Goal: Task Accomplishment & Management: Manage account settings

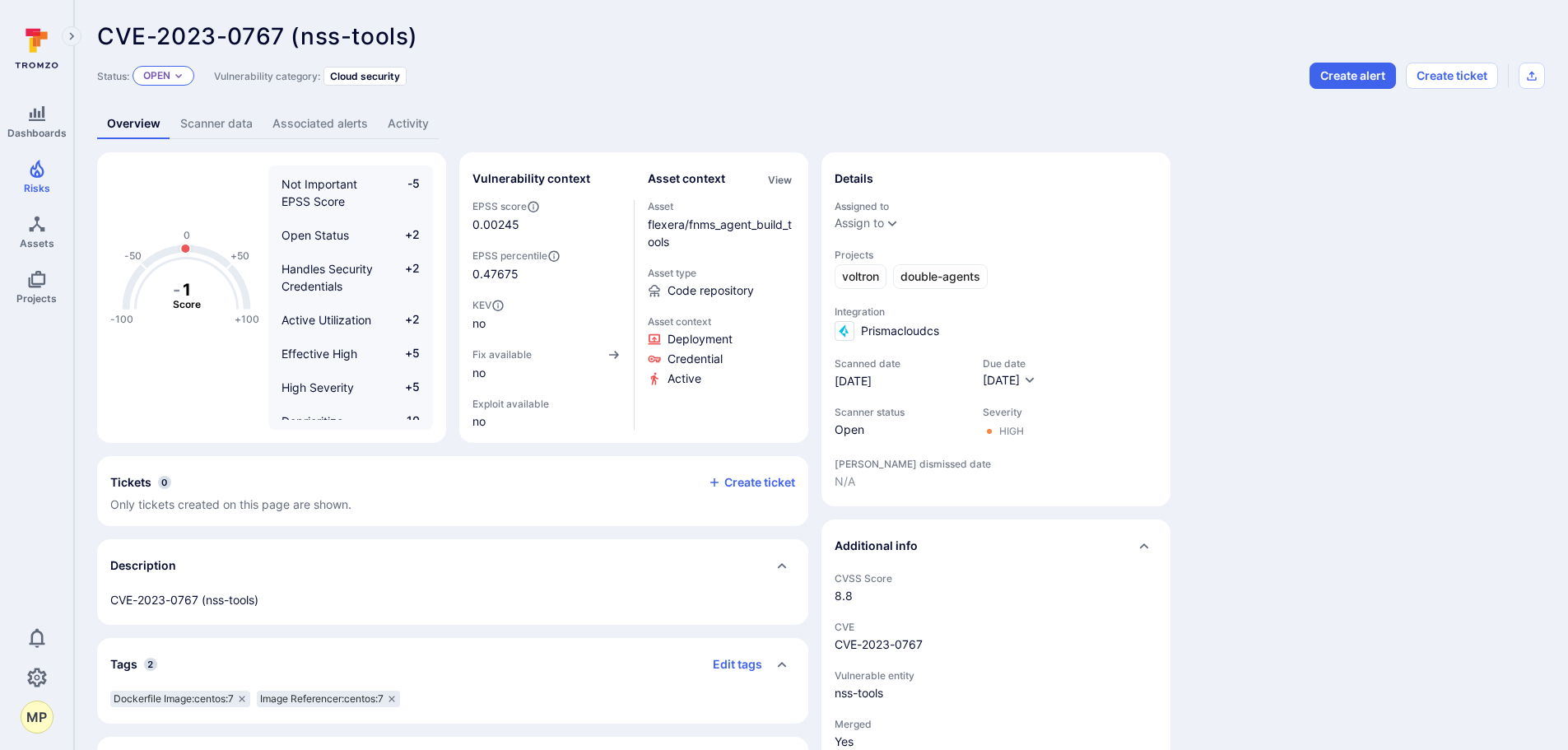
click at [157, 78] on p "Open" at bounding box center [156, 76] width 27 height 13
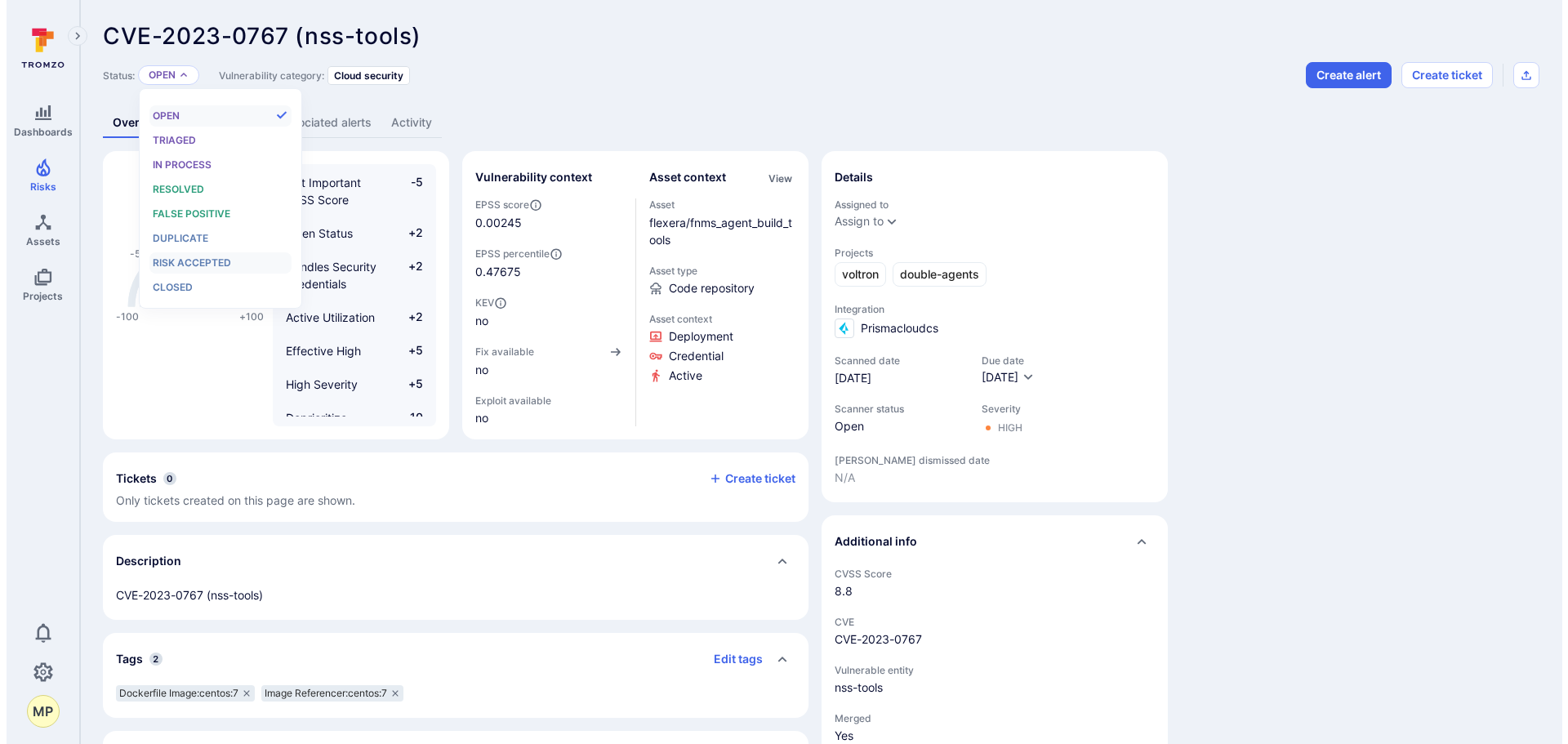
scroll to position [13, 0]
click at [197, 268] on span "Risk accepted" at bounding box center [185, 262] width 78 height 12
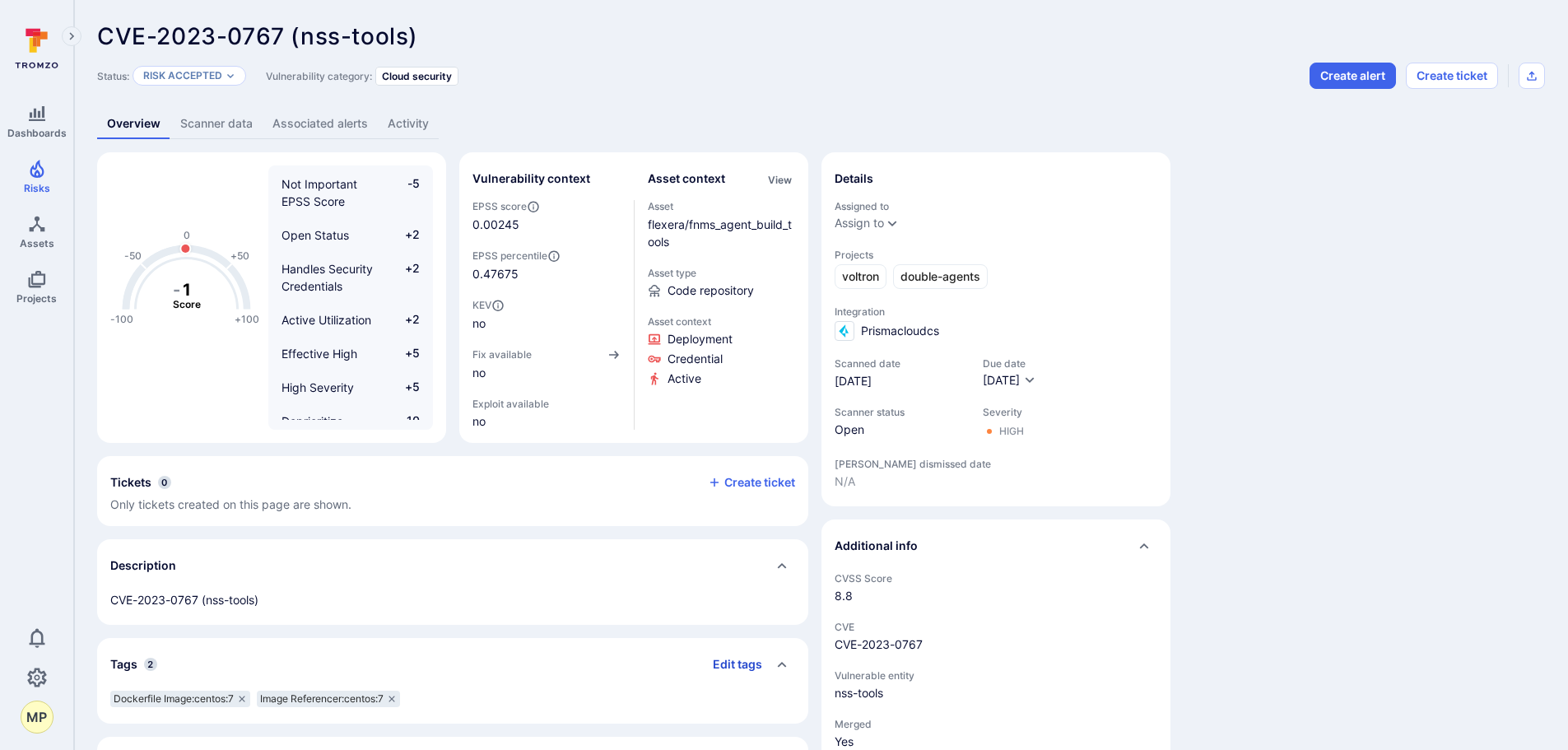
click at [743, 662] on button "Edit tags" at bounding box center [731, 664] width 63 height 26
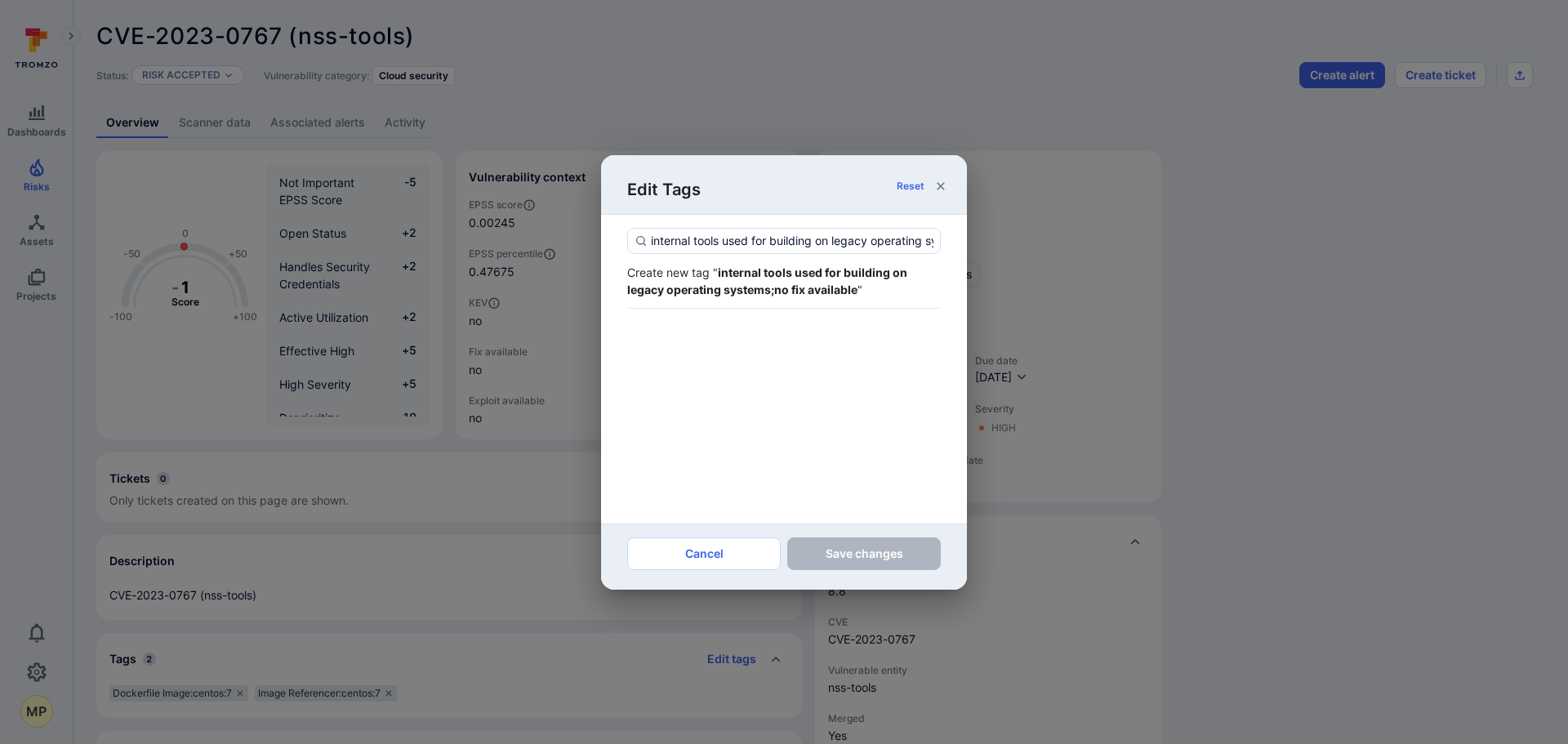
scroll to position [0, 135]
type input "internal tools used for building on legacy operating systems;no fix available"
click at [778, 285] on strong "internal tools used for building on legacy operating systems;no fix available" at bounding box center [767, 281] width 280 height 31
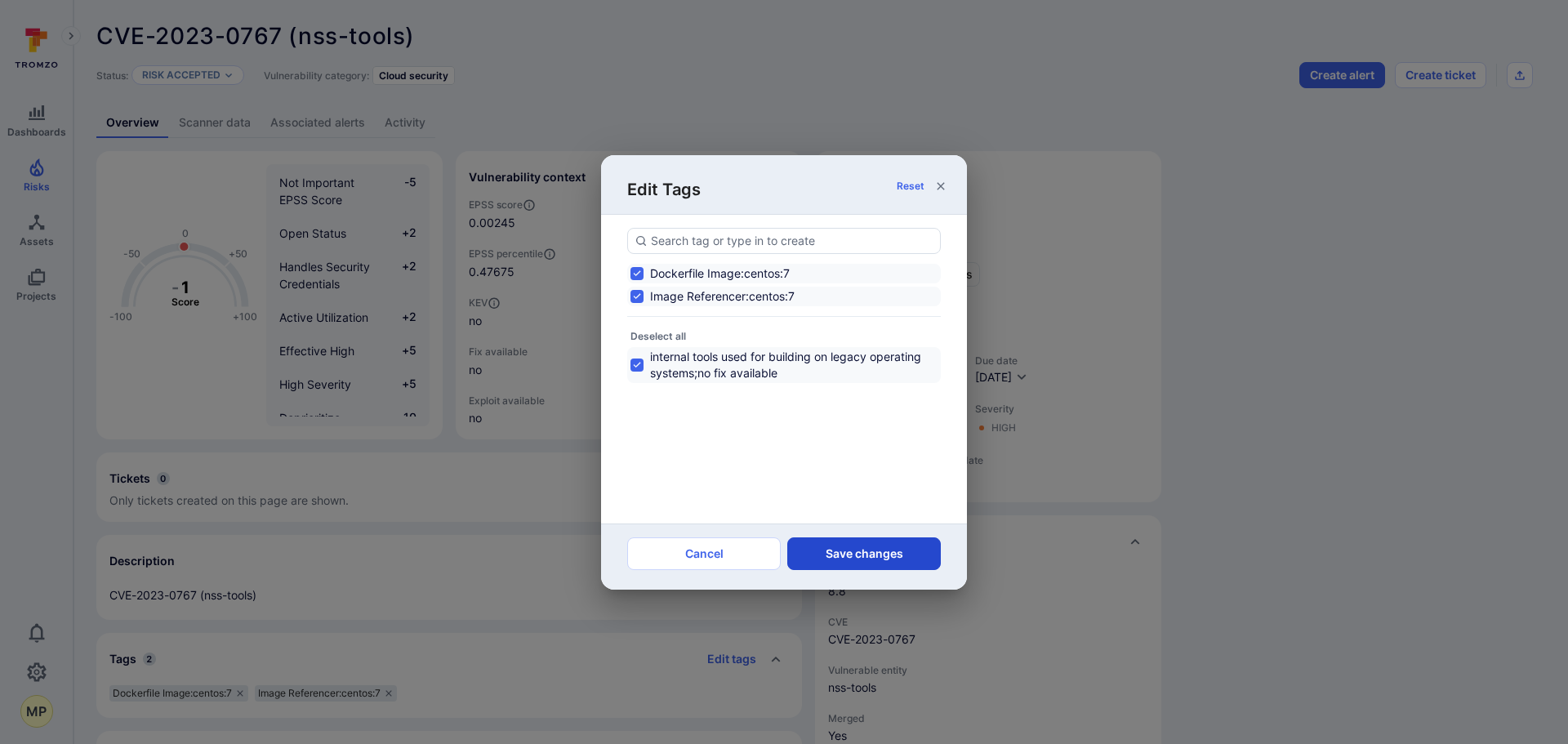
click at [868, 556] on button "Save changes" at bounding box center [863, 554] width 153 height 33
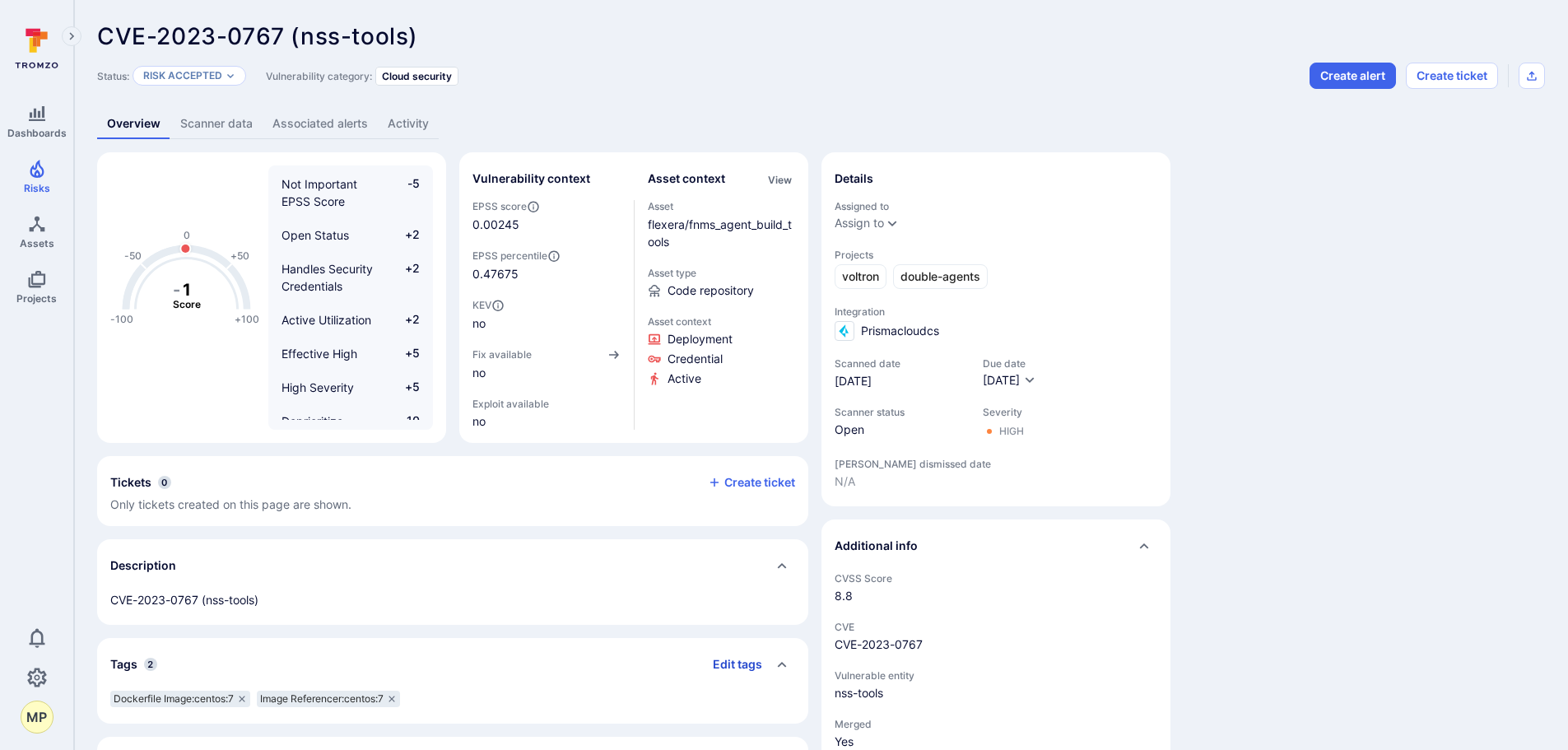
click at [745, 664] on button "Edit tags" at bounding box center [731, 664] width 63 height 26
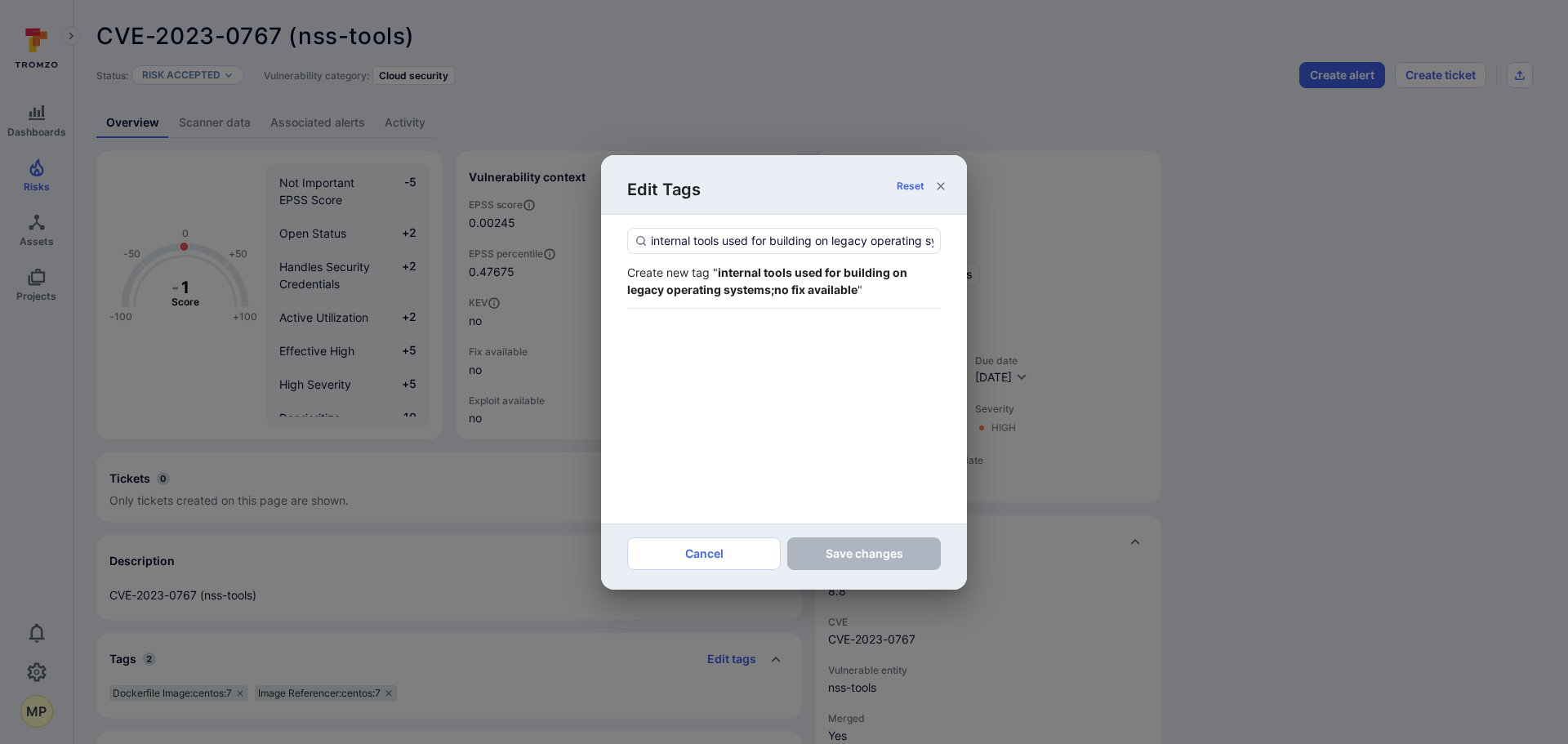
scroll to position [0, 135]
type input "internal tools used for building on legacy operating systems;no fix available"
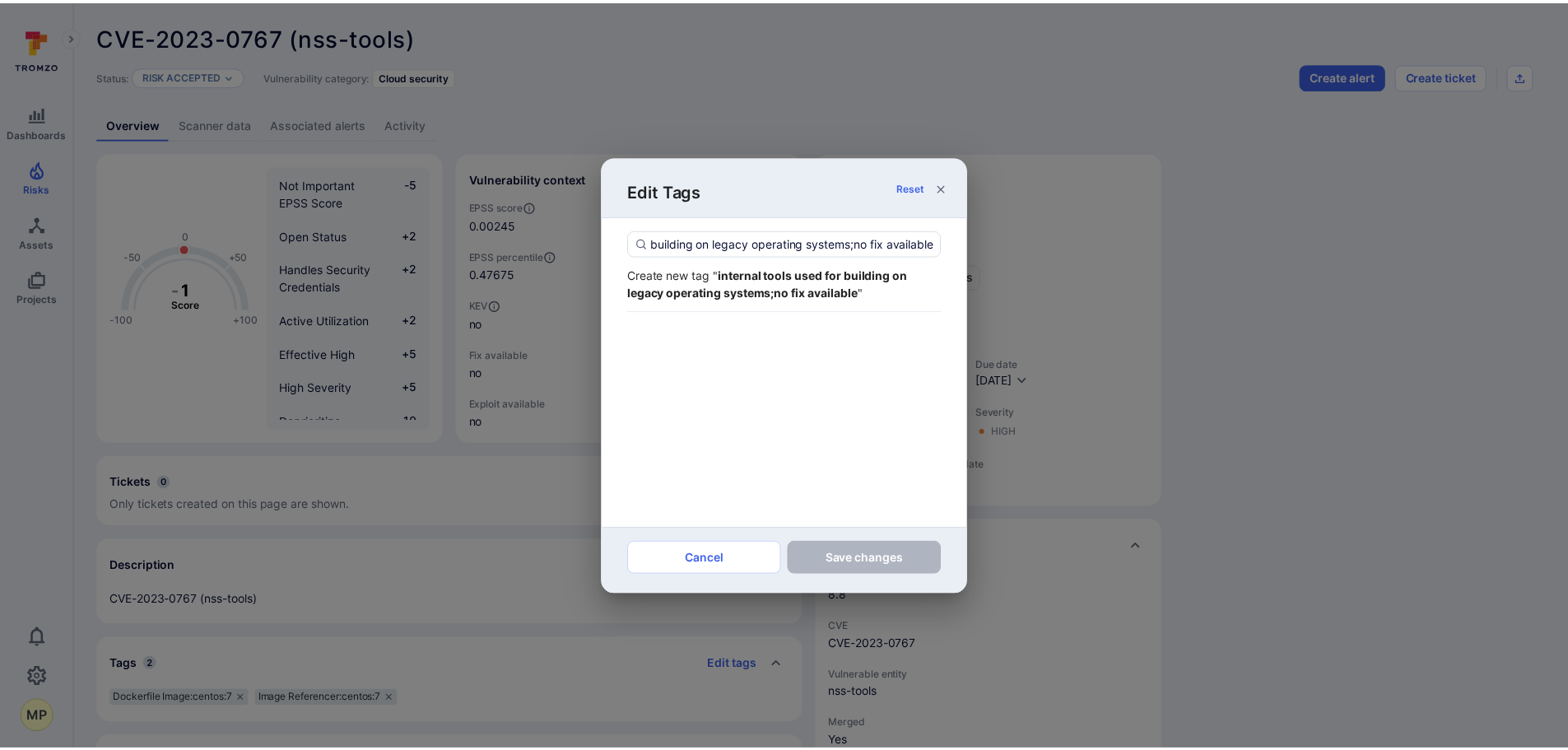
scroll to position [0, 0]
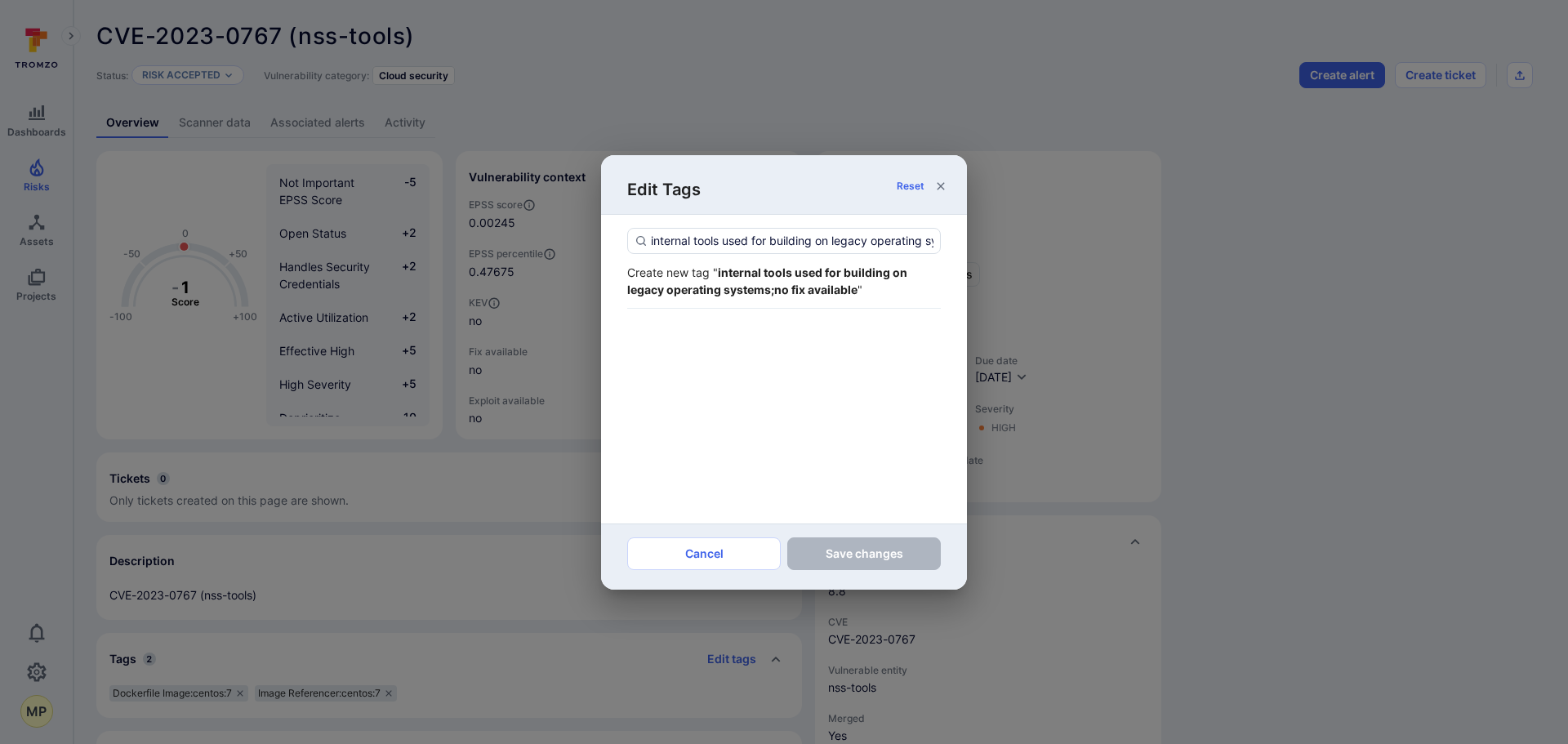
click at [754, 299] on div "Create new tag " internal tools used for building on legacy operating systems;n…" at bounding box center [784, 281] width 313 height 55
click at [750, 287] on strong "internal tools used for building on legacy operating systems;no fix available" at bounding box center [767, 281] width 280 height 31
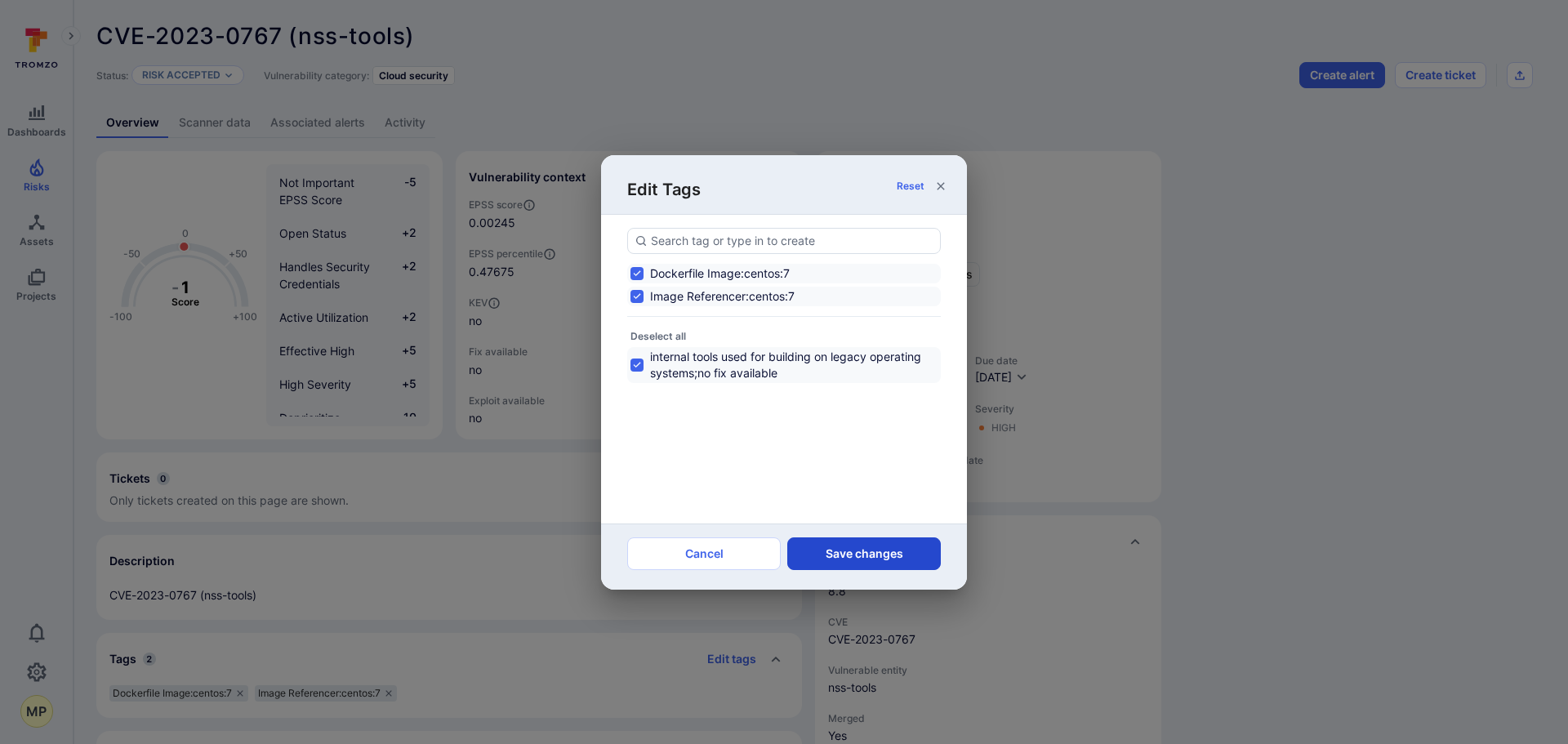
click at [844, 547] on button "Save changes" at bounding box center [863, 554] width 153 height 33
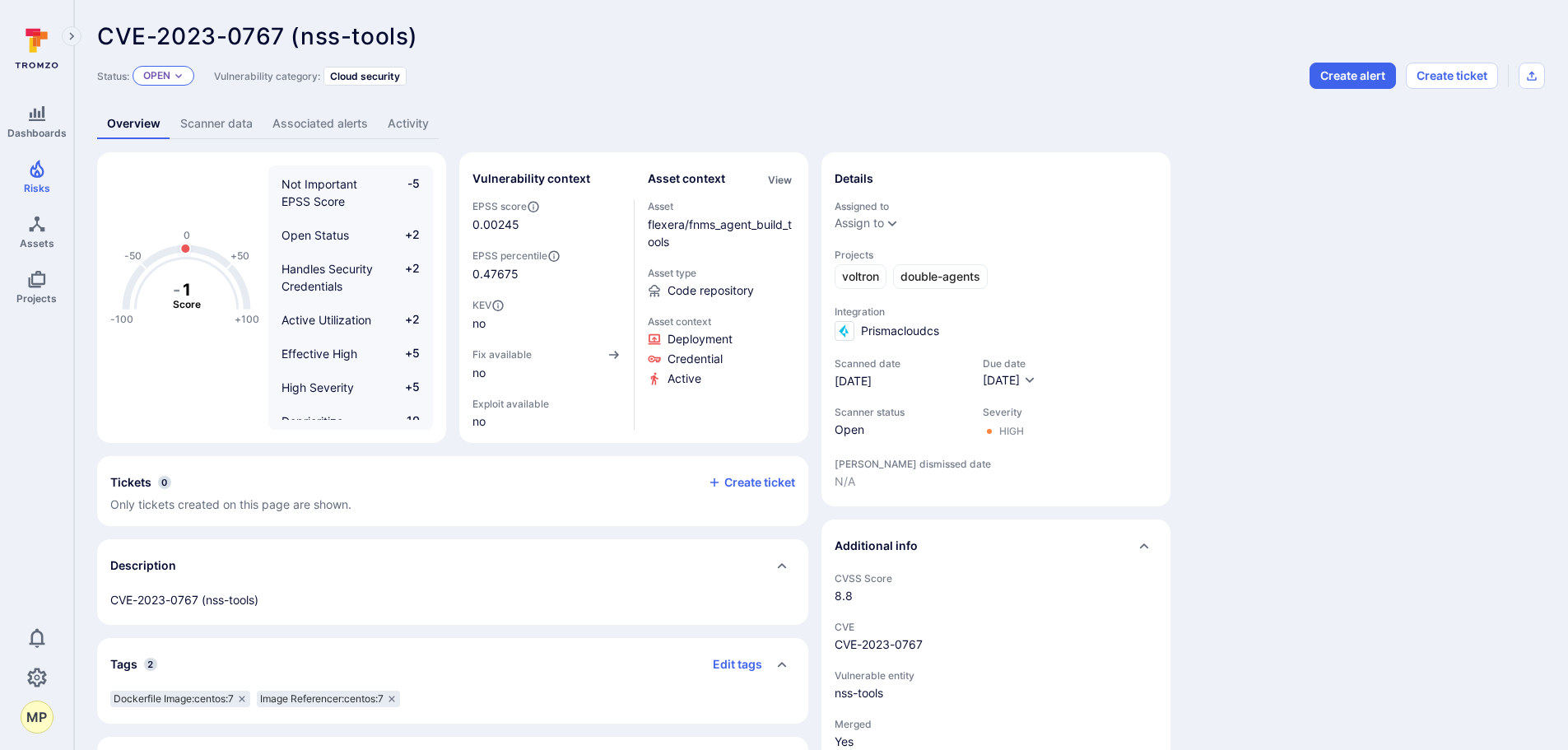
click at [183, 71] on icon "Expand dropdown" at bounding box center [179, 75] width 10 height 10
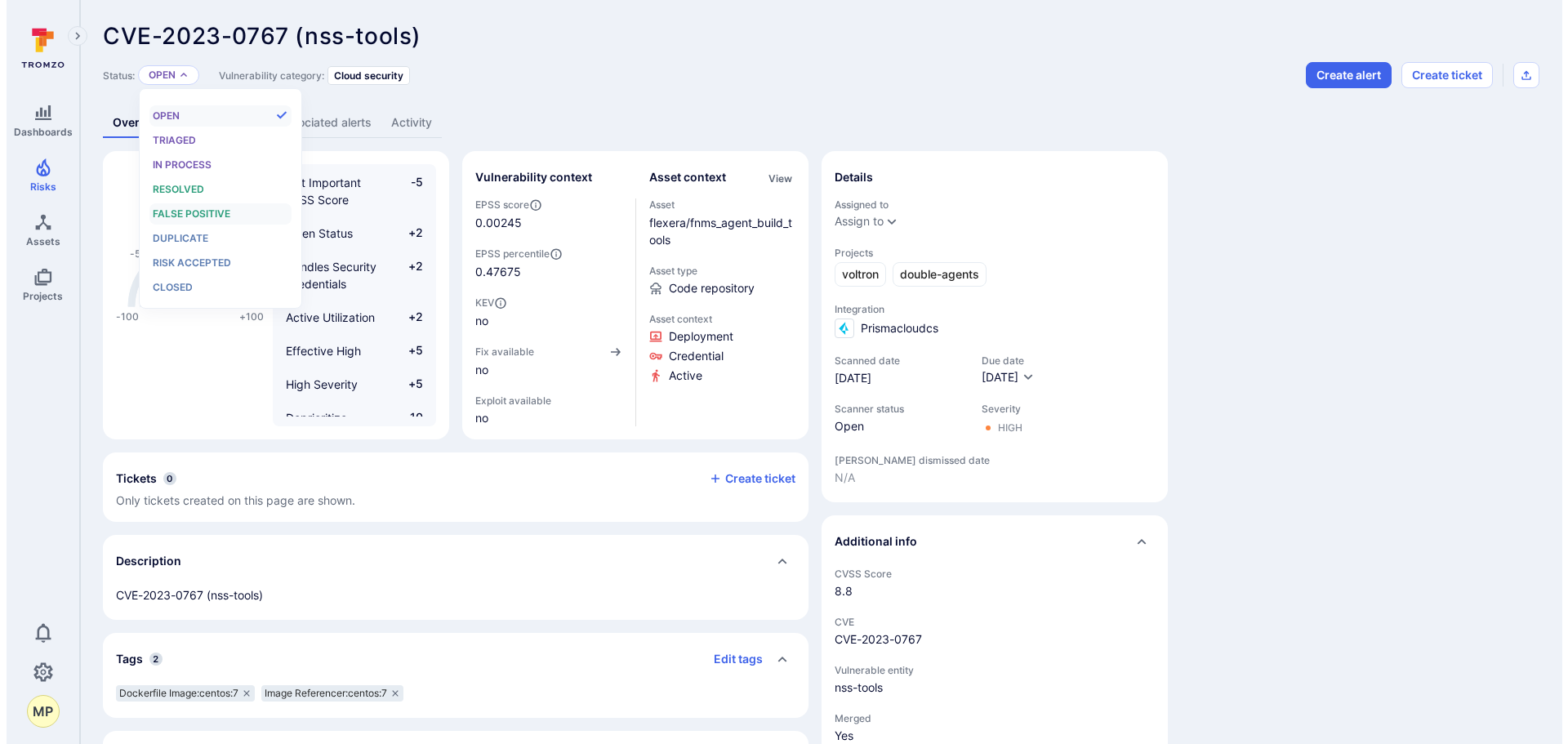
scroll to position [13, 0]
click at [202, 254] on div "Risk accepted" at bounding box center [213, 263] width 135 height 18
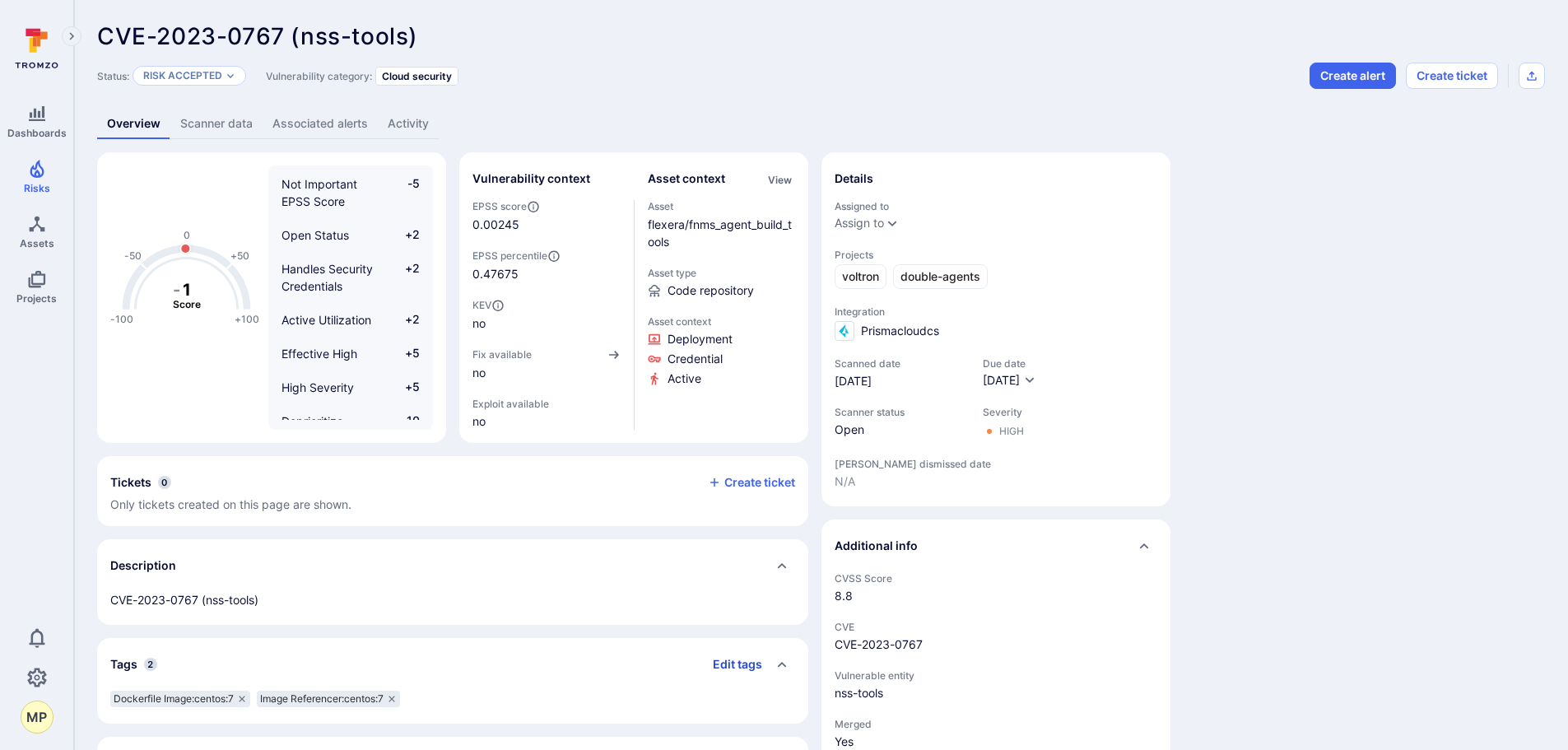
click at [735, 671] on button "Edit tags" at bounding box center [731, 664] width 63 height 26
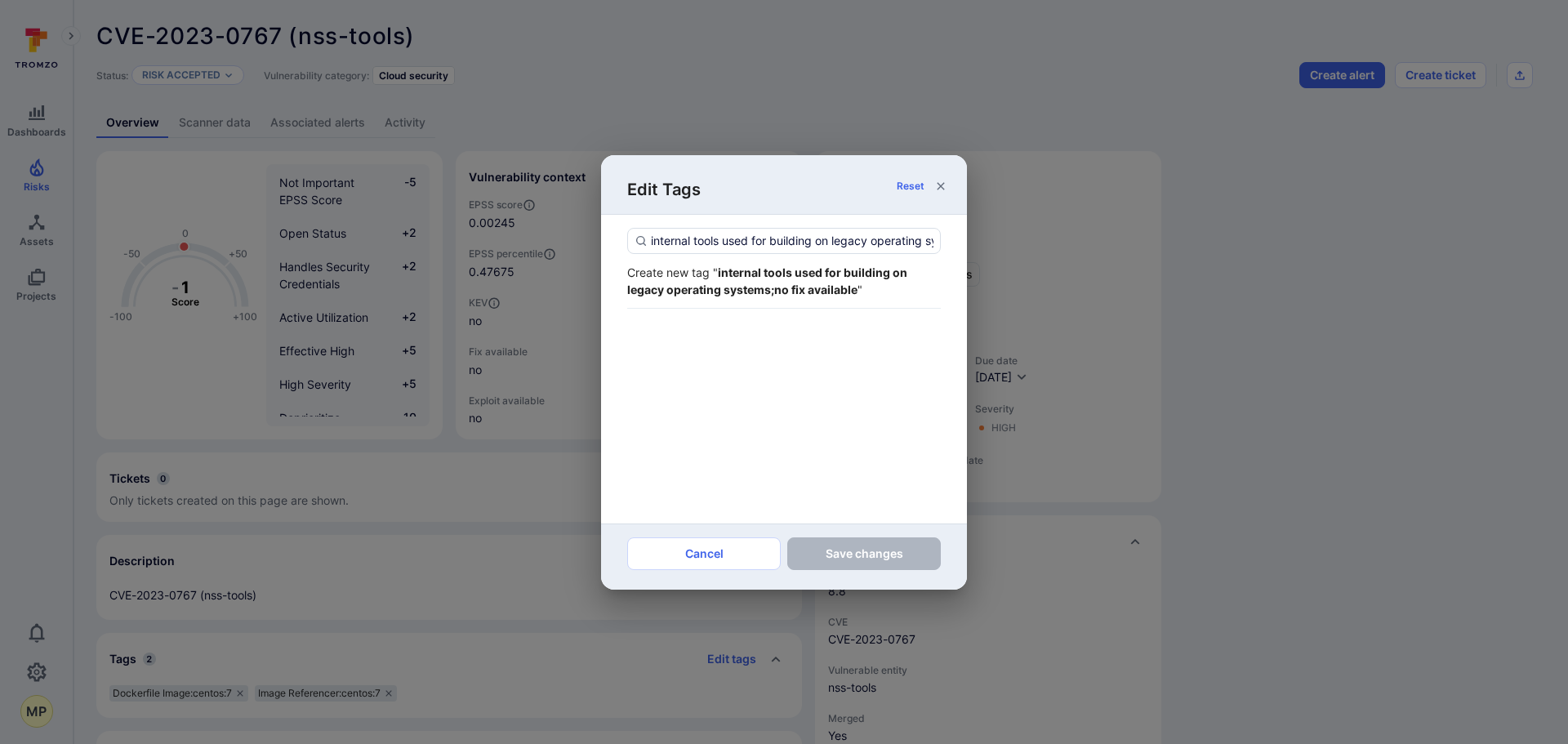
scroll to position [0, 135]
type input "internal tools used for building on legacy operating systems;no fix available"
click at [747, 289] on strong "internal tools used for building on legacy operating systems;no fix available" at bounding box center [767, 281] width 280 height 31
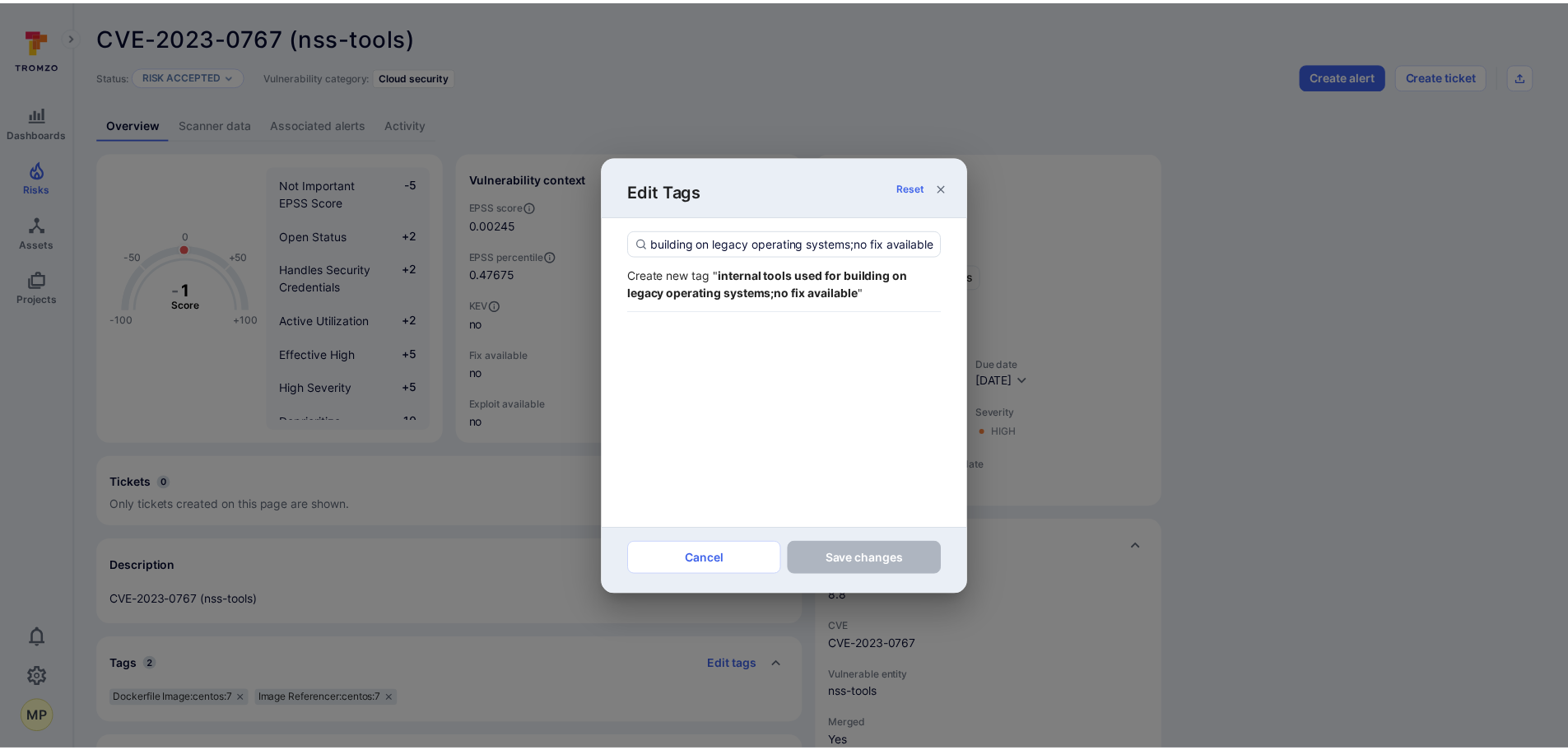
scroll to position [0, 0]
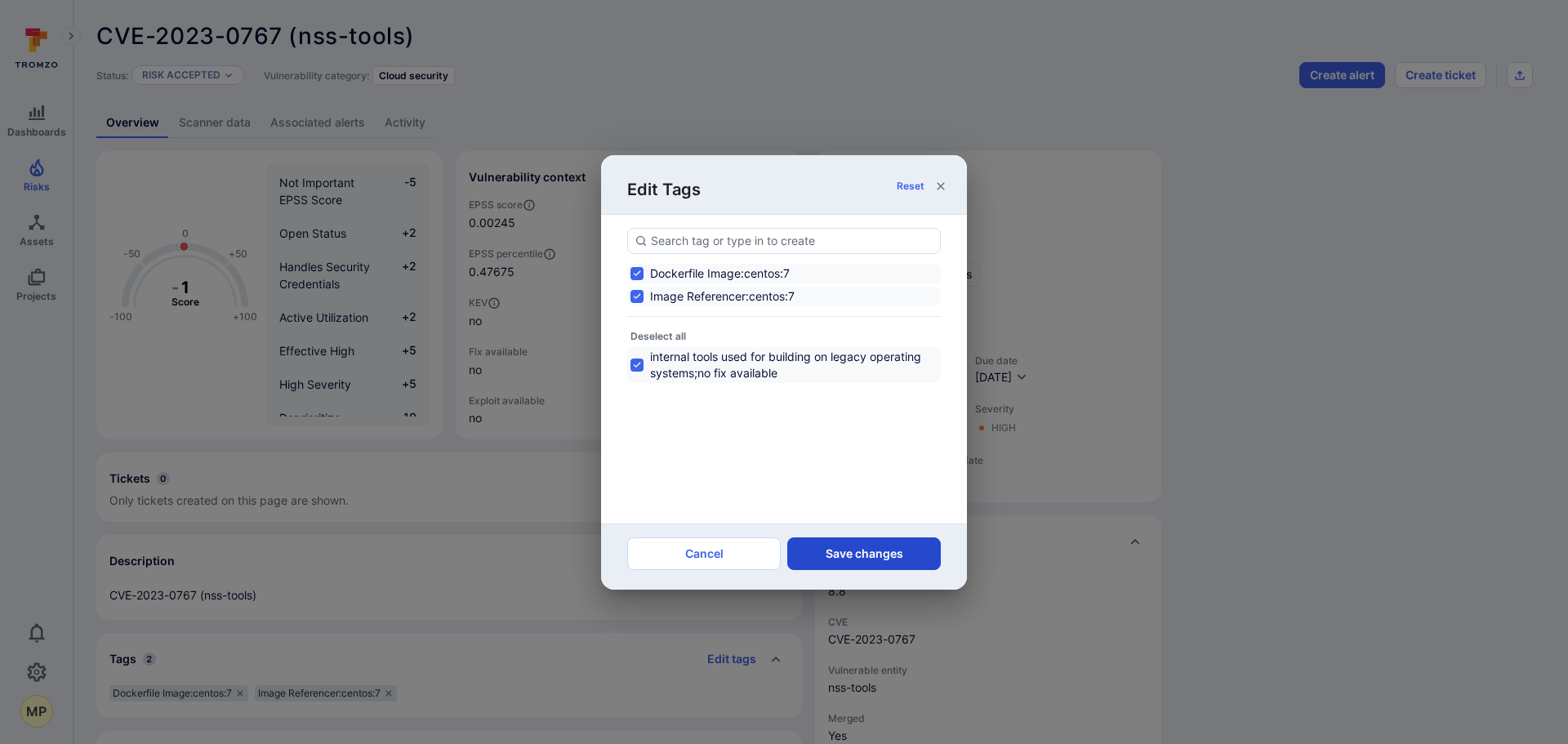
click at [841, 551] on button "Save changes" at bounding box center [863, 554] width 153 height 33
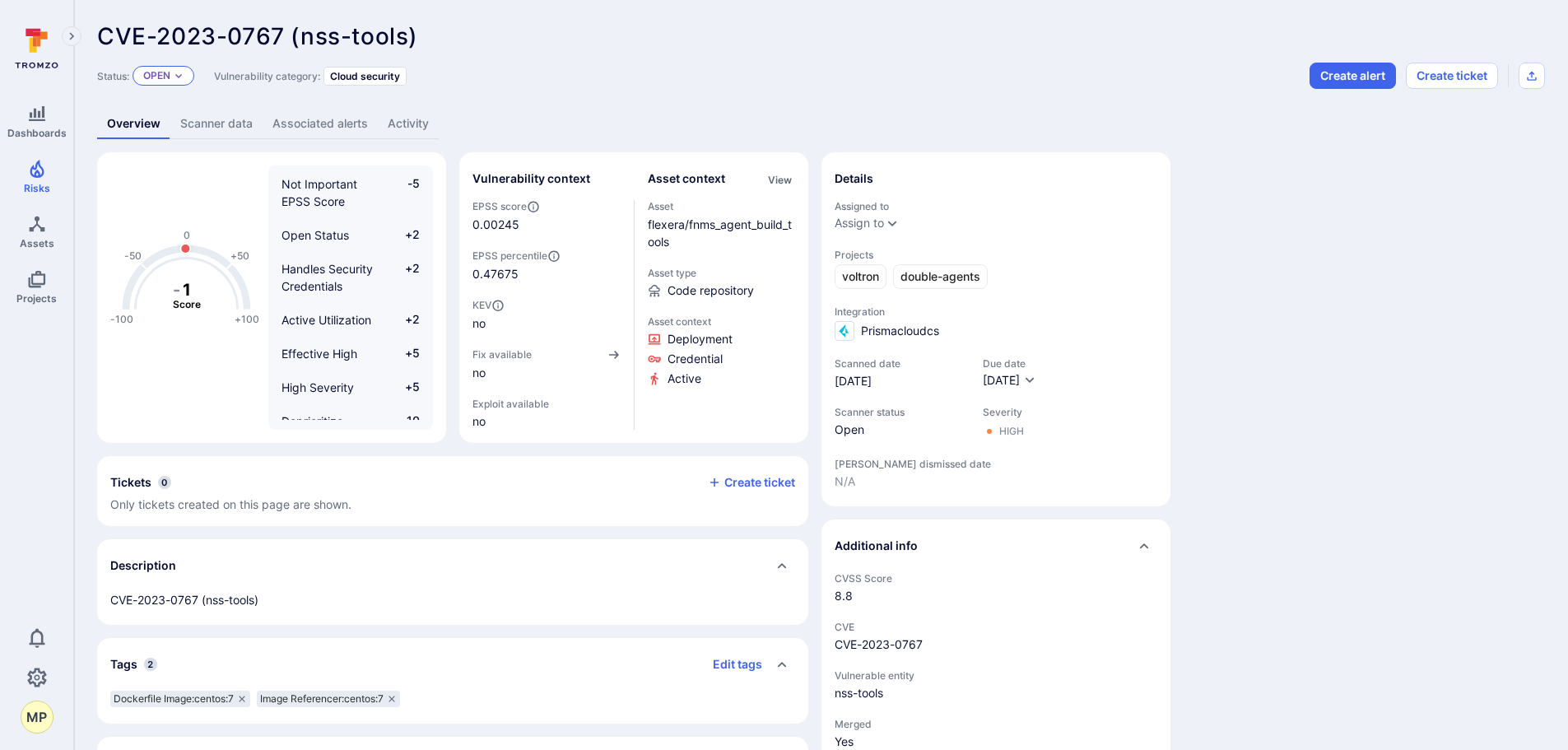
click at [181, 73] on icon "Expand dropdown" at bounding box center [179, 75] width 10 height 10
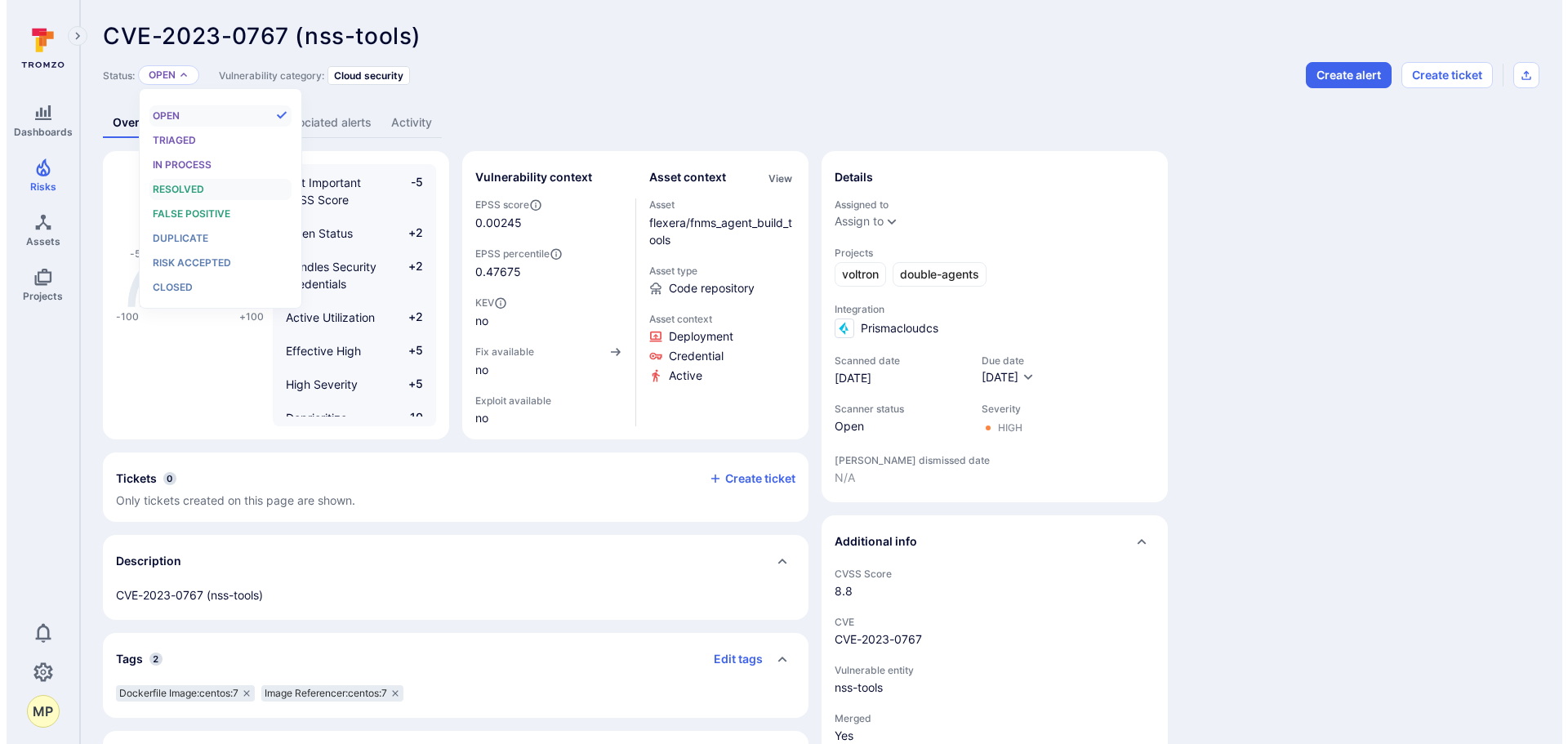
scroll to position [13, 0]
click at [202, 254] on li "Risk accepted" at bounding box center [214, 263] width 142 height 21
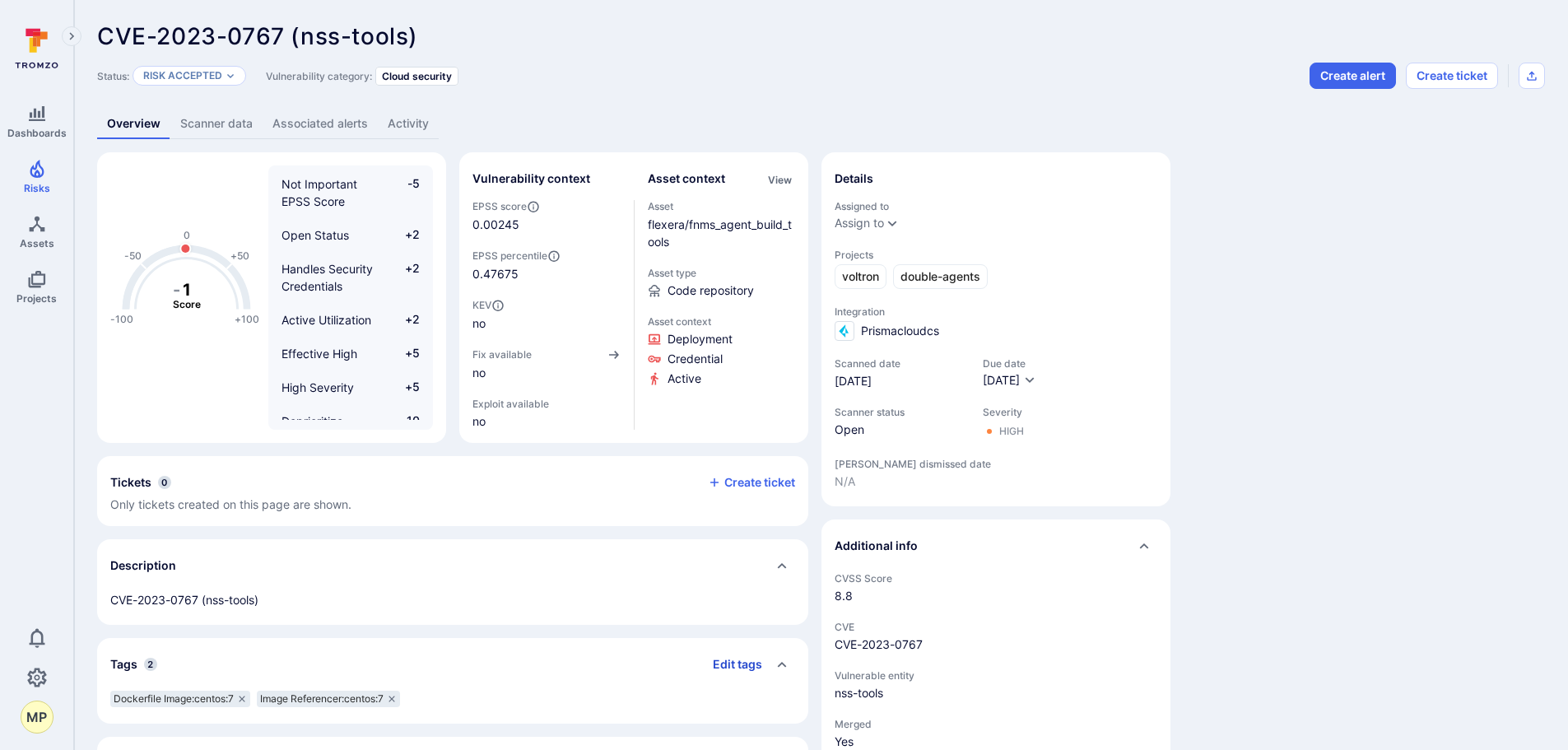
click at [747, 664] on button "Edit tags" at bounding box center [731, 664] width 63 height 26
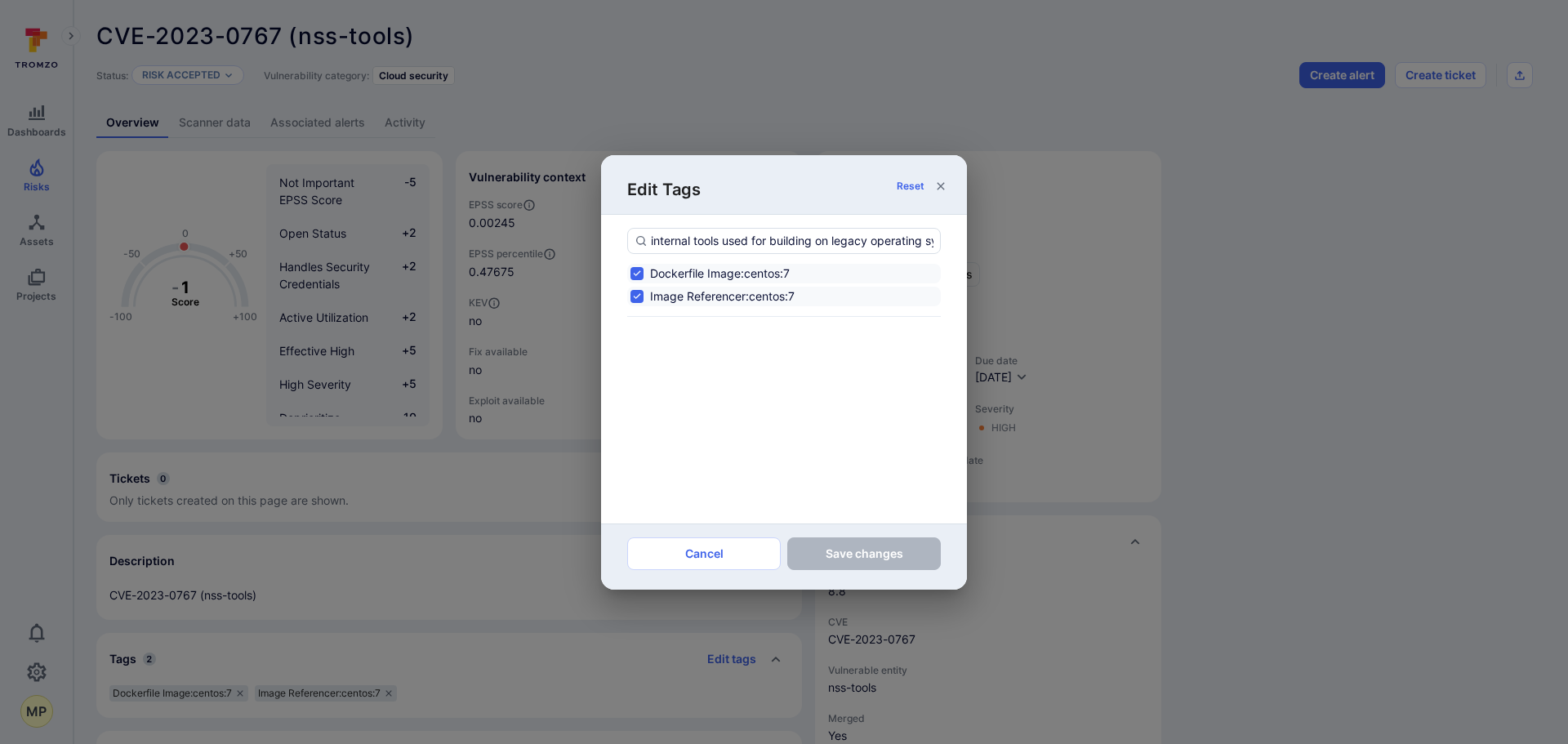
scroll to position [0, 135]
type input "internal tools used for building on legacy operating systems;no fix available"
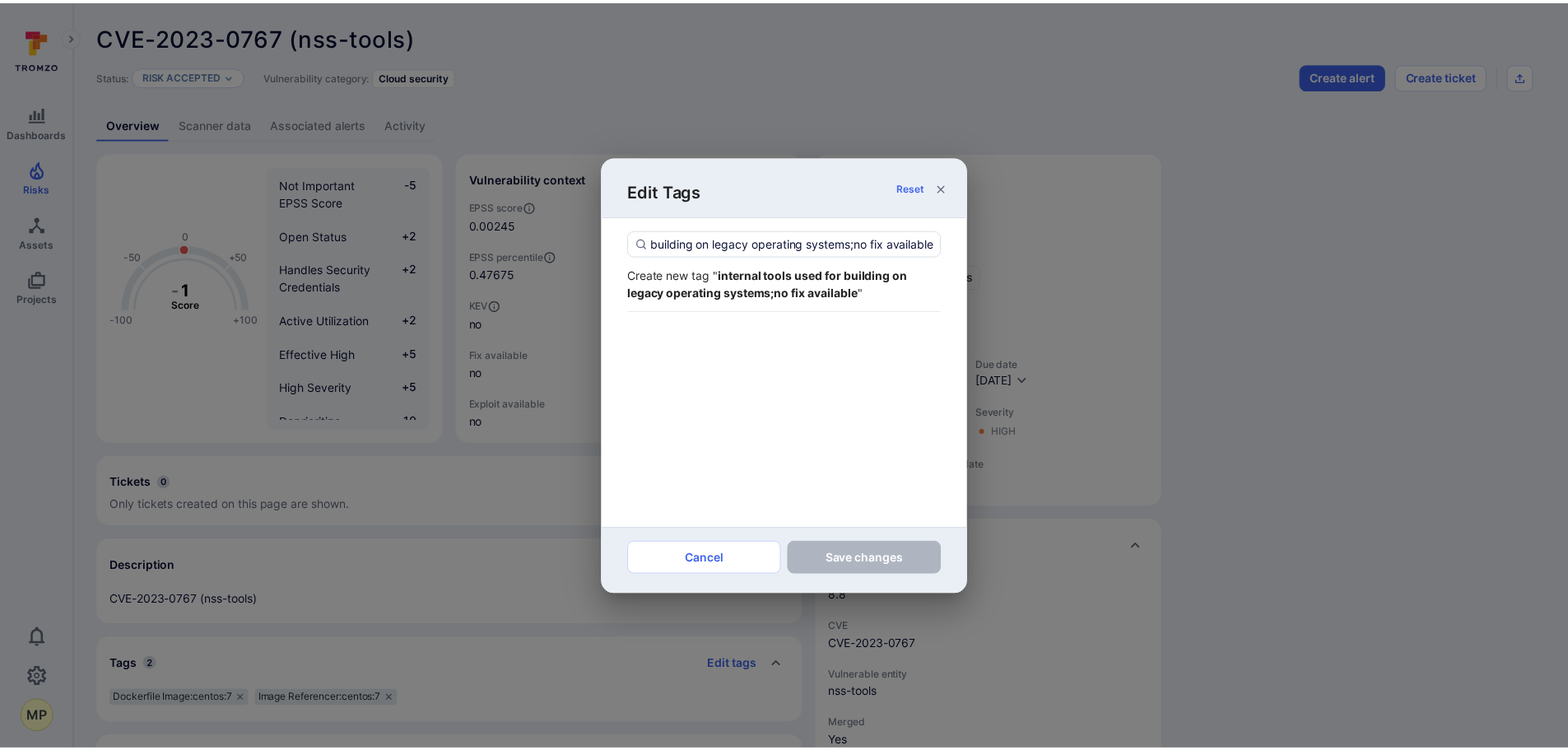
scroll to position [0, 0]
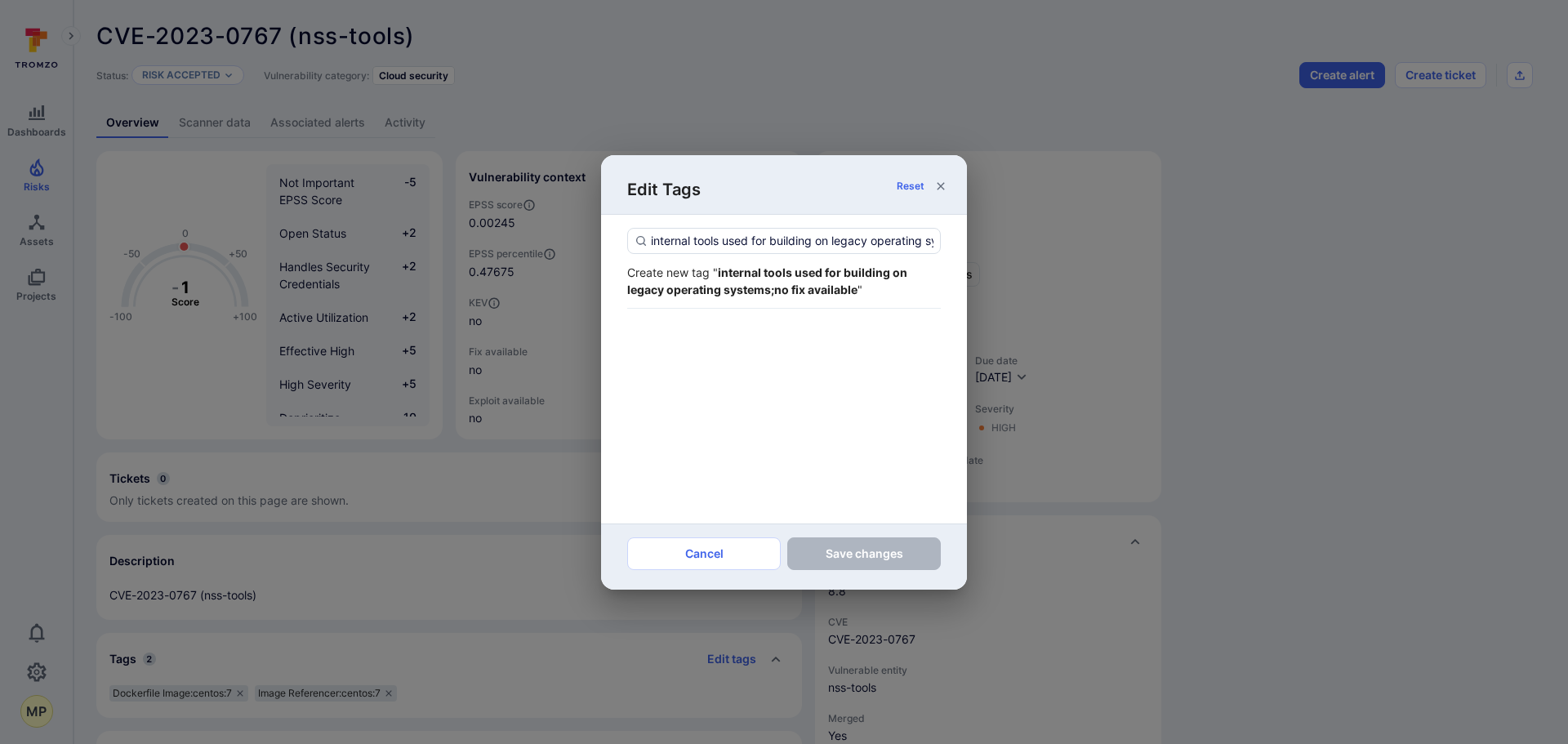
click at [756, 277] on strong "internal tools used for building on legacy operating systems;no fix available" at bounding box center [767, 281] width 280 height 31
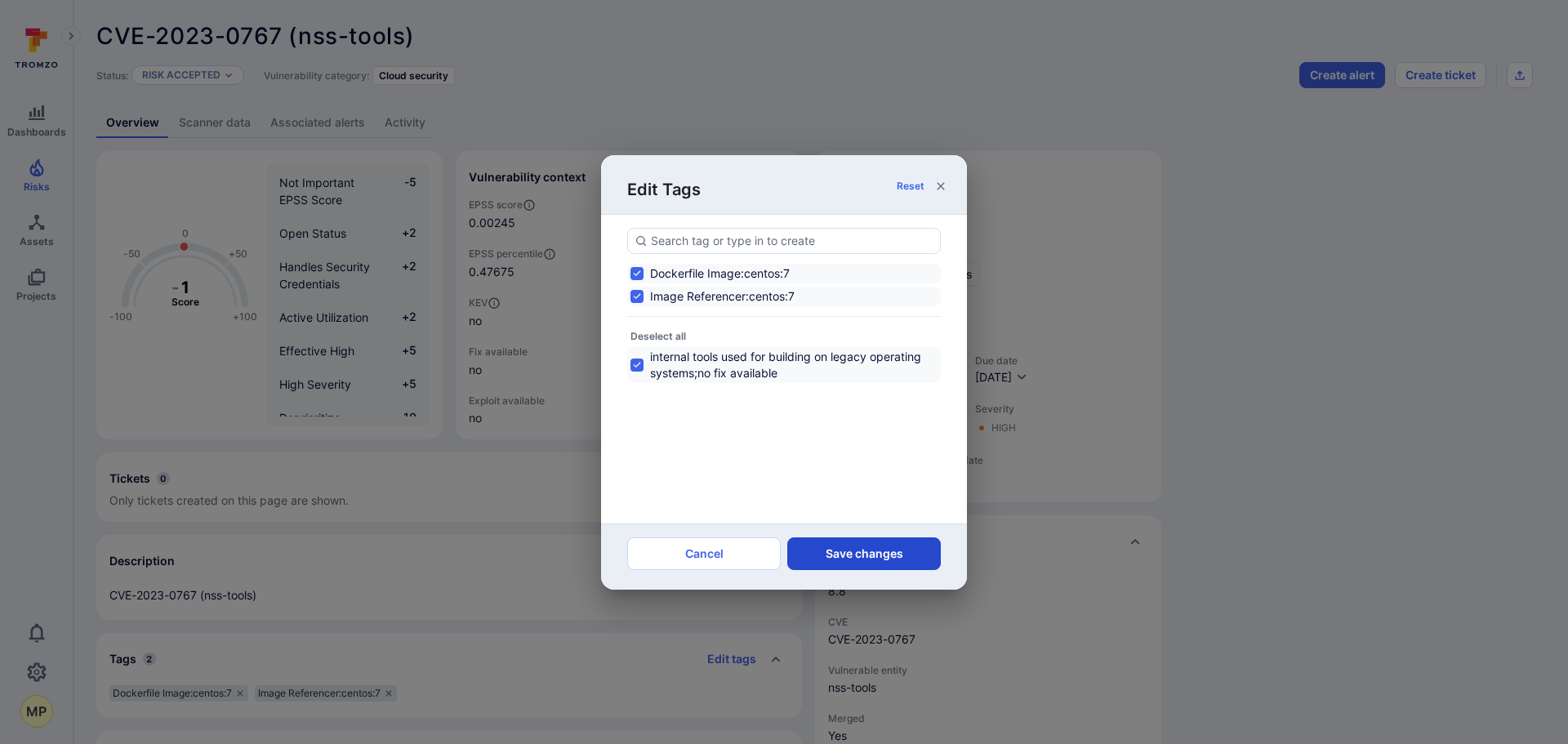
click at [835, 554] on button "Save changes" at bounding box center [863, 554] width 153 height 33
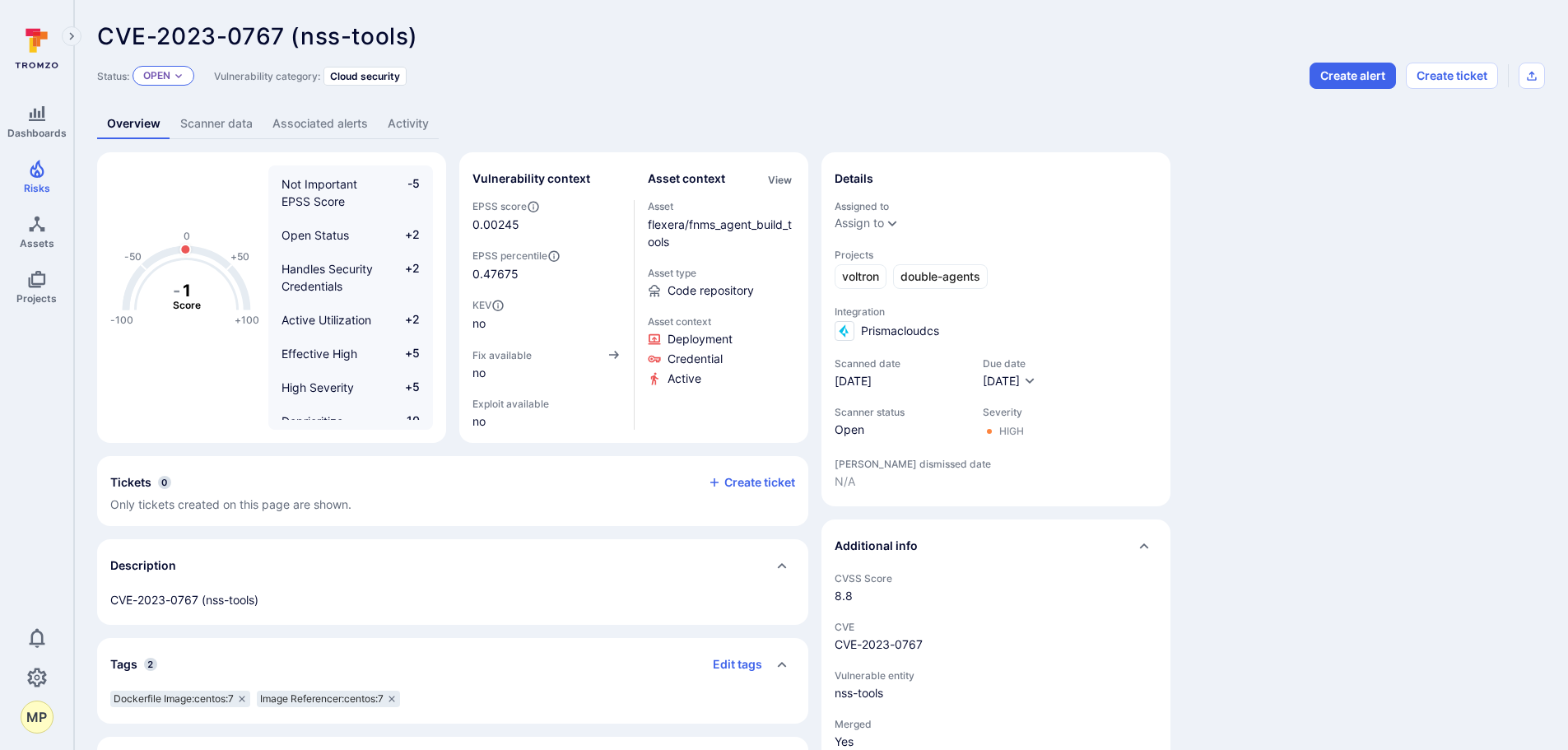
click at [174, 74] on icon "Expand dropdown" at bounding box center [179, 75] width 10 height 10
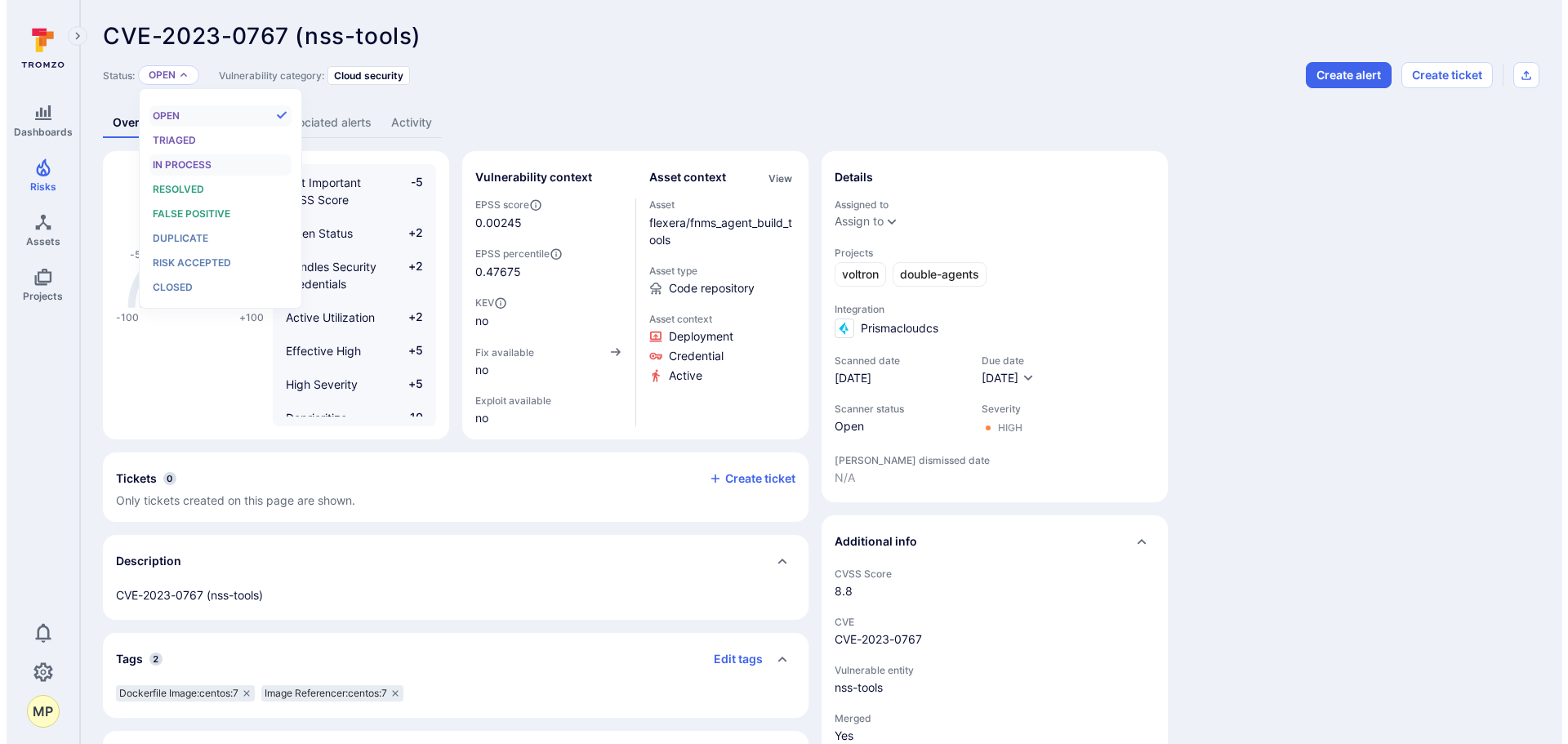
scroll to position [13, 0]
click at [205, 264] on span "Risk accepted" at bounding box center [185, 262] width 78 height 12
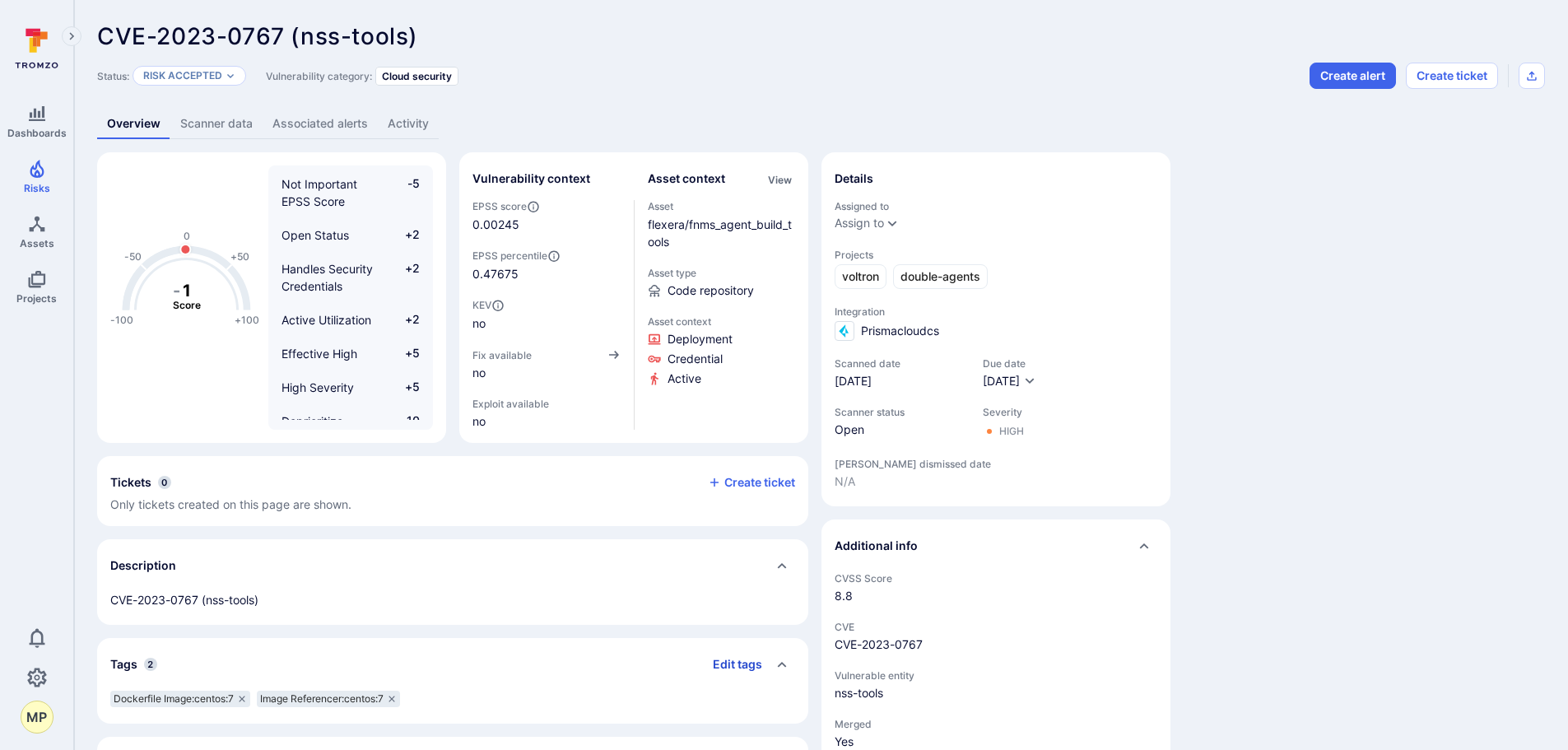
click at [740, 660] on button "Edit tags" at bounding box center [731, 664] width 63 height 26
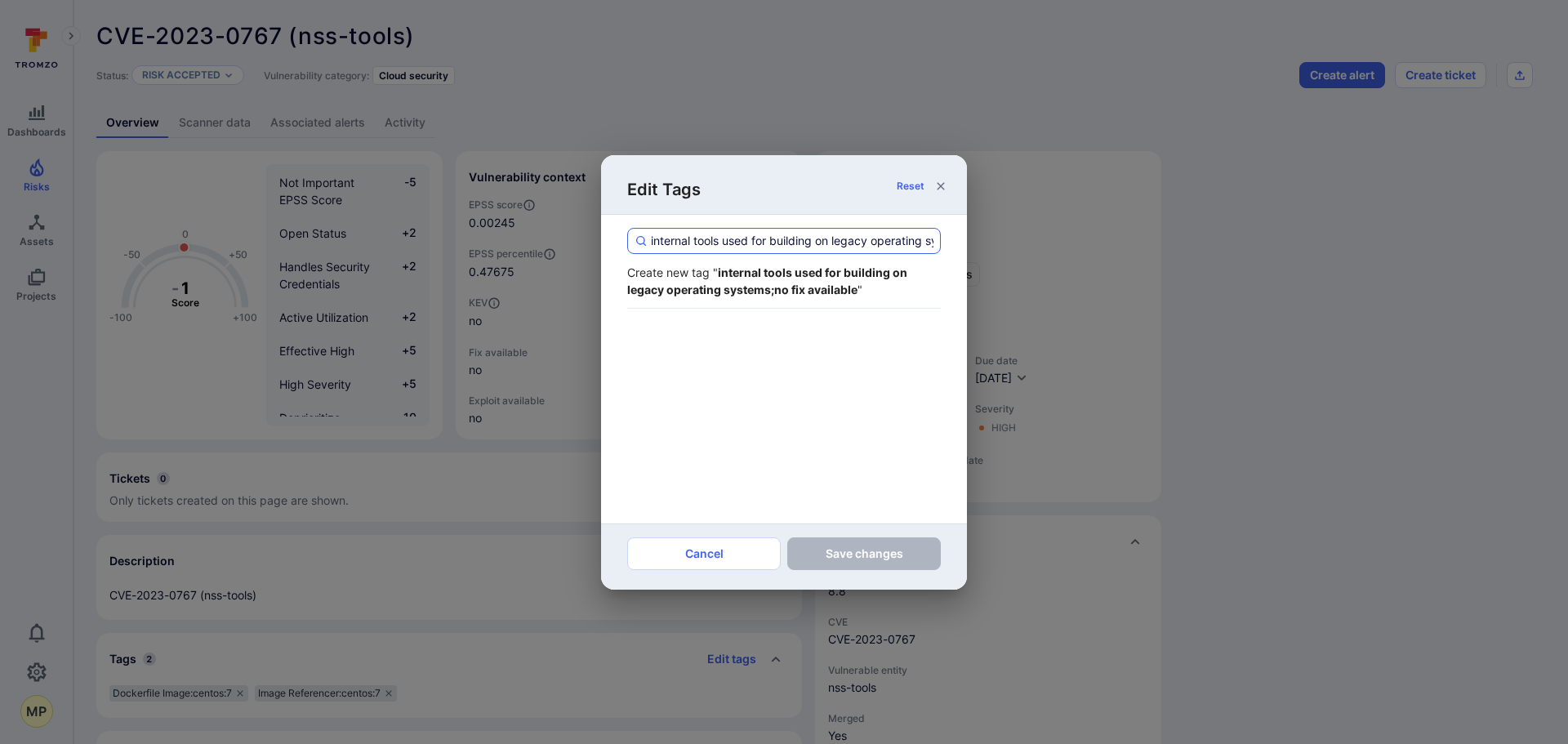
scroll to position [0, 135]
type input "internal tools used for building on legacy operating systems;no fix available"
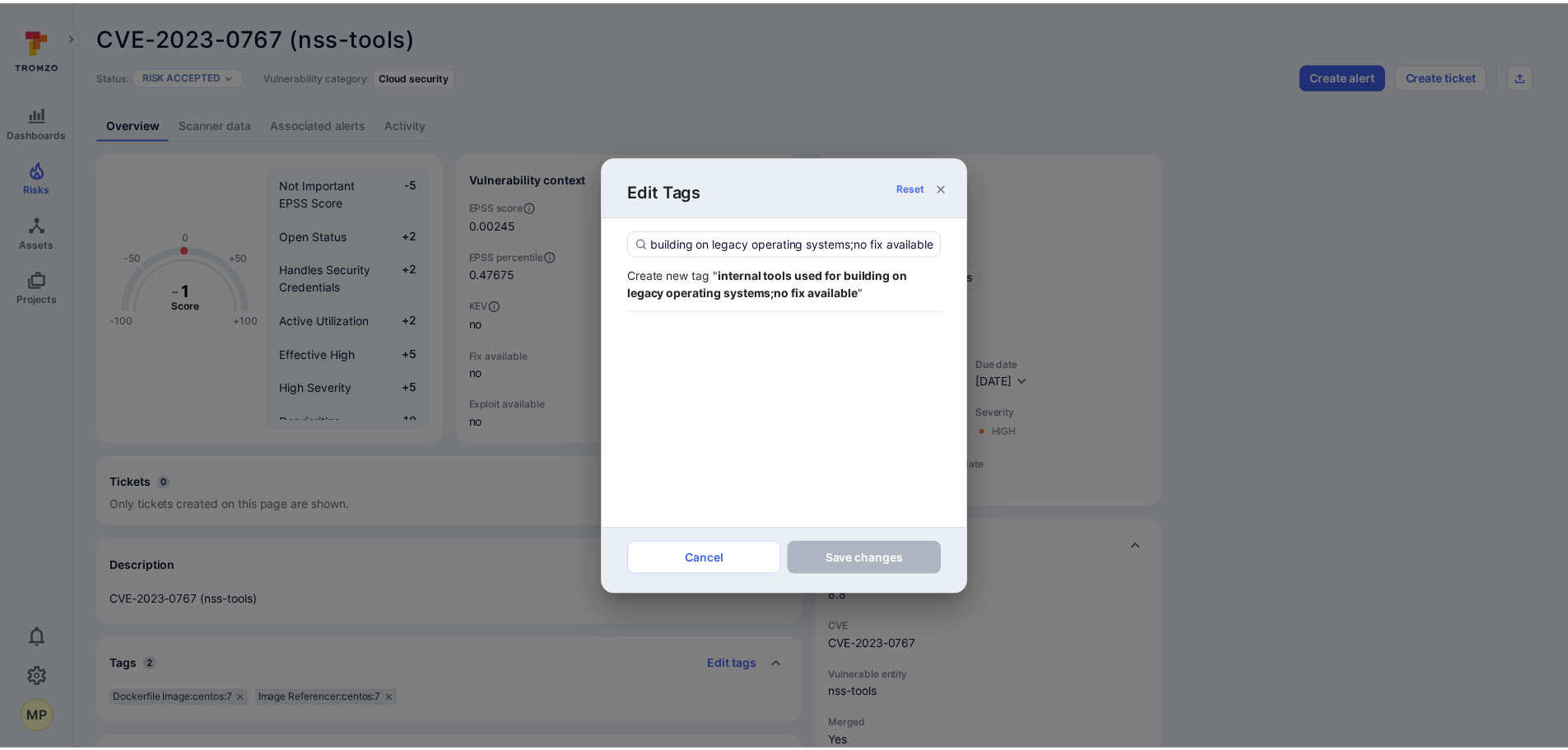
scroll to position [0, 0]
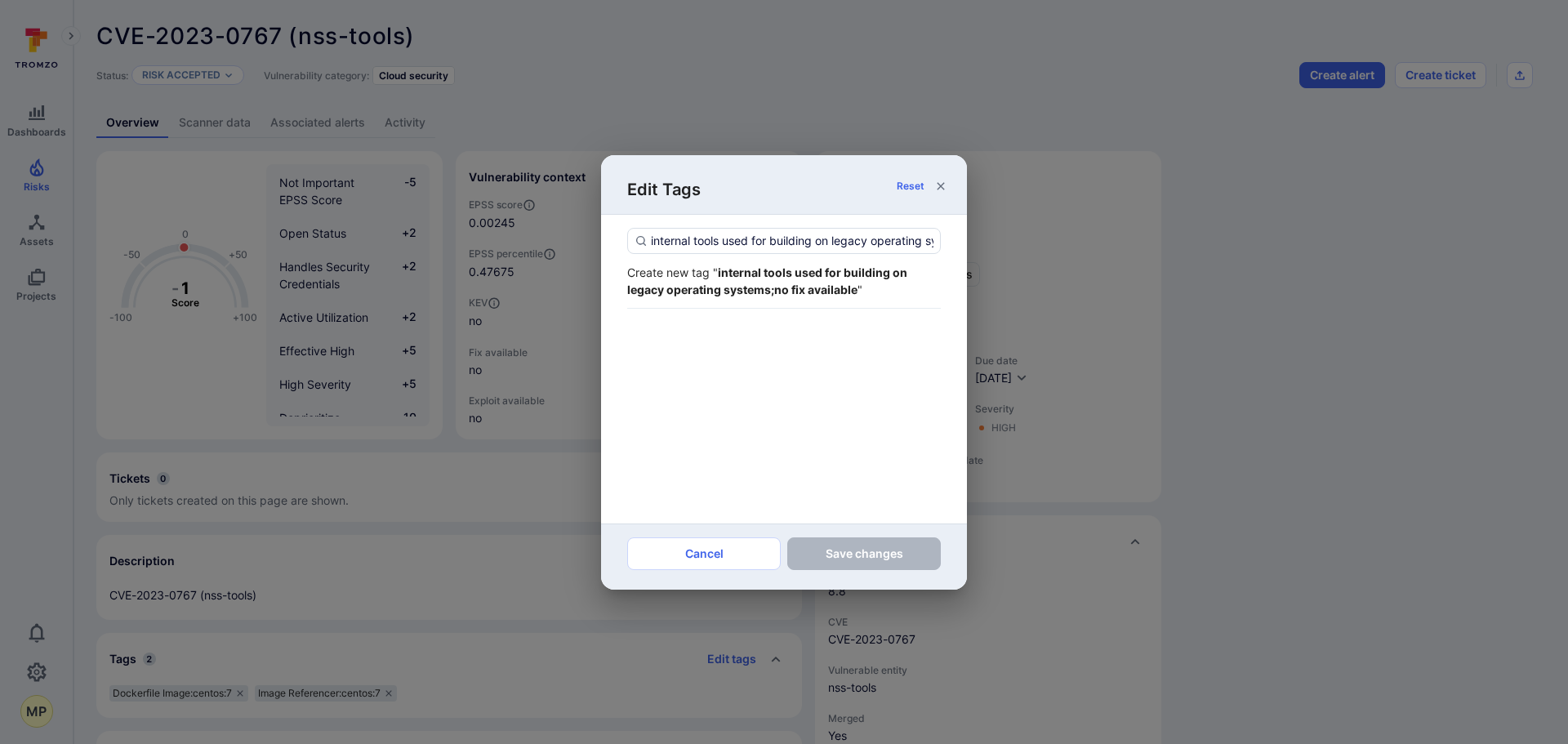
click at [766, 270] on strong "internal tools used for building on legacy operating systems;no fix available" at bounding box center [767, 281] width 280 height 31
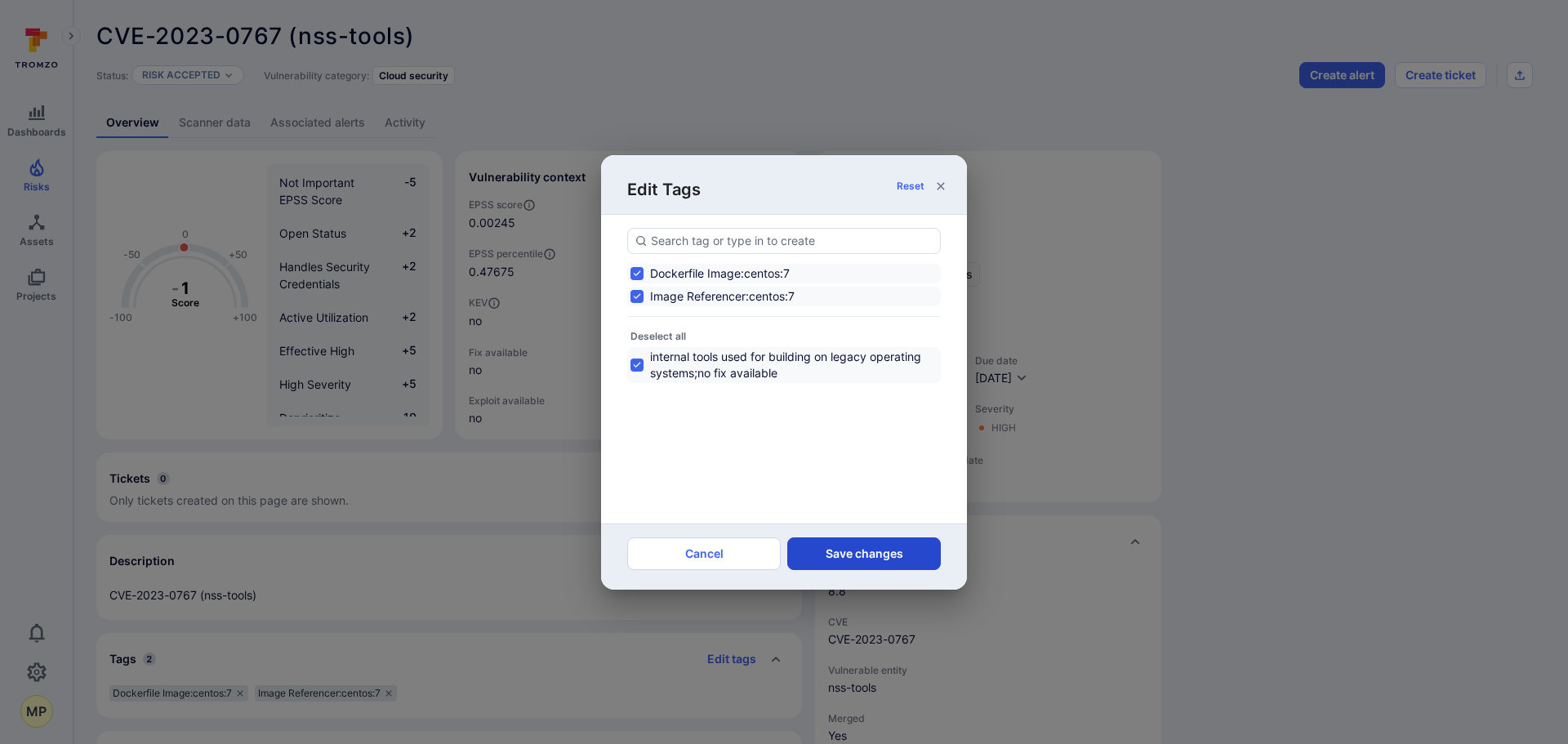
click at [863, 546] on button "Save changes" at bounding box center [863, 554] width 153 height 33
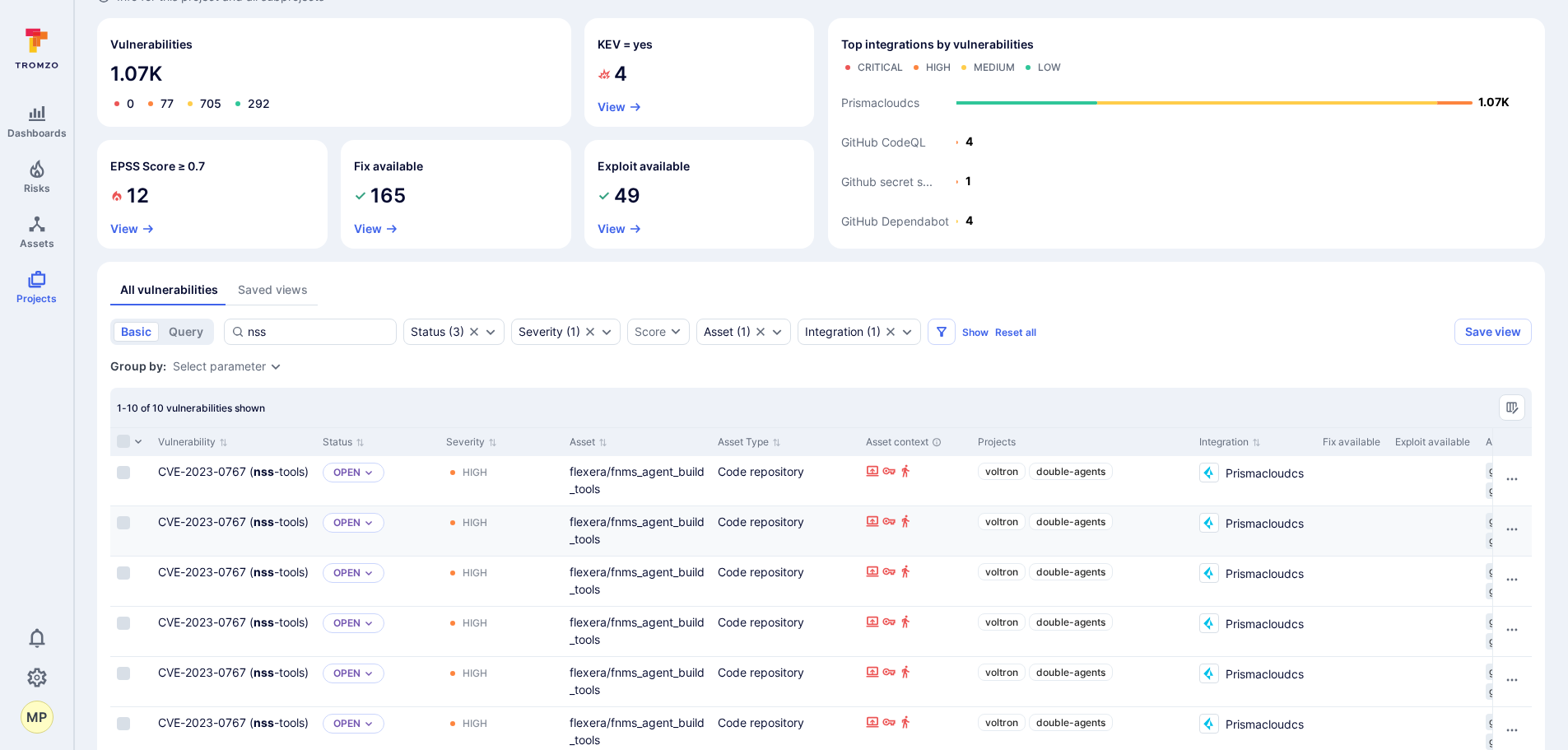
scroll to position [165, 0]
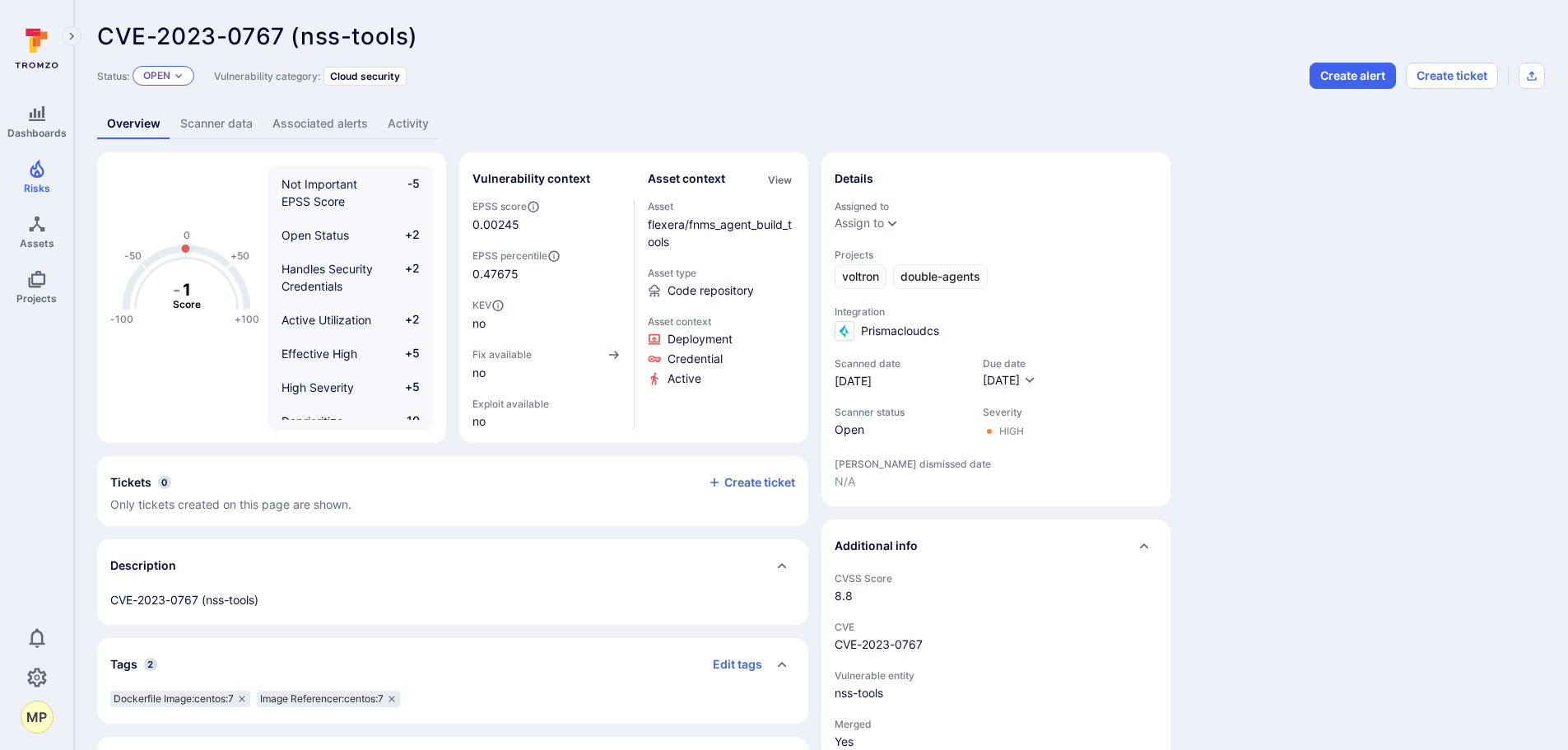
click at [183, 77] on icon "Expand dropdown" at bounding box center [179, 75] width 10 height 10
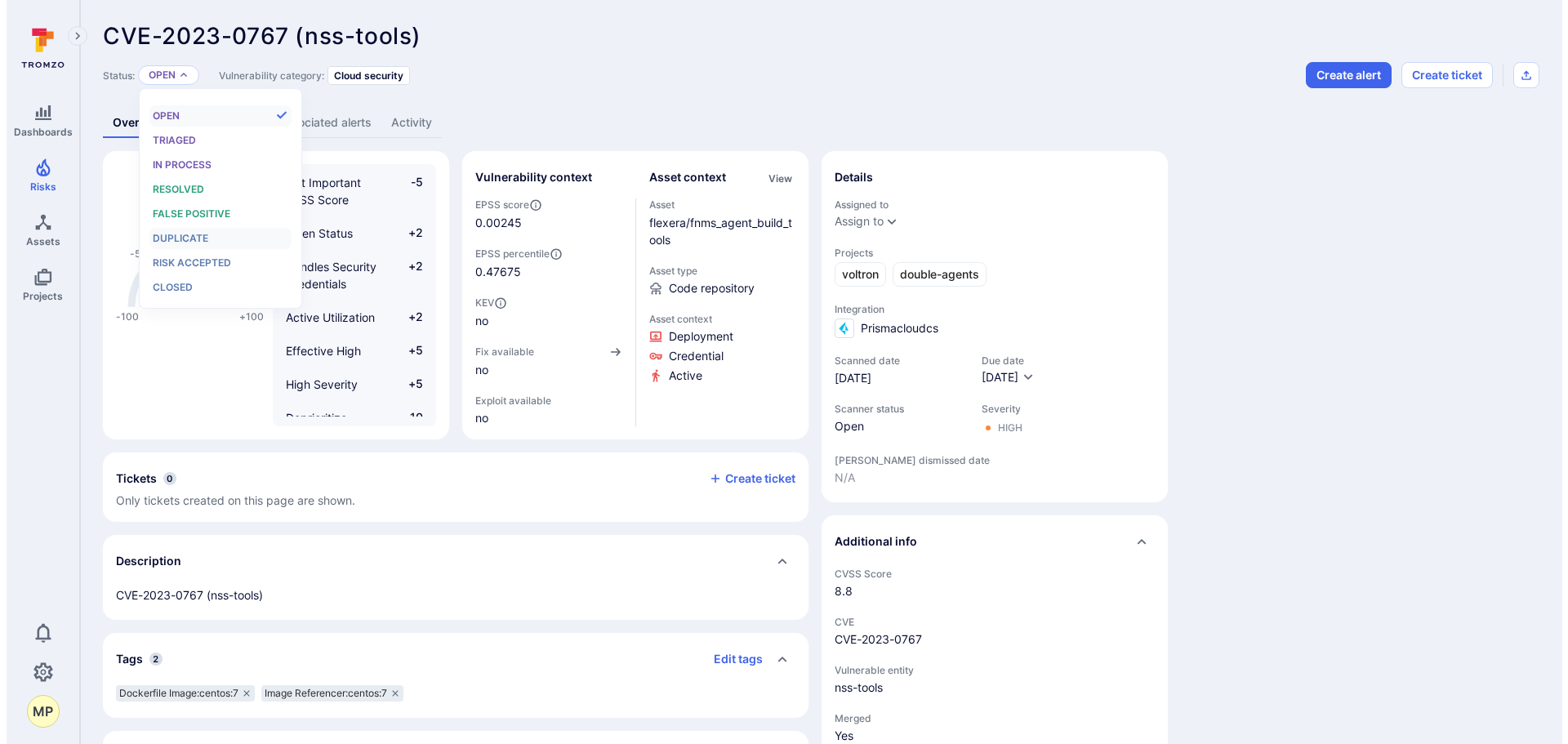
scroll to position [13, 0]
click at [188, 260] on span "Risk accepted" at bounding box center [185, 262] width 78 height 12
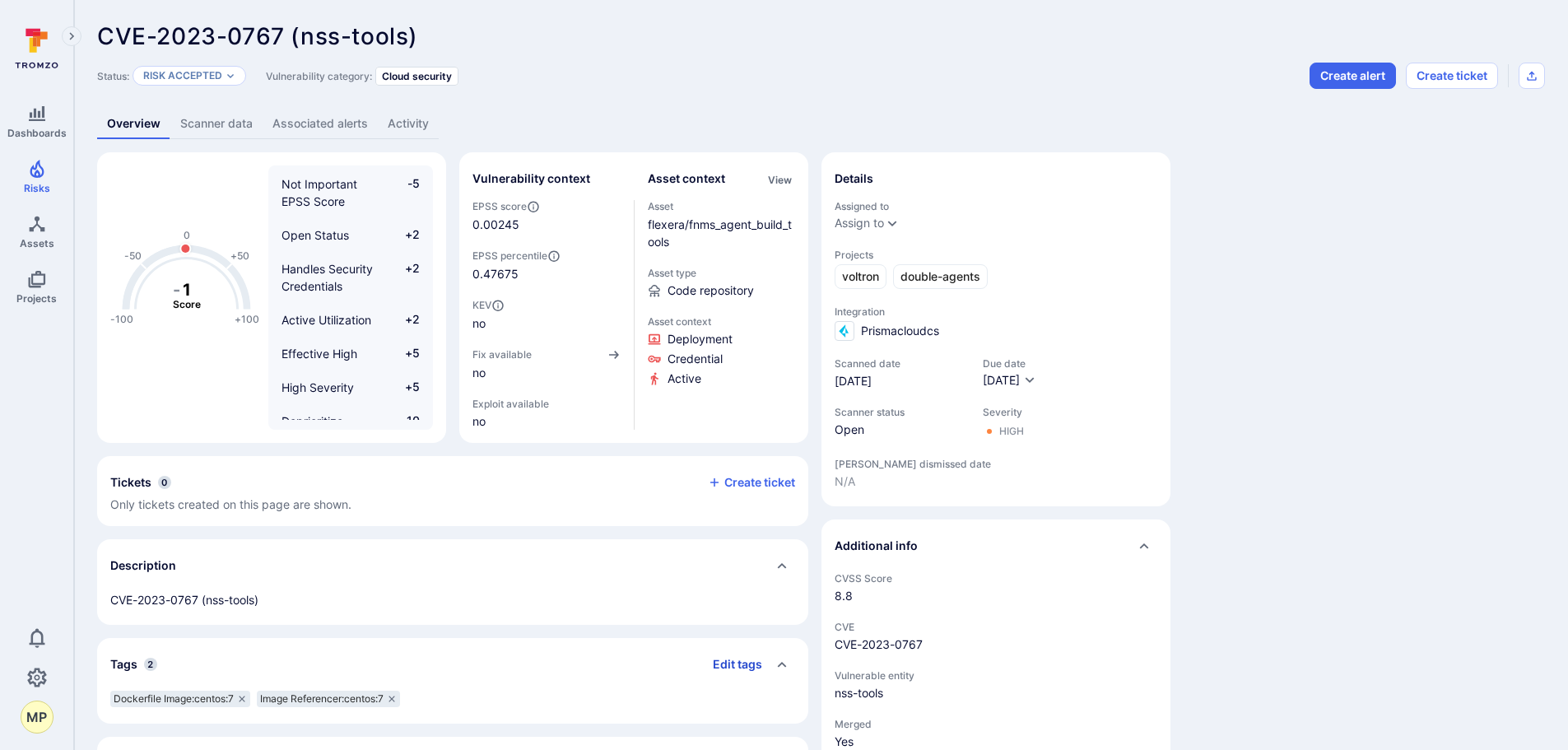
click at [736, 670] on button "Edit tags" at bounding box center [731, 664] width 63 height 26
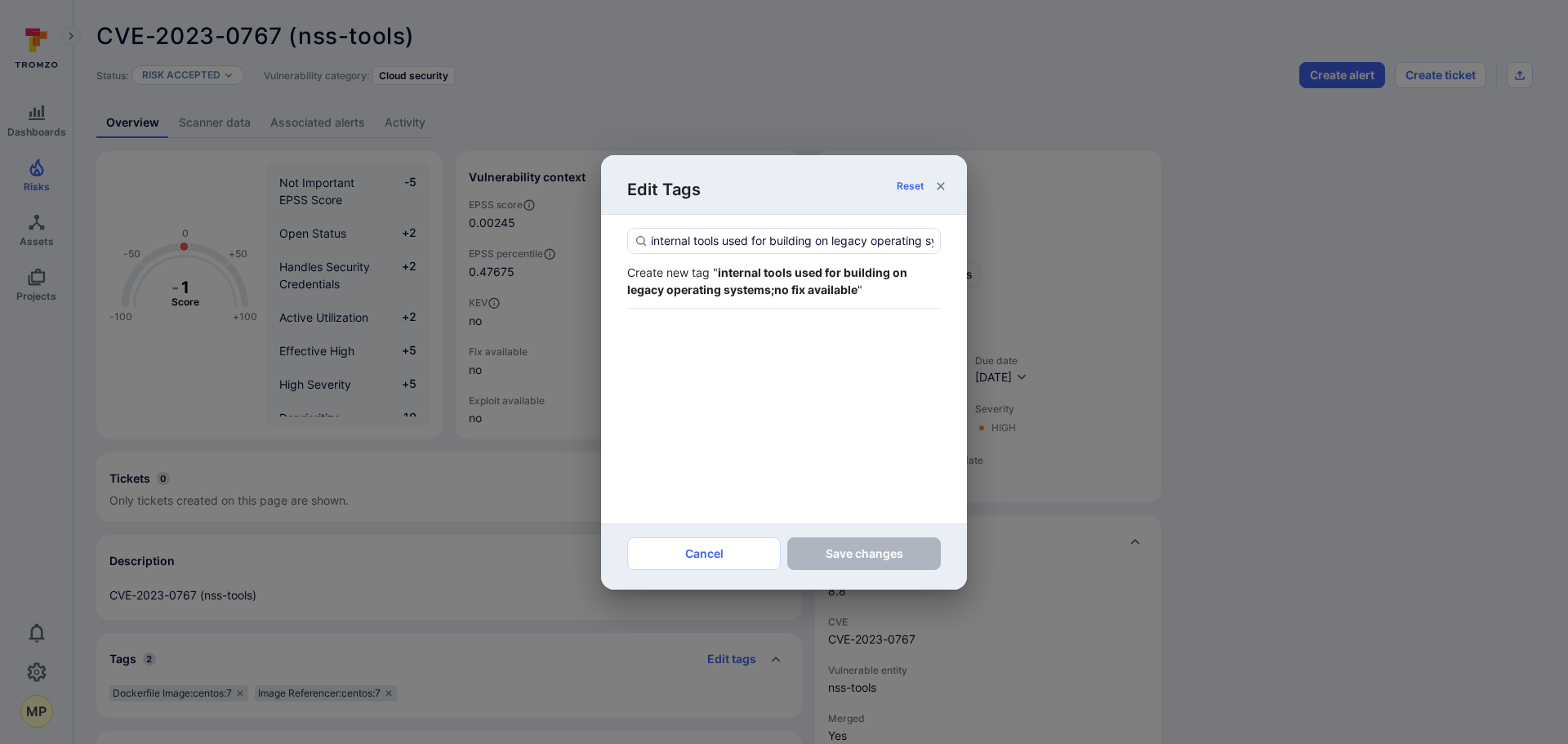
scroll to position [0, 135]
type input "internal tools used for building on legacy operating systems;no fix available"
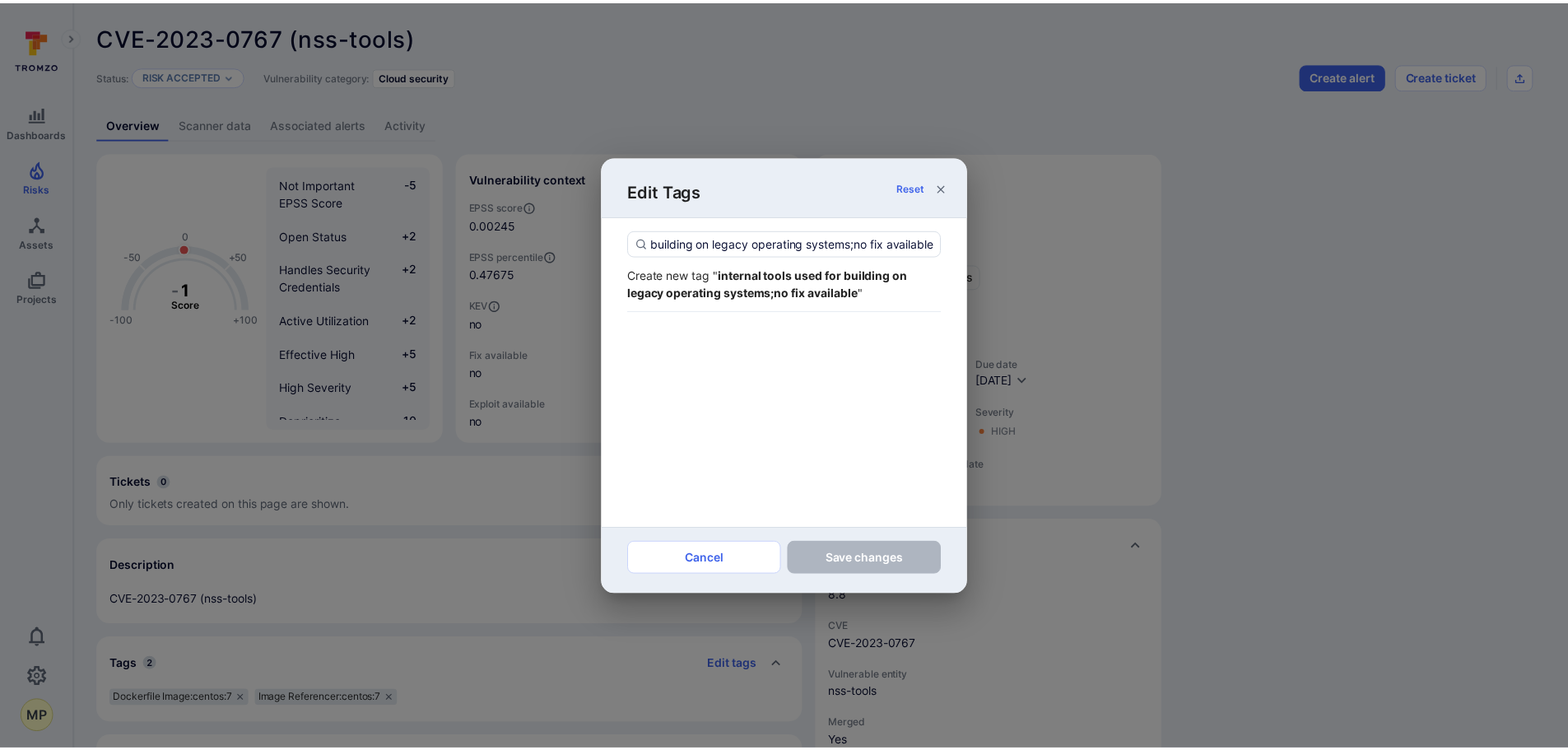
scroll to position [0, 0]
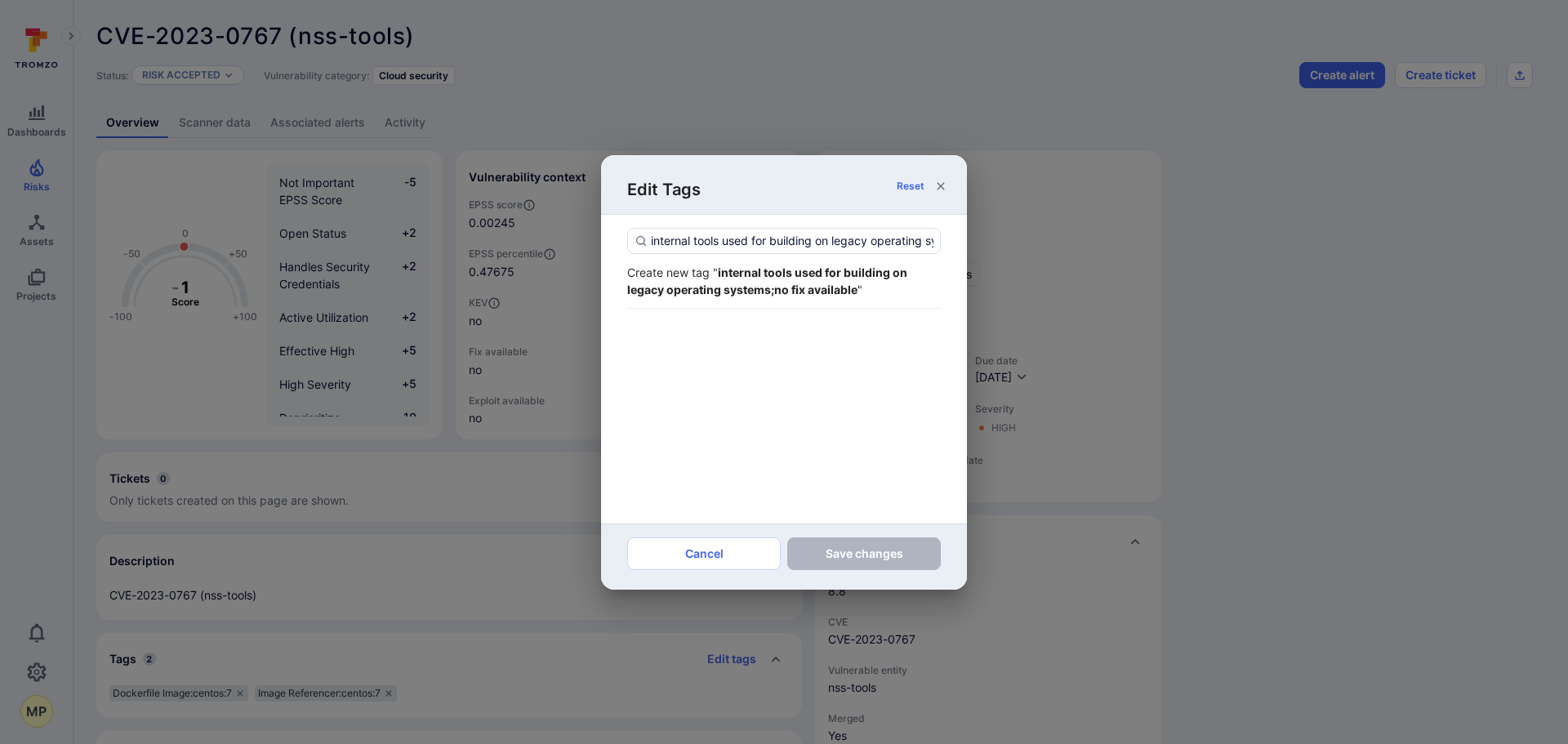
click at [737, 282] on strong "internal tools used for building on legacy operating systems;no fix available" at bounding box center [767, 281] width 280 height 31
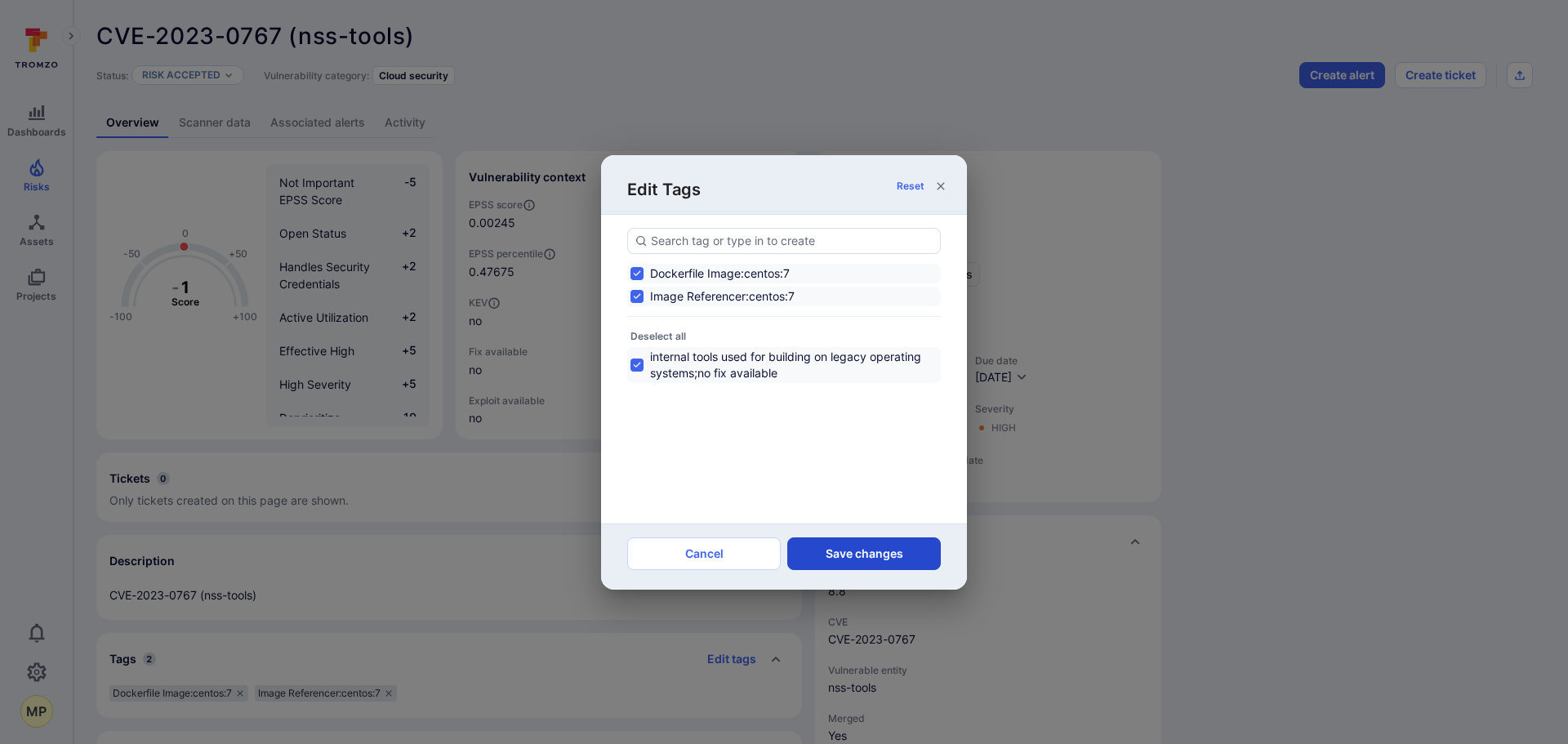
click at [843, 556] on button "Save changes" at bounding box center [863, 554] width 153 height 33
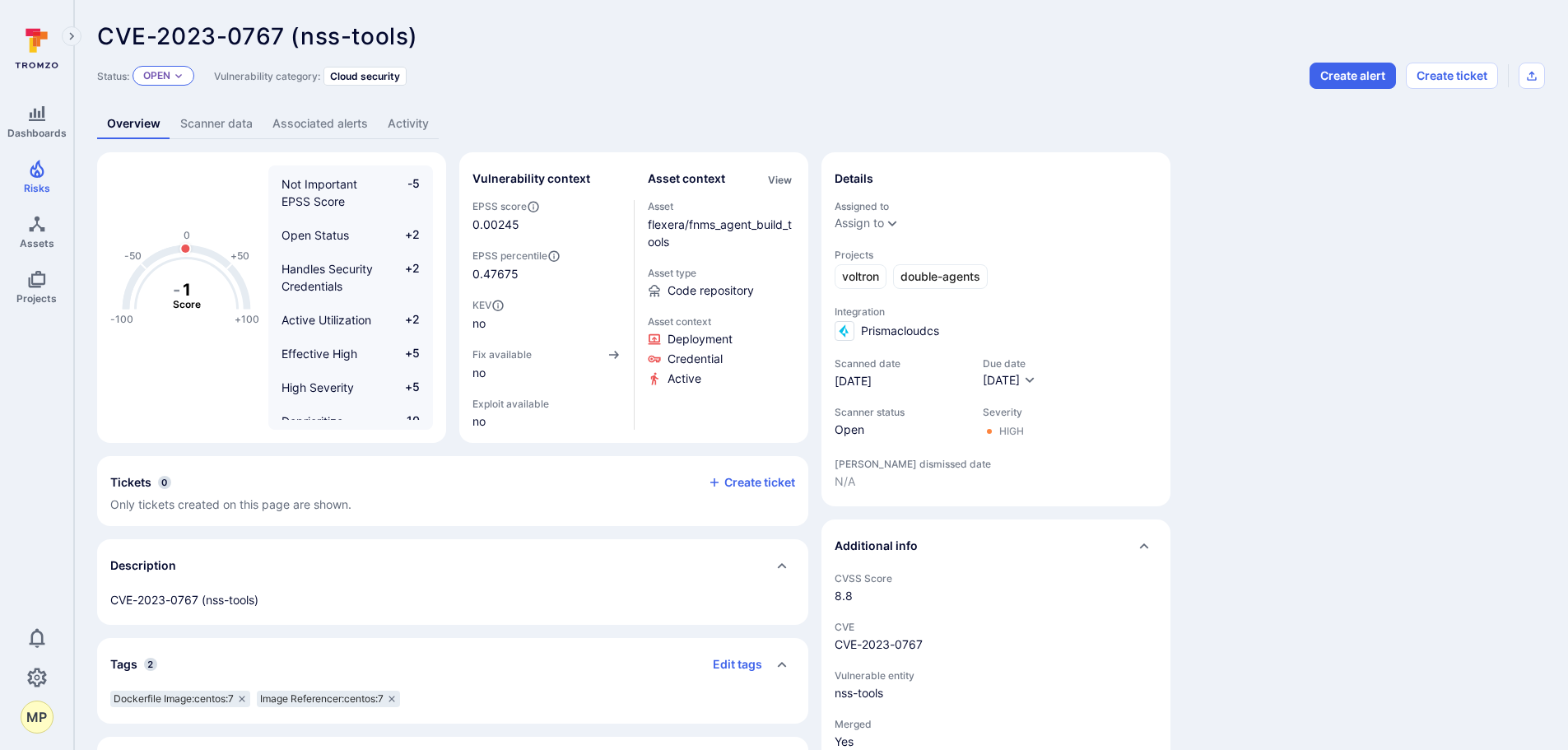
click at [182, 72] on icon "Expand dropdown" at bounding box center [179, 75] width 10 height 10
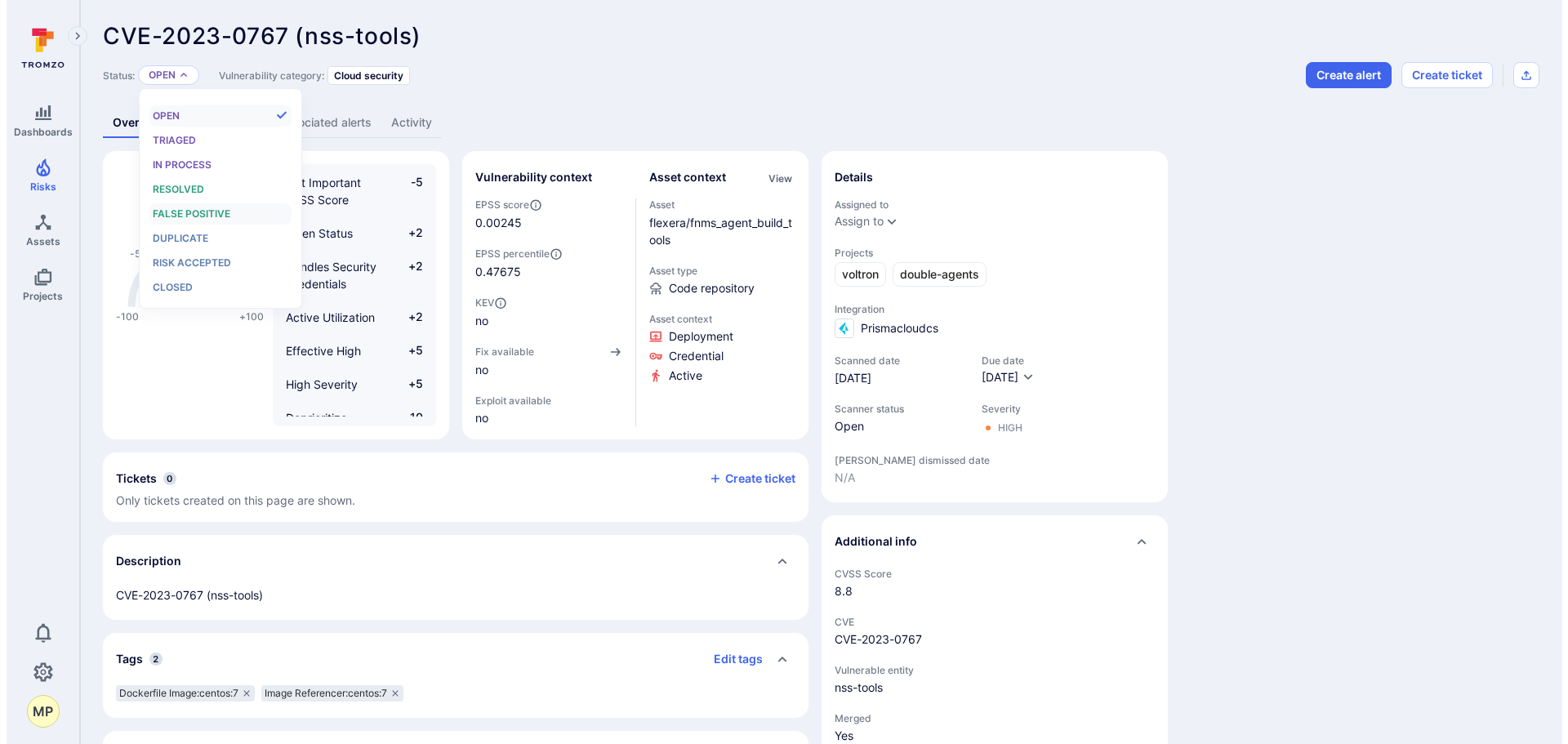
scroll to position [13, 0]
click at [209, 254] on div "Risk accepted" at bounding box center [213, 263] width 135 height 18
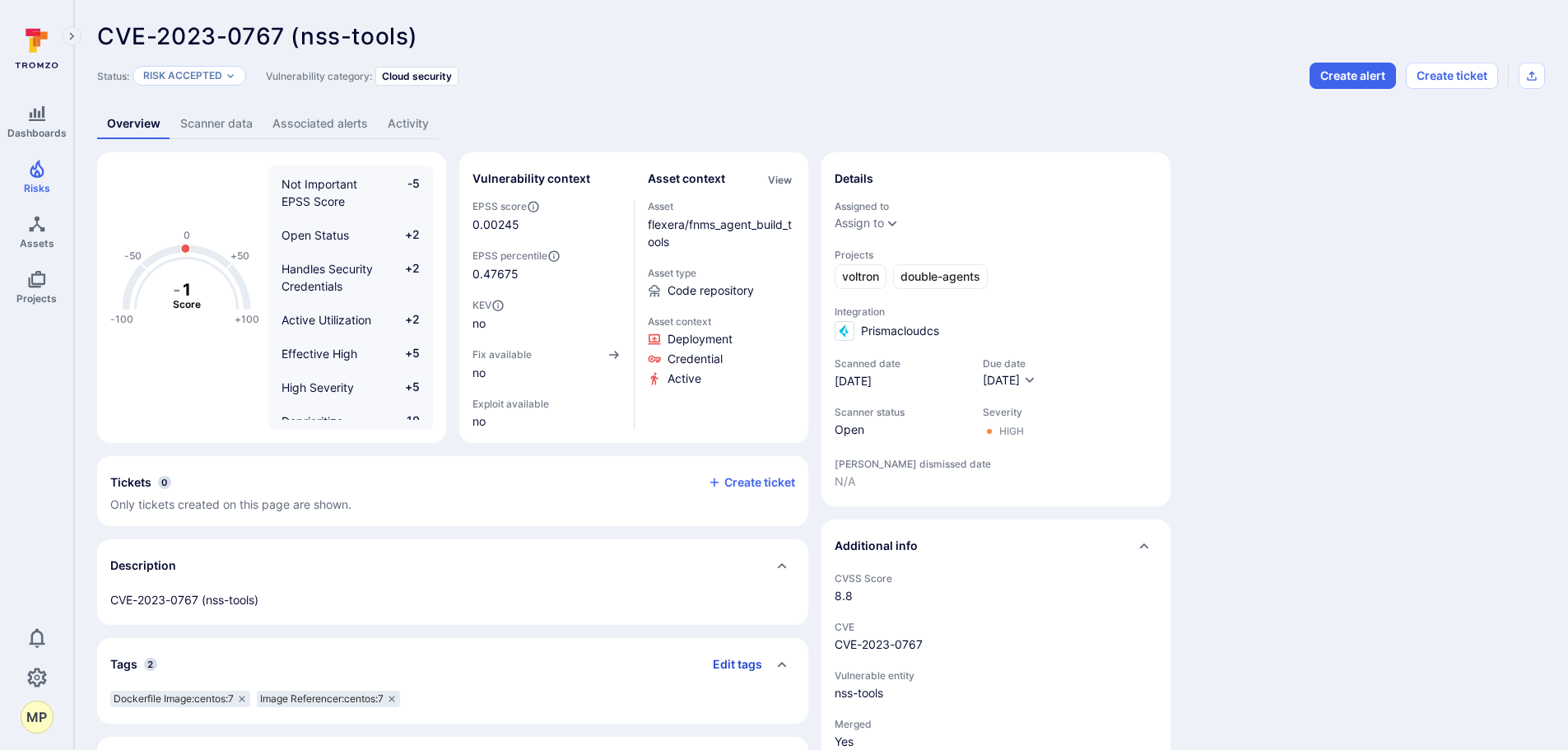
click at [739, 666] on button "Edit tags" at bounding box center [731, 664] width 63 height 26
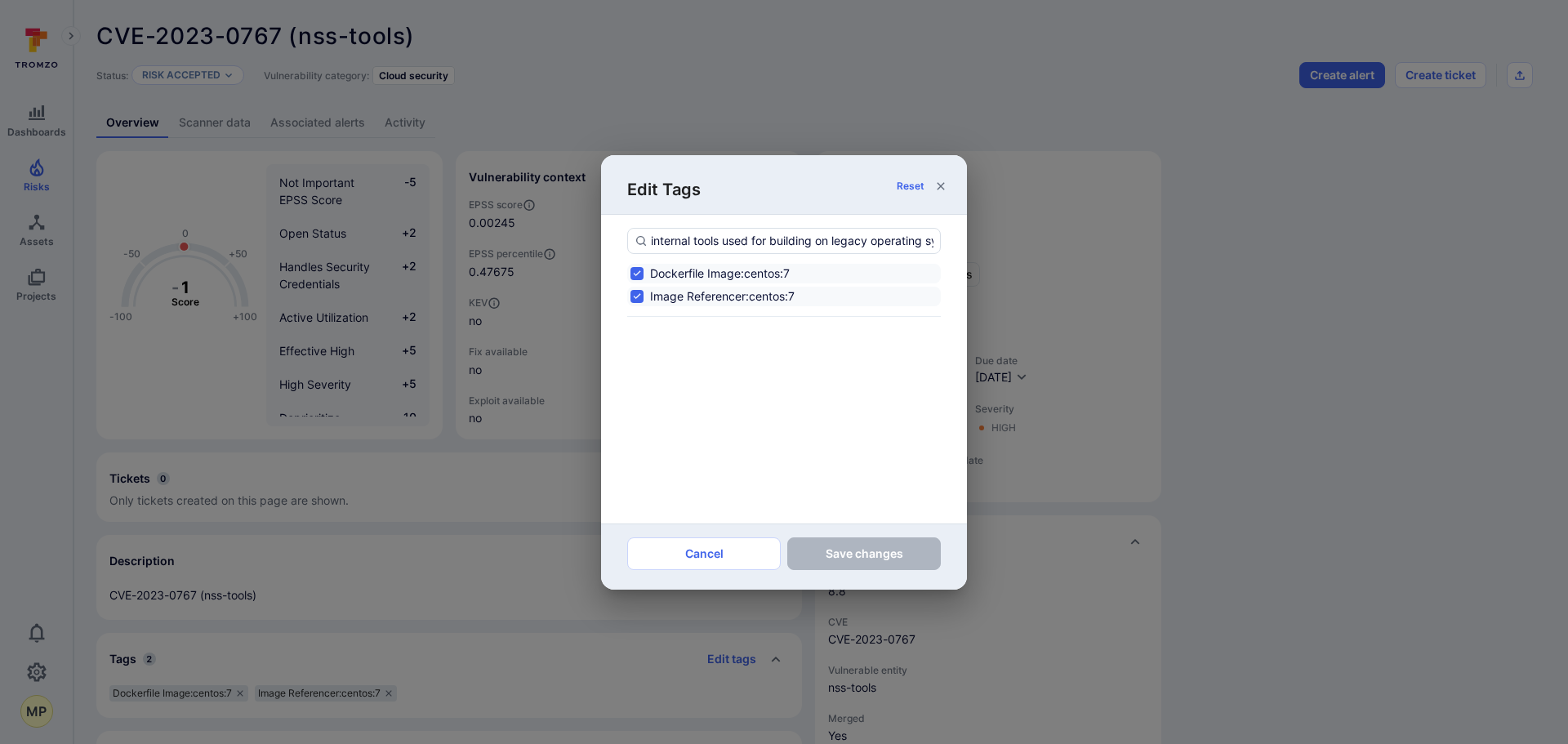
scroll to position [0, 135]
type input "internal tools used for building on legacy operating systems;no fix available"
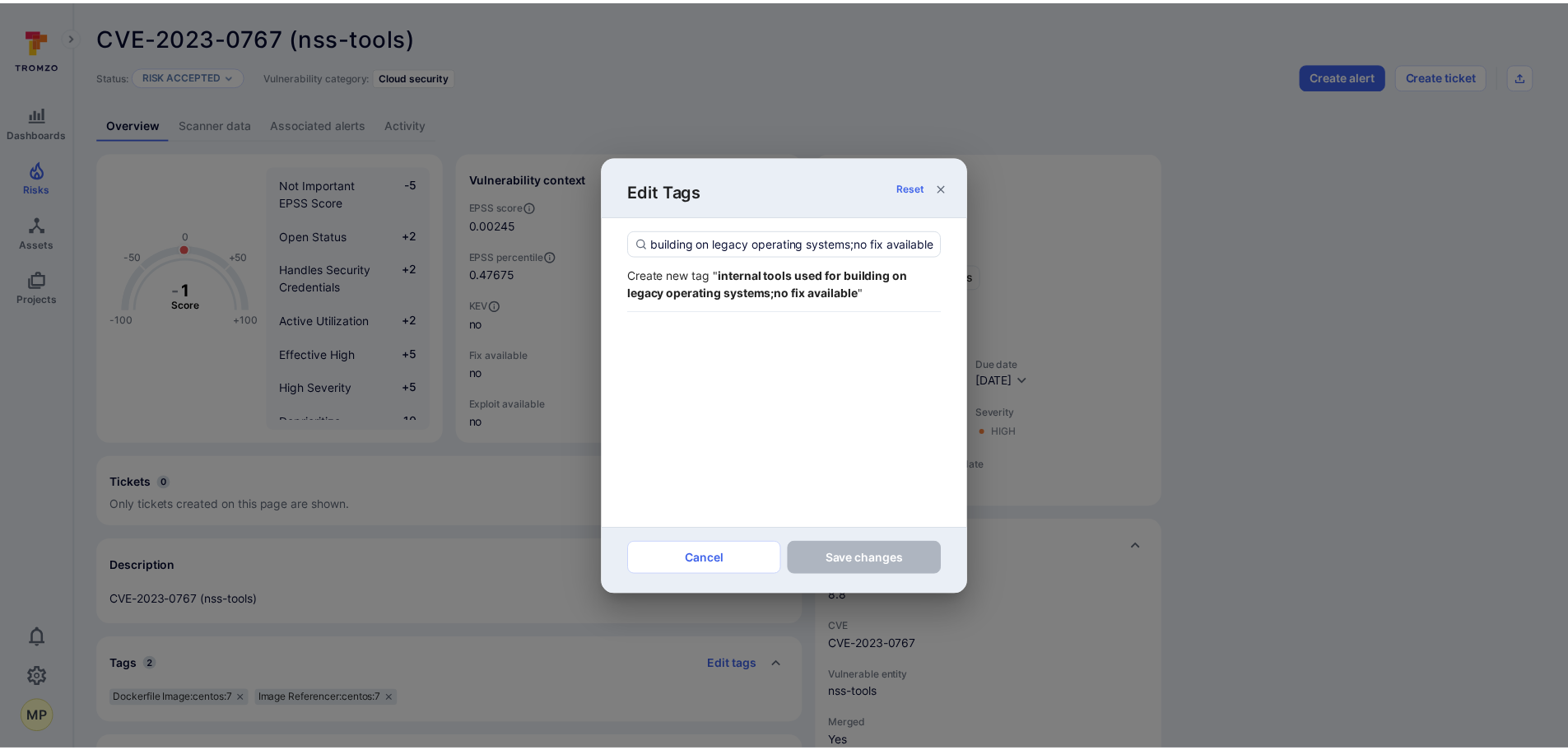
scroll to position [0, 0]
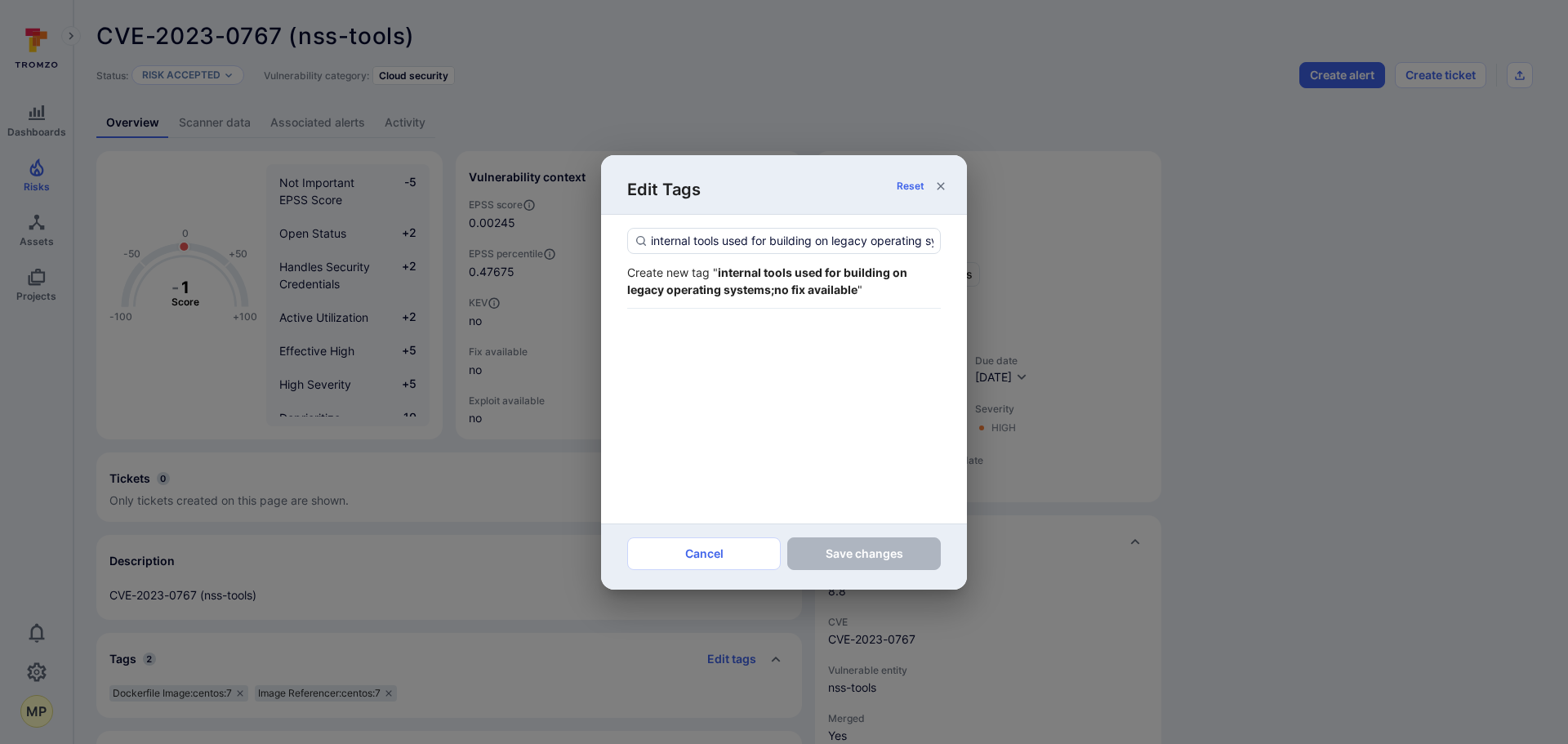
click at [710, 274] on div "Create new tag " internal tools used for building on legacy operating systems;n…" at bounding box center [784, 280] width 313 height 34
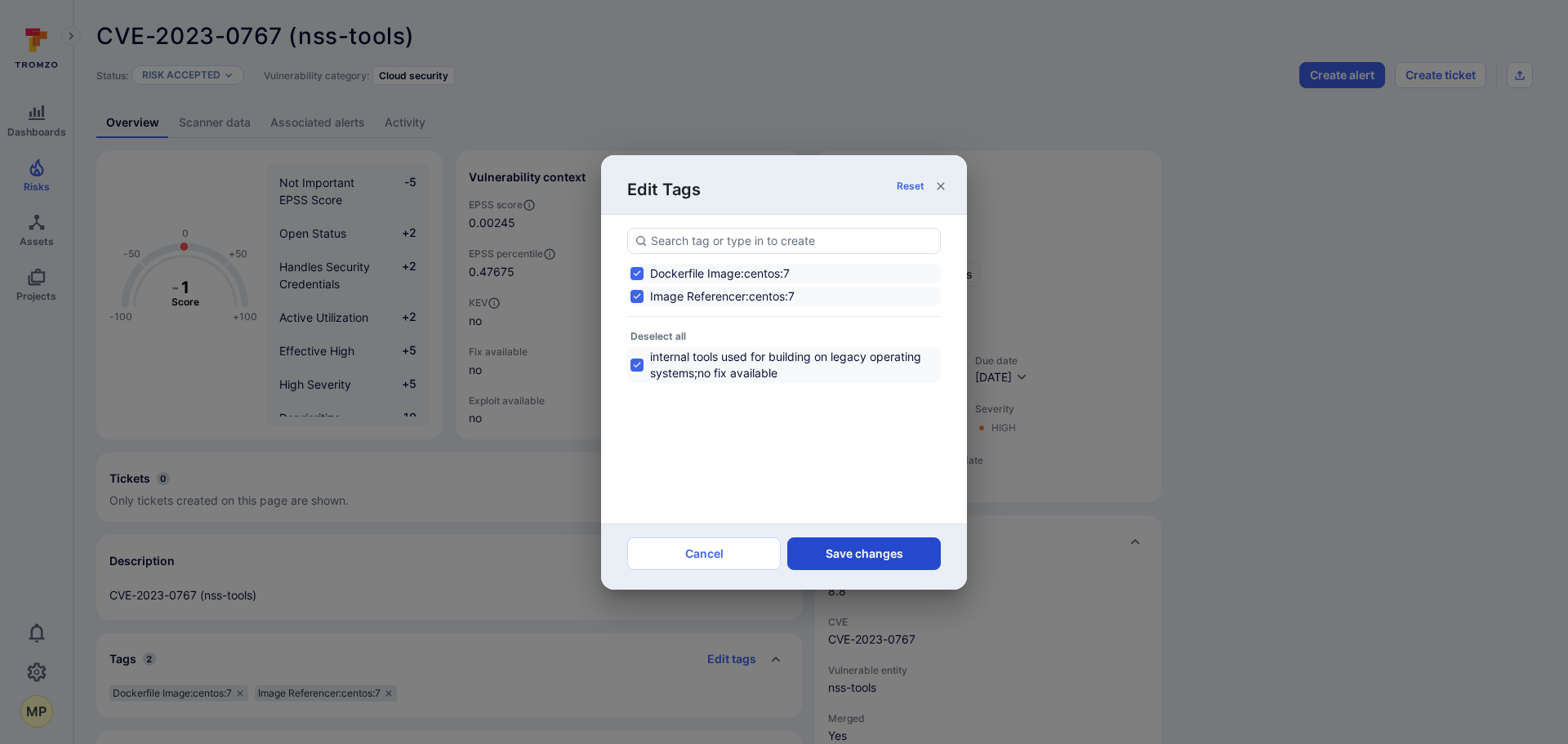
click at [865, 563] on button "Save changes" at bounding box center [863, 554] width 153 height 33
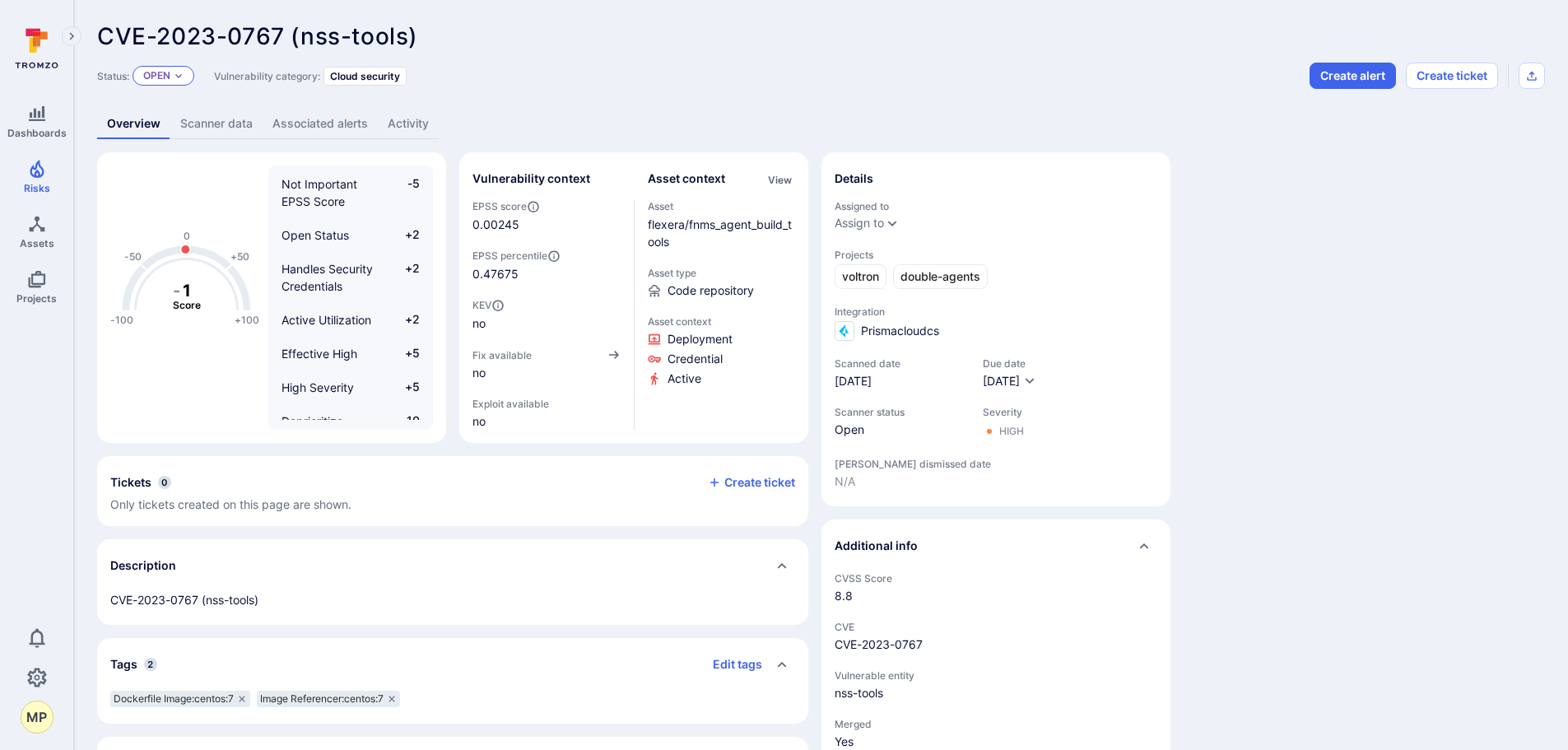
click at [193, 63] on div "Status: Open" at bounding box center [145, 76] width 97 height 26
click at [187, 66] on div "Open" at bounding box center [163, 75] width 62 height 19
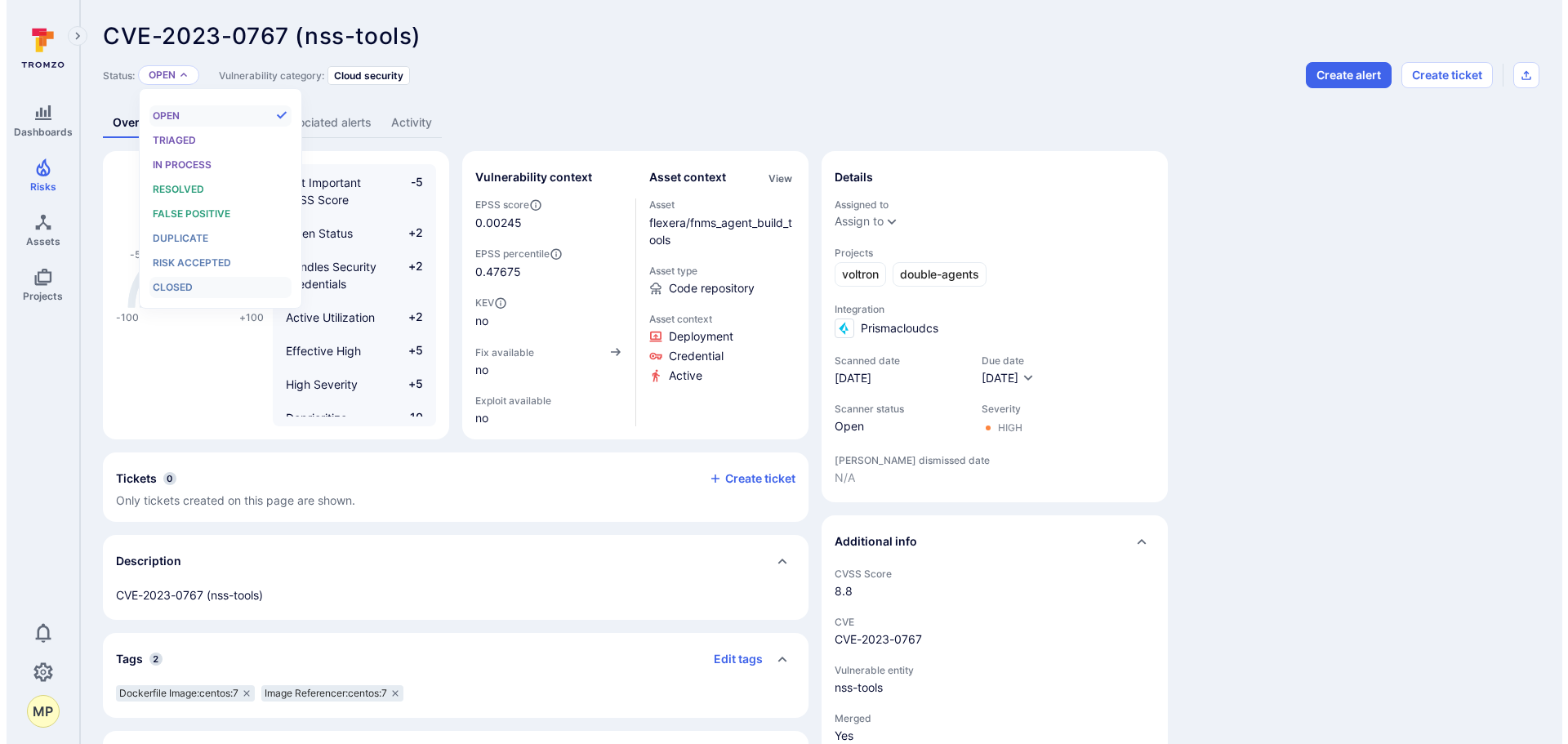
scroll to position [13, 0]
click at [220, 265] on span "Risk accepted" at bounding box center [185, 262] width 78 height 12
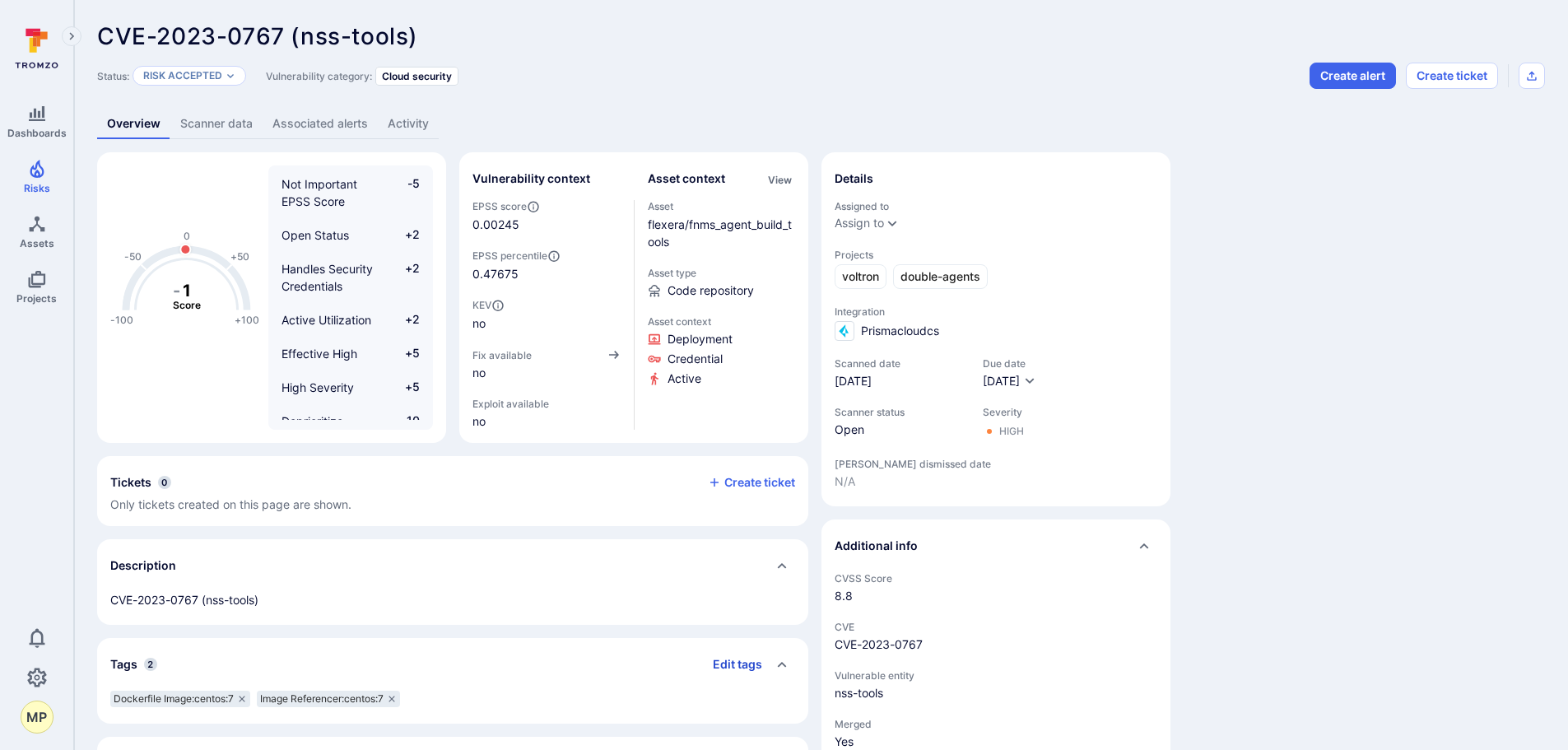
click at [759, 669] on button "Edit tags" at bounding box center [731, 664] width 63 height 26
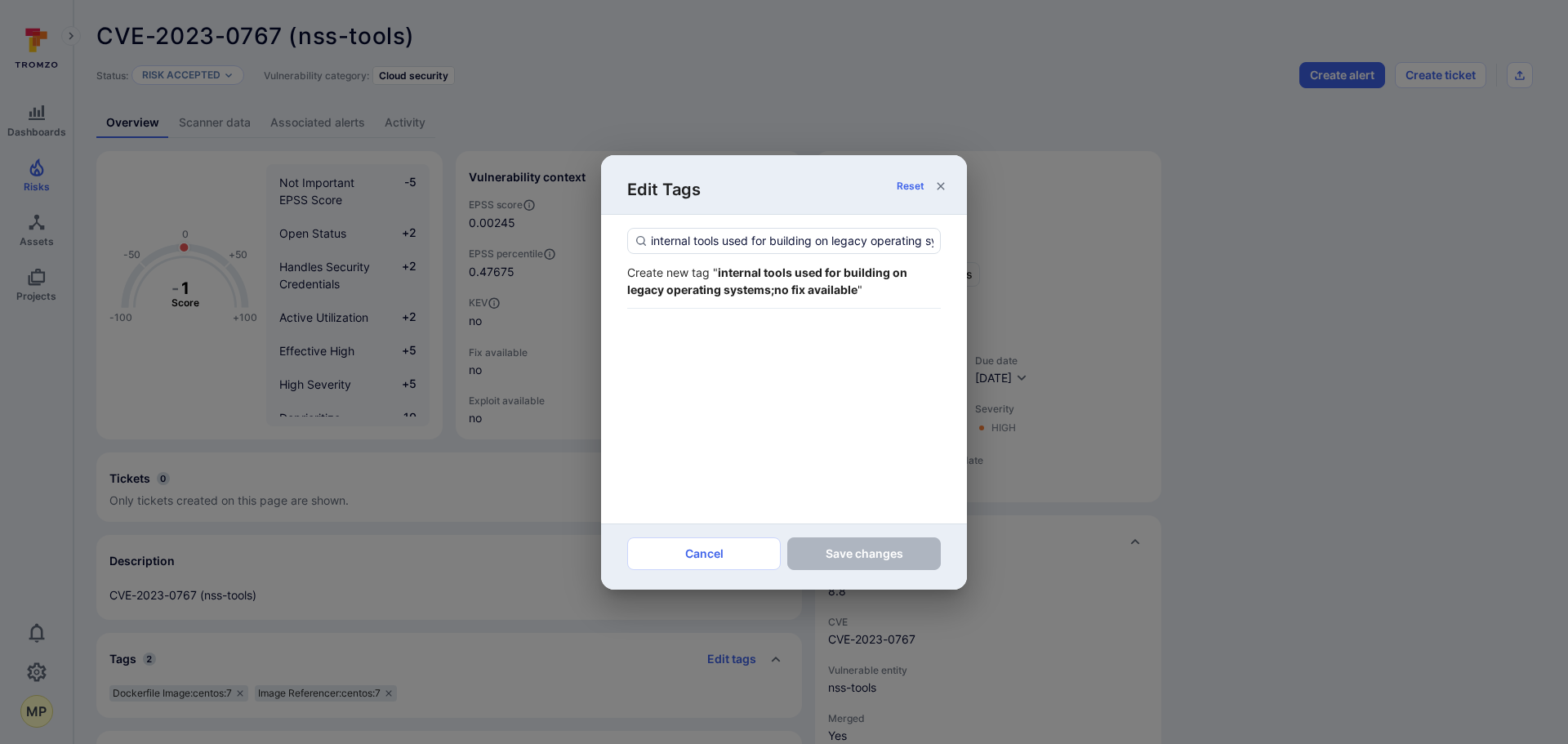
scroll to position [0, 135]
type input "internal tools used for building on legacy operating systems;no fix available"
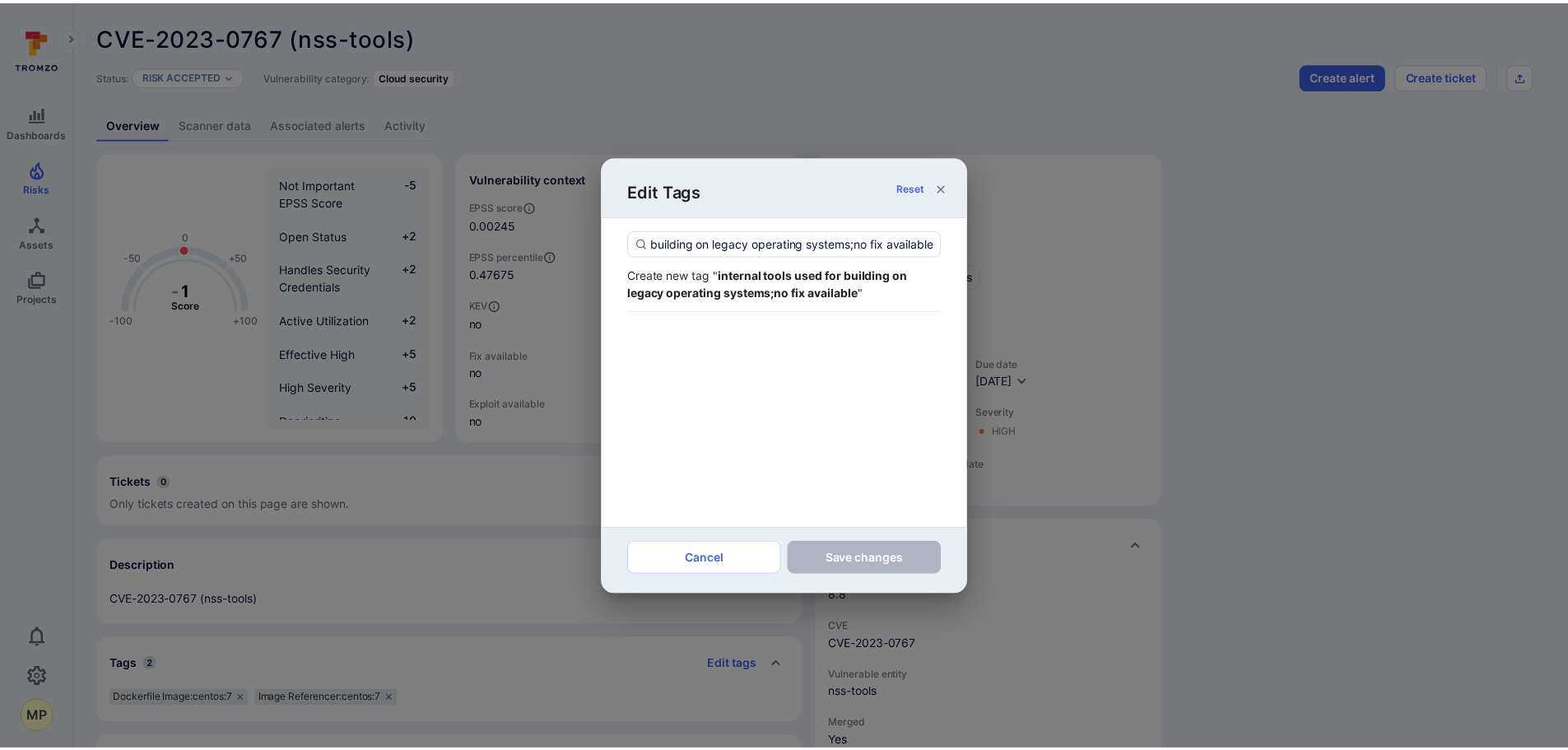
scroll to position [0, 0]
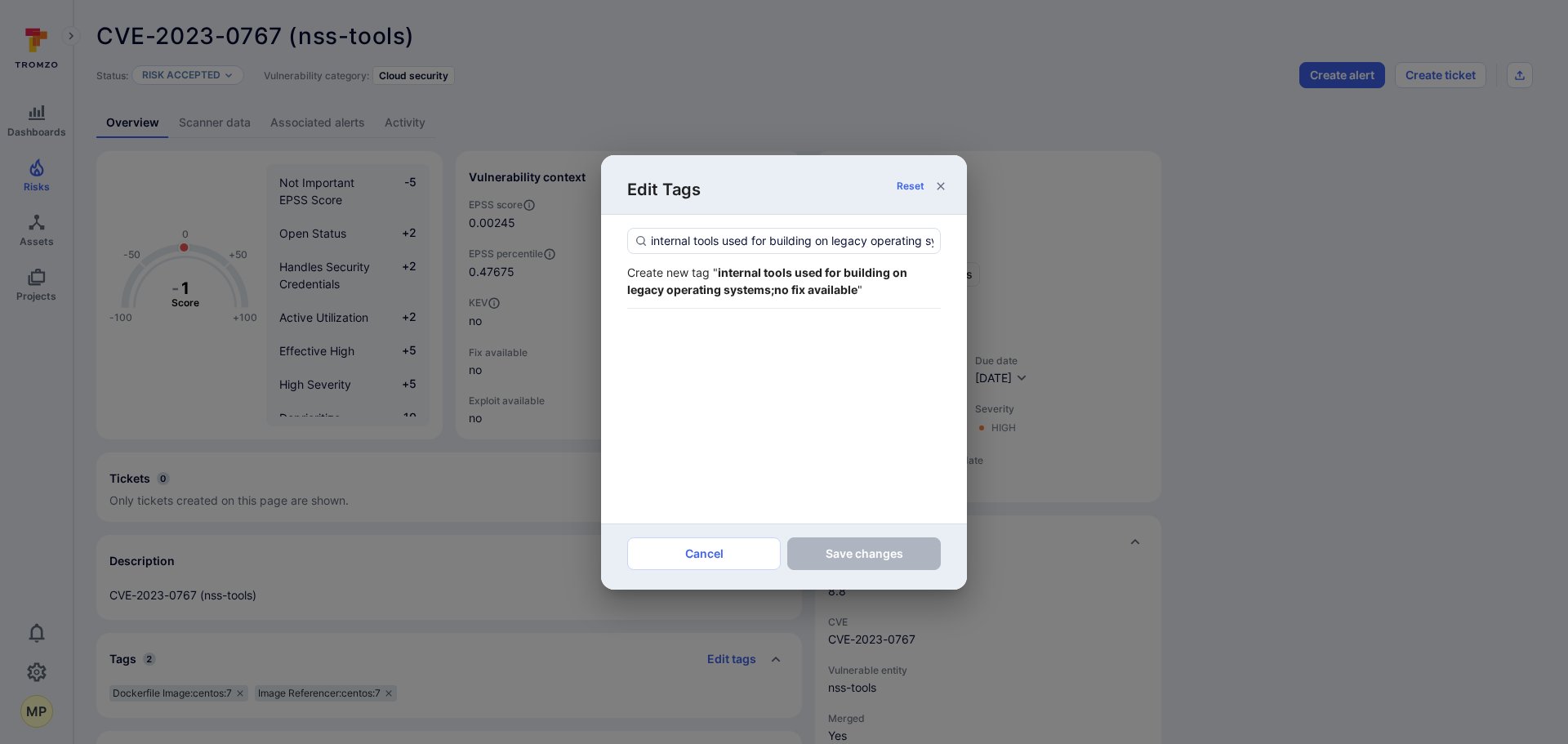
click at [753, 281] on div "Create new tag " internal tools used for building on legacy operating systems;n…" at bounding box center [784, 280] width 313 height 34
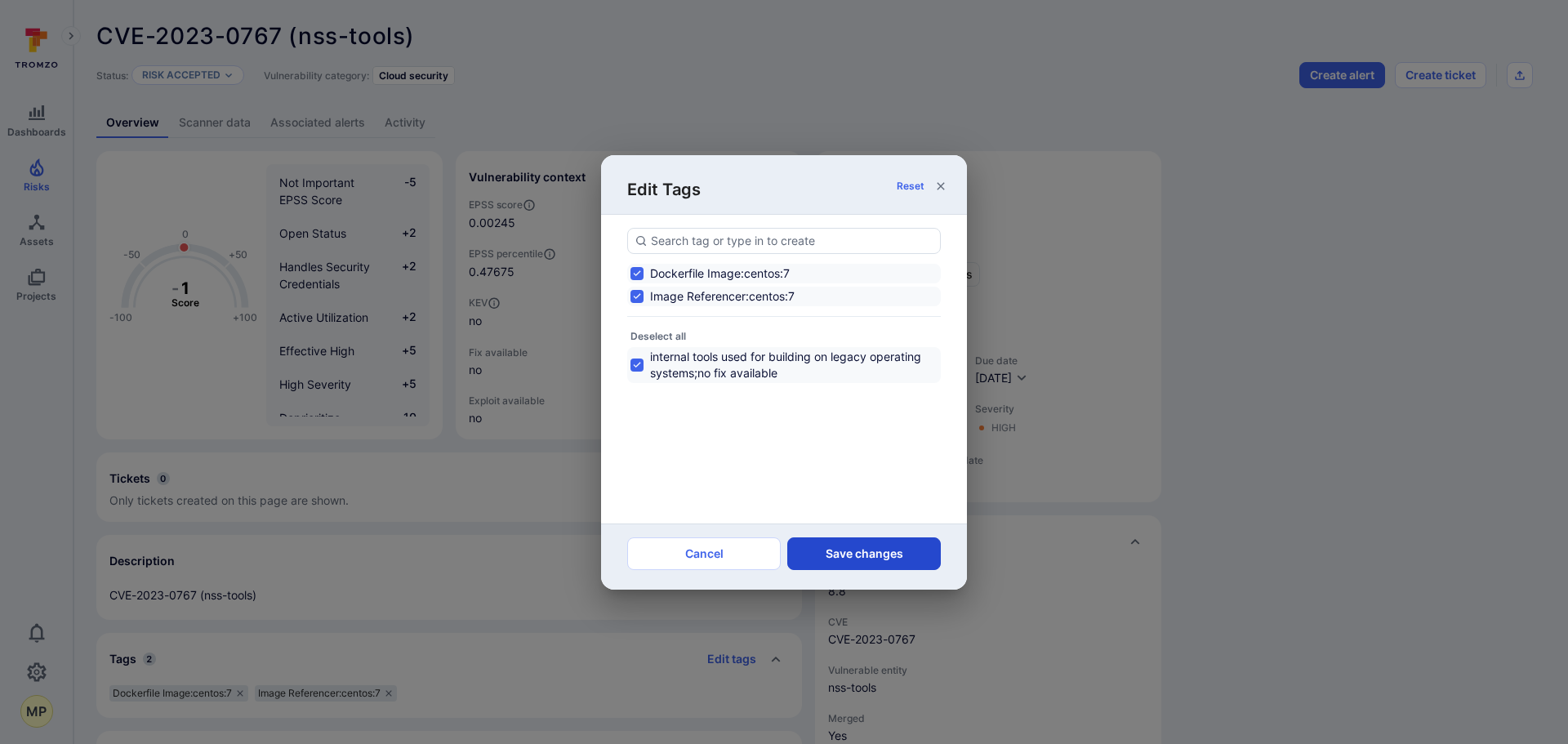
click at [853, 557] on button "Save changes" at bounding box center [863, 554] width 153 height 33
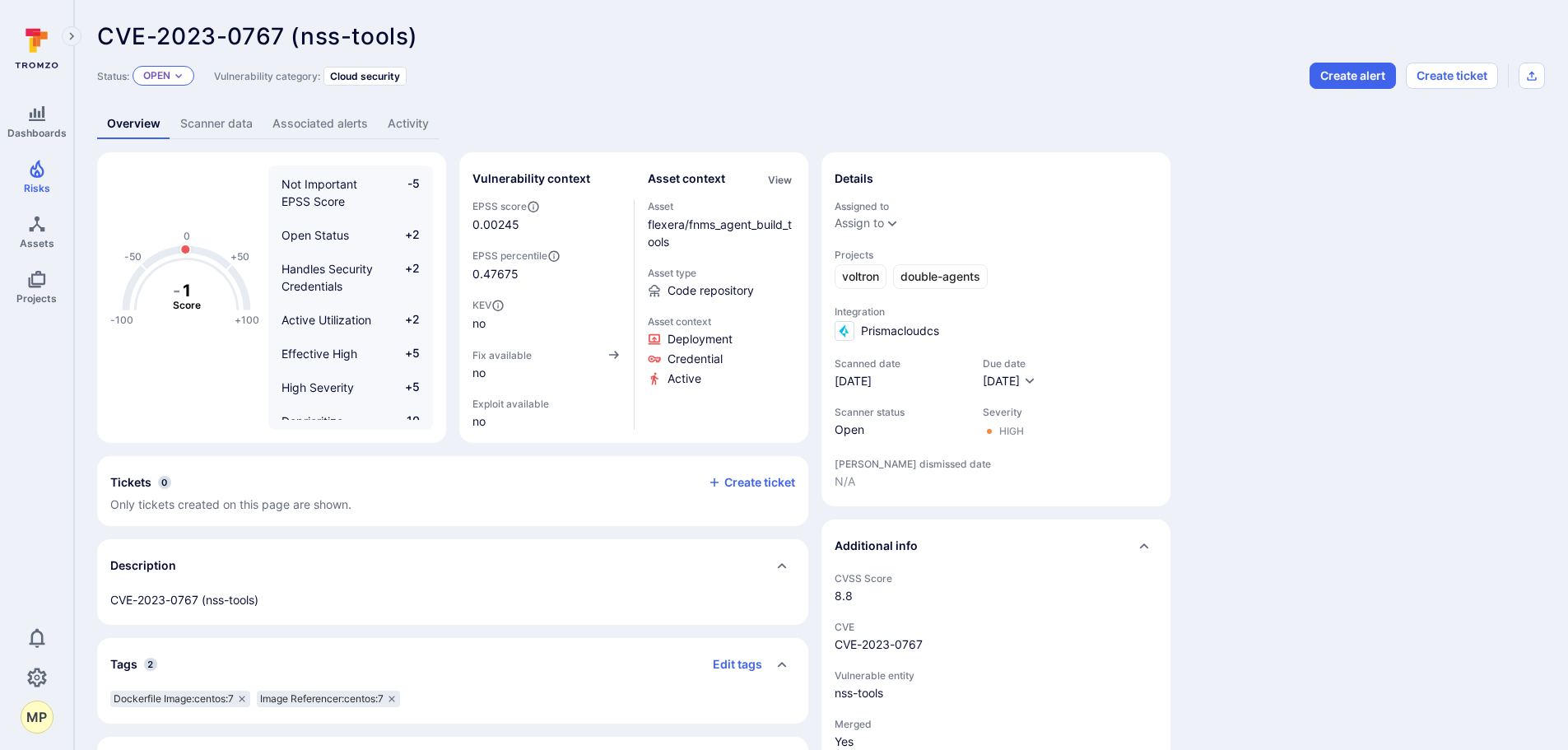
click at [178, 69] on div "Open" at bounding box center [163, 75] width 62 height 19
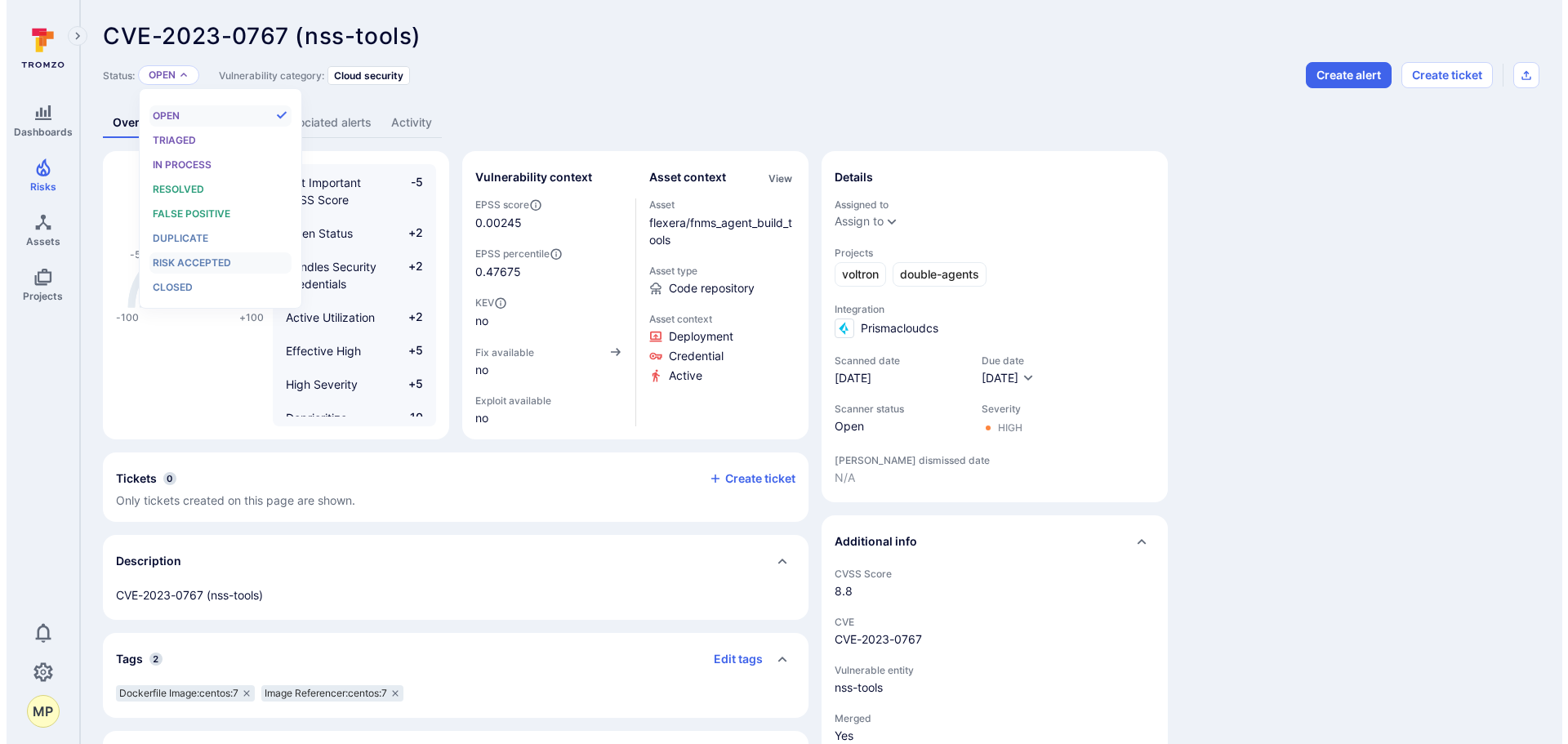
scroll to position [13, 0]
click at [195, 267] on span "Risk accepted" at bounding box center [185, 262] width 78 height 12
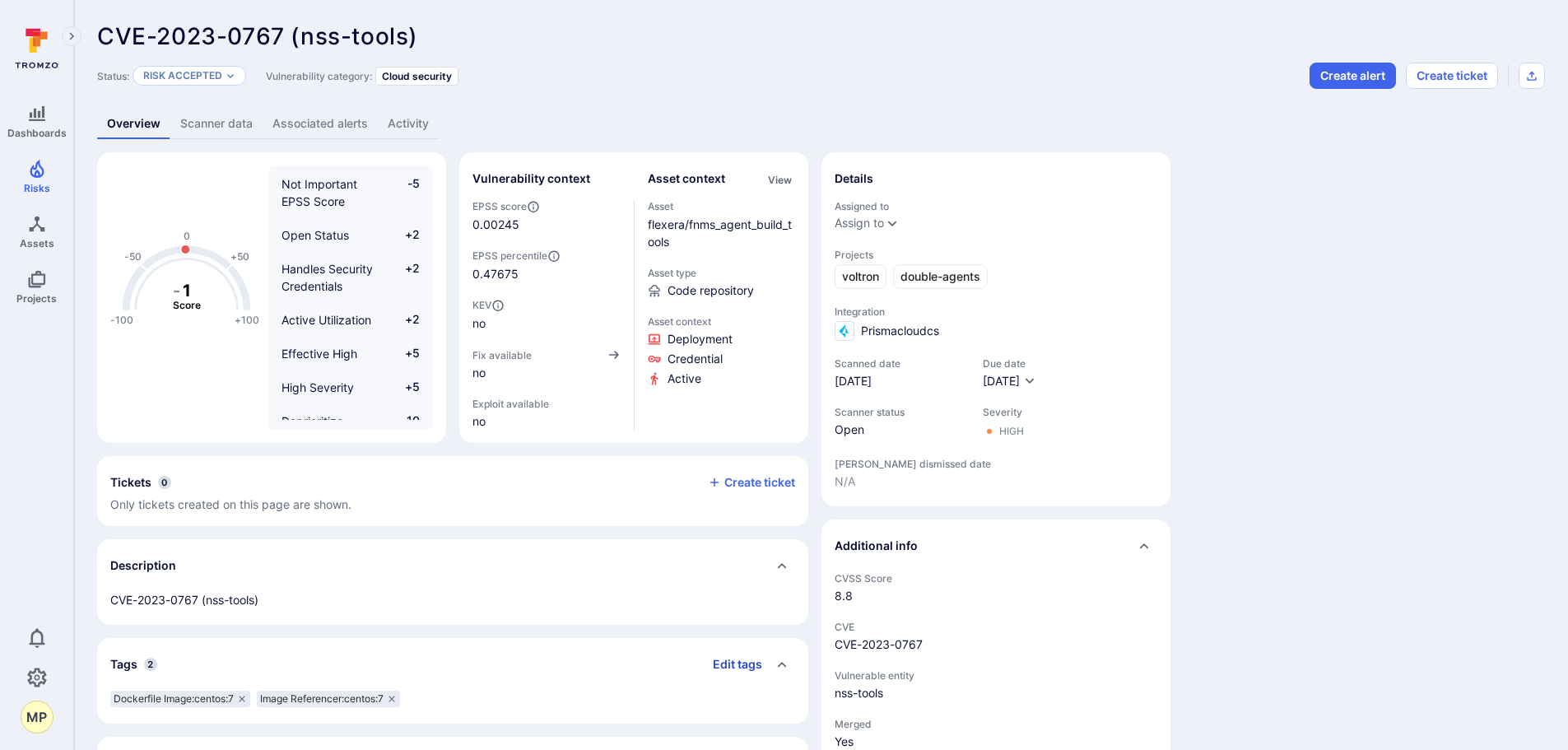
click at [753, 663] on button "Edit tags" at bounding box center [731, 664] width 63 height 26
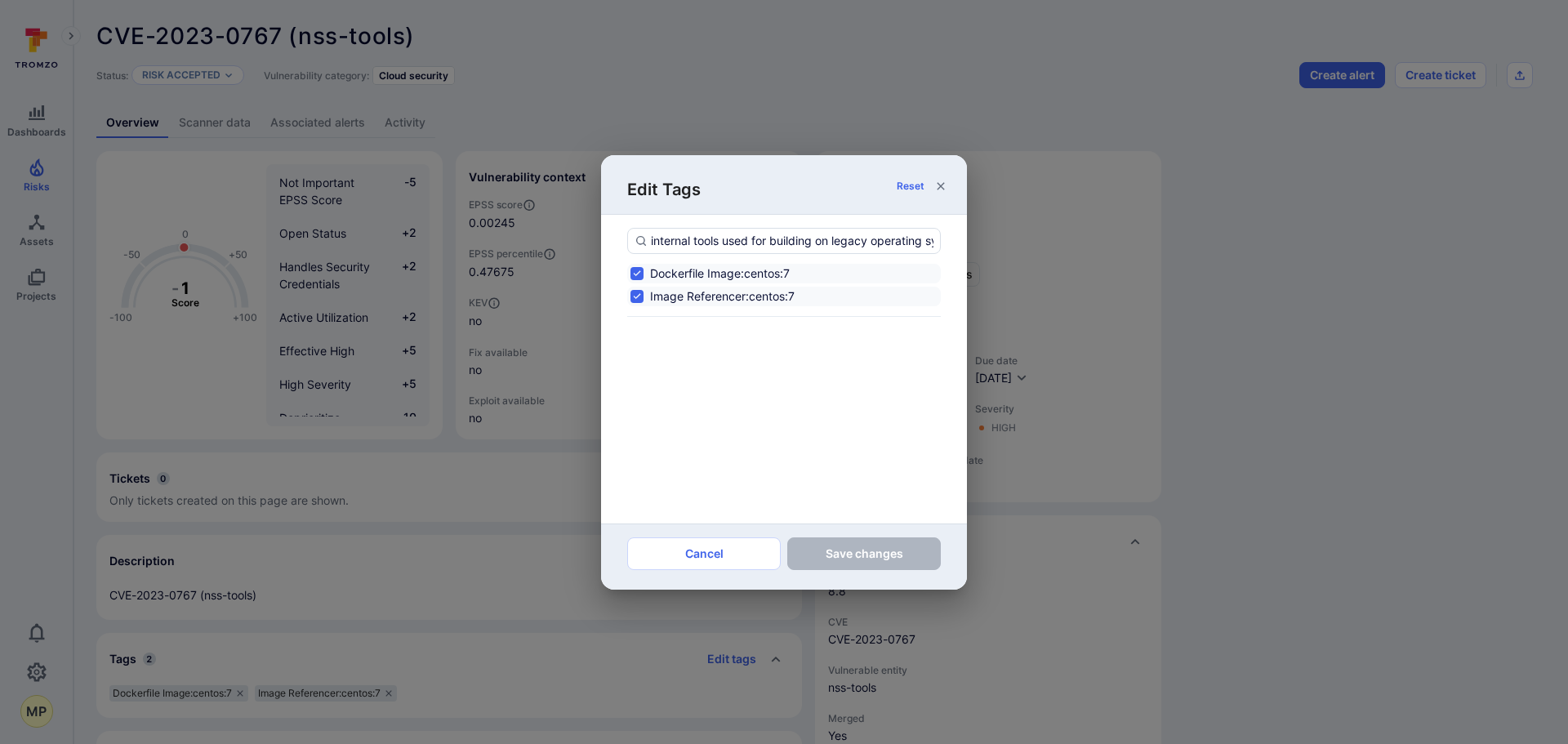
scroll to position [0, 135]
type input "internal tools used for building on legacy operating systems;no fix available"
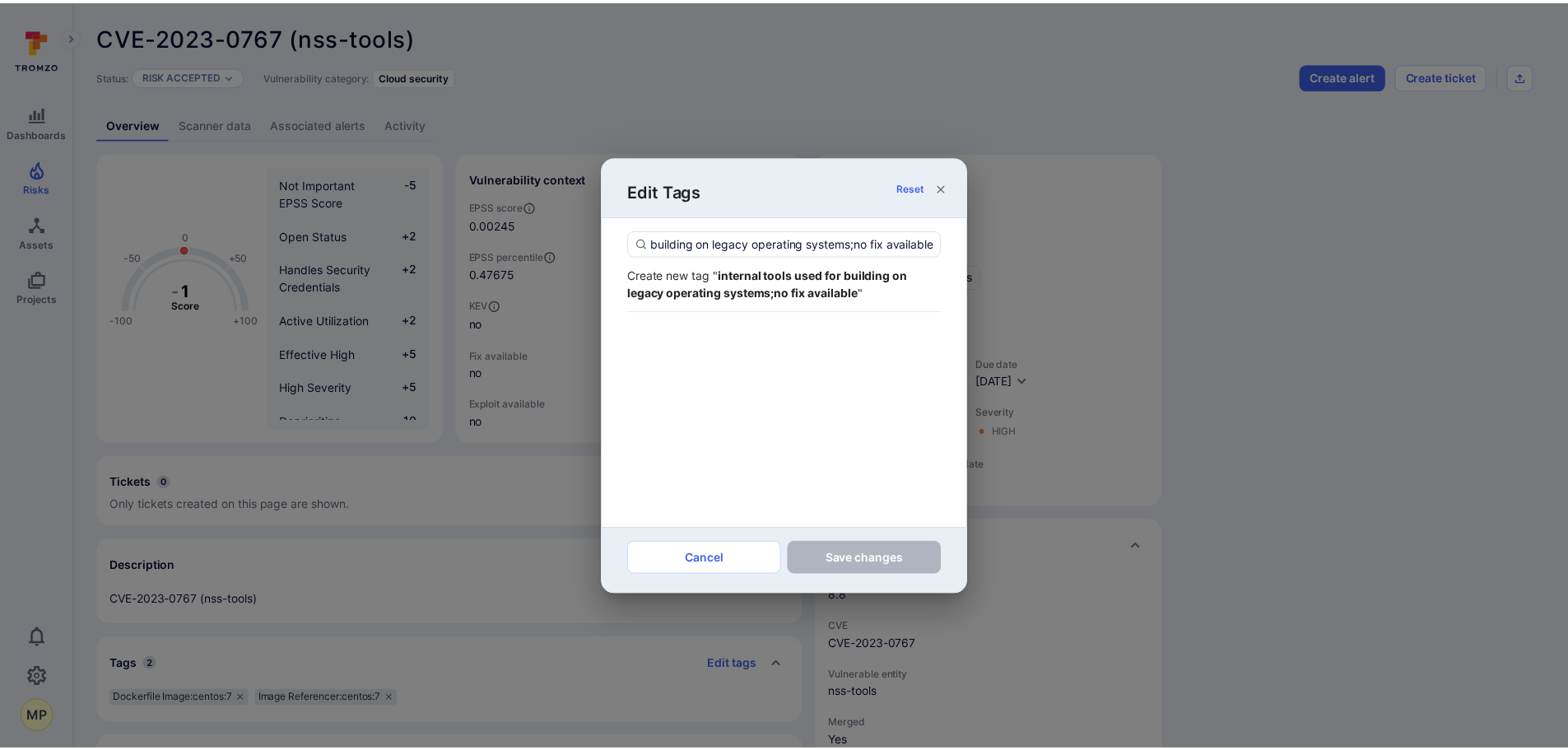
scroll to position [0, 0]
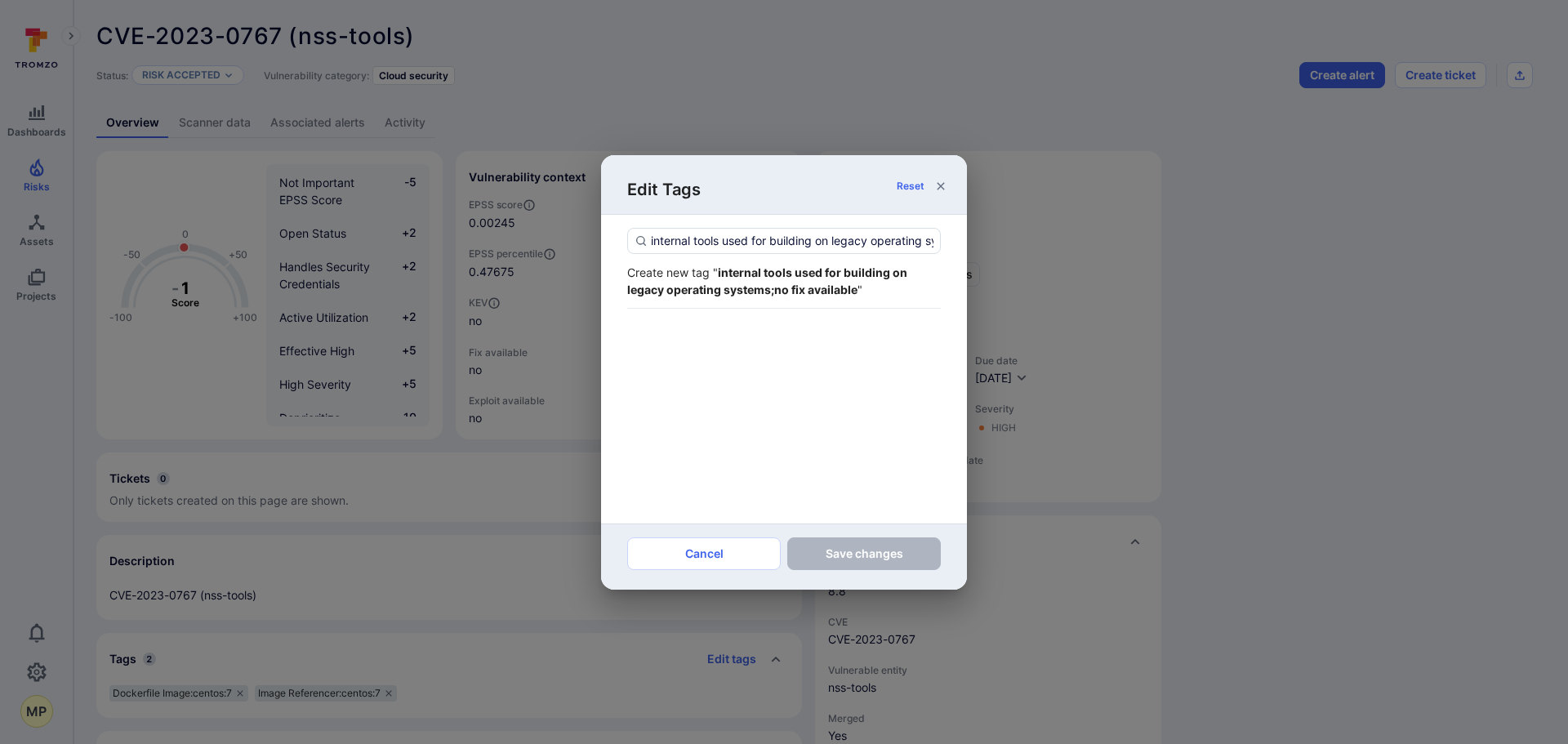
click at [776, 294] on strong "internal tools used for building on legacy operating systems;no fix available" at bounding box center [767, 281] width 280 height 31
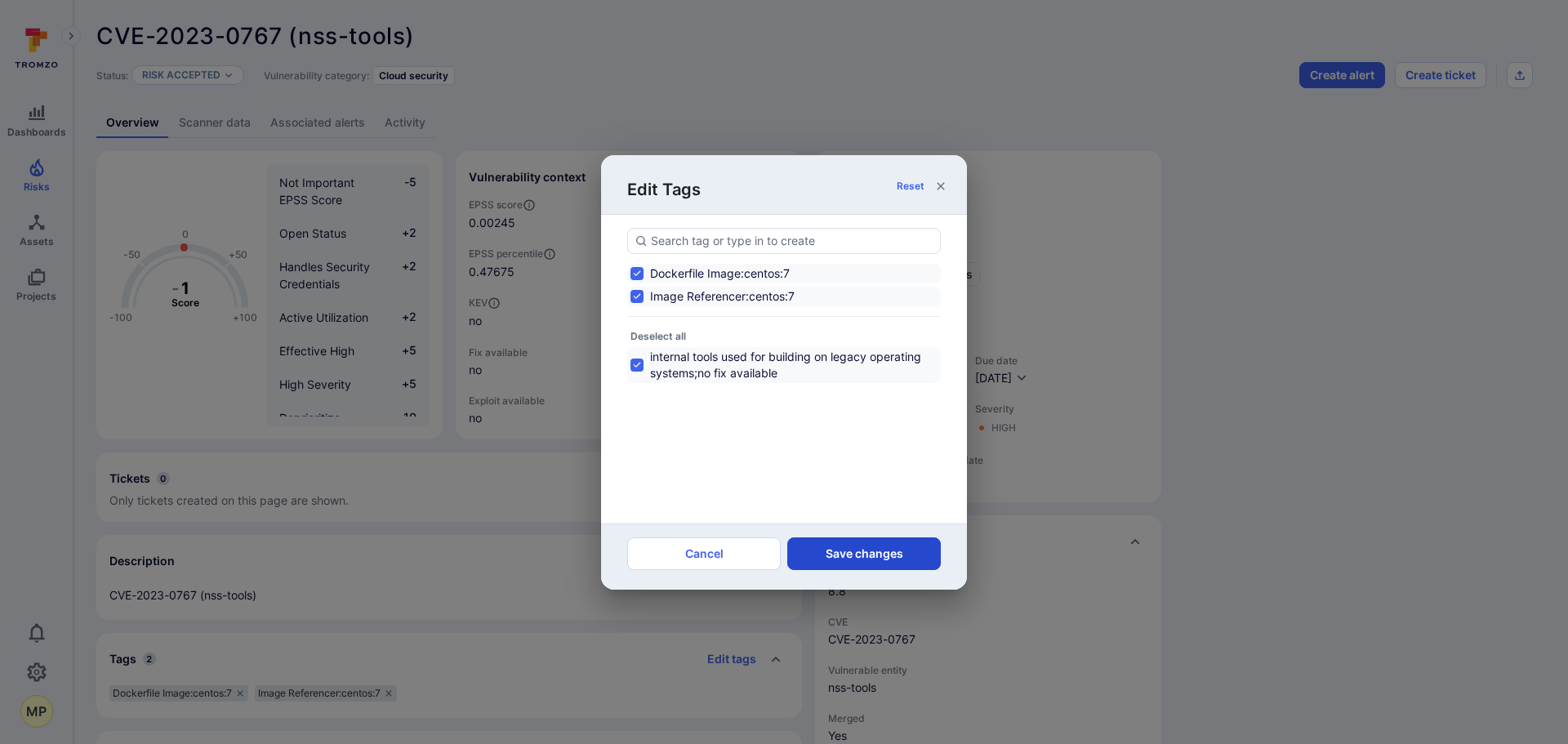
click at [837, 557] on button "Save changes" at bounding box center [863, 554] width 153 height 33
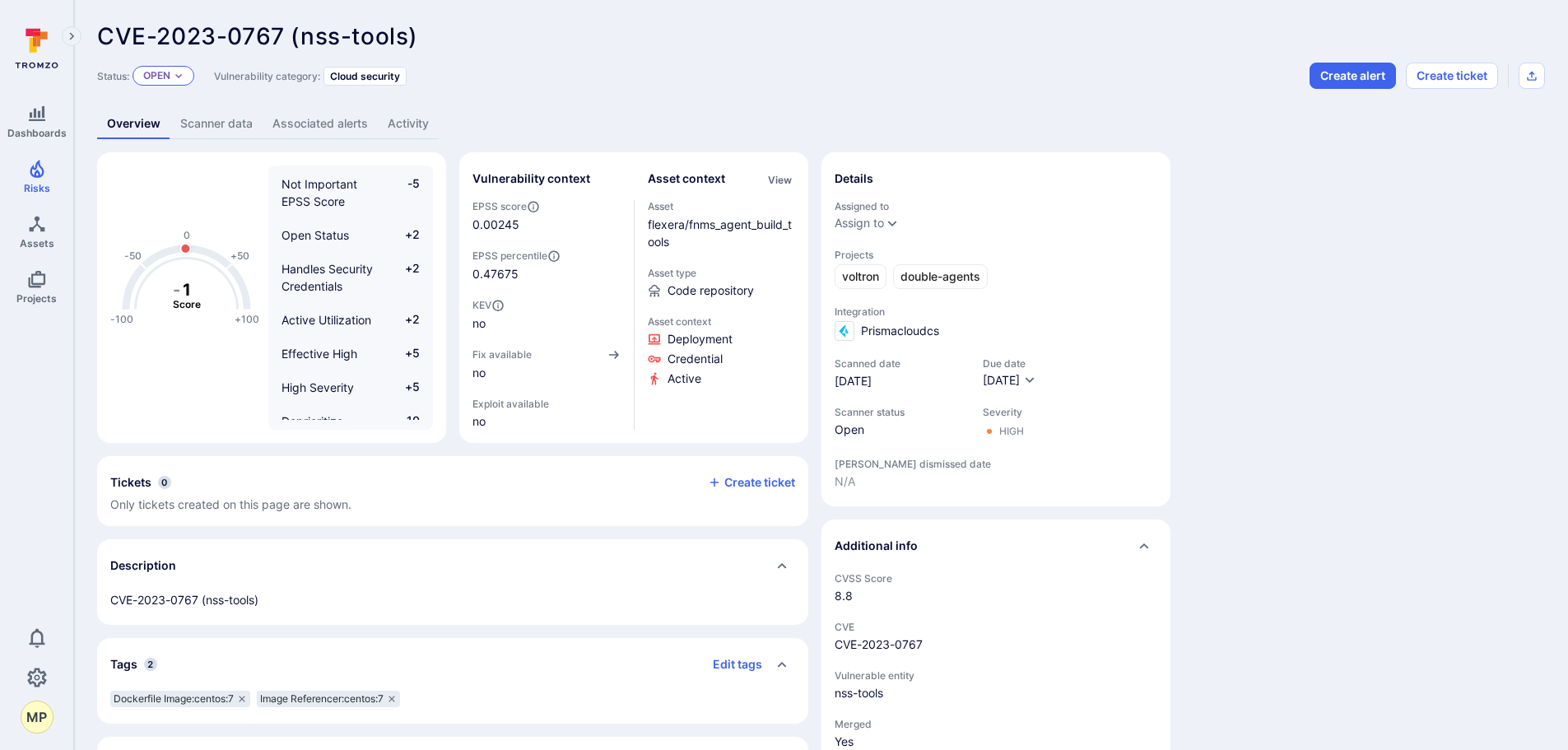
click at [177, 74] on icon "Expand dropdown" at bounding box center [179, 75] width 10 height 10
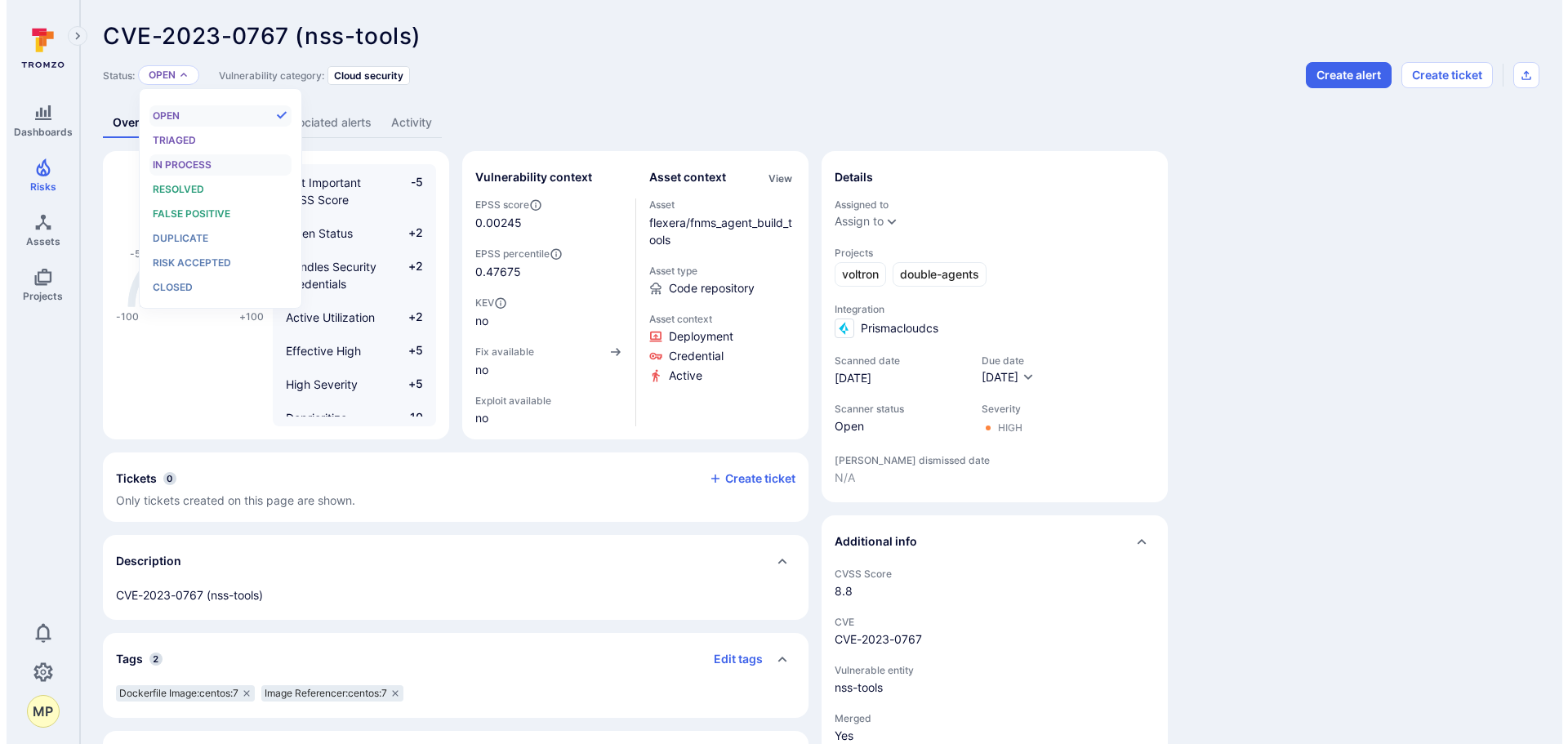
scroll to position [13, 0]
click at [206, 259] on span "Risk accepted" at bounding box center [185, 262] width 78 height 12
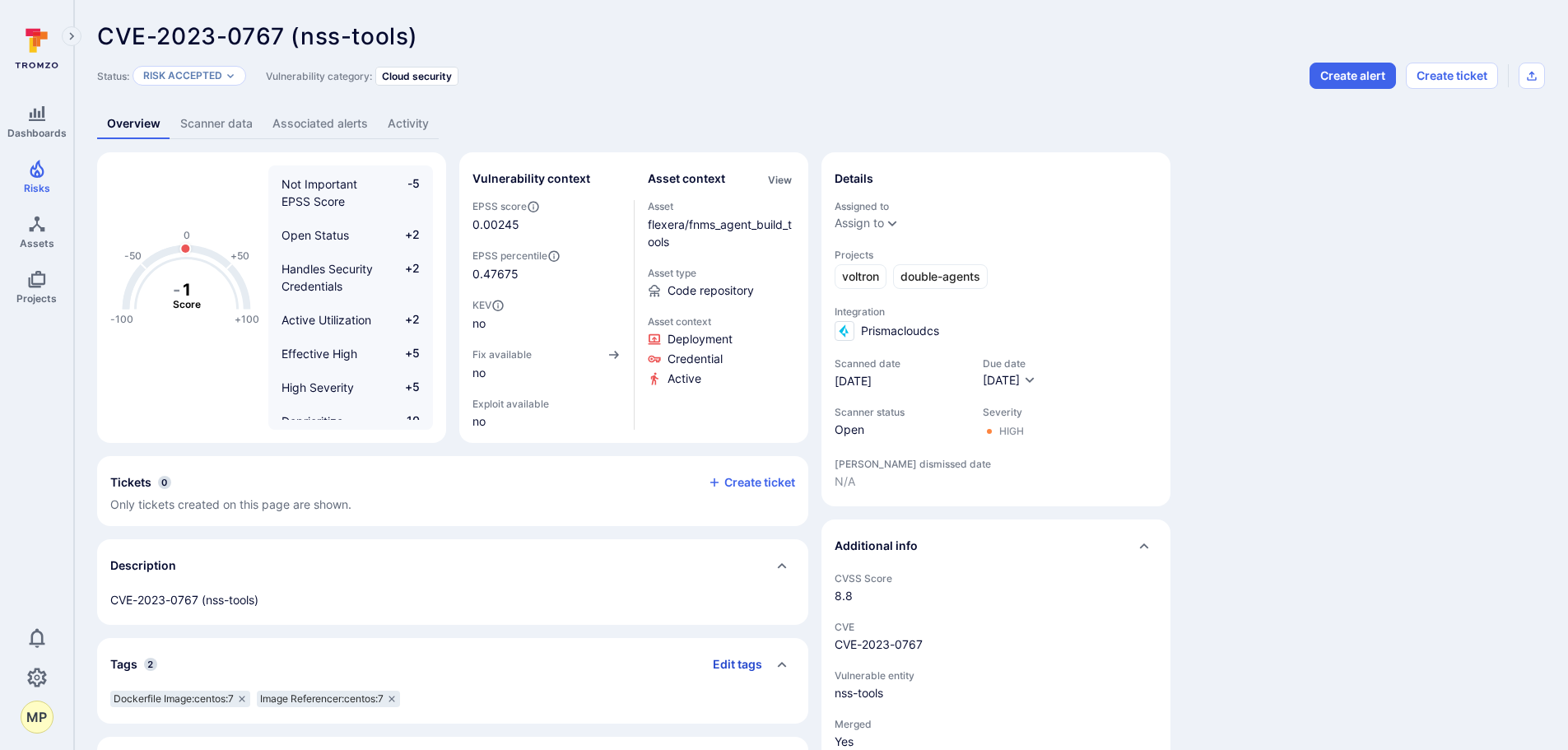
click at [731, 653] on button "Edit tags" at bounding box center [731, 664] width 63 height 26
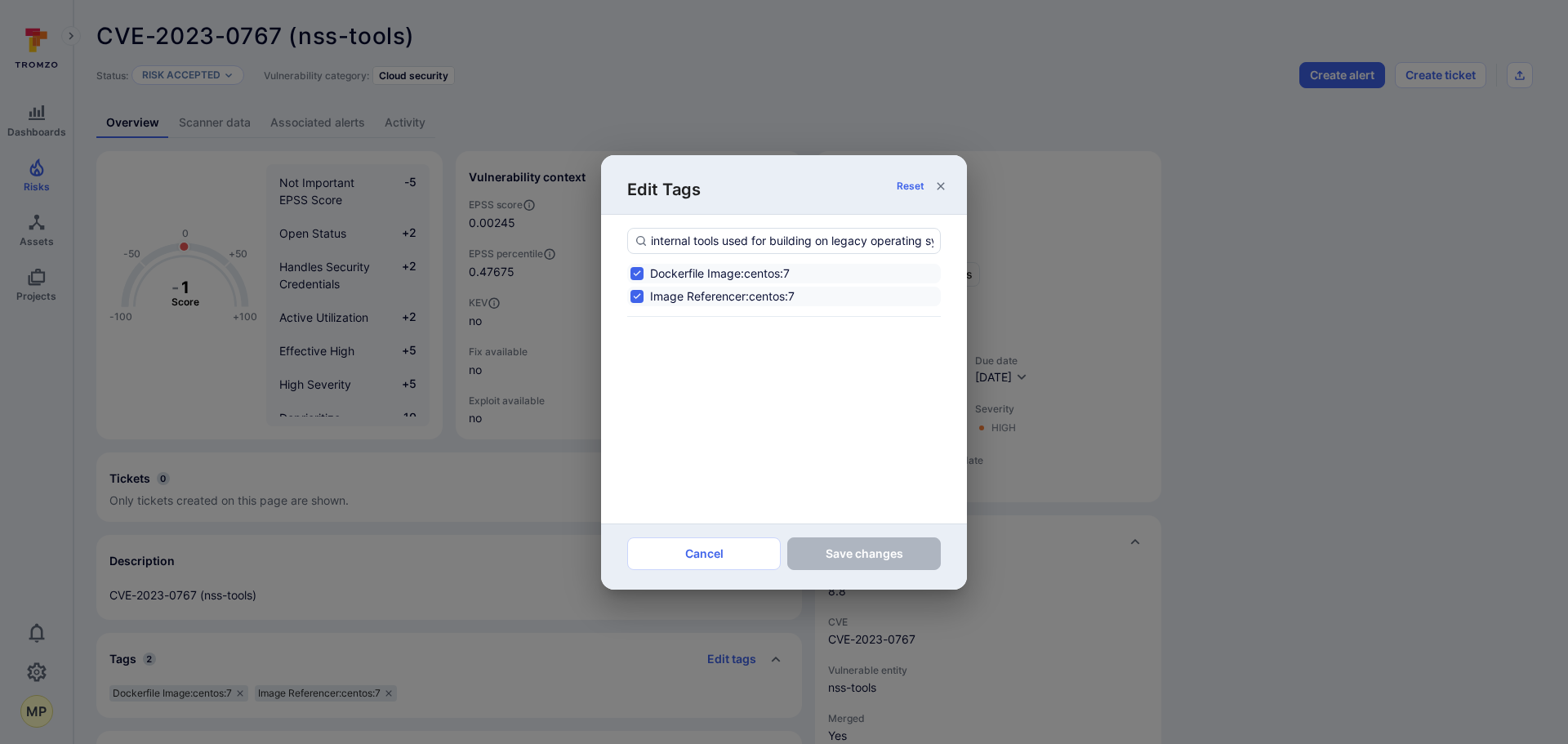
scroll to position [0, 135]
type input "internal tools used for building on legacy operating systems;no fix available"
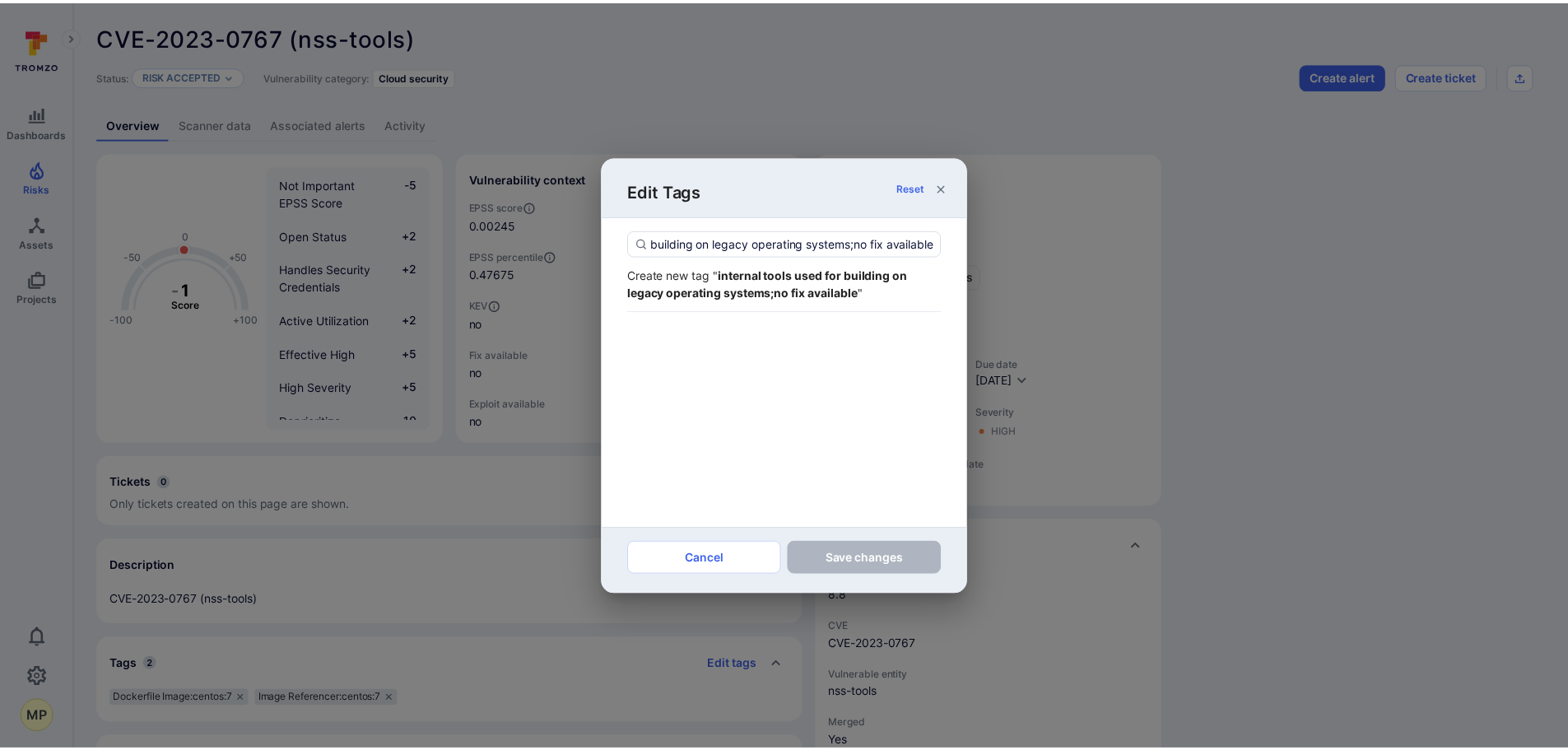
scroll to position [0, 0]
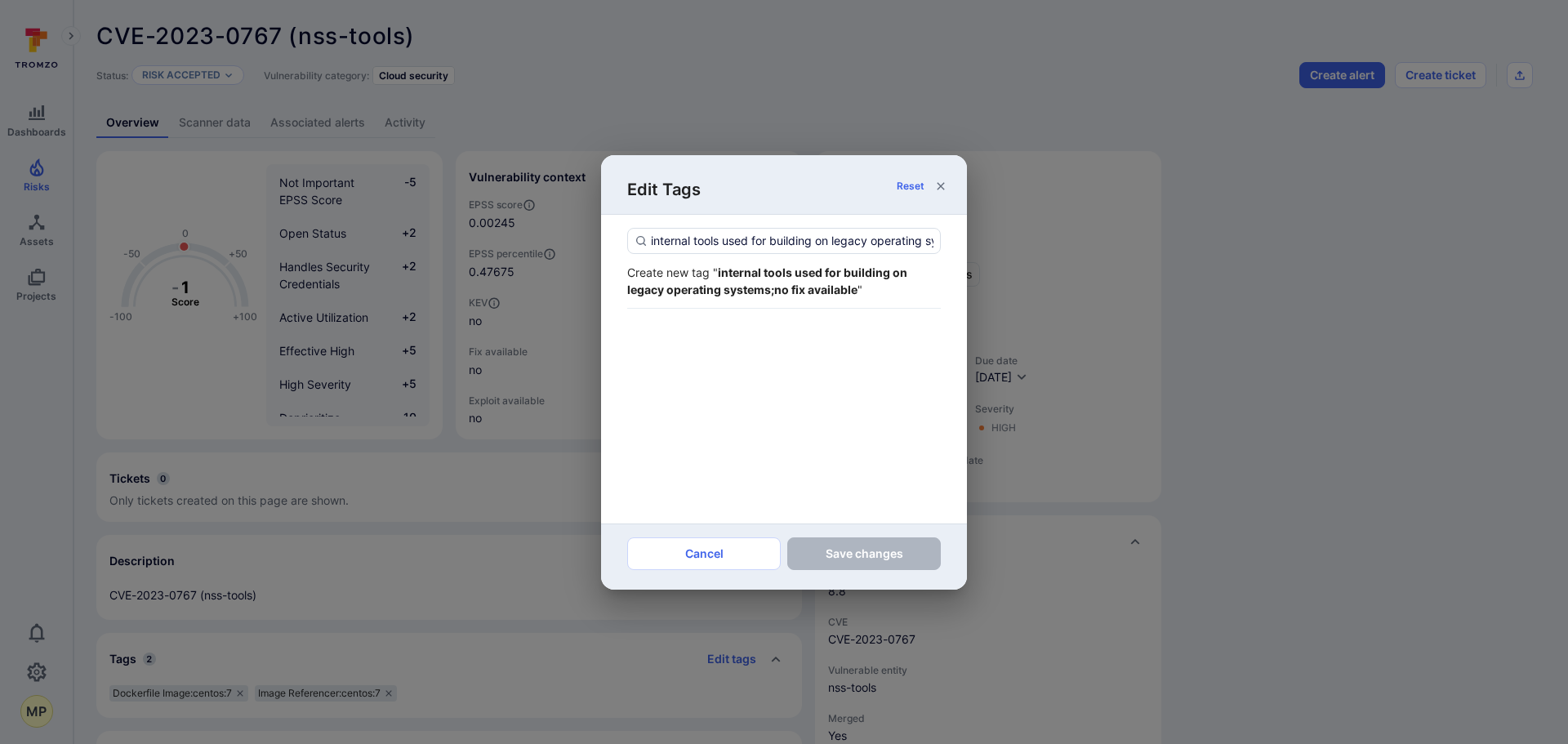
click at [790, 283] on strong "internal tools used for building on legacy operating systems;no fix available" at bounding box center [767, 281] width 280 height 31
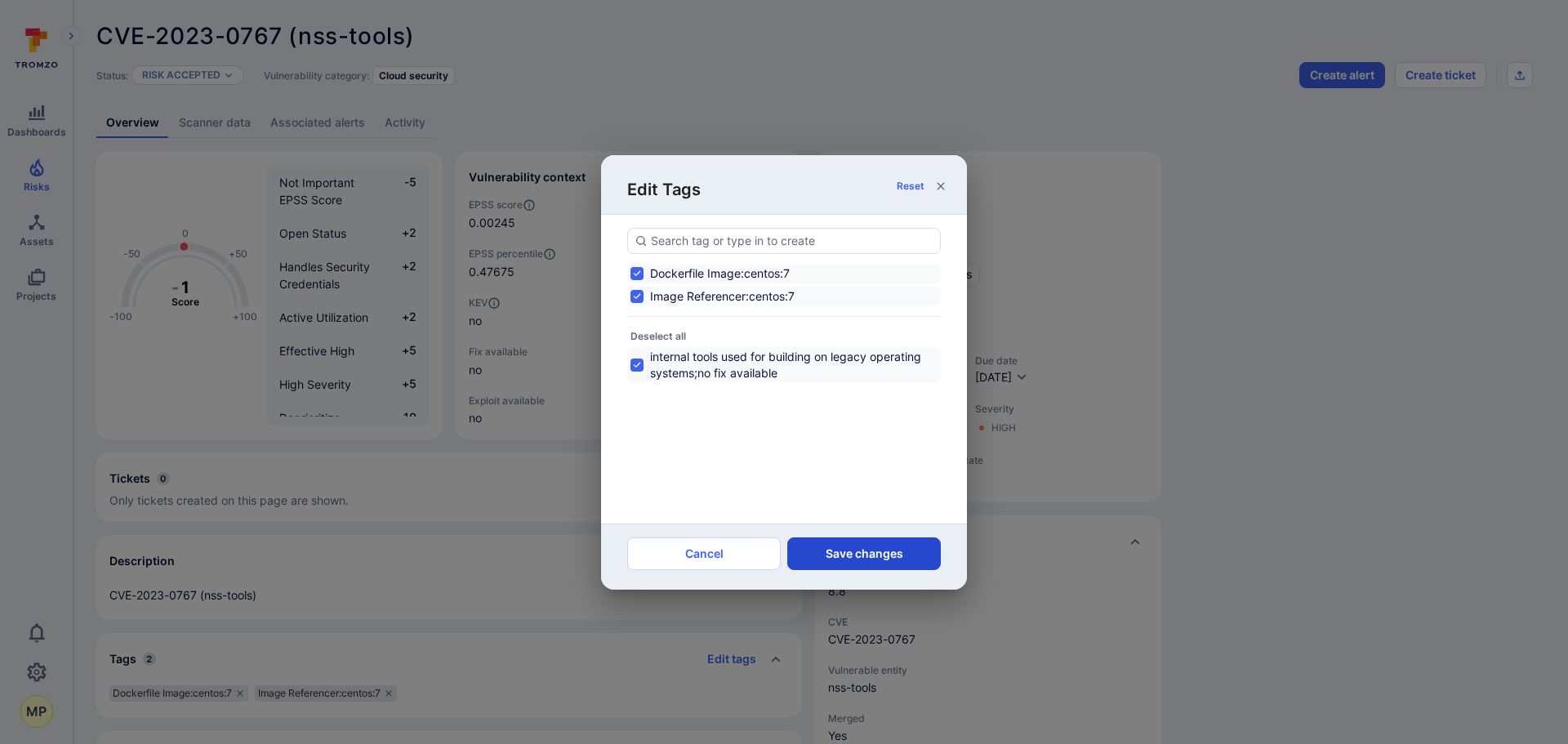
click at [840, 548] on button "Save changes" at bounding box center [863, 554] width 153 height 33
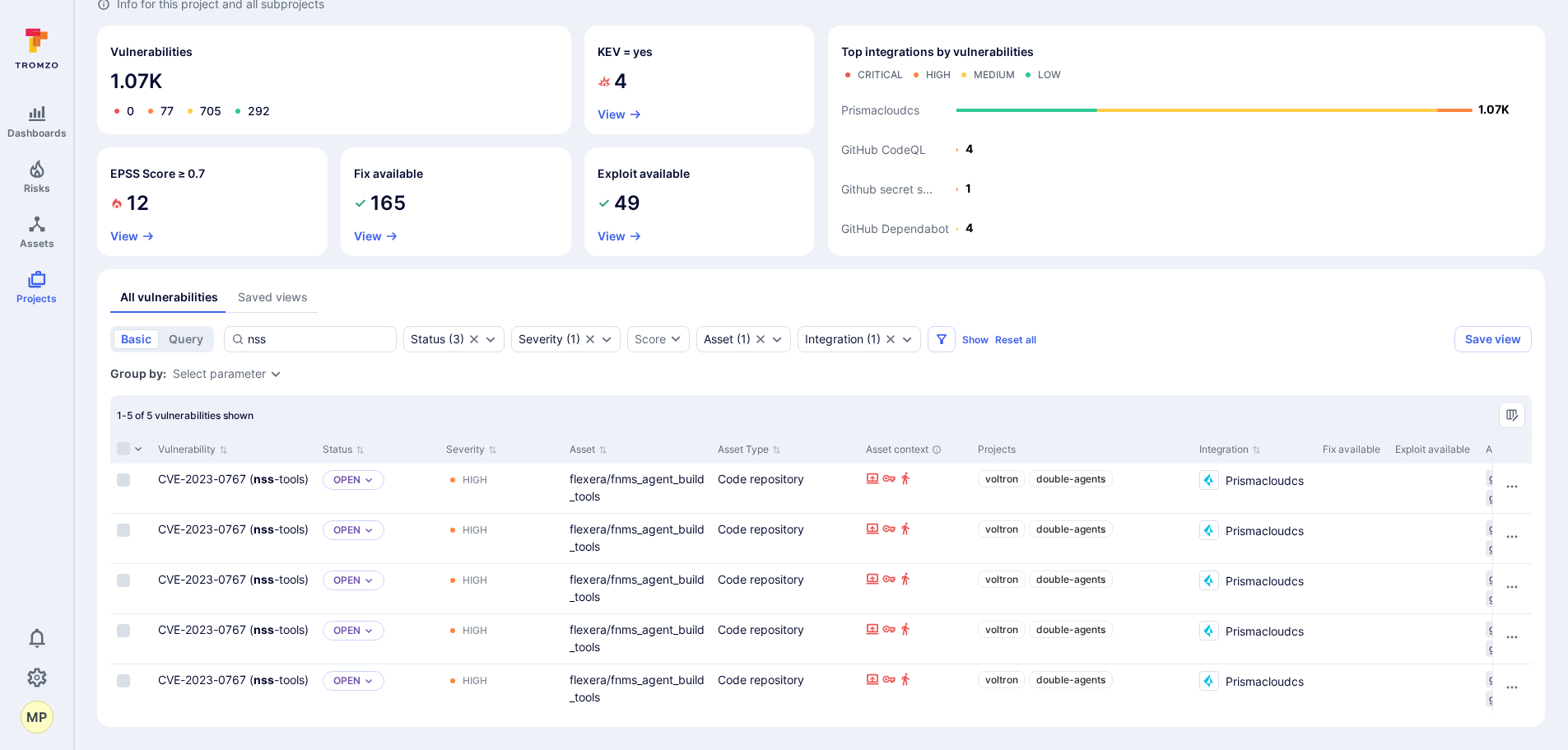
scroll to position [125, 0]
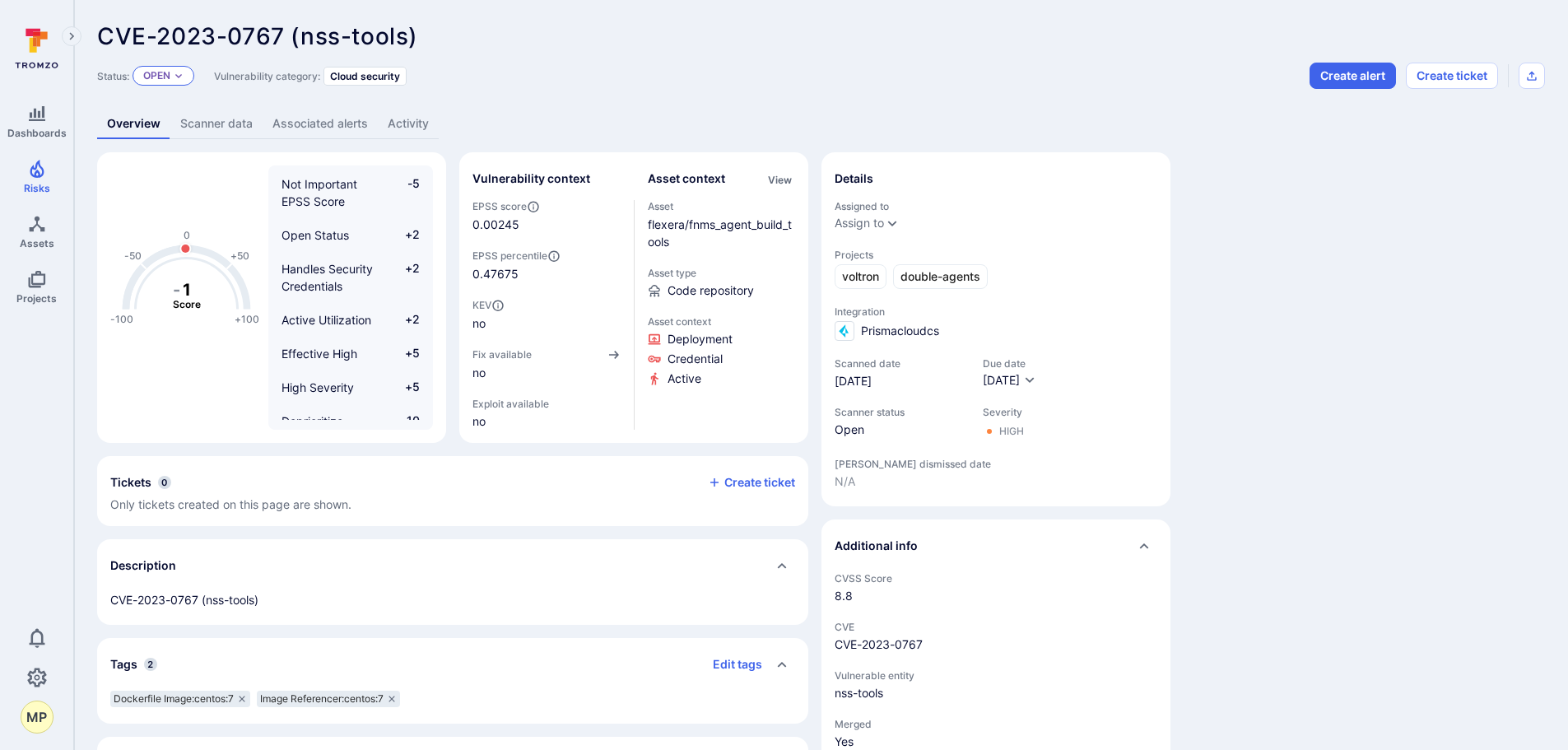
click at [168, 78] on p "Open" at bounding box center [156, 76] width 27 height 13
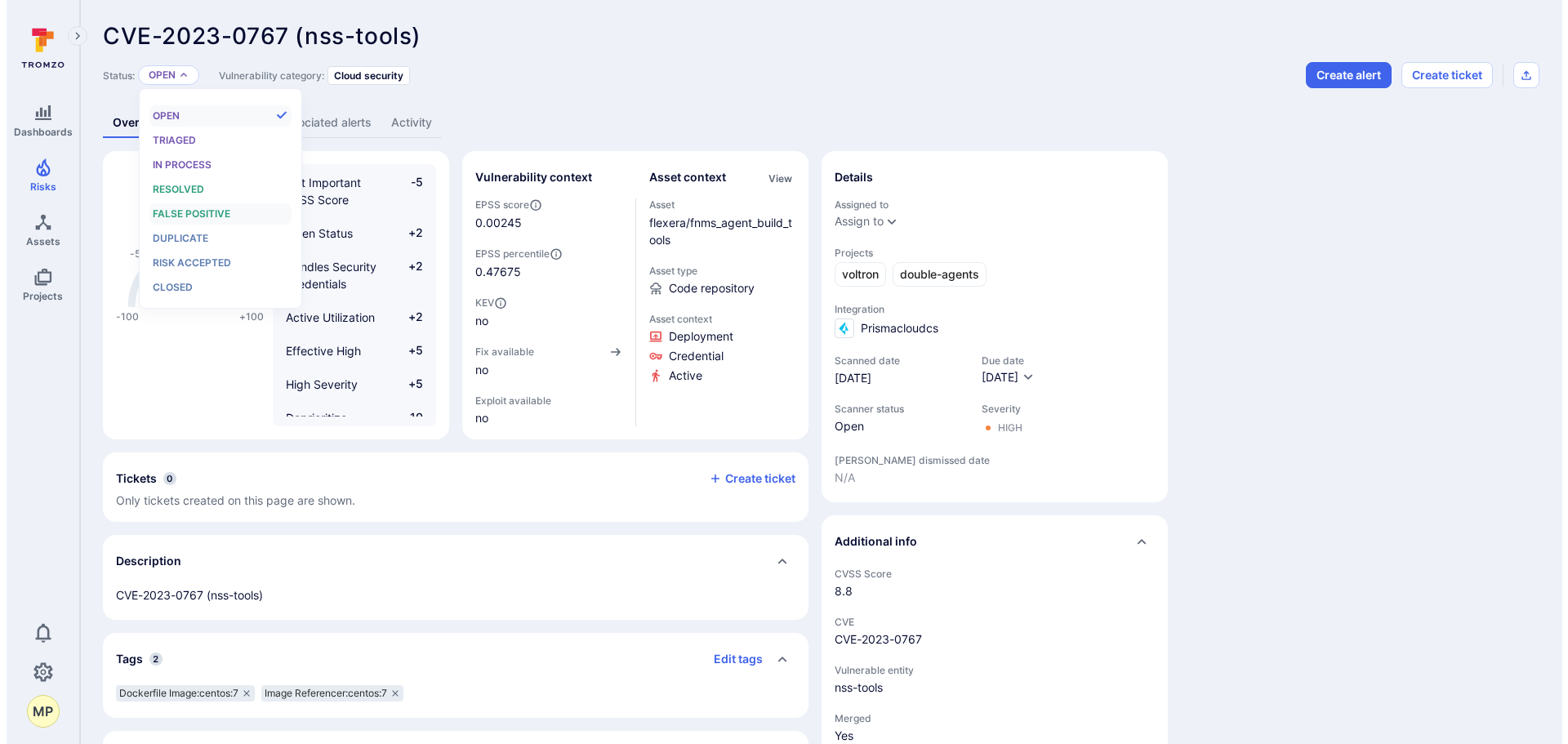
scroll to position [13, 0]
click at [183, 256] on span "Risk accepted" at bounding box center [185, 262] width 78 height 12
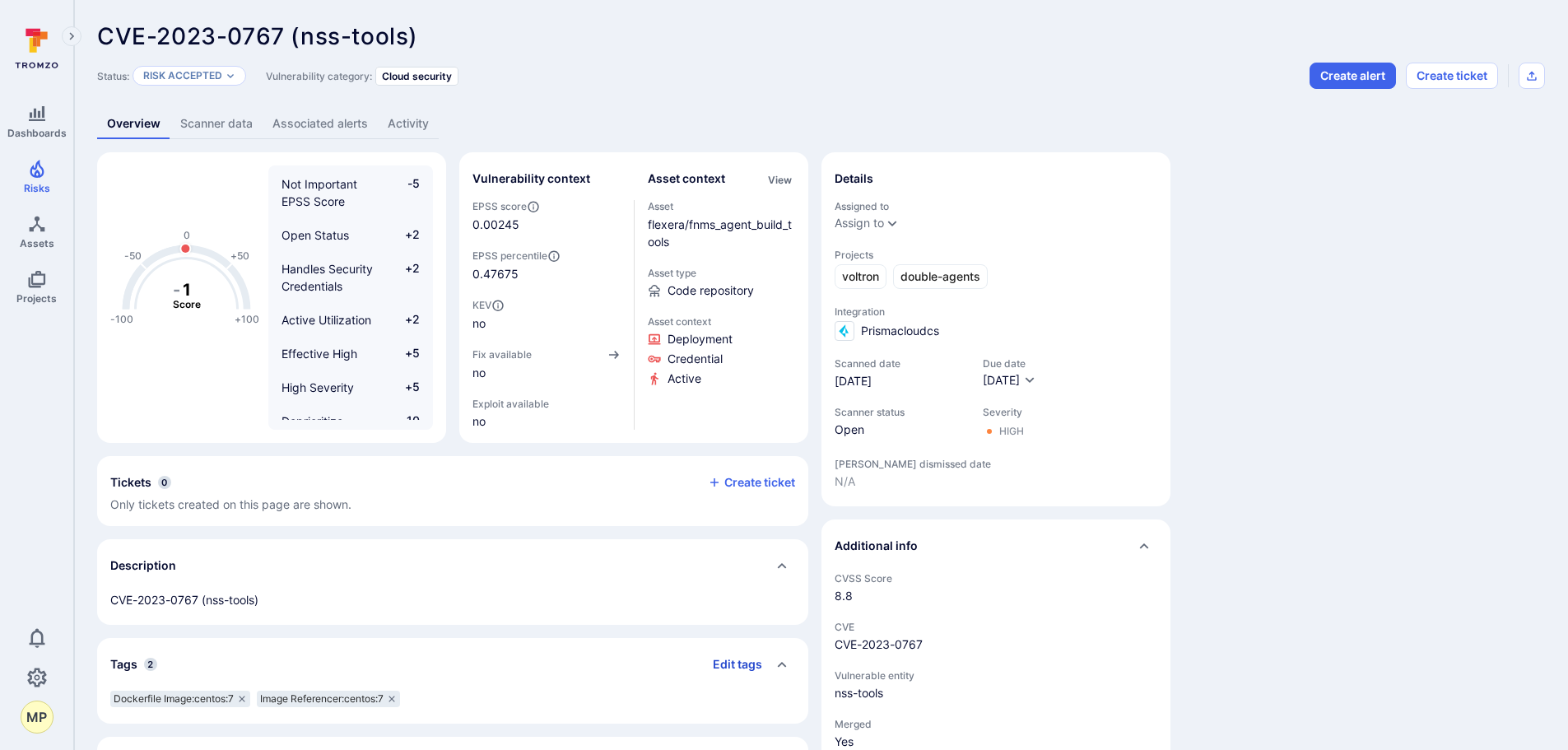
click at [716, 667] on button "Edit tags" at bounding box center [731, 664] width 63 height 26
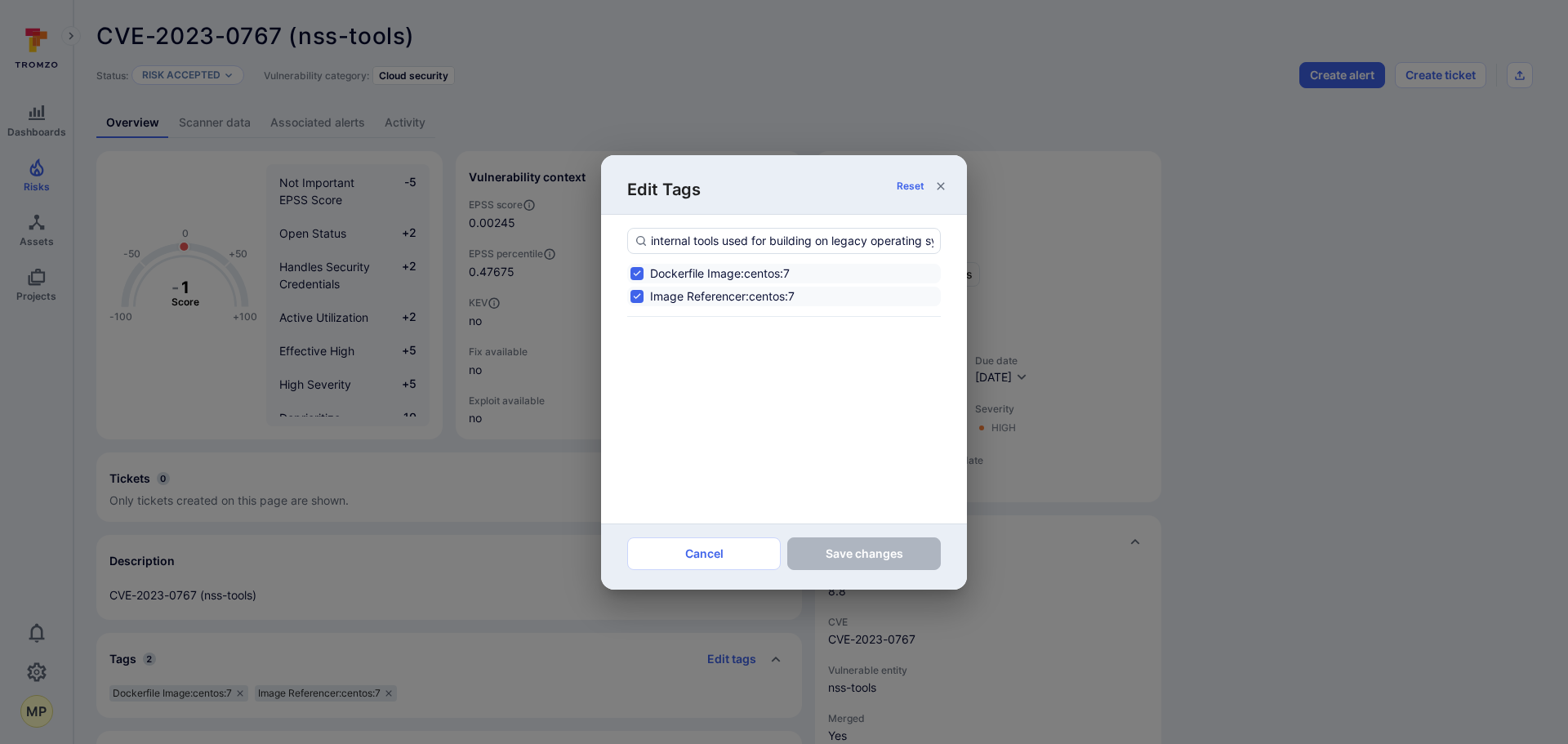
scroll to position [0, 135]
type input "internal tools used for building on legacy operating systems;no fix available"
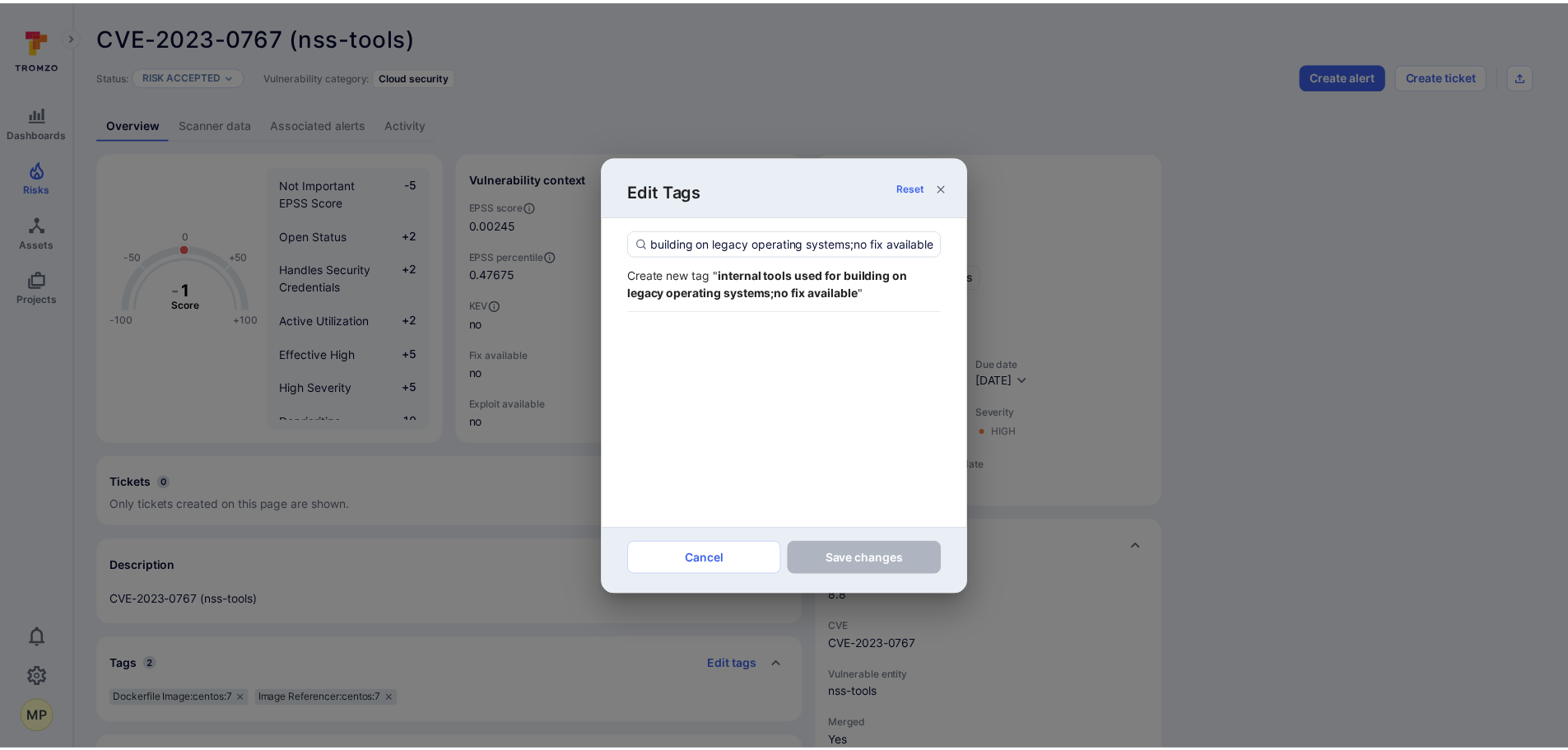
scroll to position [0, 0]
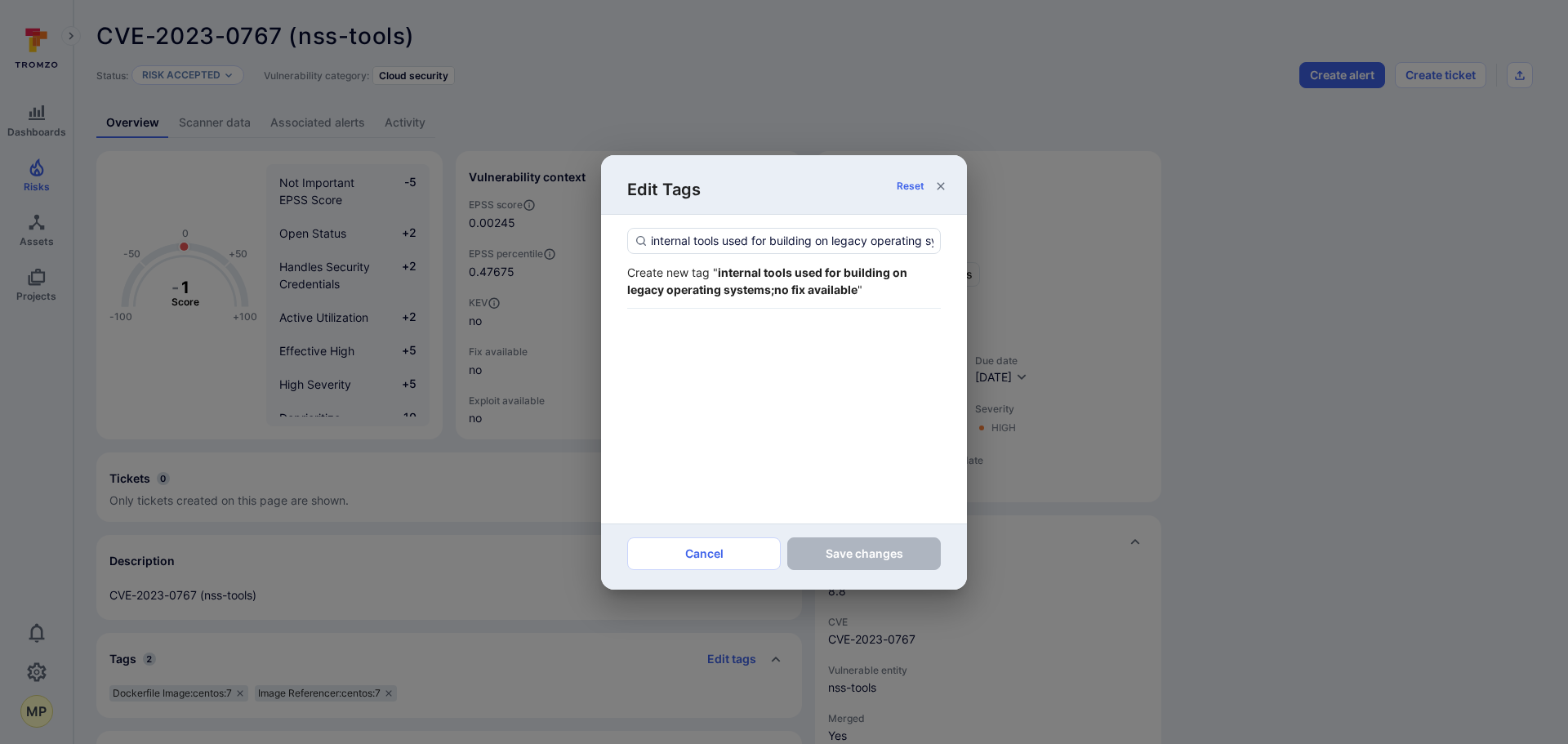
click at [717, 287] on strong "internal tools used for building on legacy operating systems;no fix available" at bounding box center [767, 281] width 280 height 31
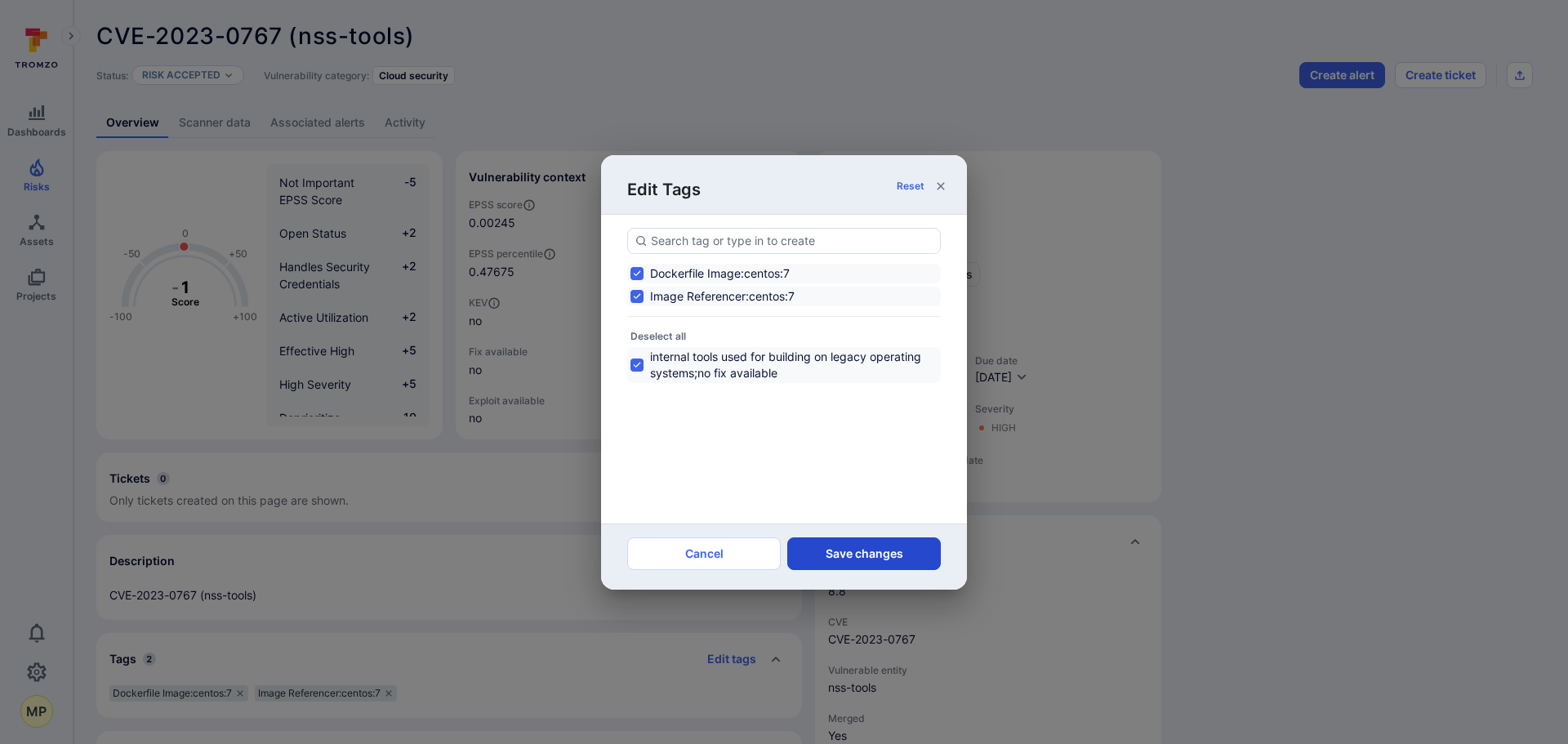
click at [835, 544] on button "Save changes" at bounding box center [863, 554] width 153 height 33
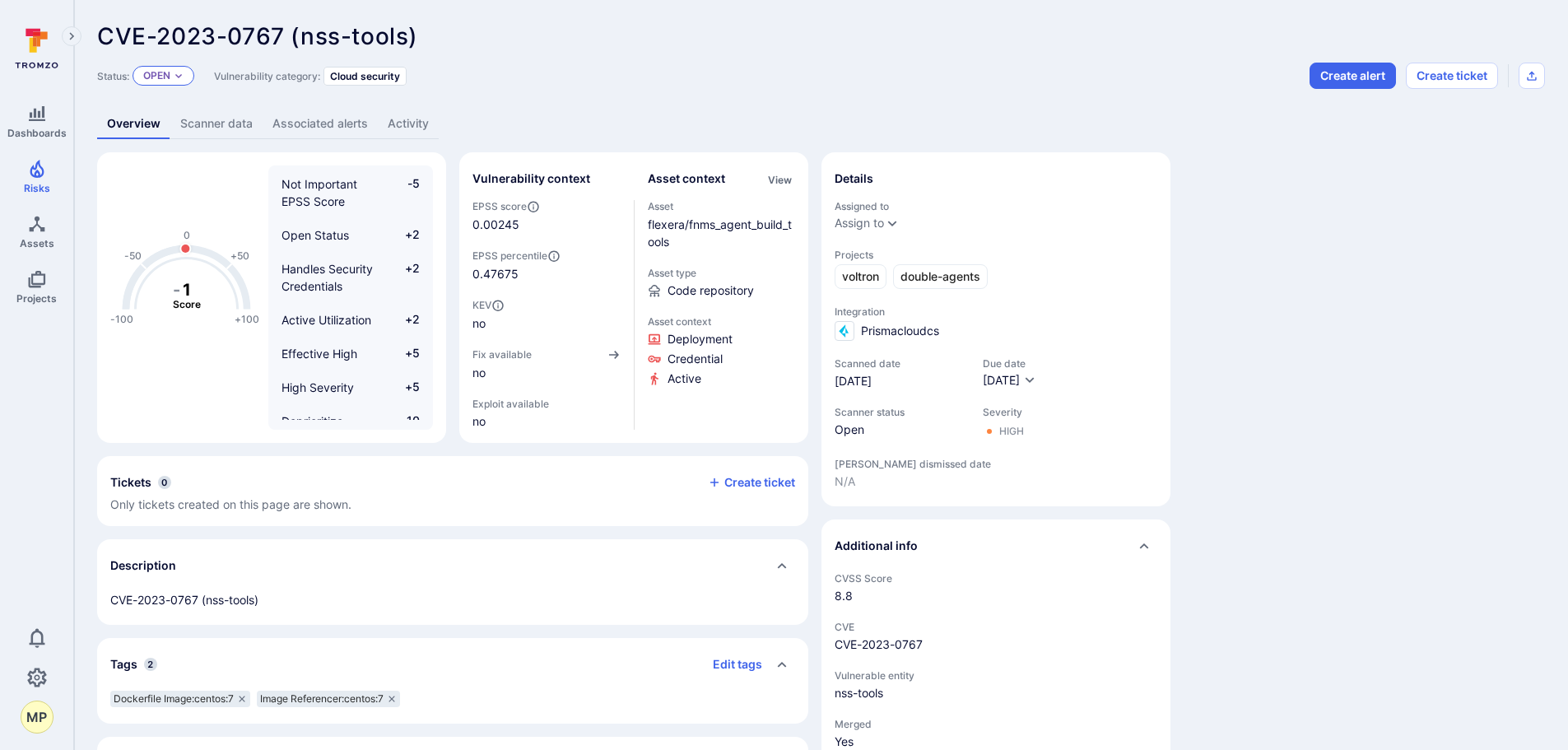
click at [187, 75] on div "Open" at bounding box center [163, 75] width 62 height 19
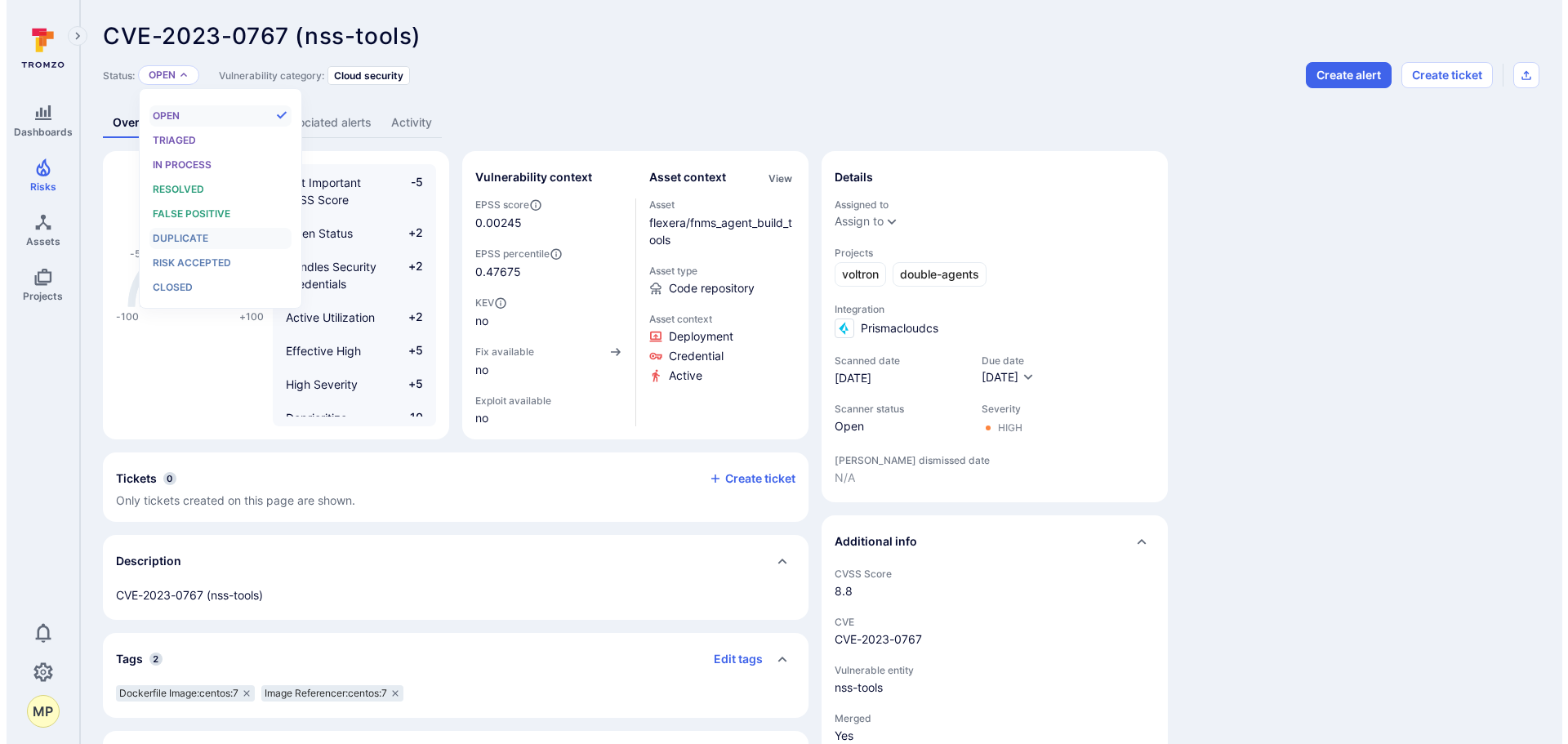
scroll to position [13, 0]
click at [220, 263] on span "Risk accepted" at bounding box center [185, 262] width 78 height 12
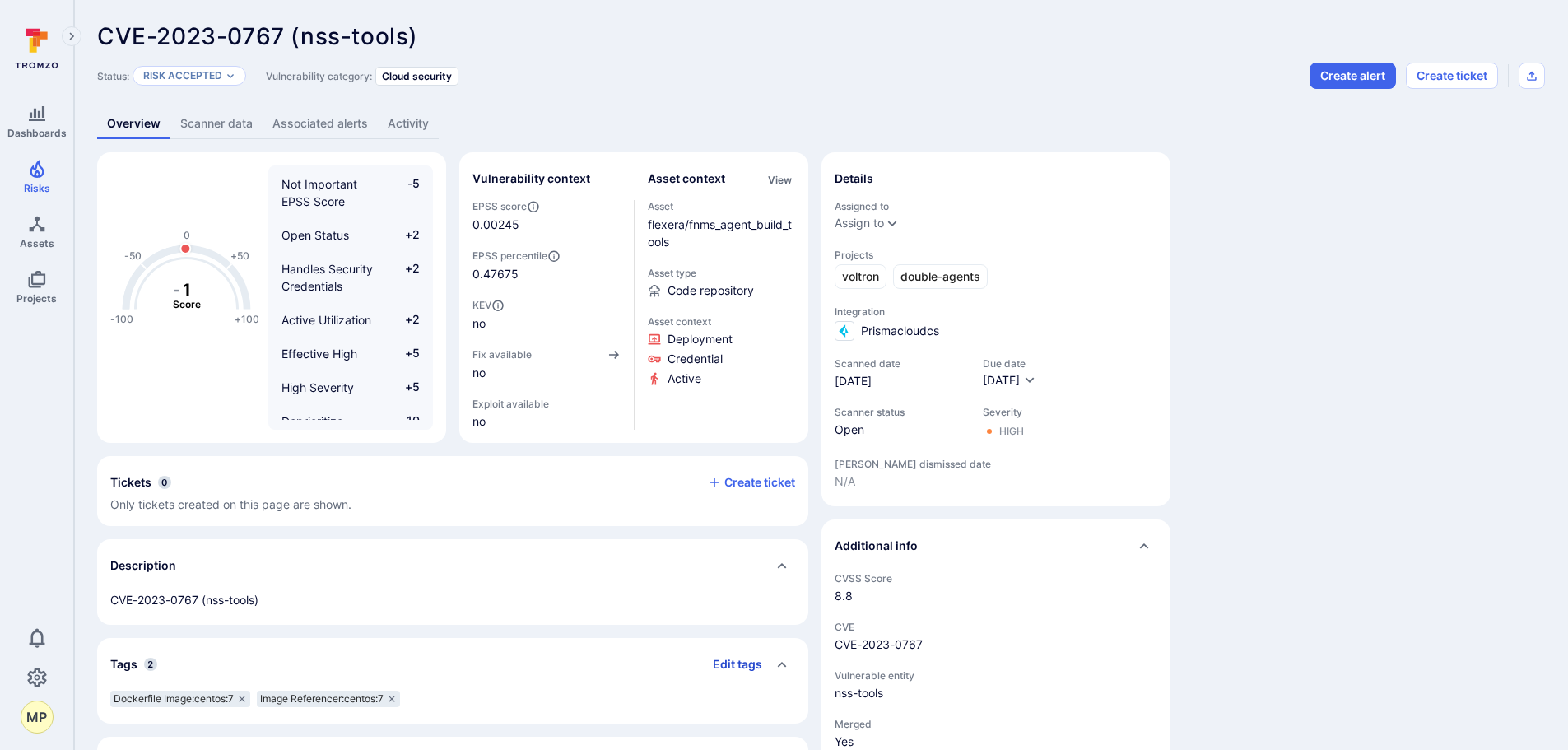
click at [745, 666] on button "Edit tags" at bounding box center [731, 664] width 63 height 26
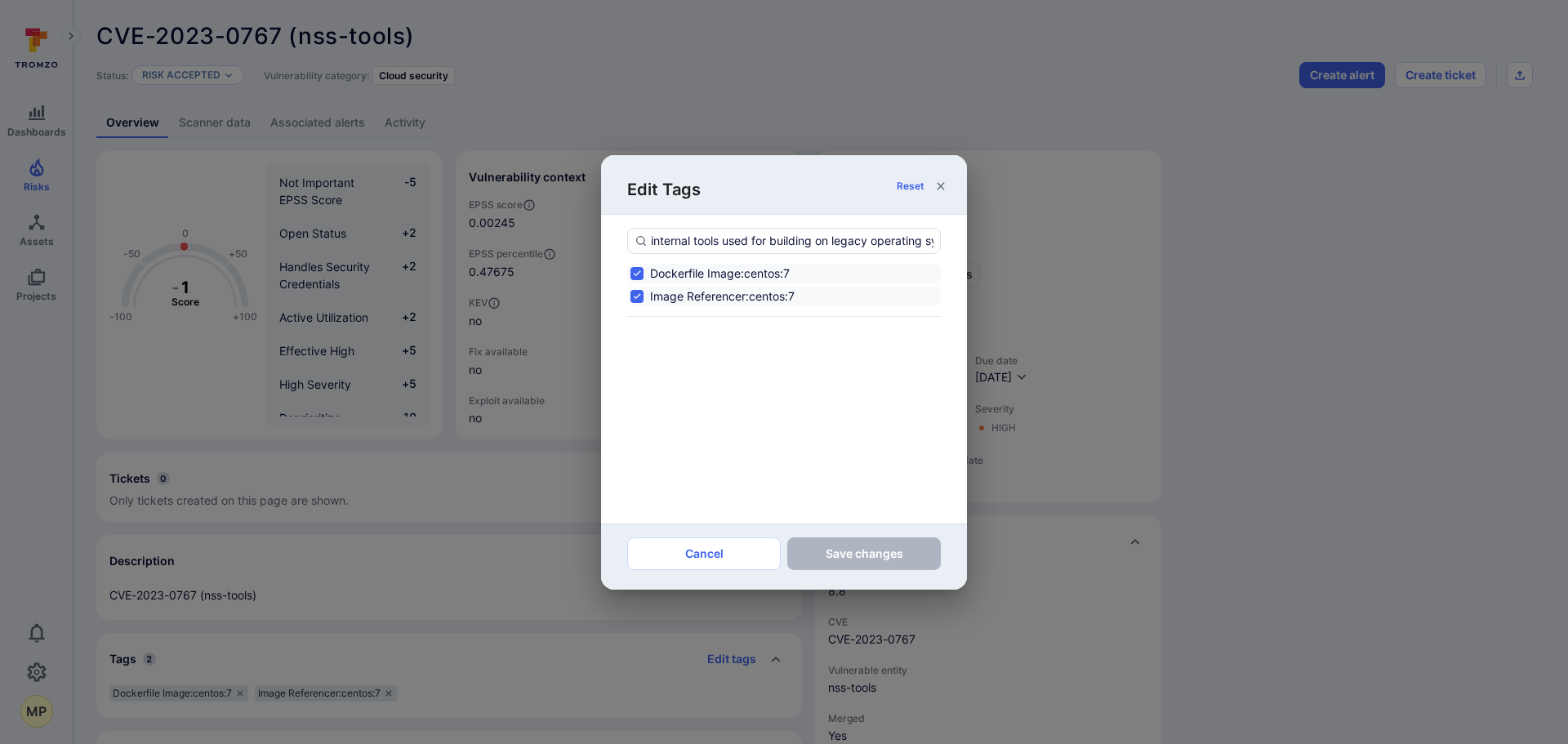
scroll to position [0, 135]
type input "internal tools used for building on legacy operating systems;no fix available"
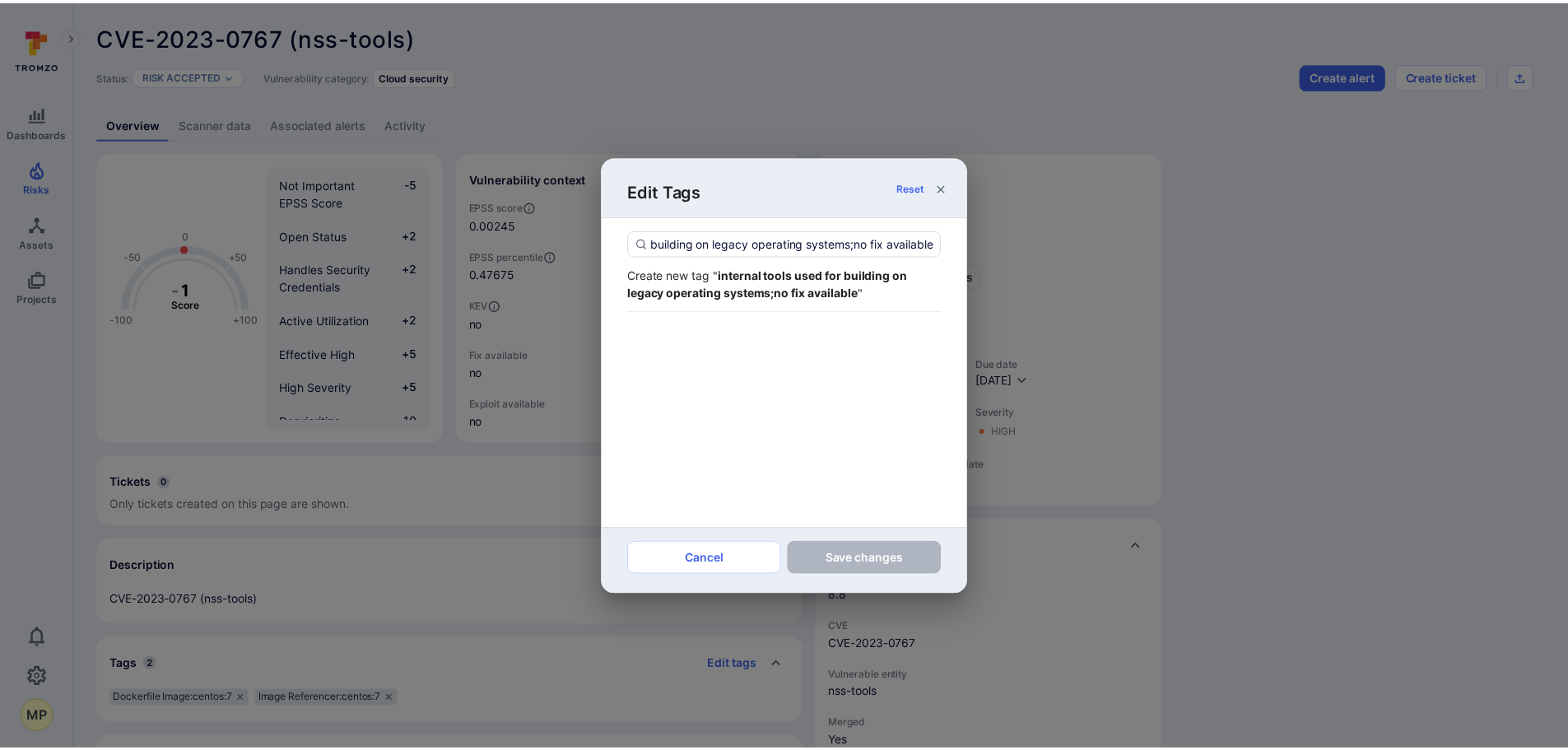
scroll to position [0, 0]
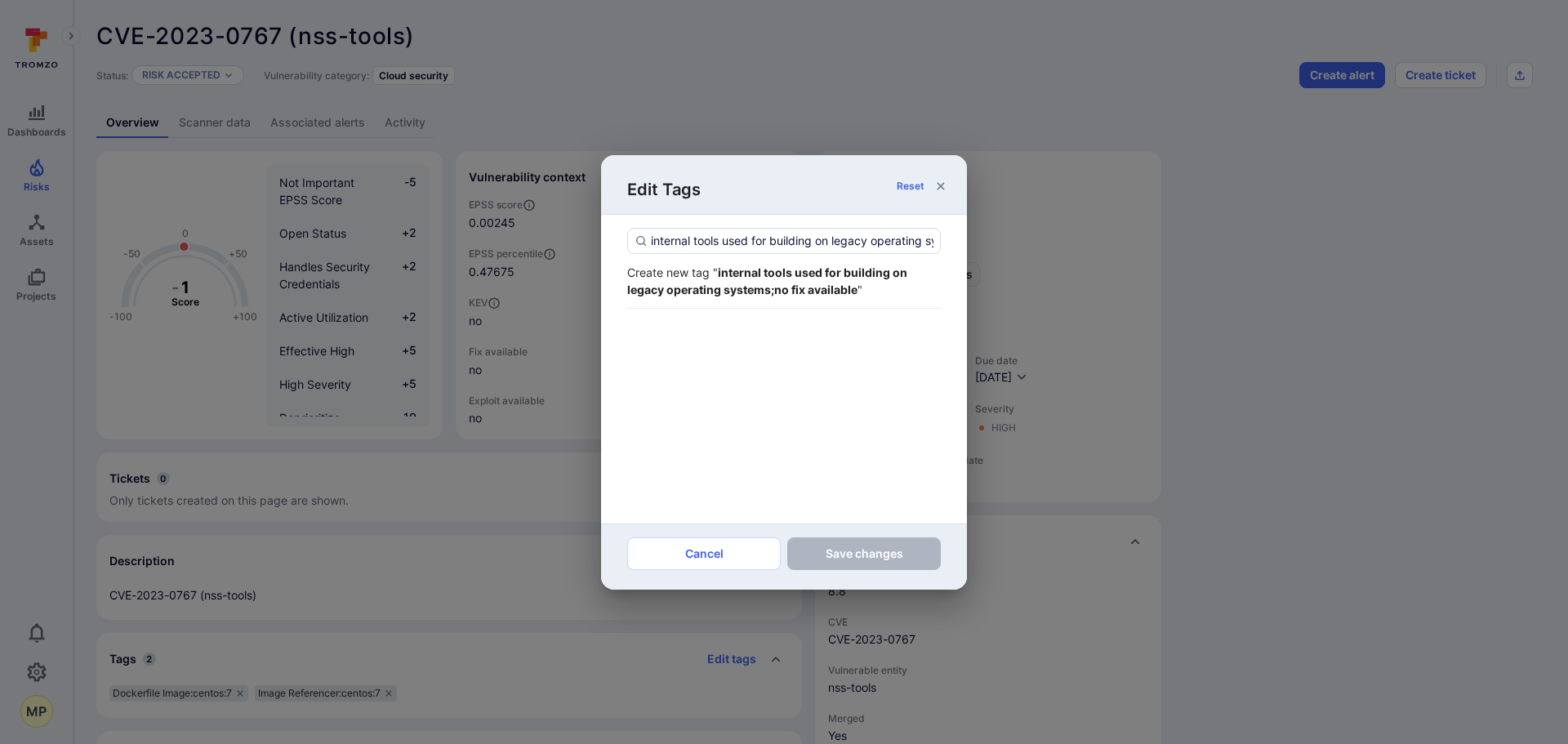
click at [756, 291] on strong "internal tools used for building on legacy operating systems;no fix available" at bounding box center [767, 281] width 280 height 31
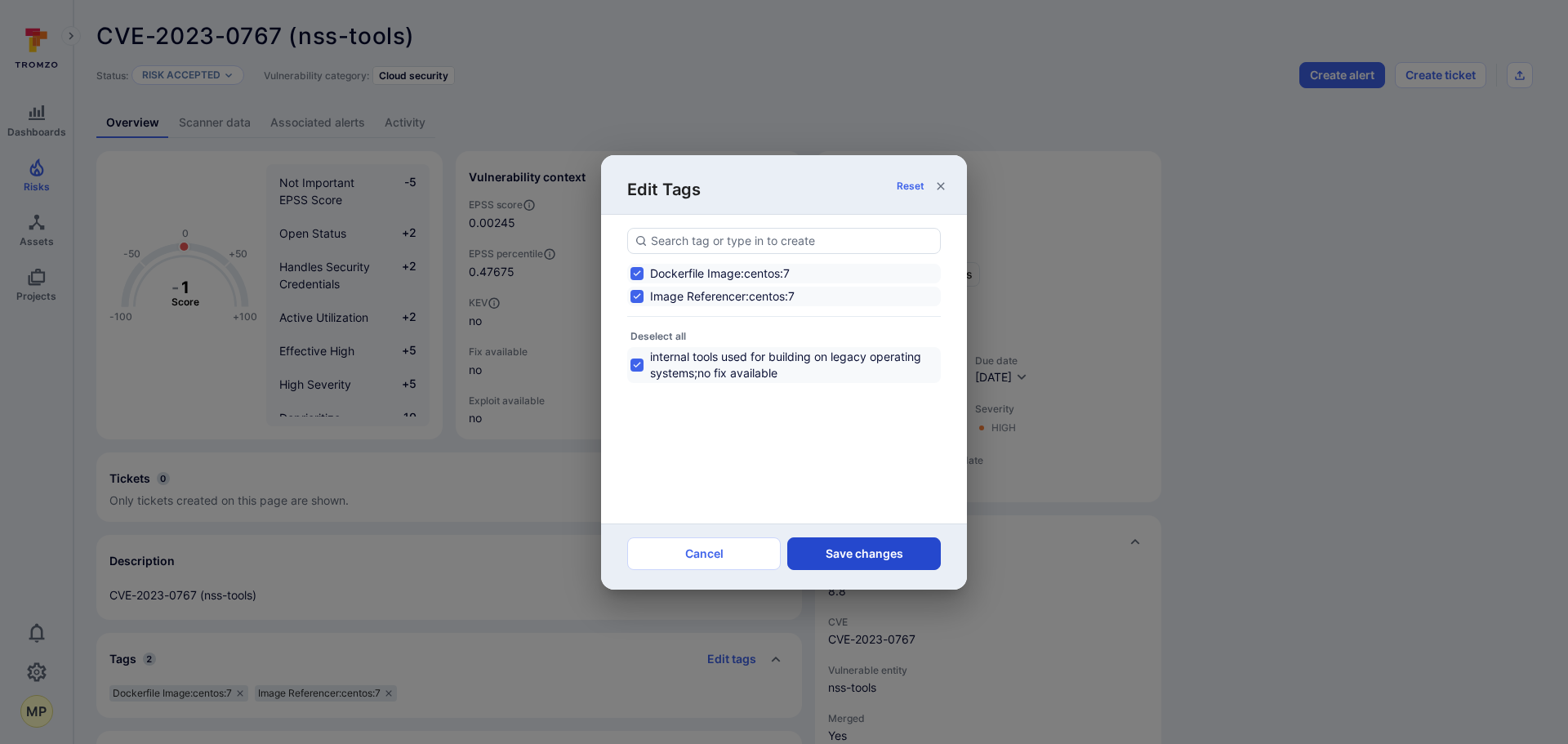
click at [835, 550] on button "Save changes" at bounding box center [863, 554] width 153 height 33
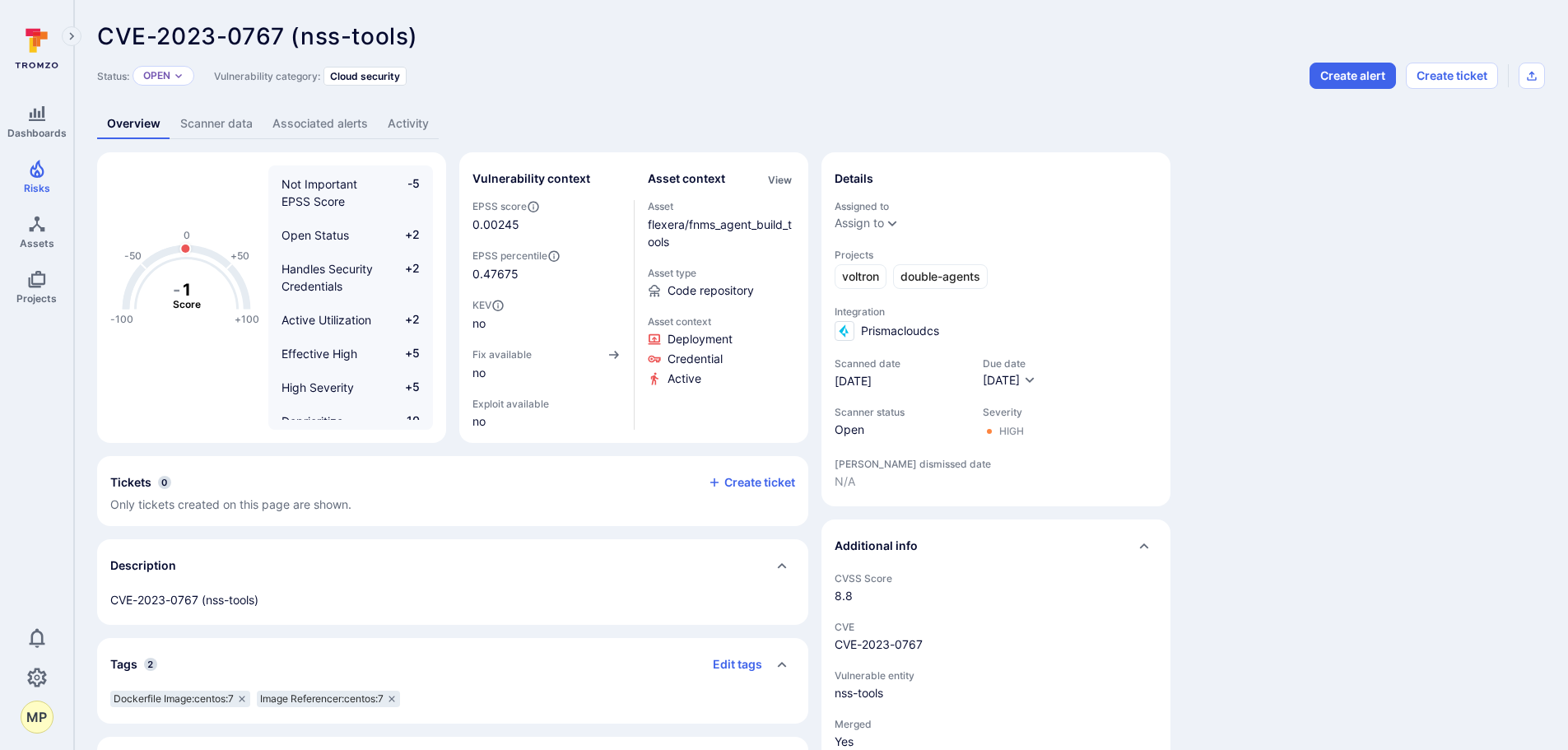
drag, startPoint x: 178, startPoint y: 74, endPoint x: 181, endPoint y: 87, distance: 13.3
click at [178, 76] on icon "Expand dropdown" at bounding box center [179, 75] width 10 height 10
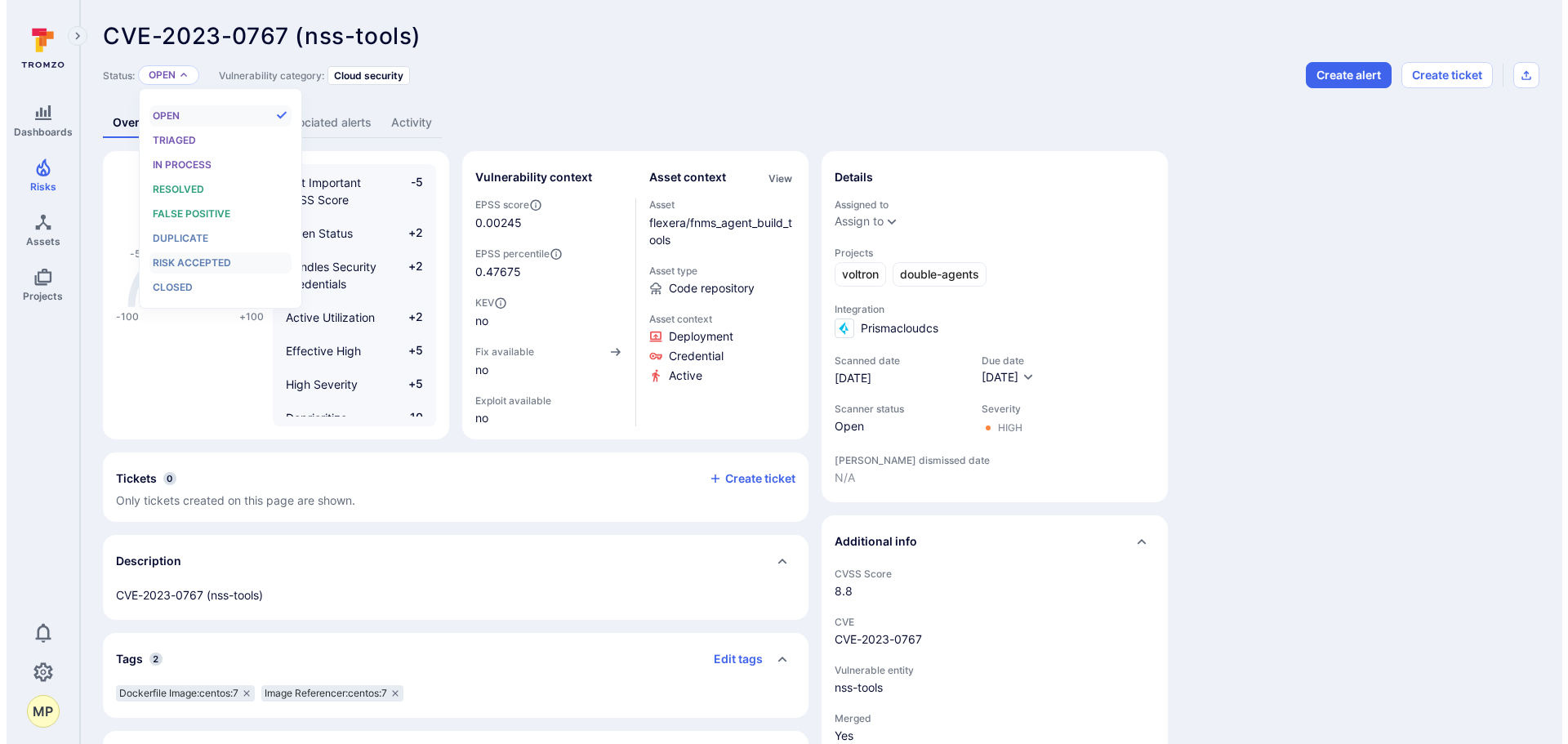
scroll to position [13, 0]
click at [197, 267] on span "Risk accepted" at bounding box center [185, 262] width 78 height 12
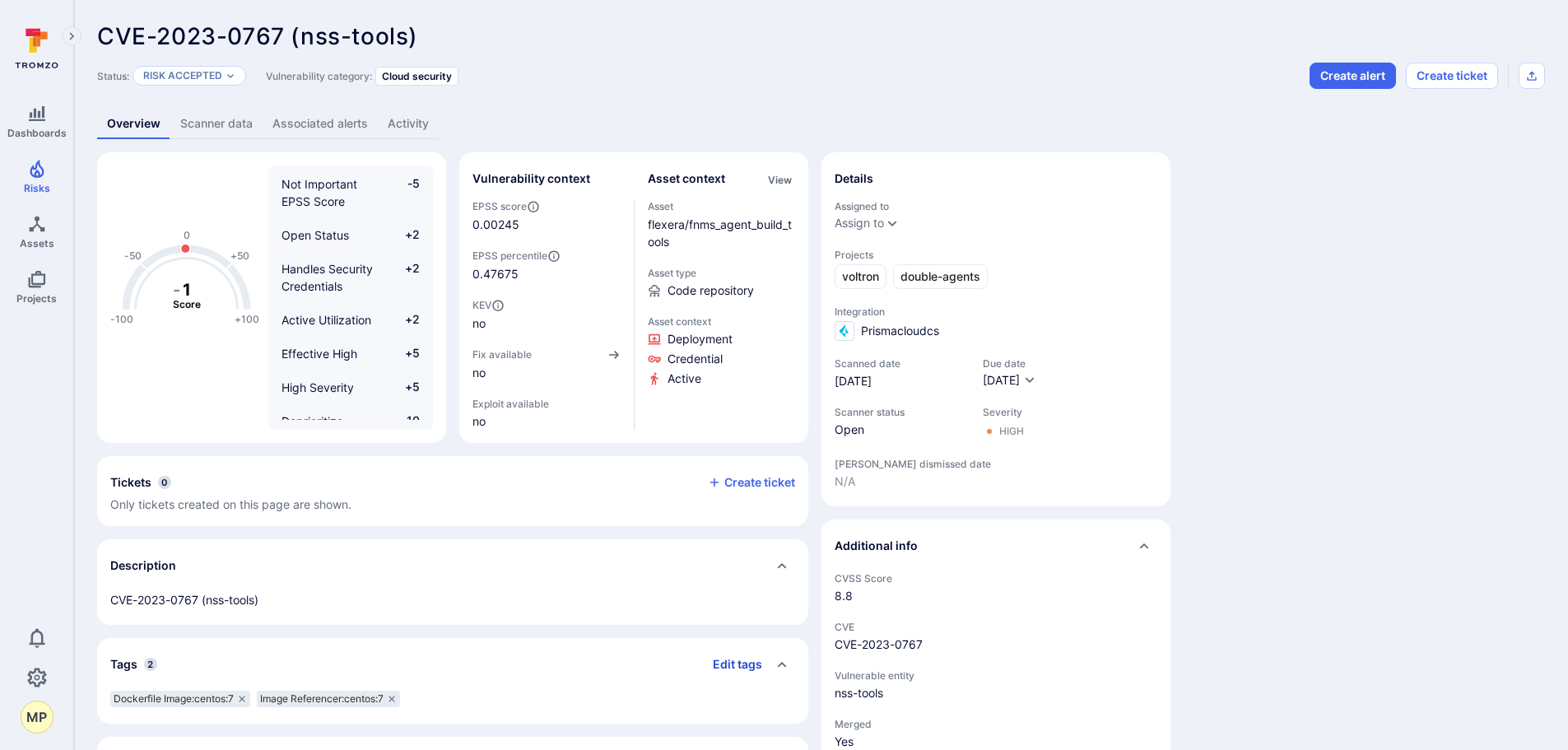
click at [725, 656] on button "Edit tags" at bounding box center [731, 664] width 63 height 26
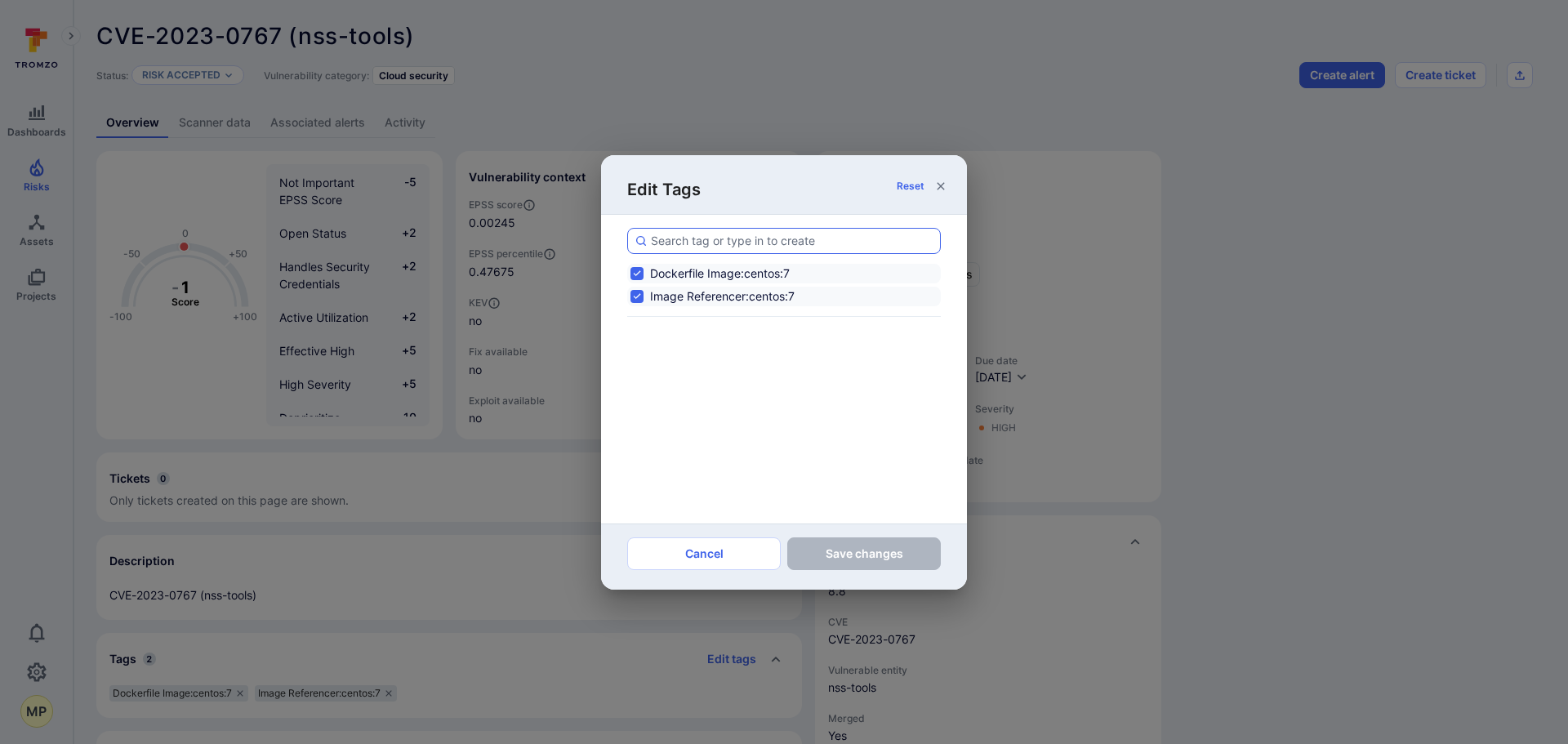
click at [776, 242] on input at bounding box center [793, 241] width 283 height 17
type input "internal tools used for building on legacy operating systems;no fix available"
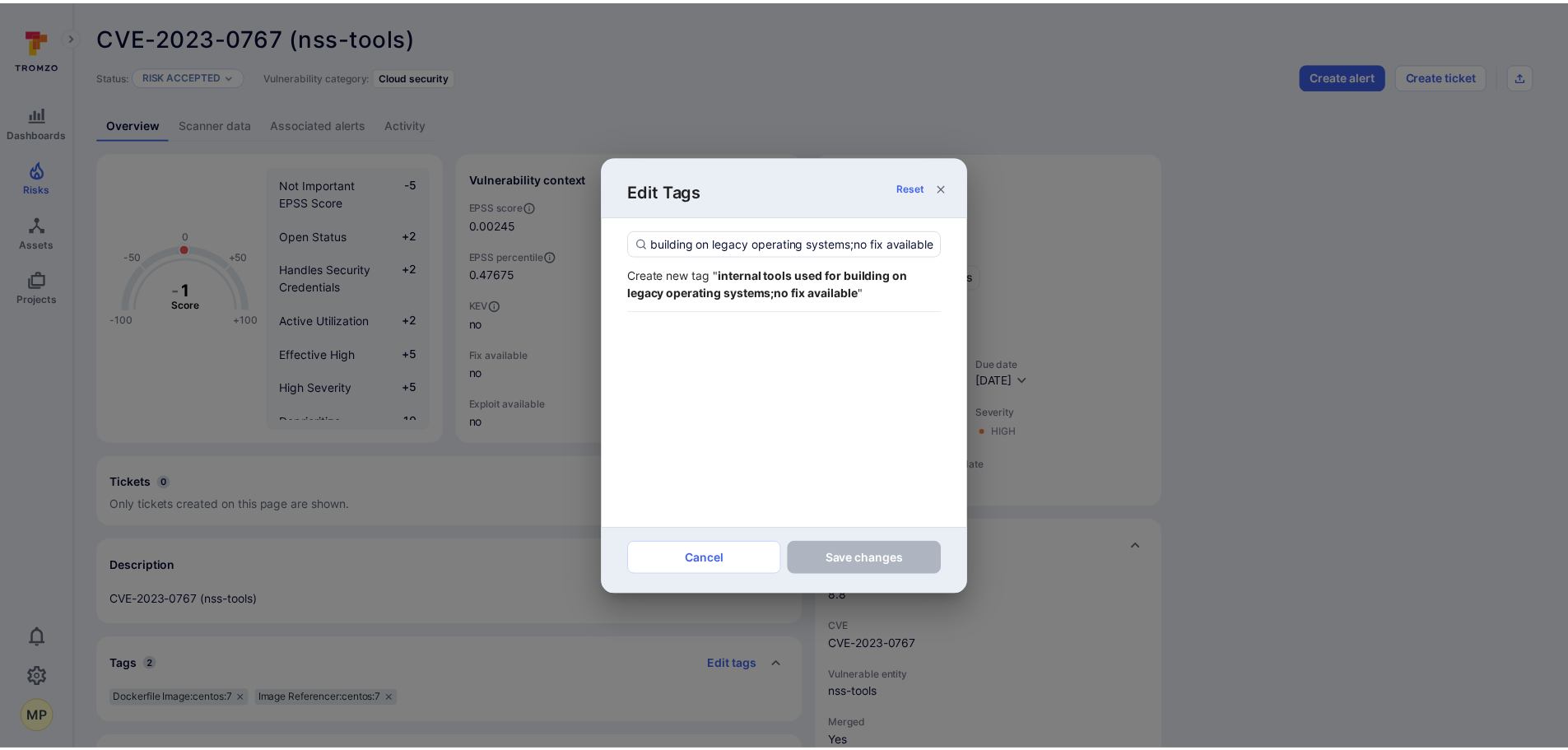
scroll to position [0, 0]
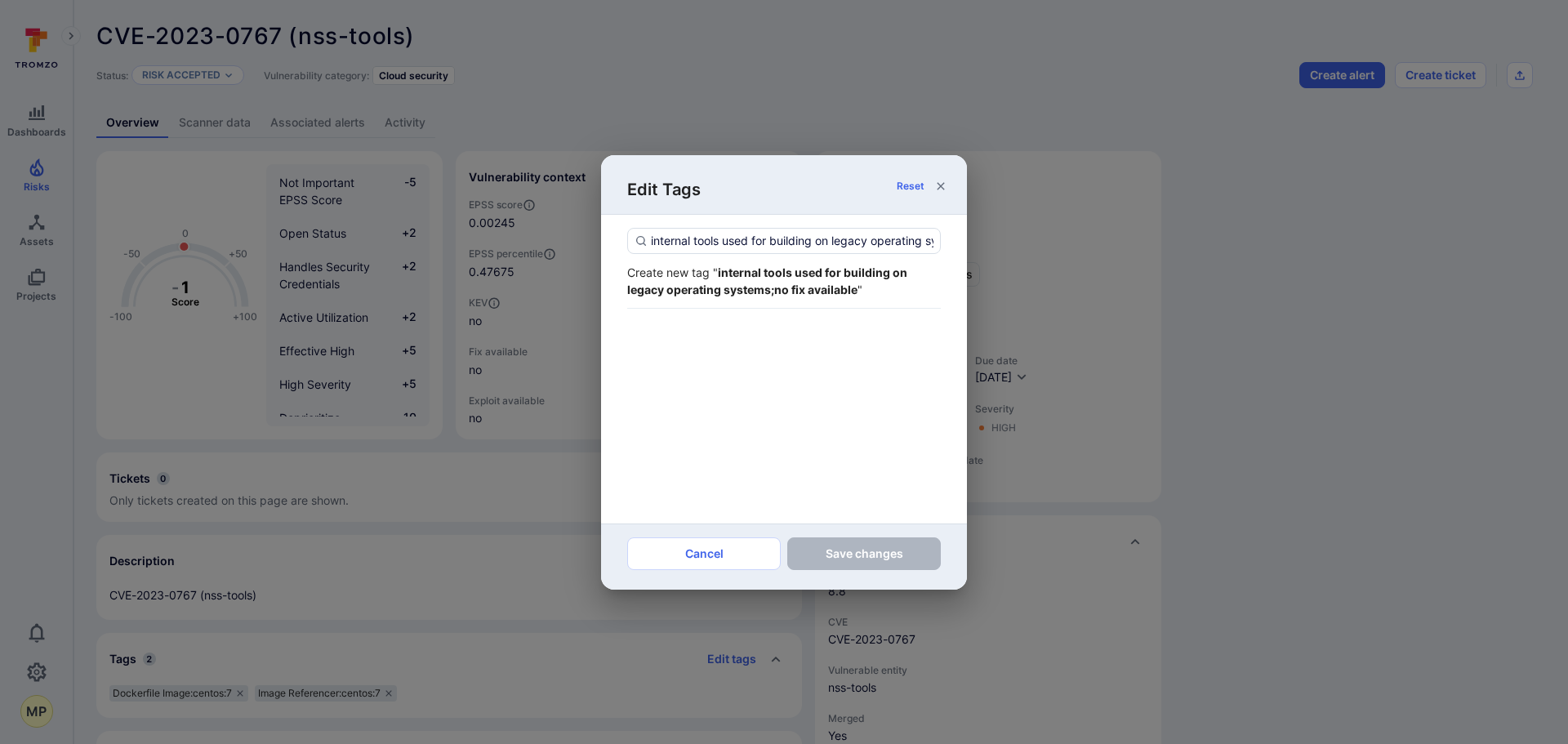
click at [784, 282] on strong "internal tools used for building on legacy operating systems;no fix available" at bounding box center [767, 281] width 280 height 31
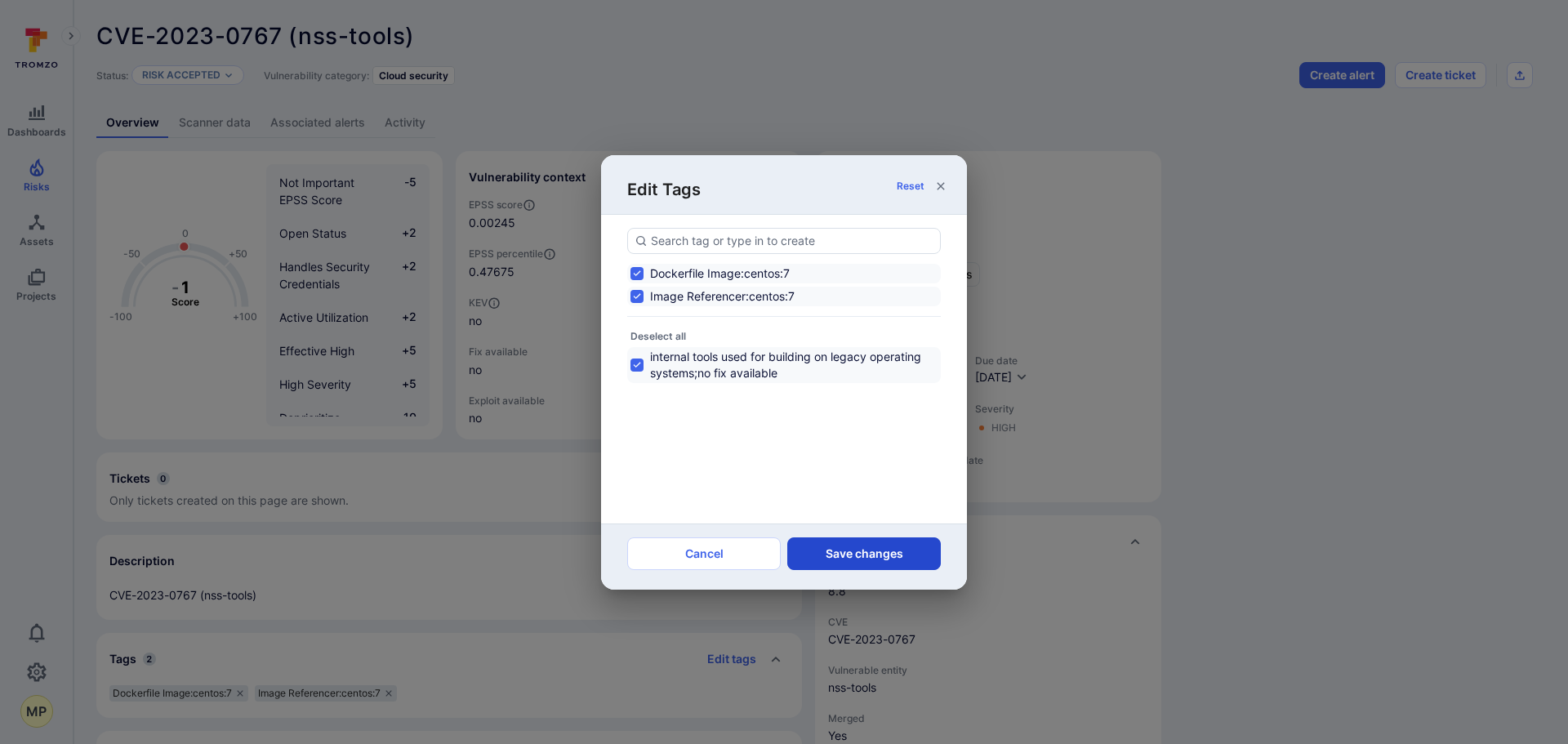
click at [851, 548] on button "Save changes" at bounding box center [863, 554] width 153 height 33
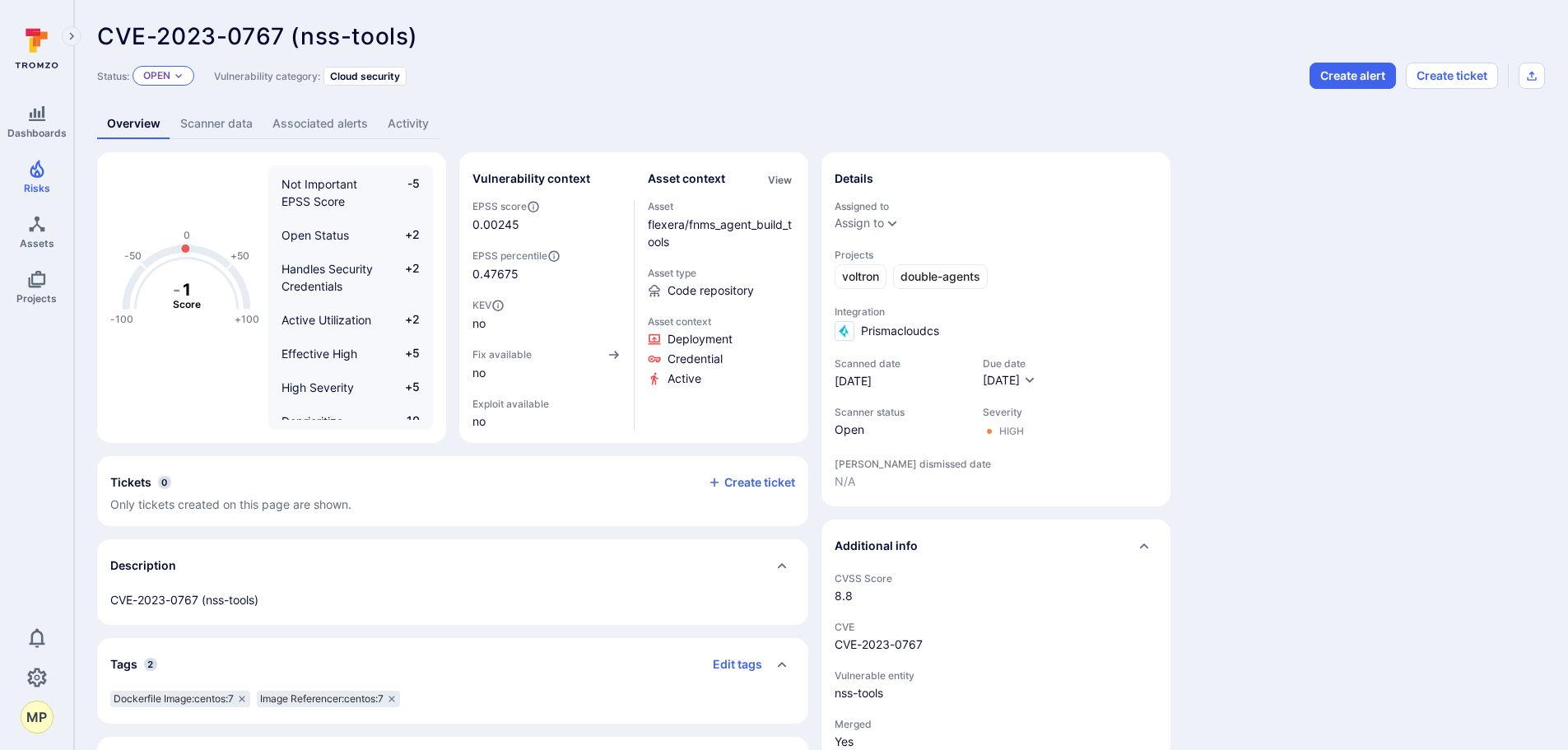
click at [187, 69] on div "Open" at bounding box center [163, 75] width 62 height 19
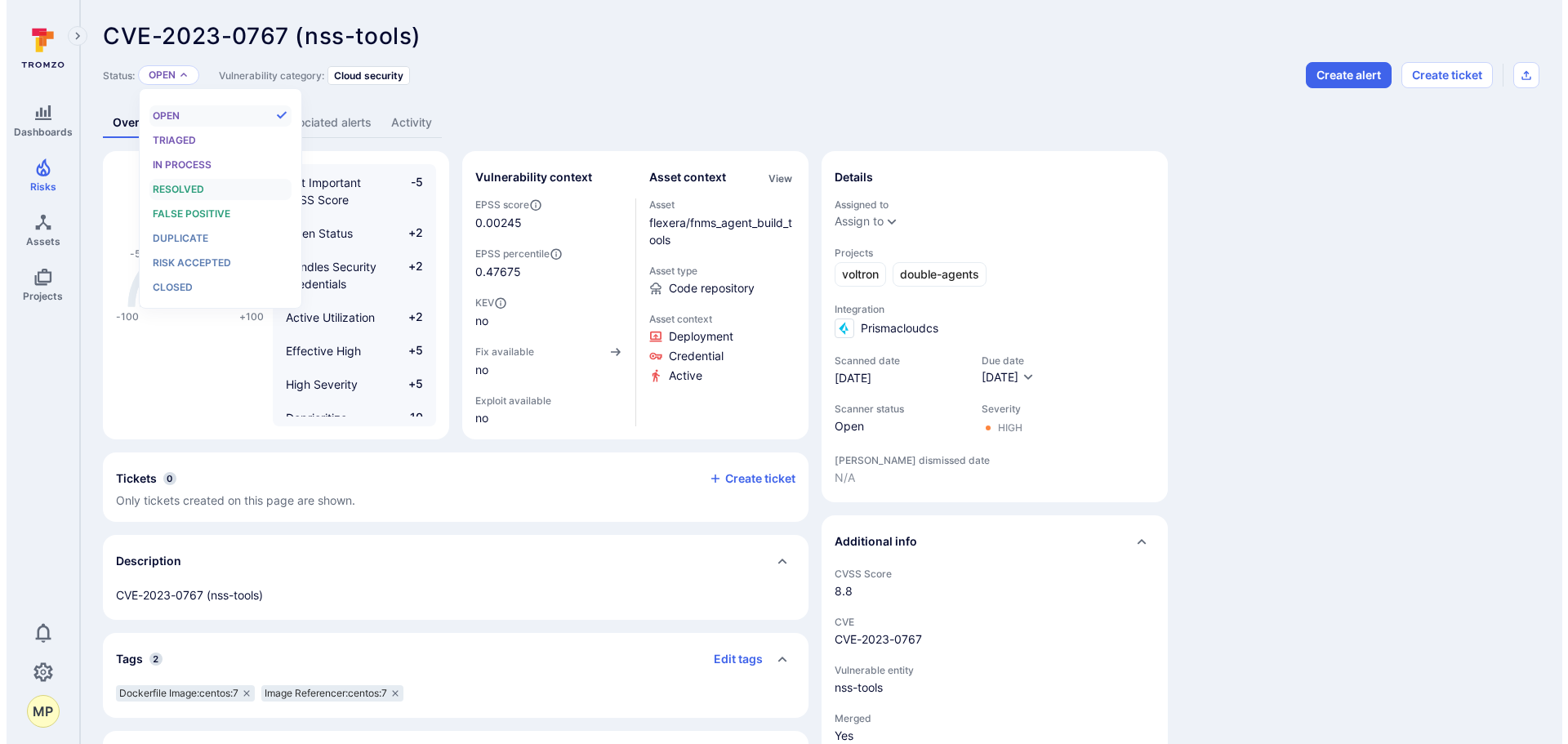
scroll to position [13, 0]
click at [187, 265] on span "Risk accepted" at bounding box center [185, 262] width 78 height 12
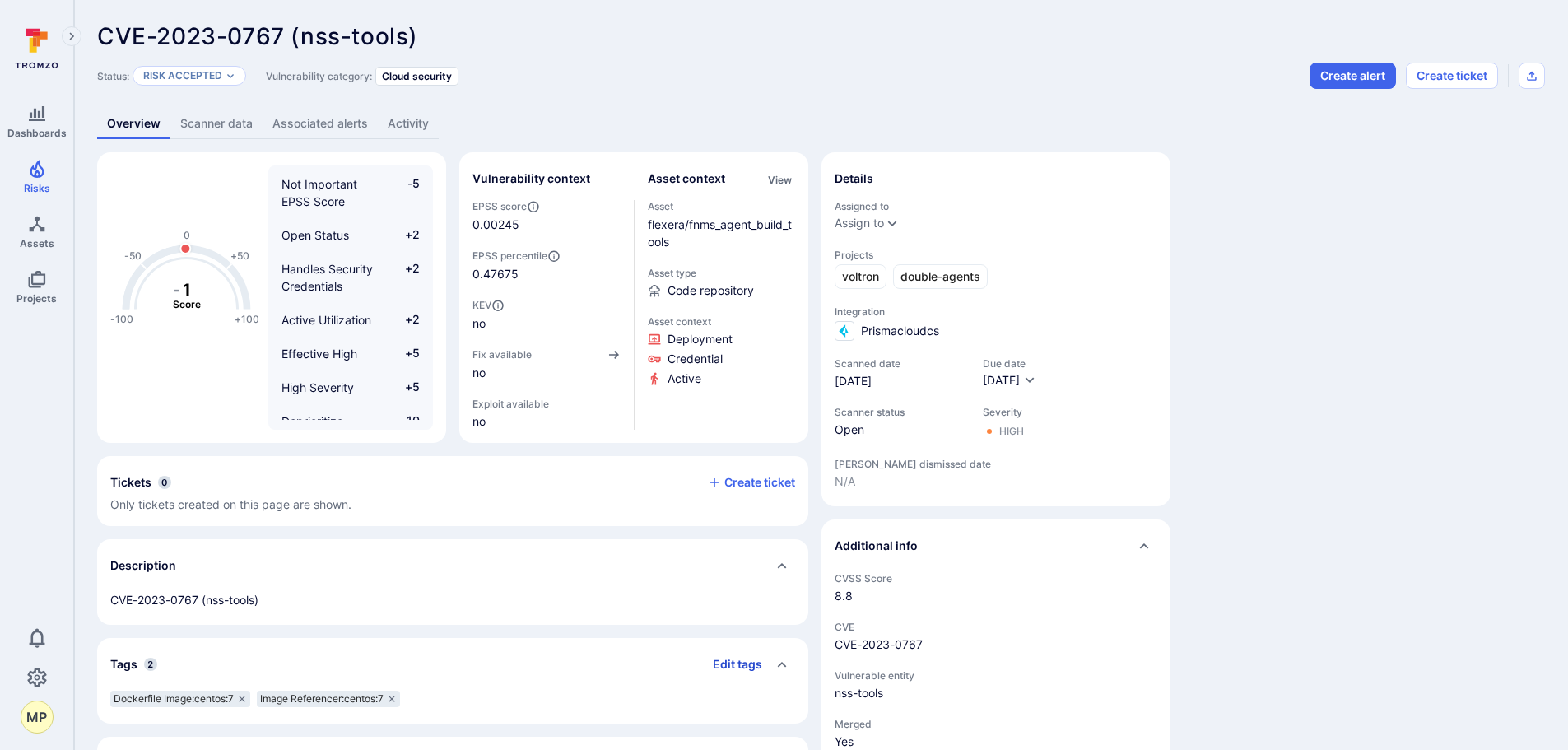
click at [747, 667] on button "Edit tags" at bounding box center [731, 664] width 63 height 26
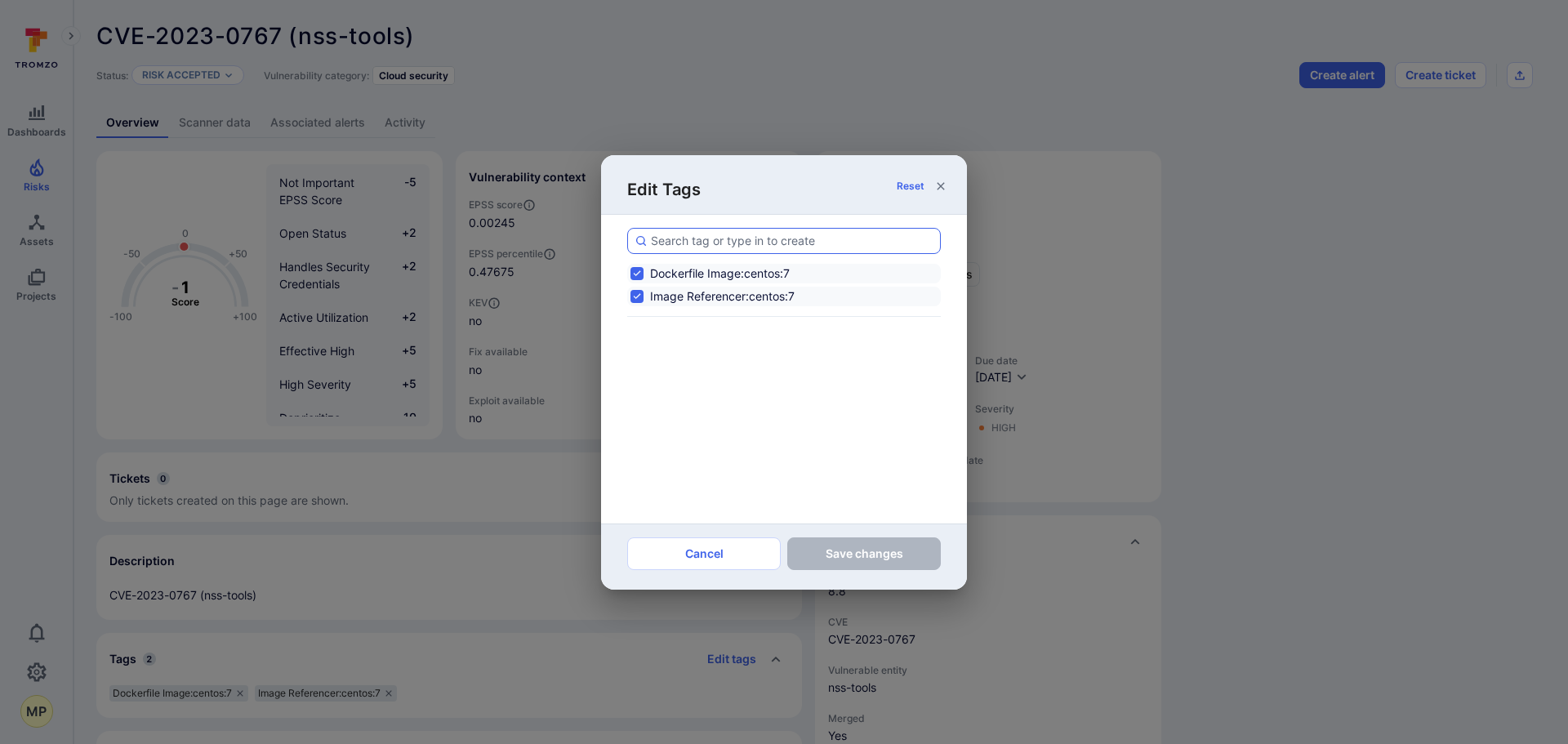
click at [713, 242] on input at bounding box center [793, 241] width 283 height 17
type input "internal tools used for building on legacy operating systems;no fix available"
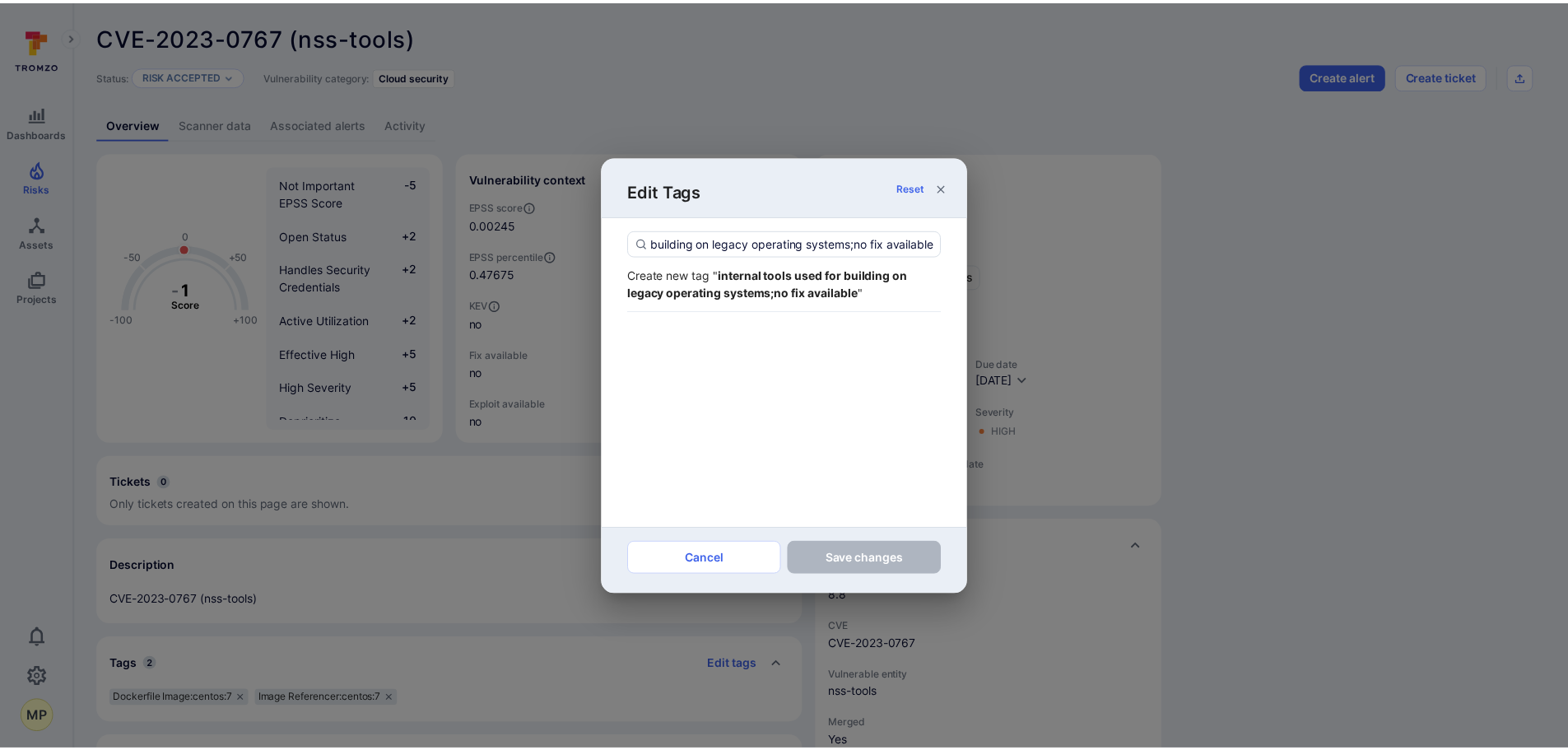
scroll to position [0, 0]
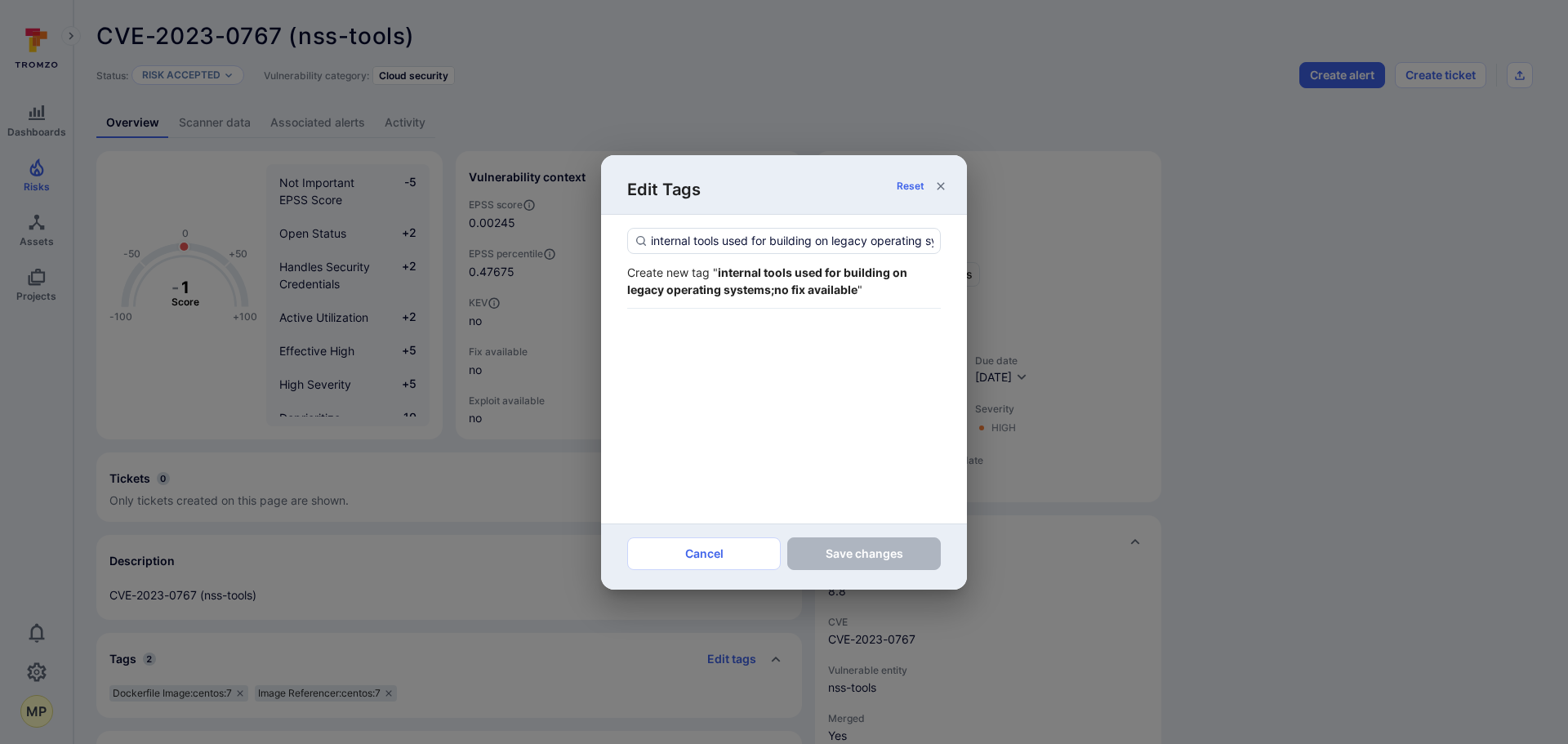
click at [739, 267] on strong "internal tools used for building on legacy operating systems;no fix available" at bounding box center [767, 281] width 280 height 31
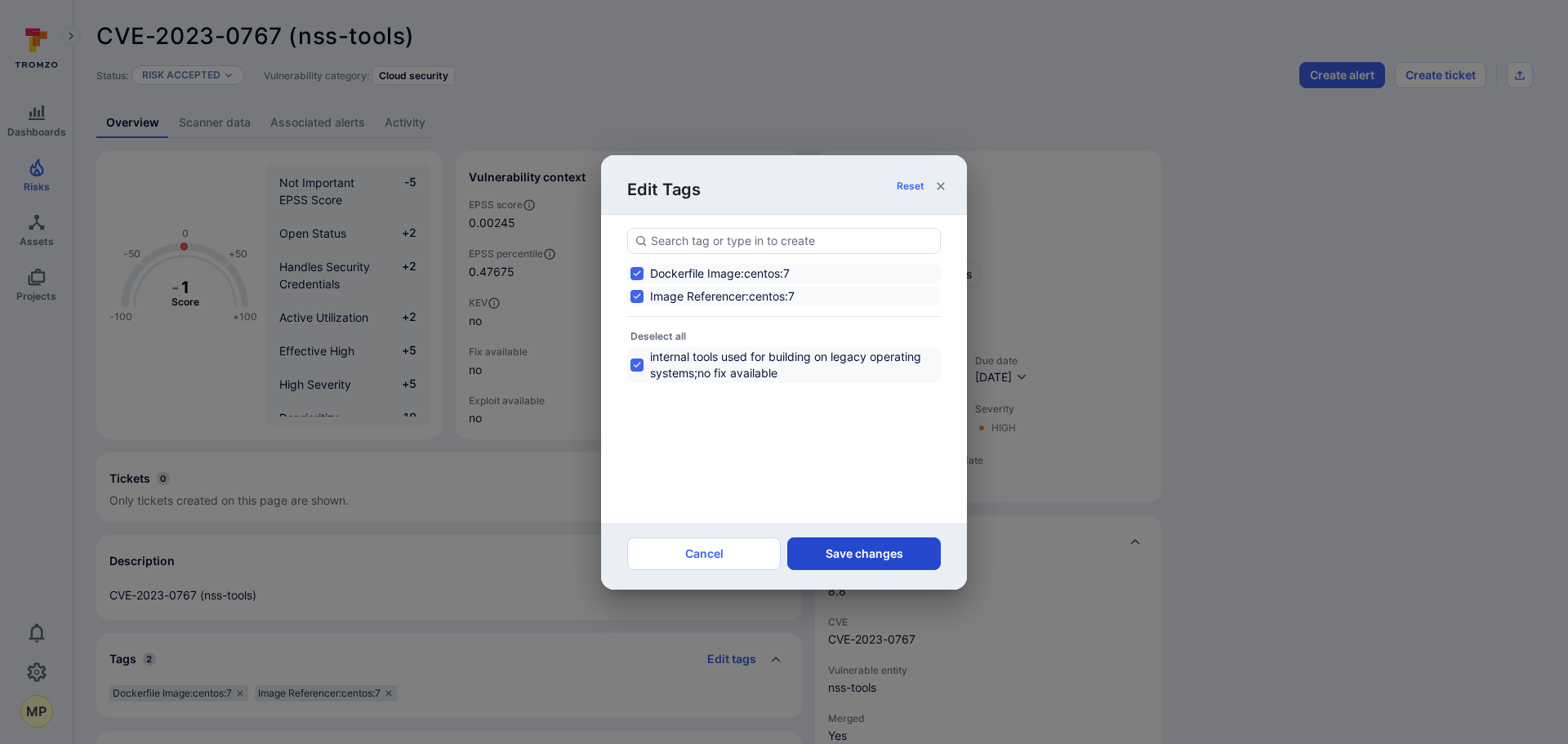
click at [845, 553] on button "Save changes" at bounding box center [863, 554] width 153 height 33
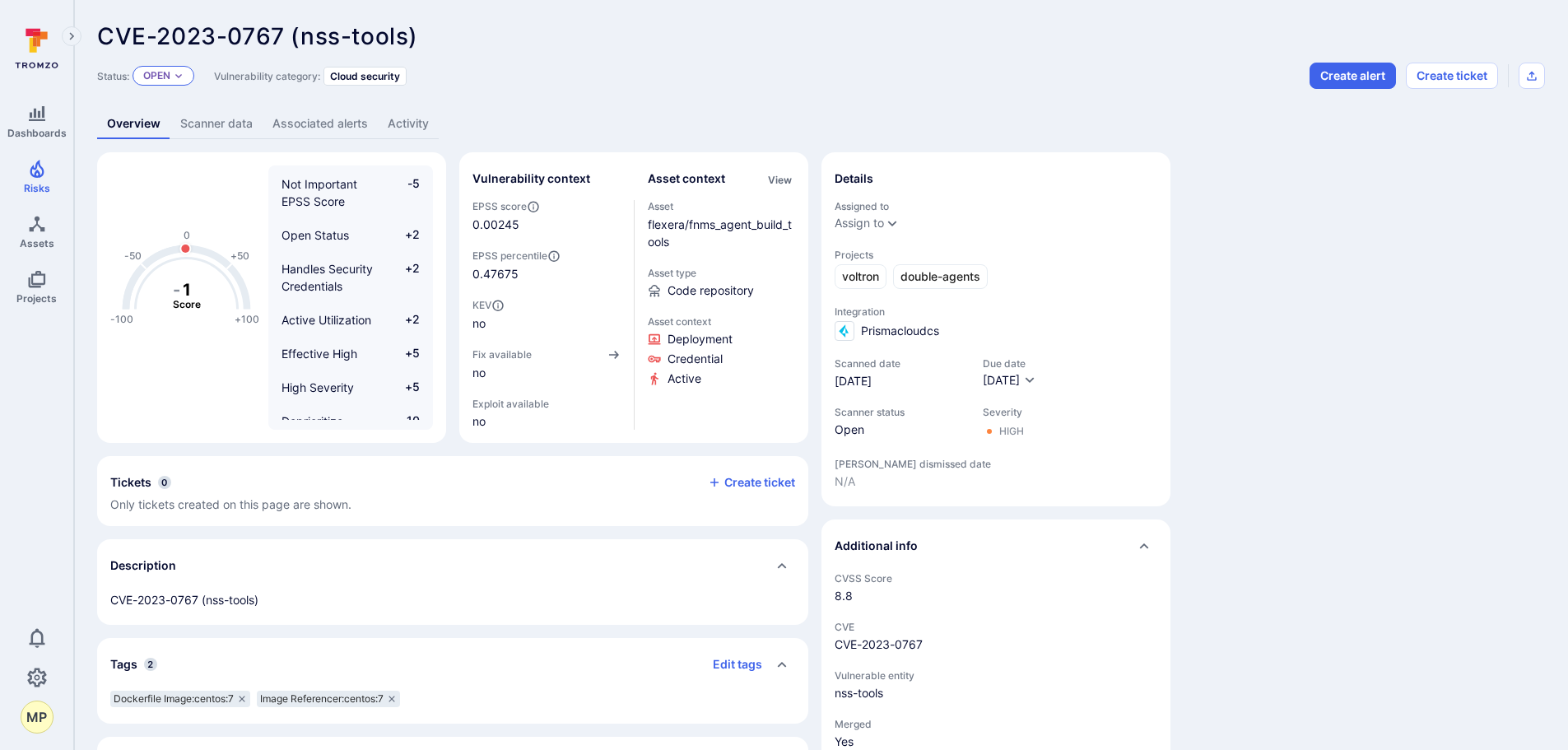
click at [172, 78] on div "Open" at bounding box center [163, 75] width 62 height 19
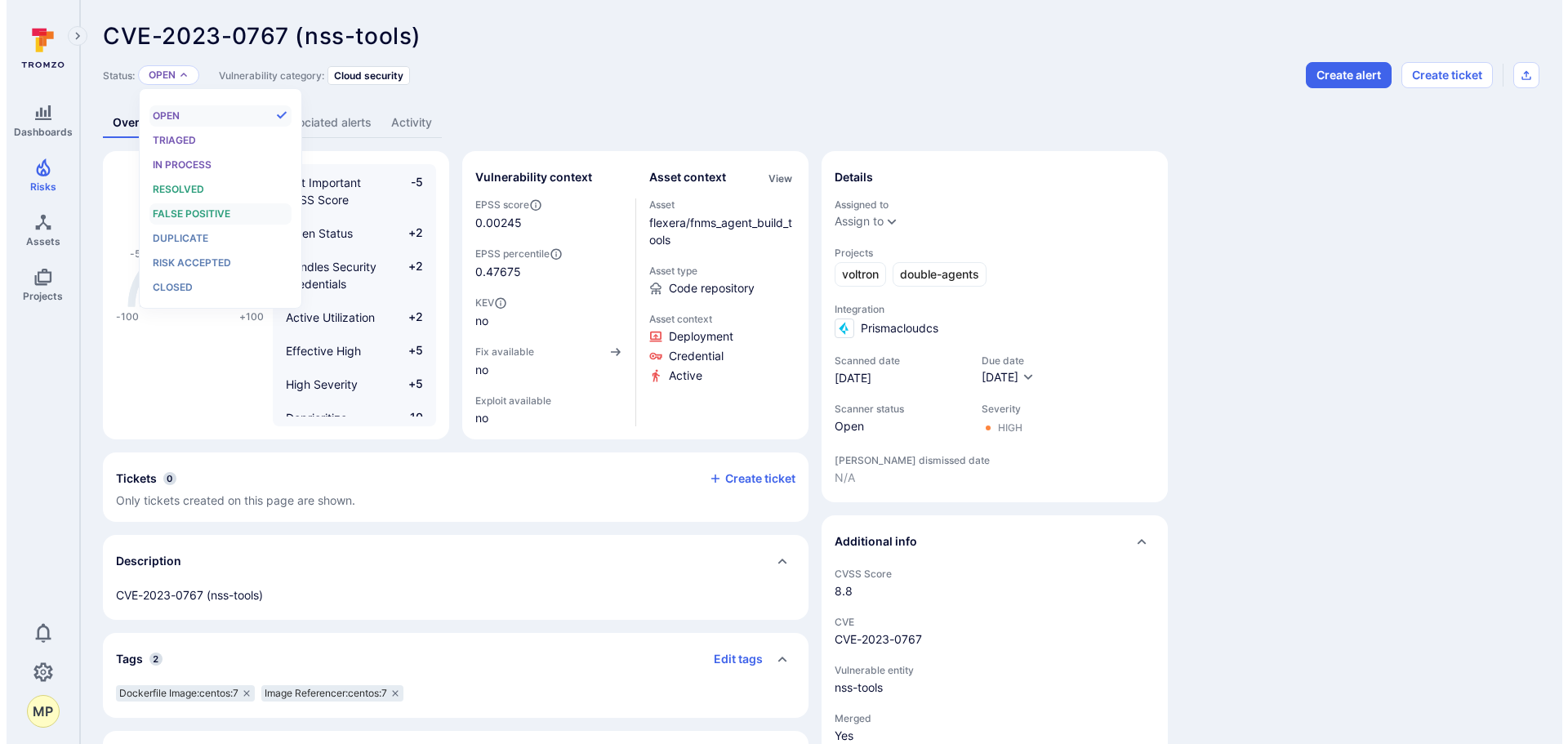
scroll to position [13, 0]
click at [188, 260] on span "Risk accepted" at bounding box center [185, 262] width 78 height 12
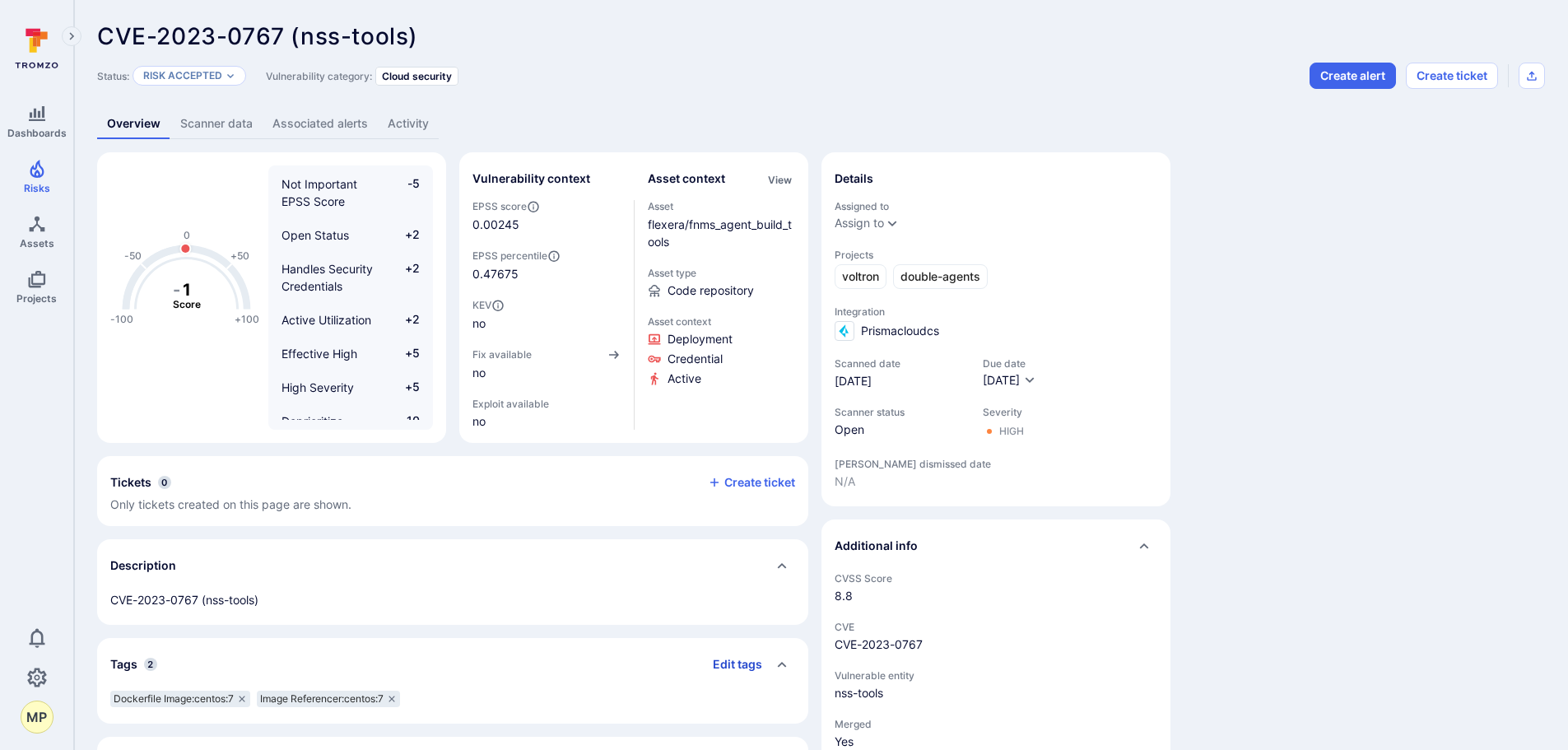
click at [749, 664] on button "Edit tags" at bounding box center [731, 664] width 63 height 26
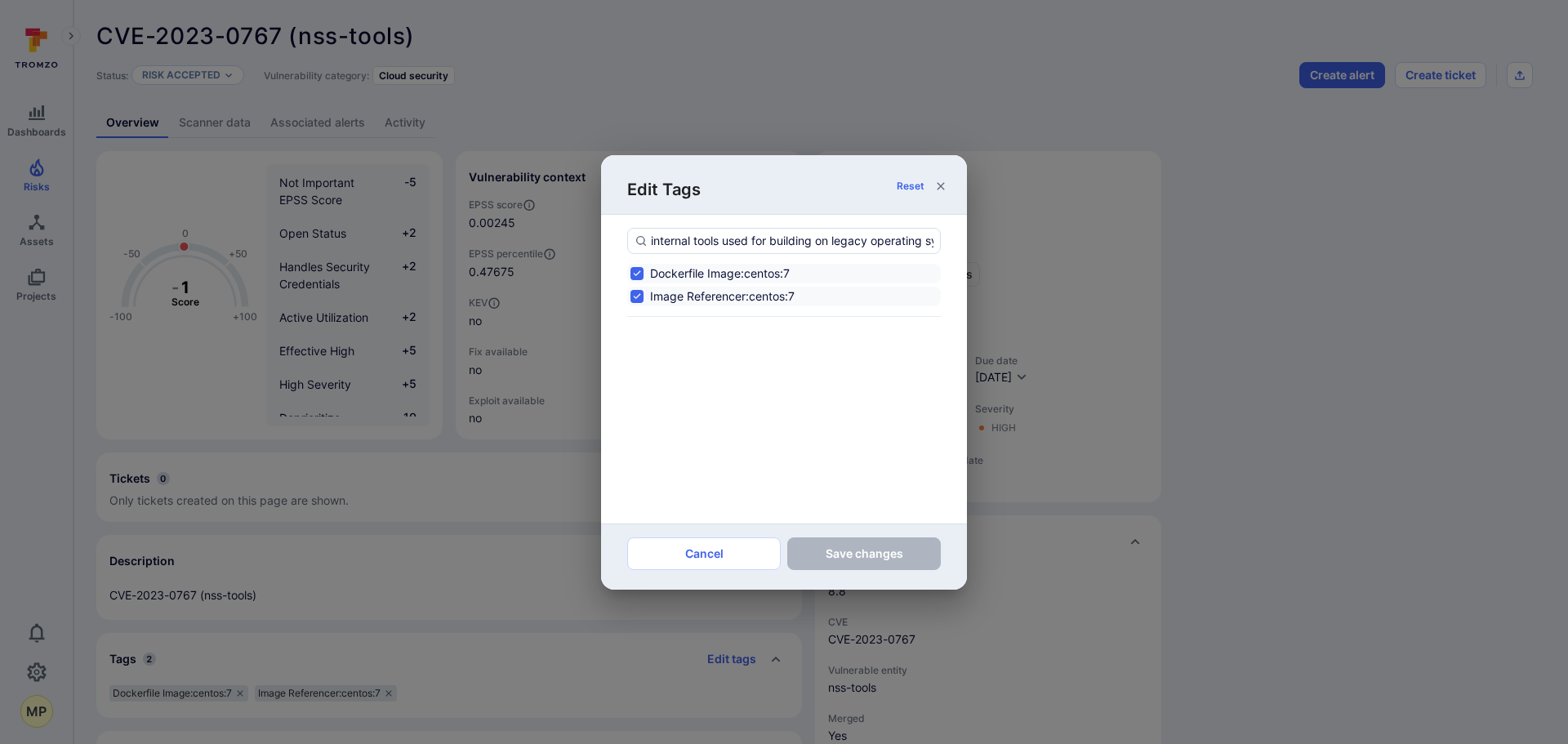
scroll to position [0, 135]
click at [727, 238] on input "internal tools used for building on legacy operating systems;no fix available" at bounding box center [793, 241] width 283 height 17
type input "internal tools used for building on legacy operating systems;no fix available"
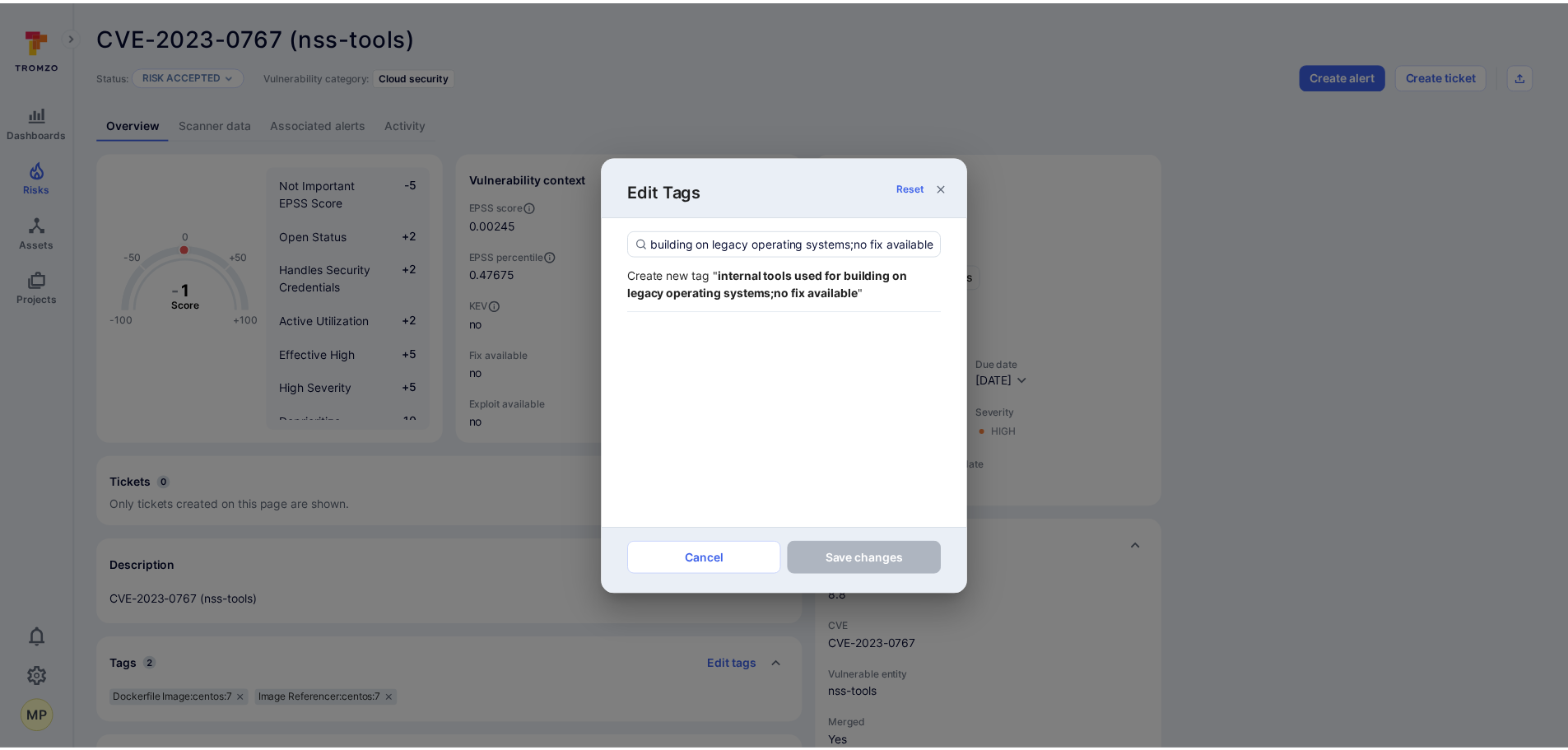
scroll to position [0, 0]
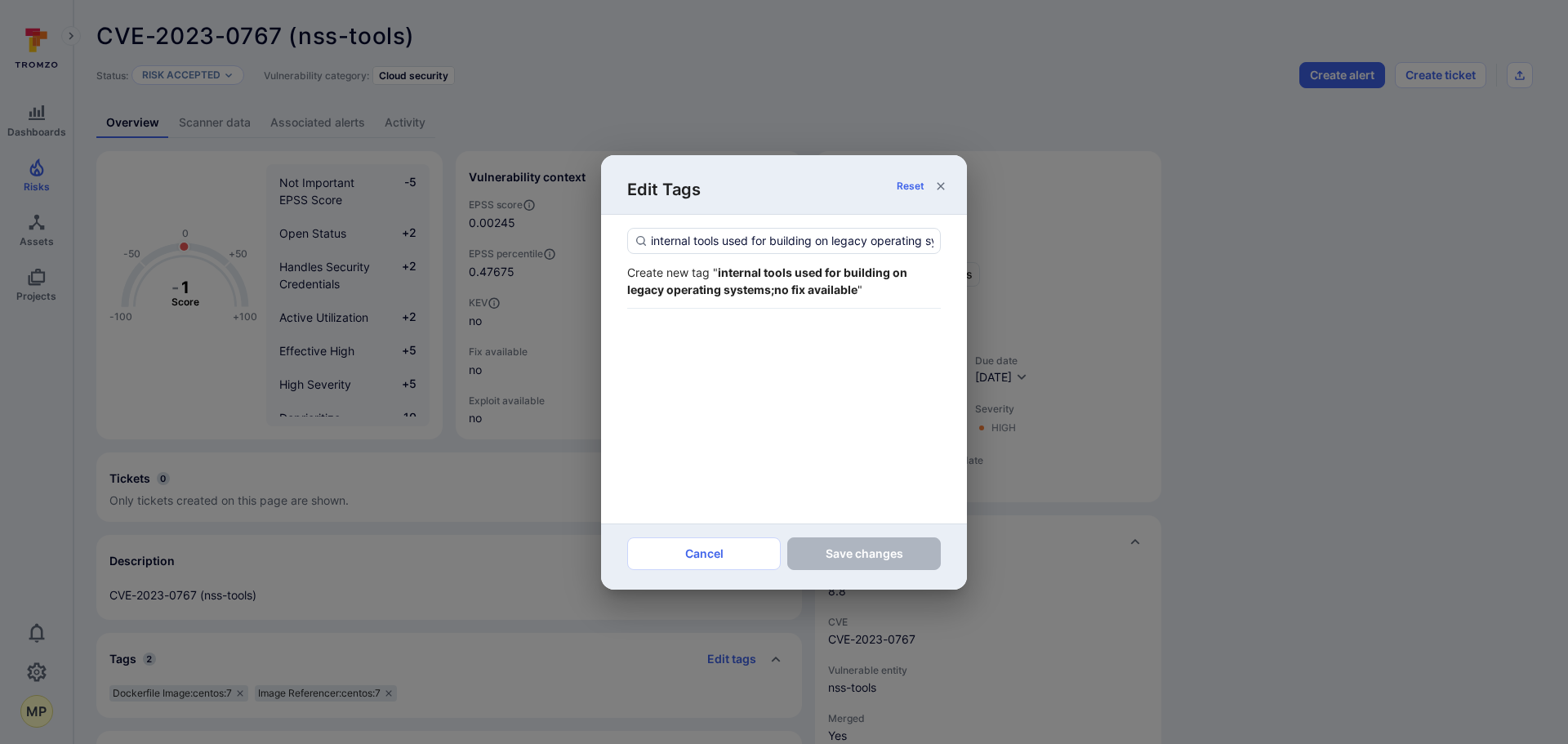
click at [725, 276] on strong "internal tools used for building on legacy operating systems;no fix available" at bounding box center [767, 281] width 280 height 31
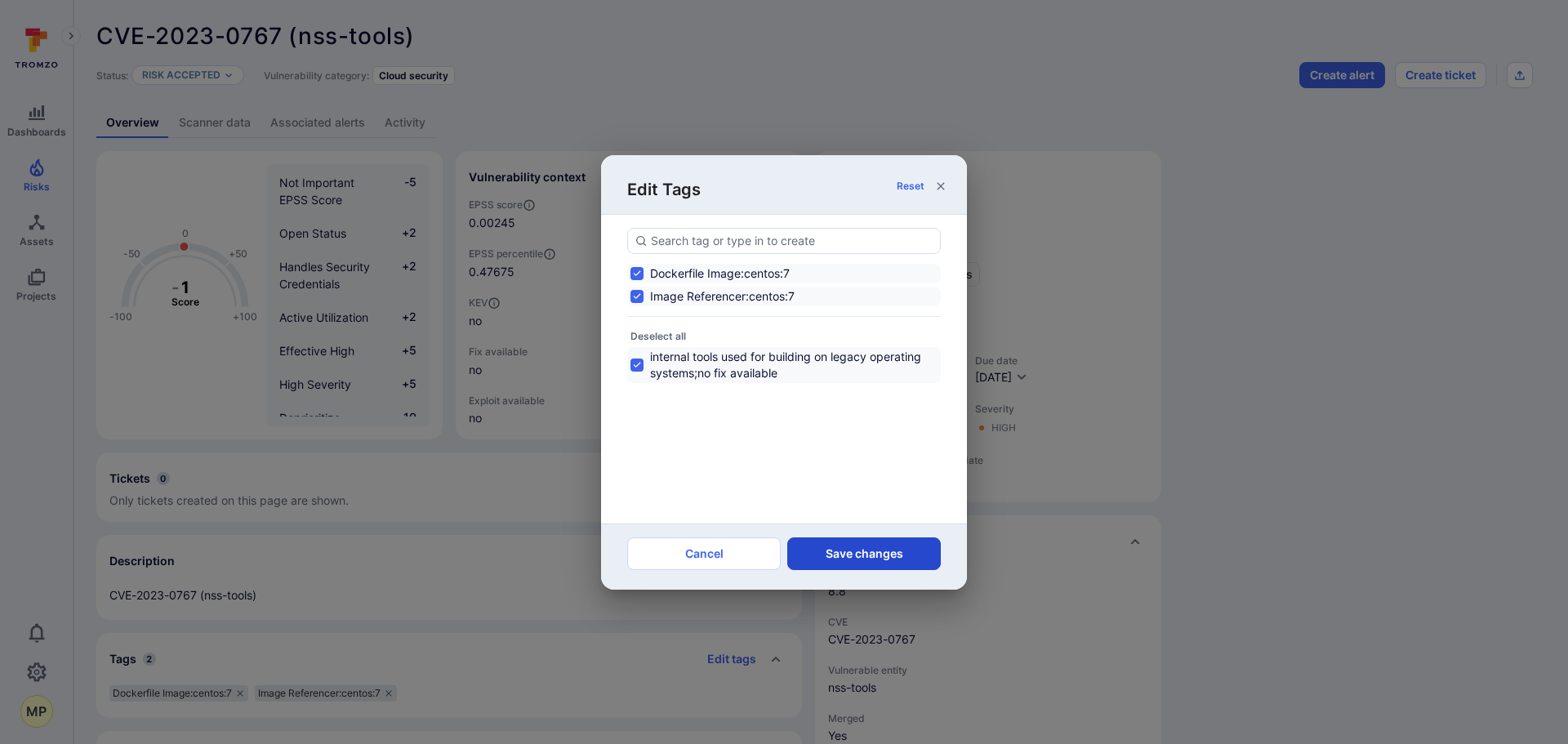
click at [827, 558] on button "Save changes" at bounding box center [863, 554] width 153 height 33
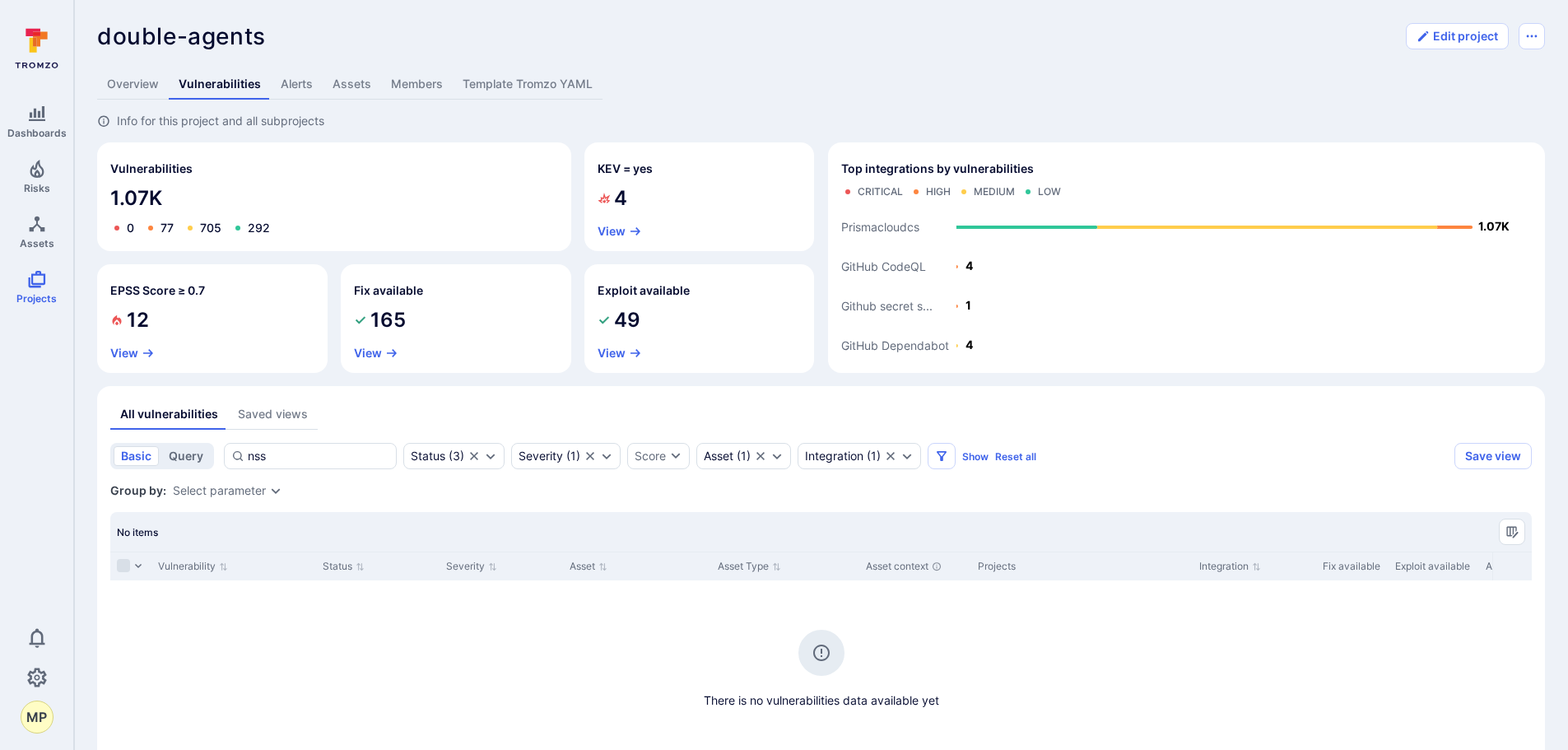
drag, startPoint x: 280, startPoint y: 450, endPoint x: 198, endPoint y: 450, distance: 82.0
click at [198, 450] on div "basic query nss Status ( 3 ) Severity ( 1 ) Score Asset ( 1 ) Integration ( 1 )…" at bounding box center [778, 456] width 1338 height 26
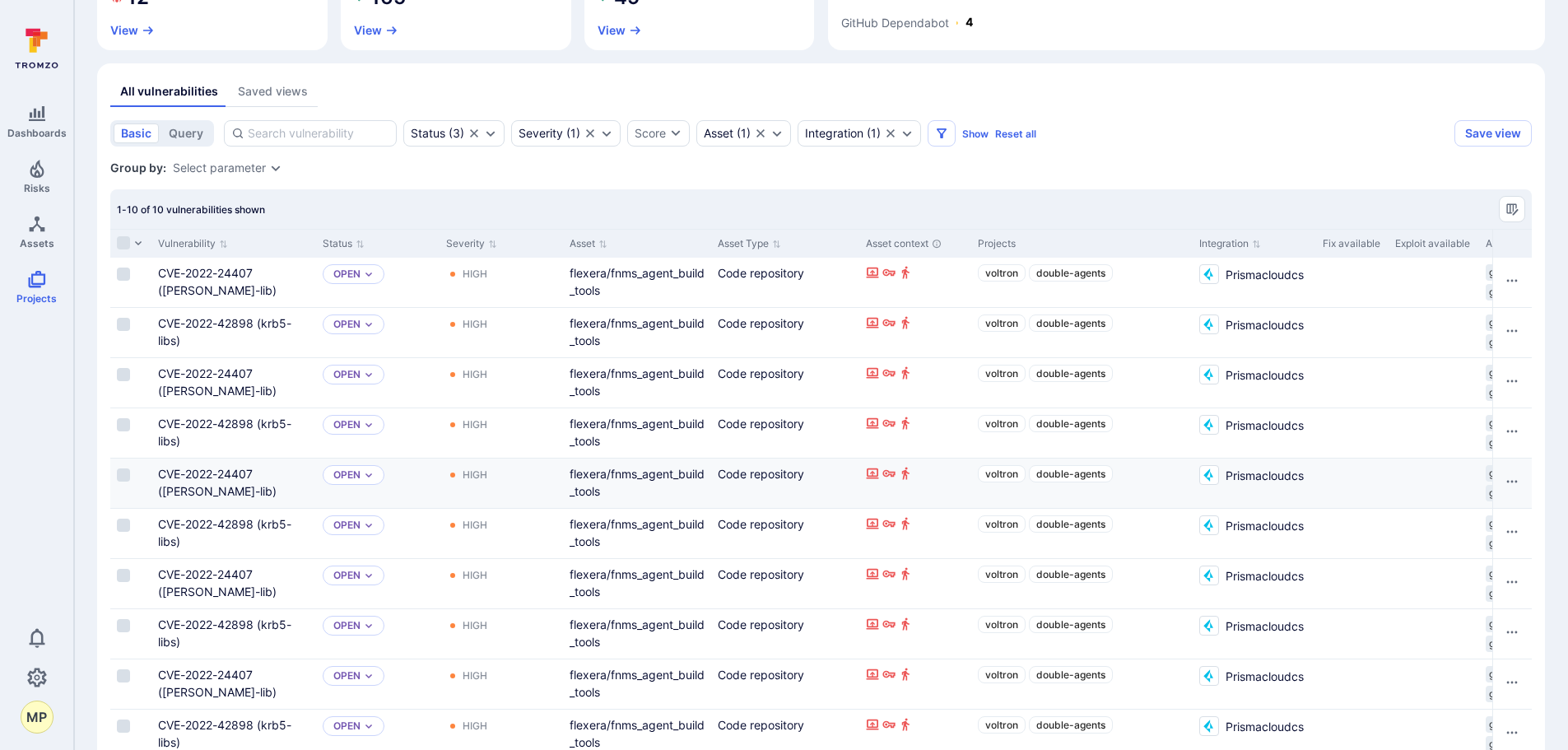
scroll to position [294, 0]
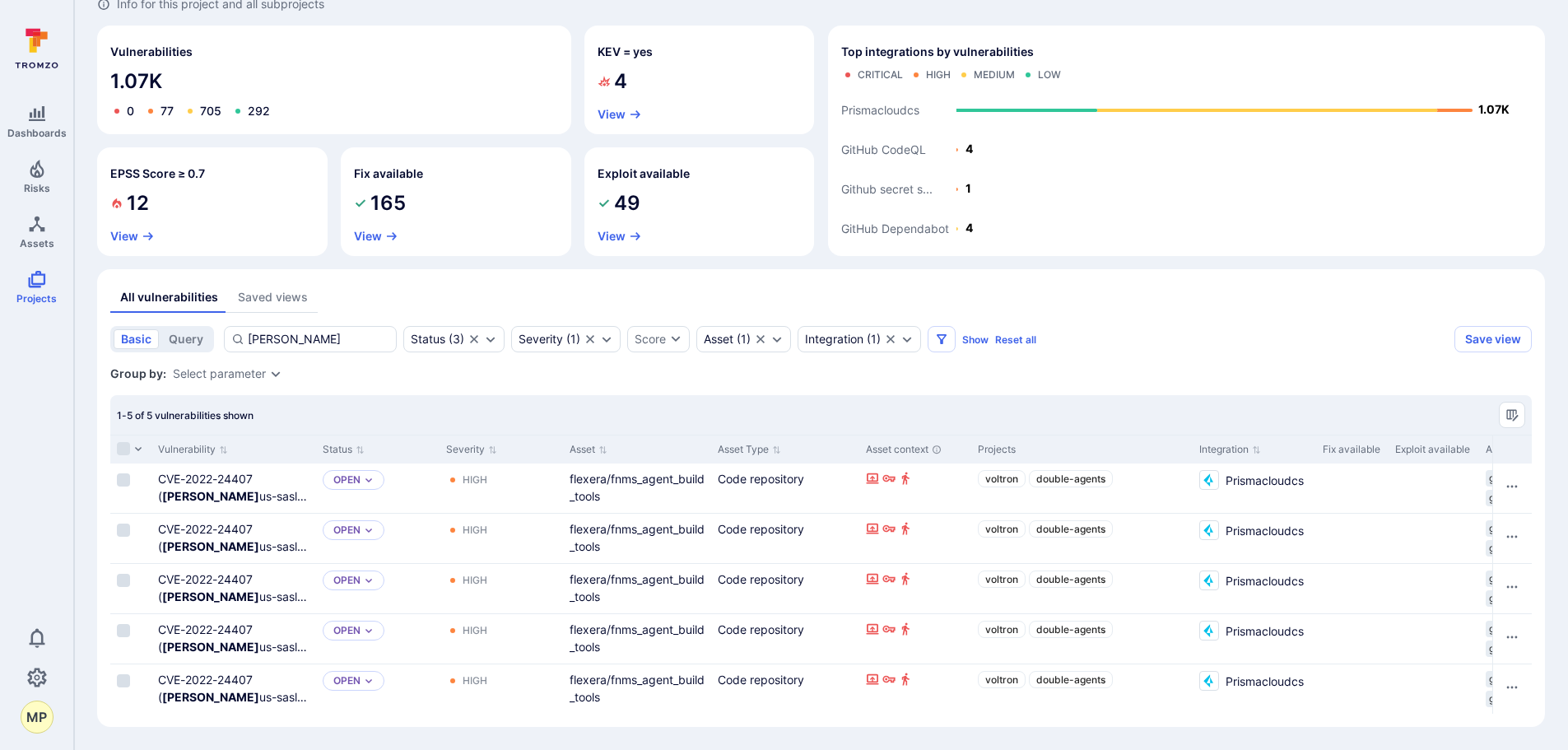
scroll to position [125, 0]
drag, startPoint x: 296, startPoint y: 322, endPoint x: 211, endPoint y: 316, distance: 85.2
click at [211, 316] on div "All vulnerabilities Saved views basic query cyr Status ( 3 ) Severity ( 1 ) Sco…" at bounding box center [820, 498] width 1421 height 431
drag, startPoint x: 275, startPoint y: 333, endPoint x: 222, endPoint y: 329, distance: 53.2
click at [222, 329] on div "basic query cyr Status ( 3 ) Severity ( 1 ) Score Asset ( 1 ) Integration ( 1 )…" at bounding box center [778, 339] width 1338 height 26
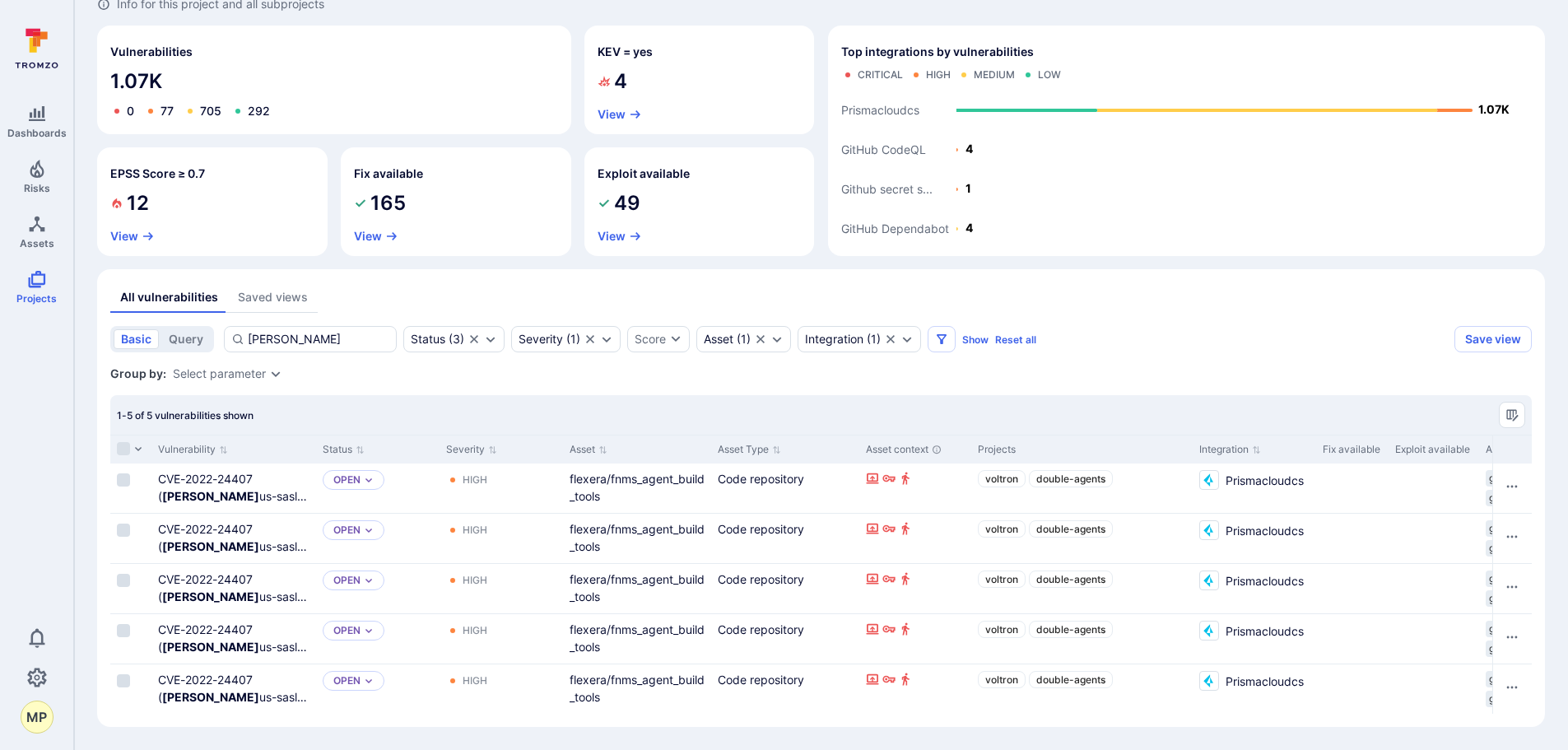
type input "="
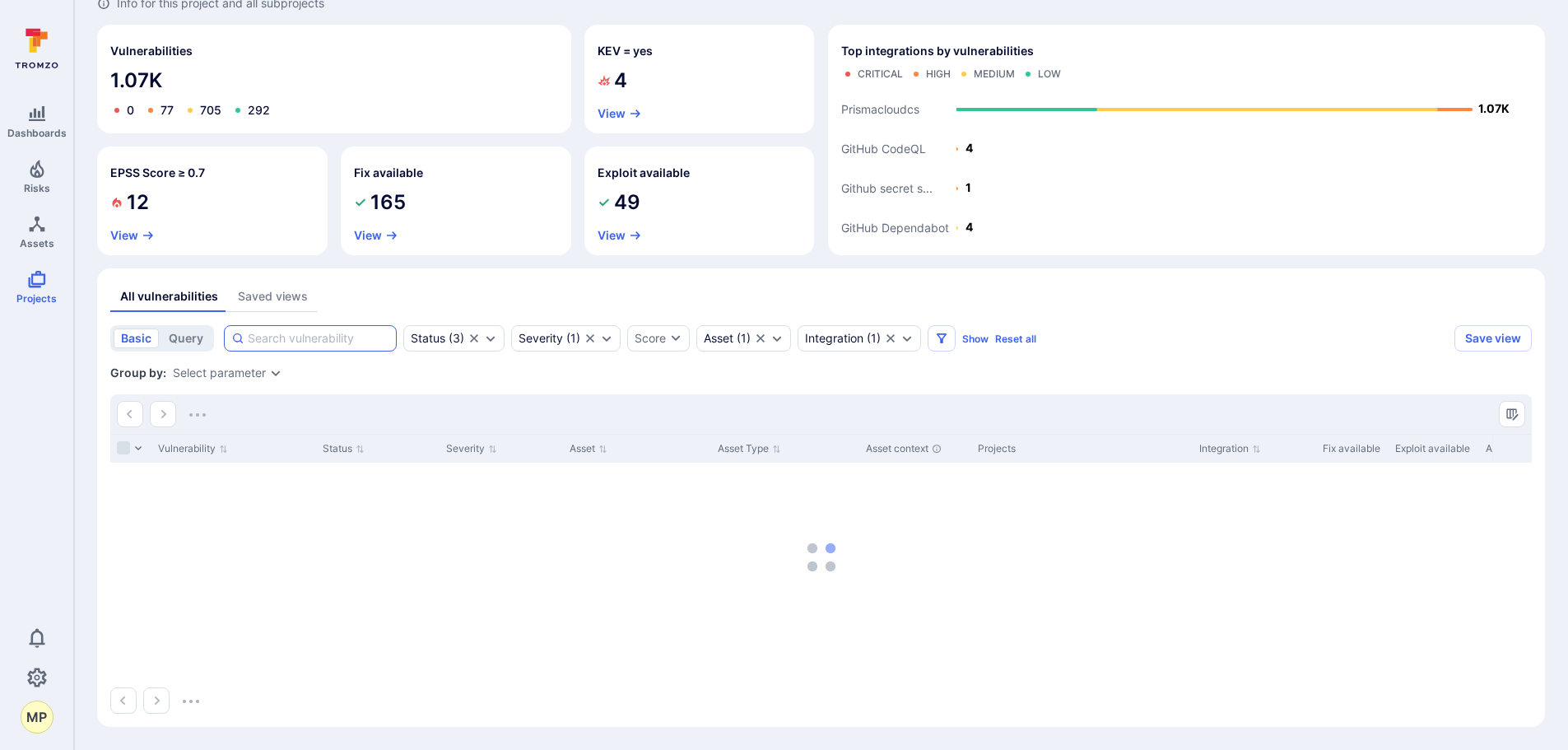
scroll to position [118, 0]
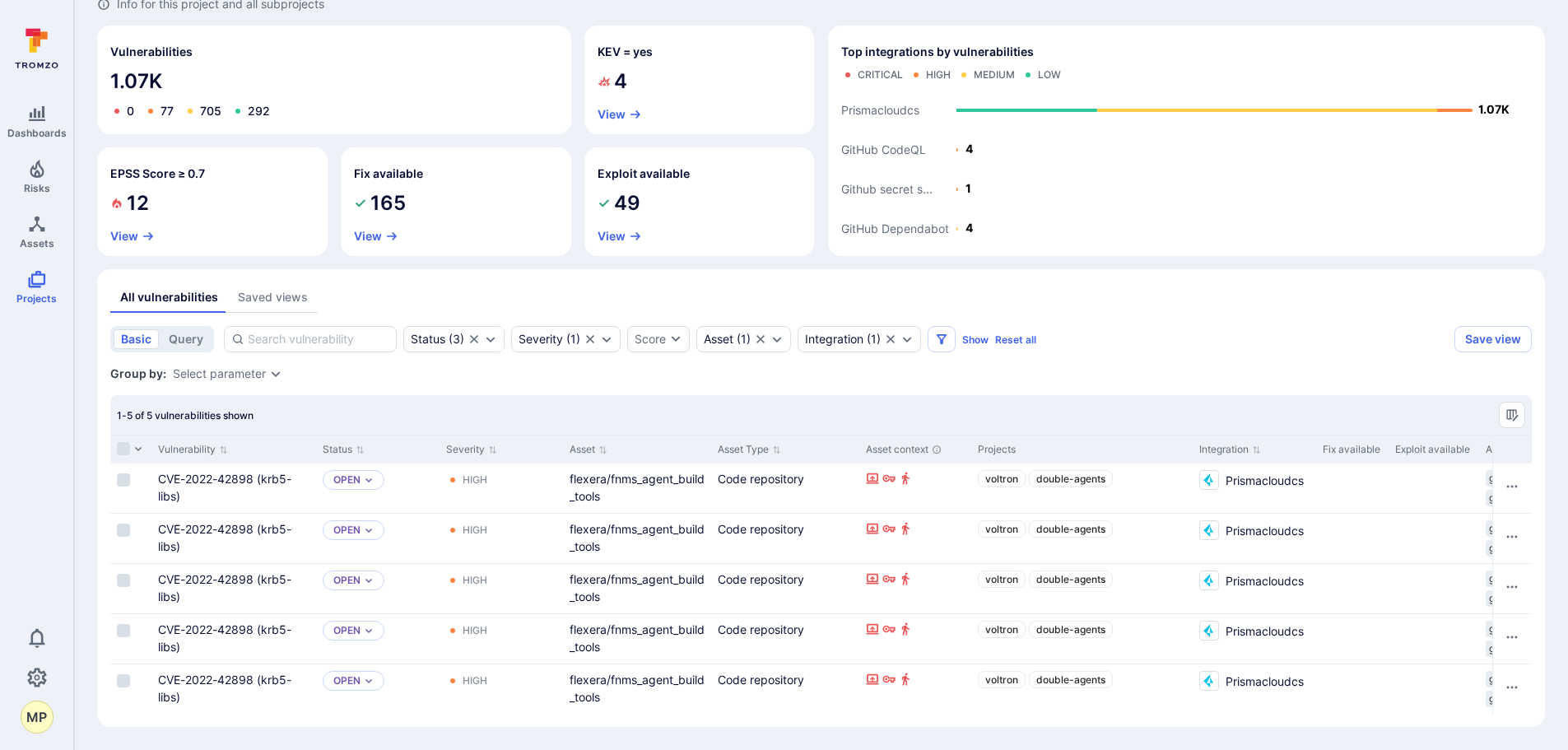
scroll to position [125, 0]
click link "CVE-2022-42898 (krb5-libs)" at bounding box center [225, 688] width 133 height 31
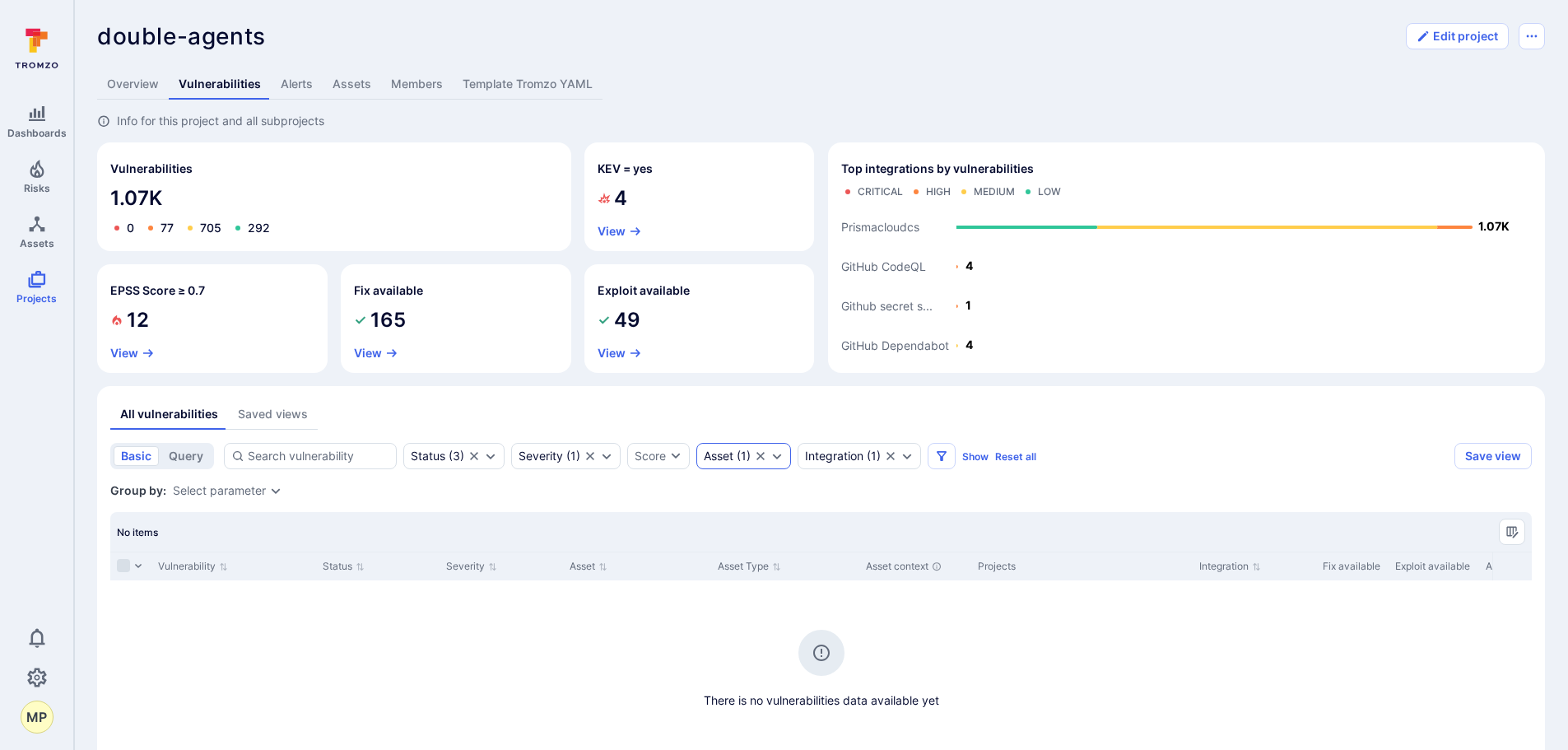
click at [762, 457] on icon "Clear selection" at bounding box center [760, 456] width 8 height 8
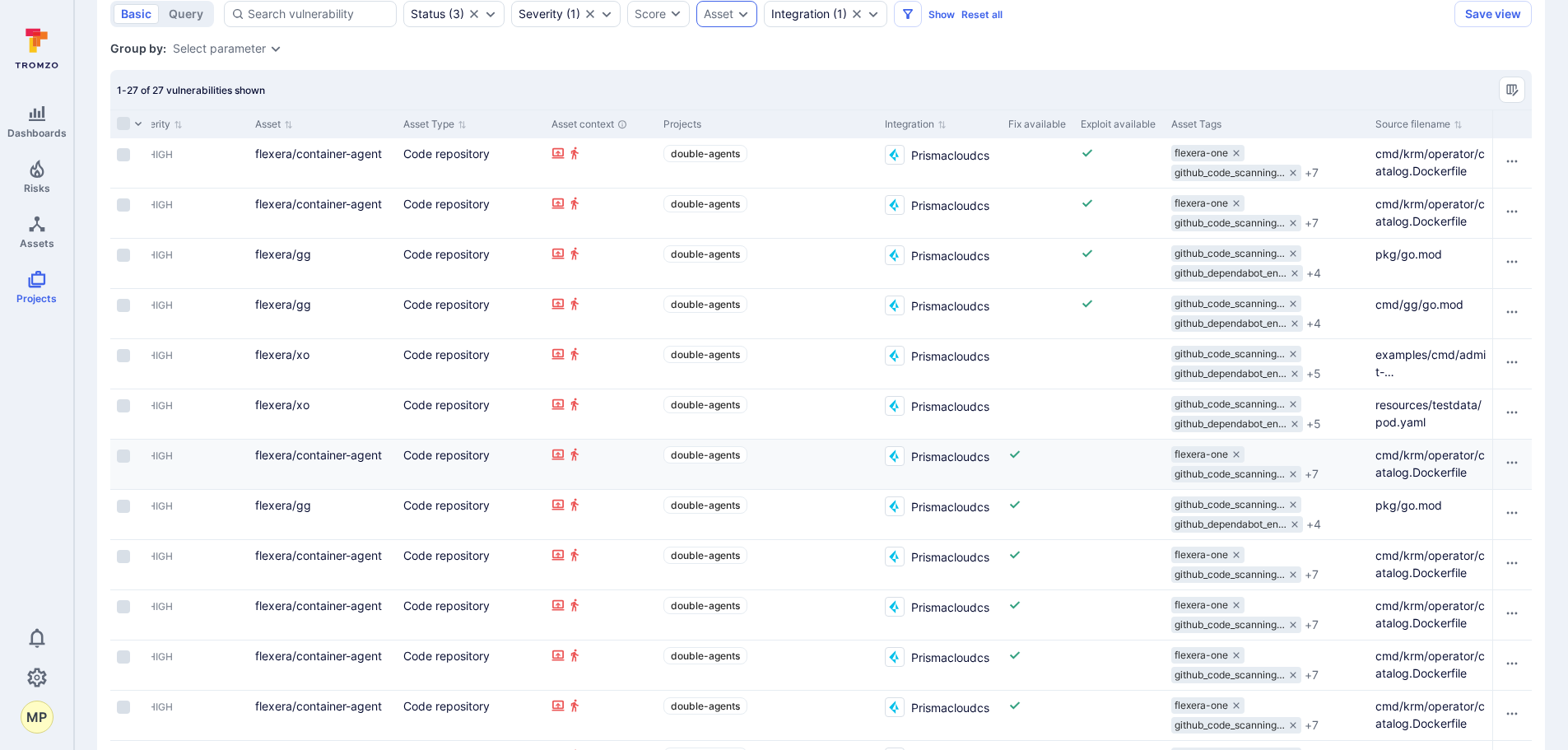
scroll to position [406, 0]
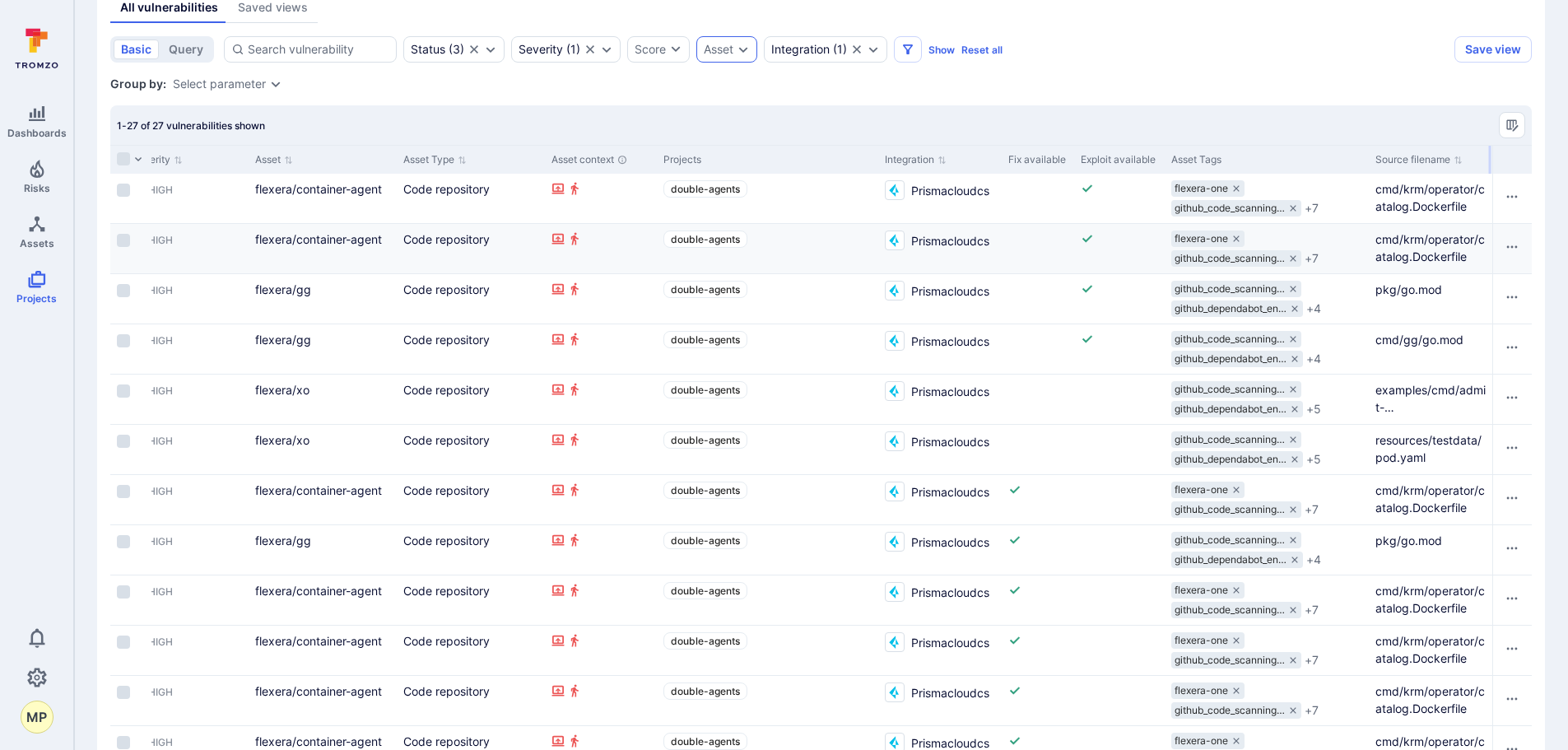
drag, startPoint x: 1487, startPoint y: 162, endPoint x: 1493, endPoint y: 238, distance: 76.2
click at [1545, 171] on div "double-agents ... Show more Edit project Overview Vulnerabilities Alerts Assets…" at bounding box center [821, 579] width 1494 height 1971
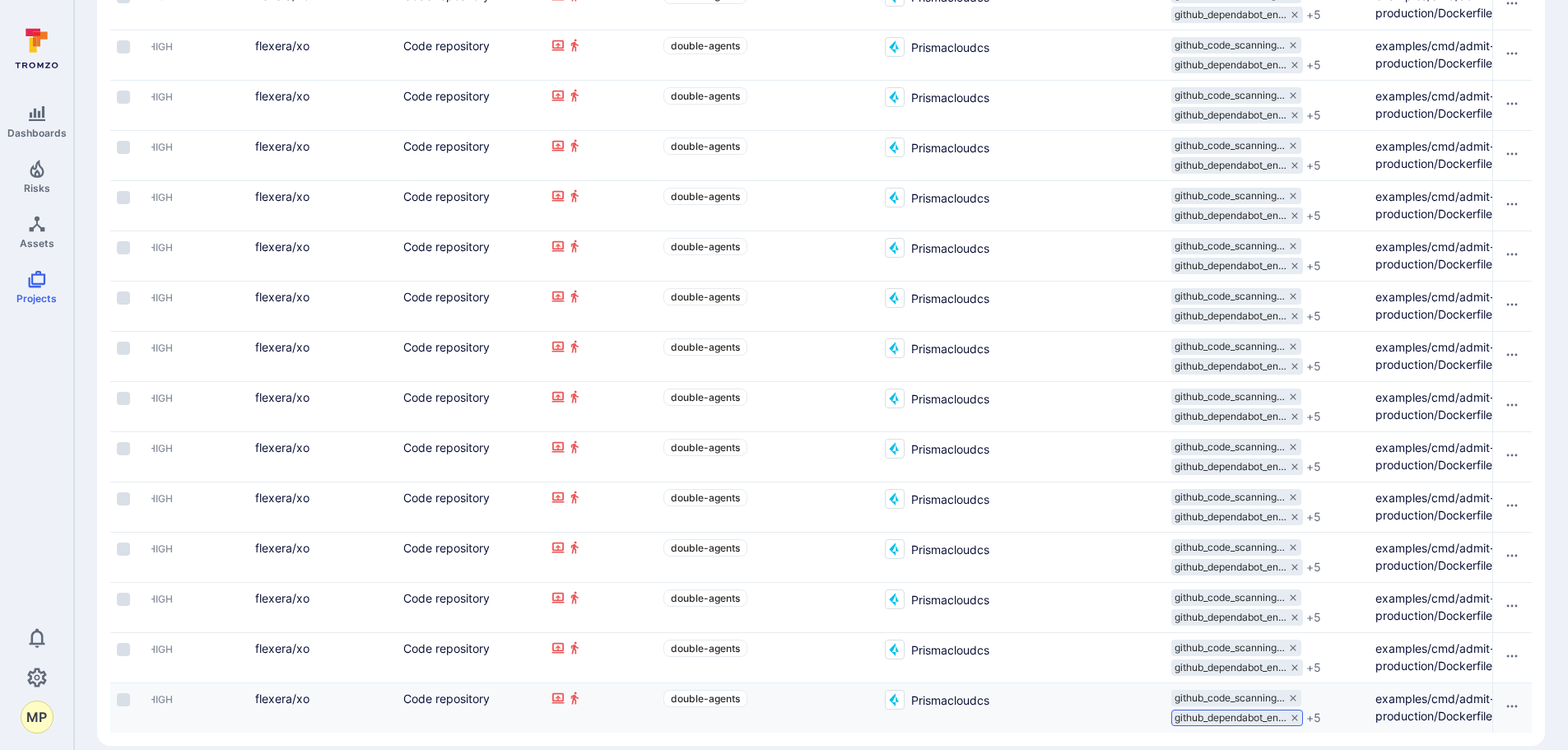
scroll to position [1230, 0]
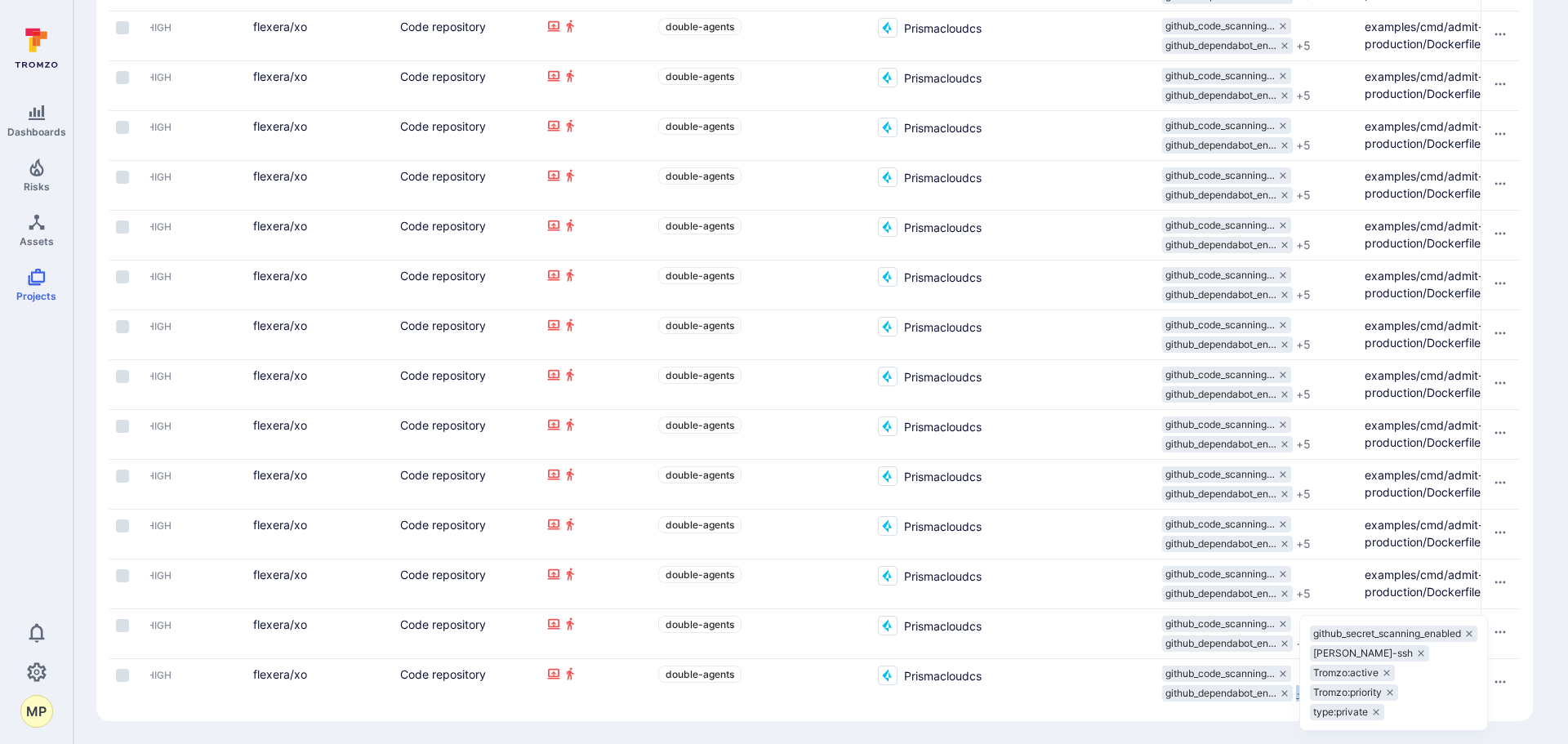
drag, startPoint x: 1254, startPoint y: 708, endPoint x: 1432, endPoint y: 685, distance: 179.5
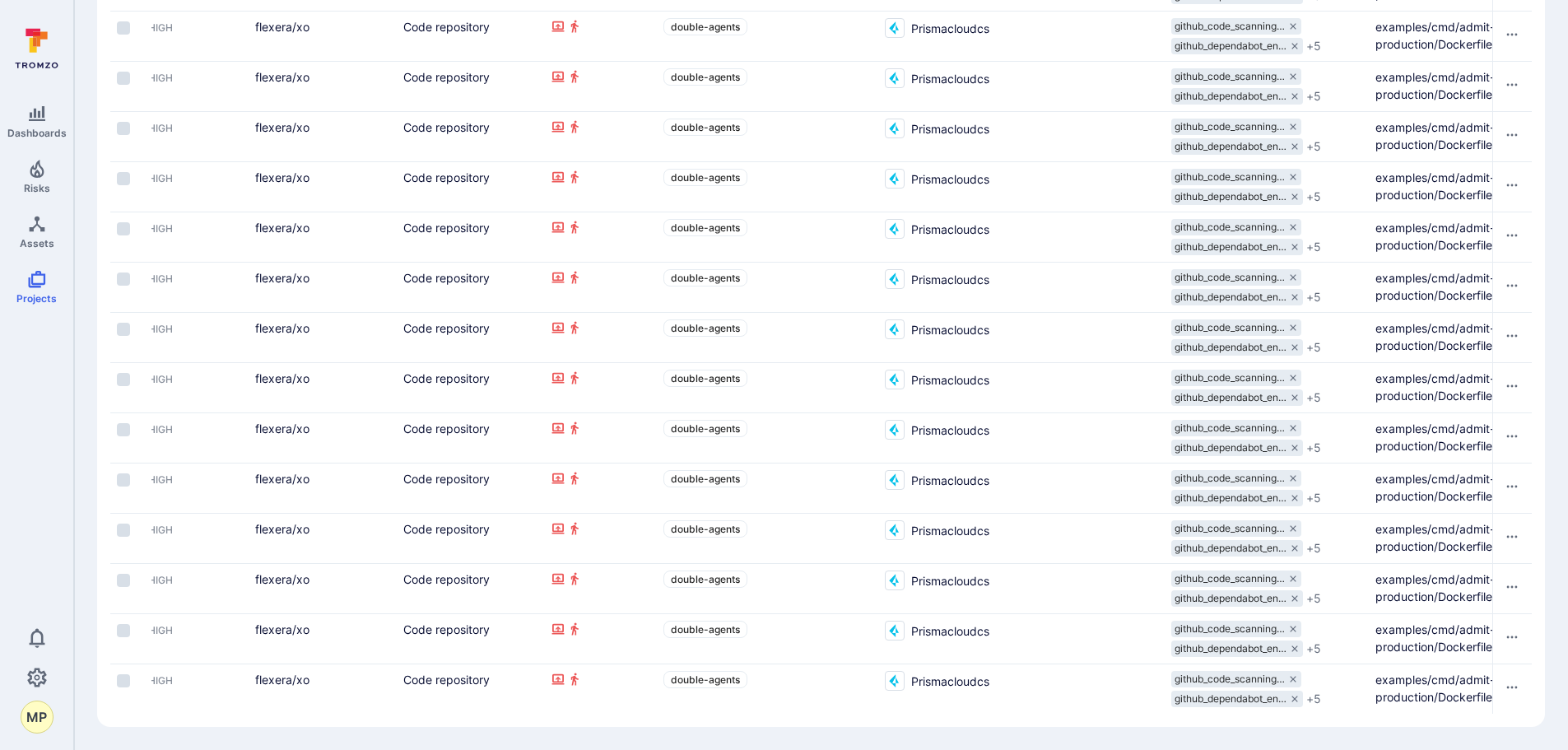
drag, startPoint x: 756, startPoint y: 705, endPoint x: 748, endPoint y: 708, distance: 8.5
click at [753, 705] on div "double-agents" at bounding box center [766, 688] width 221 height 49
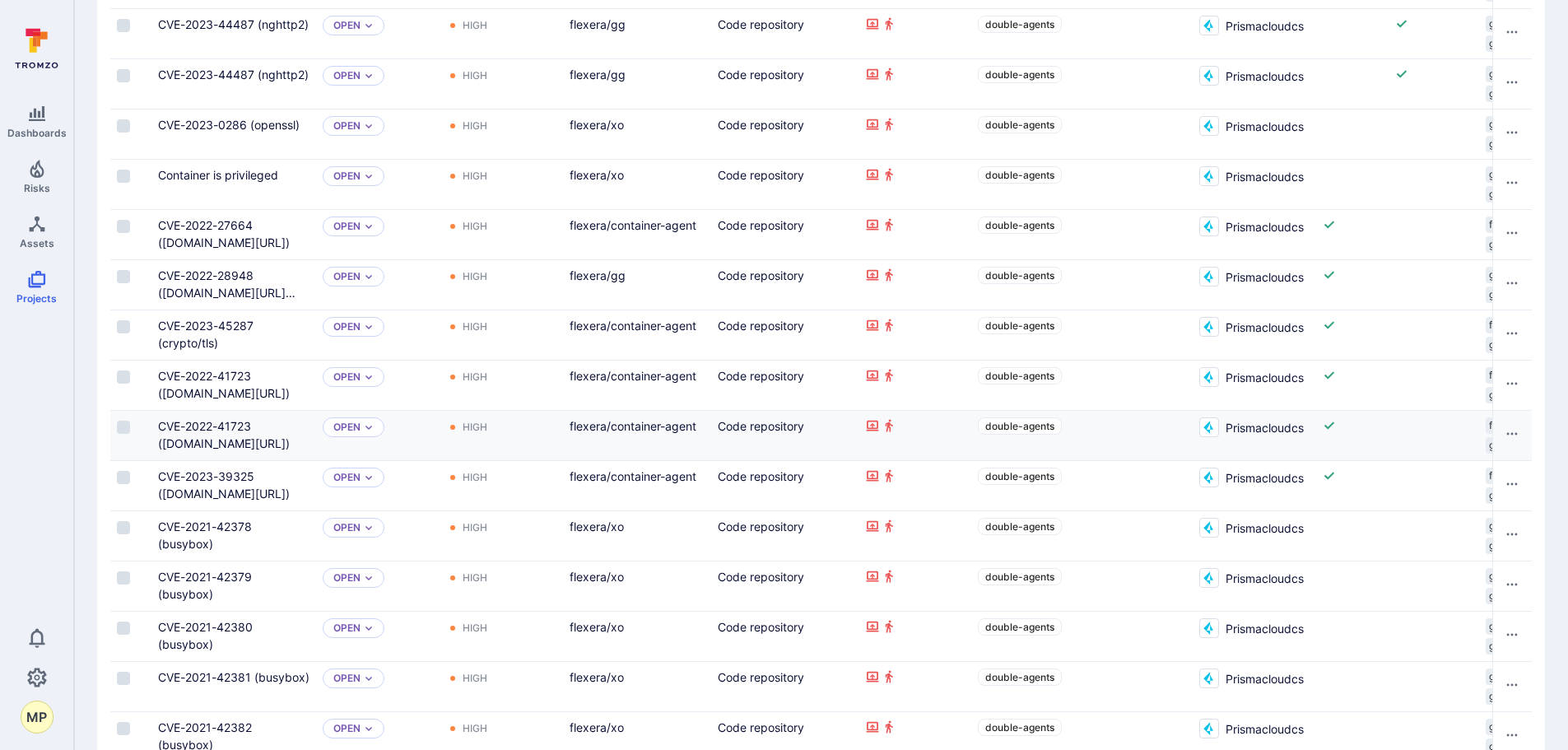
scroll to position [406, 0]
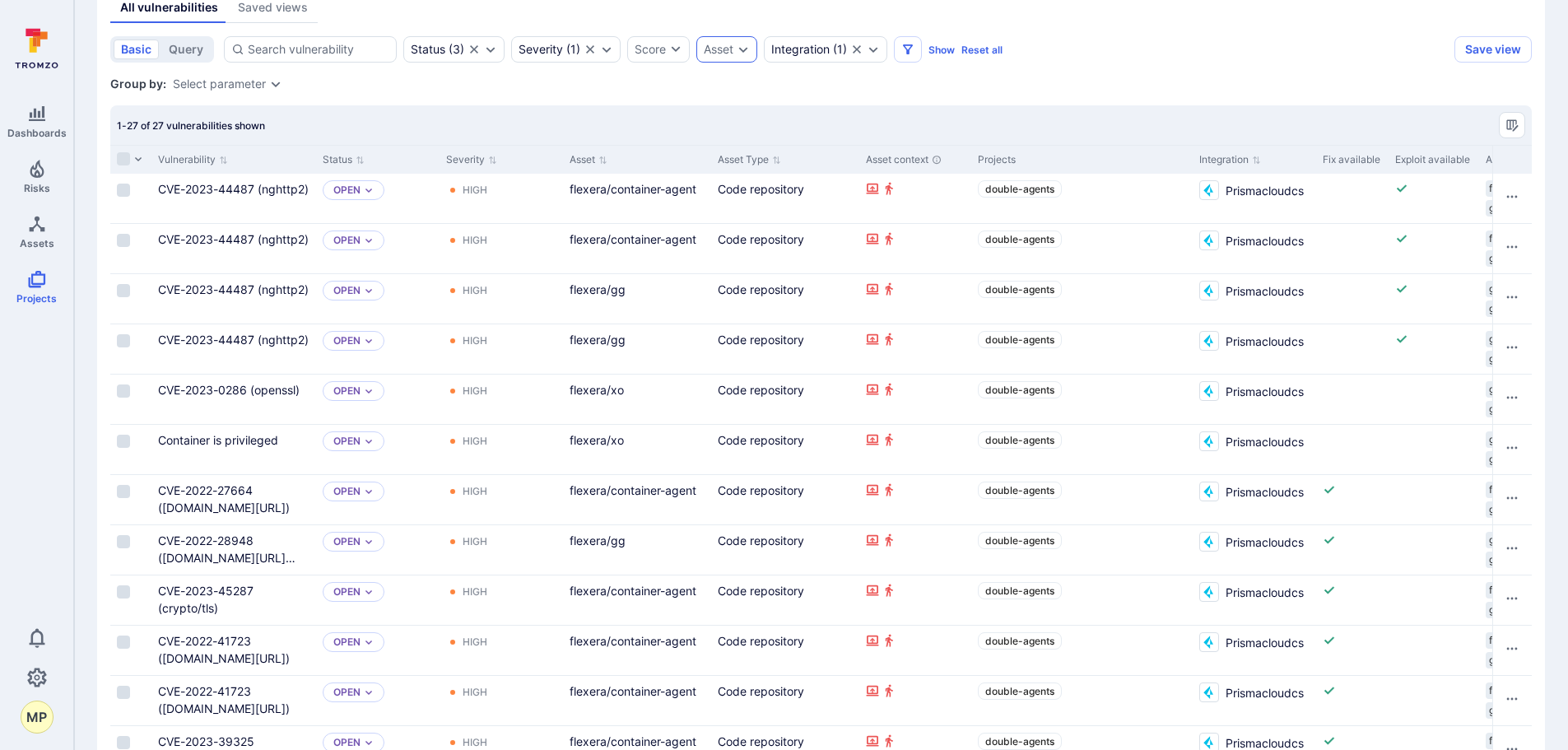
click at [747, 59] on div "Asset" at bounding box center [727, 49] width 61 height 26
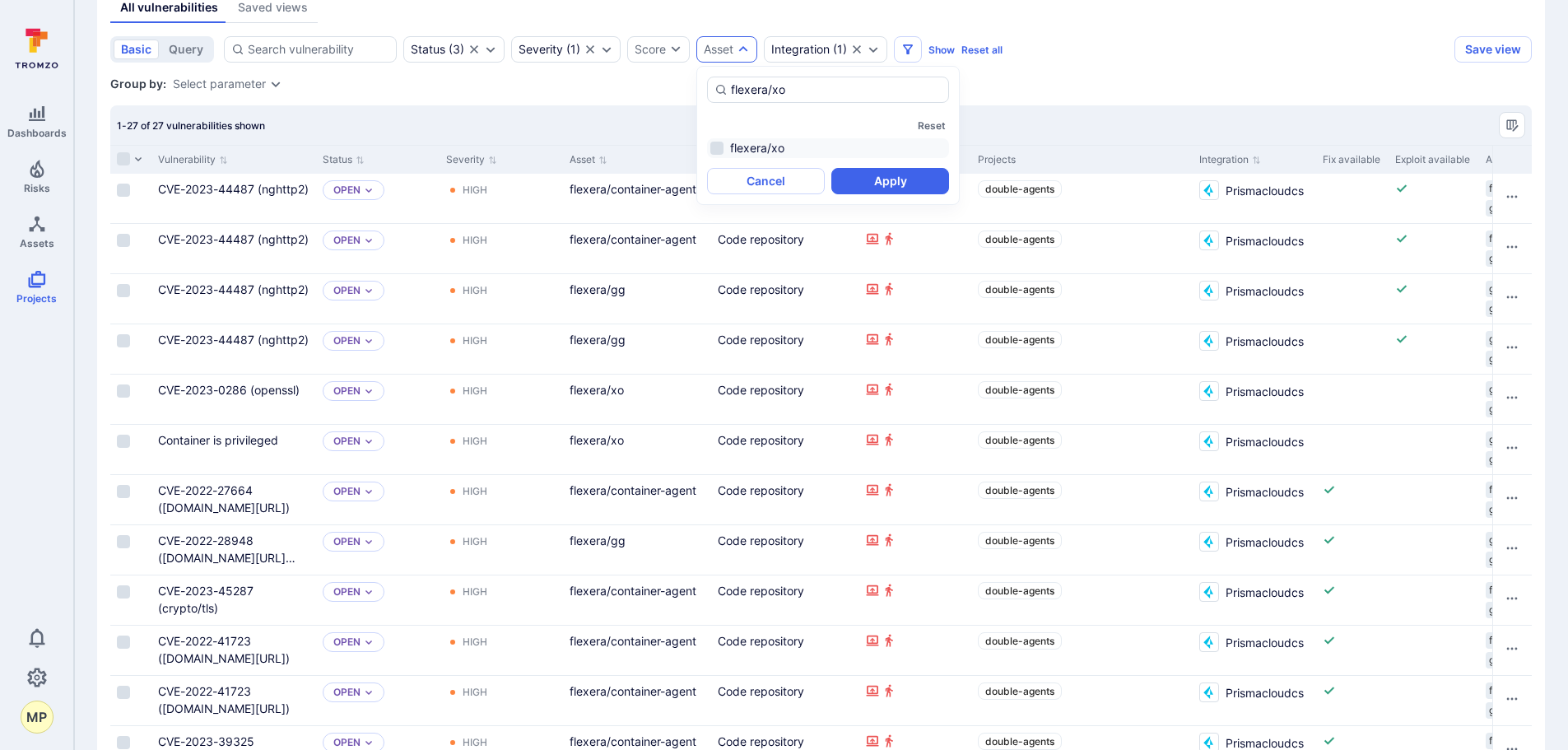
click at [773, 146] on li "flexera/xo" at bounding box center [828, 147] width 242 height 19
type input "flexera/xo"
click at [879, 176] on button "Apply" at bounding box center [890, 181] width 118 height 26
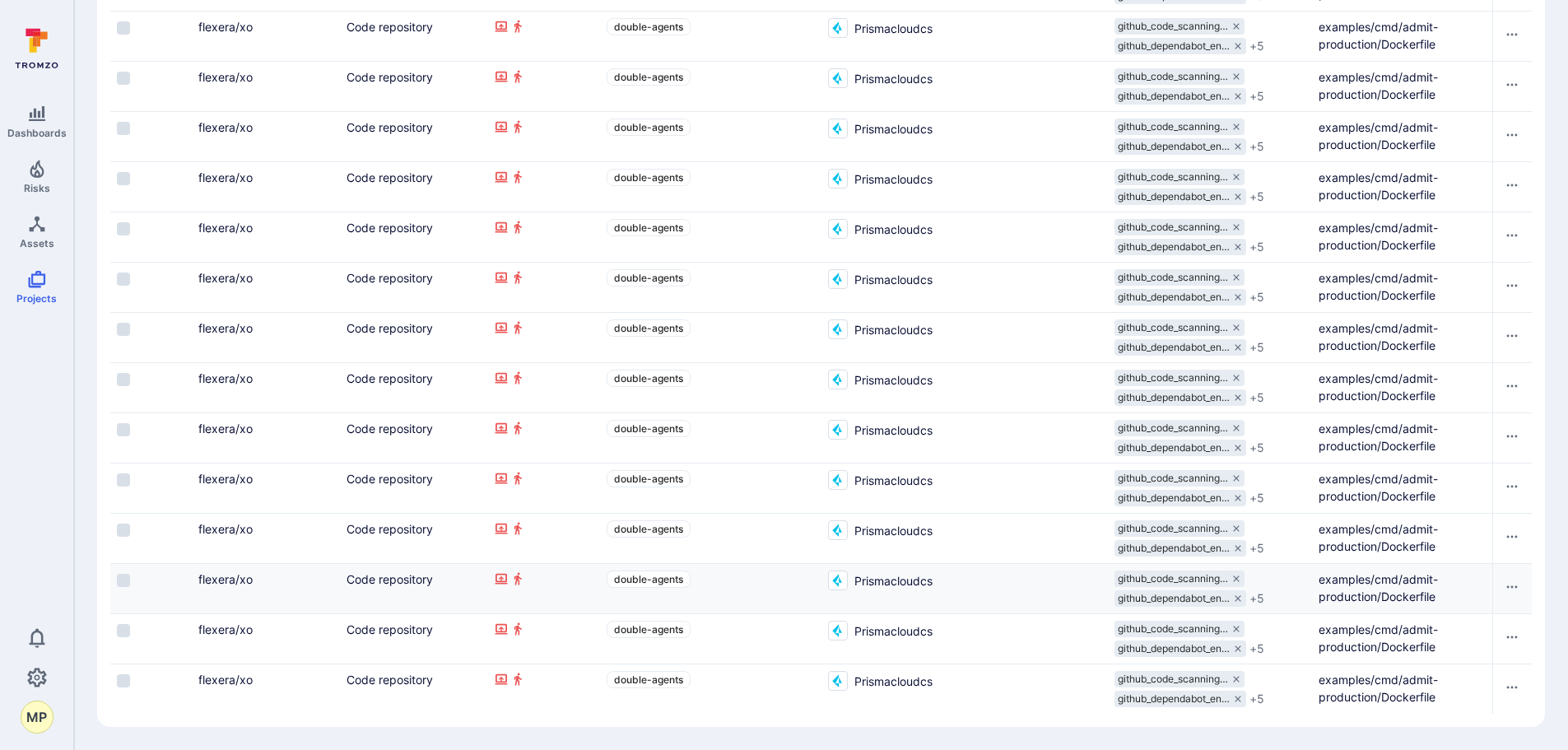
scroll to position [728, 0]
click at [1288, 714] on section "All vulnerabilities Saved views basic query Status ( 3 ) Severity ( 1 ) Score A…" at bounding box center [821, 196] width 1448 height 1060
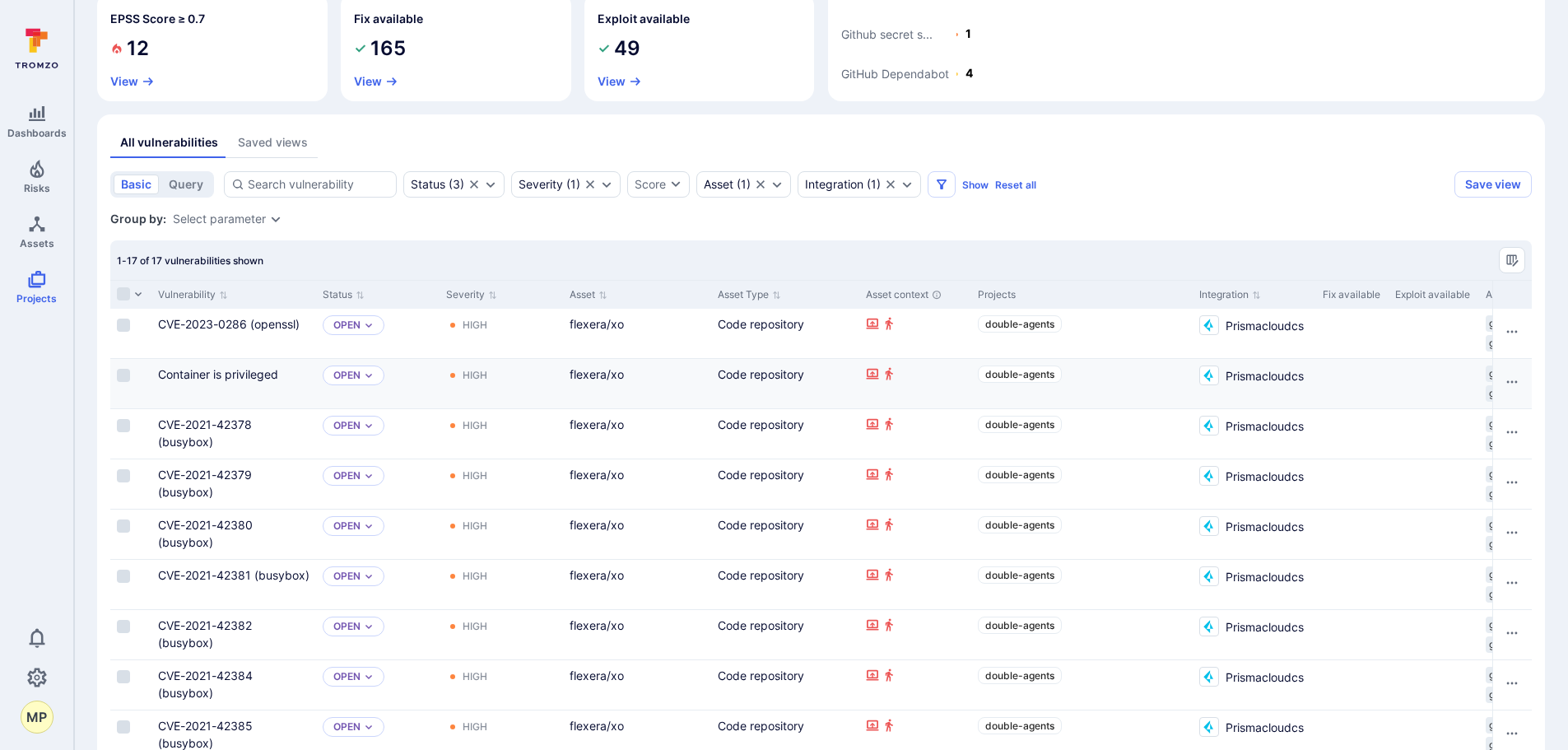
scroll to position [233, 0]
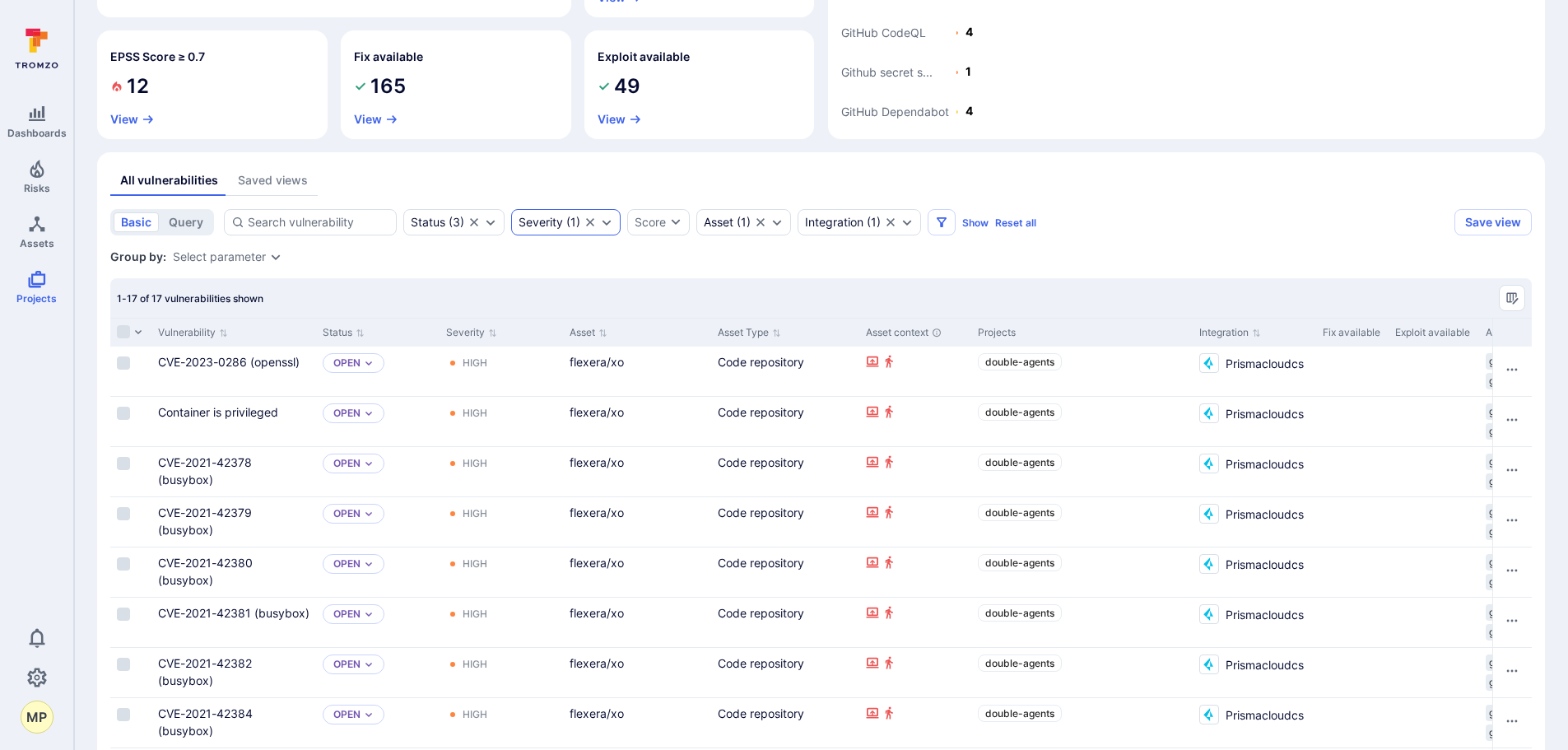
click at [606, 219] on icon "Expand dropdown" at bounding box center [606, 222] width 13 height 13
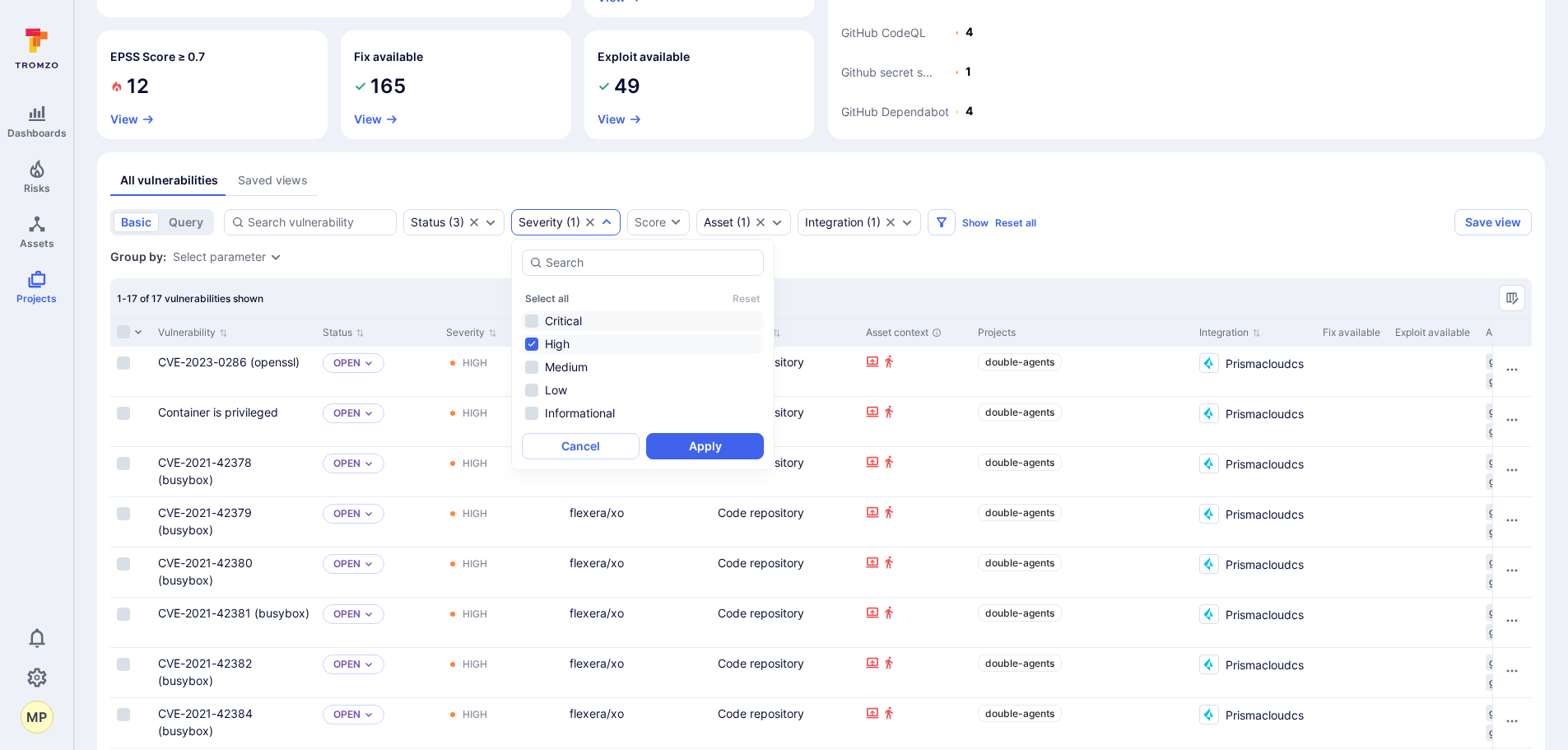
click at [533, 323] on li "Critical" at bounding box center [642, 320] width 242 height 19
click at [489, 226] on icon "Expand dropdown" at bounding box center [491, 222] width 13 height 13
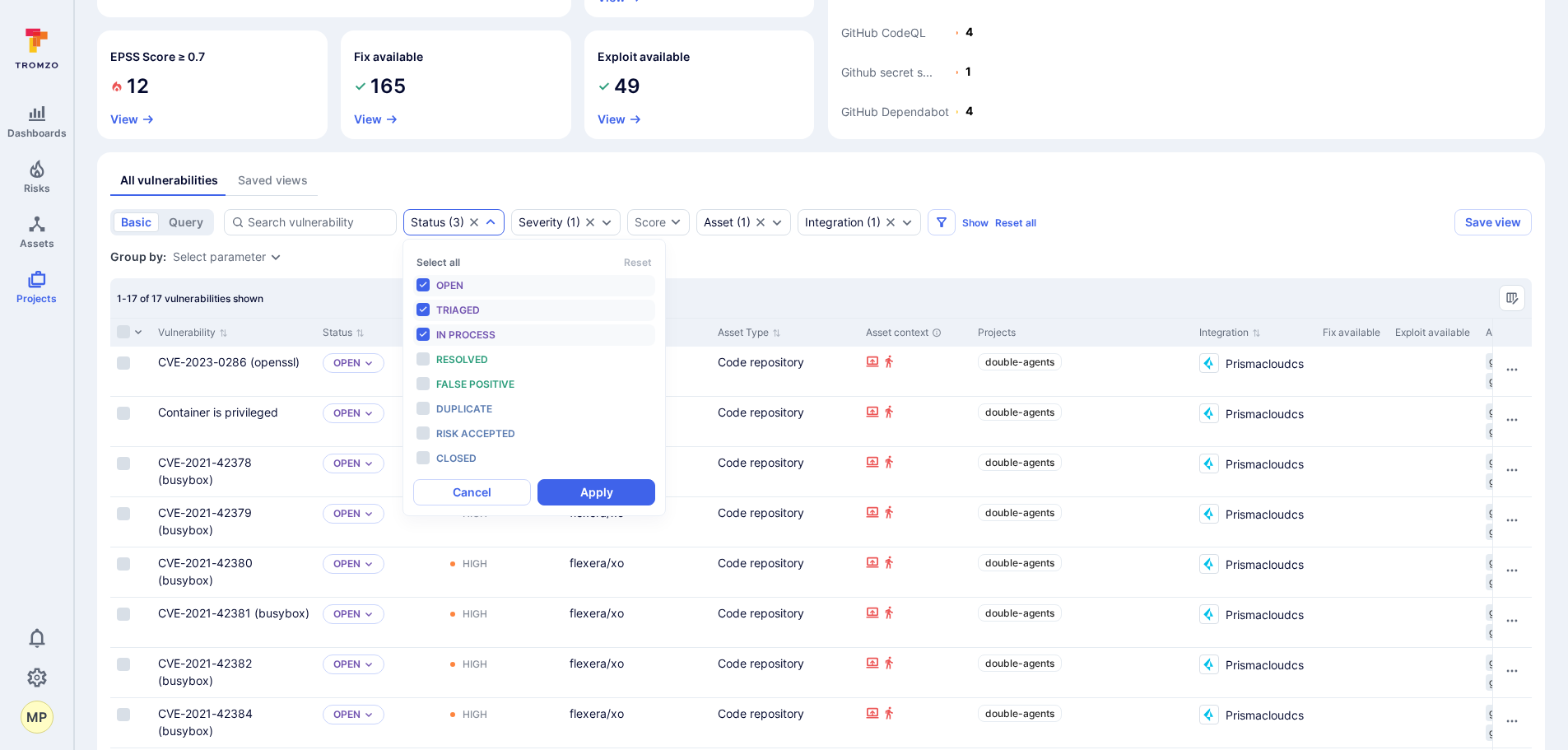
scroll to position [13, 0]
click at [518, 227] on div "Severity" at bounding box center [541, 222] width 44 height 13
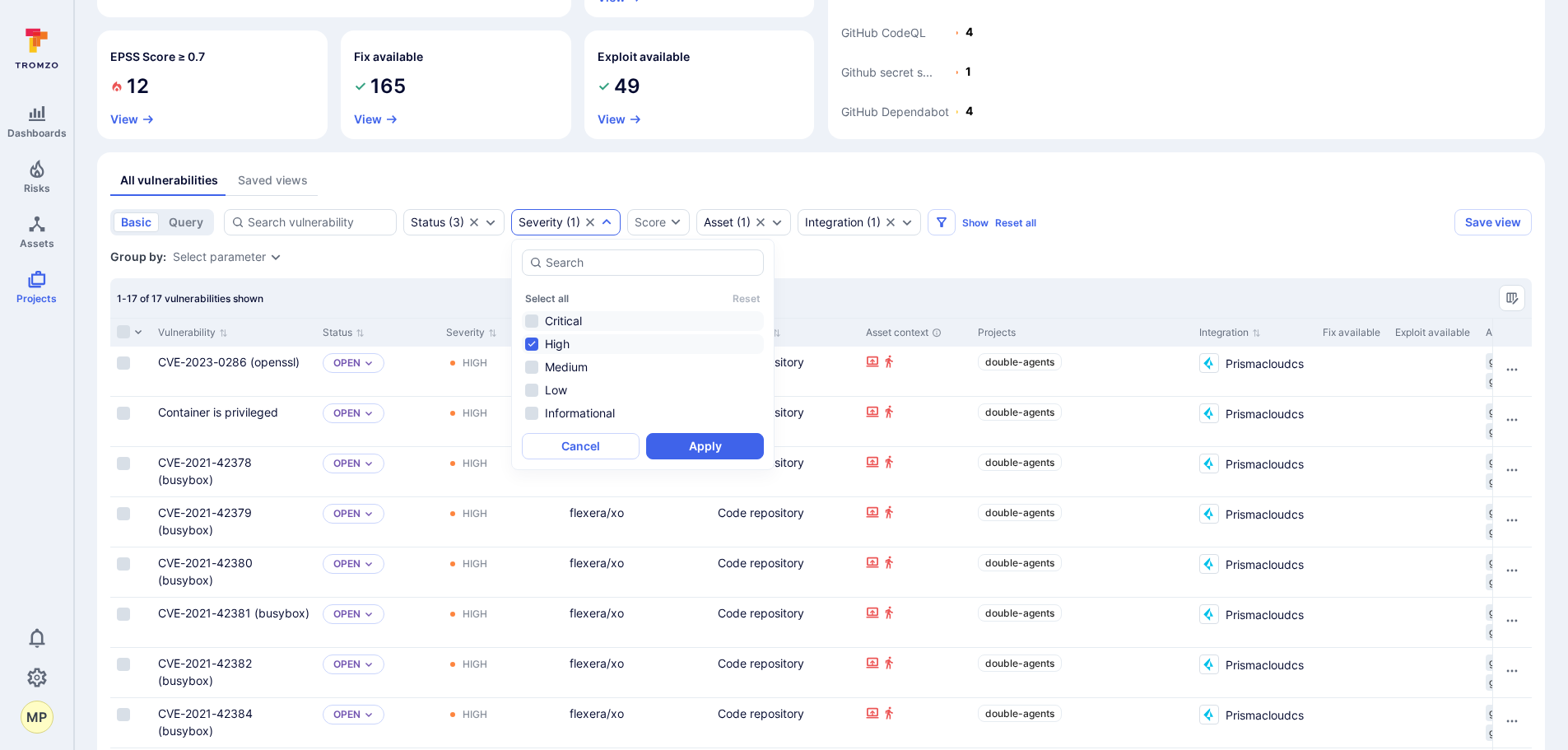
click at [547, 313] on li "Critical" at bounding box center [642, 320] width 242 height 19
click at [689, 457] on button "Apply" at bounding box center [704, 446] width 118 height 26
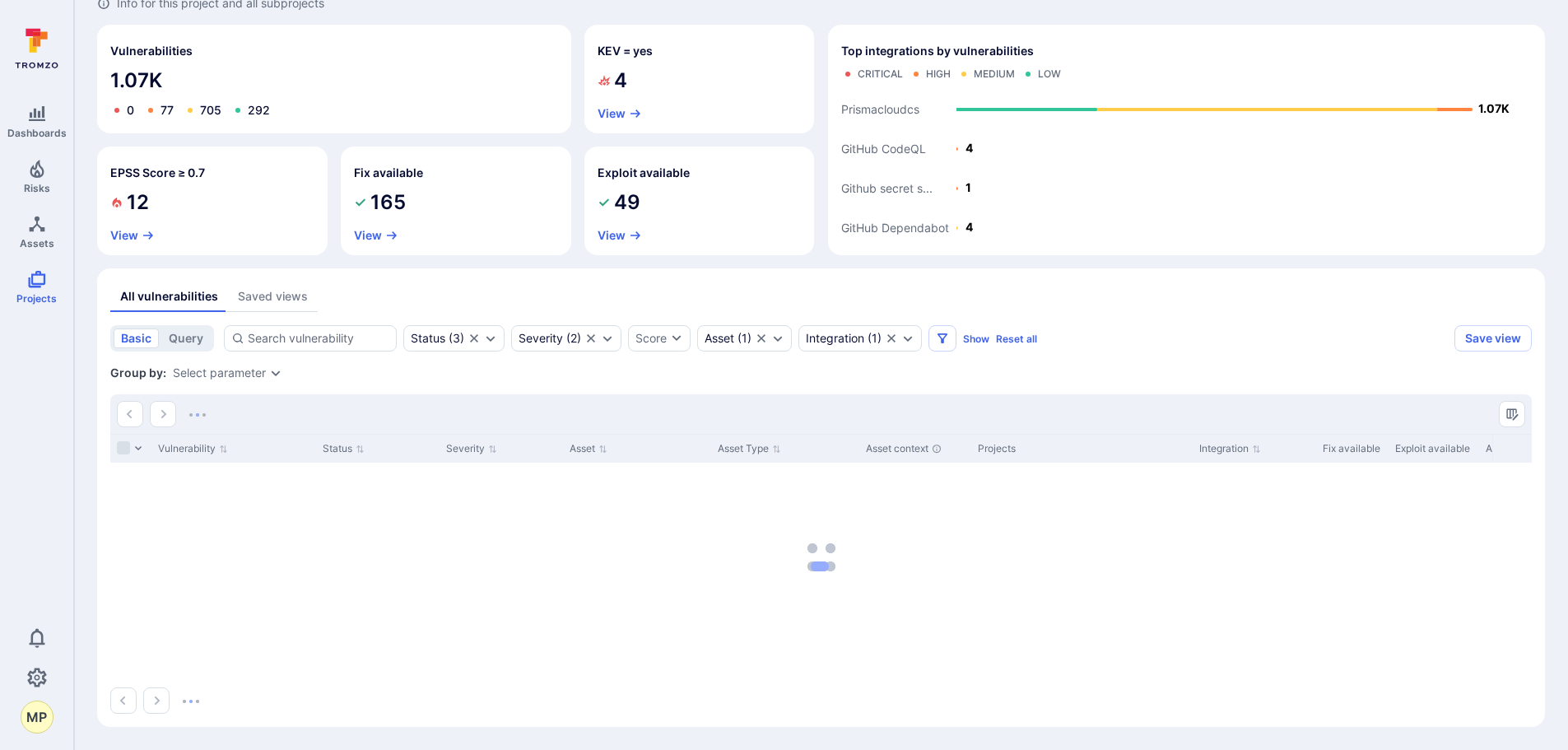
scroll to position [118, 0]
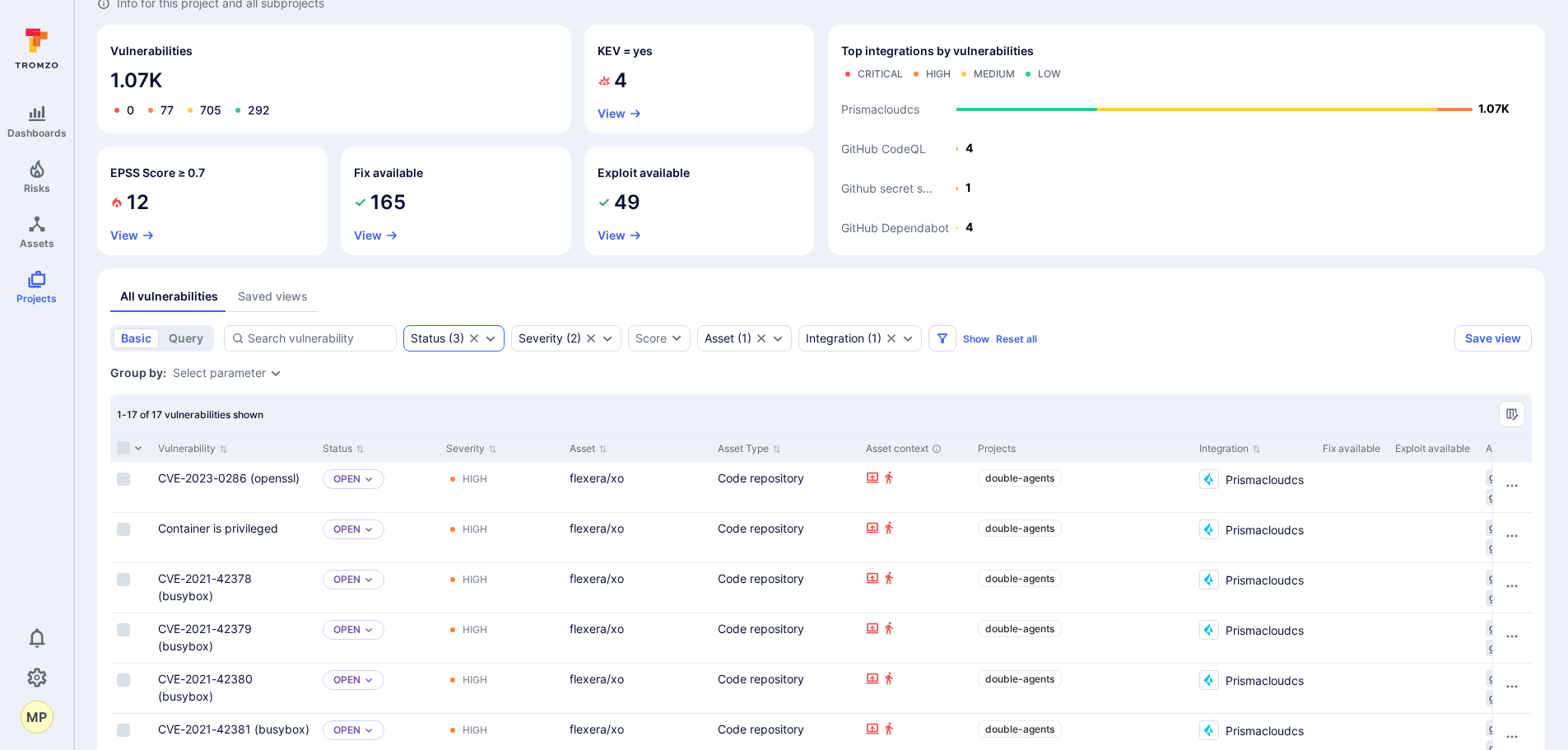
click at [494, 341] on icon "Expand dropdown" at bounding box center [491, 338] width 13 height 13
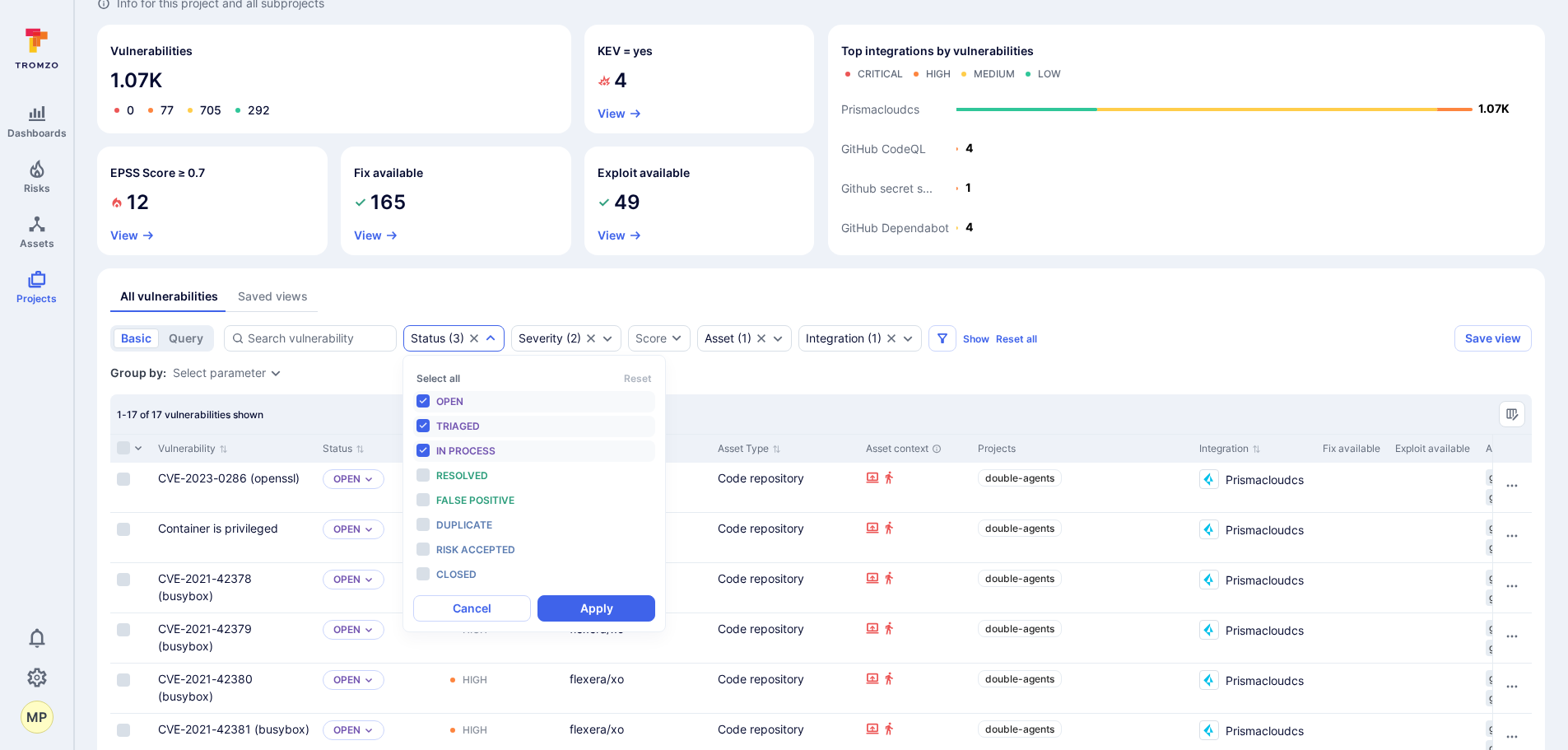
scroll to position [13, 0]
click at [455, 499] on span "False positive" at bounding box center [475, 499] width 78 height 12
click at [588, 613] on button "Apply" at bounding box center [596, 608] width 118 height 26
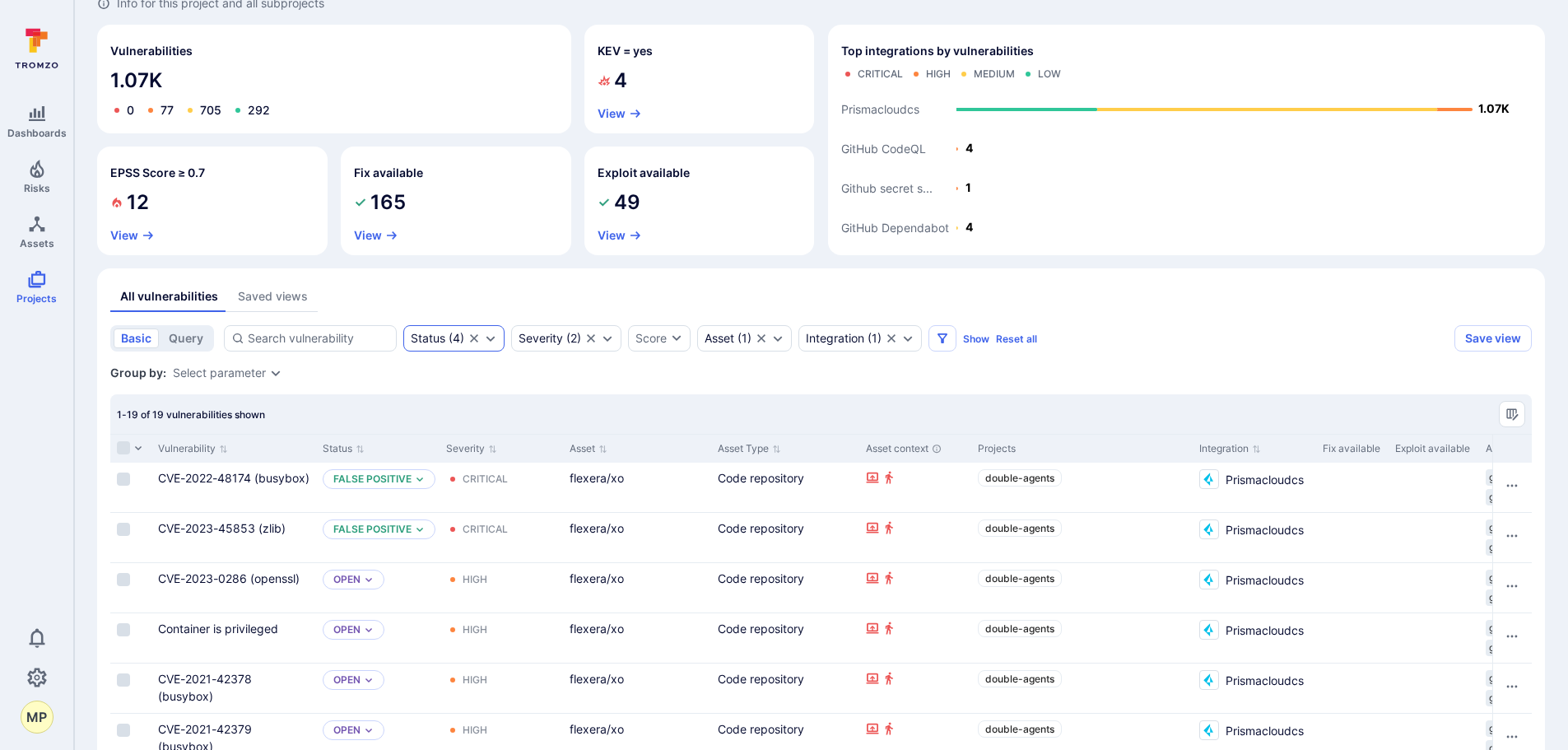
click at [490, 345] on div "Status ( 4 )" at bounding box center [454, 338] width 101 height 26
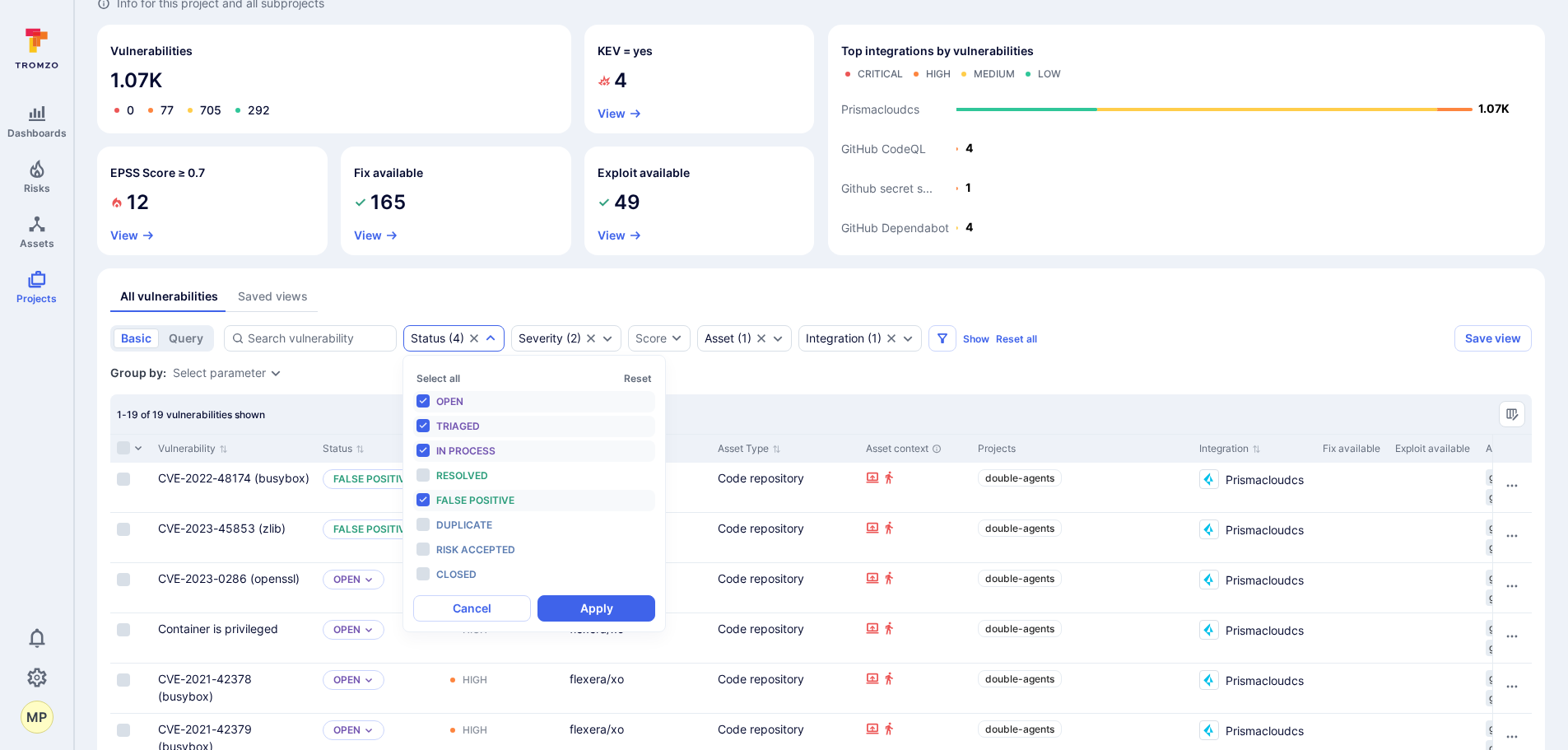
scroll to position [13, 0]
click at [450, 503] on span "False positive" at bounding box center [475, 499] width 78 height 12
click at [595, 606] on button "Apply" at bounding box center [596, 608] width 118 height 26
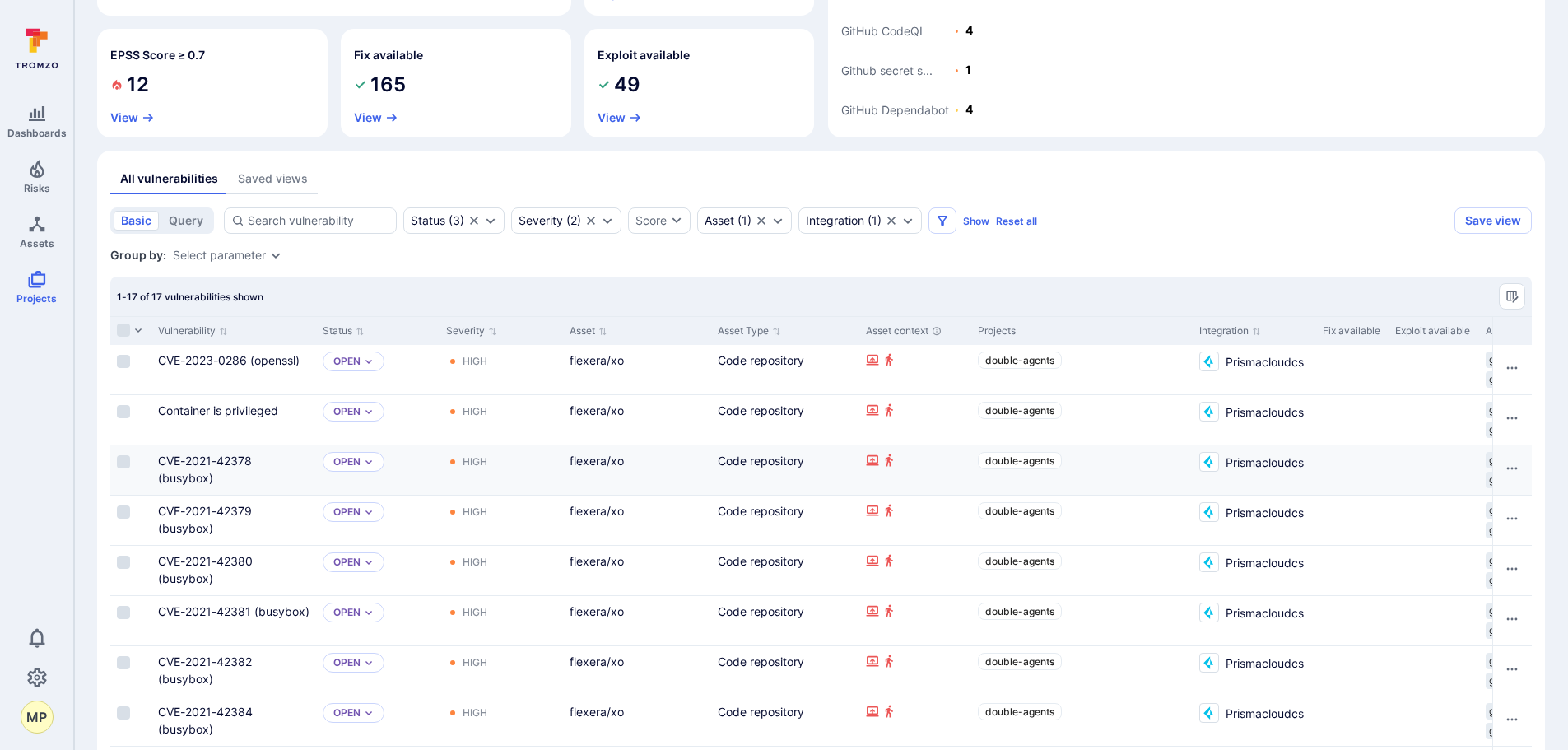
scroll to position [233, 0]
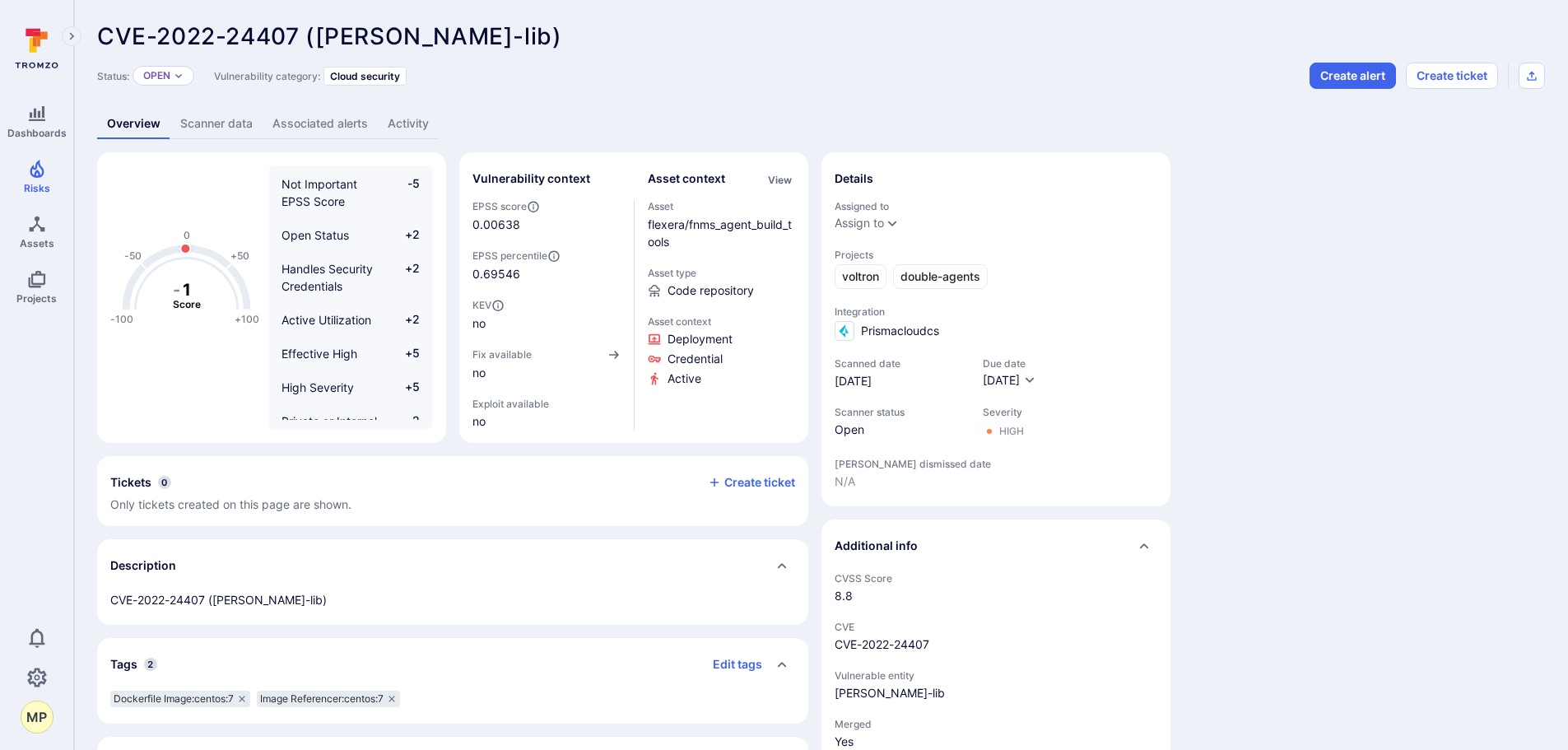
click at [178, 85] on div "Status: Open" at bounding box center [145, 76] width 97 height 26
click at [177, 76] on icon "Expand dropdown" at bounding box center [179, 75] width 10 height 10
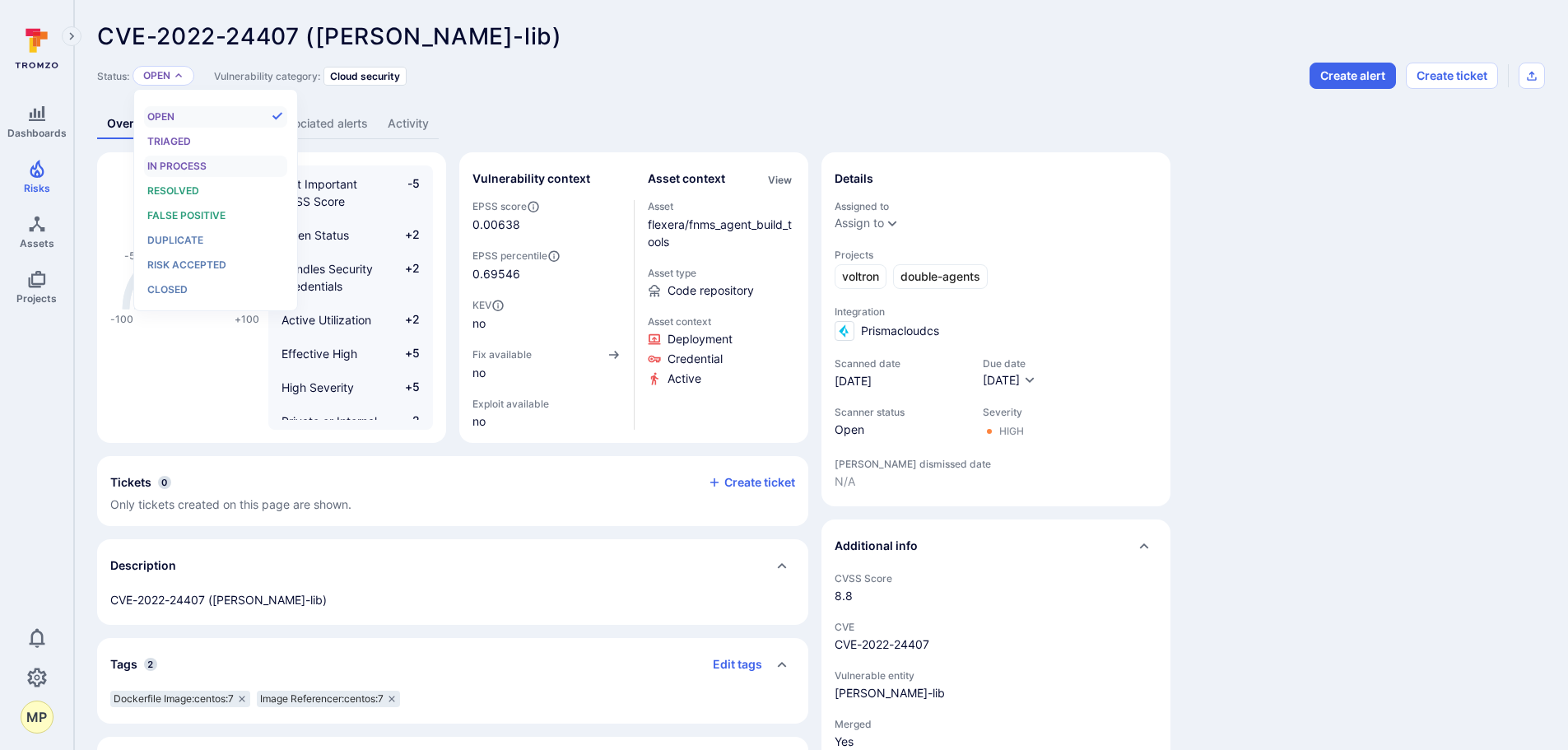
scroll to position [13, 0]
click at [191, 263] on span "Risk accepted" at bounding box center [186, 264] width 79 height 12
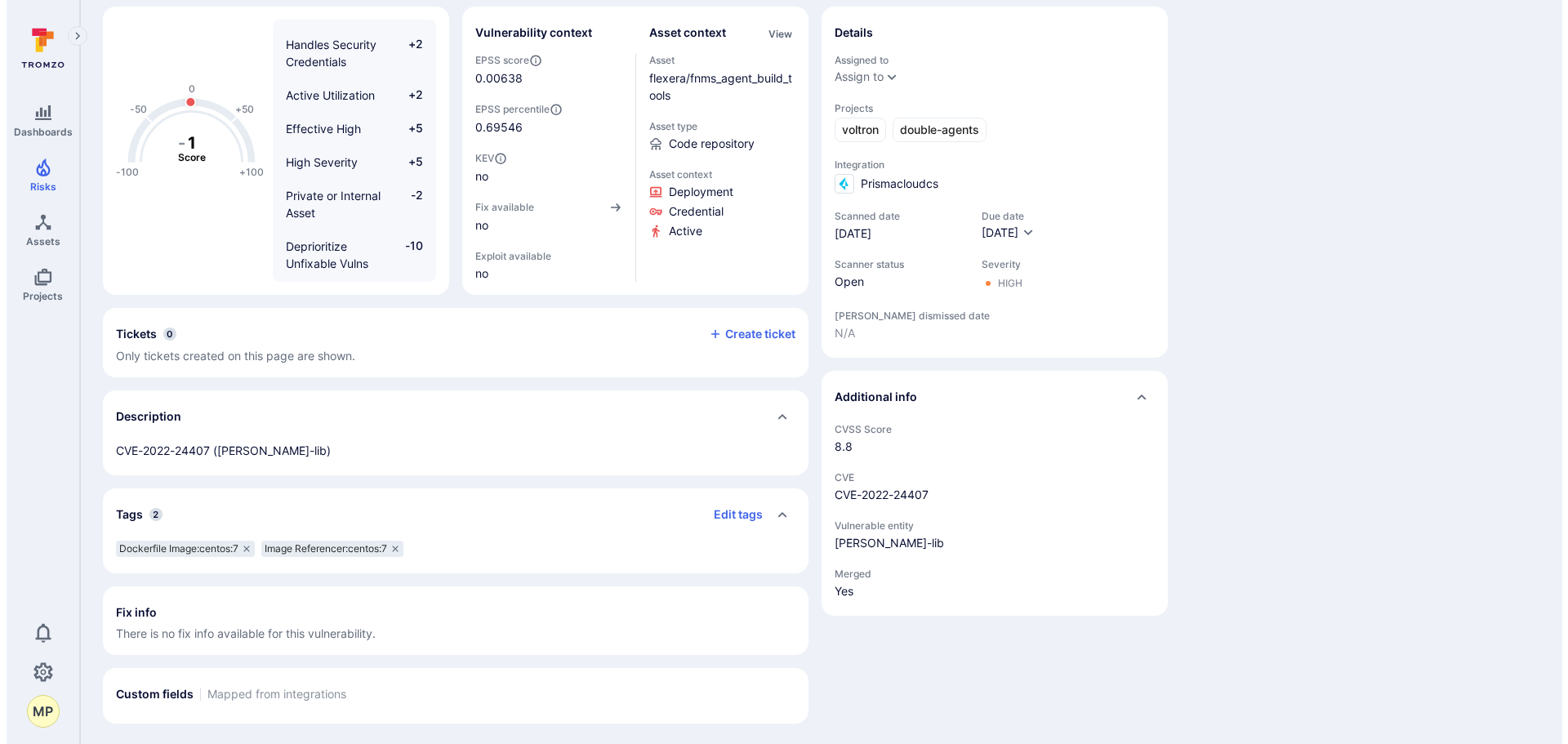
scroll to position [147, 0]
click at [732, 512] on button "Edit tags" at bounding box center [726, 512] width 62 height 26
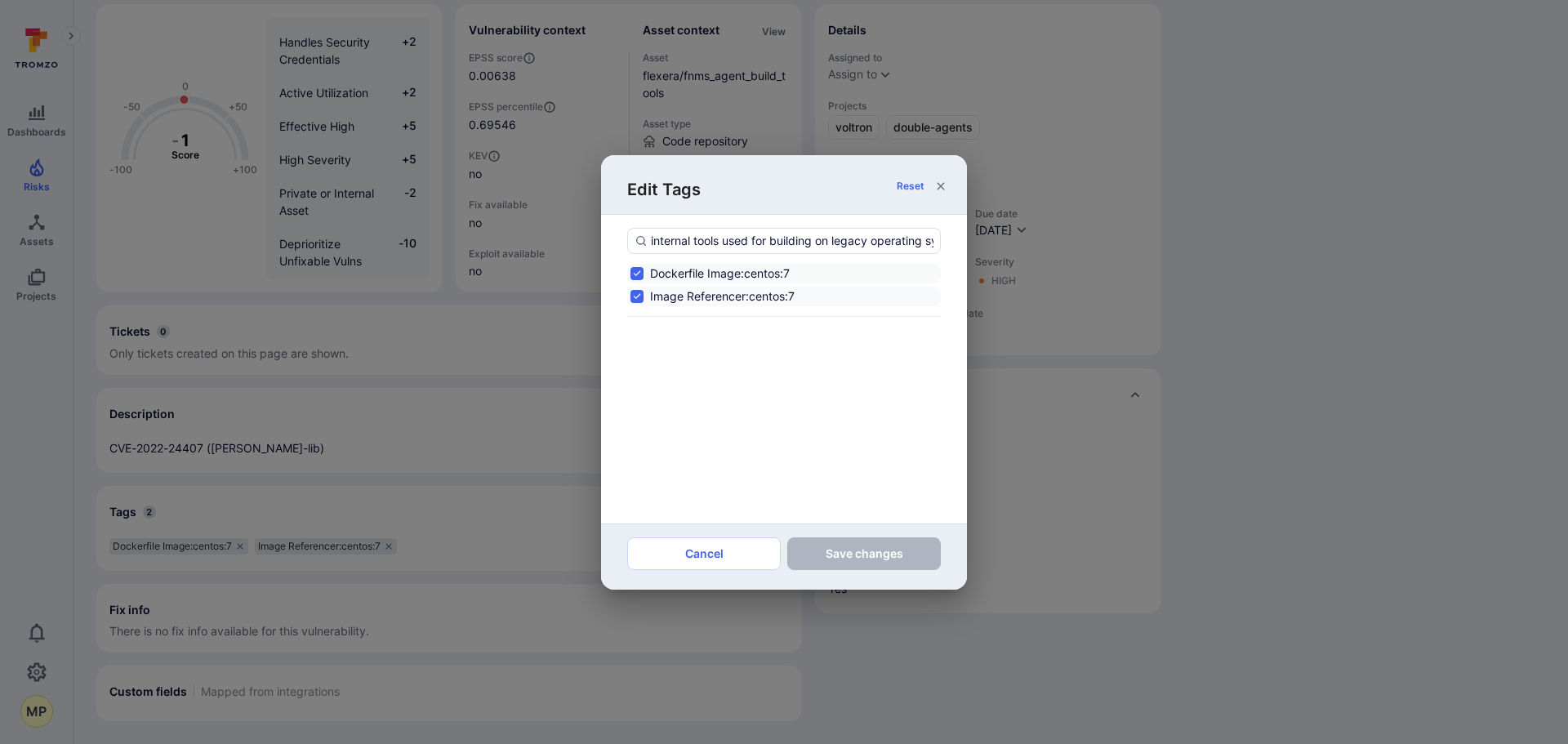
scroll to position [0, 135]
type input "internal tools used for building on legacy operating systems;no fix available"
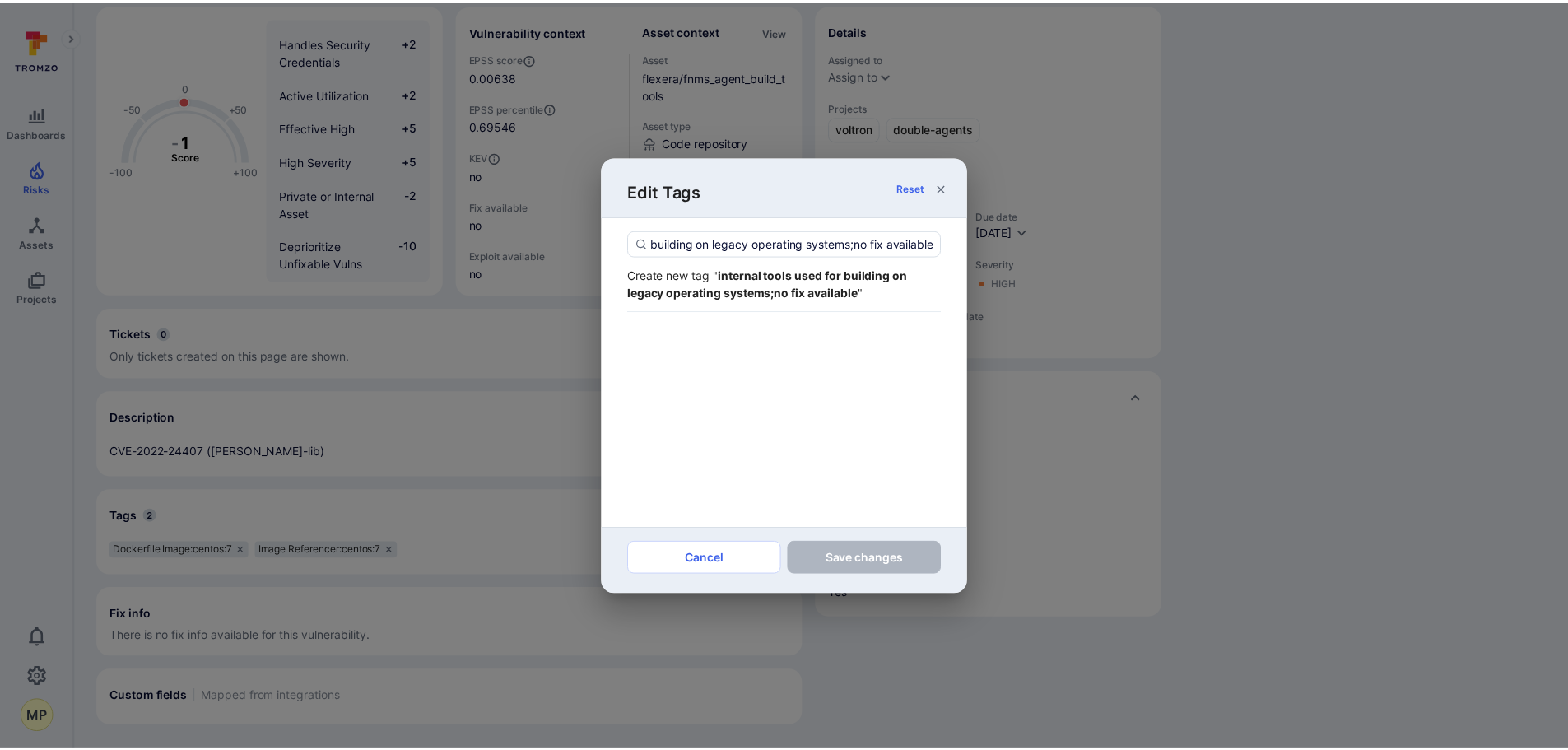
scroll to position [0, 0]
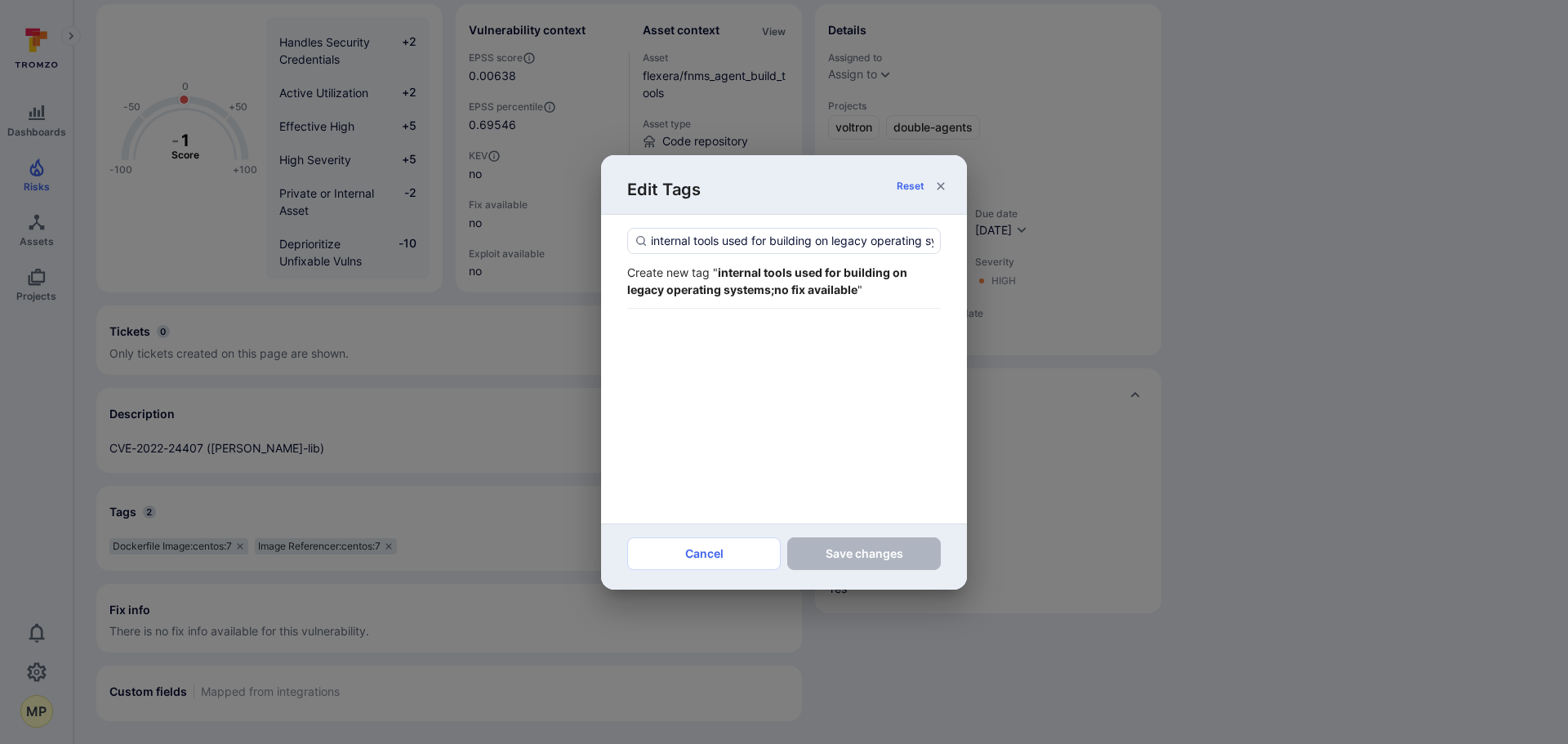
click at [761, 289] on strong "internal tools used for building on legacy operating systems;no fix available" at bounding box center [767, 281] width 280 height 31
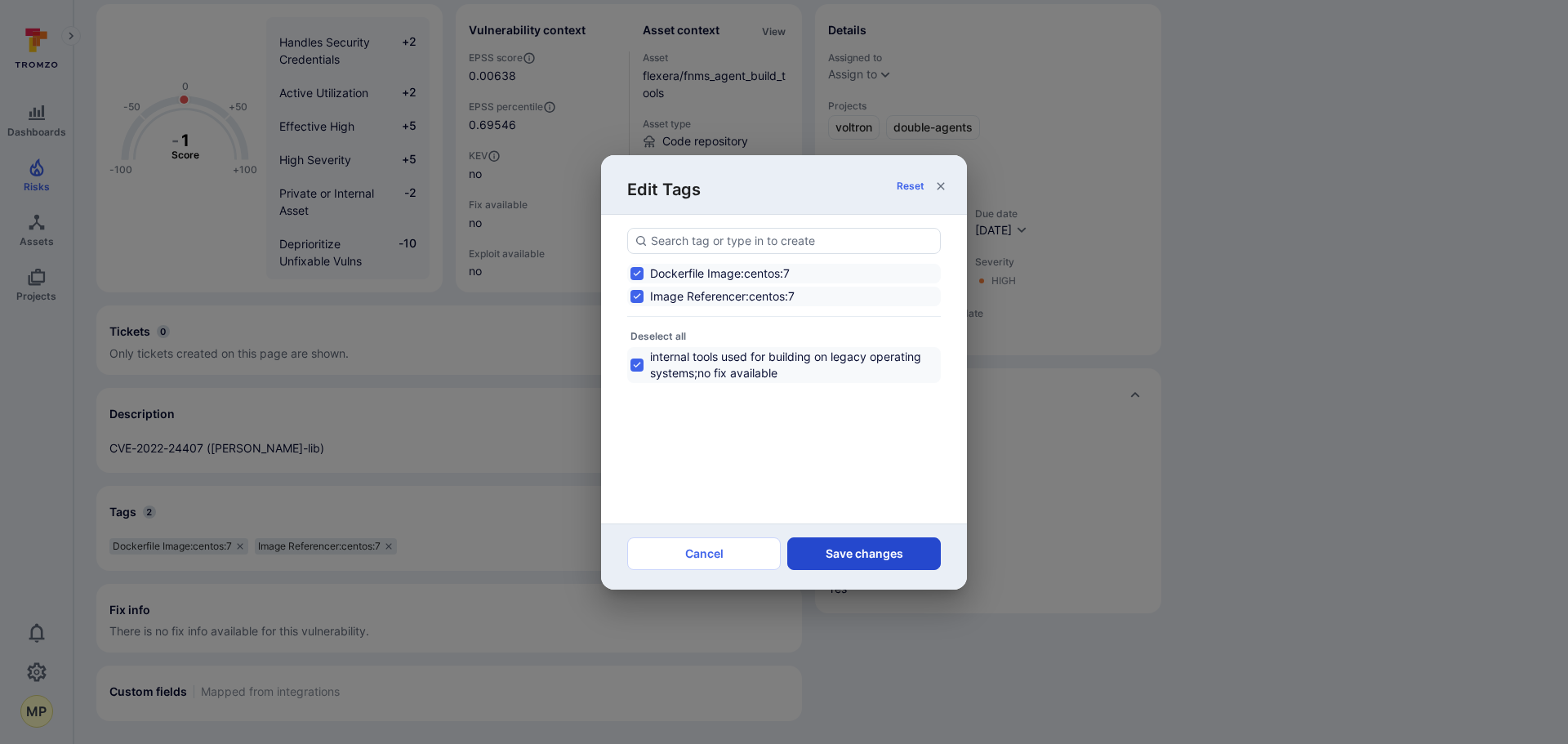
click at [839, 541] on button "Save changes" at bounding box center [863, 554] width 153 height 33
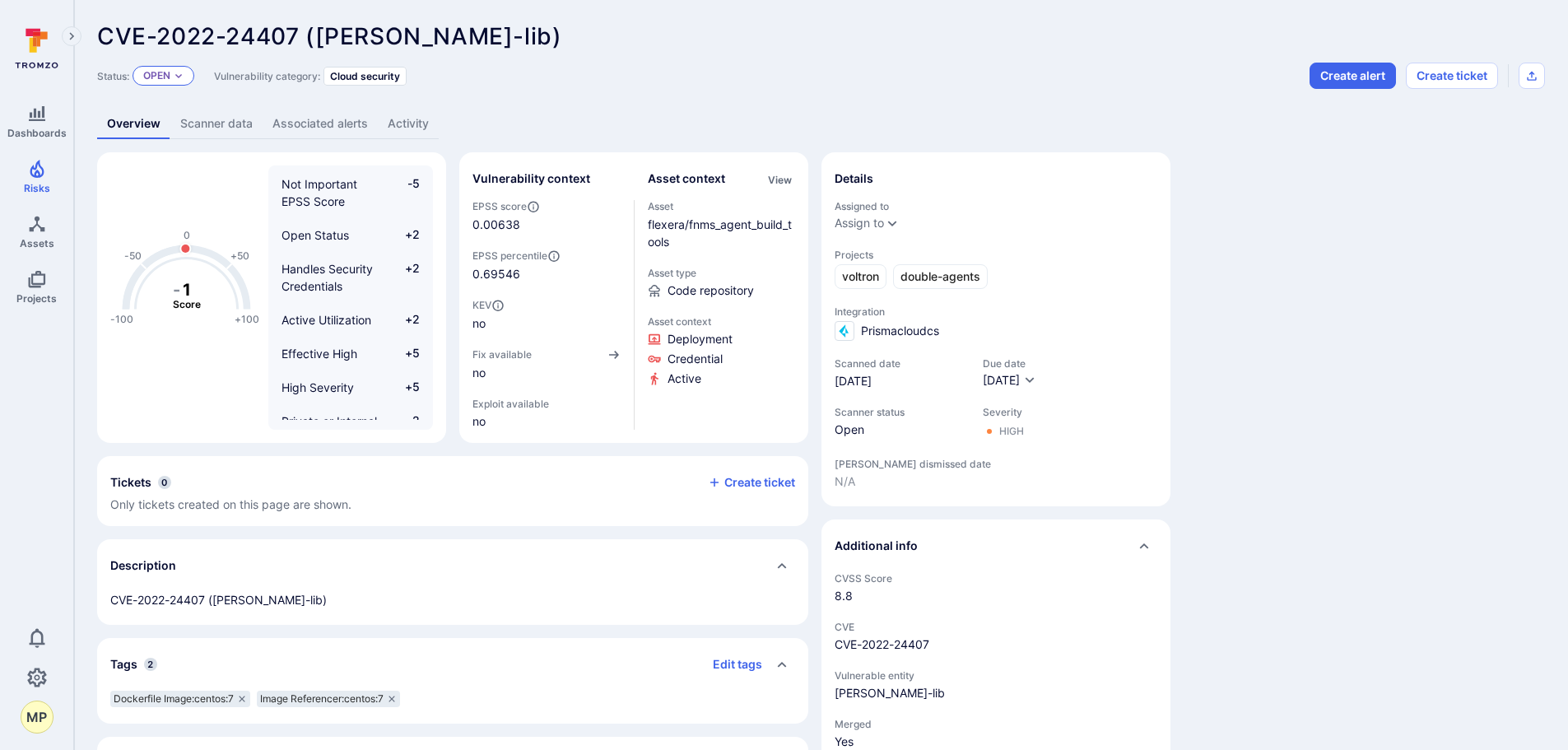
click at [183, 73] on icon "Expand dropdown" at bounding box center [179, 75] width 10 height 10
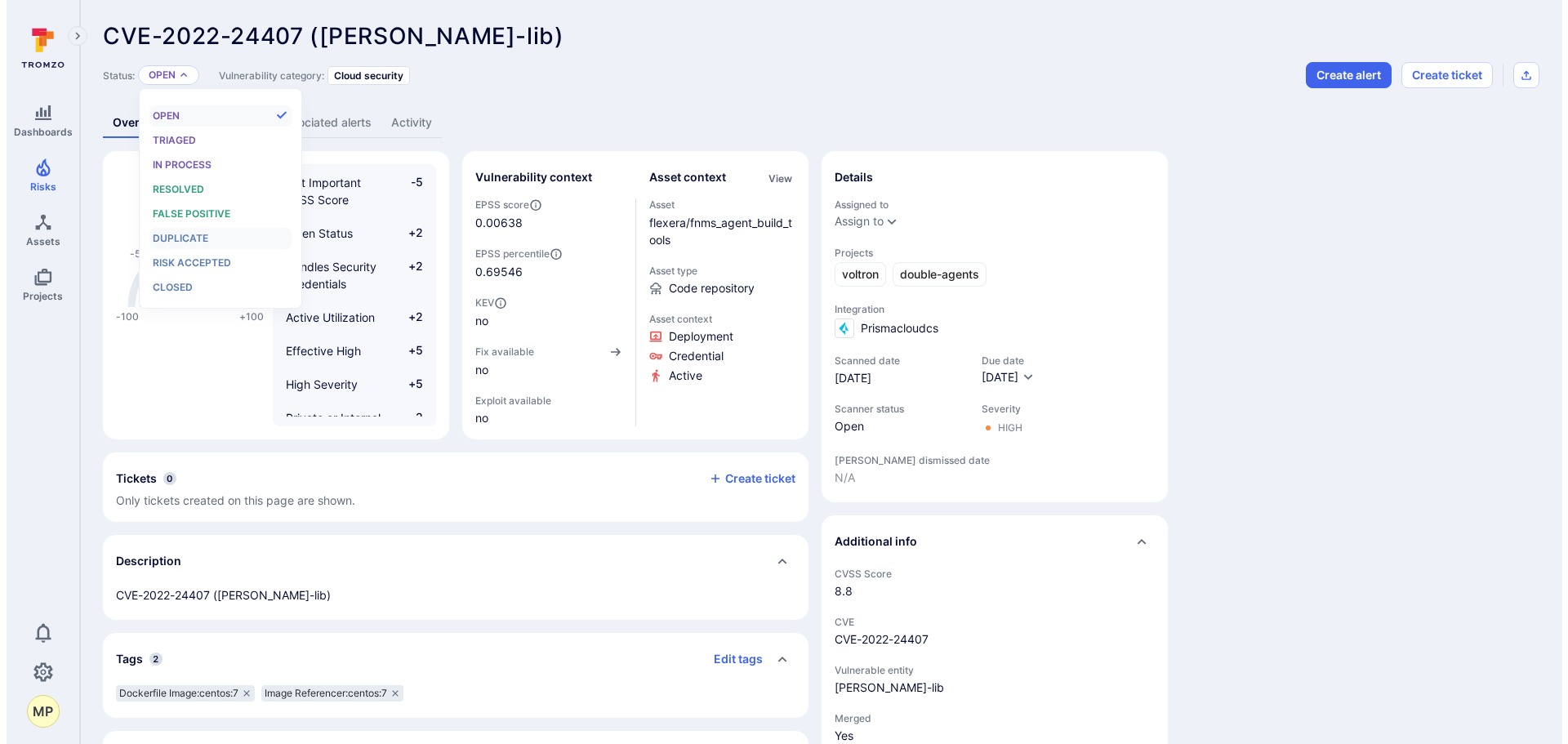
scroll to position [13, 0]
click at [195, 260] on span "Risk accepted" at bounding box center [185, 262] width 78 height 12
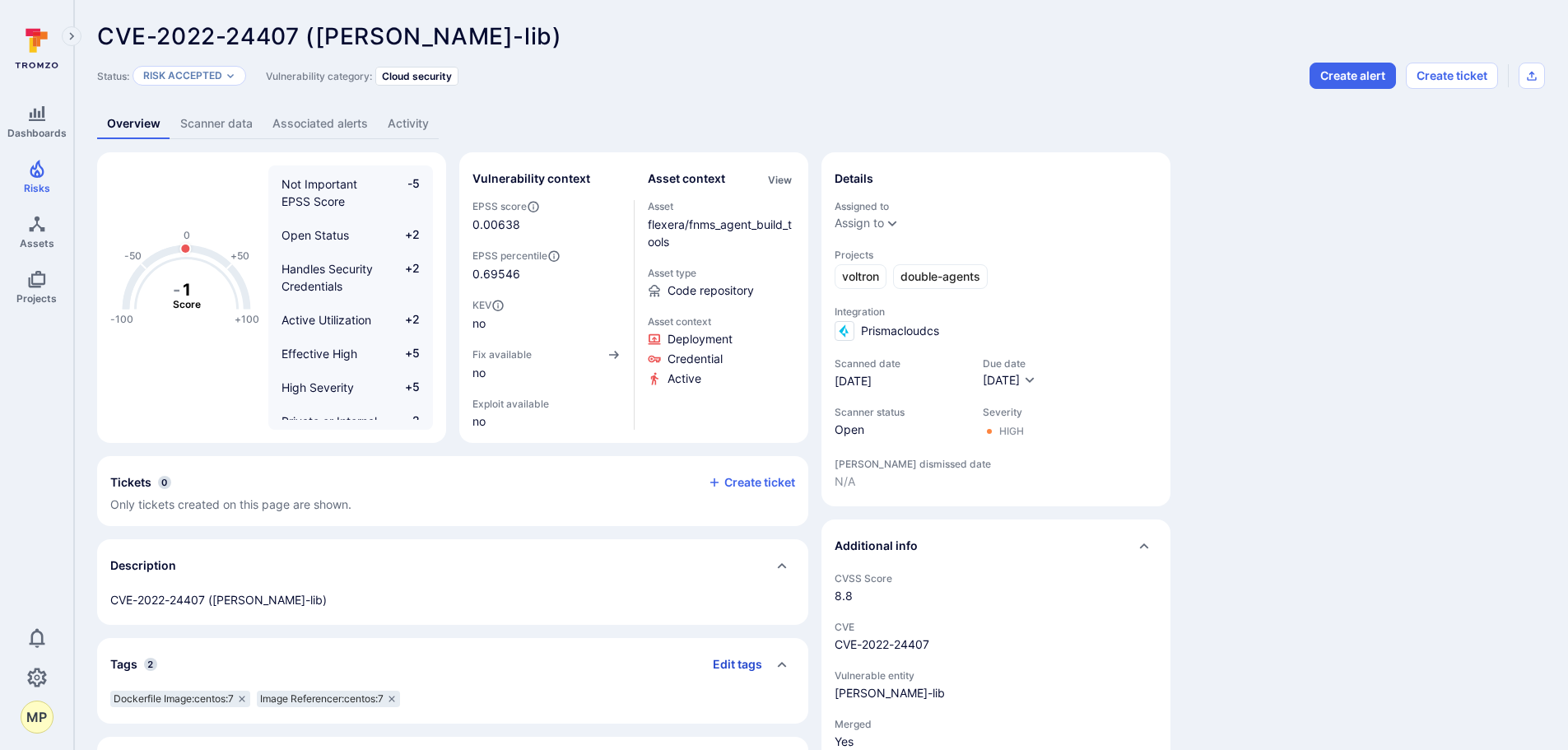
click at [733, 666] on button "Edit tags" at bounding box center [731, 664] width 63 height 26
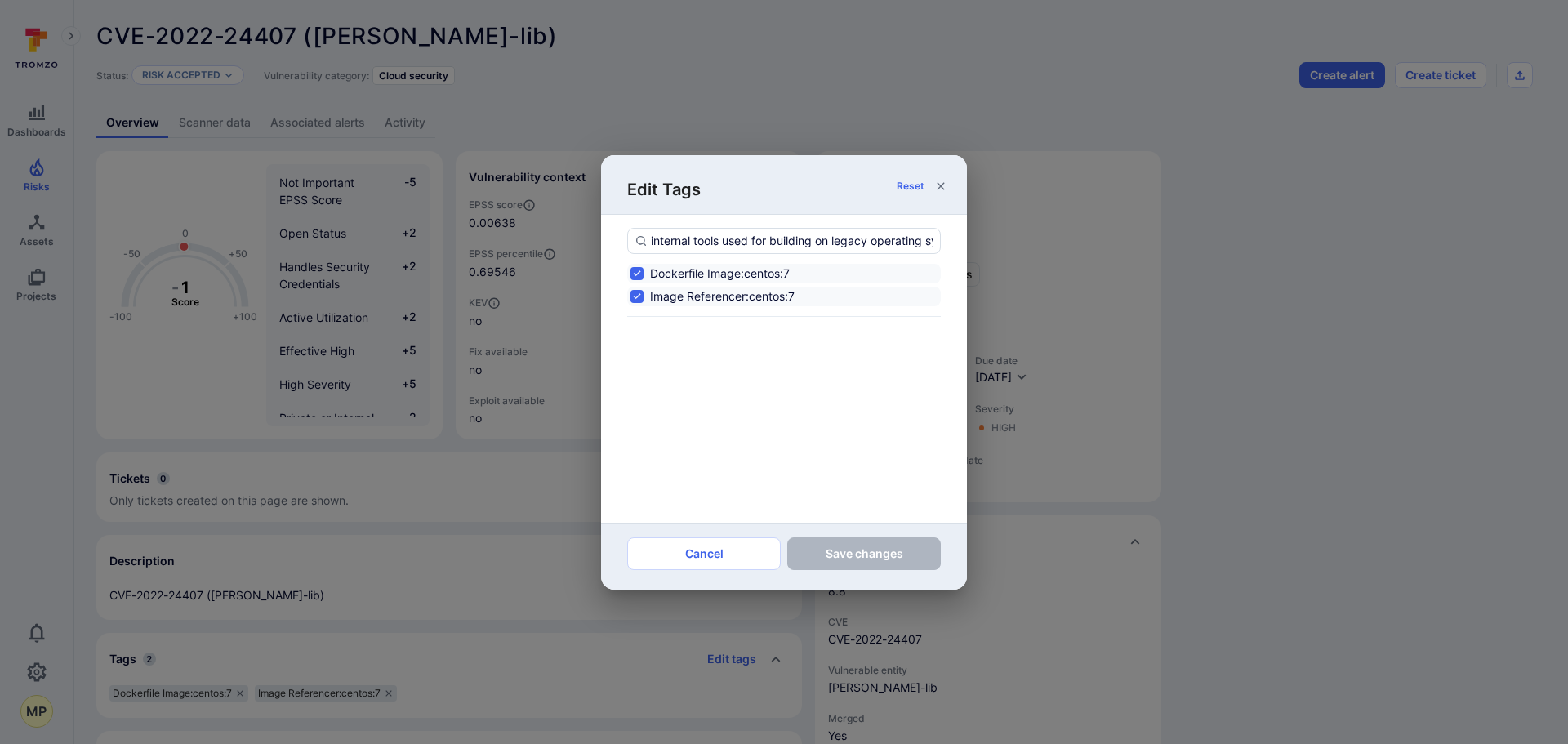
scroll to position [0, 135]
type input "internal tools used for building on legacy operating systems;no fix available"
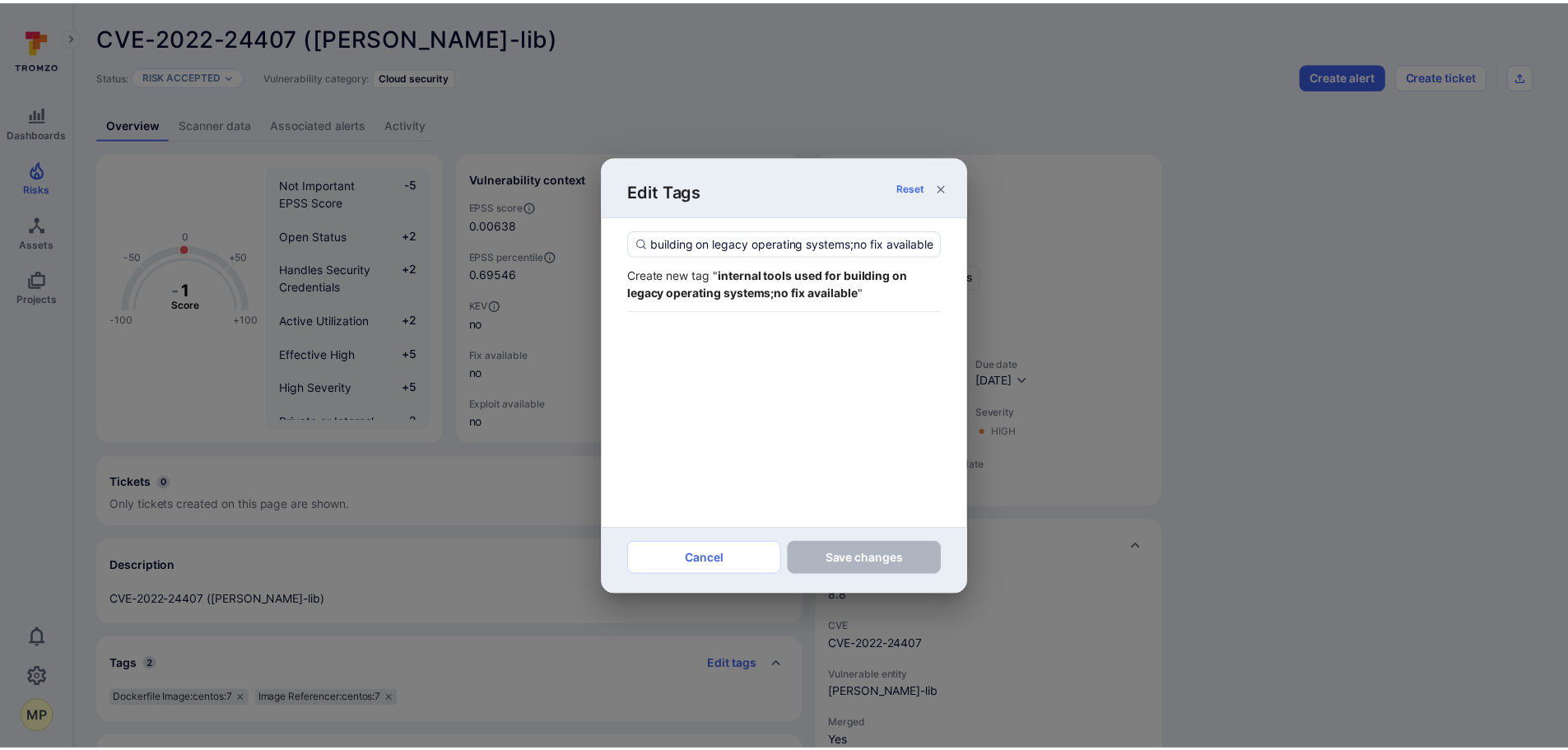
scroll to position [0, 0]
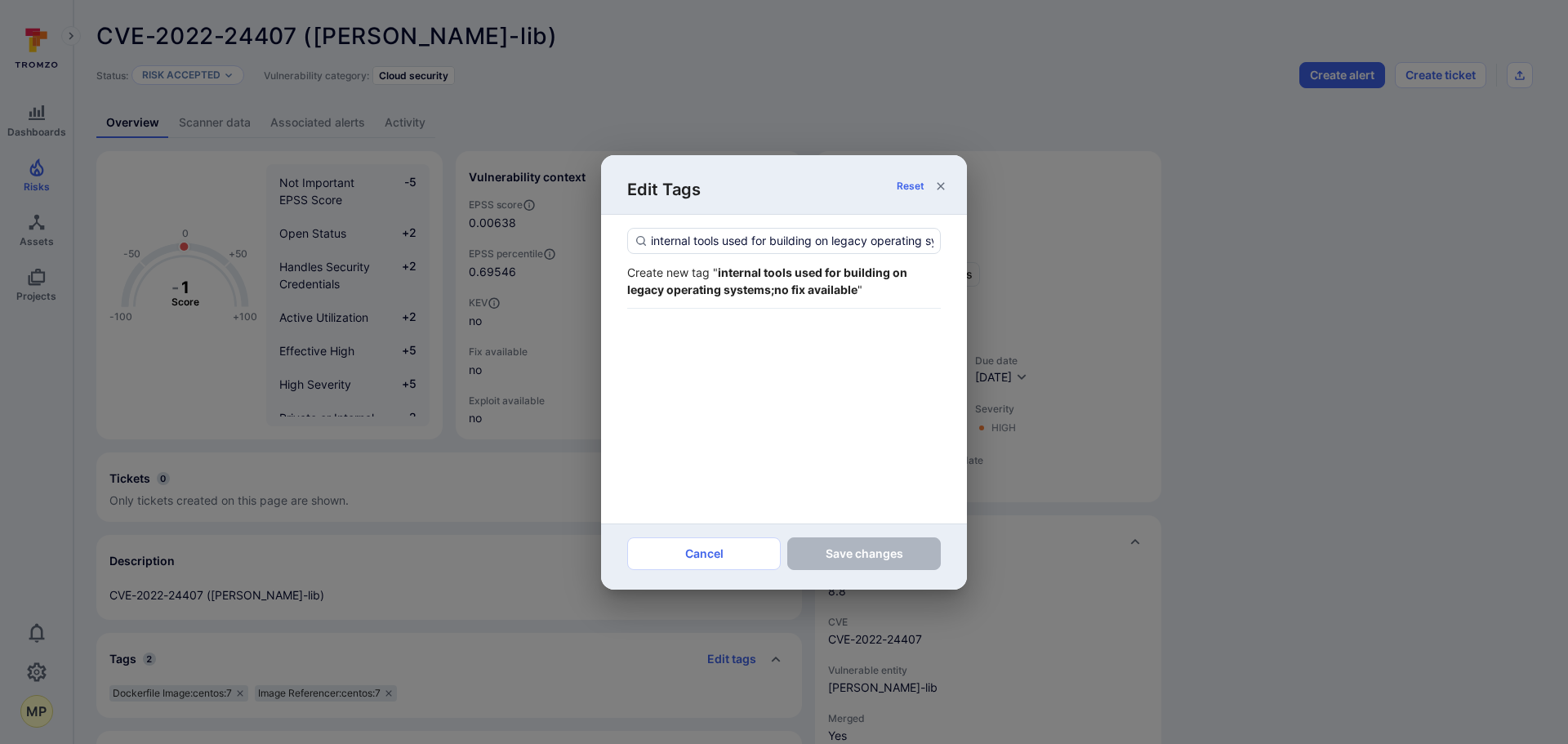
click at [754, 285] on strong "internal tools used for building on legacy operating systems;no fix available" at bounding box center [767, 281] width 280 height 31
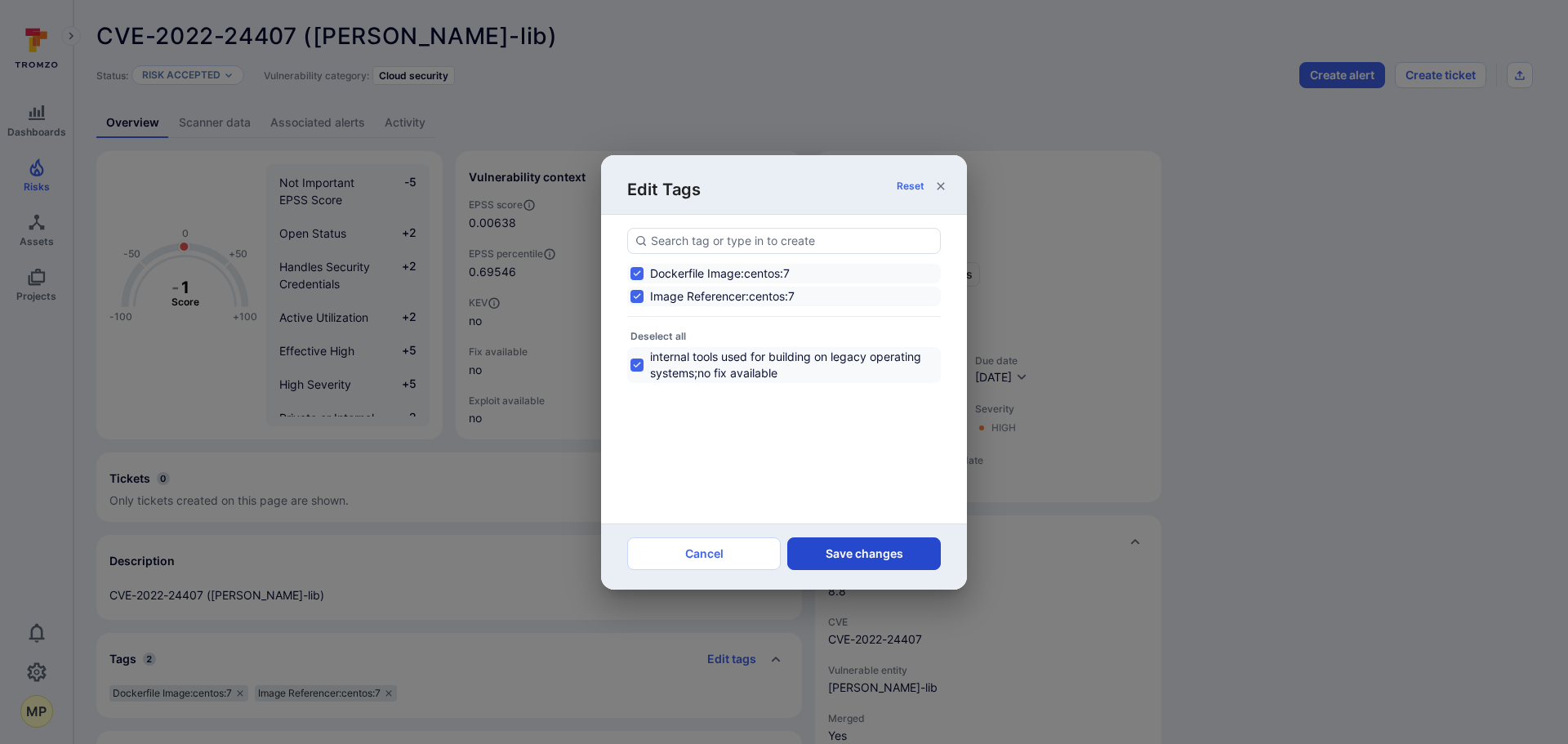
click at [850, 558] on button "Save changes" at bounding box center [863, 554] width 153 height 33
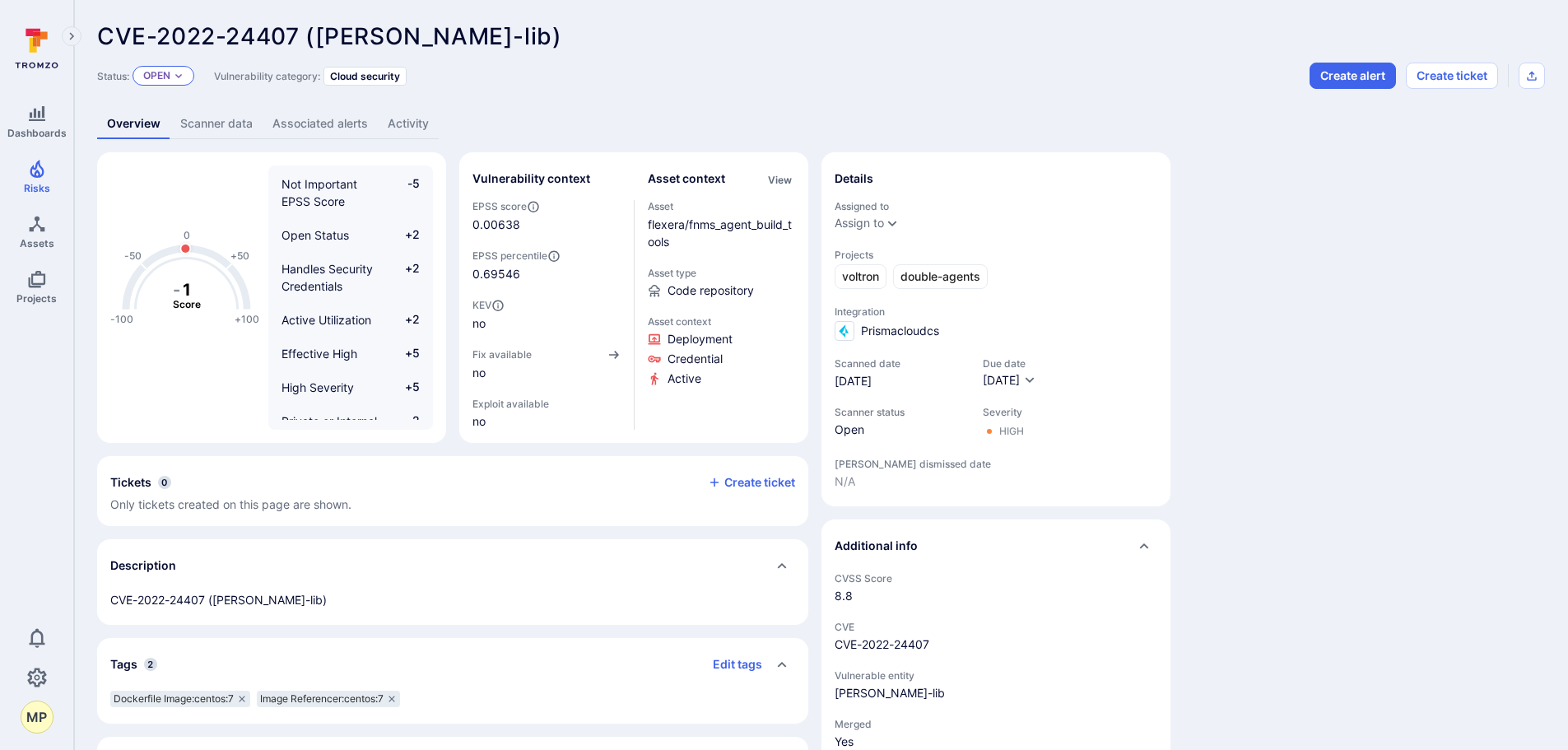
click at [169, 70] on p "Open" at bounding box center [156, 76] width 27 height 13
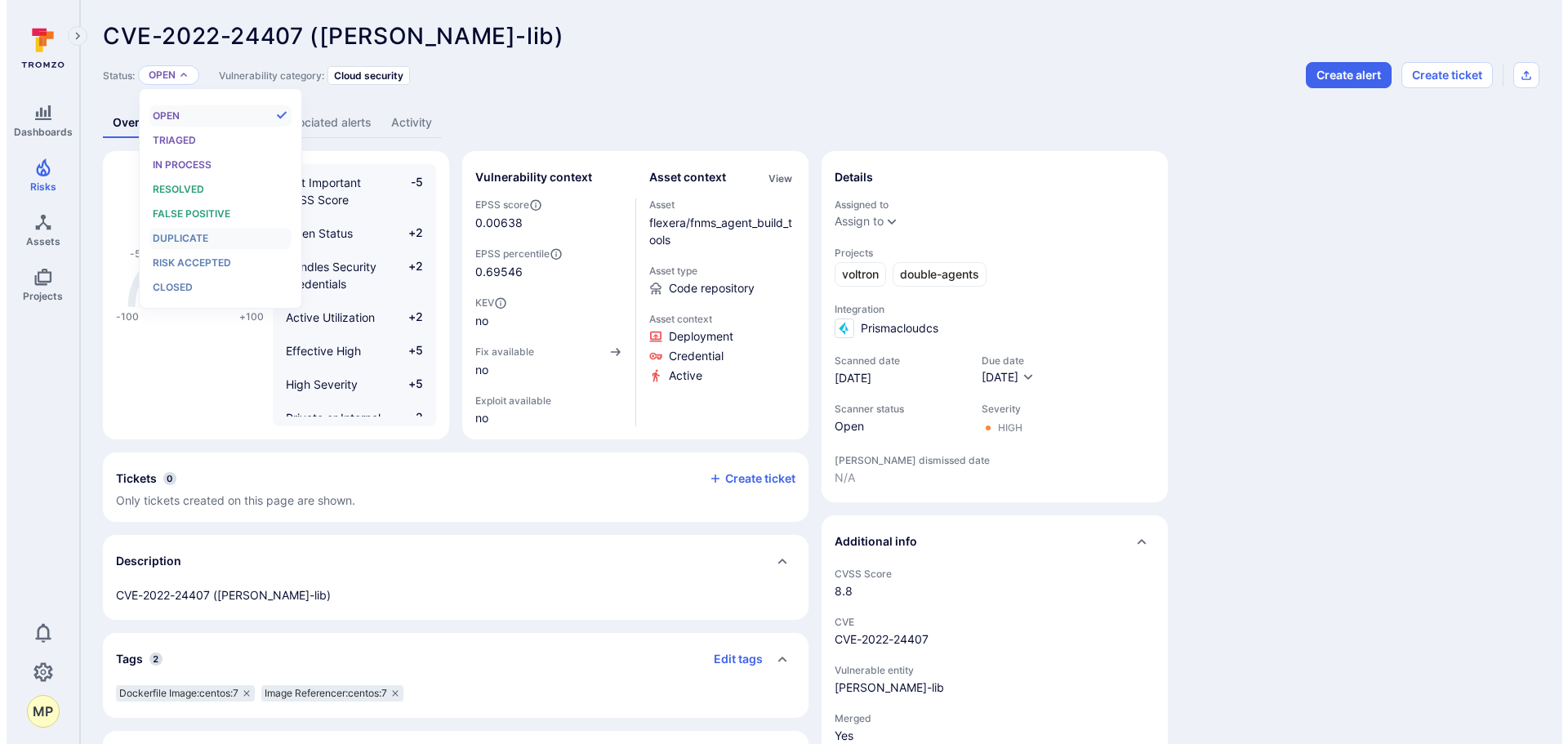
scroll to position [13, 0]
click at [204, 267] on span "Risk accepted" at bounding box center [185, 262] width 78 height 12
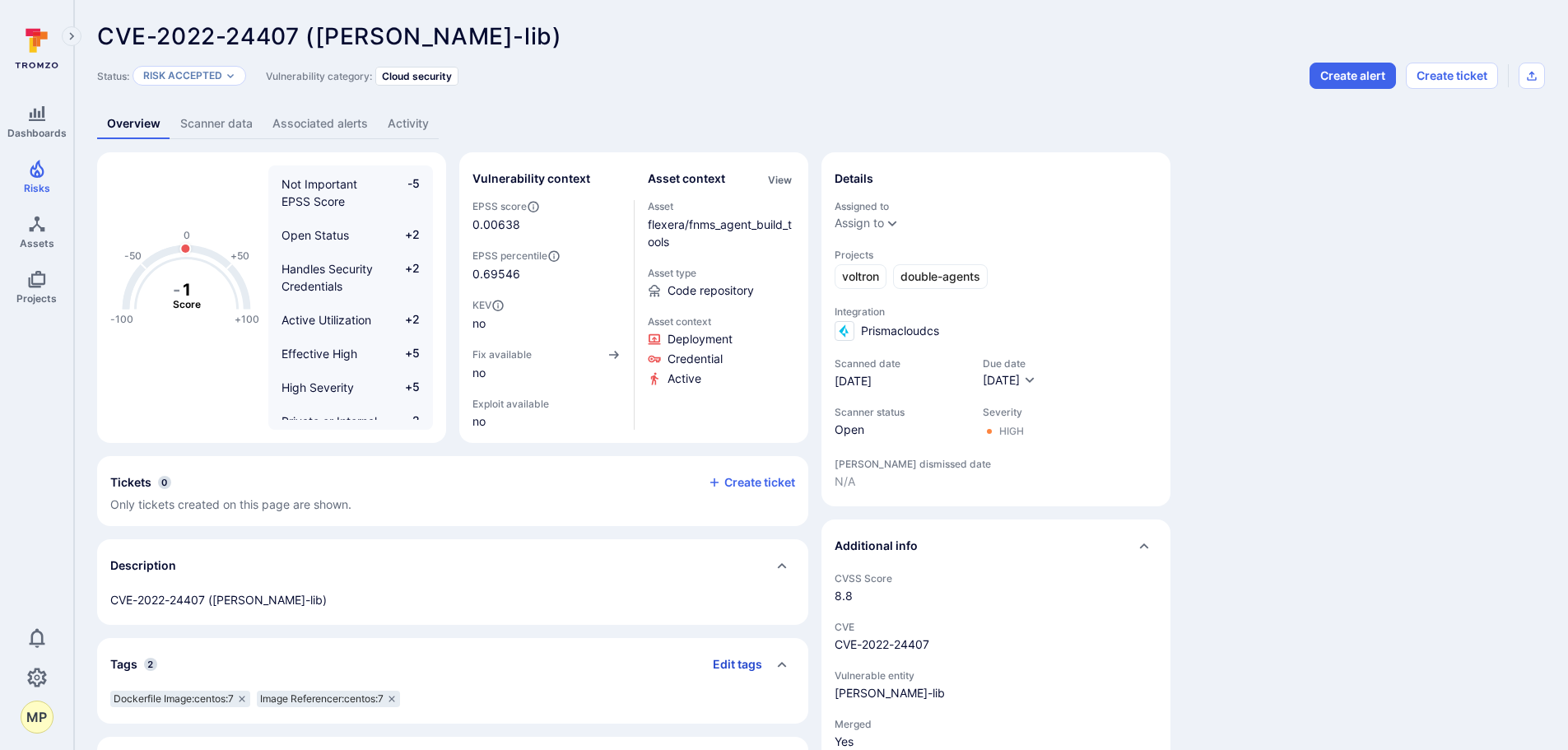
click at [746, 660] on button "Edit tags" at bounding box center [731, 664] width 63 height 26
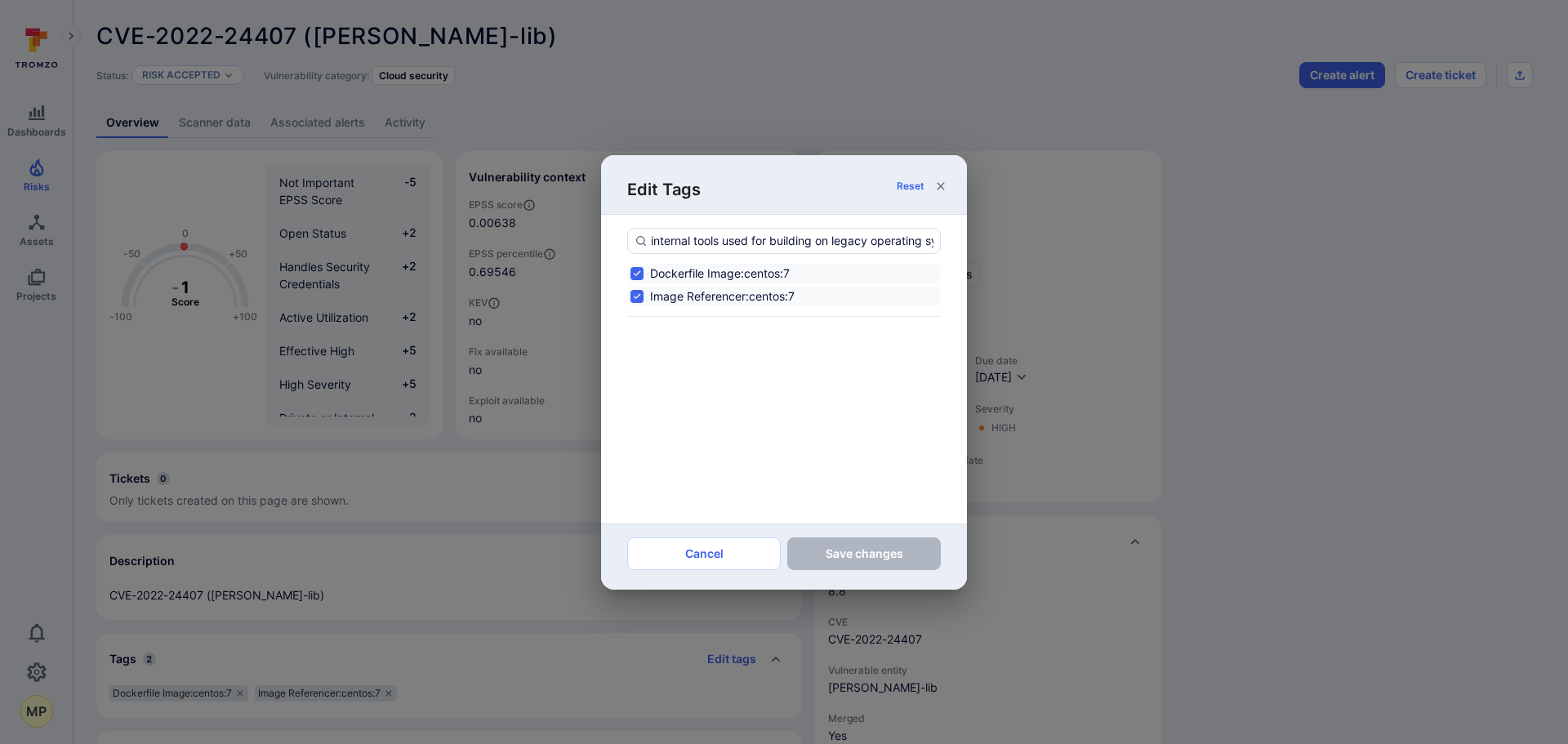
scroll to position [0, 135]
type input "internal tools used for building on legacy operating systems;no fix available"
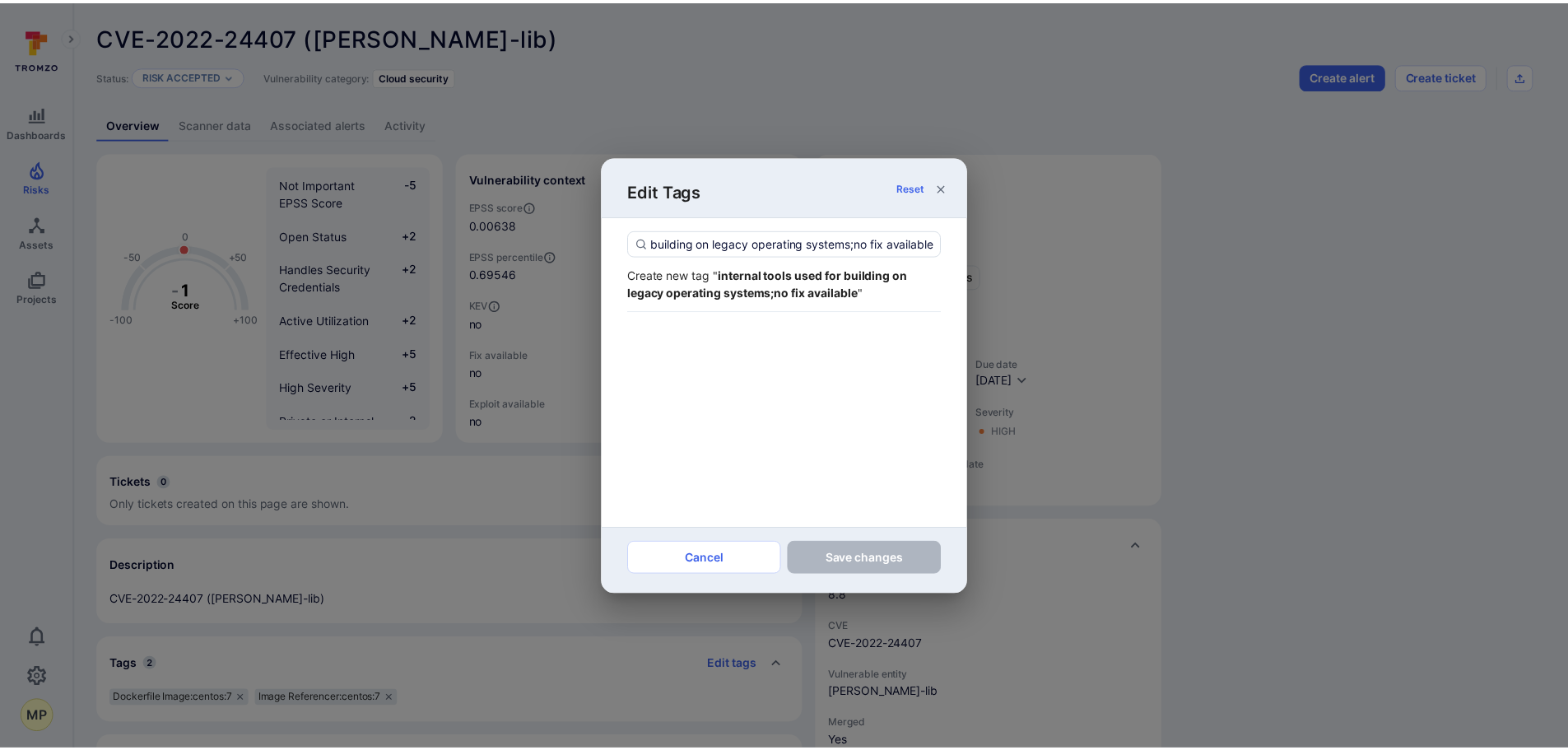
scroll to position [0, 0]
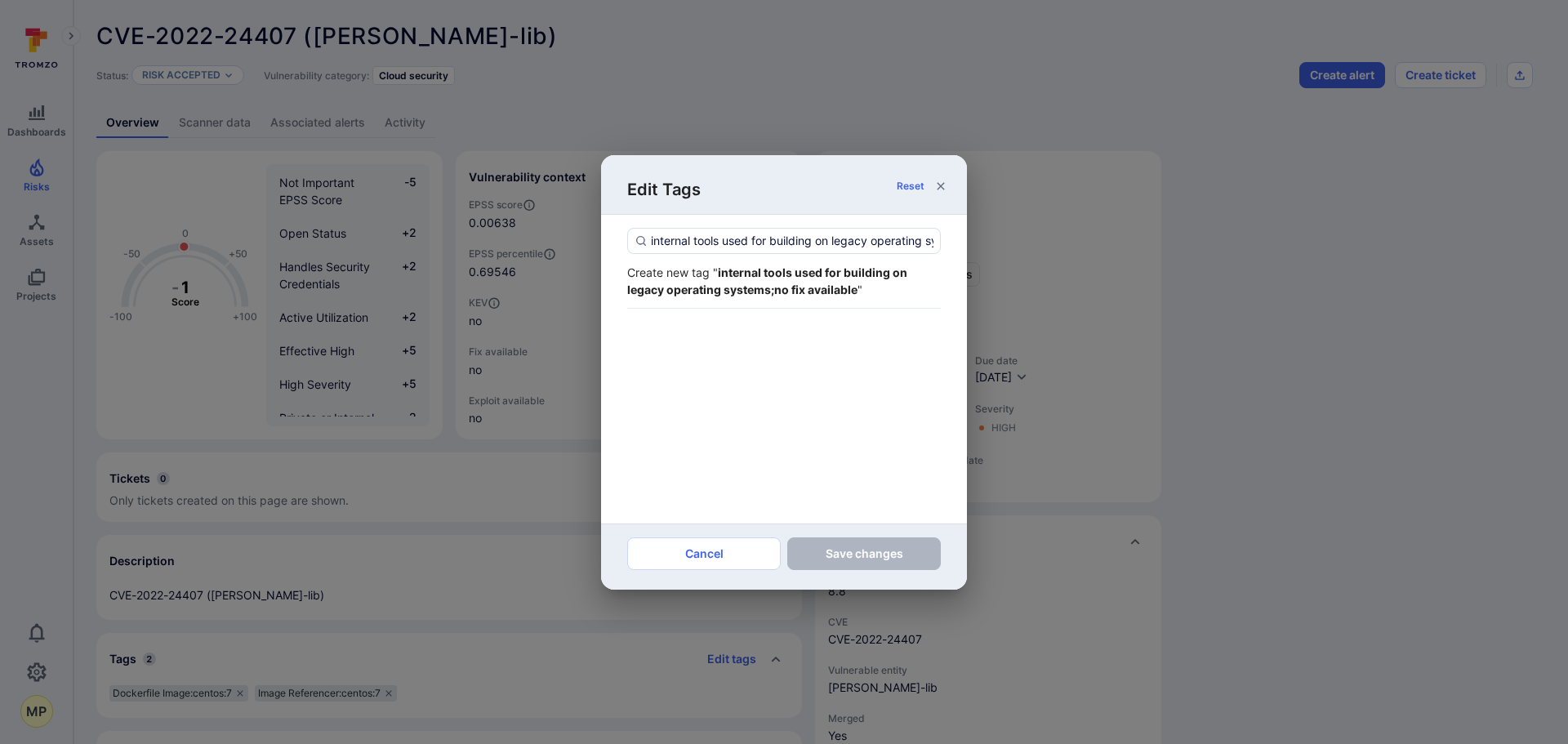
click at [747, 284] on strong "internal tools used for building on legacy operating systems;no fix available" at bounding box center [767, 281] width 280 height 31
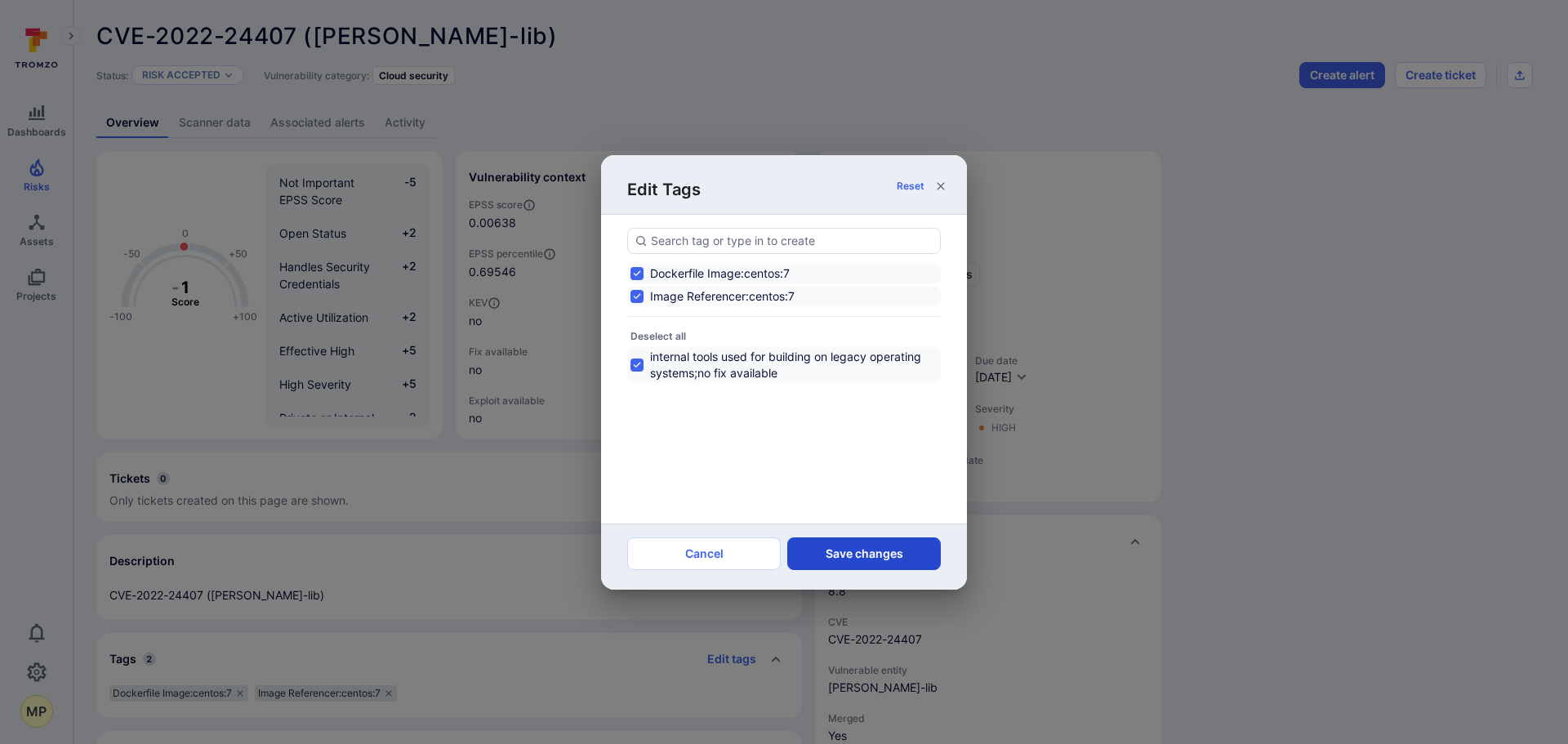
click at [827, 558] on button "Save changes" at bounding box center [863, 554] width 153 height 33
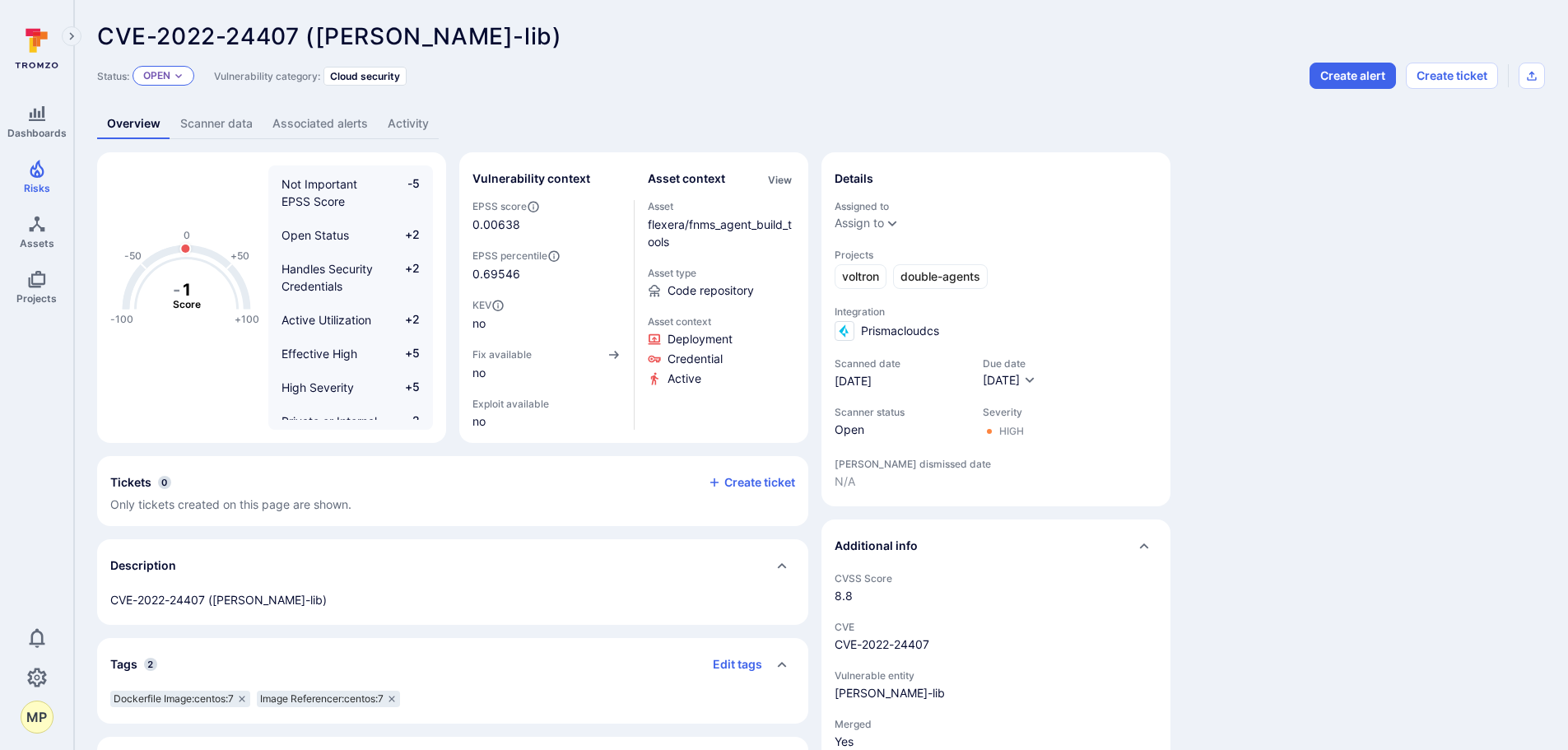
click at [139, 80] on div "Open" at bounding box center [163, 75] width 62 height 19
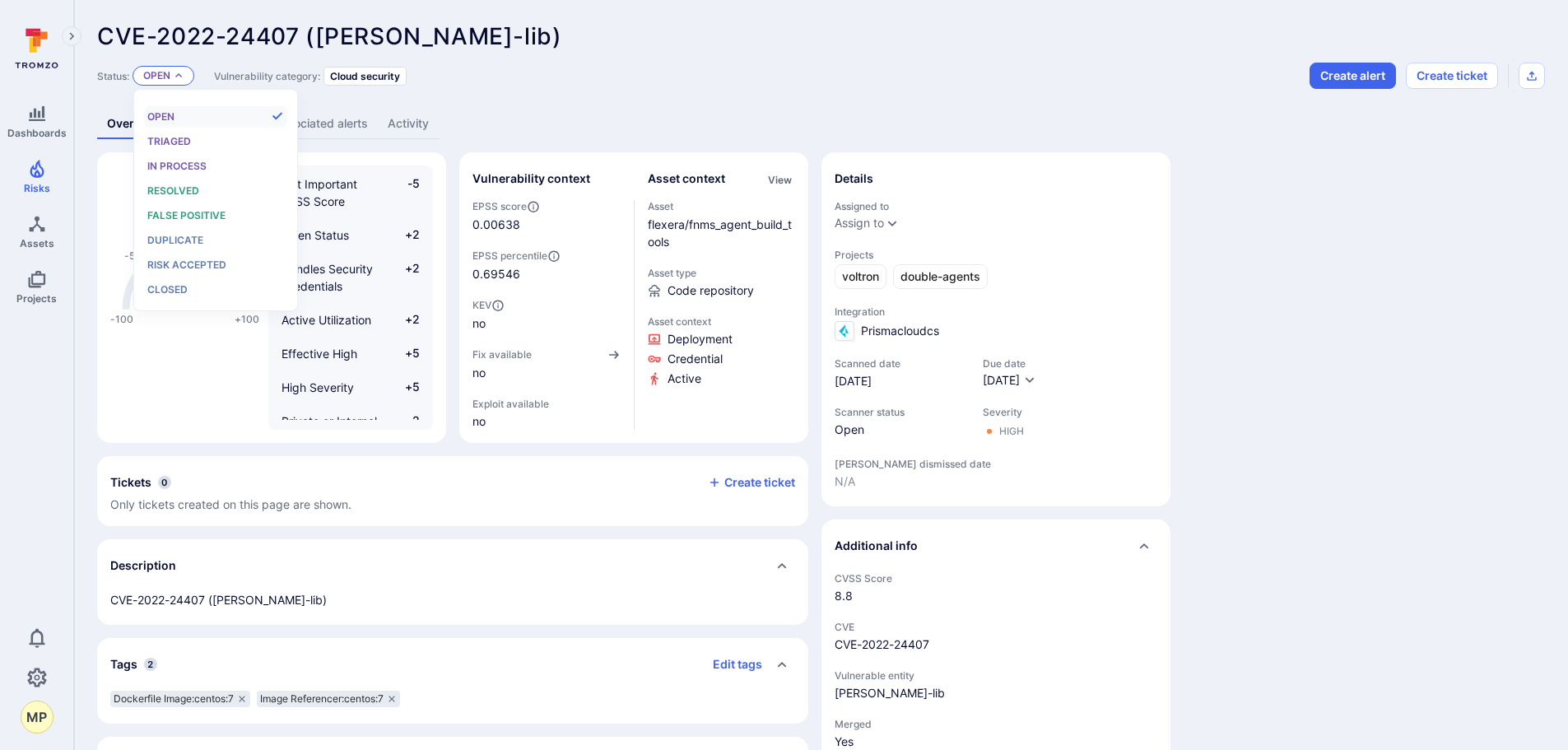
scroll to position [13, 0]
click at [153, 71] on p "Open" at bounding box center [156, 76] width 27 height 13
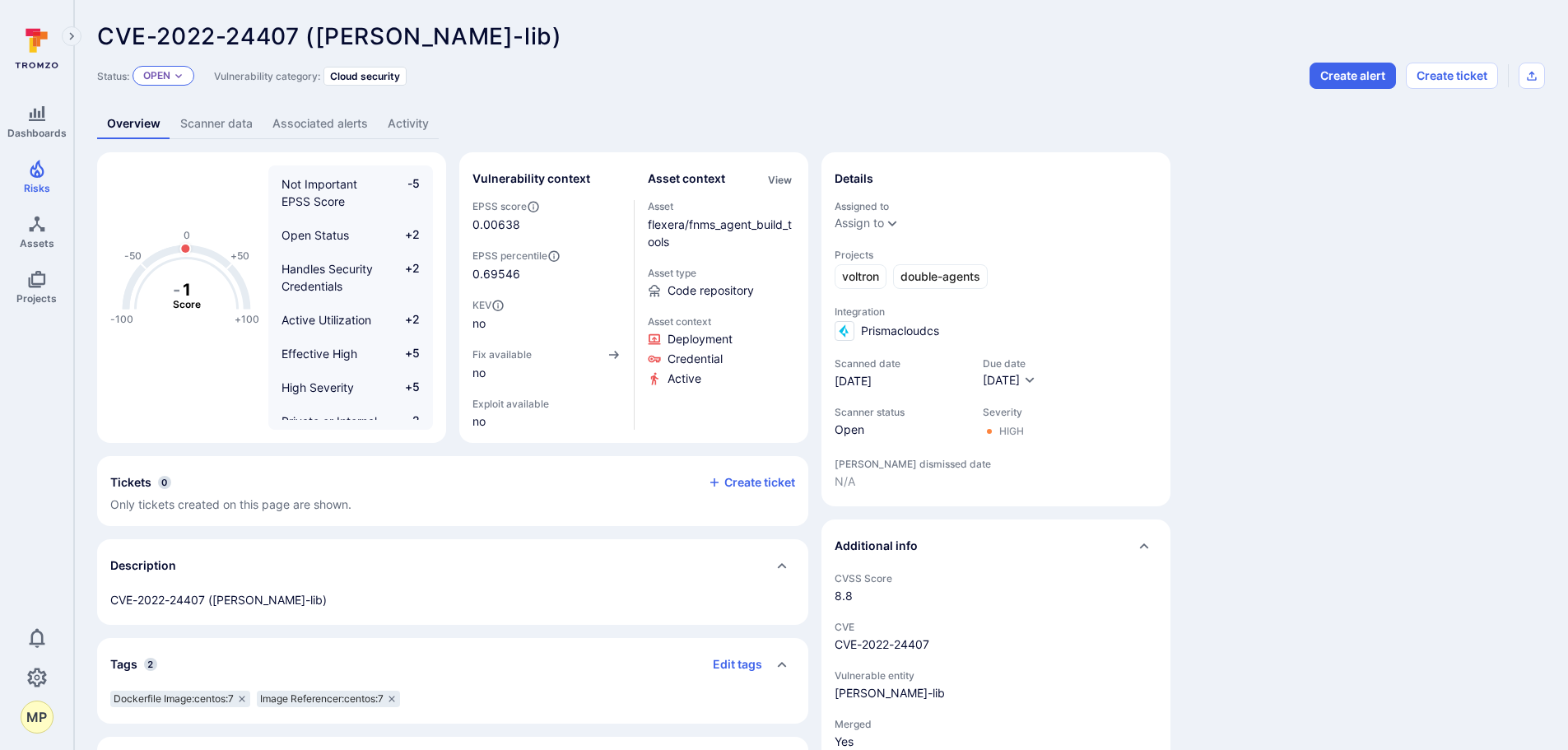
click at [156, 70] on p "Open" at bounding box center [156, 76] width 27 height 13
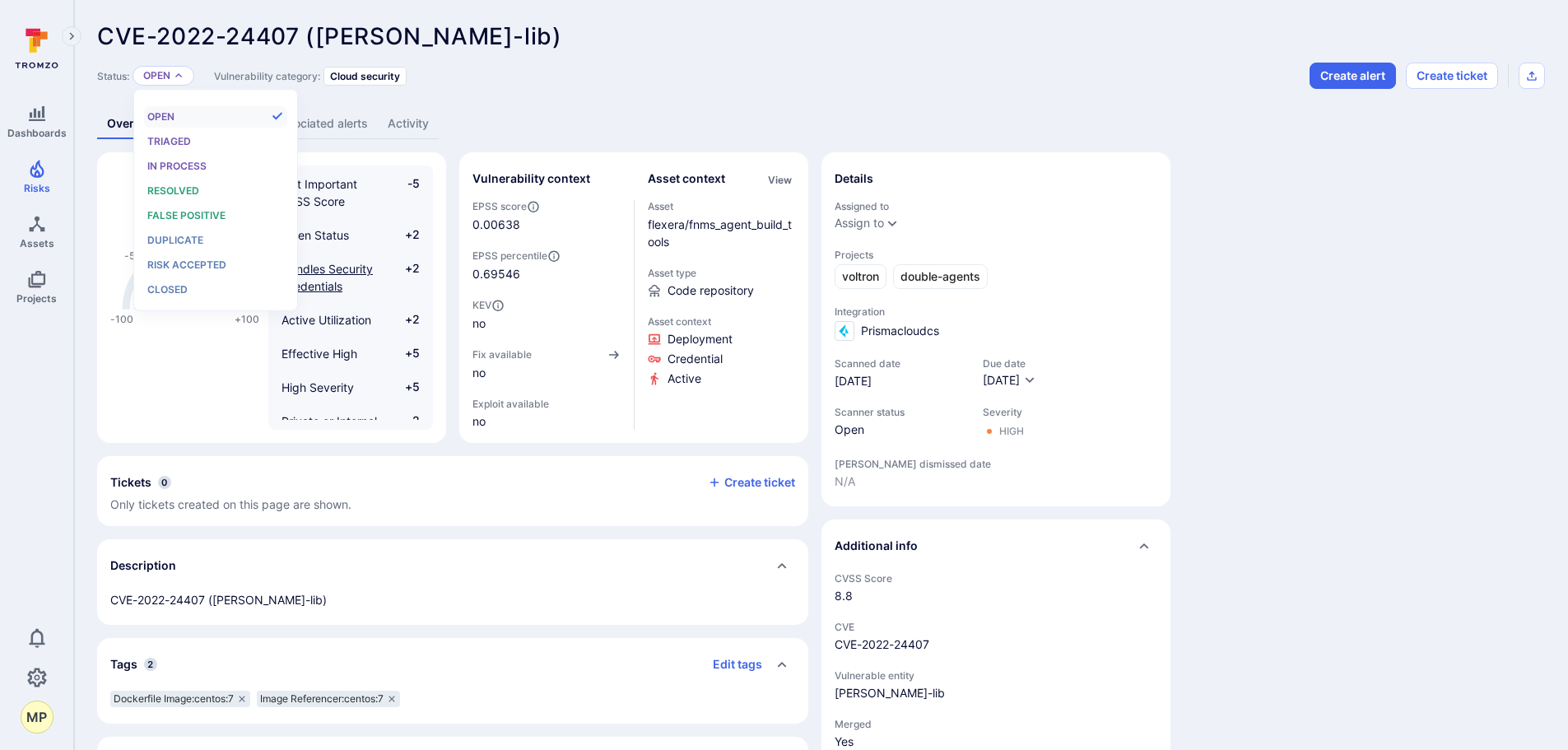
drag, startPoint x: 183, startPoint y: 262, endPoint x: 289, endPoint y: 304, distance: 114.0
click at [183, 261] on span "Risk accepted" at bounding box center [186, 264] width 79 height 12
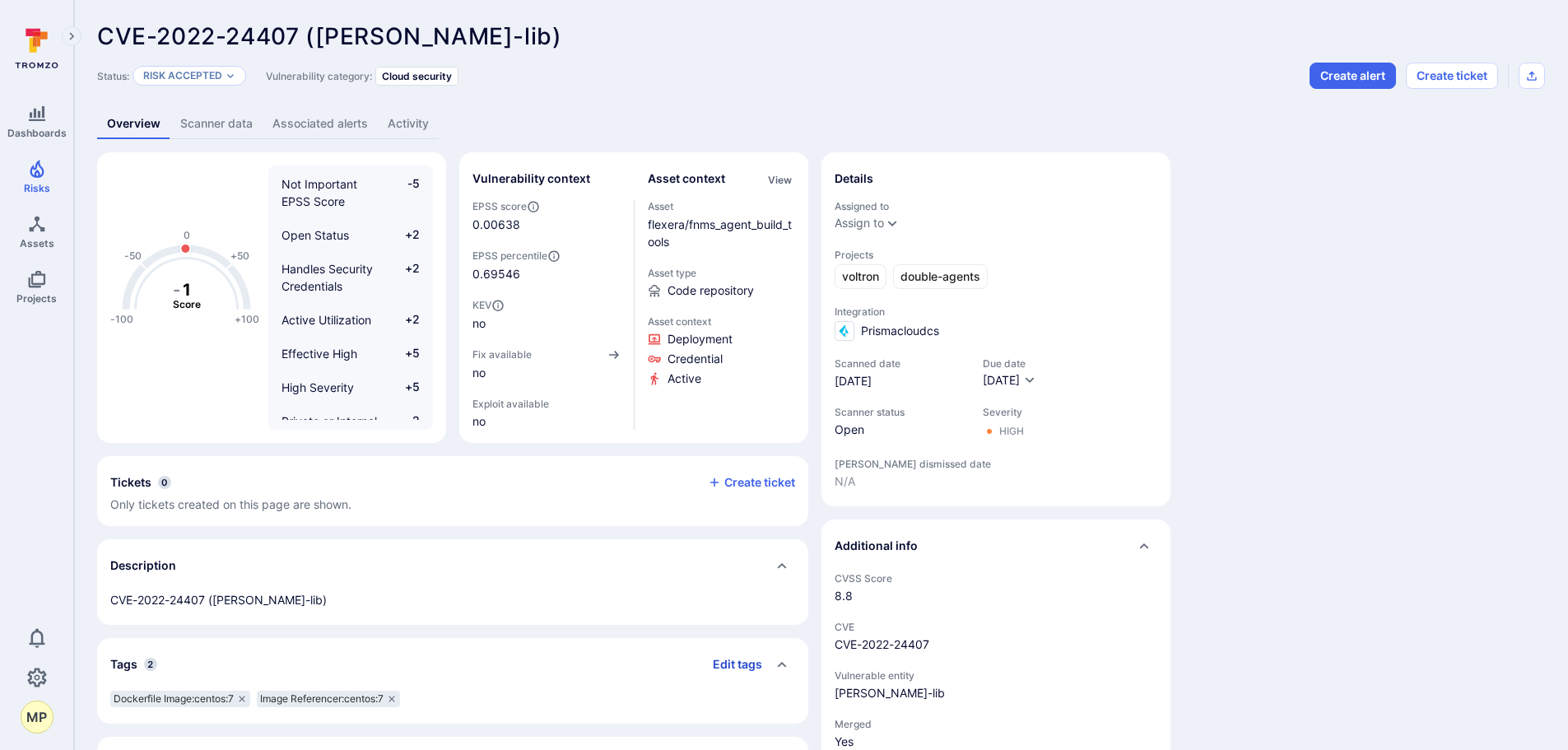
click at [752, 667] on button "Edit tags" at bounding box center [731, 664] width 63 height 26
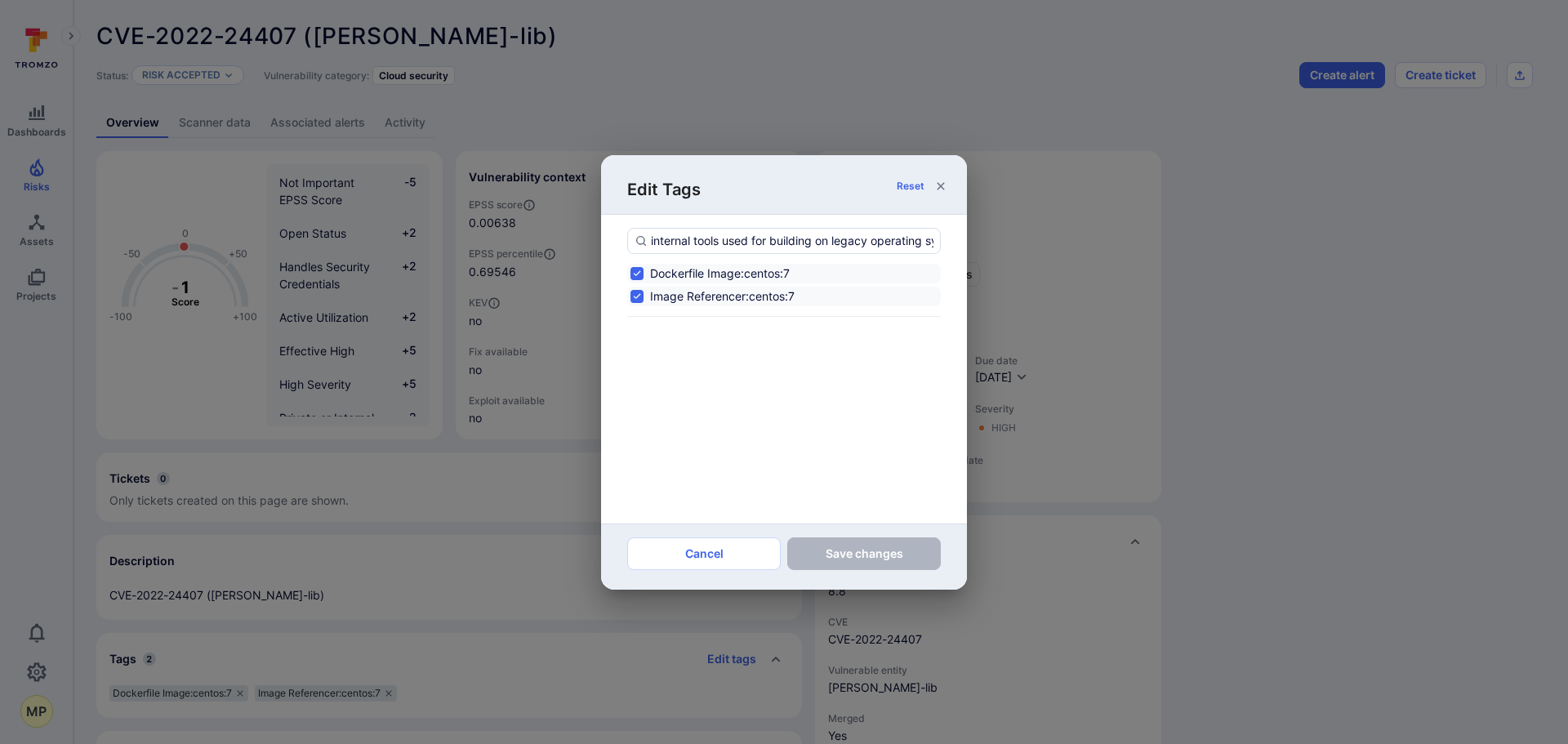
scroll to position [0, 135]
type input "internal tools used for building on legacy operating systems;no fix available"
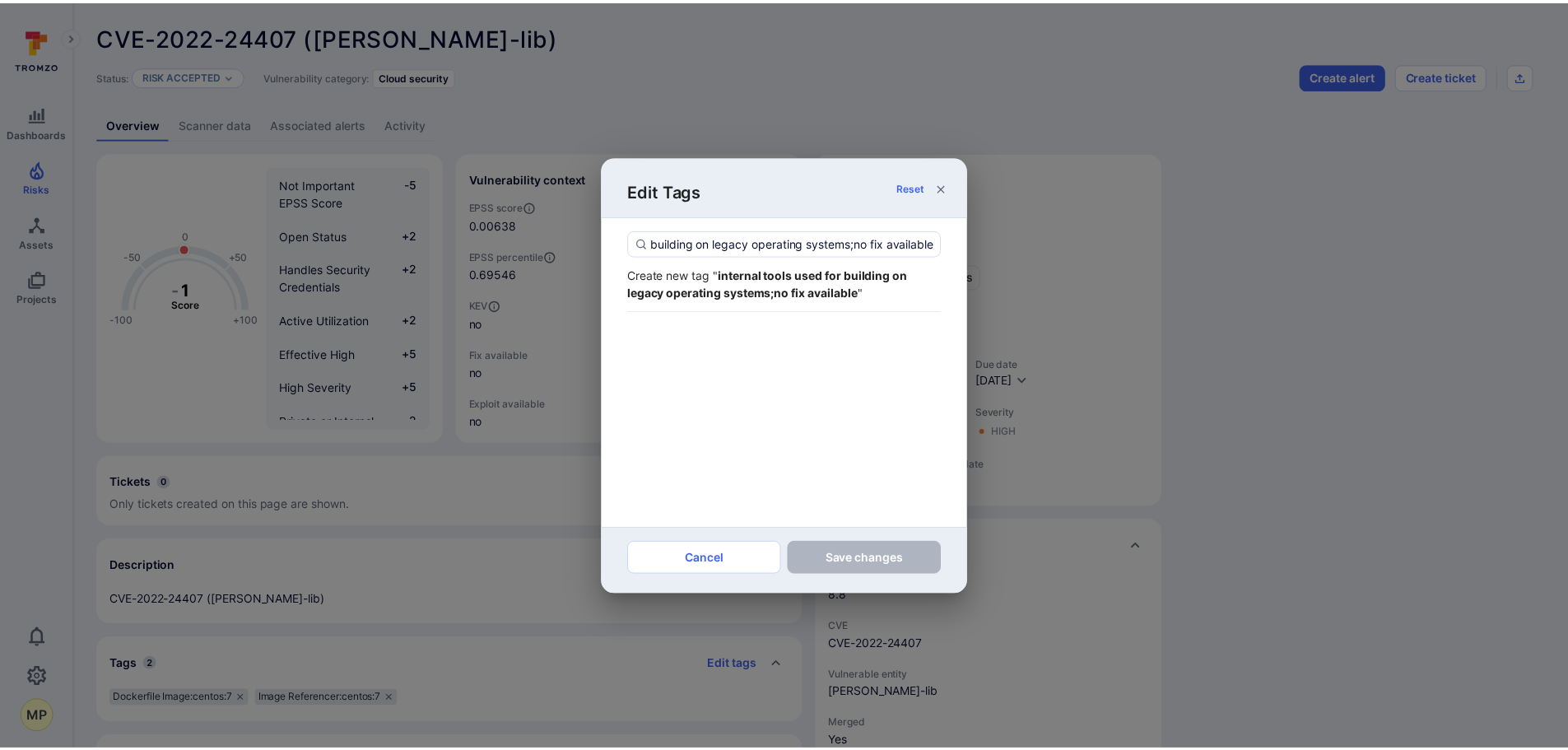
scroll to position [0, 0]
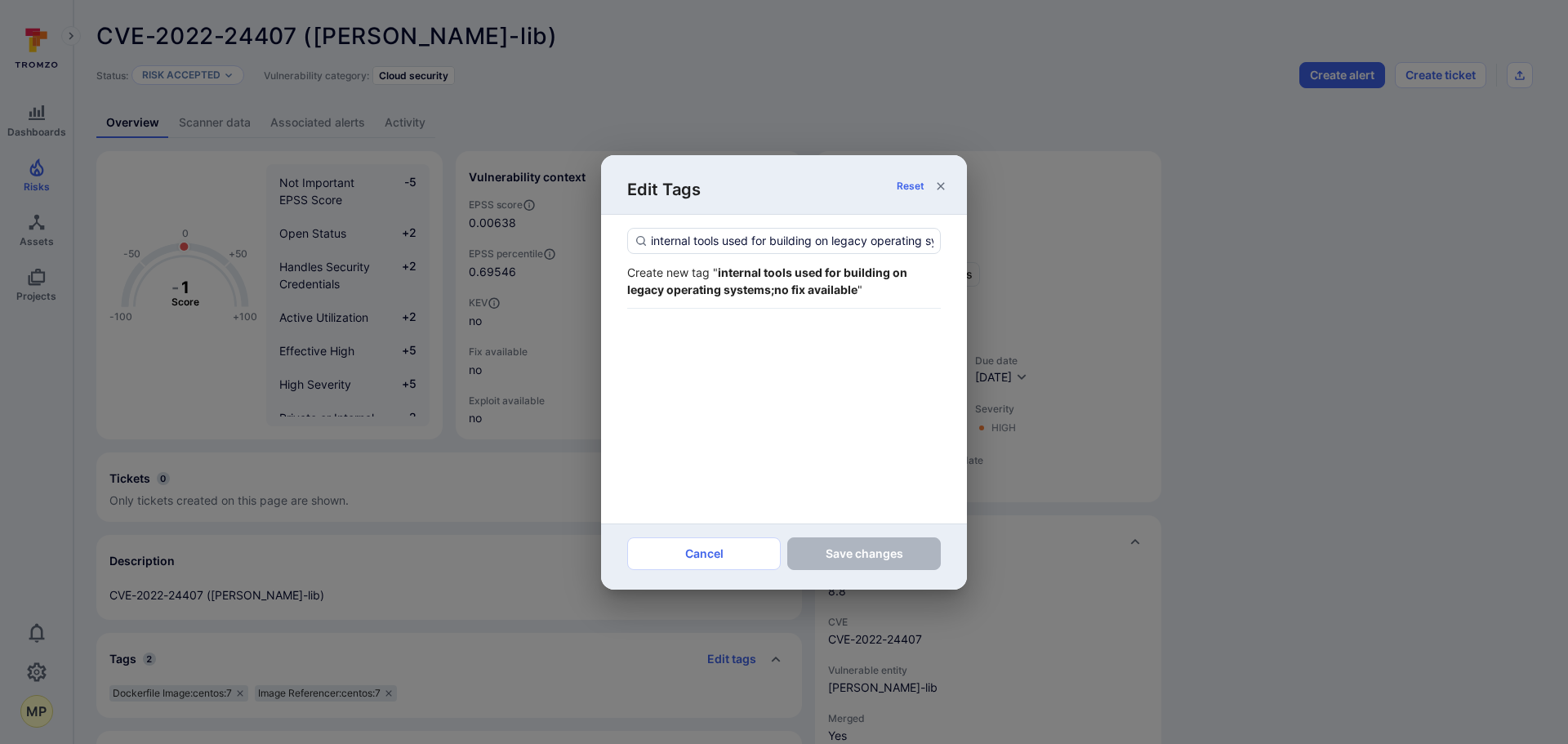
click at [791, 284] on strong "internal tools used for building on legacy operating systems;no fix available" at bounding box center [767, 281] width 280 height 31
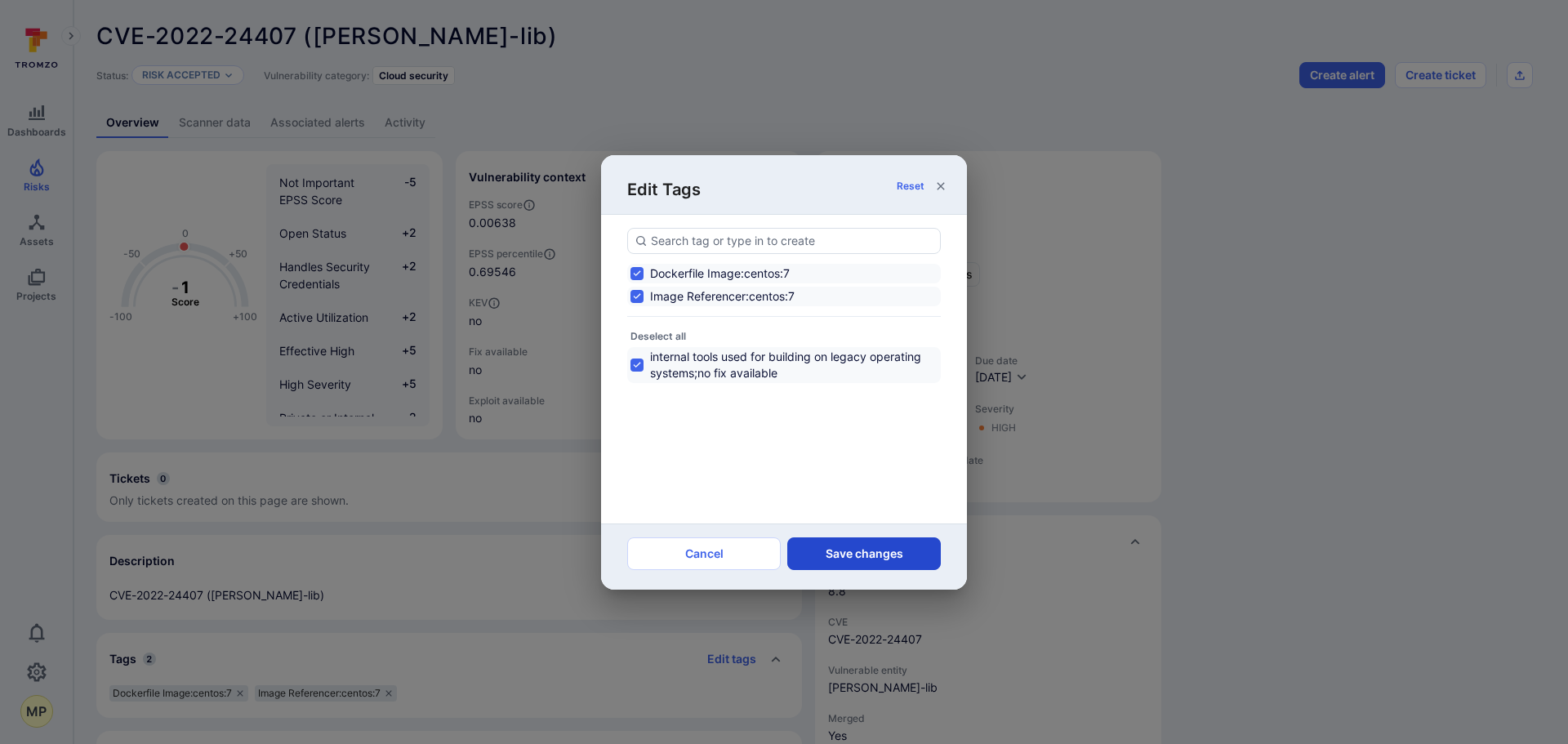
click at [851, 551] on button "Save changes" at bounding box center [863, 554] width 153 height 33
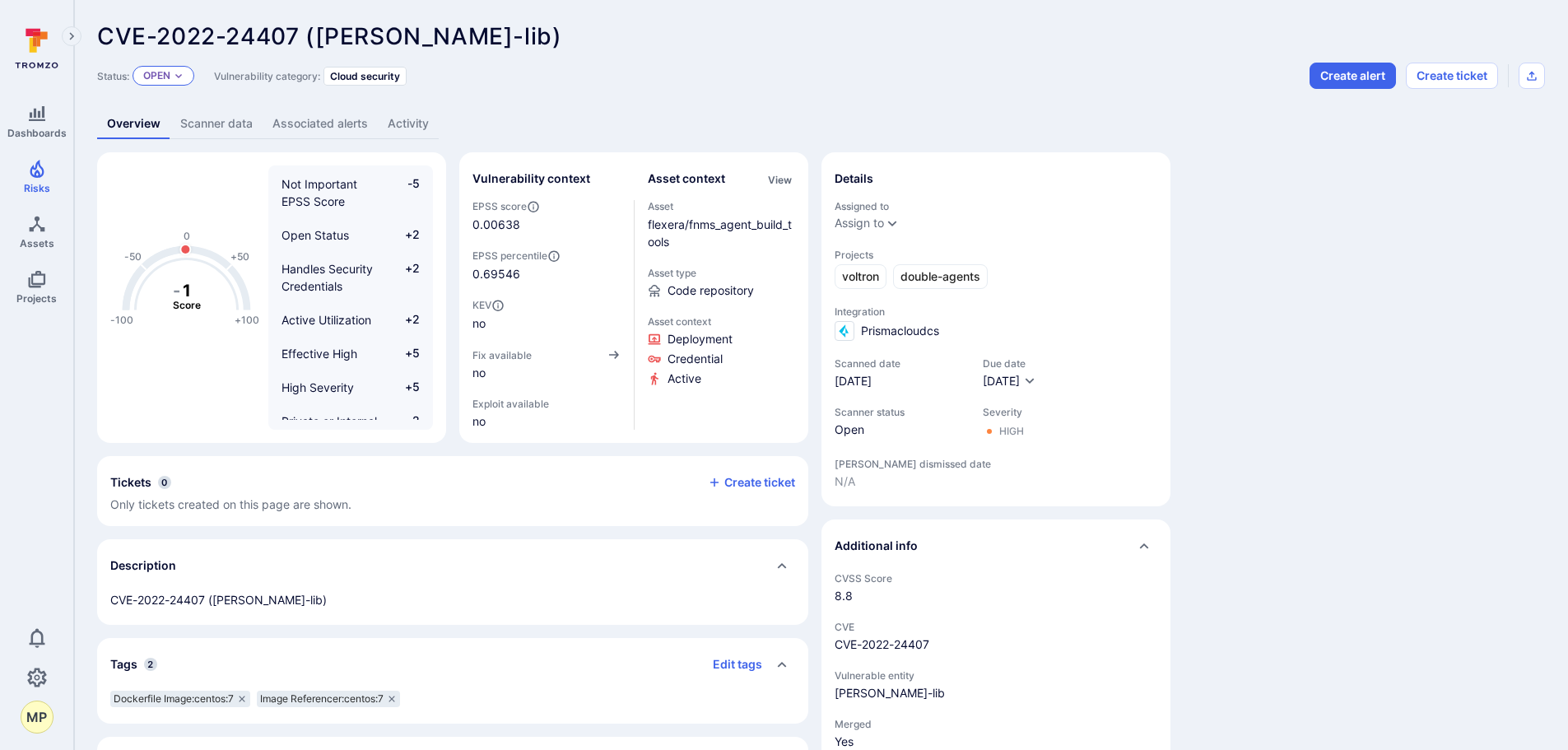
click at [180, 77] on icon "Expand dropdown" at bounding box center [179, 75] width 10 height 10
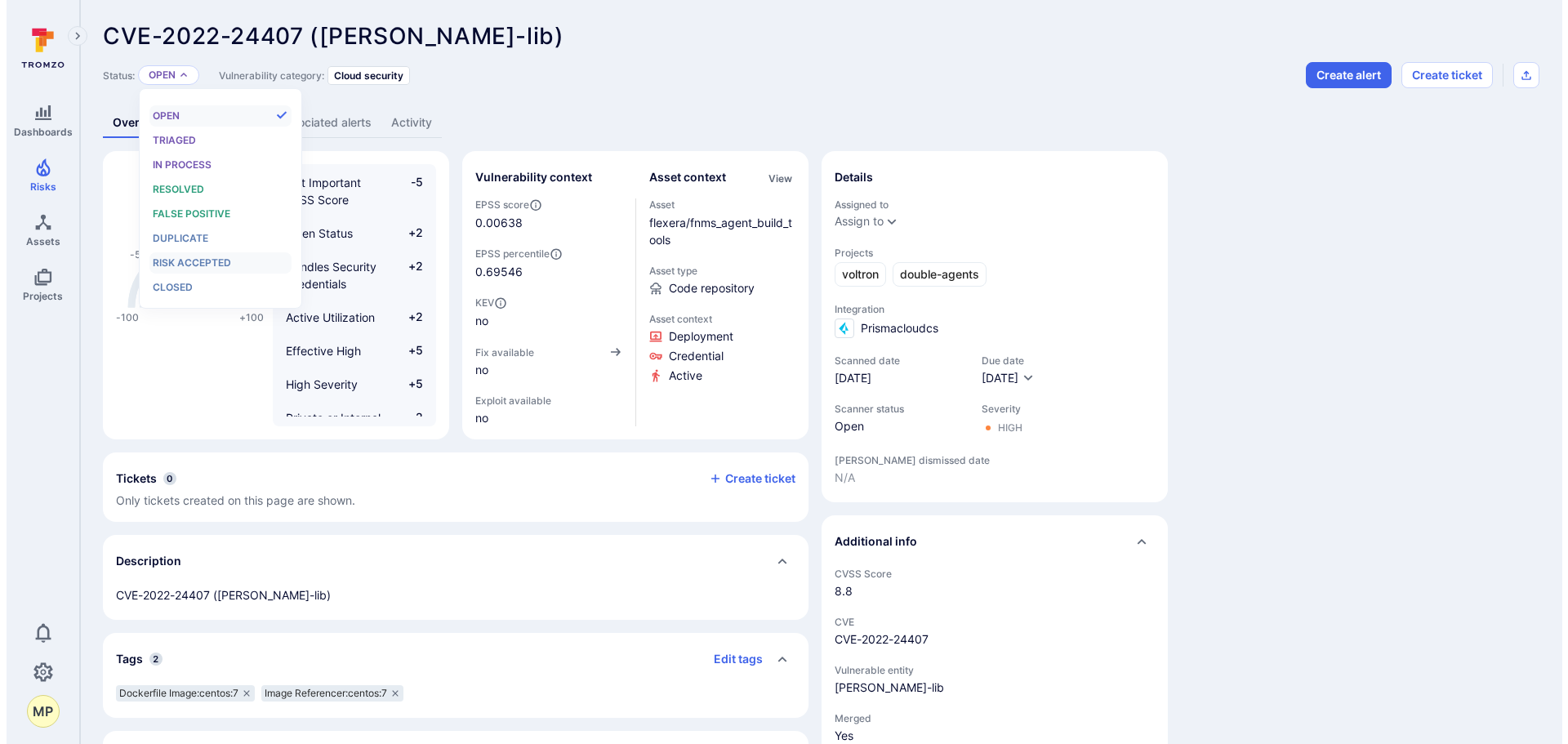
scroll to position [13, 0]
click at [204, 262] on span "Risk accepted" at bounding box center [185, 262] width 78 height 12
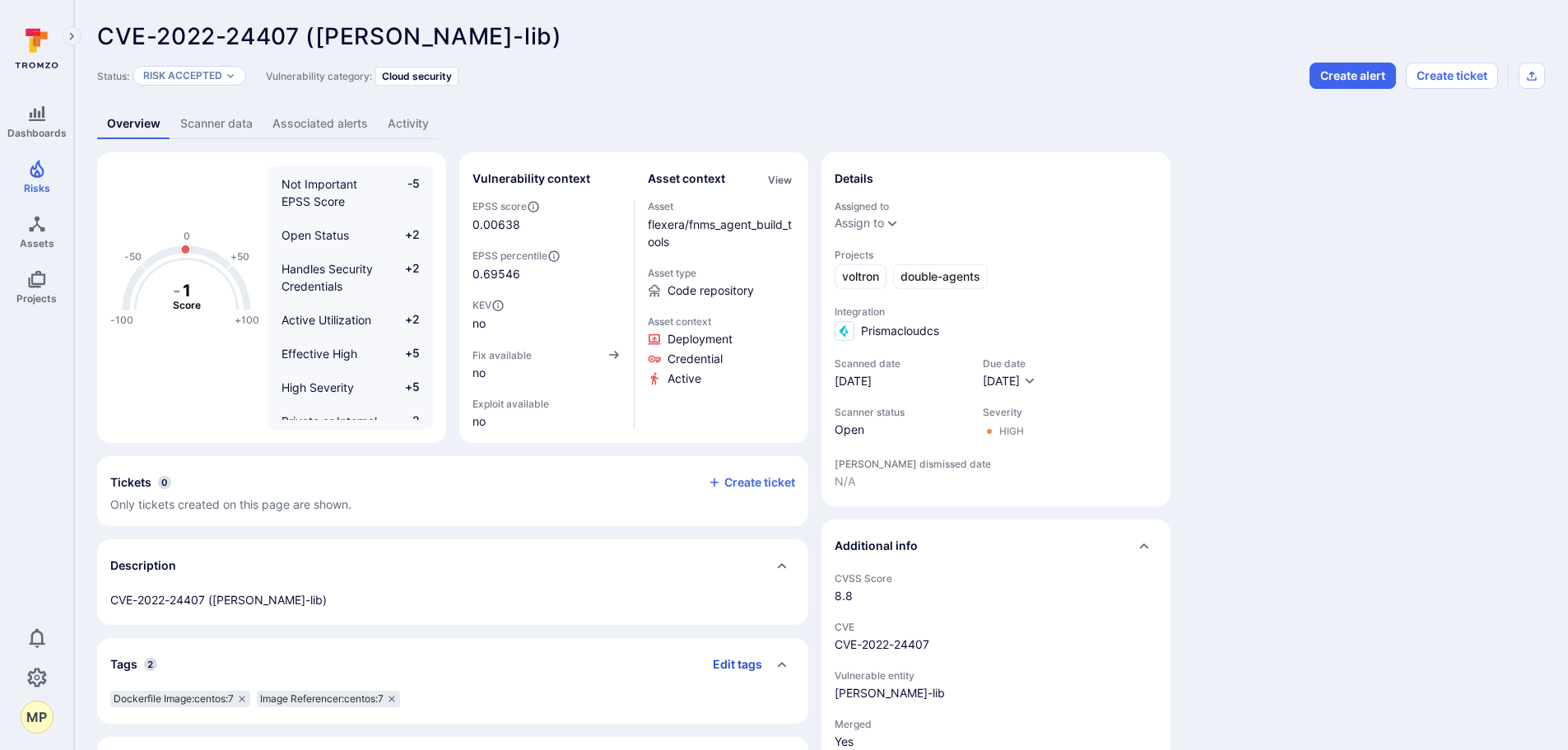
click at [740, 666] on button "Edit tags" at bounding box center [731, 664] width 63 height 26
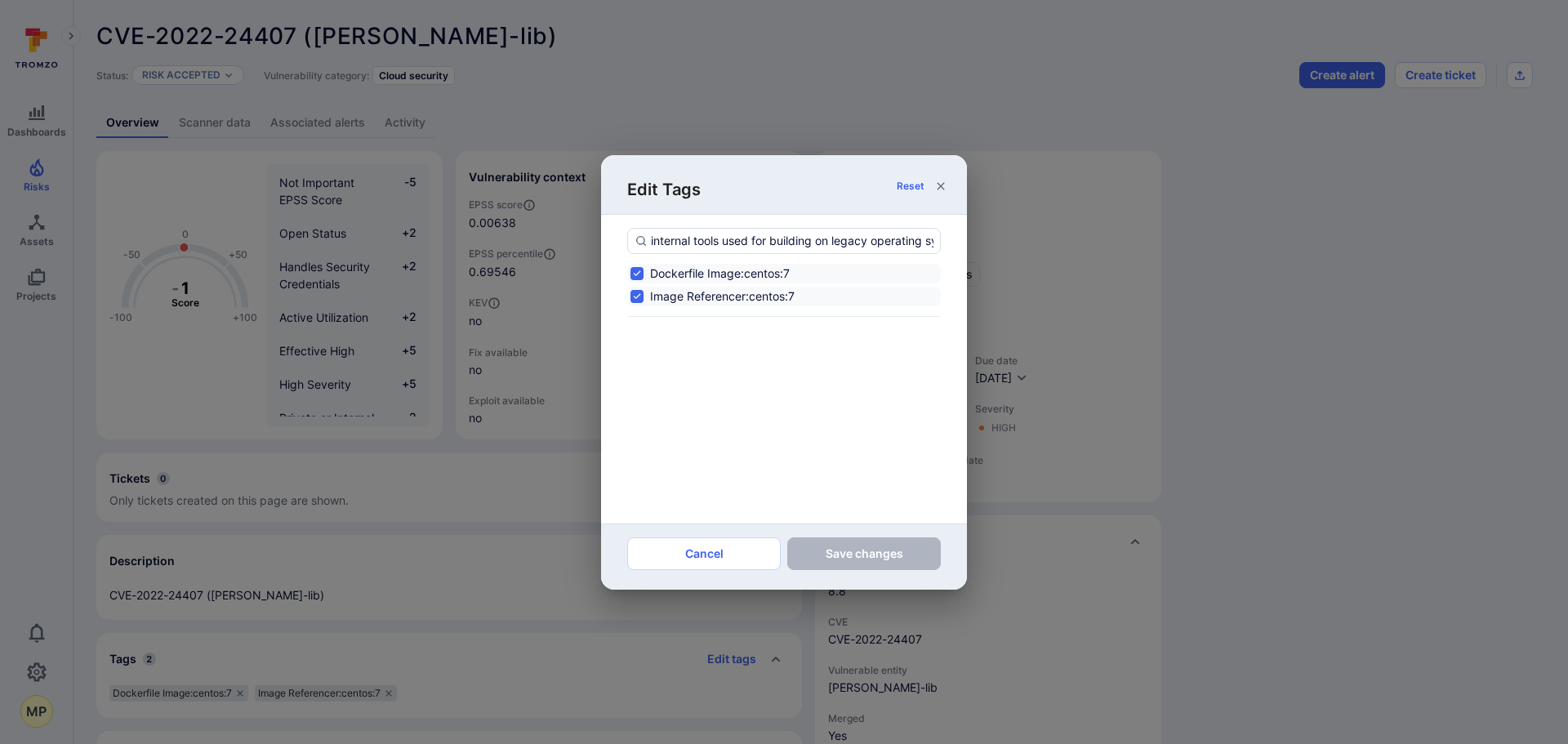
scroll to position [0, 135]
type input "internal tools used for building on legacy operating systems;no fix available"
click at [793, 295] on strong "internal tools used for building on legacy operating systems;no fix available" at bounding box center [767, 281] width 280 height 31
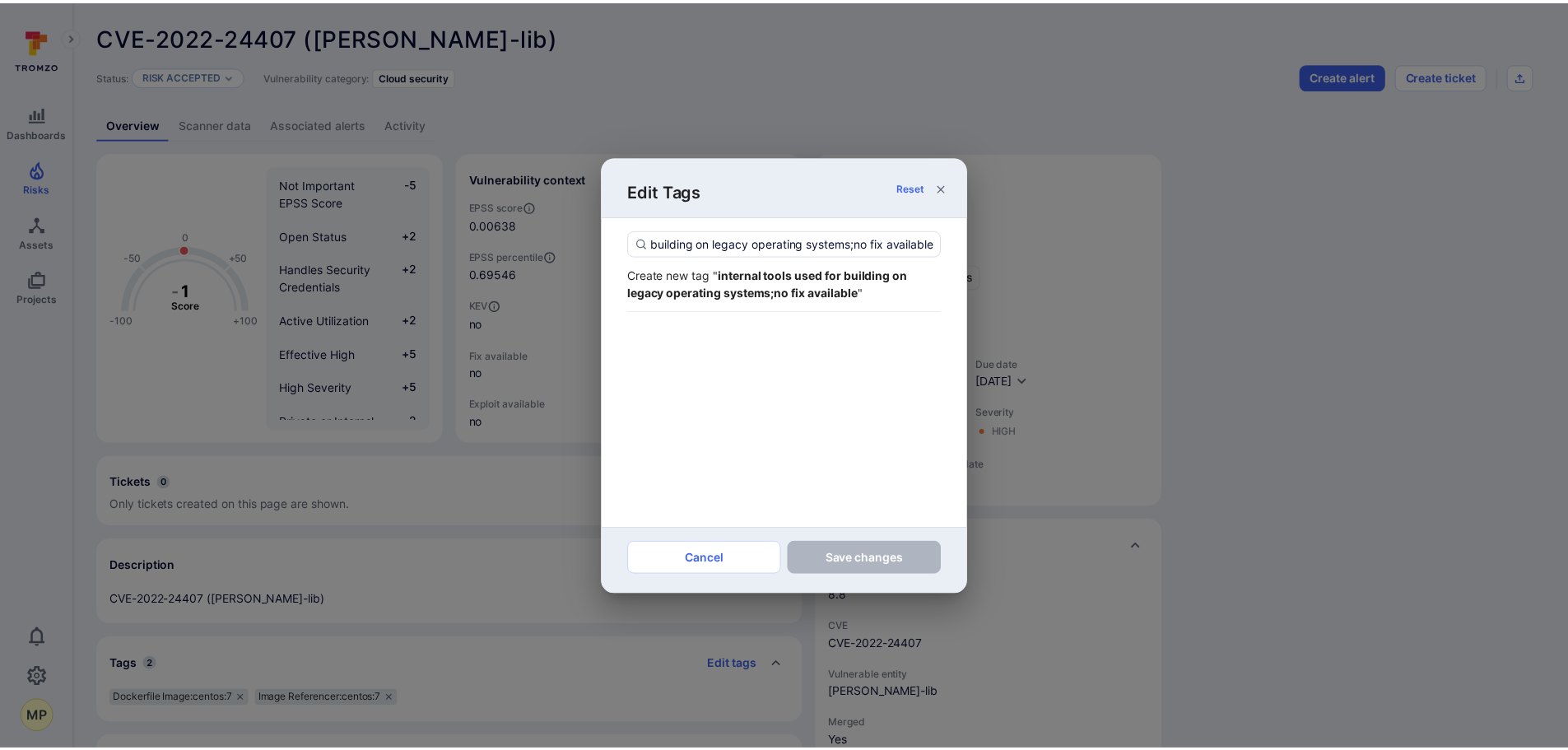
scroll to position [0, 0]
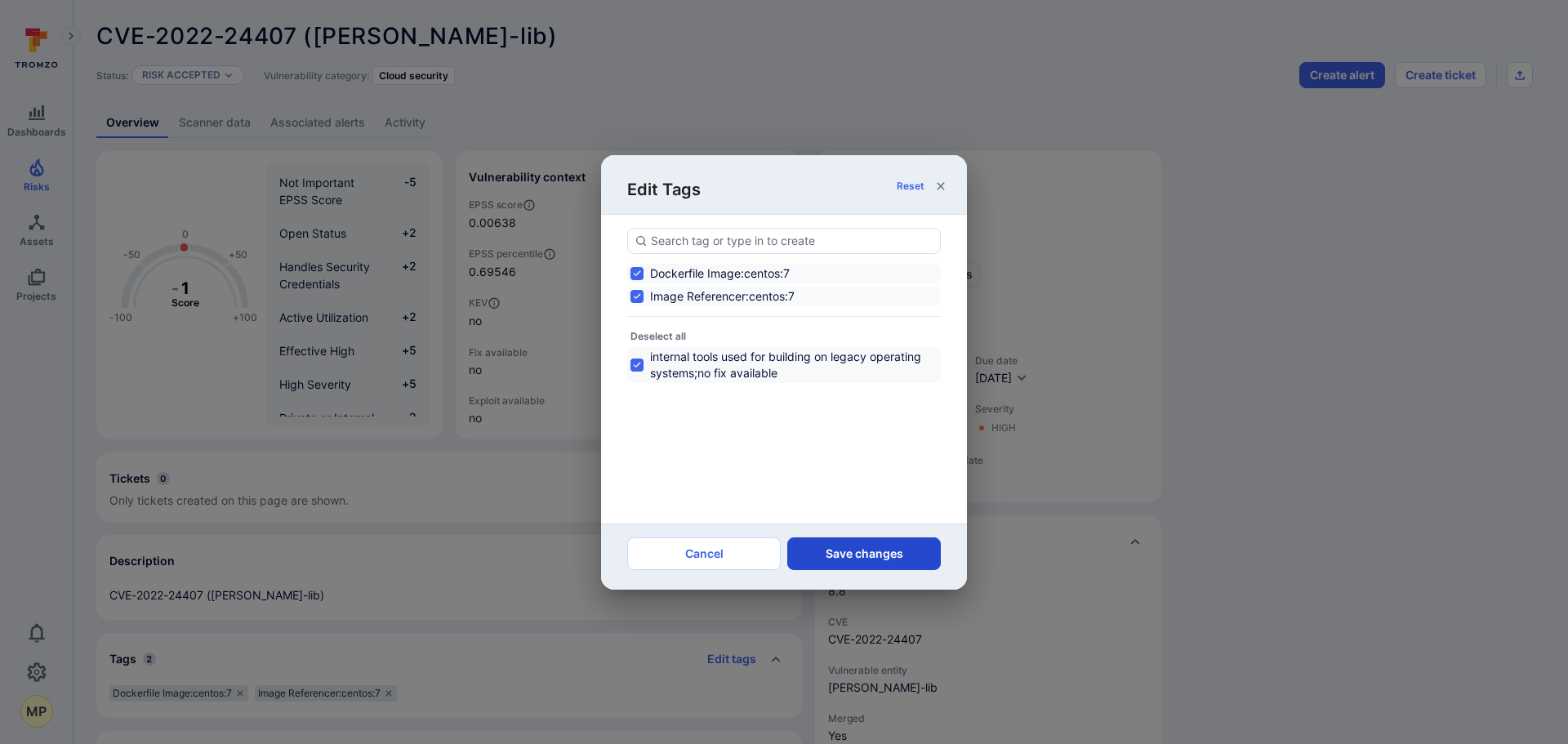
click at [845, 554] on button "Save changes" at bounding box center [863, 554] width 153 height 33
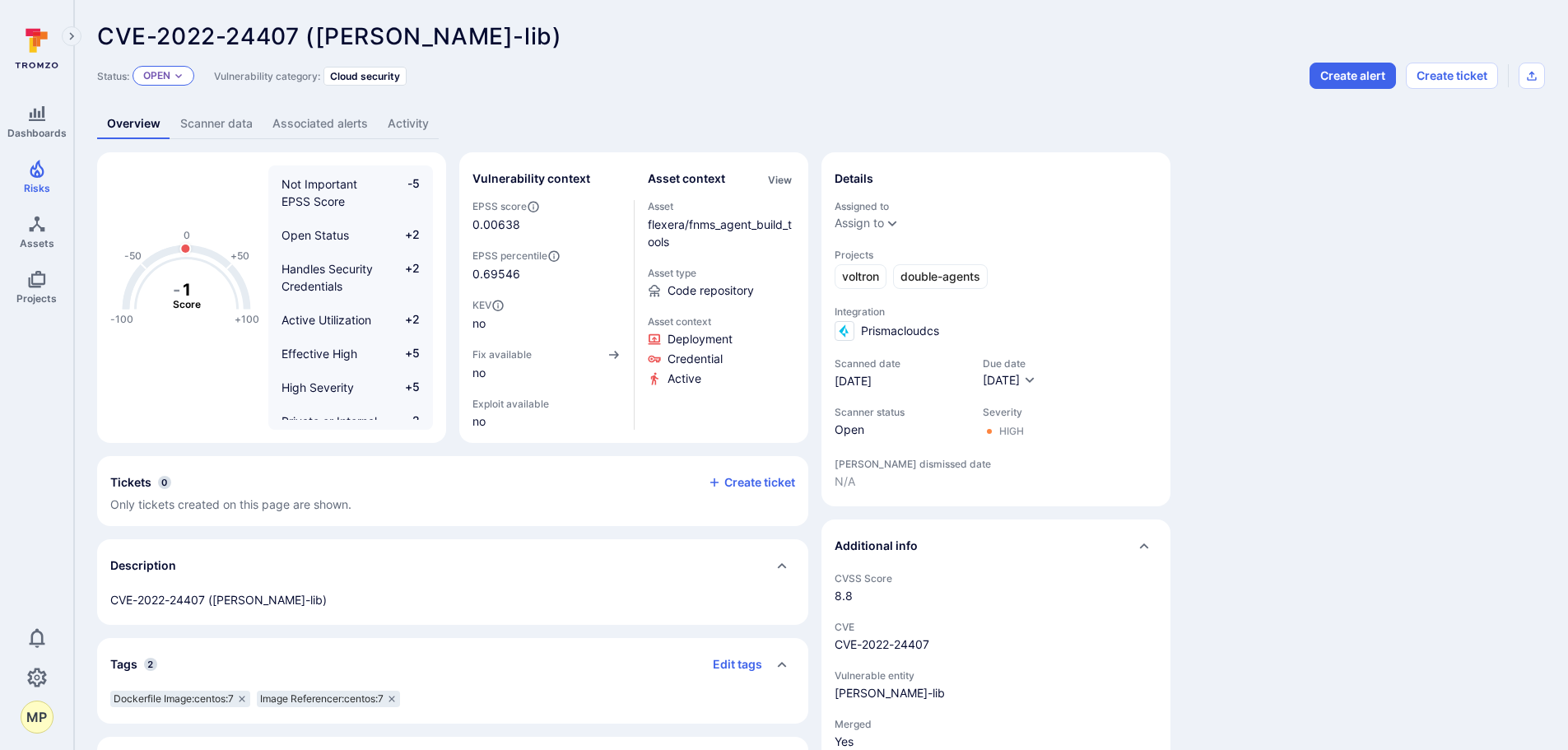
click at [172, 78] on div "Open" at bounding box center [163, 75] width 62 height 19
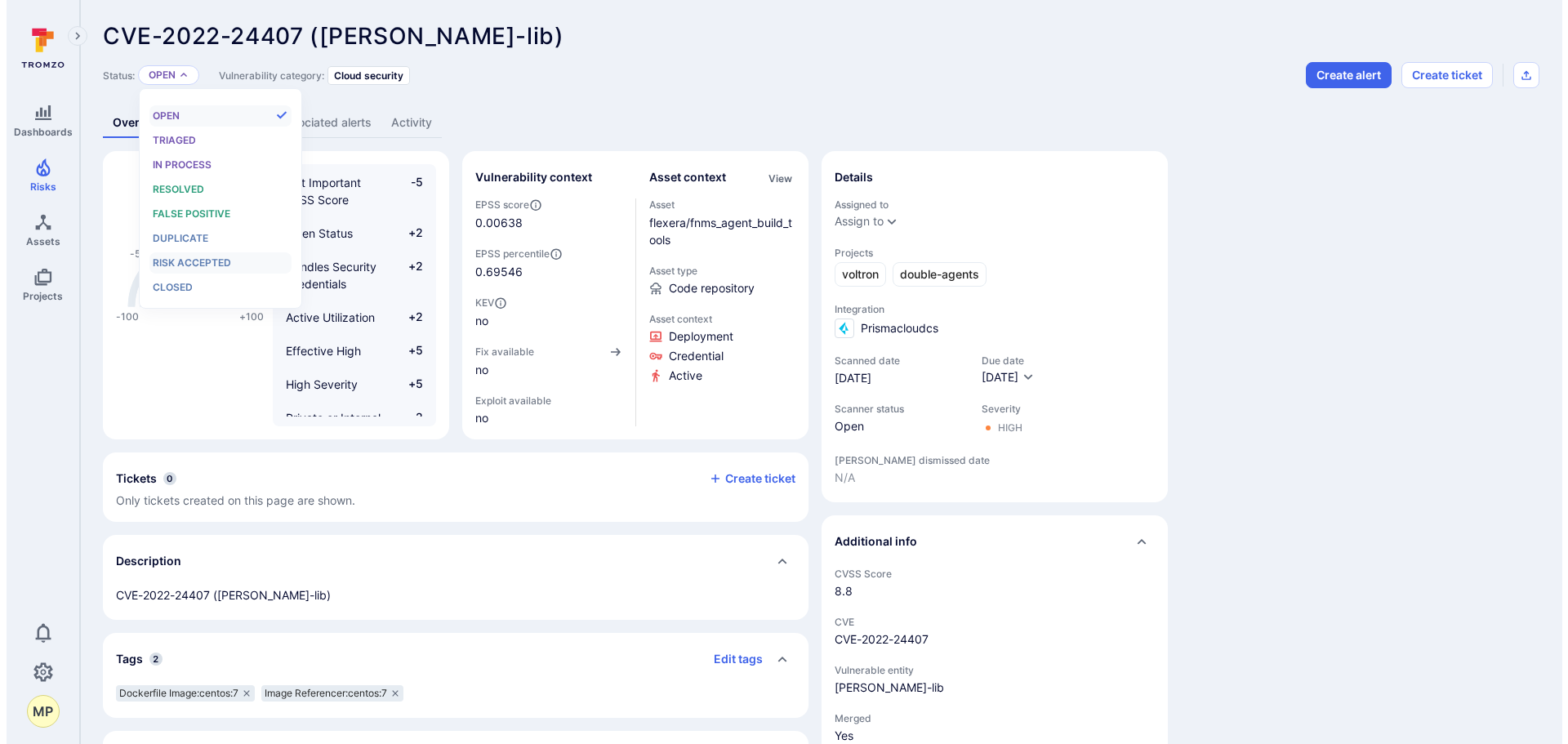
scroll to position [13, 0]
click at [188, 261] on span "Risk accepted" at bounding box center [185, 262] width 78 height 12
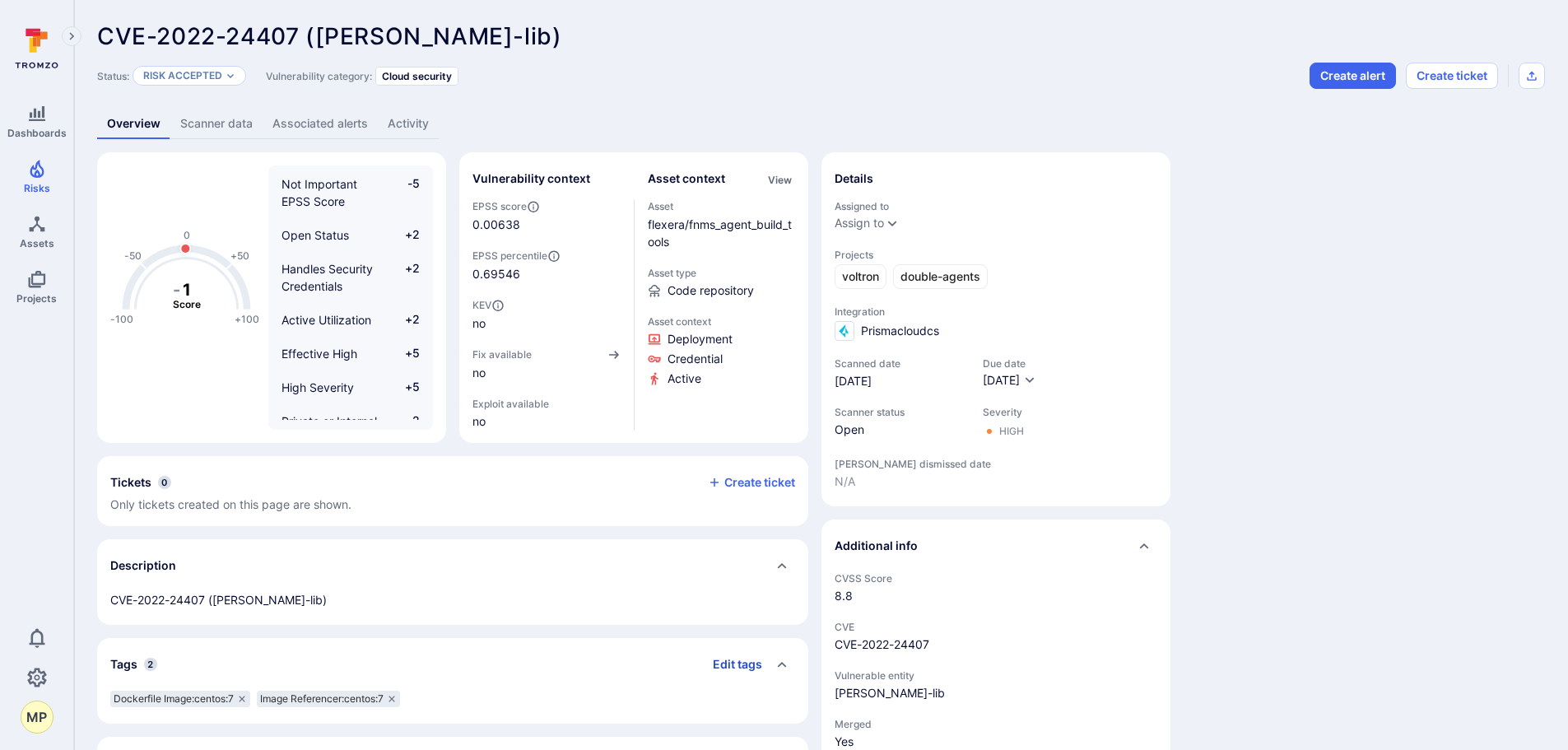
click at [744, 664] on button "Edit tags" at bounding box center [731, 664] width 63 height 26
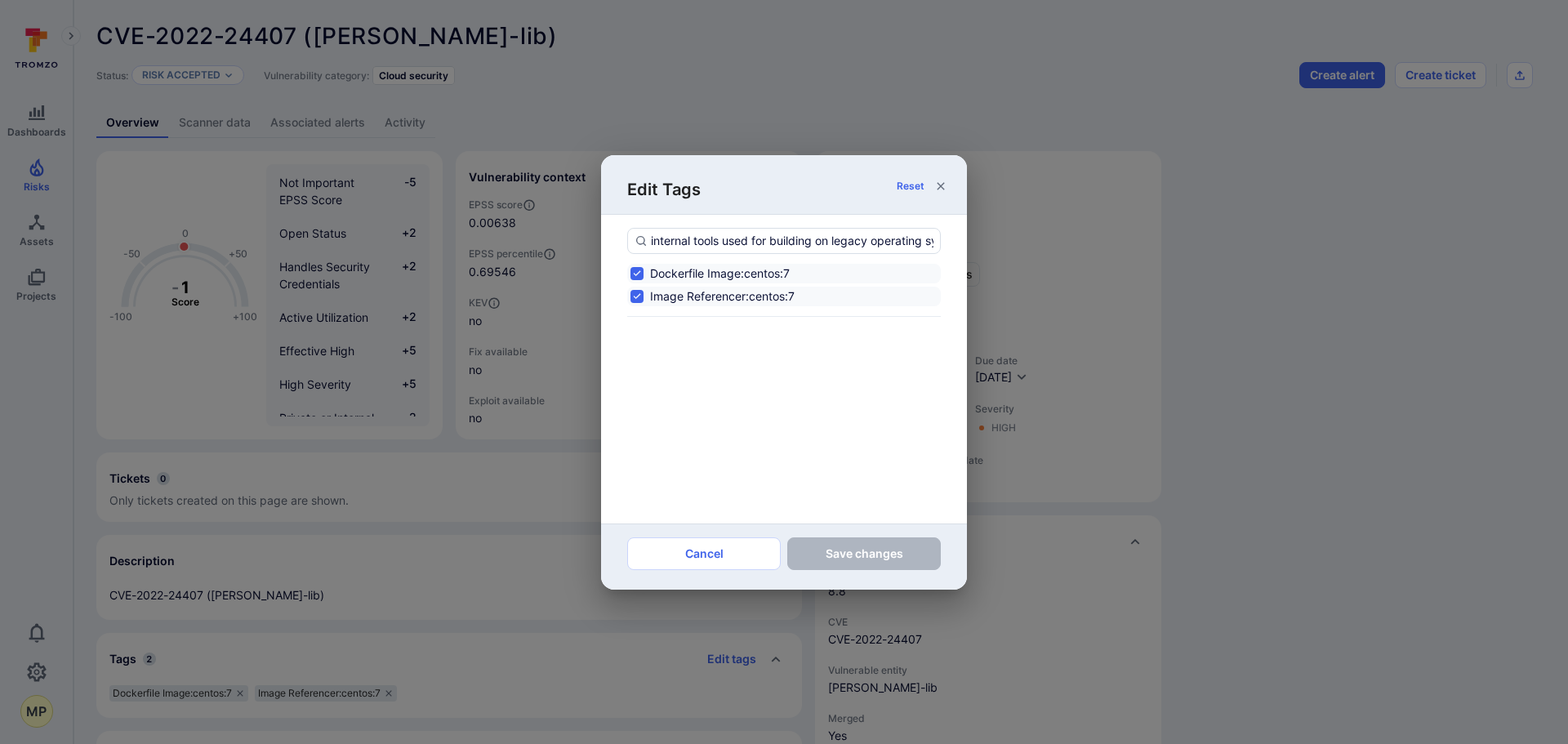
scroll to position [0, 135]
type input "internal tools used for building on legacy operating systems;no fix available"
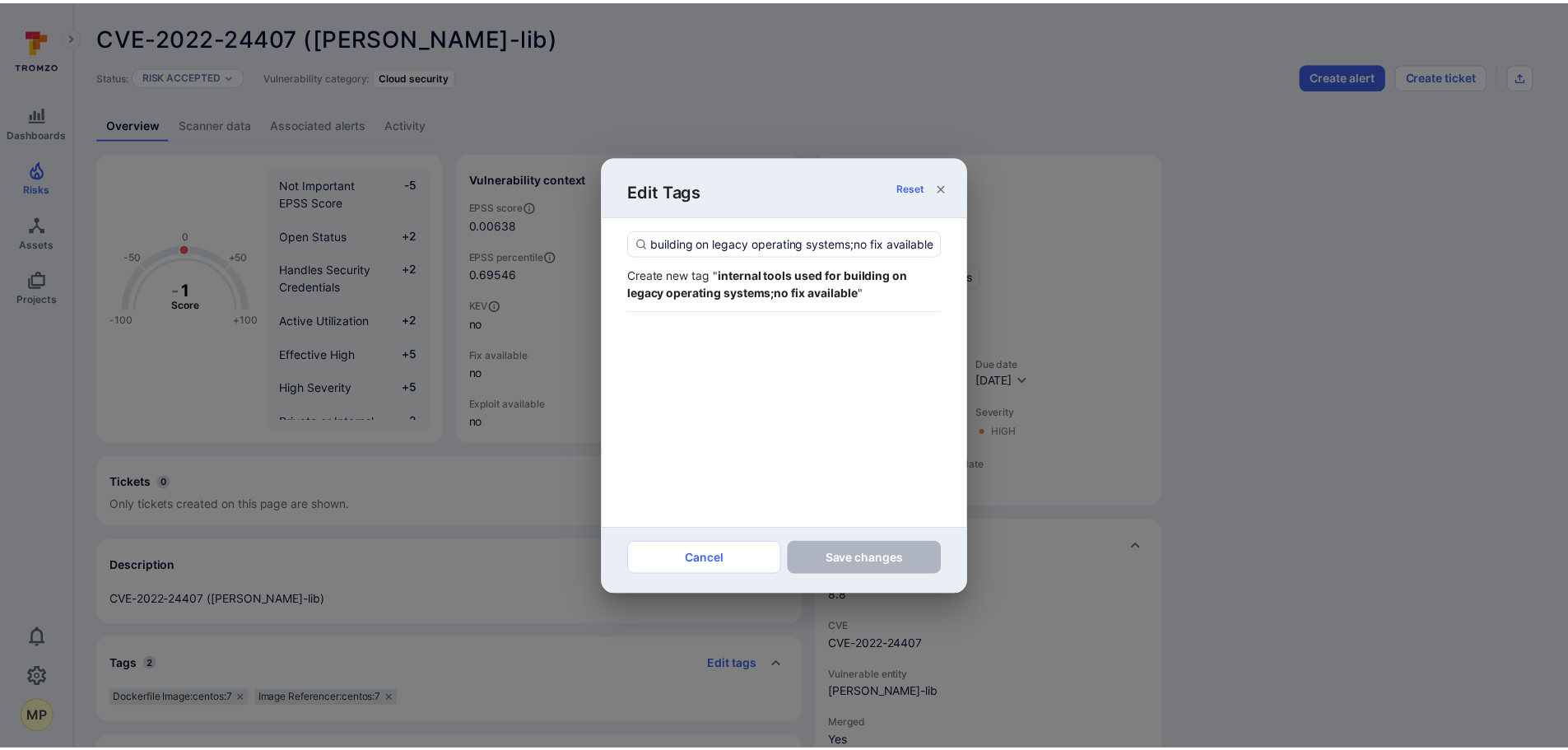
scroll to position [0, 0]
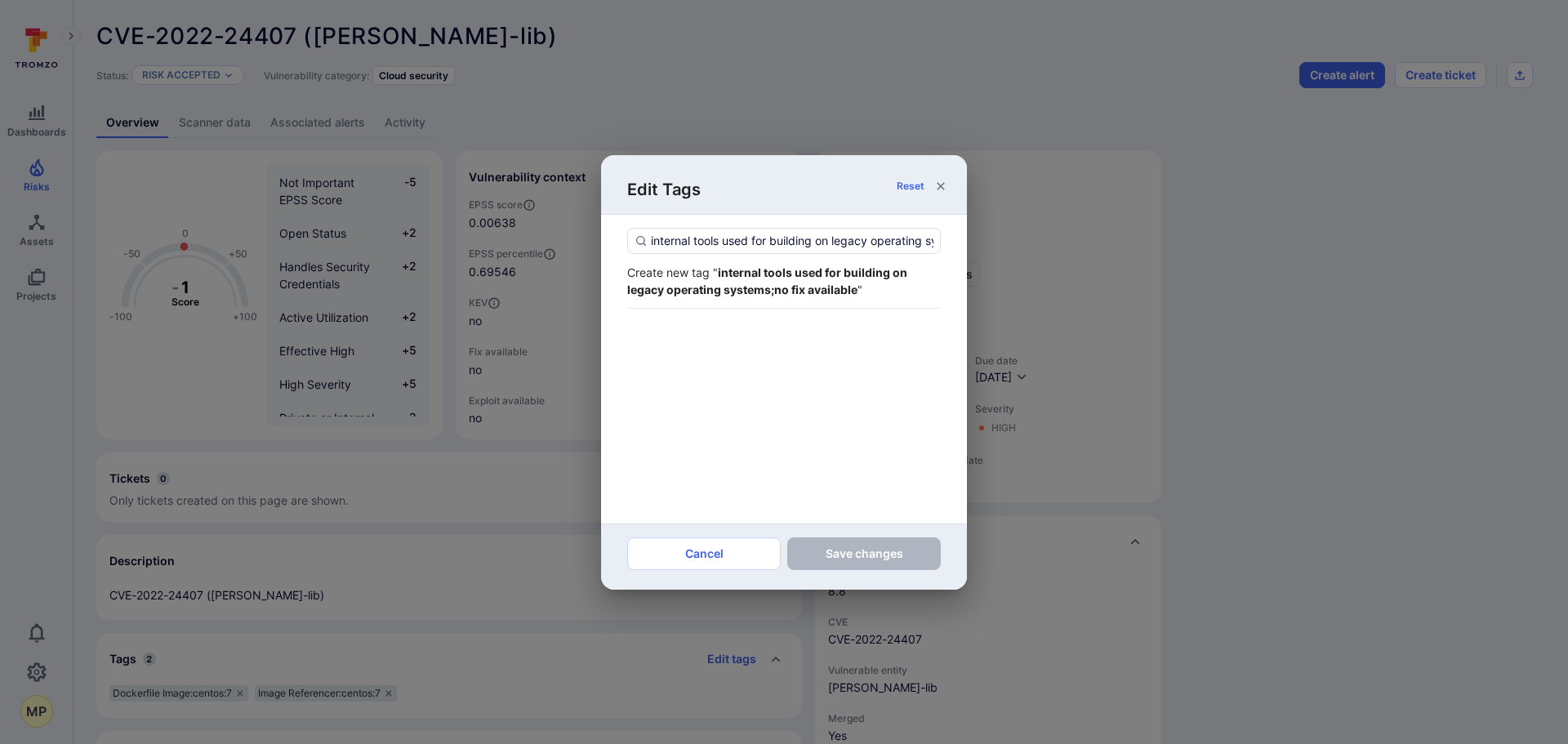
click at [784, 289] on strong "internal tools used for building on legacy operating systems;no fix available" at bounding box center [767, 281] width 280 height 31
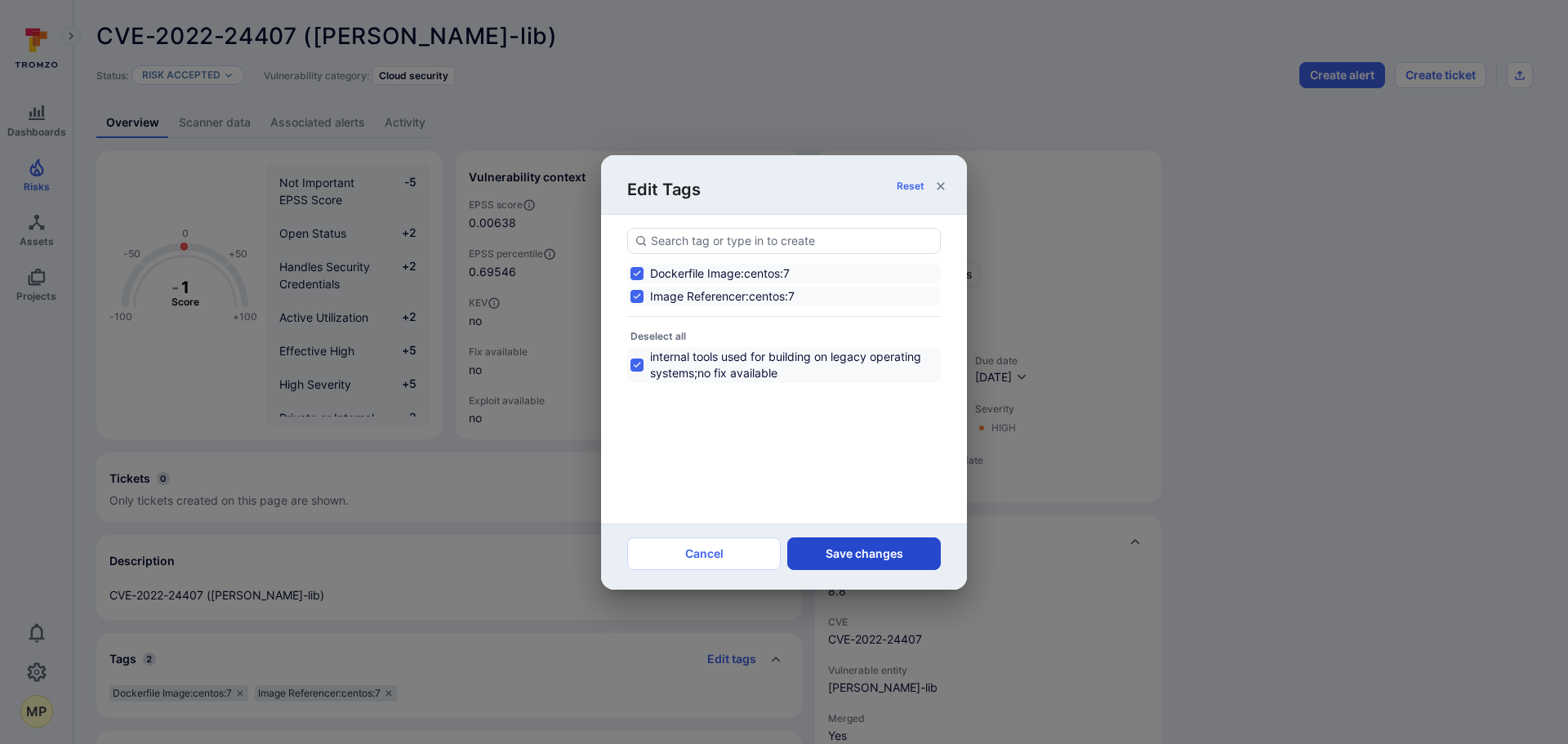
click at [833, 566] on button "Save changes" at bounding box center [863, 554] width 153 height 33
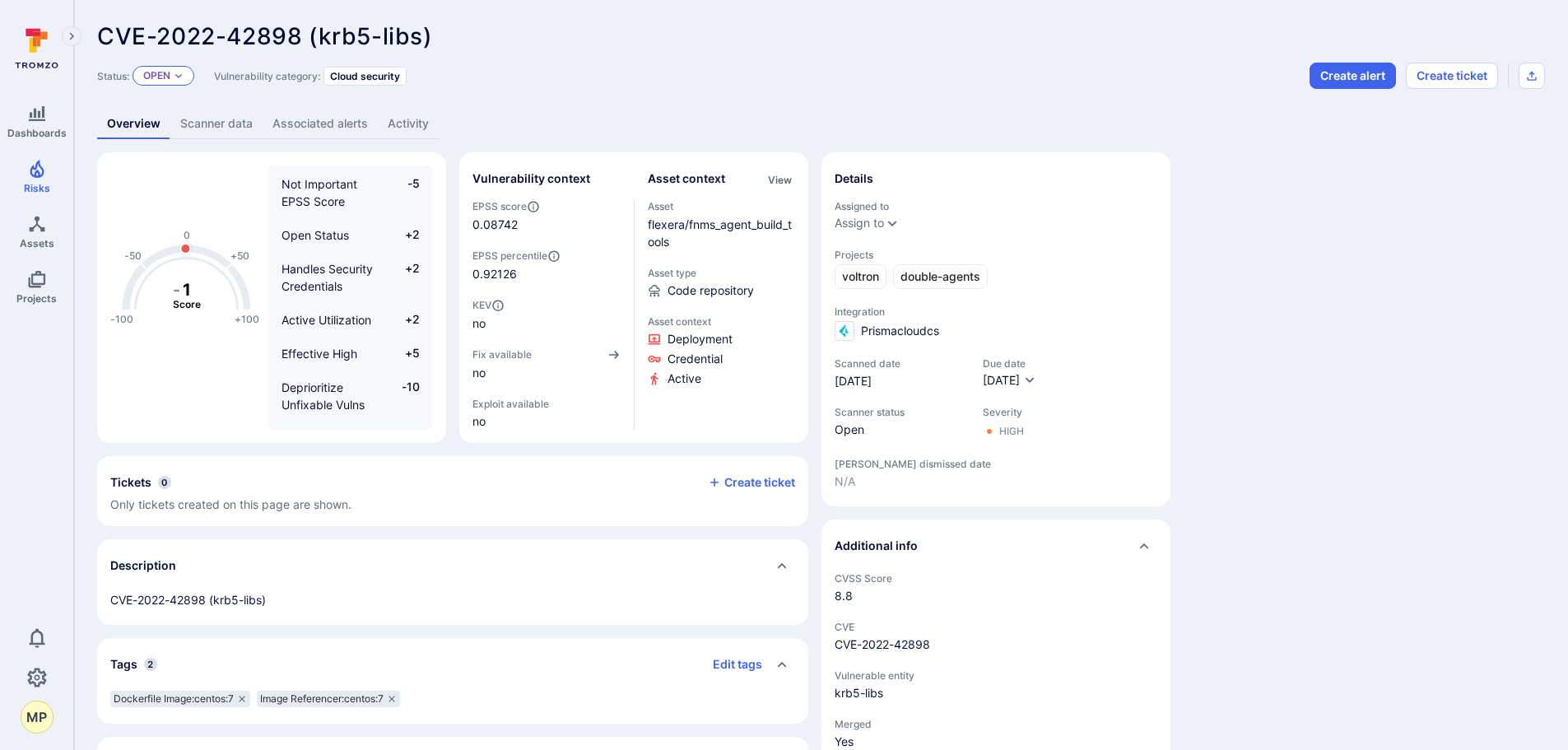
click at [178, 76] on icon "Expand dropdown" at bounding box center [178, 76] width 6 height 4
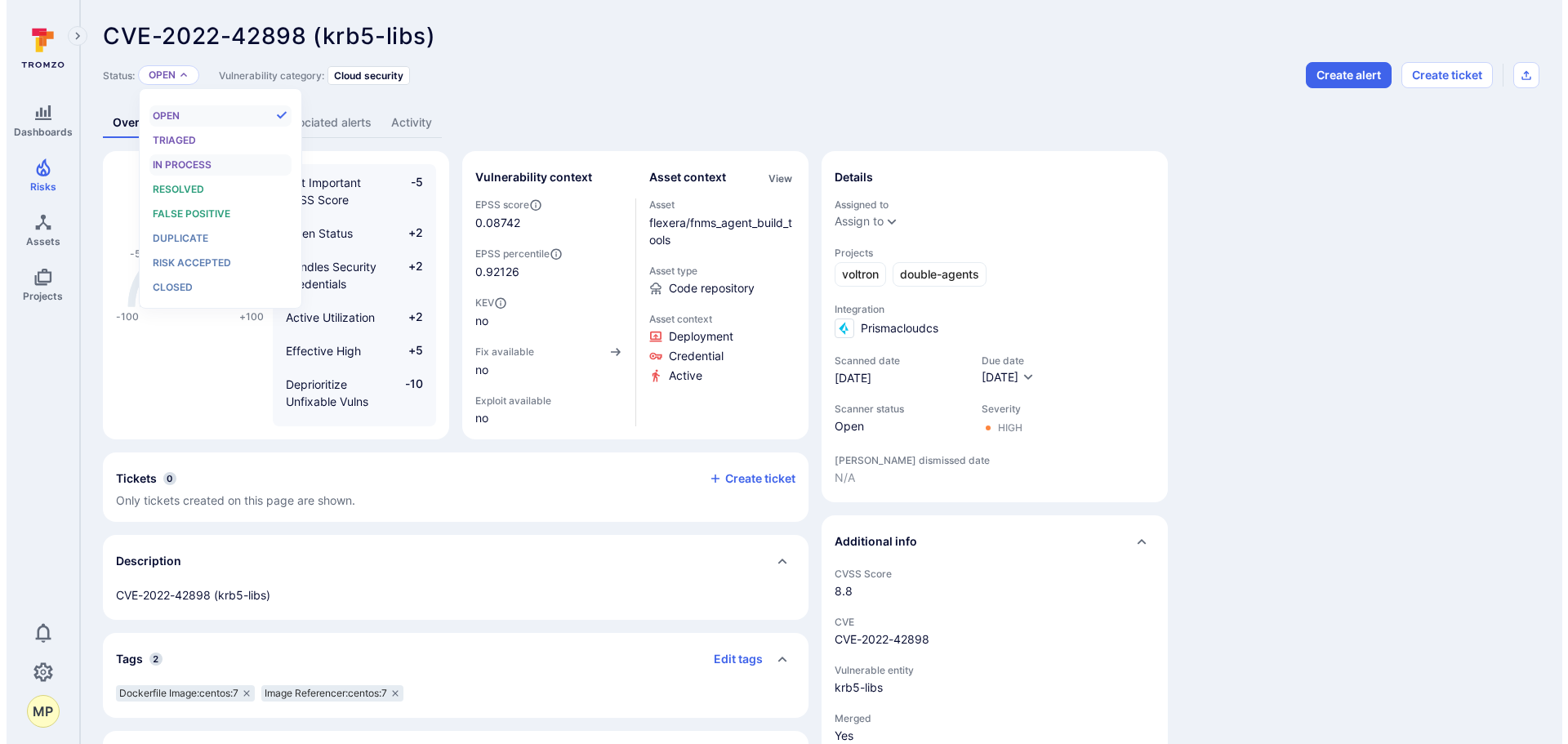
scroll to position [13, 0]
click at [190, 263] on span "Risk accepted" at bounding box center [185, 262] width 78 height 12
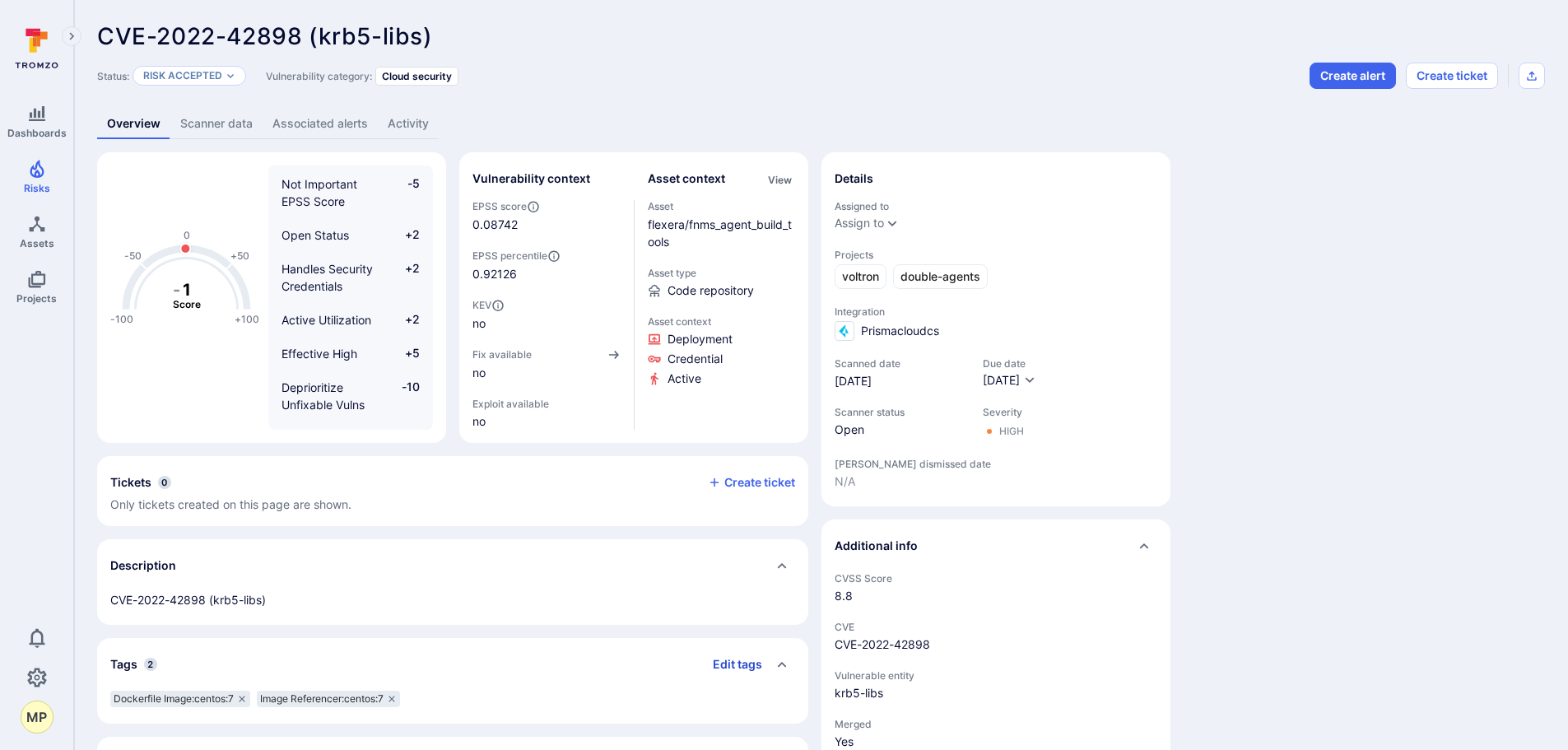
click at [748, 668] on button "Edit tags" at bounding box center [731, 664] width 63 height 26
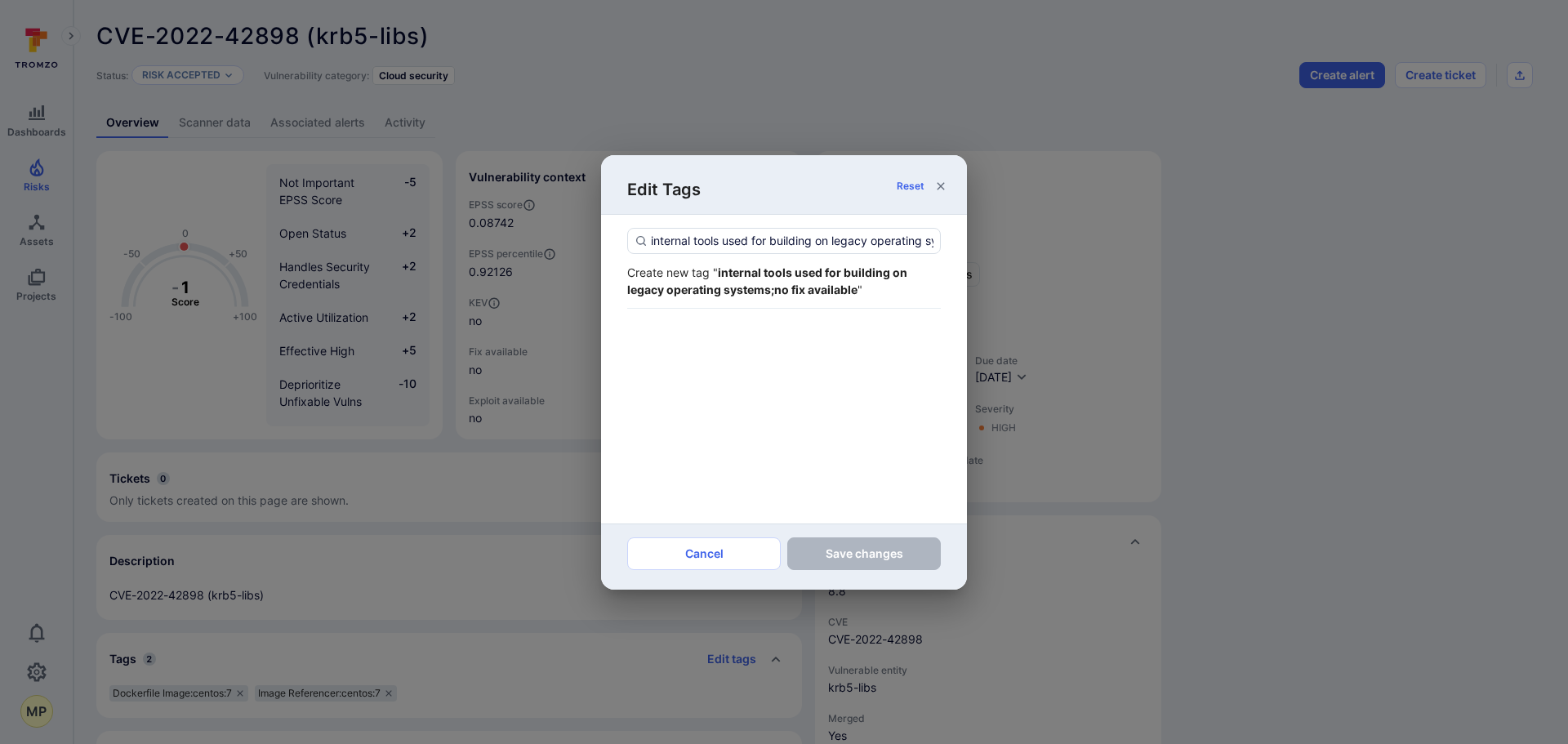
scroll to position [0, 135]
type input "internal tools used for building on legacy operating systems;no fix available"
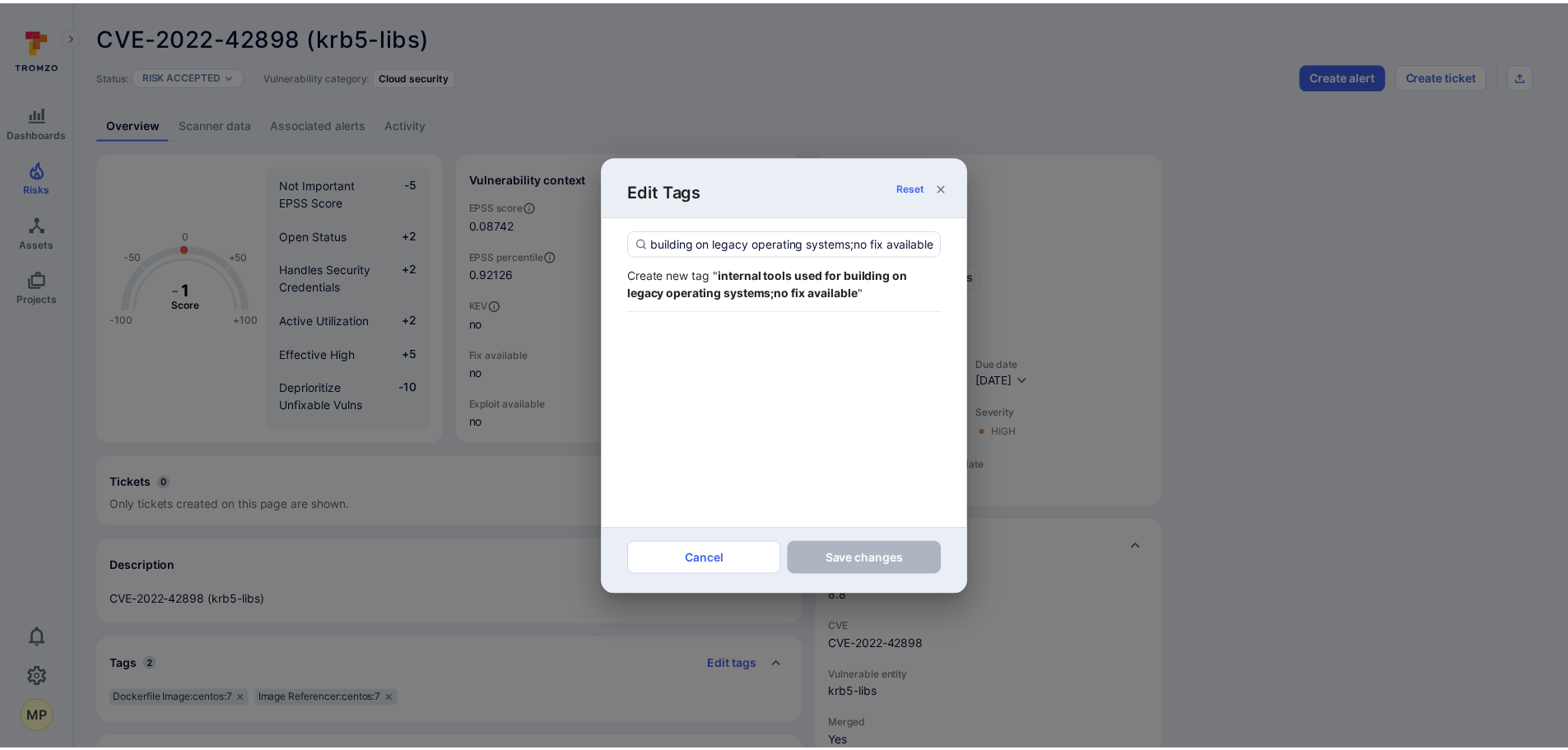
scroll to position [0, 0]
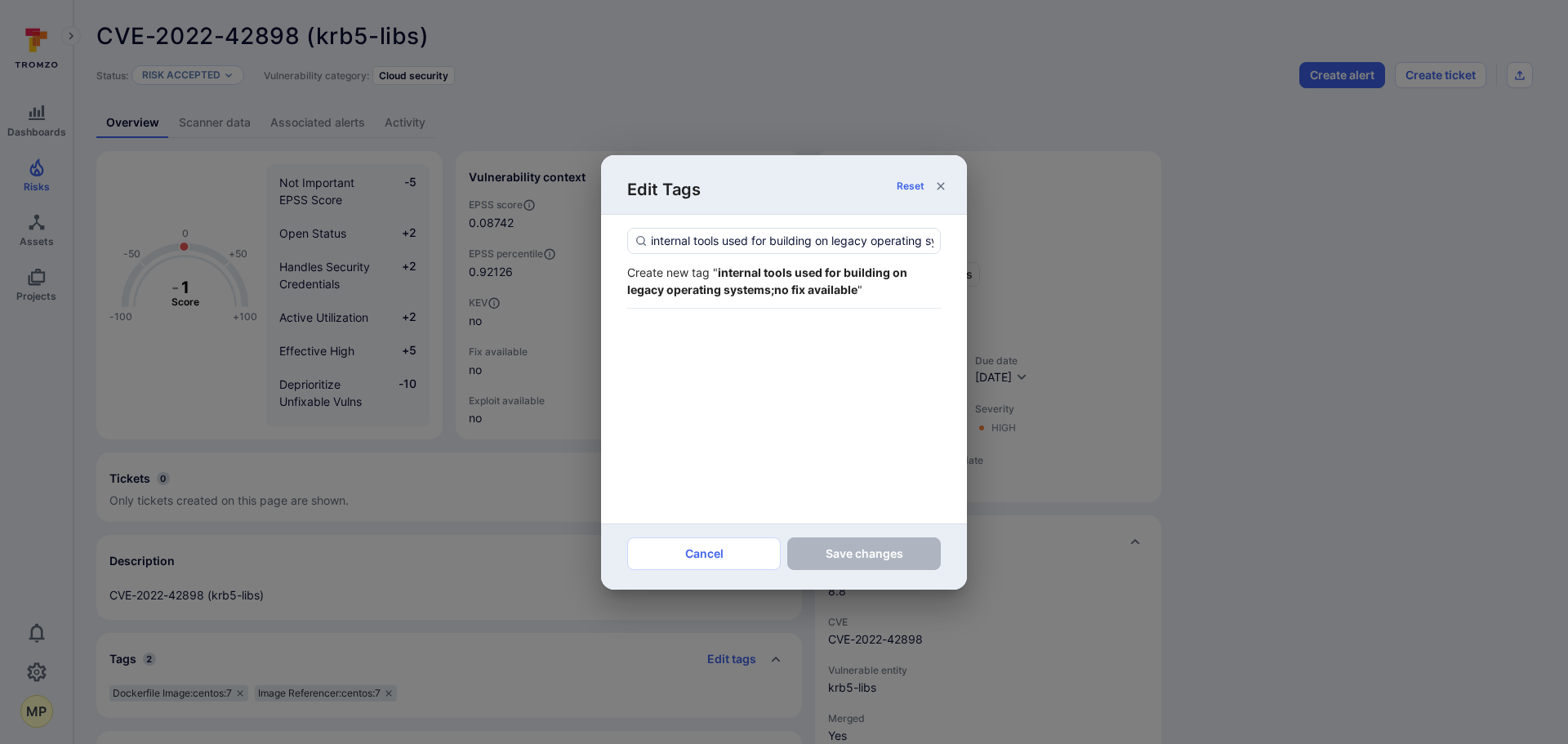
click at [778, 291] on strong "internal tools used for building on legacy operating systems;no fix available" at bounding box center [767, 281] width 280 height 31
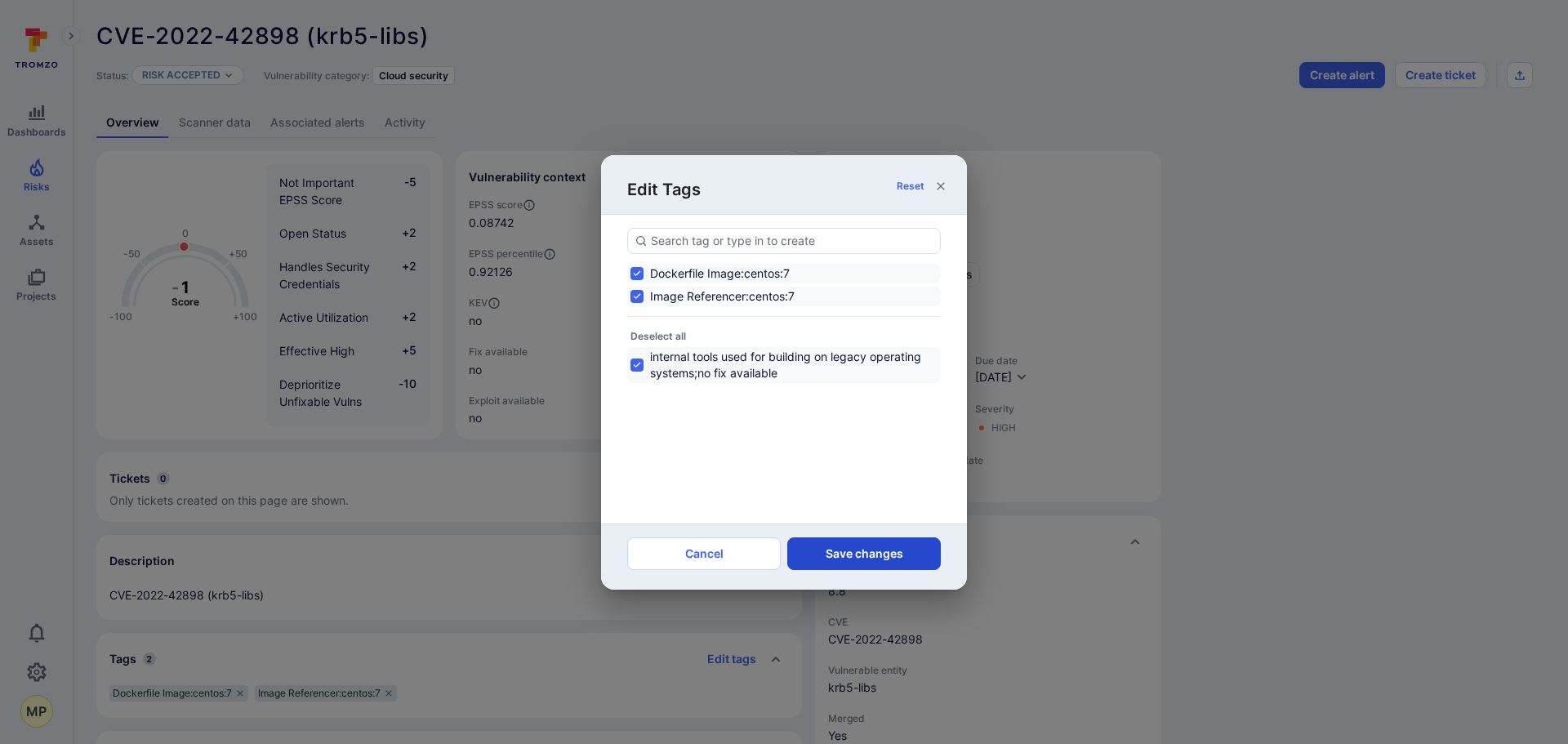
click at [842, 552] on button "Save changes" at bounding box center [863, 554] width 153 height 33
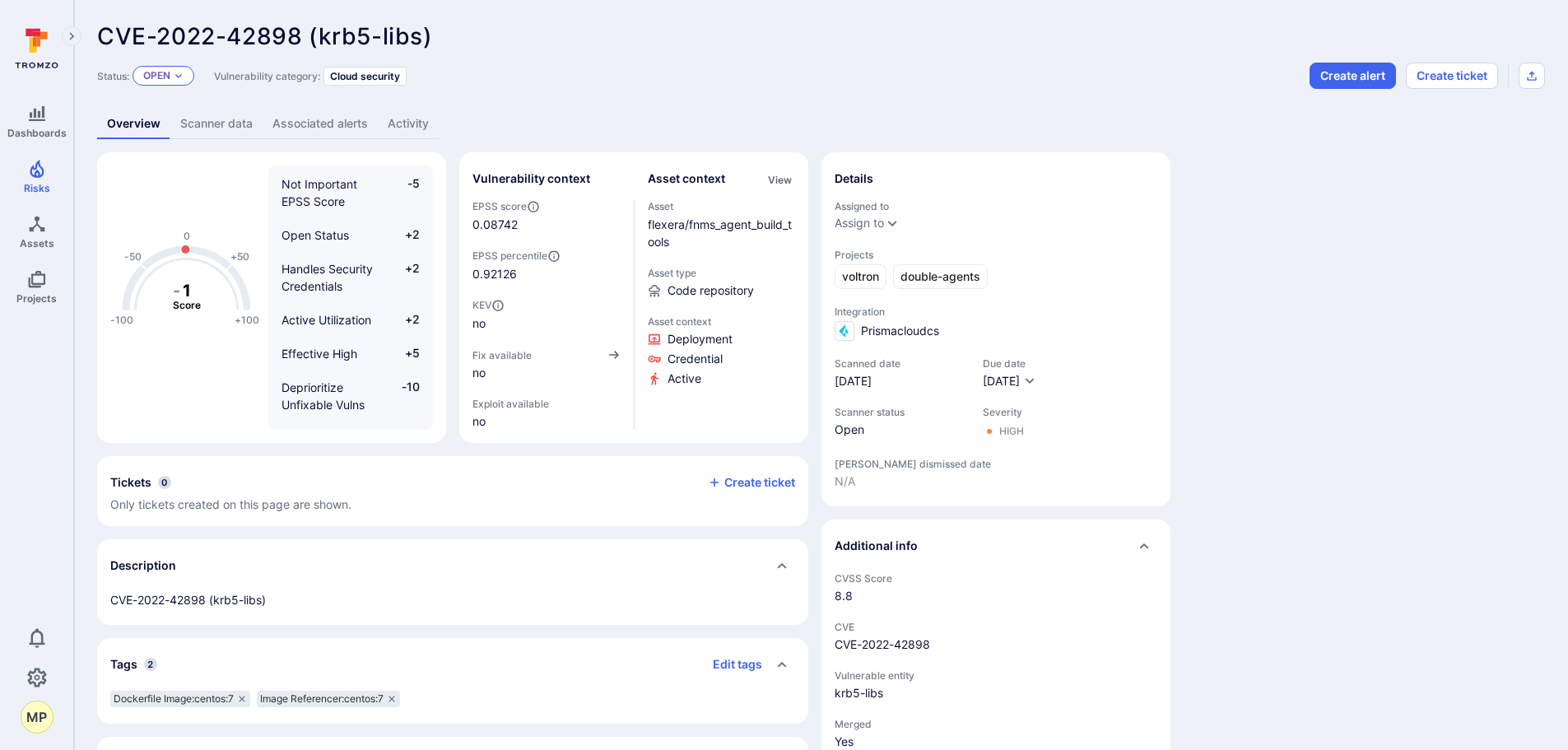
drag, startPoint x: 169, startPoint y: 74, endPoint x: 172, endPoint y: 88, distance: 14.3
click at [169, 75] on p "Open" at bounding box center [156, 76] width 27 height 13
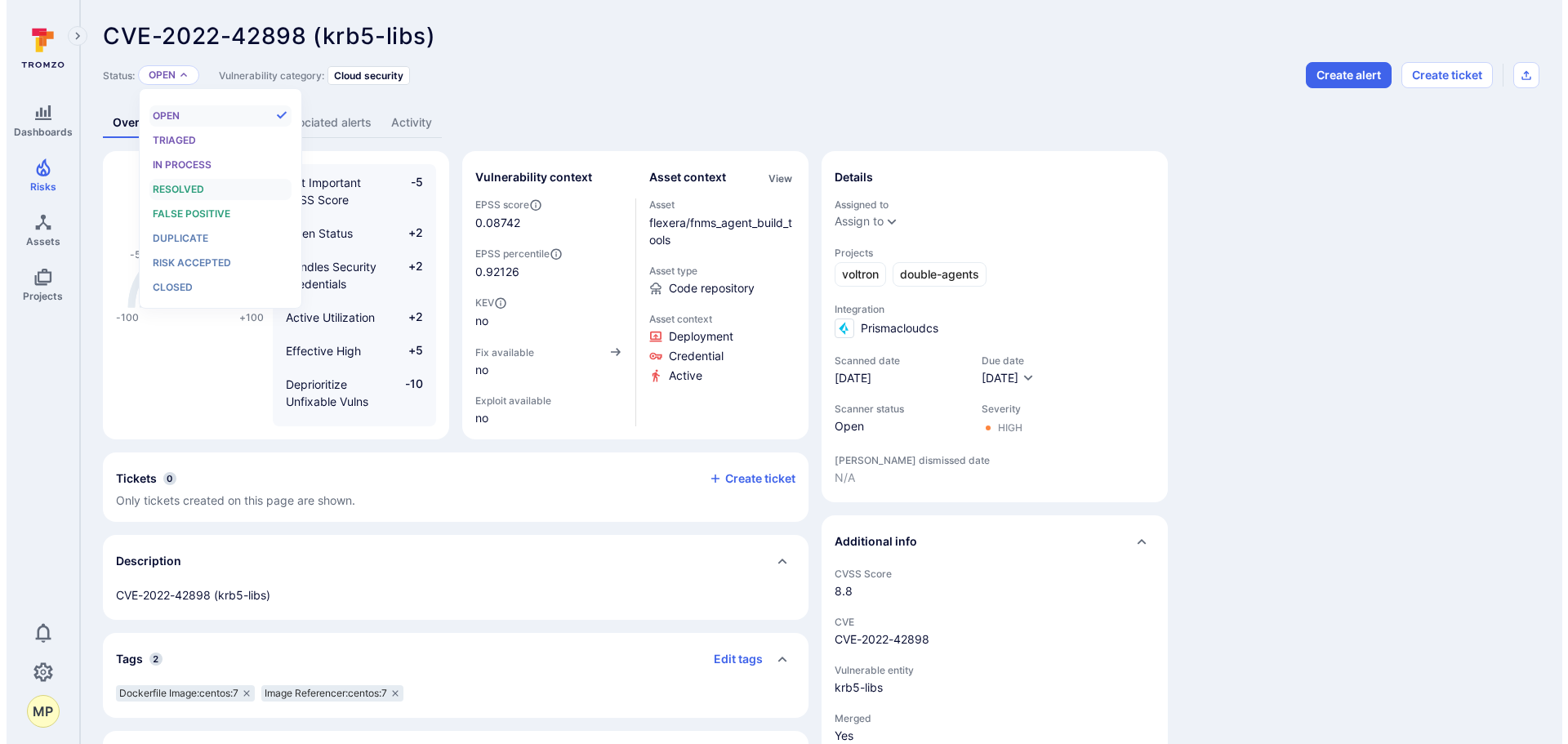
scroll to position [13, 0]
drag, startPoint x: 197, startPoint y: 261, endPoint x: 248, endPoint y: 276, distance: 53.2
click at [197, 260] on span "Risk accepted" at bounding box center [185, 262] width 78 height 12
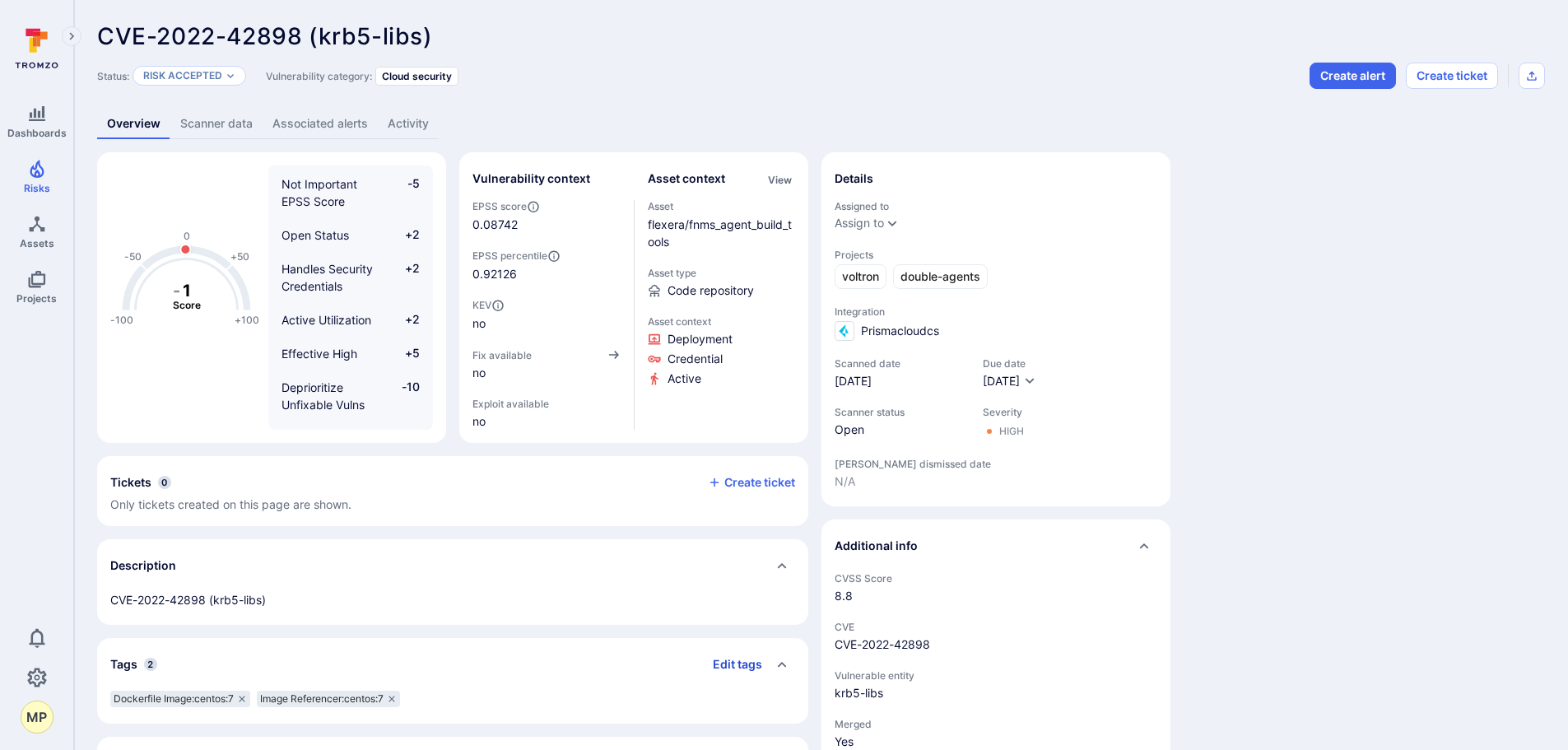
click at [717, 656] on button "Edit tags" at bounding box center [731, 664] width 63 height 26
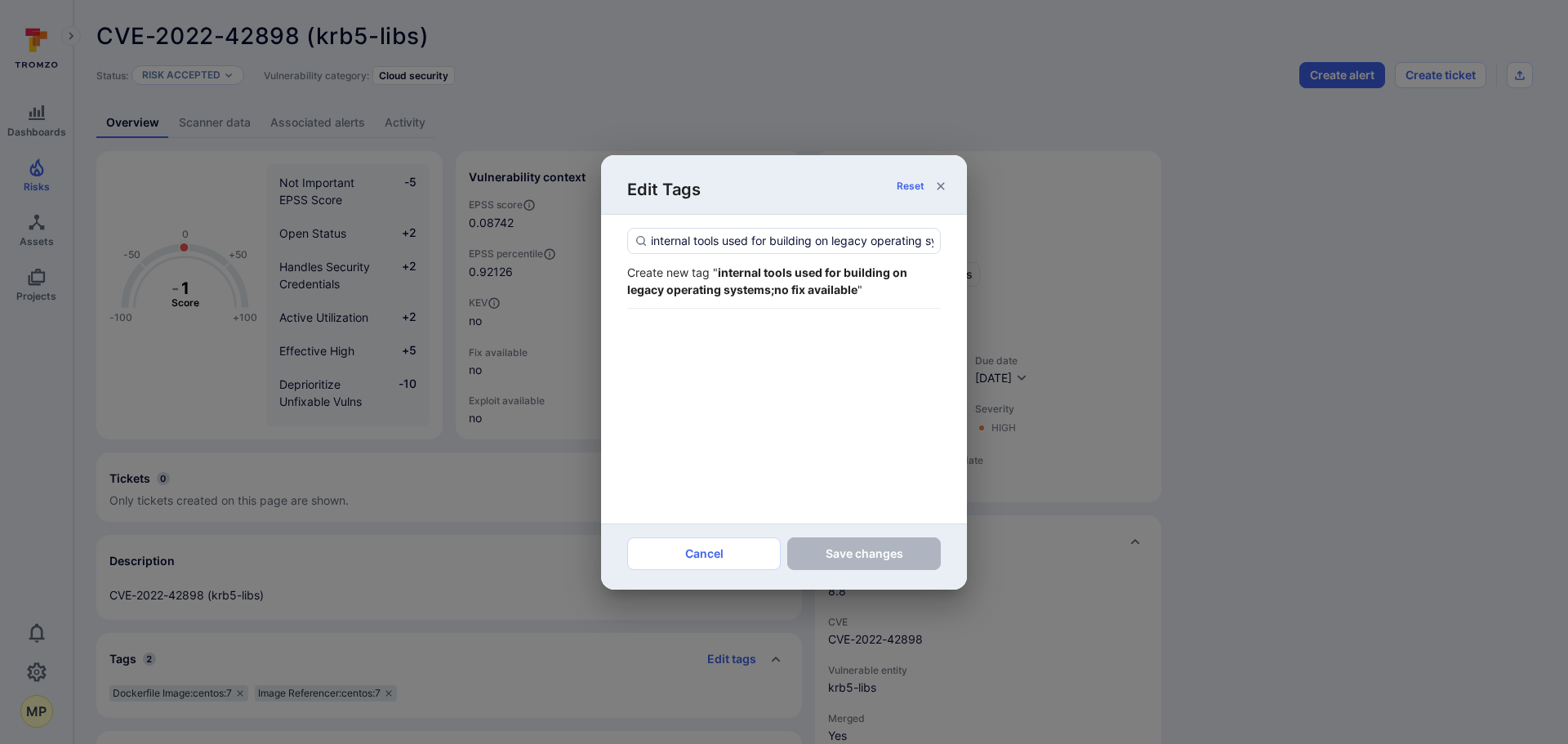
scroll to position [0, 135]
type input "internal tools used for building on legacy operating systems;no fix available"
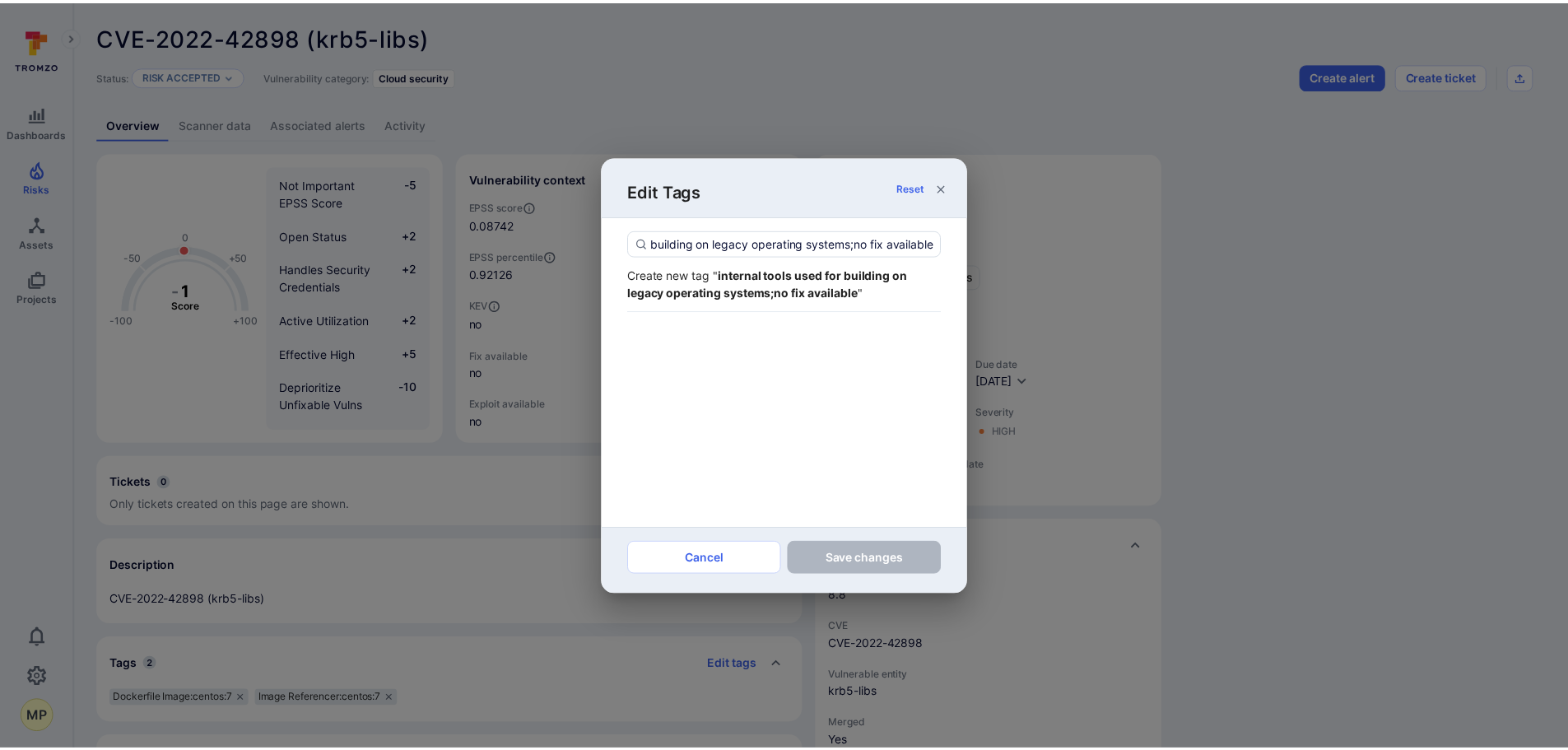
scroll to position [0, 0]
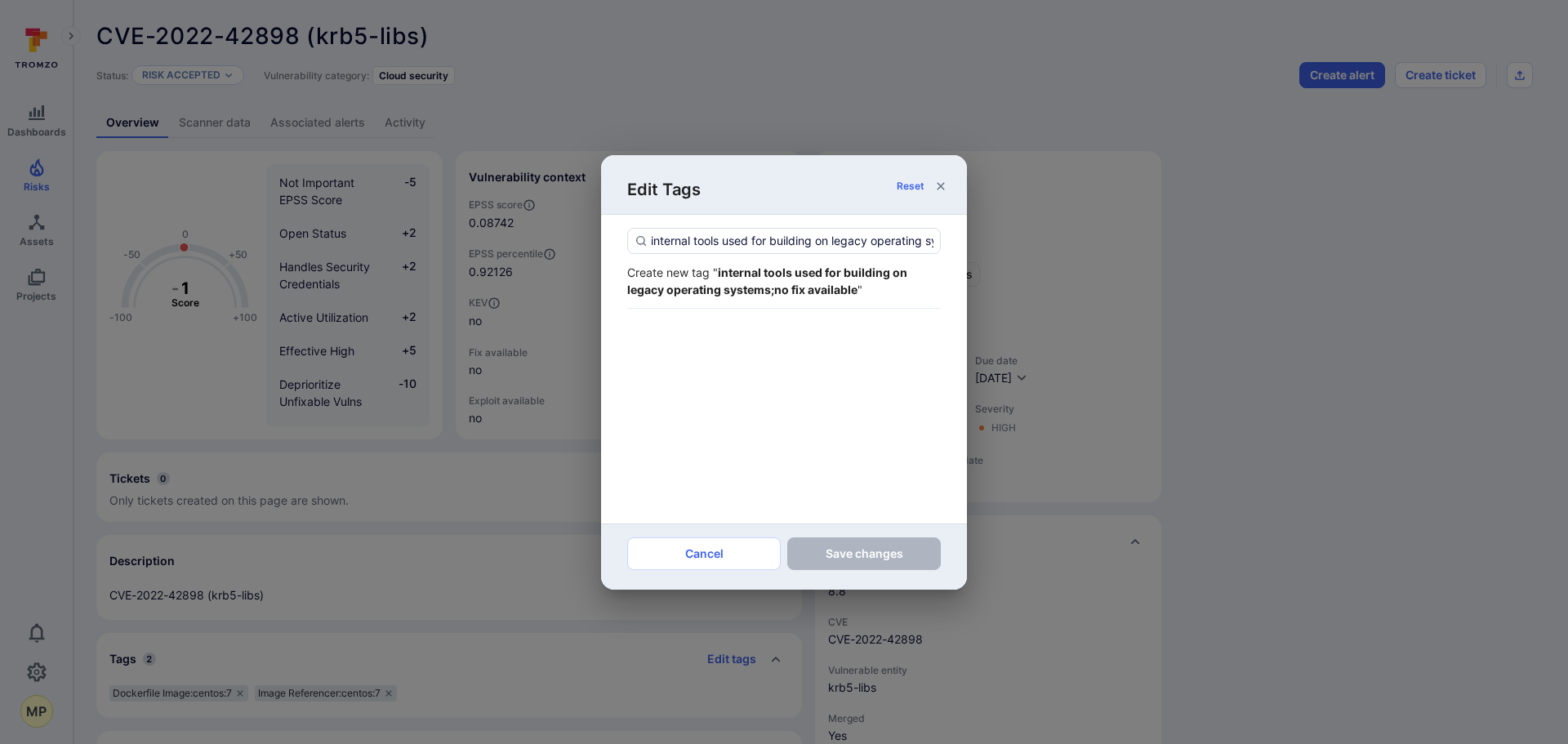
click at [762, 269] on strong "internal tools used for building on legacy operating systems;no fix available" at bounding box center [767, 281] width 280 height 31
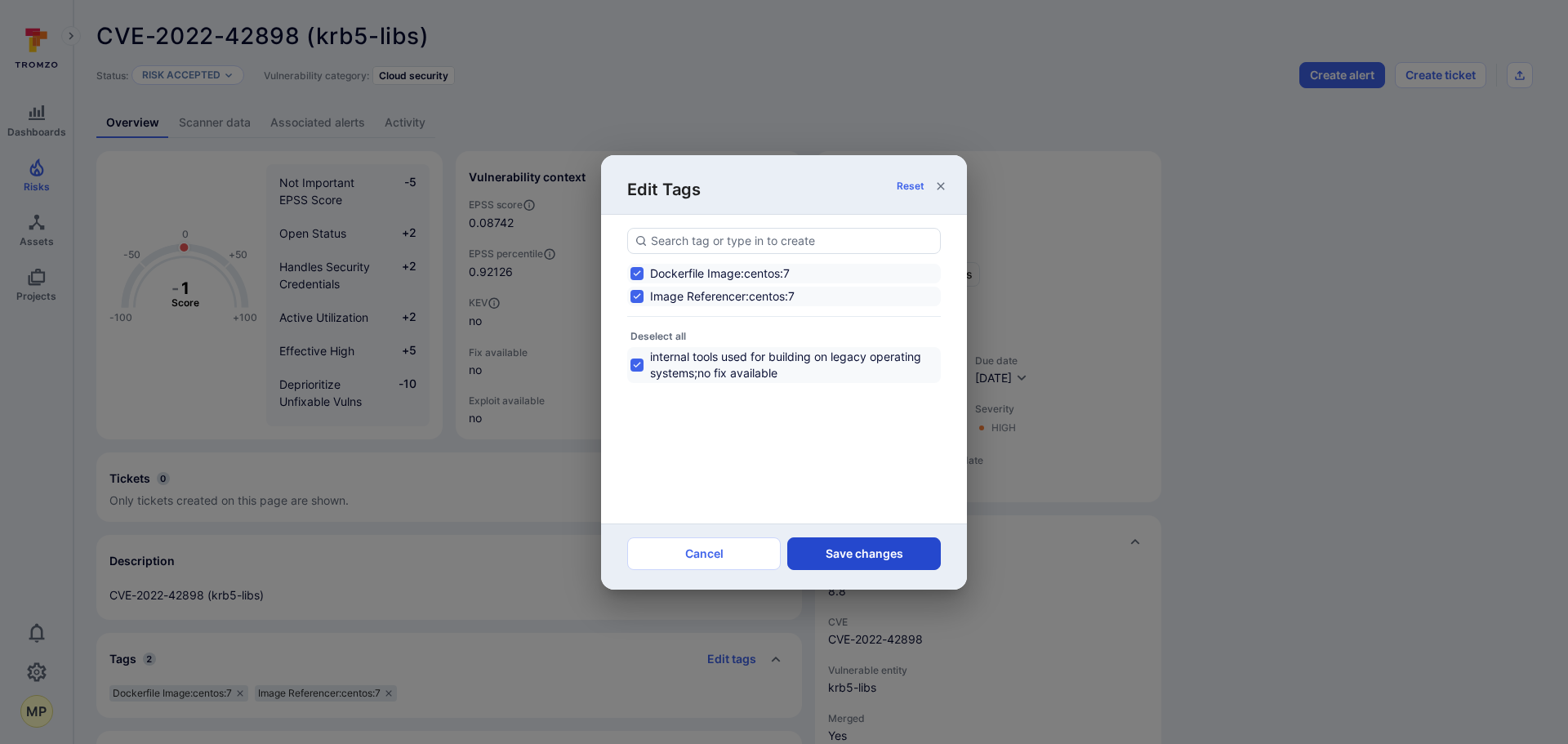
click at [852, 552] on button "Save changes" at bounding box center [863, 554] width 153 height 33
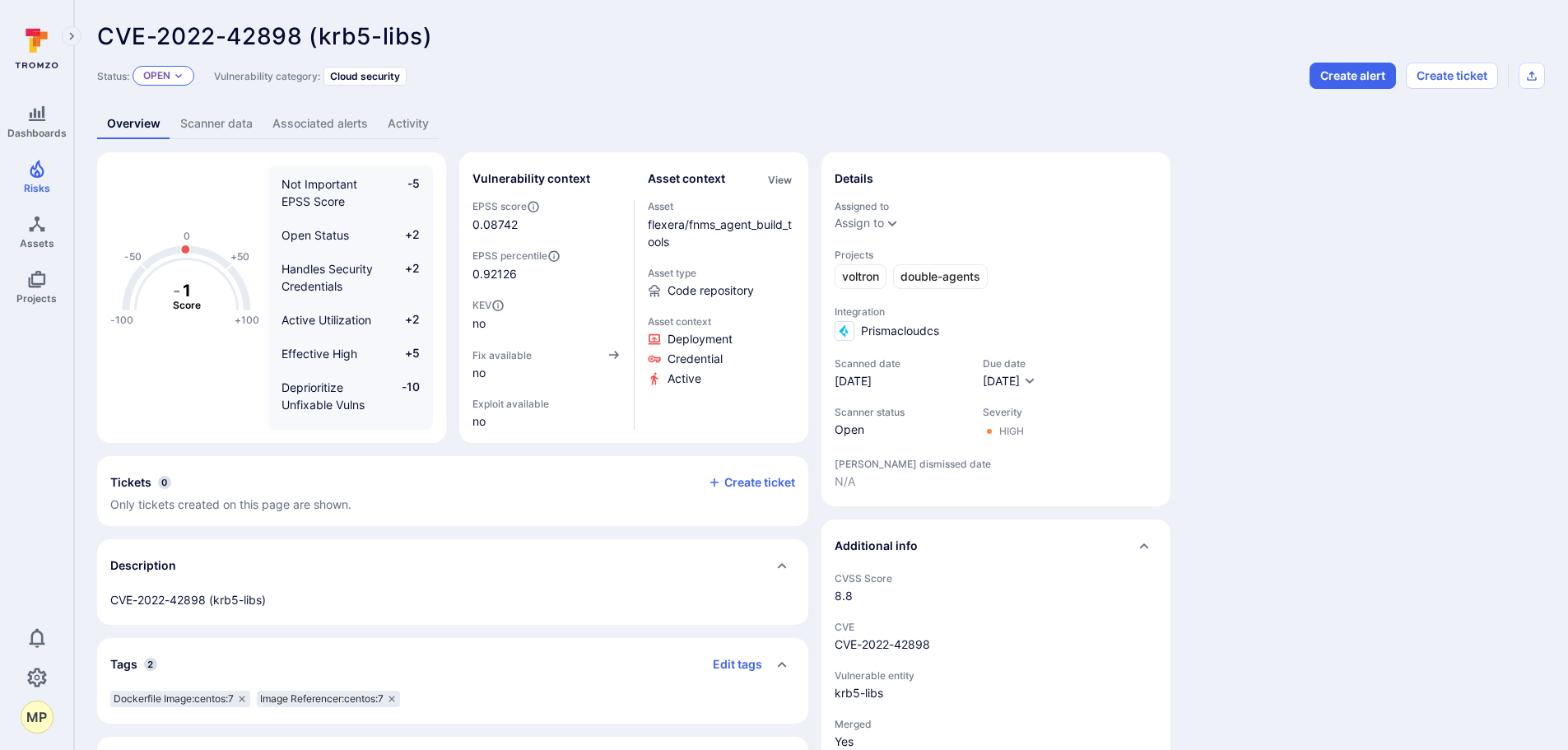
click at [174, 77] on div "Open" at bounding box center [163, 75] width 62 height 19
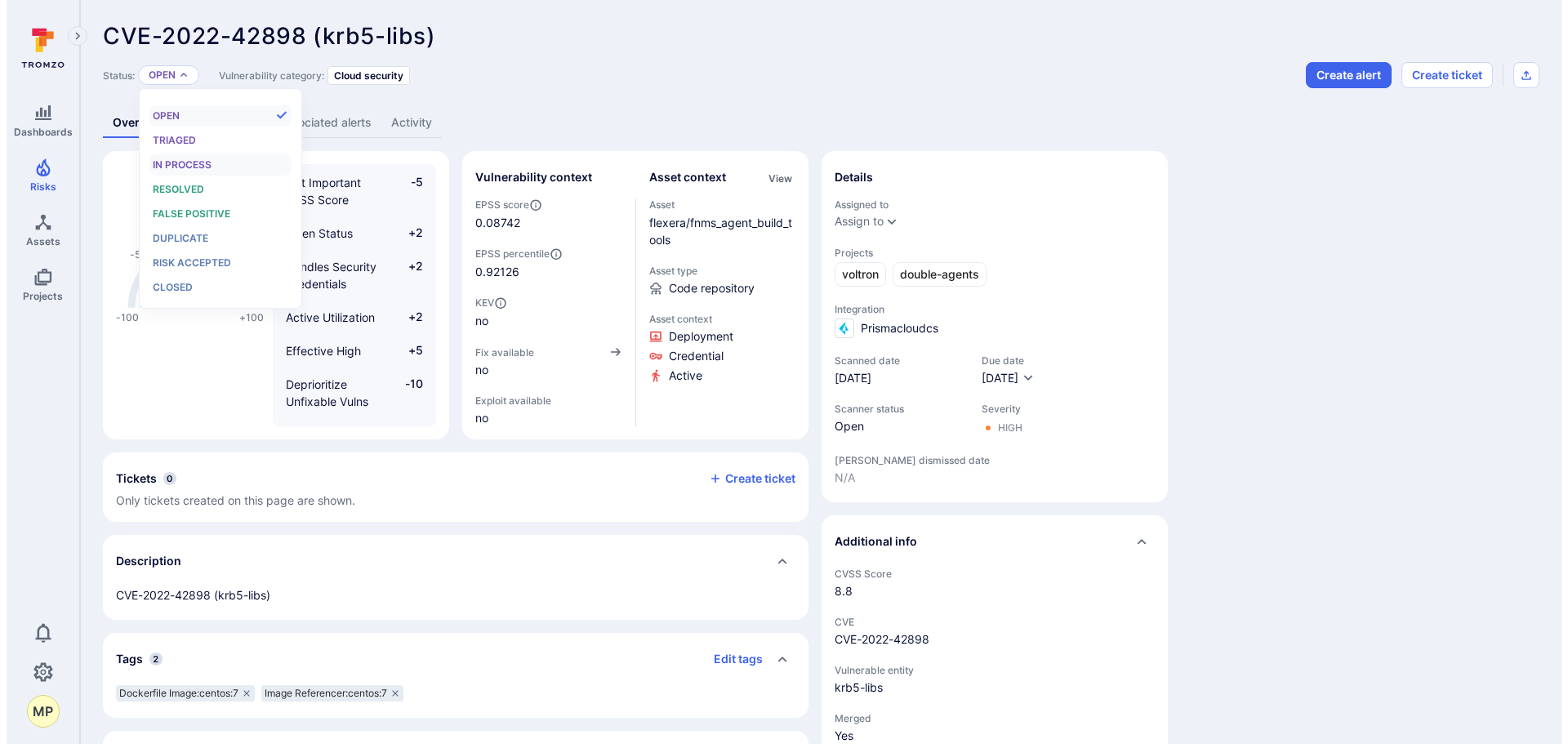
scroll to position [13, 0]
drag, startPoint x: 210, startPoint y: 259, endPoint x: 225, endPoint y: 254, distance: 15.8
click at [209, 258] on span "Risk accepted" at bounding box center [185, 262] width 78 height 12
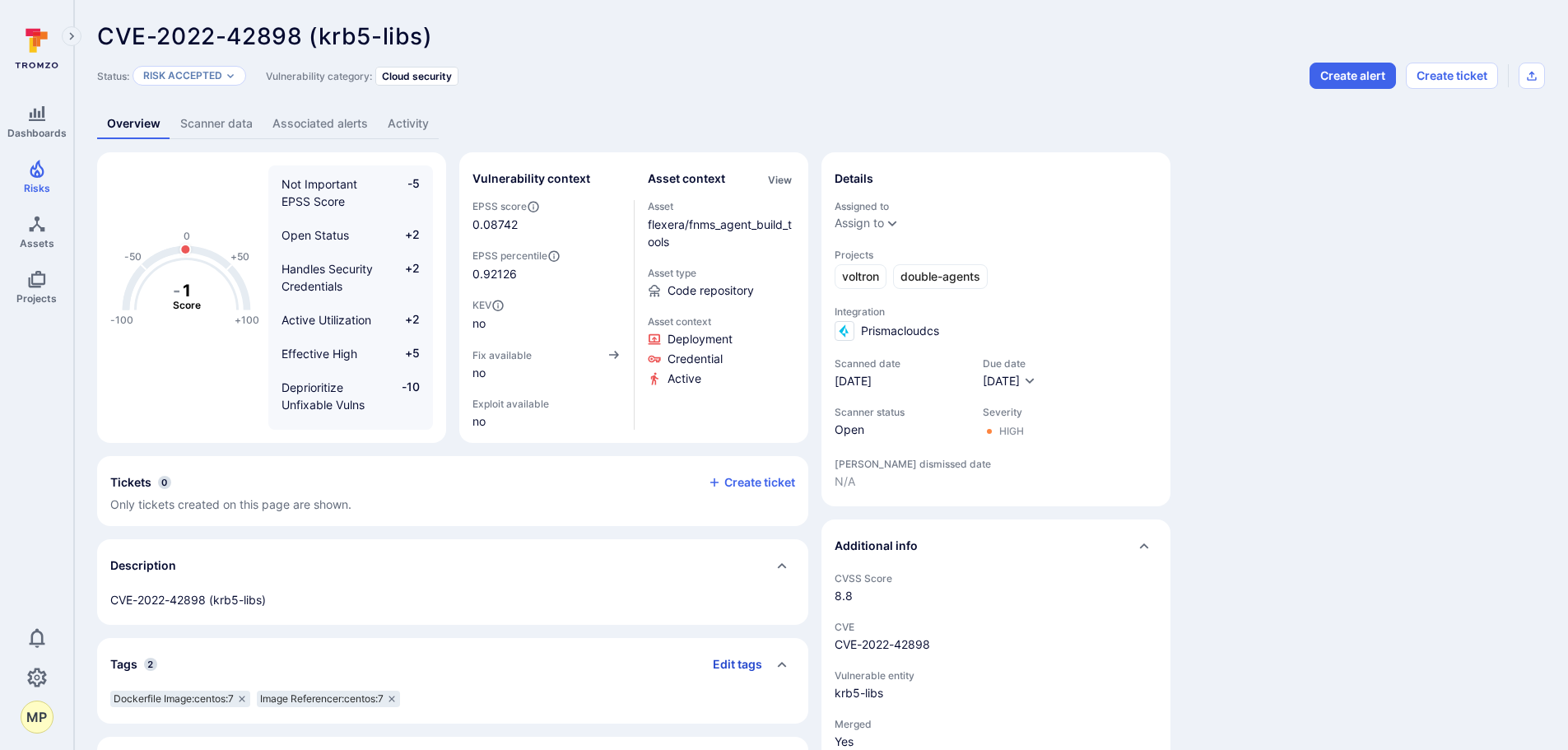
click at [732, 664] on button "Edit tags" at bounding box center [731, 664] width 63 height 26
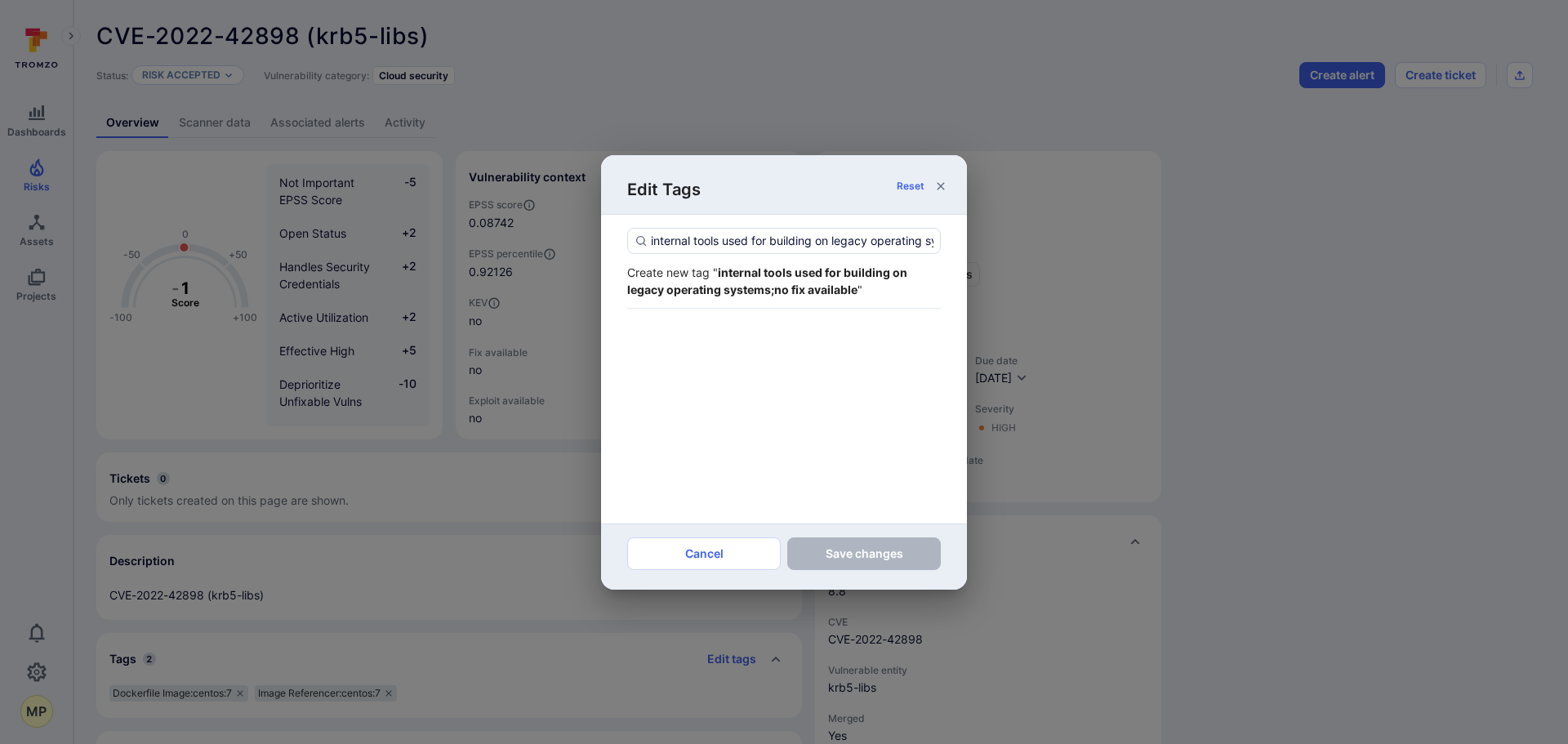
scroll to position [0, 135]
type input "internal tools used for building on legacy operating systems;no fix available"
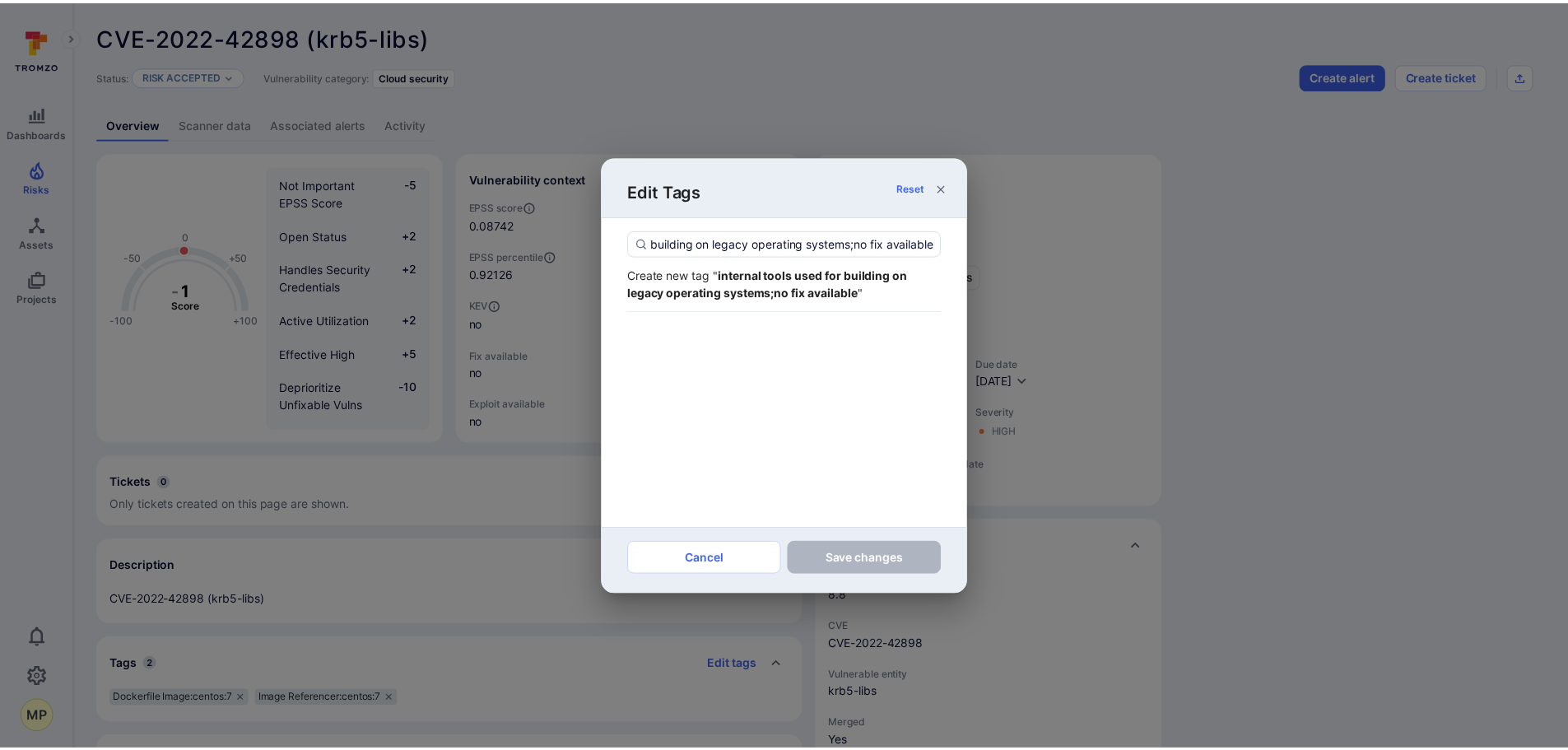
scroll to position [0, 0]
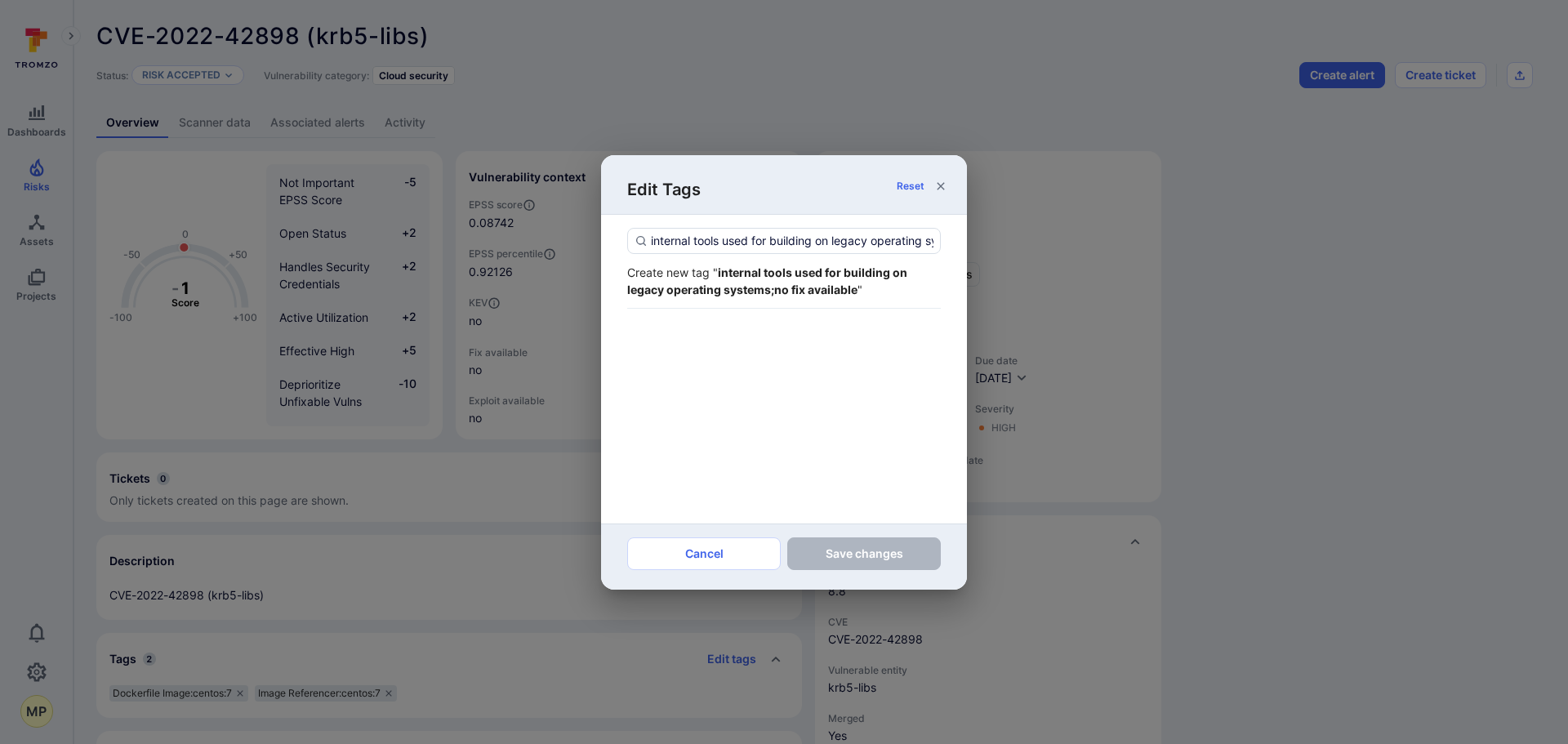
click at [807, 274] on strong "internal tools used for building on legacy operating systems;no fix available" at bounding box center [767, 281] width 280 height 31
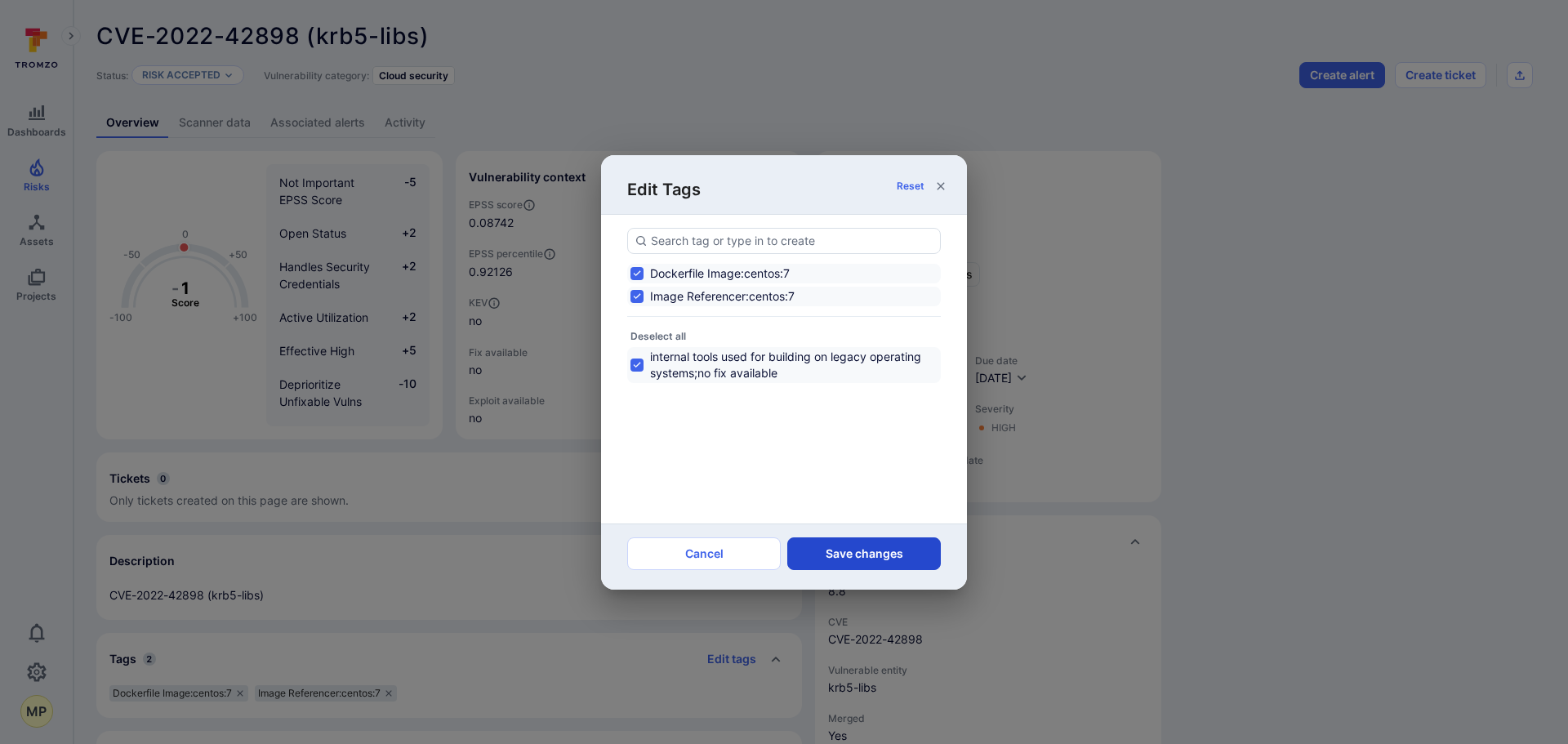
click at [840, 543] on button "Save changes" at bounding box center [863, 554] width 153 height 33
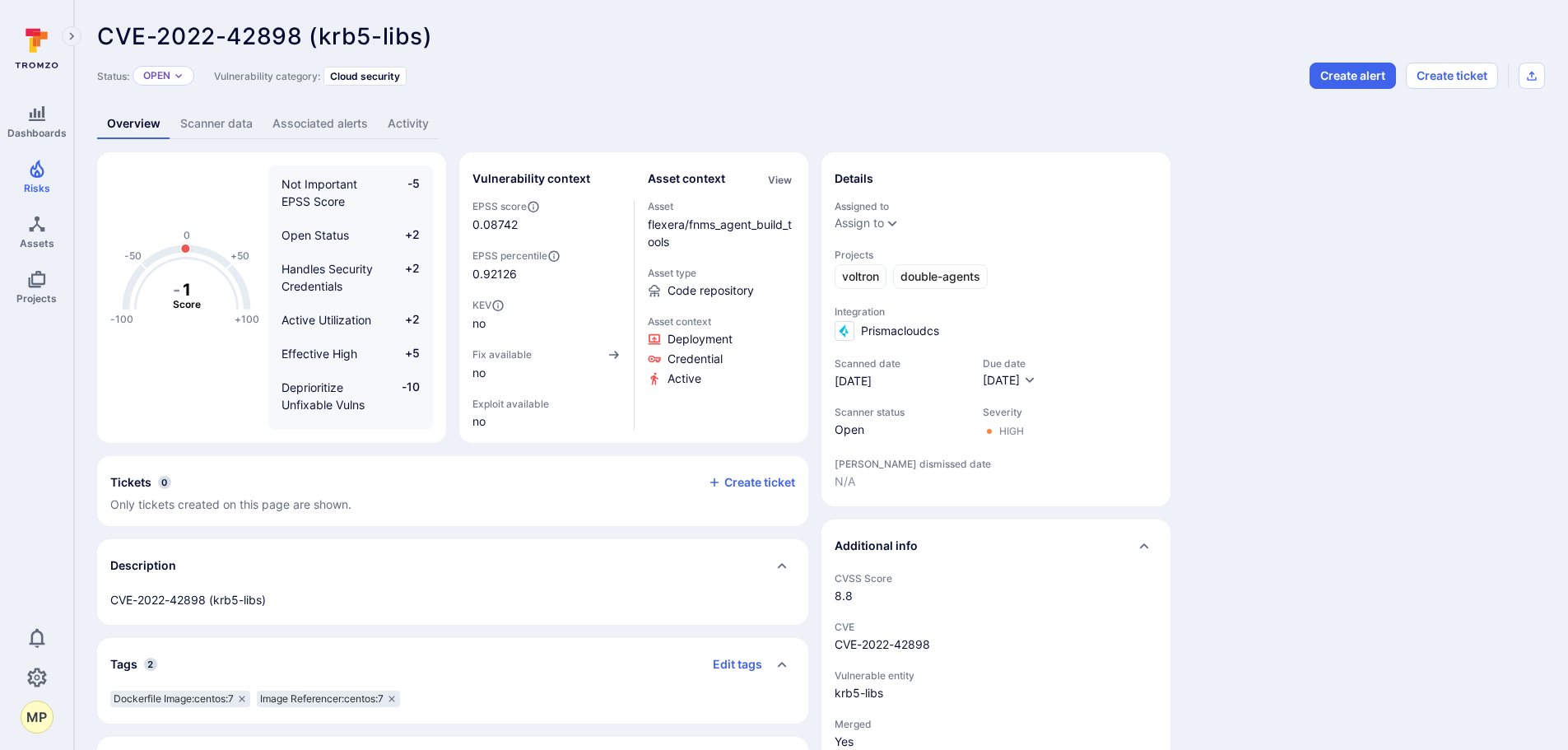
click at [168, 63] on div "Status: Open" at bounding box center [145, 76] width 97 height 26
drag, startPoint x: 167, startPoint y: 69, endPoint x: 168, endPoint y: 81, distance: 12.0
click at [167, 70] on div "Open" at bounding box center [163, 75] width 62 height 19
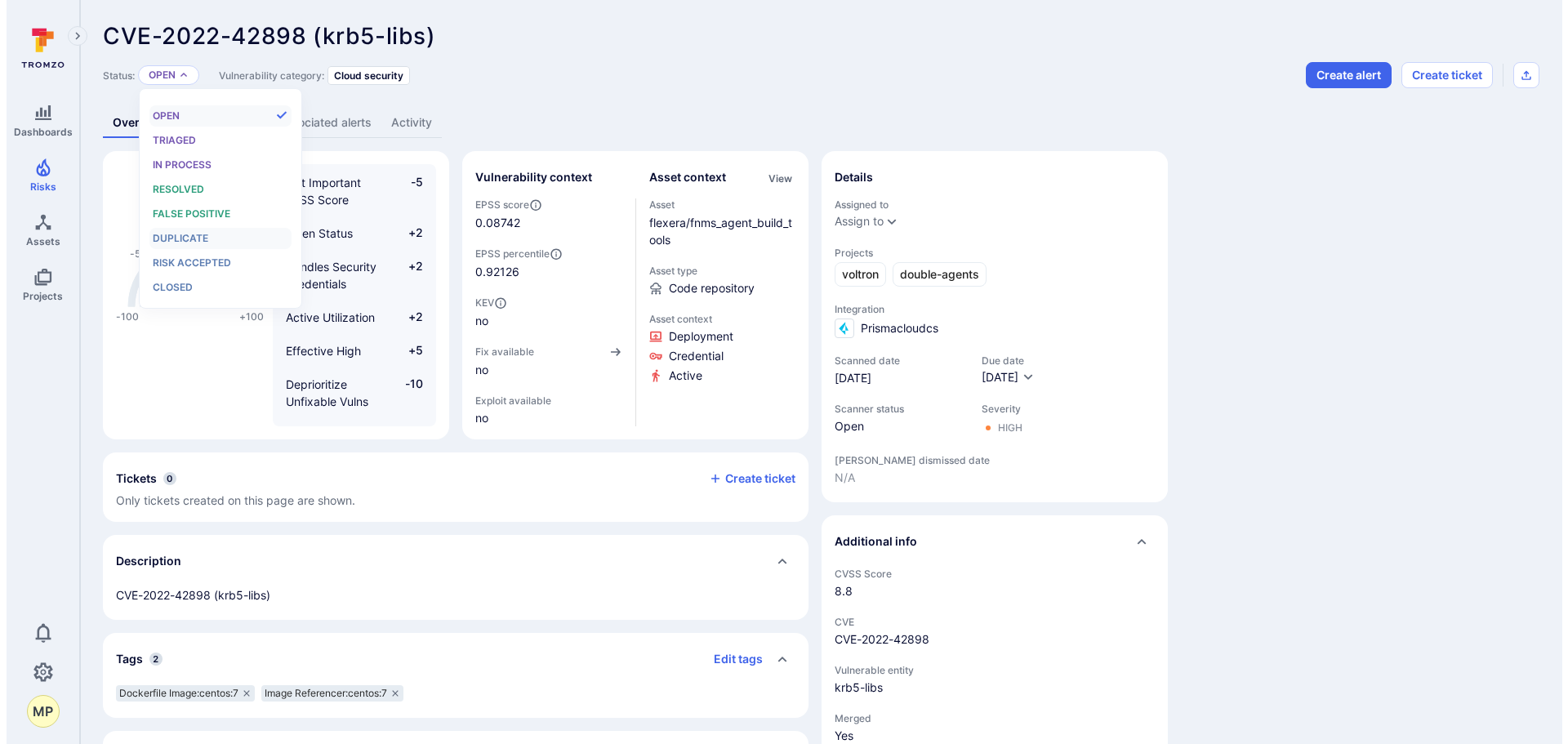
scroll to position [13, 0]
drag, startPoint x: 197, startPoint y: 276, endPoint x: 199, endPoint y: 260, distance: 16.1
click at [199, 260] on ul "Open Triaged In process Resolved False positive Duplicate Risk accepted Closed" at bounding box center [214, 202] width 142 height 193
click at [199, 260] on span "Risk accepted" at bounding box center [185, 262] width 78 height 12
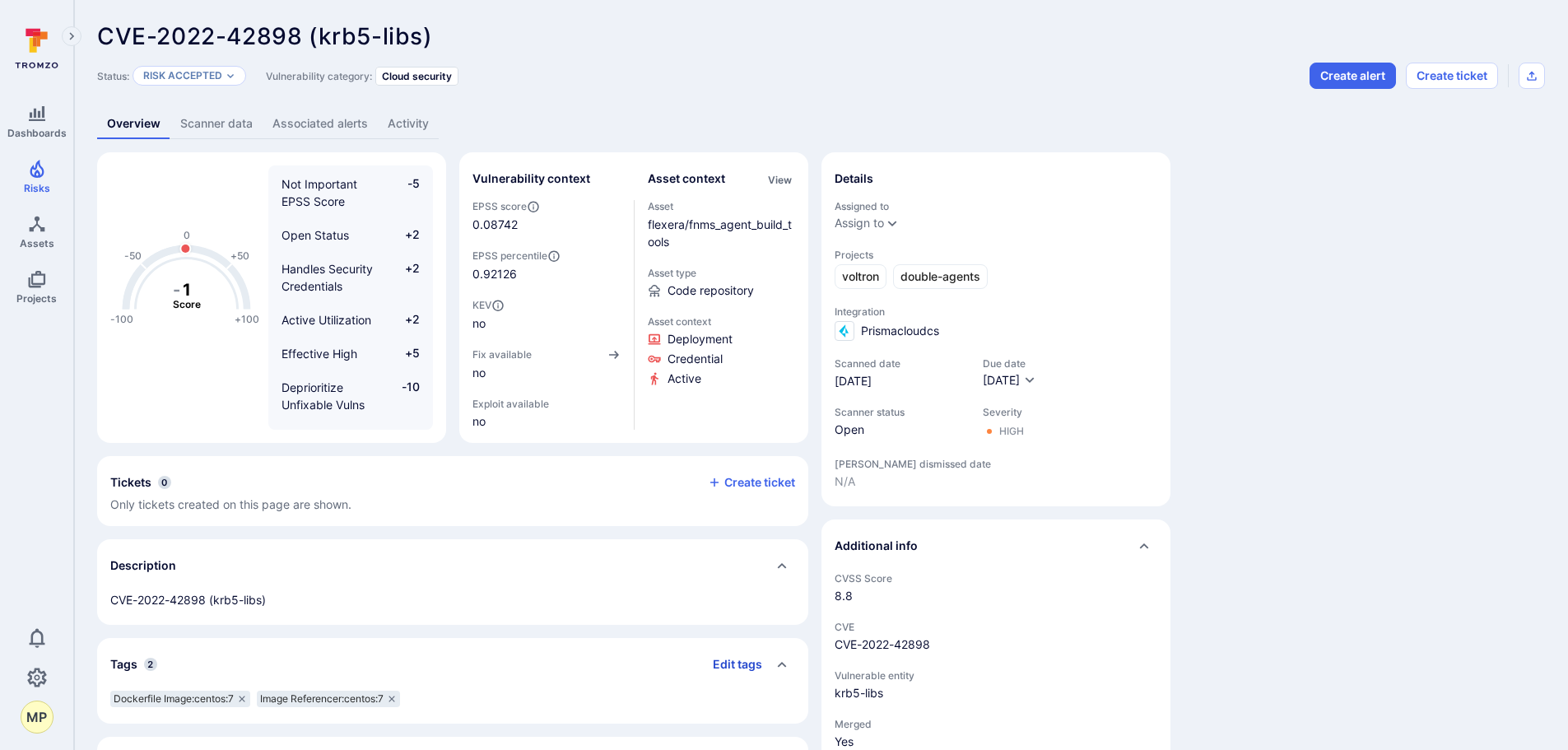
click at [735, 663] on button "Edit tags" at bounding box center [731, 664] width 63 height 26
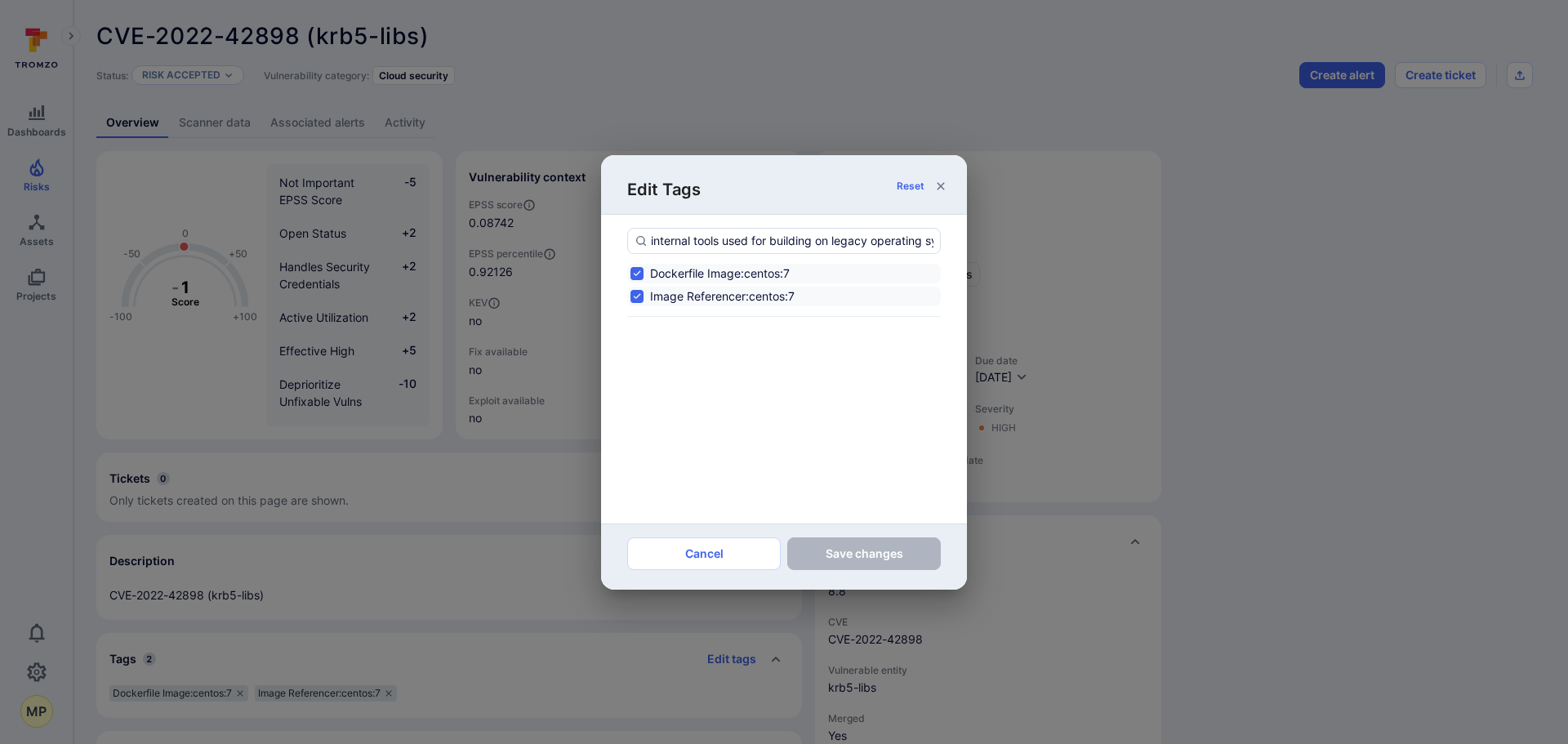
scroll to position [0, 135]
type input "internal tools used for building on legacy operating systems;no fix available"
click at [809, 275] on strong "internal tools used for building on legacy operating systems;no fix available" at bounding box center [767, 281] width 280 height 31
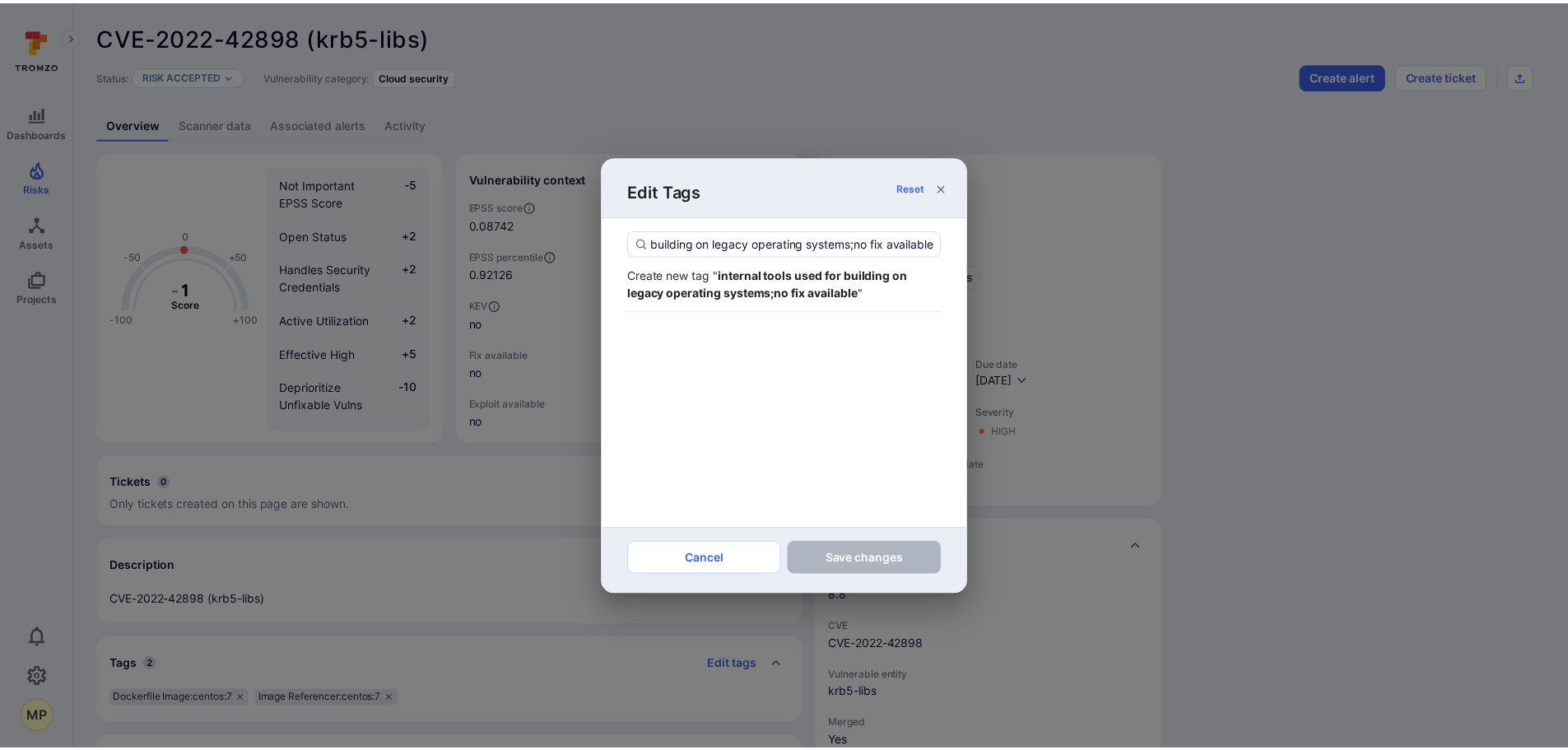
scroll to position [0, 0]
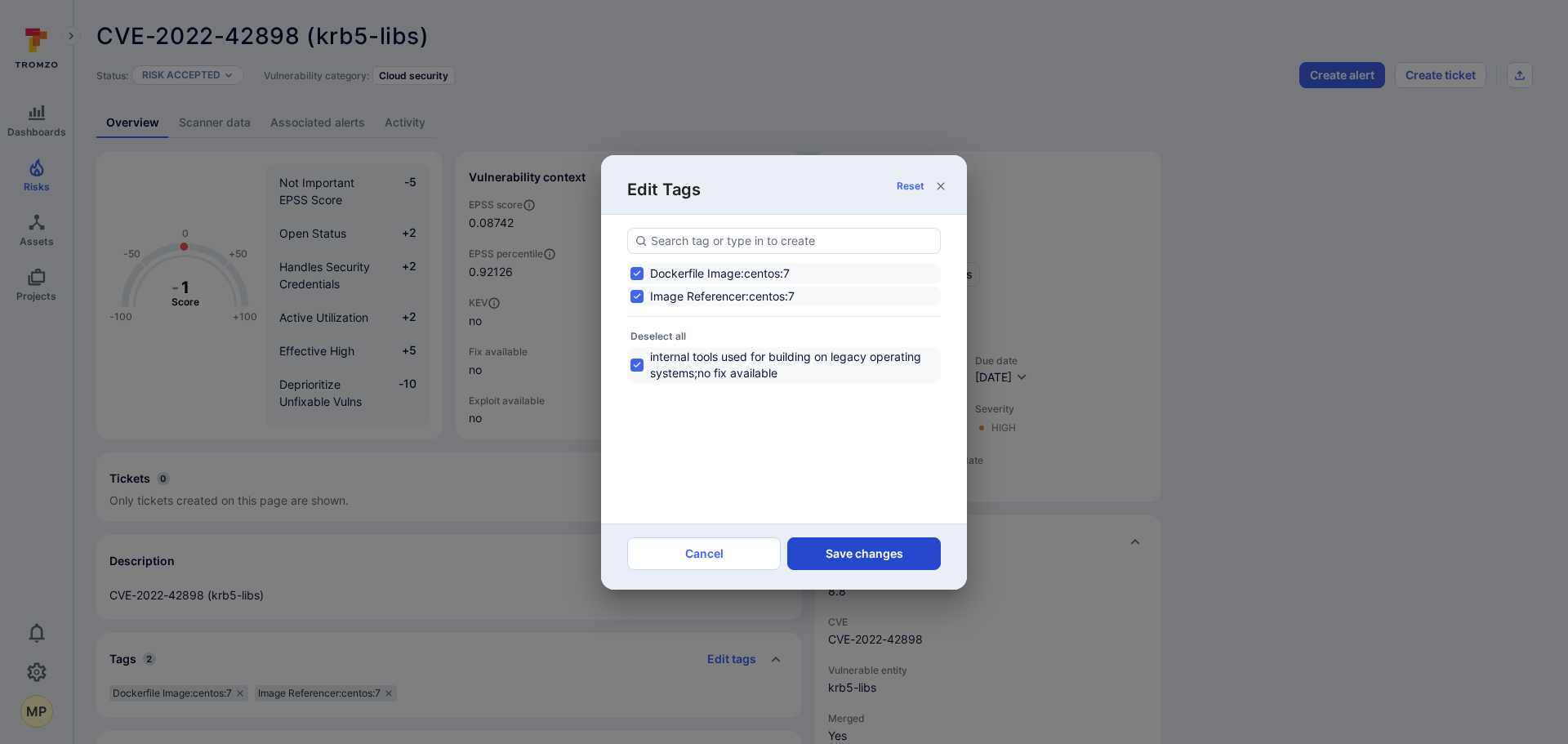
click at [871, 553] on button "Save changes" at bounding box center [863, 554] width 153 height 33
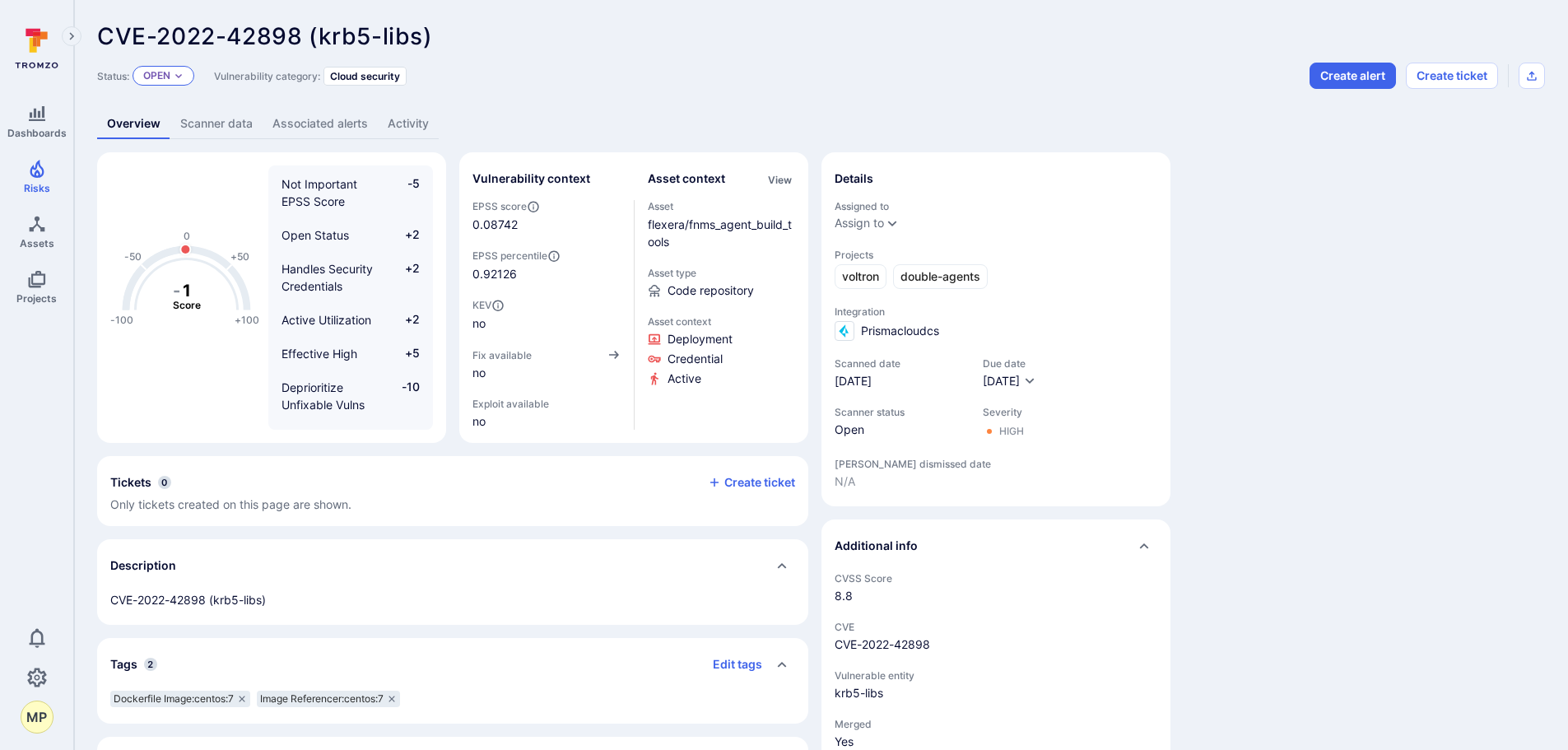
click at [164, 72] on p "Open" at bounding box center [156, 76] width 27 height 13
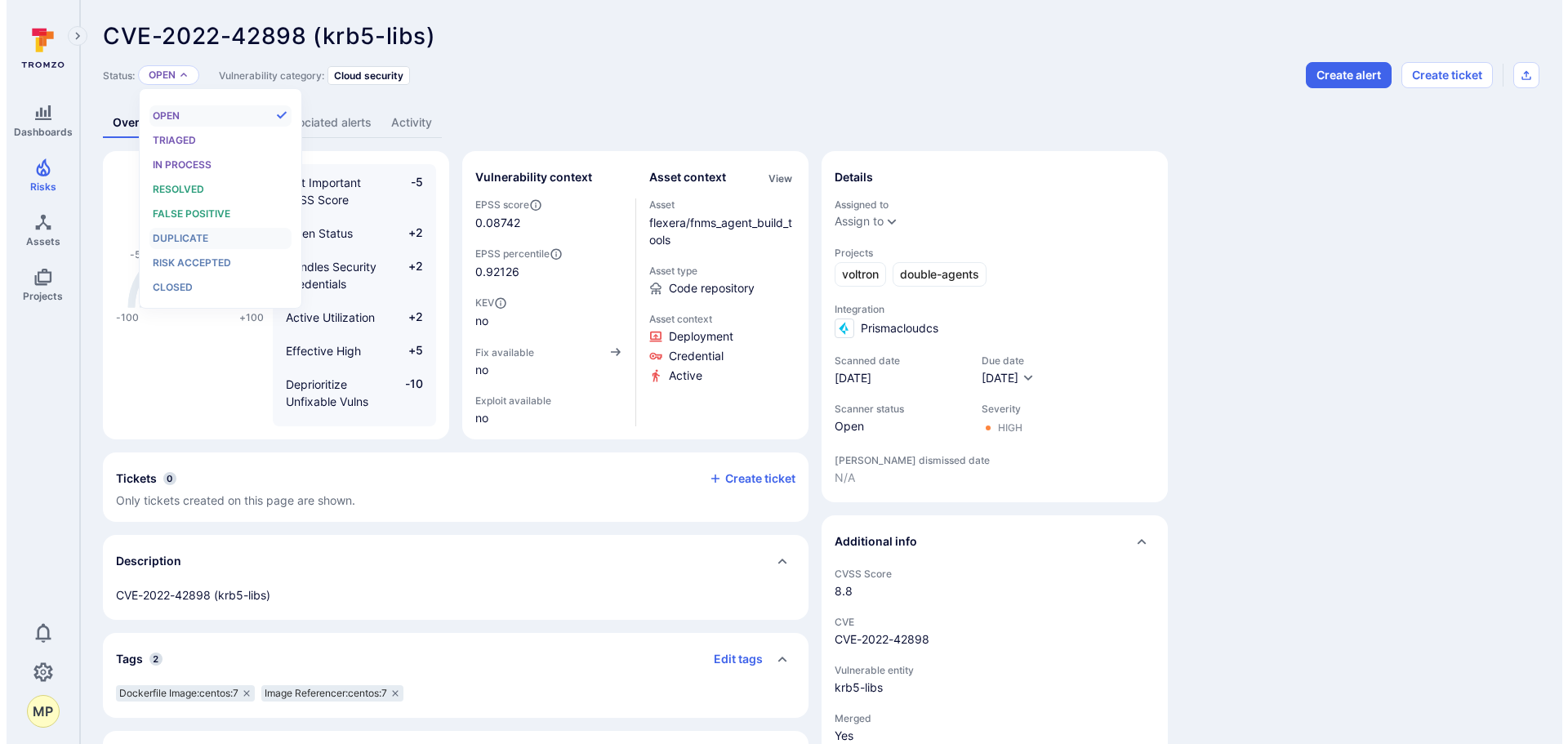
scroll to position [13, 0]
click at [205, 258] on span "Risk accepted" at bounding box center [185, 262] width 78 height 12
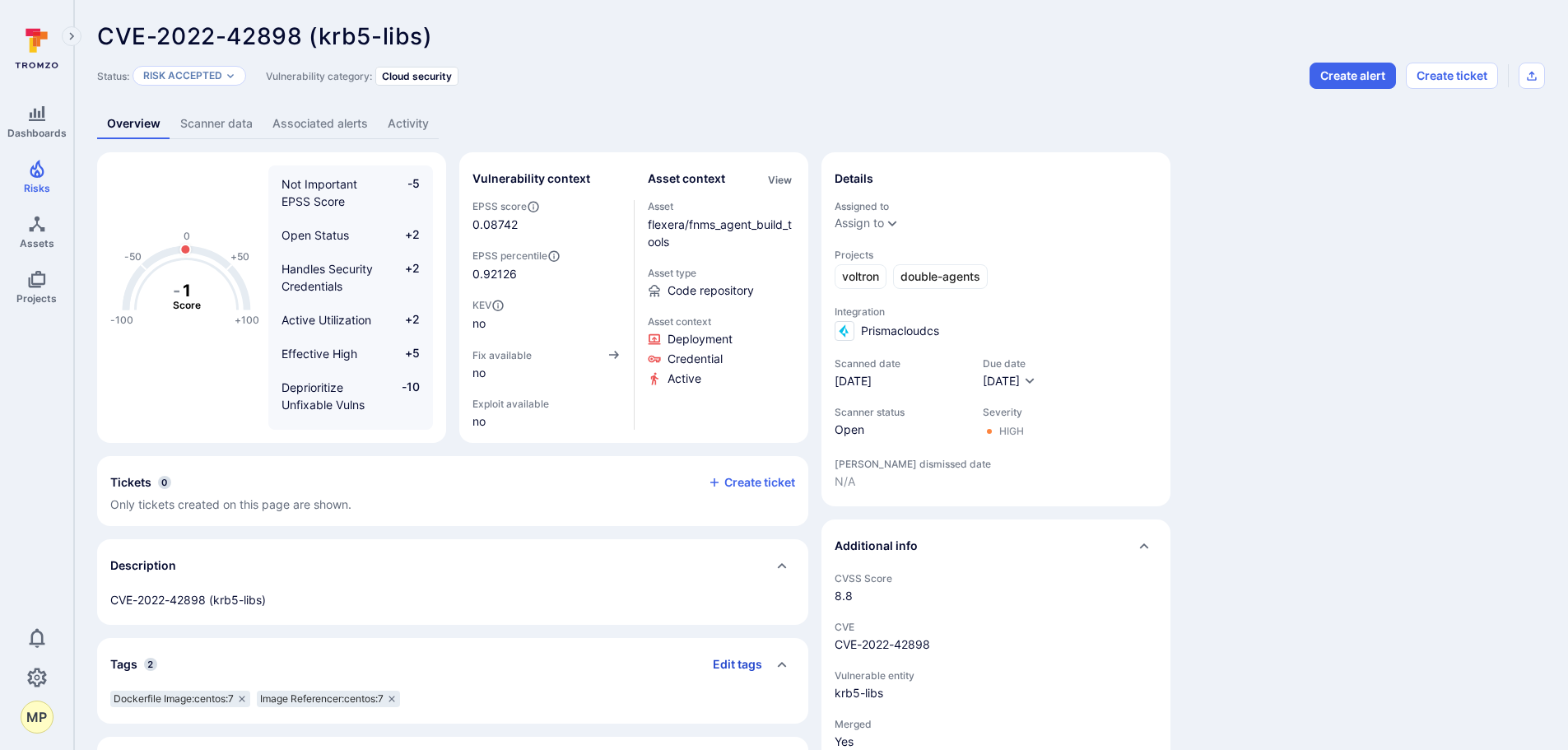
click at [737, 663] on button "Edit tags" at bounding box center [731, 664] width 63 height 26
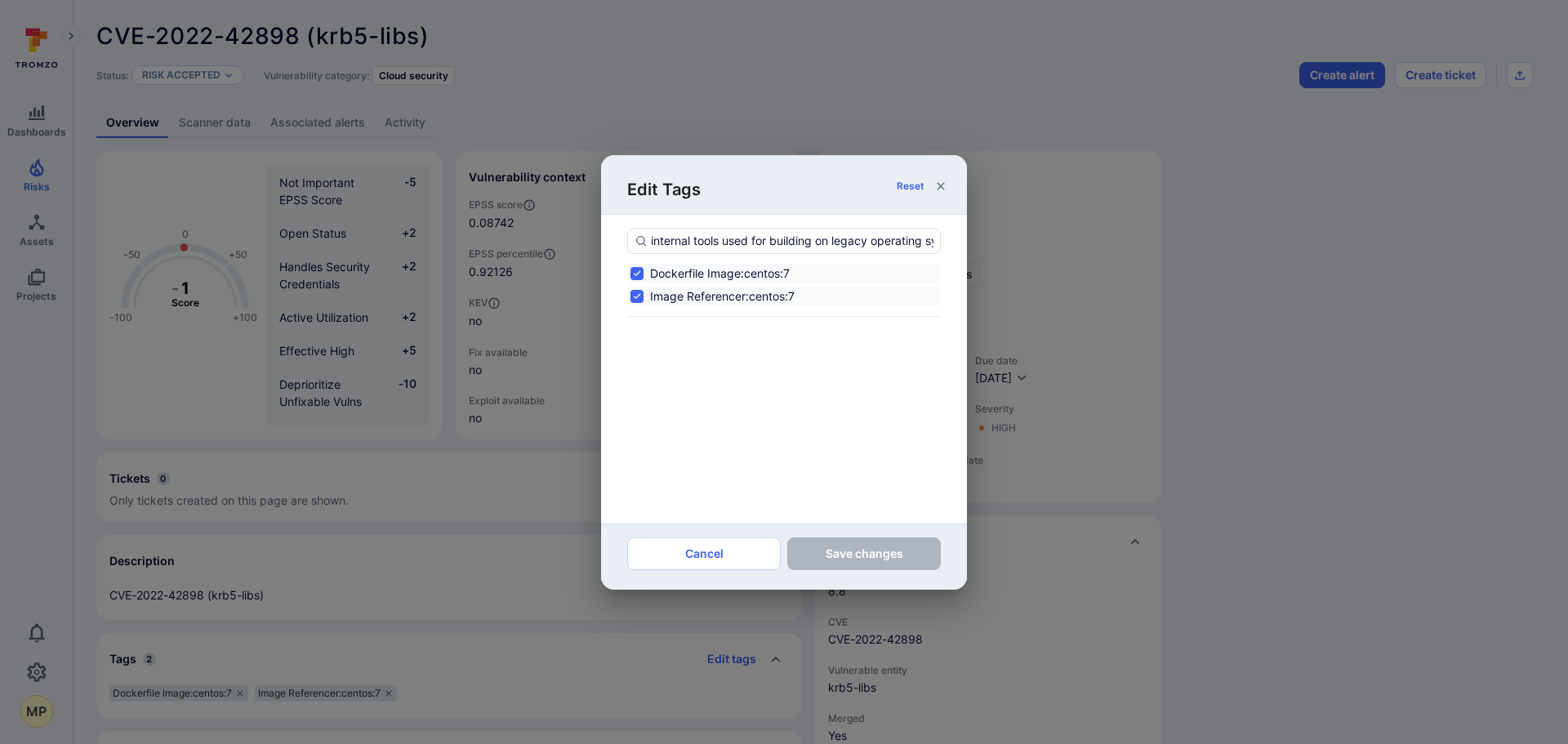
scroll to position [0, 135]
type input "internal tools used for building on legacy operating systems;no fix available"
click at [785, 286] on strong "internal tools used for building on legacy operating systems;no fix available" at bounding box center [767, 281] width 280 height 31
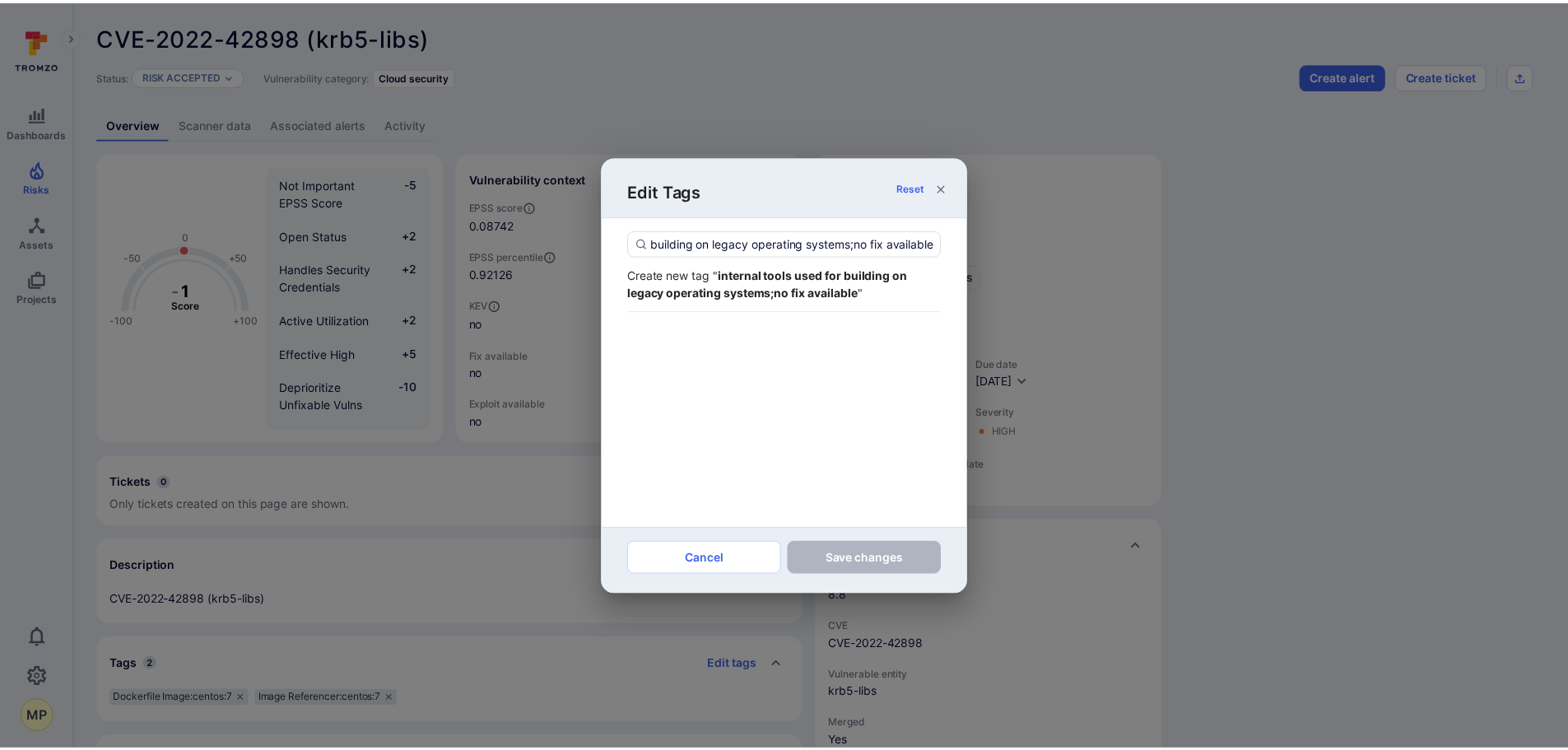
scroll to position [0, 0]
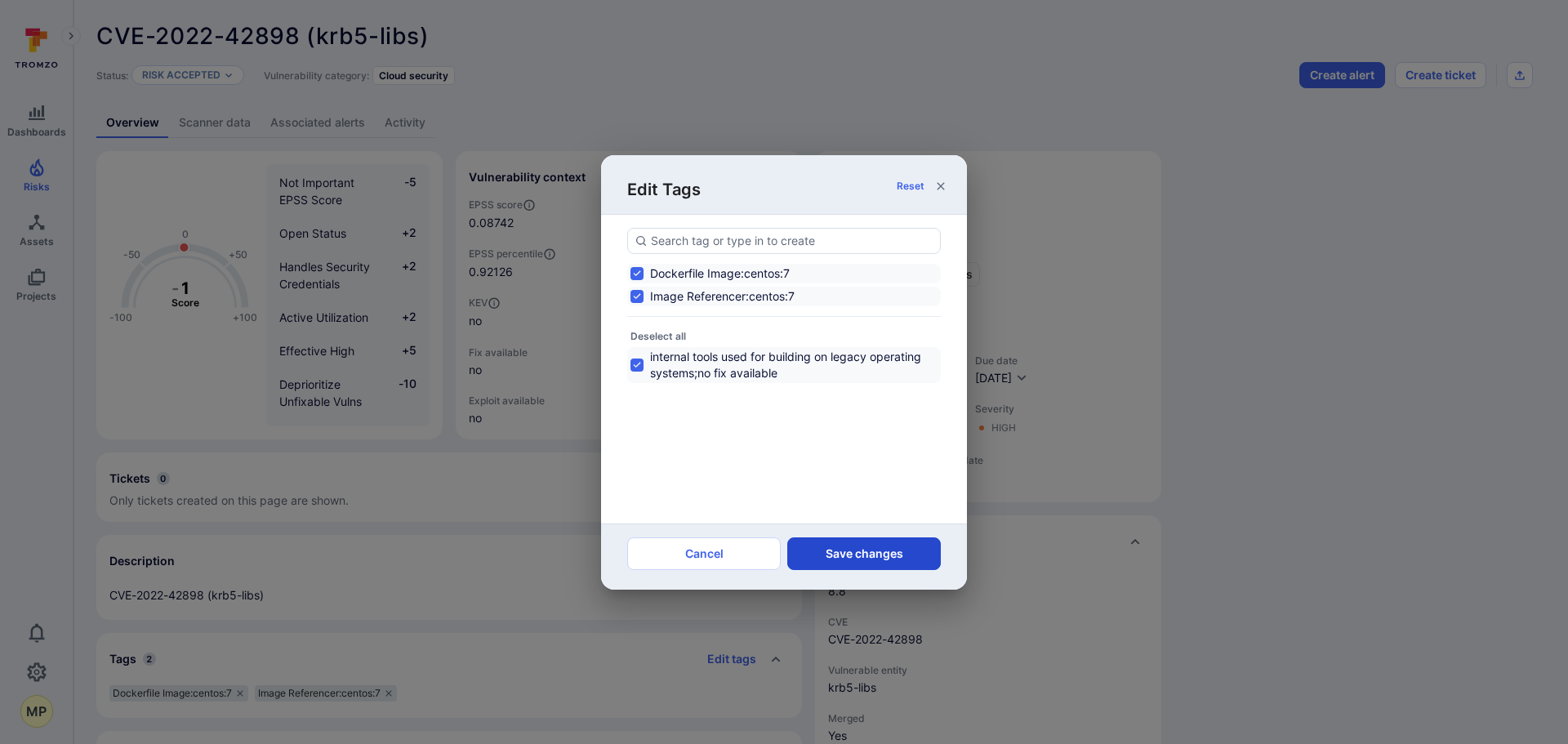
click at [847, 541] on button "Save changes" at bounding box center [863, 554] width 153 height 33
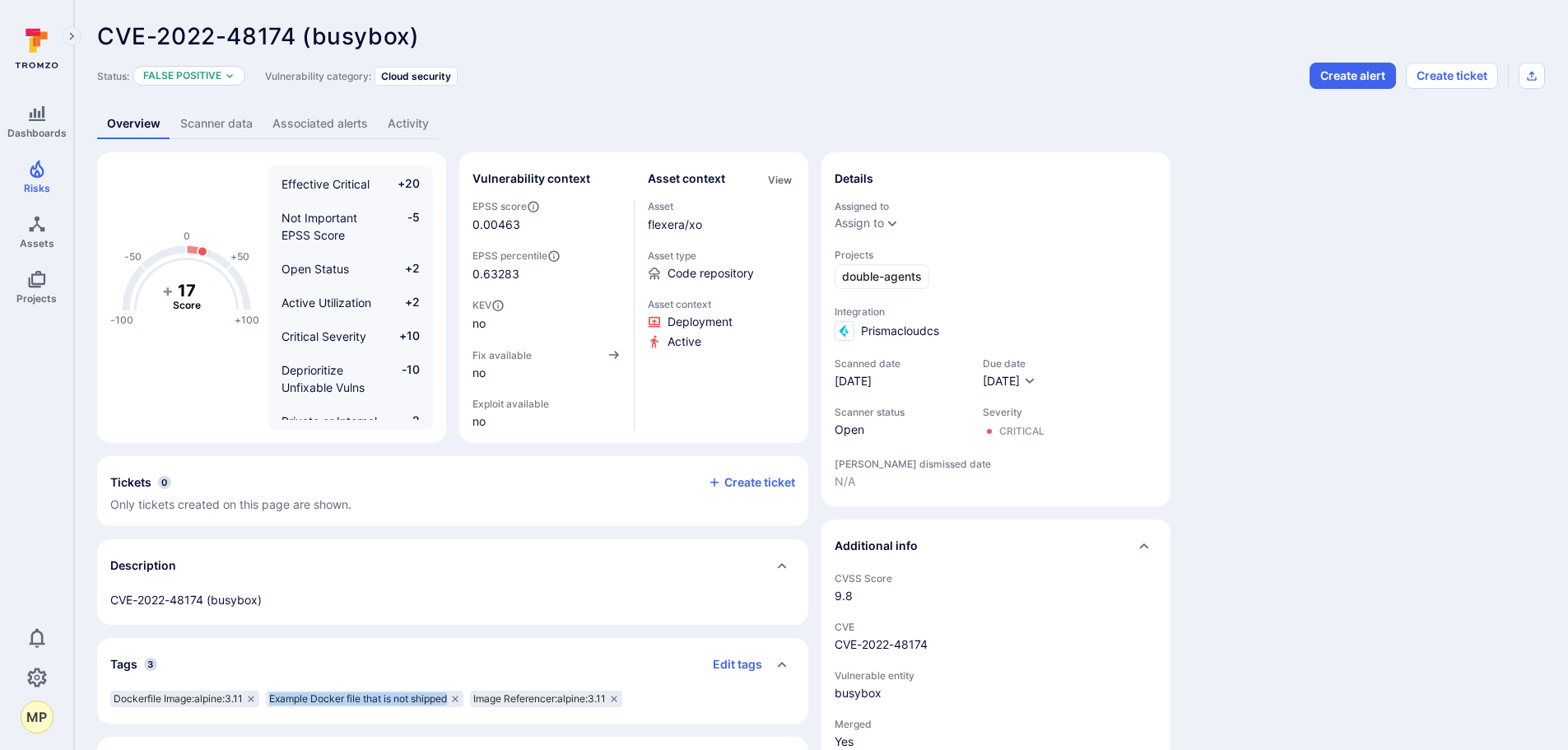
drag, startPoint x: 270, startPoint y: 702, endPoint x: 449, endPoint y: 705, distance: 179.0
click at [447, 705] on span "Example Docker file that is not shipped" at bounding box center [358, 699] width 178 height 13
copy span "Example Docker file that is not shipped"
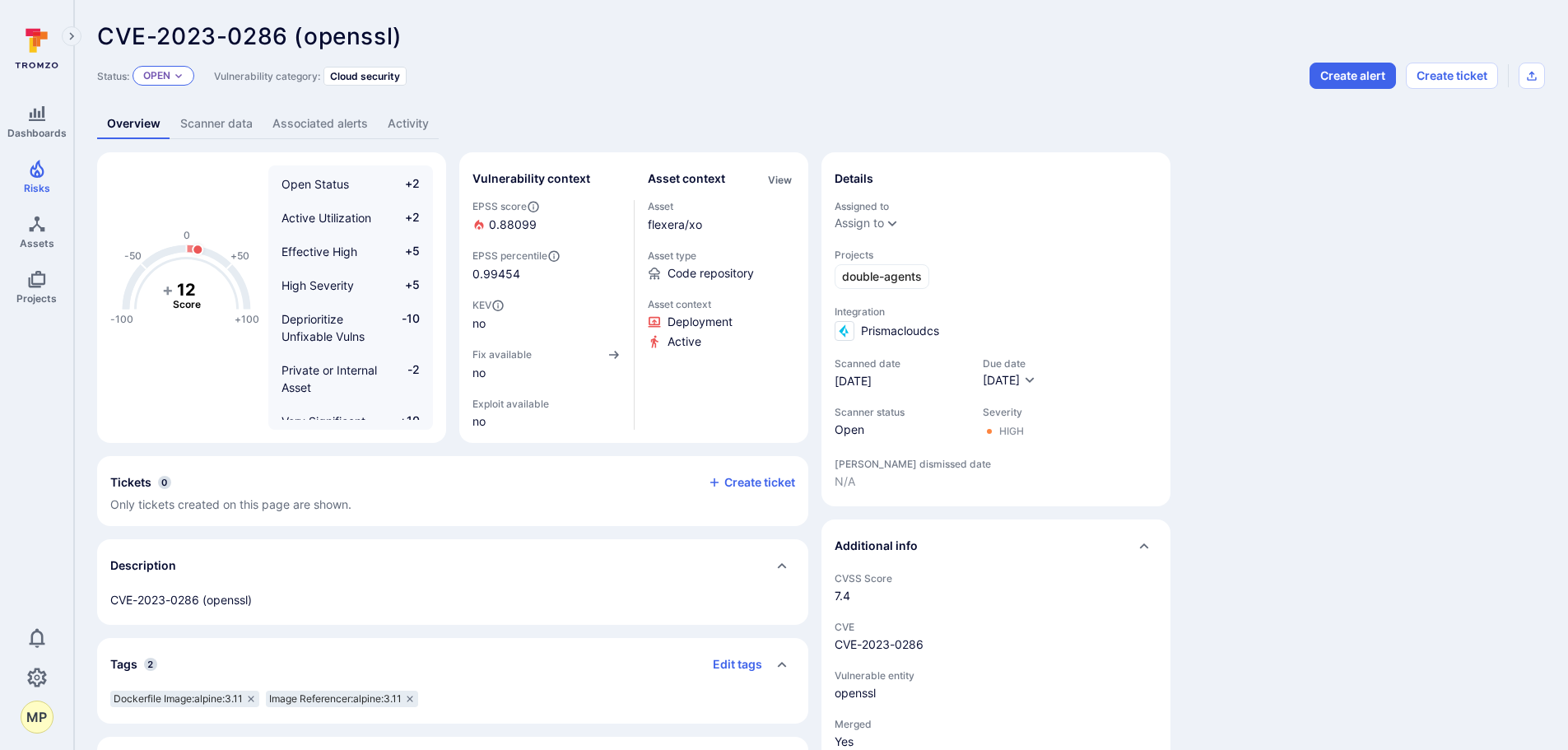
click at [179, 82] on div "Open" at bounding box center [163, 75] width 62 height 19
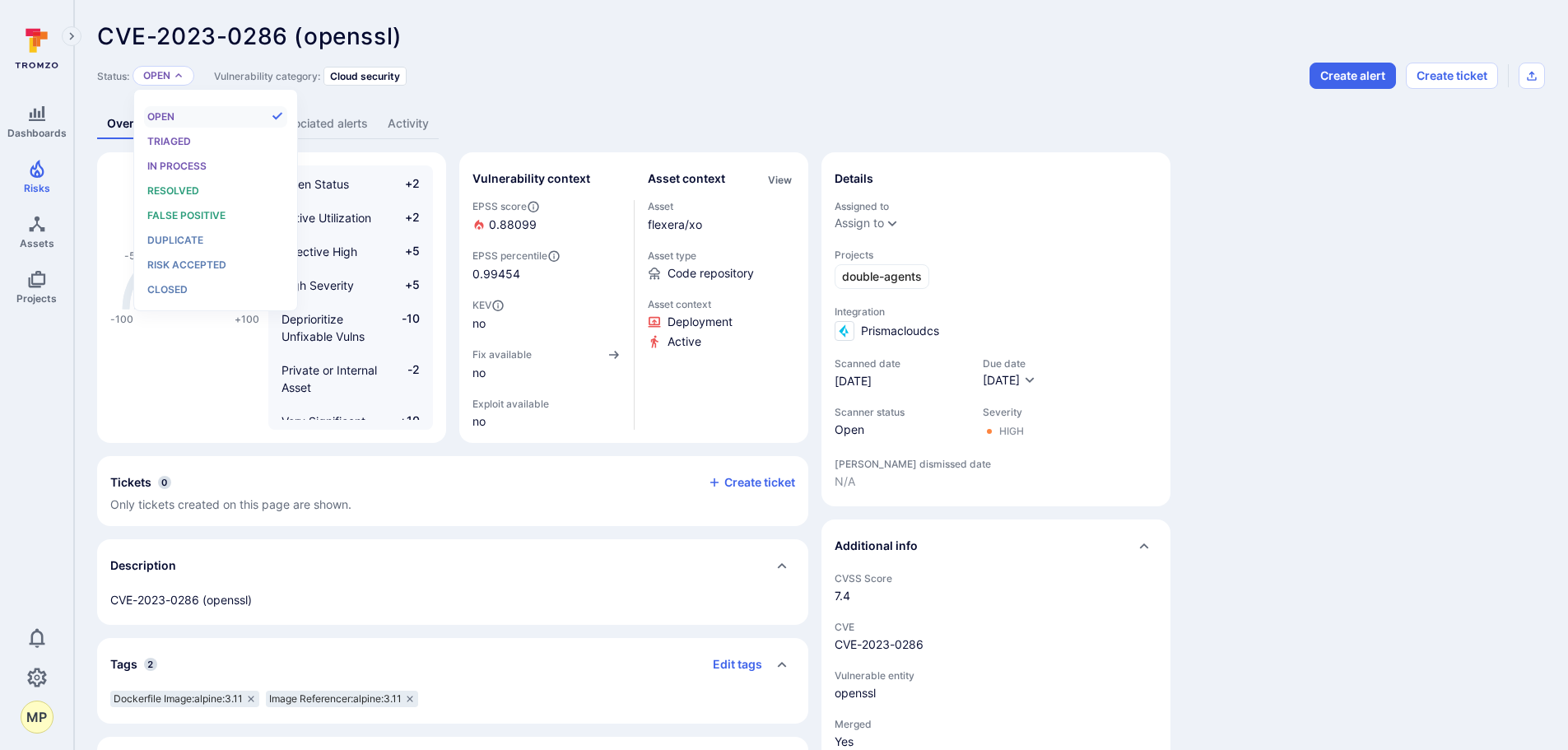
scroll to position [13, 0]
click at [201, 215] on span "False positive" at bounding box center [186, 215] width 78 height 12
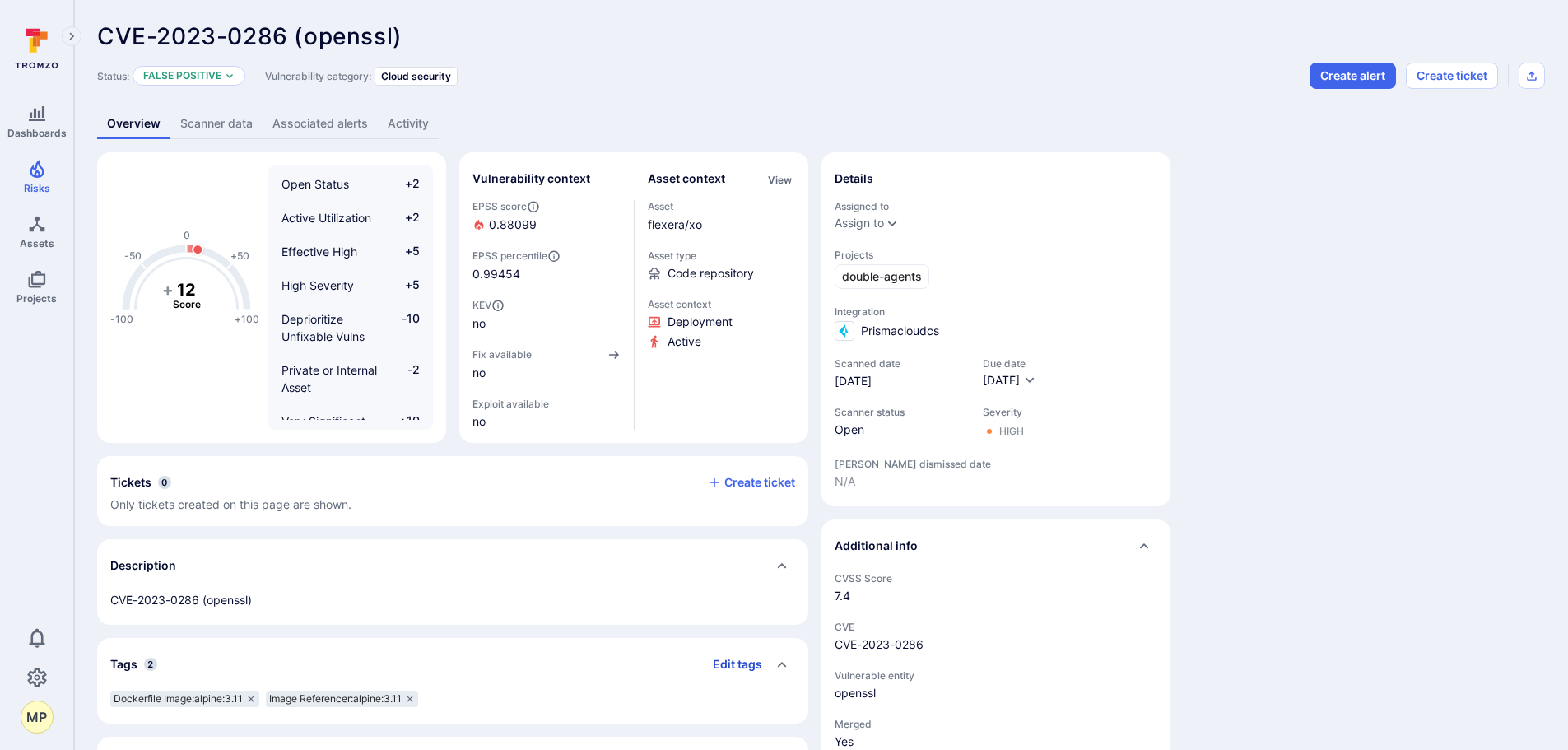
click at [718, 667] on button "Edit tags" at bounding box center [731, 664] width 63 height 26
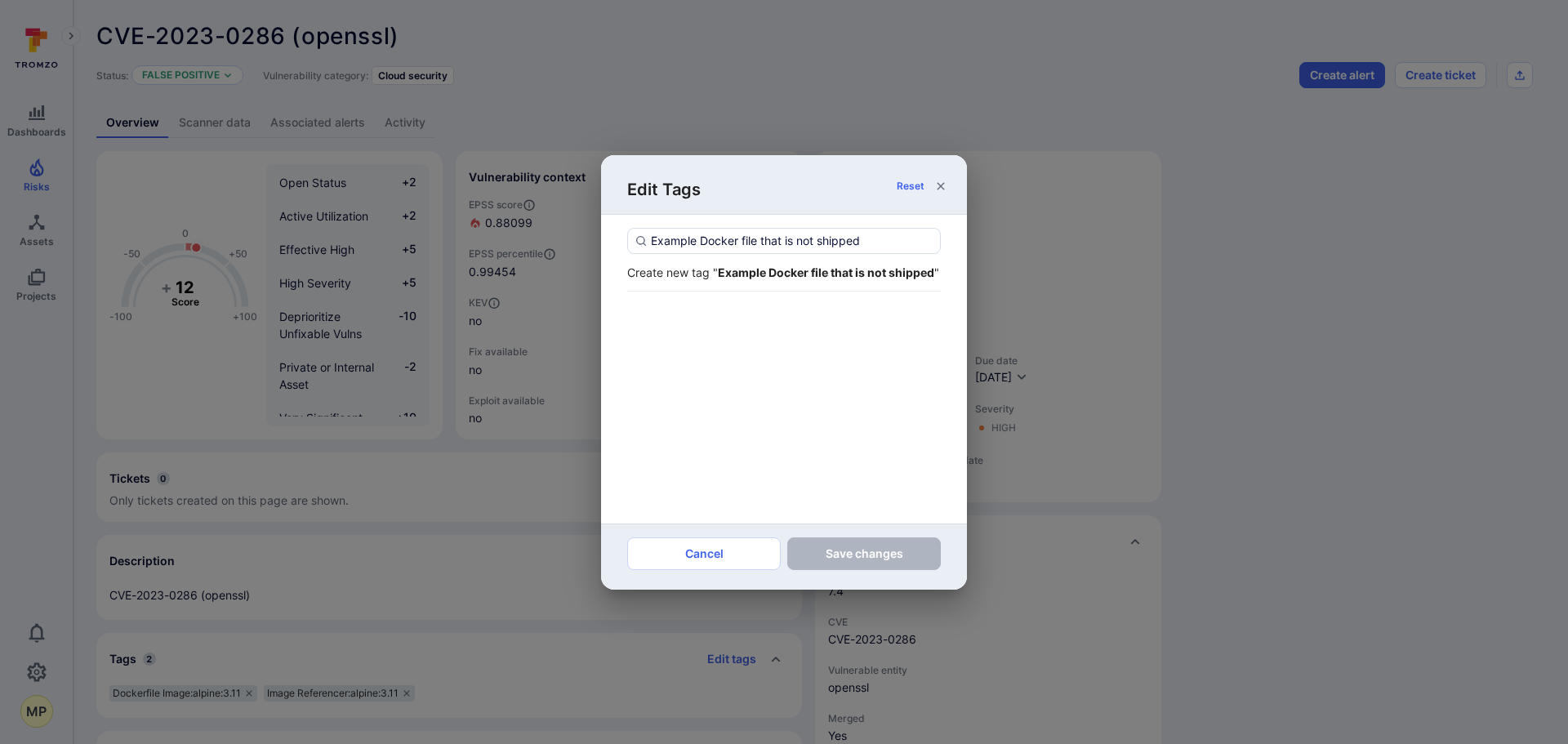
type input "Example Docker file that is not shipped"
click at [784, 279] on div "Create new tag " Example Docker file that is not shipped "" at bounding box center [784, 272] width 313 height 17
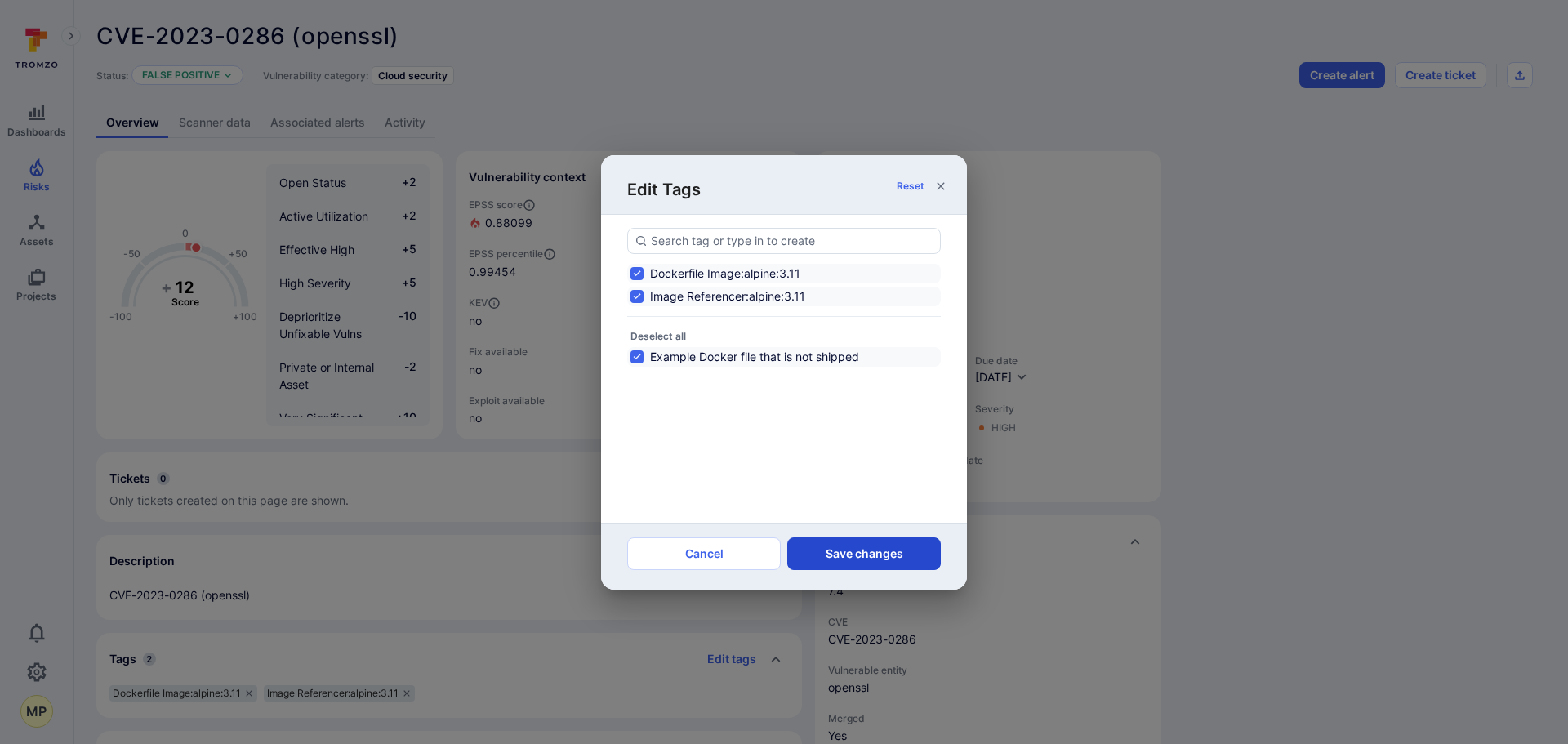
click at [859, 548] on button "Save changes" at bounding box center [863, 554] width 153 height 33
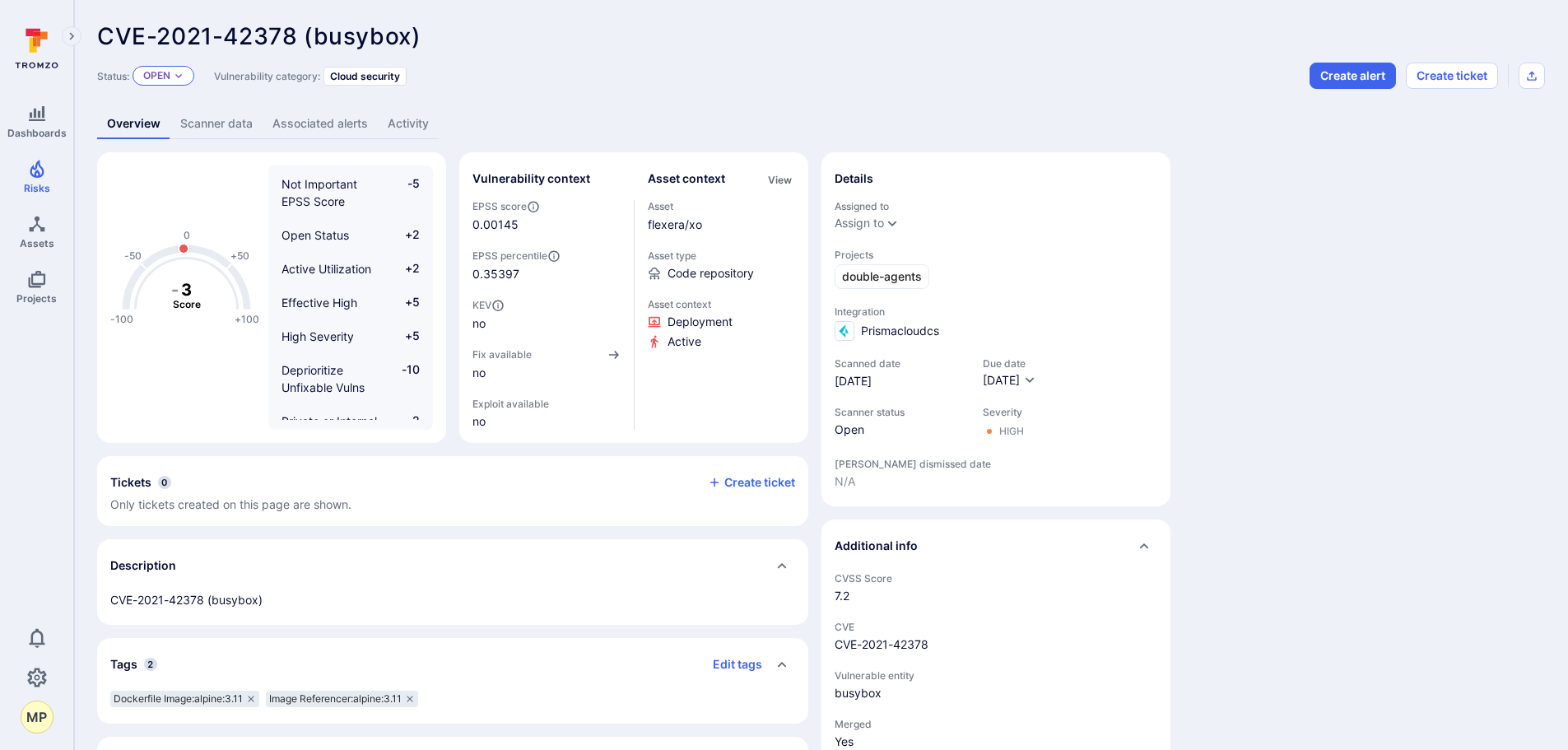
click at [175, 79] on icon "Expand dropdown" at bounding box center [179, 75] width 10 height 10
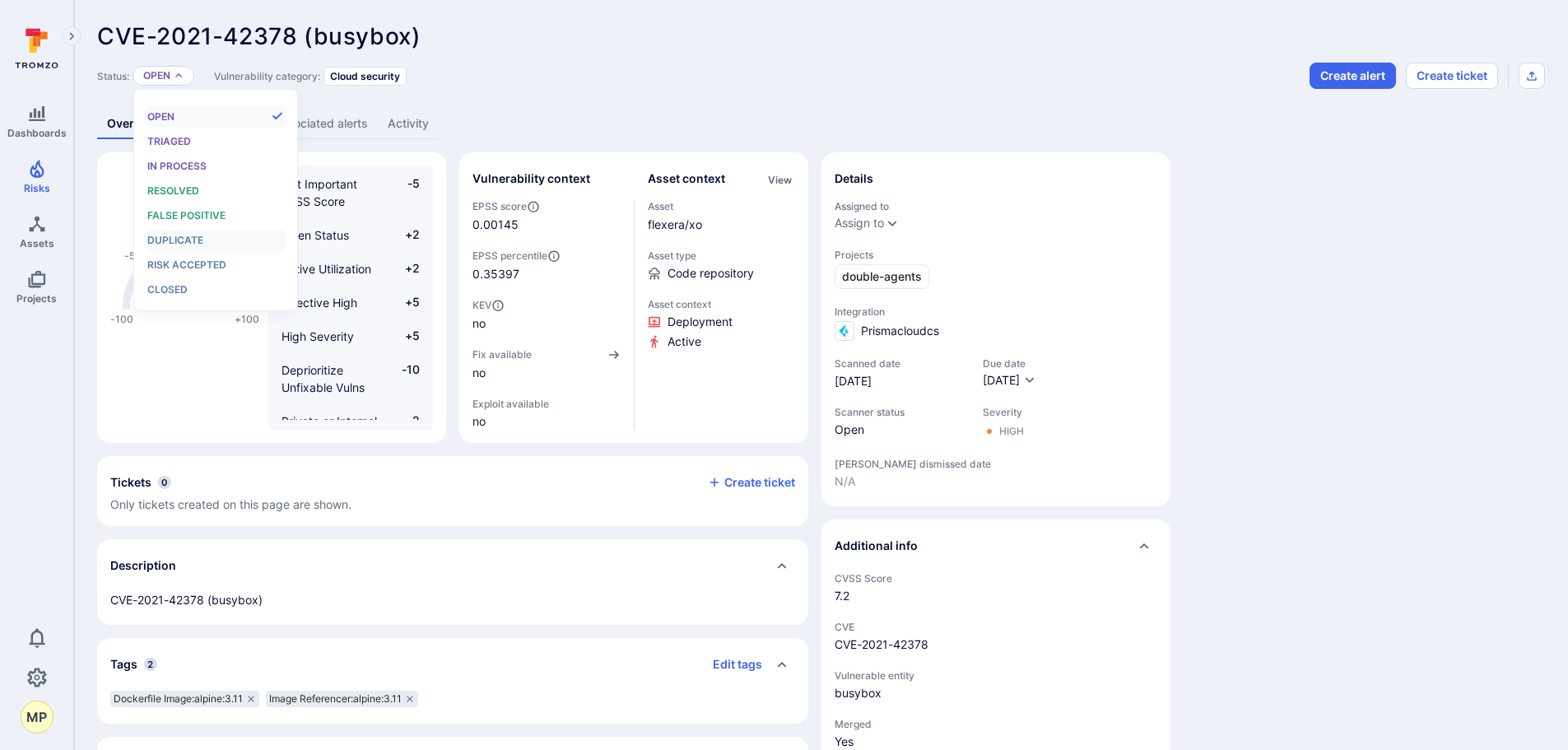
scroll to position [13, 0]
click at [180, 219] on span "False positive" at bounding box center [186, 215] width 78 height 12
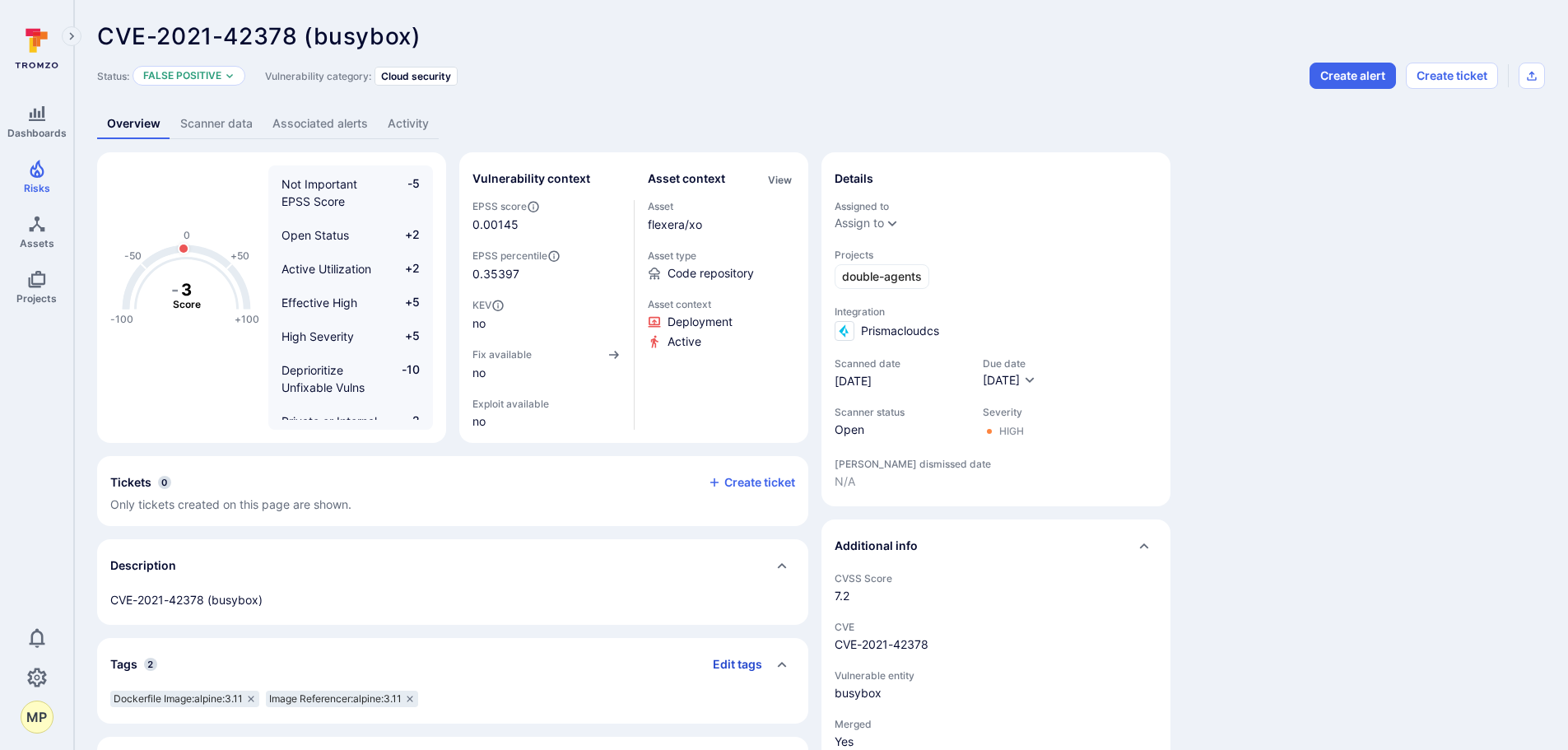
click at [732, 656] on button "Edit tags" at bounding box center [731, 664] width 63 height 26
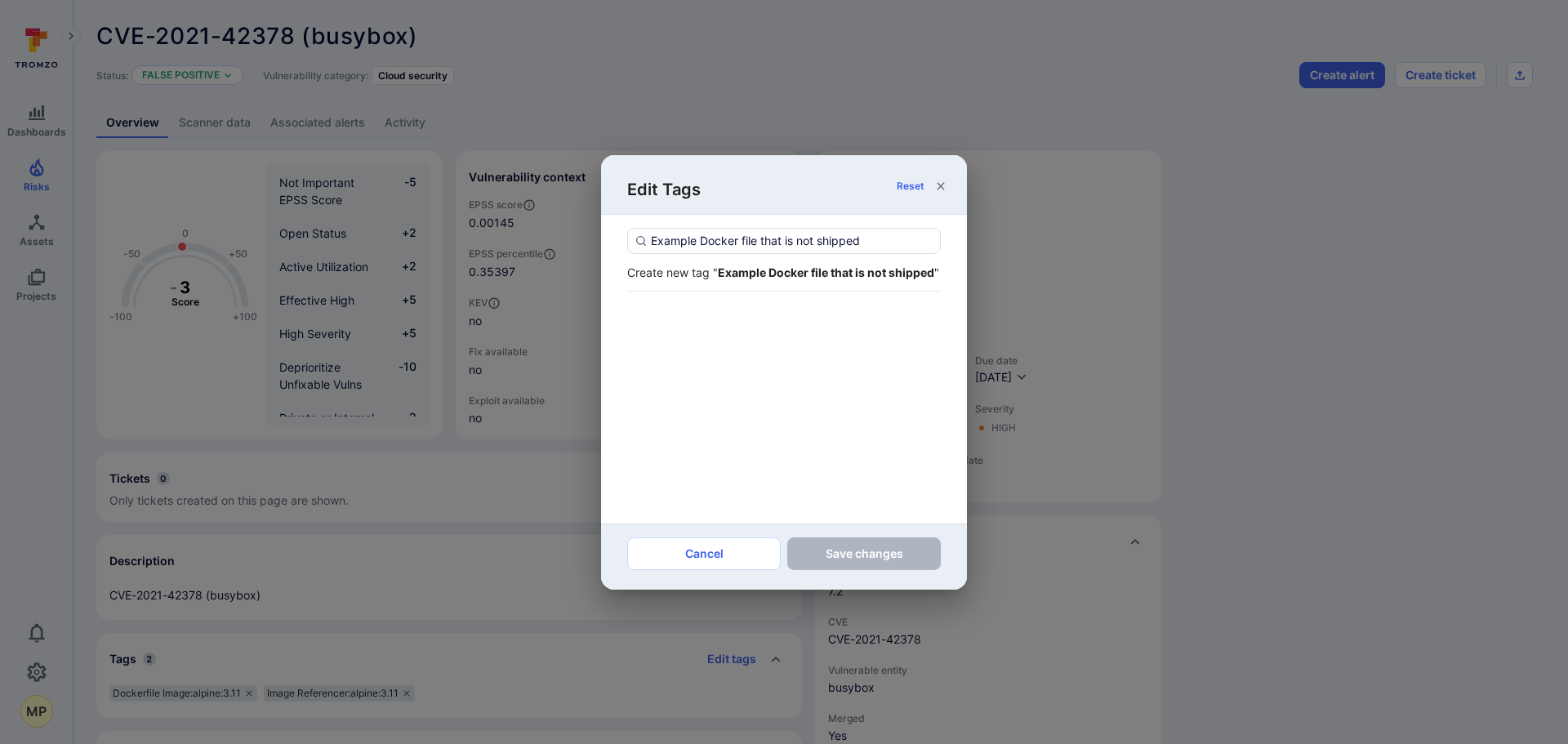
type input "Example Docker file that is not shipped"
click at [761, 269] on strong "Example Docker file that is not shipped" at bounding box center [826, 272] width 217 height 14
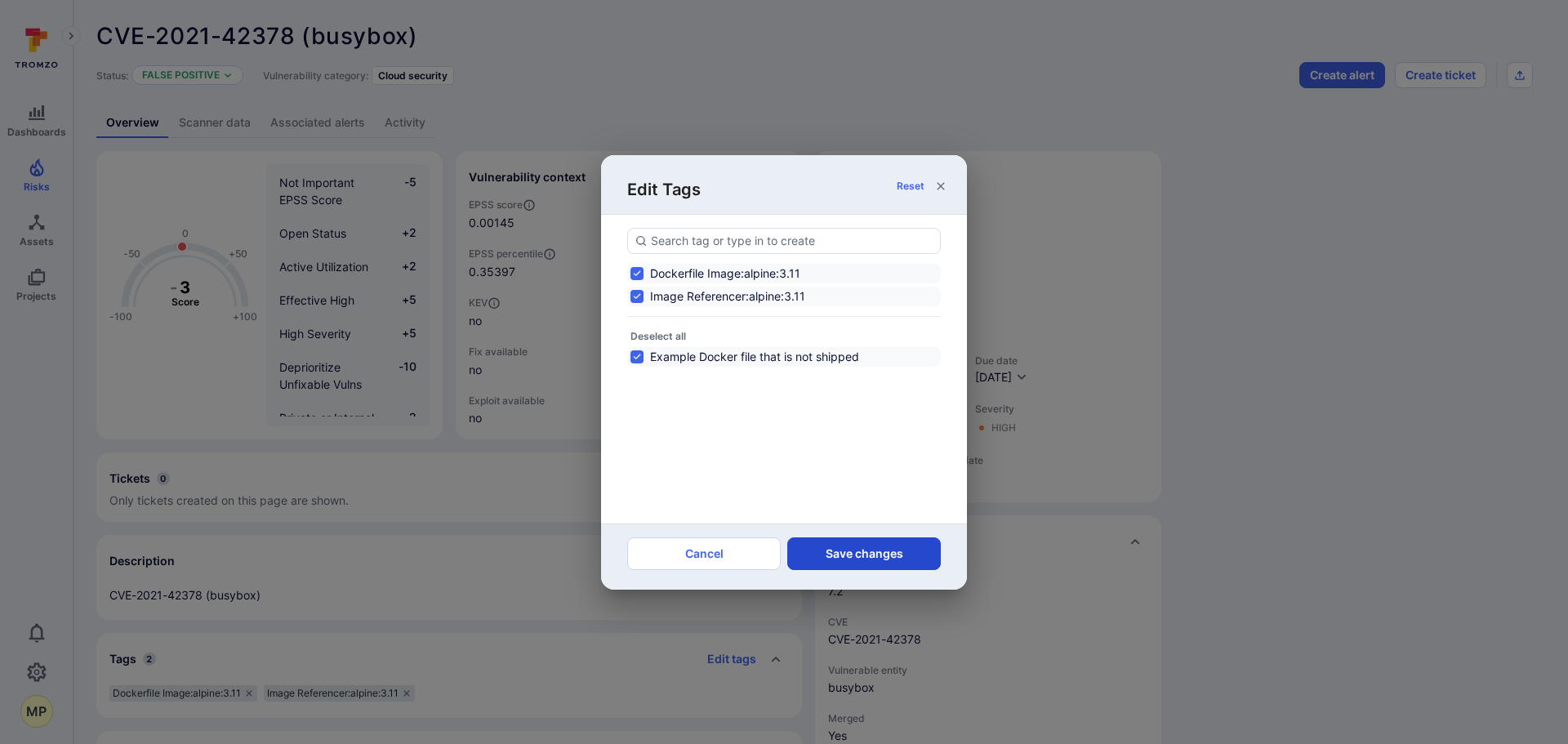
click at [862, 552] on button "Save changes" at bounding box center [863, 554] width 153 height 33
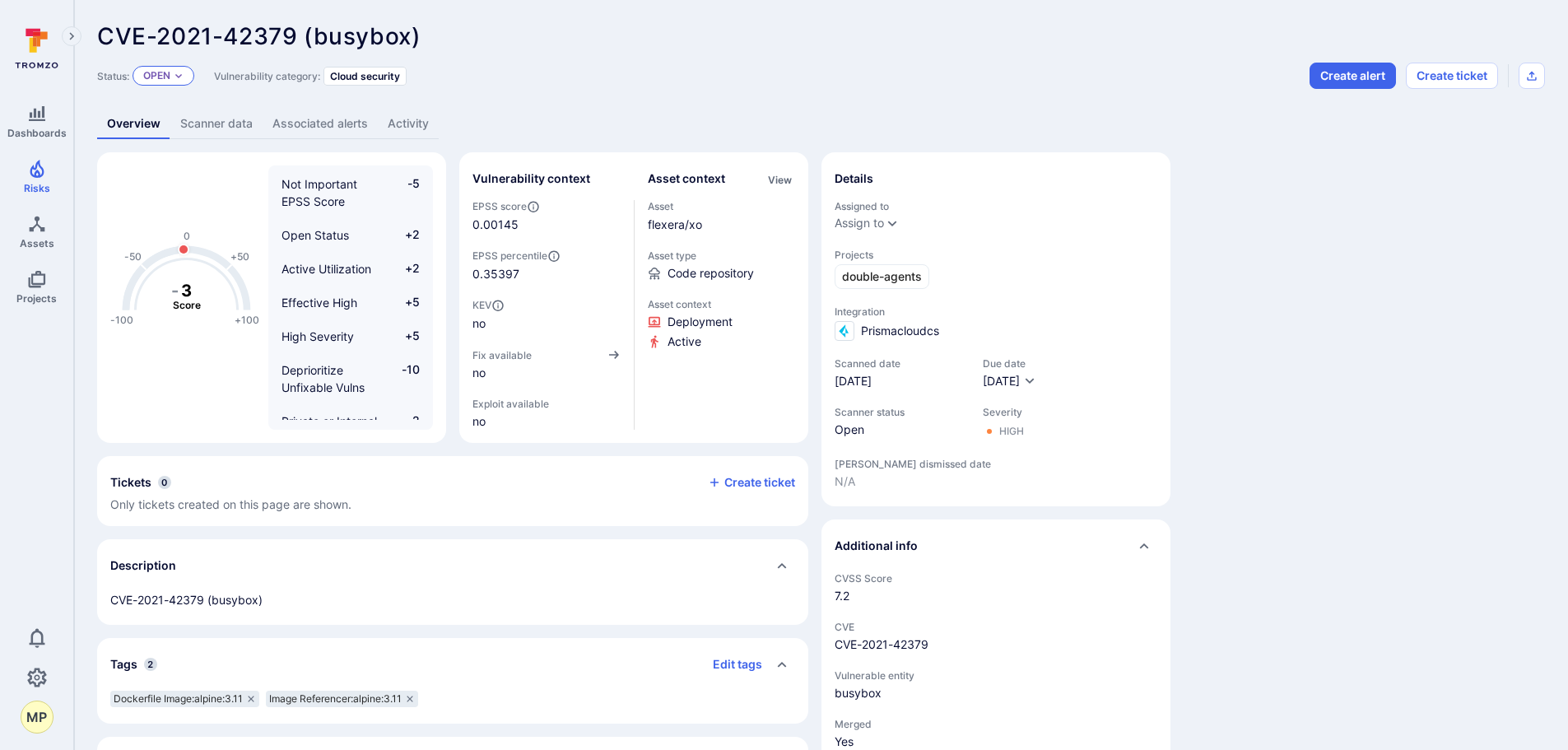
click at [181, 87] on div "Status: Open" at bounding box center [145, 76] width 97 height 26
click at [174, 77] on icon "Expand dropdown" at bounding box center [179, 75] width 10 height 10
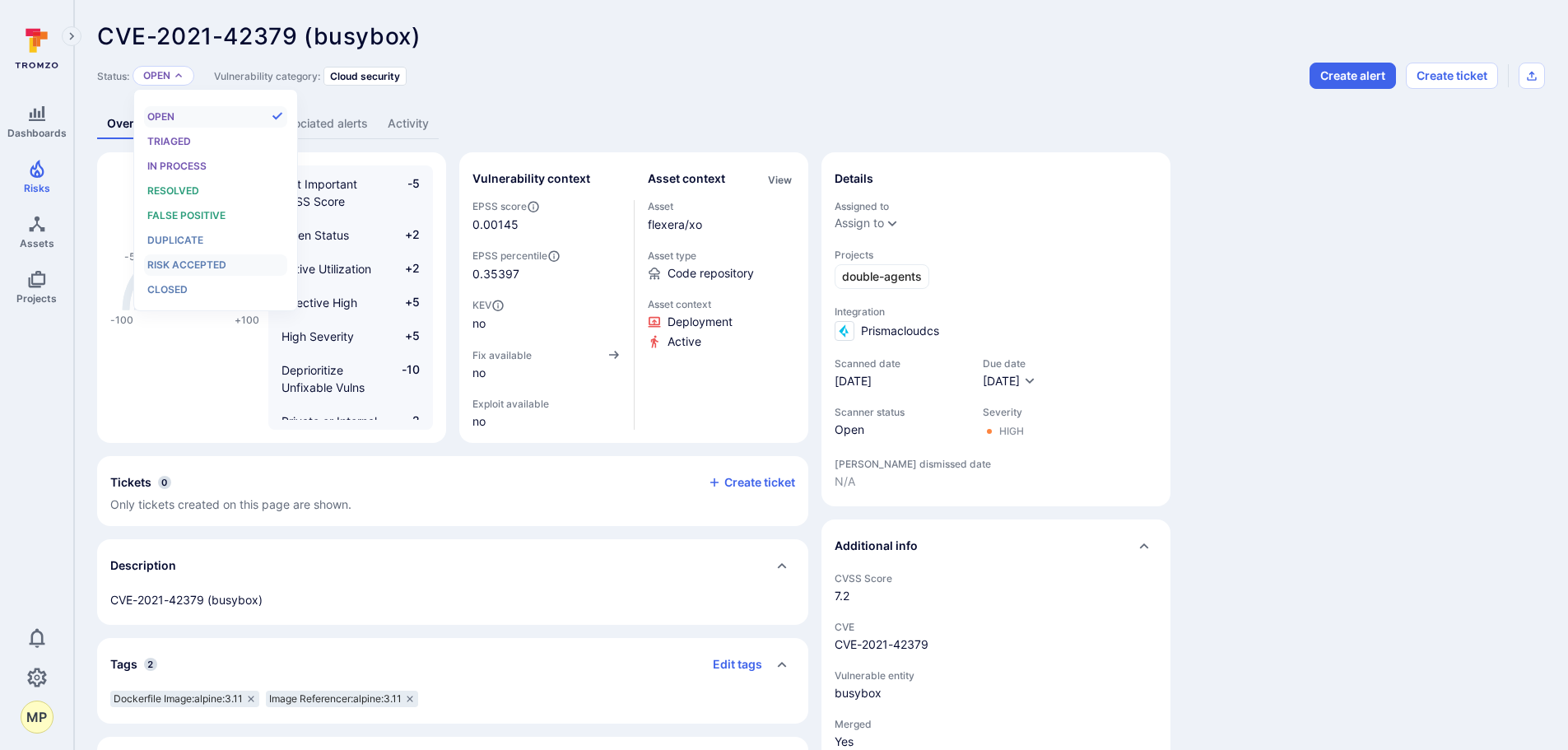
scroll to position [13, 0]
drag, startPoint x: 210, startPoint y: 256, endPoint x: 217, endPoint y: 214, distance: 42.6
click at [217, 214] on ul "Open Triaged In process Resolved False positive Duplicate Risk accepted Closed" at bounding box center [216, 204] width 143 height 194
click at [217, 214] on span "False positive" at bounding box center [186, 215] width 78 height 12
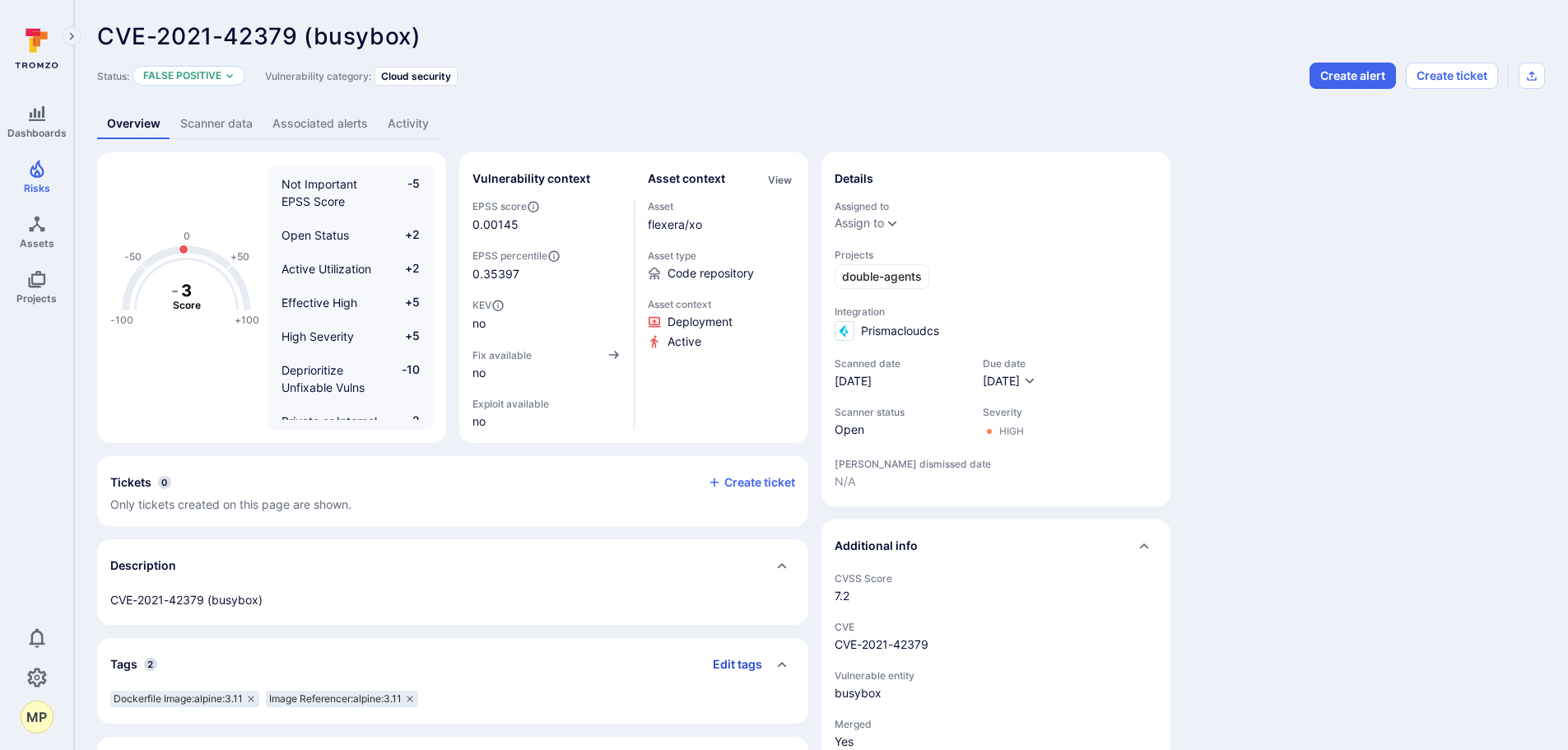
click at [745, 661] on button "Edit tags" at bounding box center [731, 664] width 63 height 26
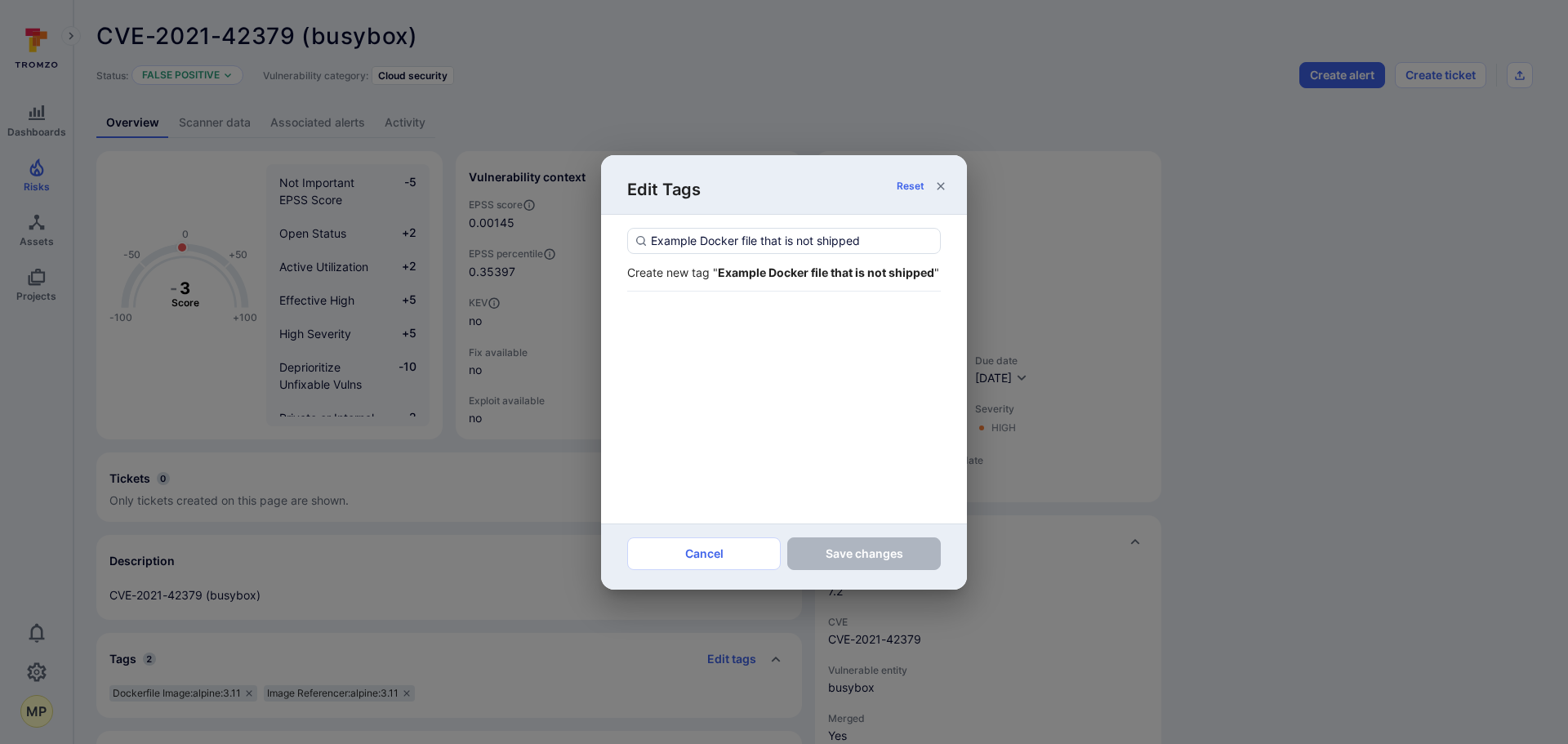
type input "Example Docker file that is not shipped"
click at [773, 276] on strong "Example Docker file that is not shipped" at bounding box center [826, 272] width 217 height 14
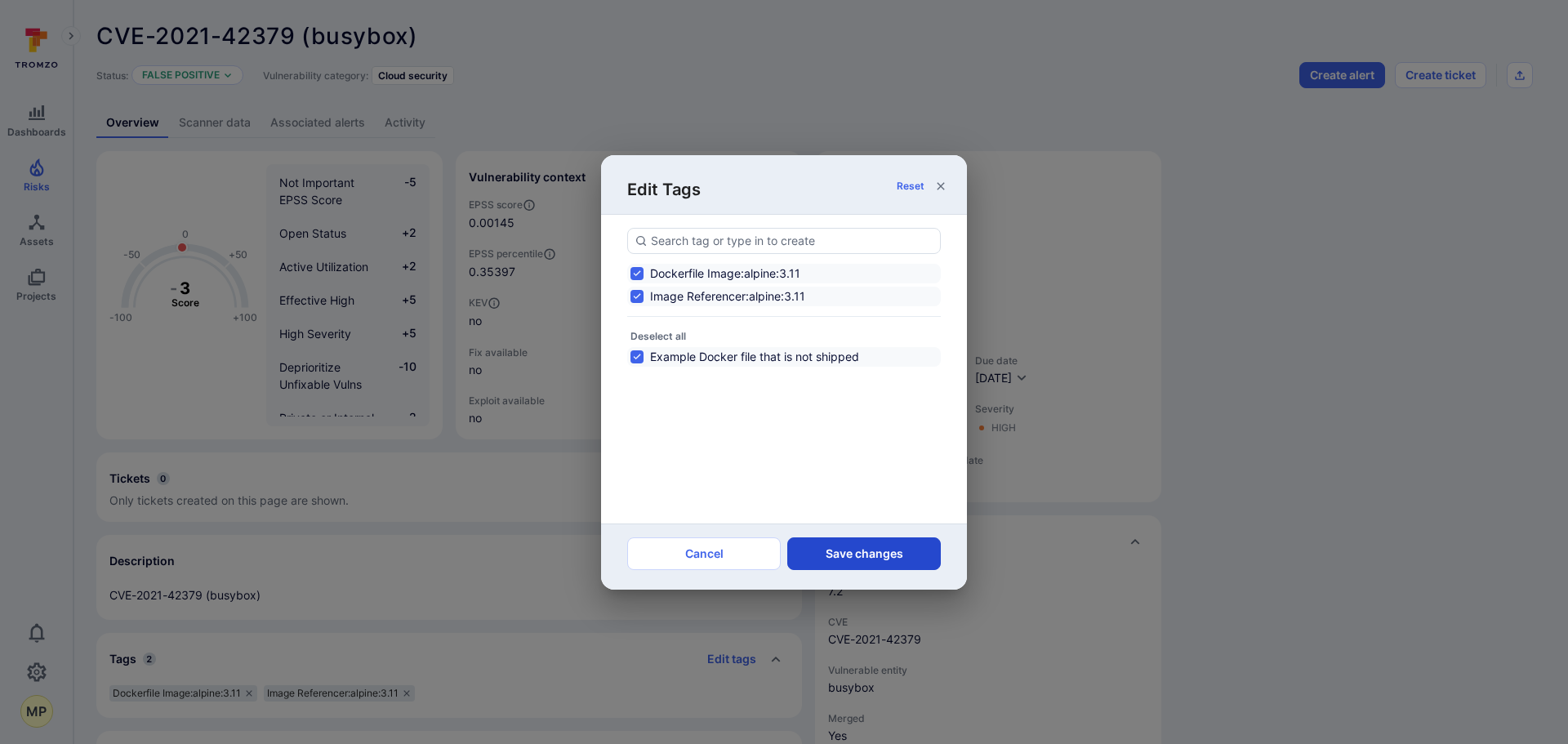
click at [842, 548] on button "Save changes" at bounding box center [863, 554] width 153 height 33
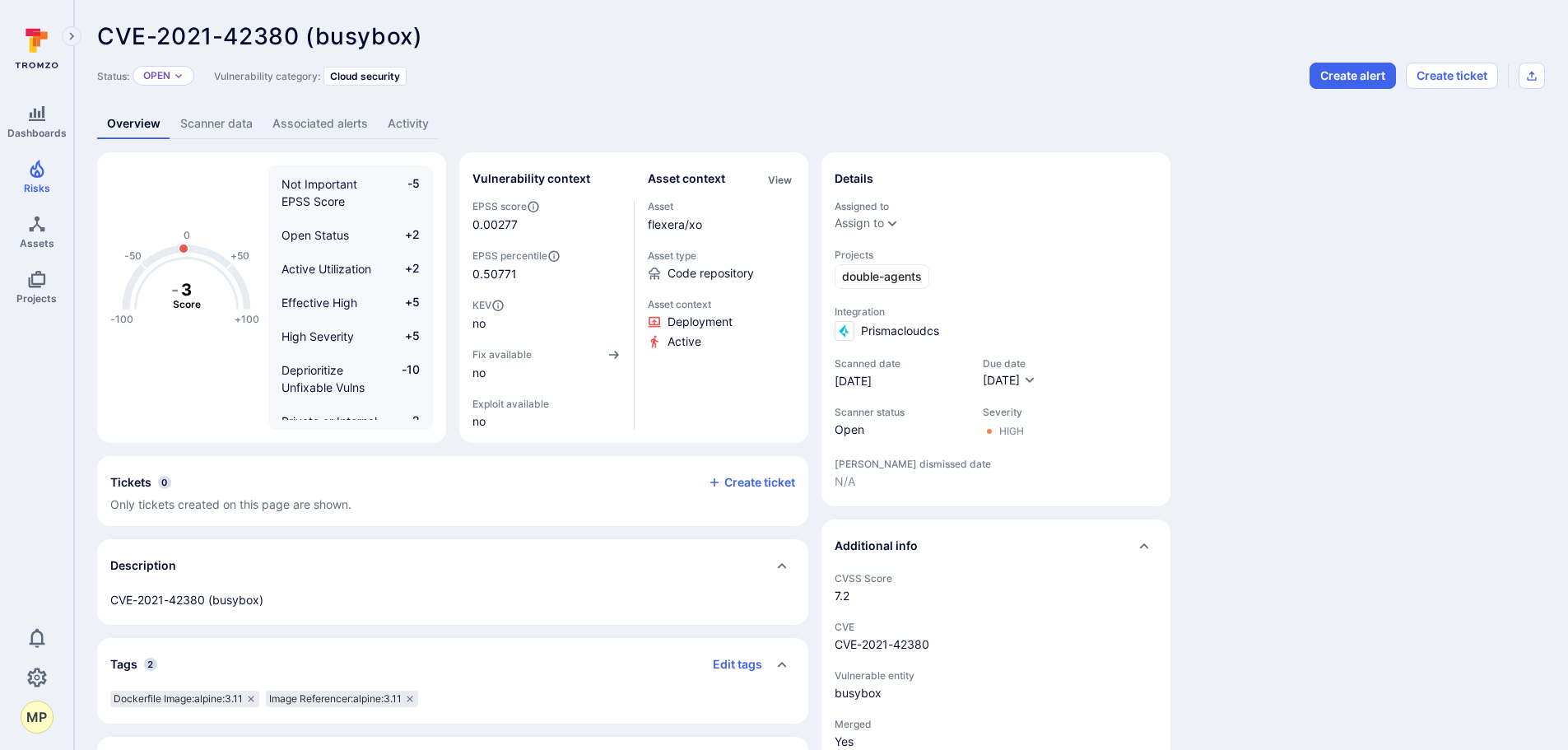
click at [175, 86] on div "Status: Open" at bounding box center [145, 76] width 97 height 26
click at [174, 78] on icon "Expand dropdown" at bounding box center [179, 75] width 10 height 10
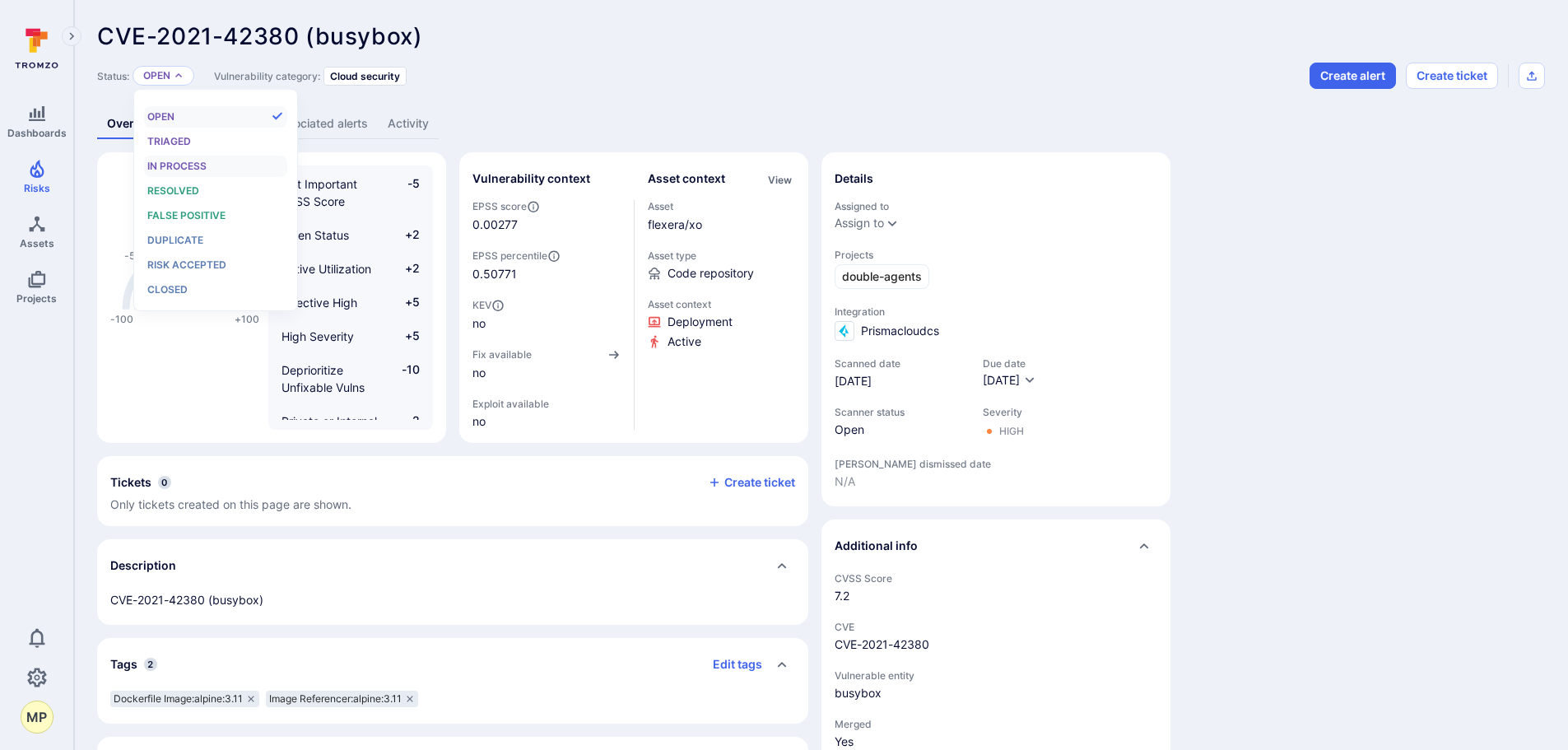
scroll to position [13, 0]
click at [175, 223] on div "False positive" at bounding box center [215, 216] width 136 height 19
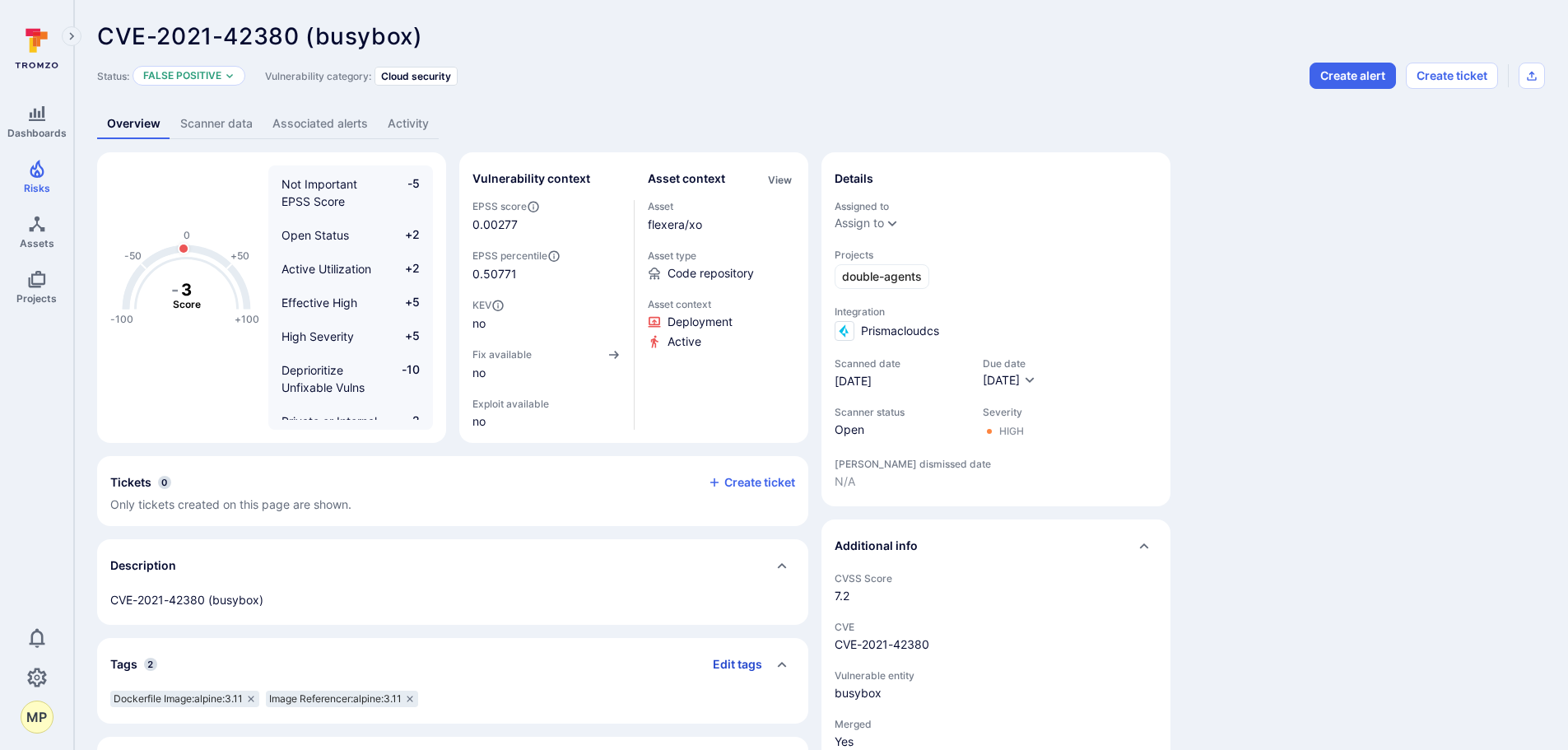
click at [721, 667] on button "Edit tags" at bounding box center [731, 664] width 63 height 26
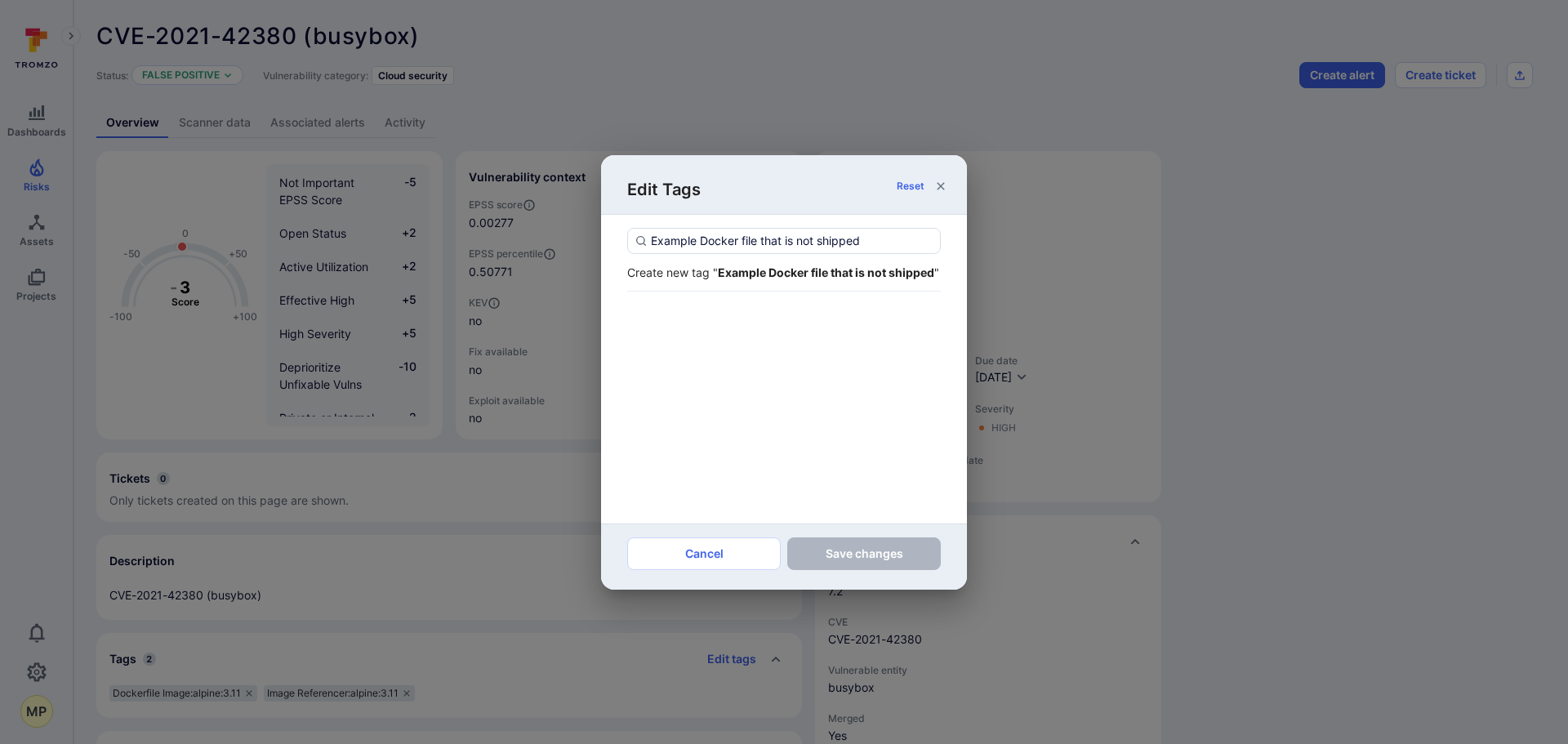
type input "Example Docker file that is not shipped"
click at [755, 280] on div "Create new tag " Example Docker file that is not shipped "" at bounding box center [784, 272] width 313 height 17
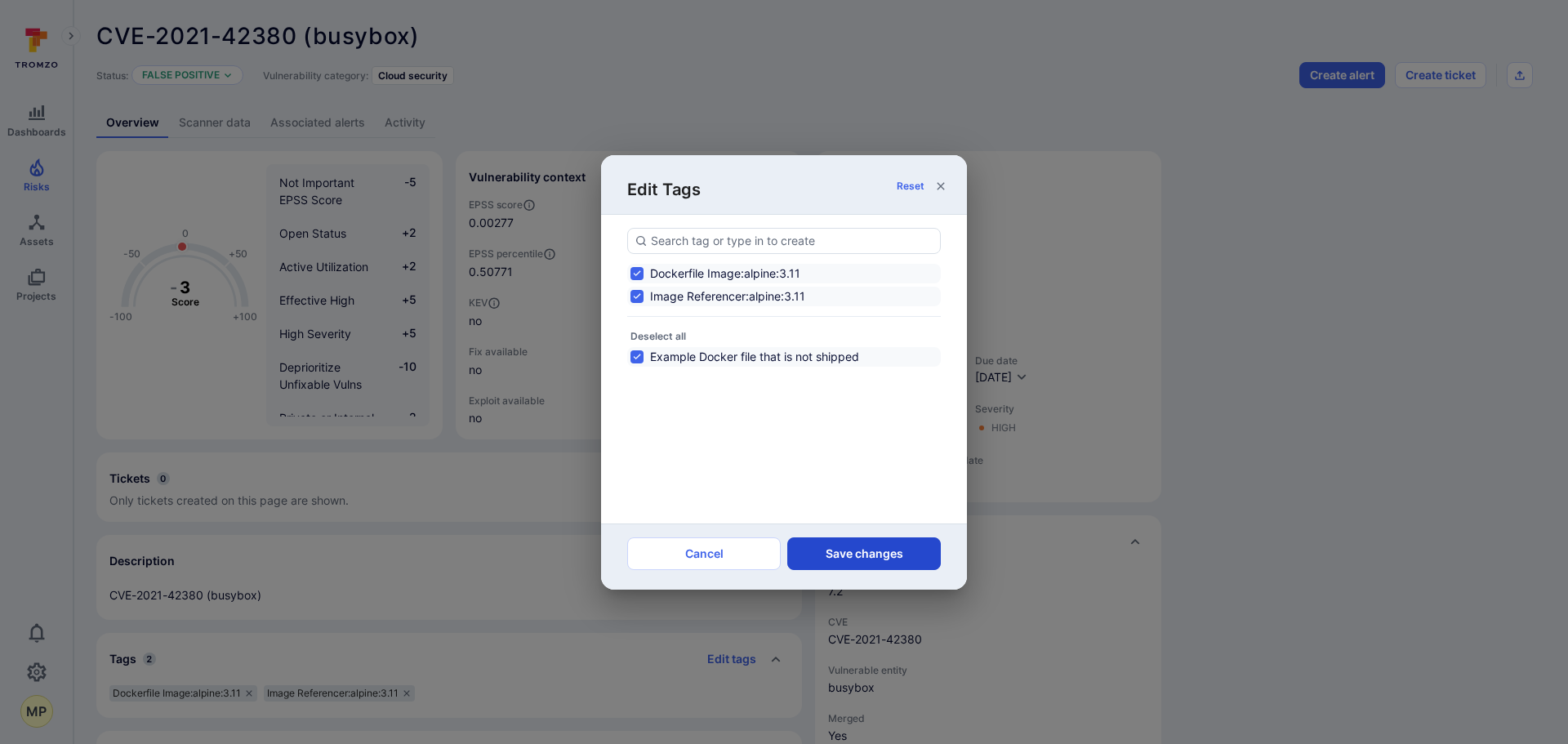
click at [847, 555] on button "Save changes" at bounding box center [863, 554] width 153 height 33
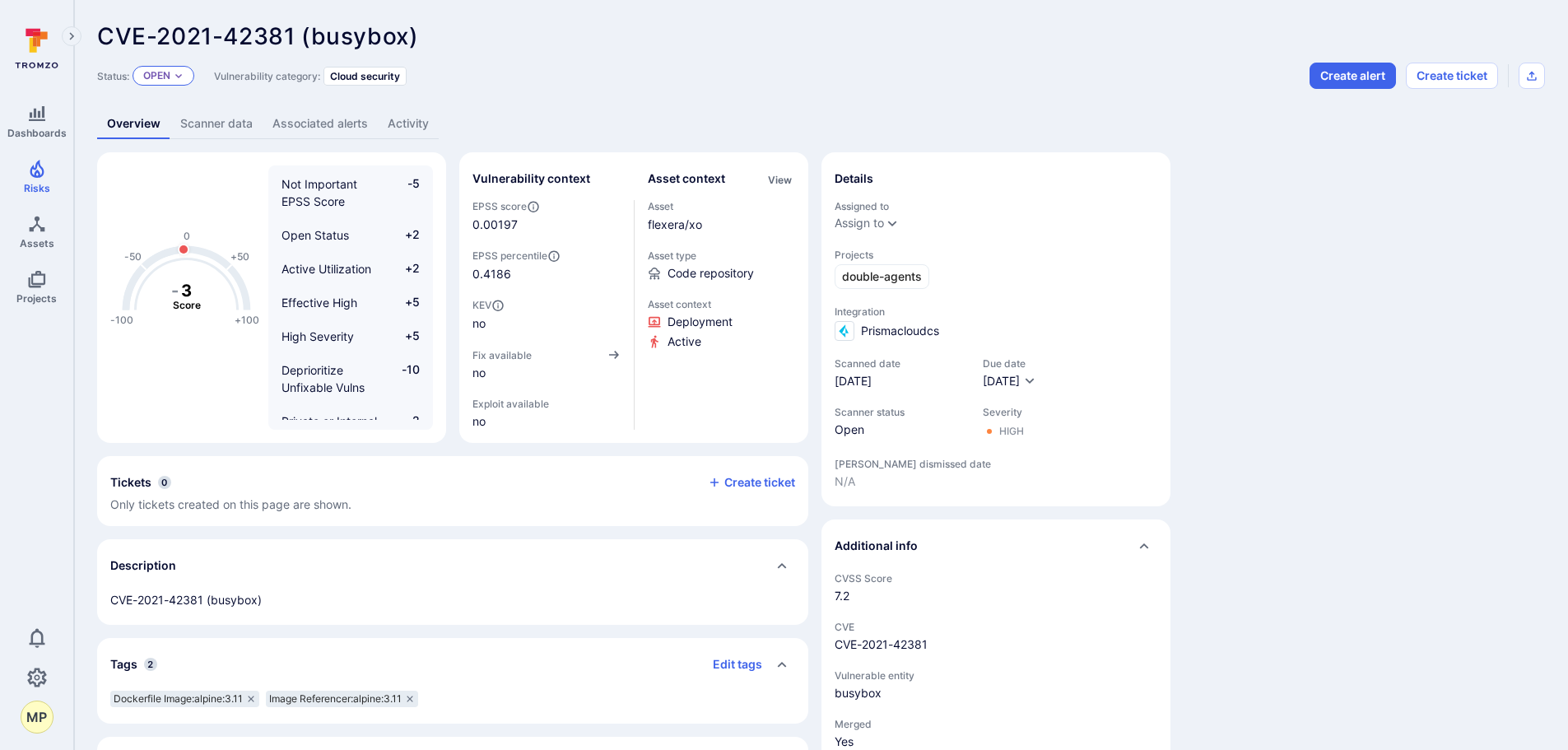
drag, startPoint x: 186, startPoint y: 85, endPoint x: 179, endPoint y: 78, distance: 9.9
click at [185, 86] on div "Status: Open" at bounding box center [145, 76] width 97 height 26
click at [179, 77] on icon "Expand dropdown" at bounding box center [178, 76] width 6 height 4
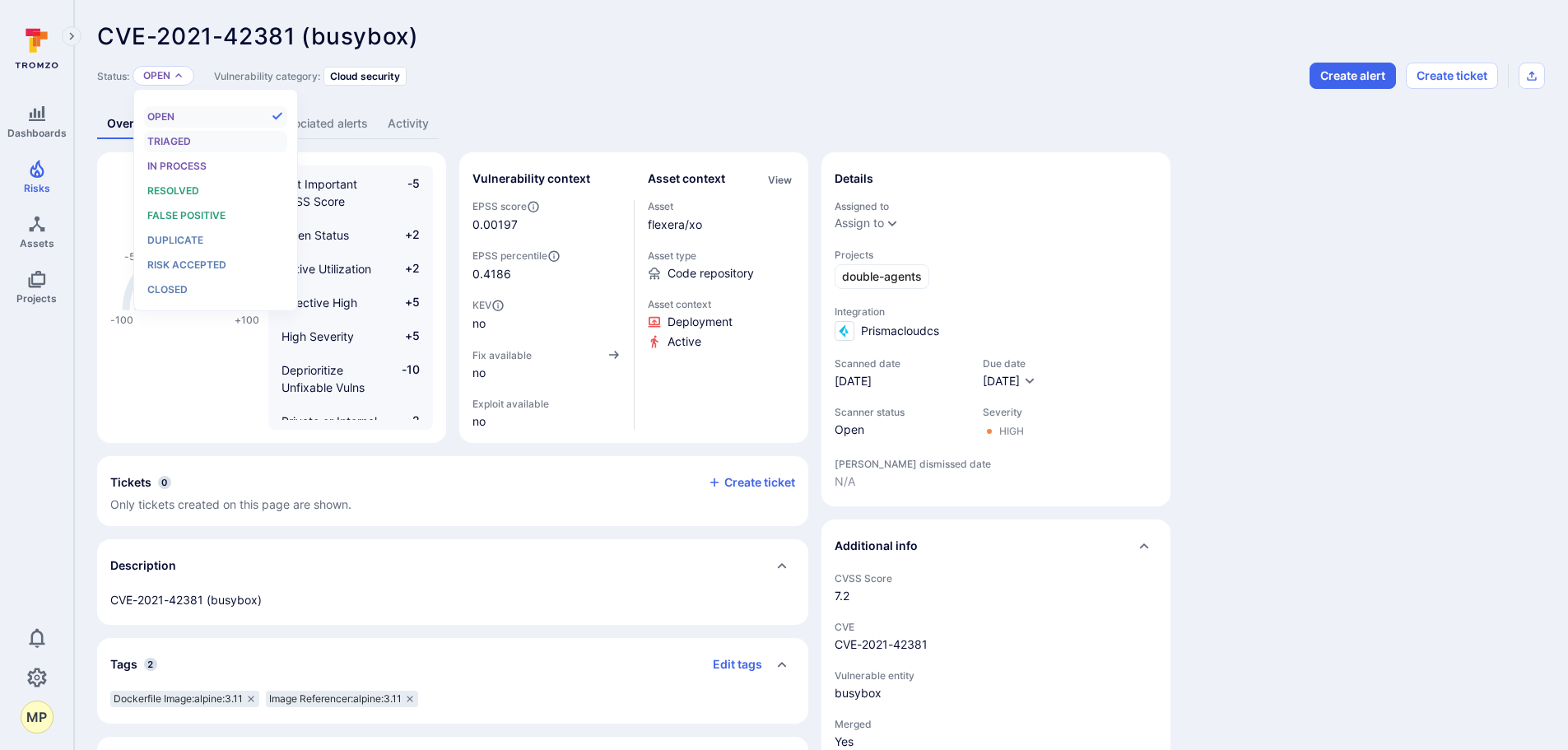
scroll to position [13, 0]
click at [214, 214] on span "False positive" at bounding box center [186, 215] width 78 height 12
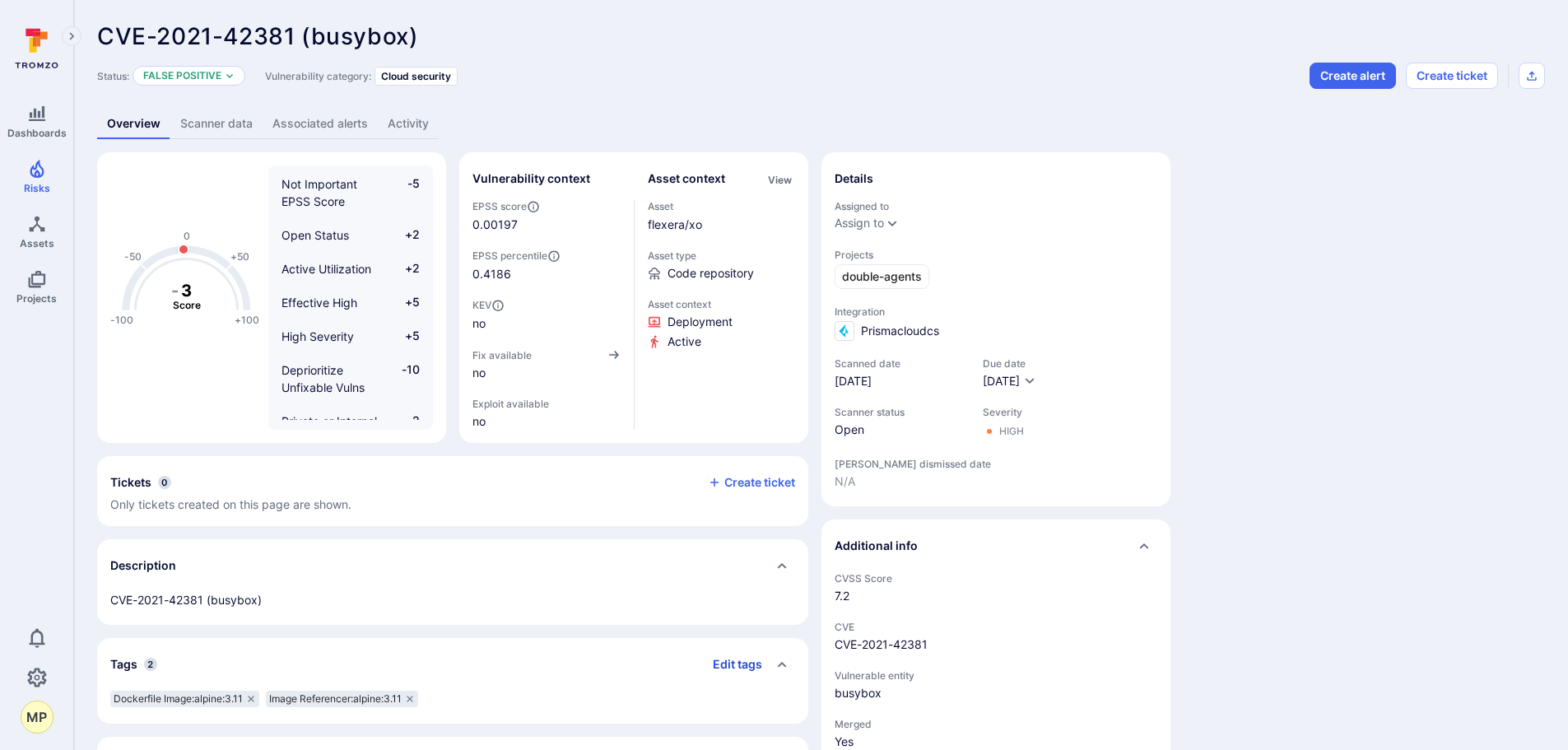
click at [739, 659] on button "Edit tags" at bounding box center [731, 664] width 63 height 26
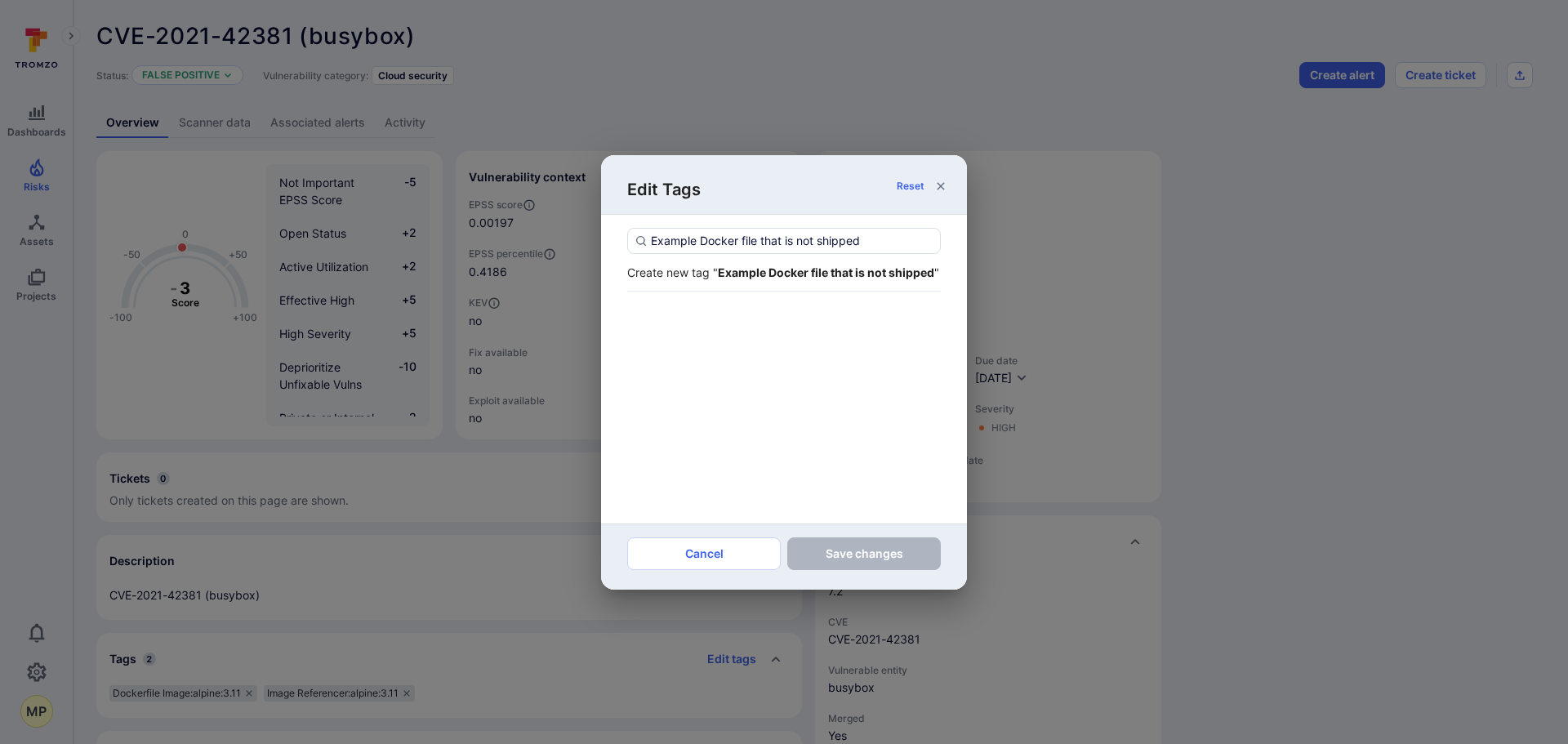
type input "Example Docker file that is not shipped"
click at [758, 273] on strong "Example Docker file that is not shipped" at bounding box center [826, 272] width 217 height 14
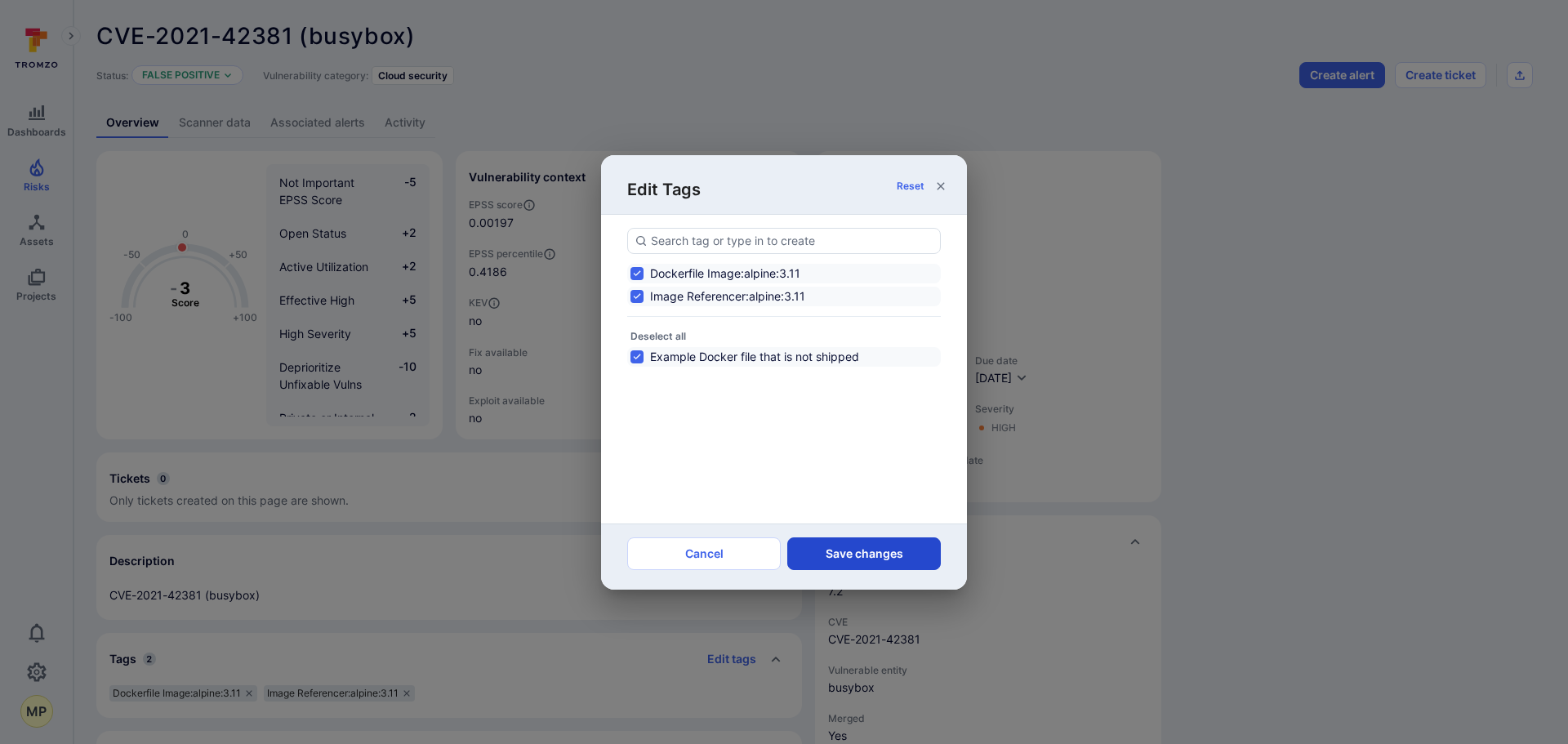
click at [862, 555] on button "Save changes" at bounding box center [863, 554] width 153 height 33
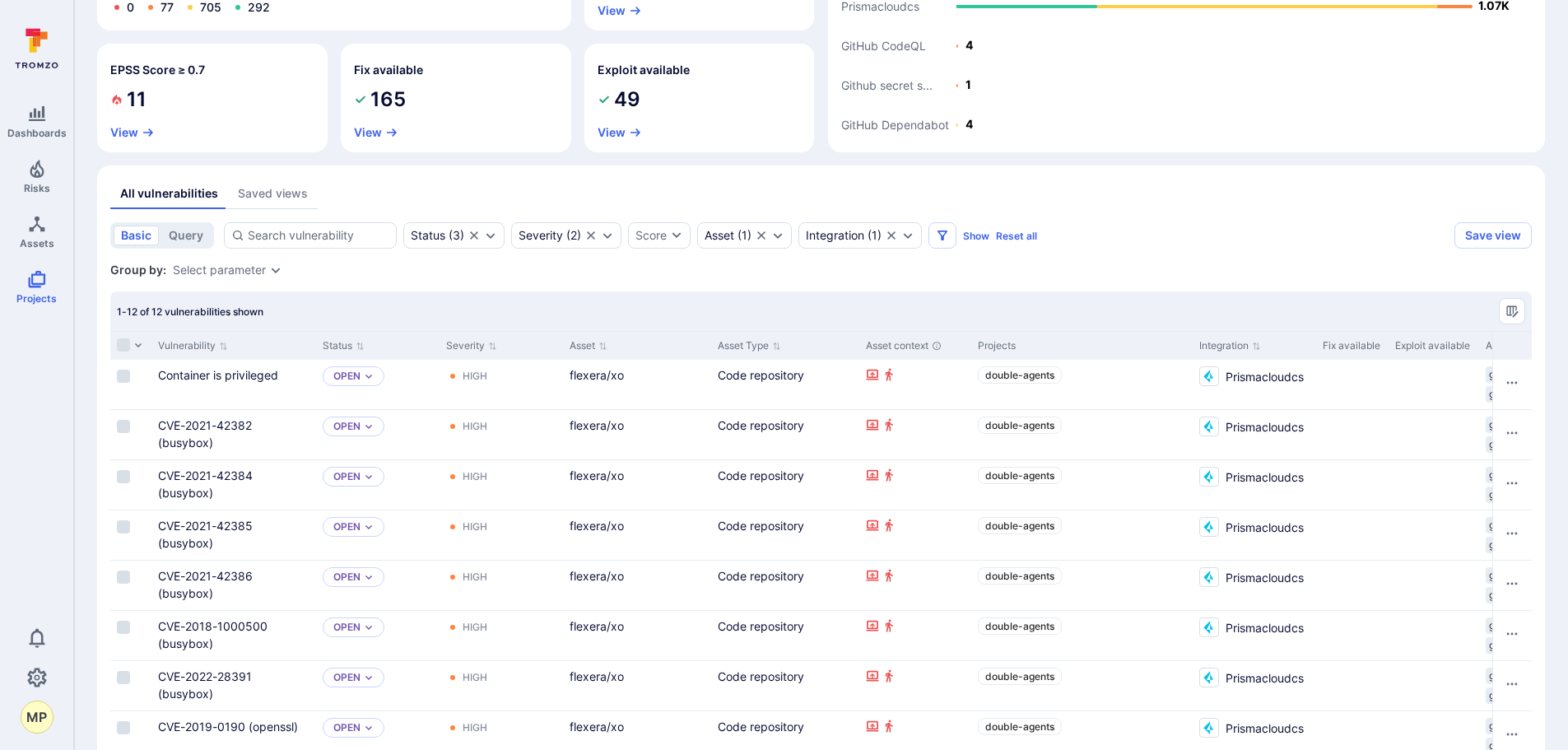
scroll to position [330, 0]
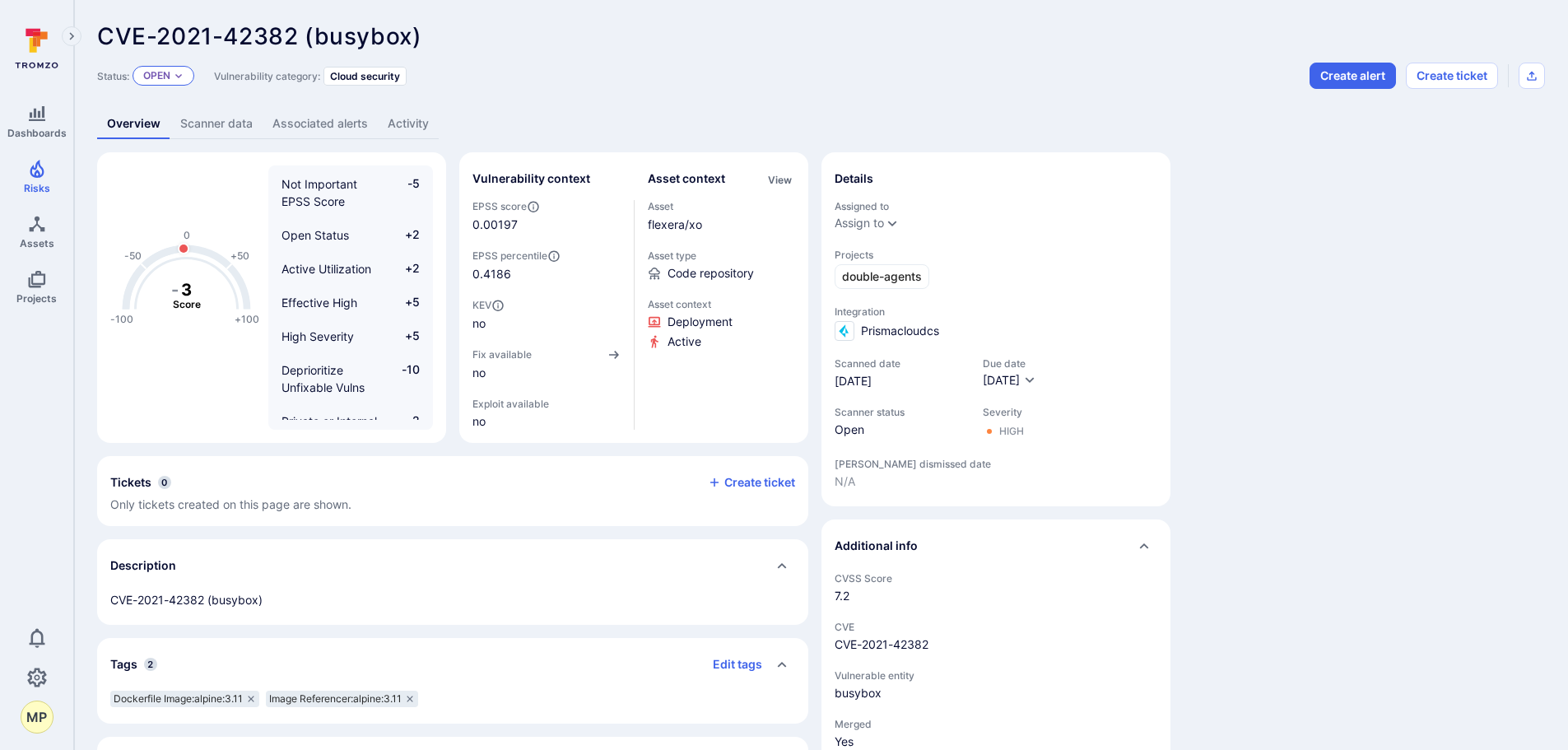
click at [170, 78] on p "Open" at bounding box center [156, 76] width 27 height 13
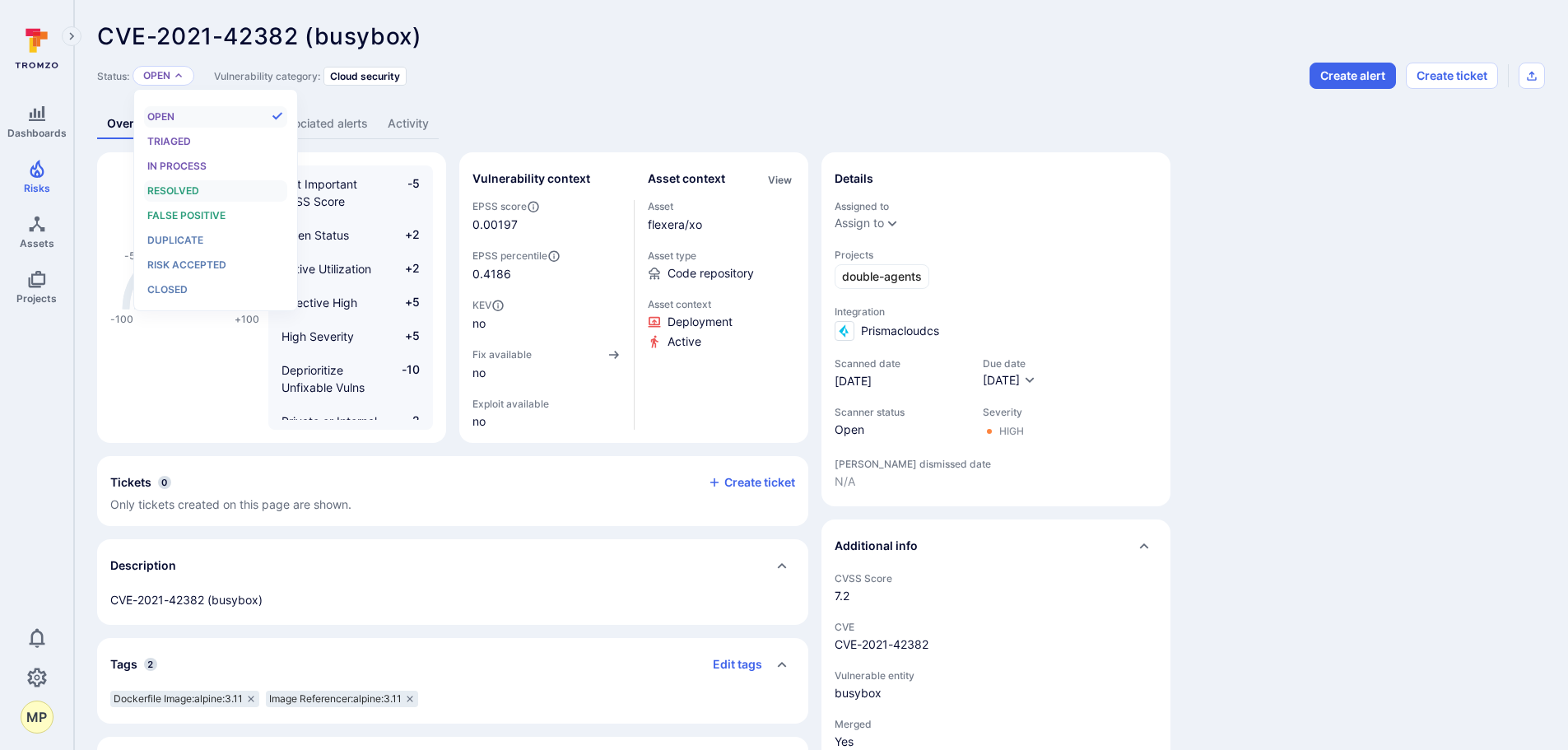
scroll to position [13, 0]
drag, startPoint x: 186, startPoint y: 219, endPoint x: 198, endPoint y: 216, distance: 12.4
click at [188, 219] on span "False positive" at bounding box center [186, 215] width 78 height 12
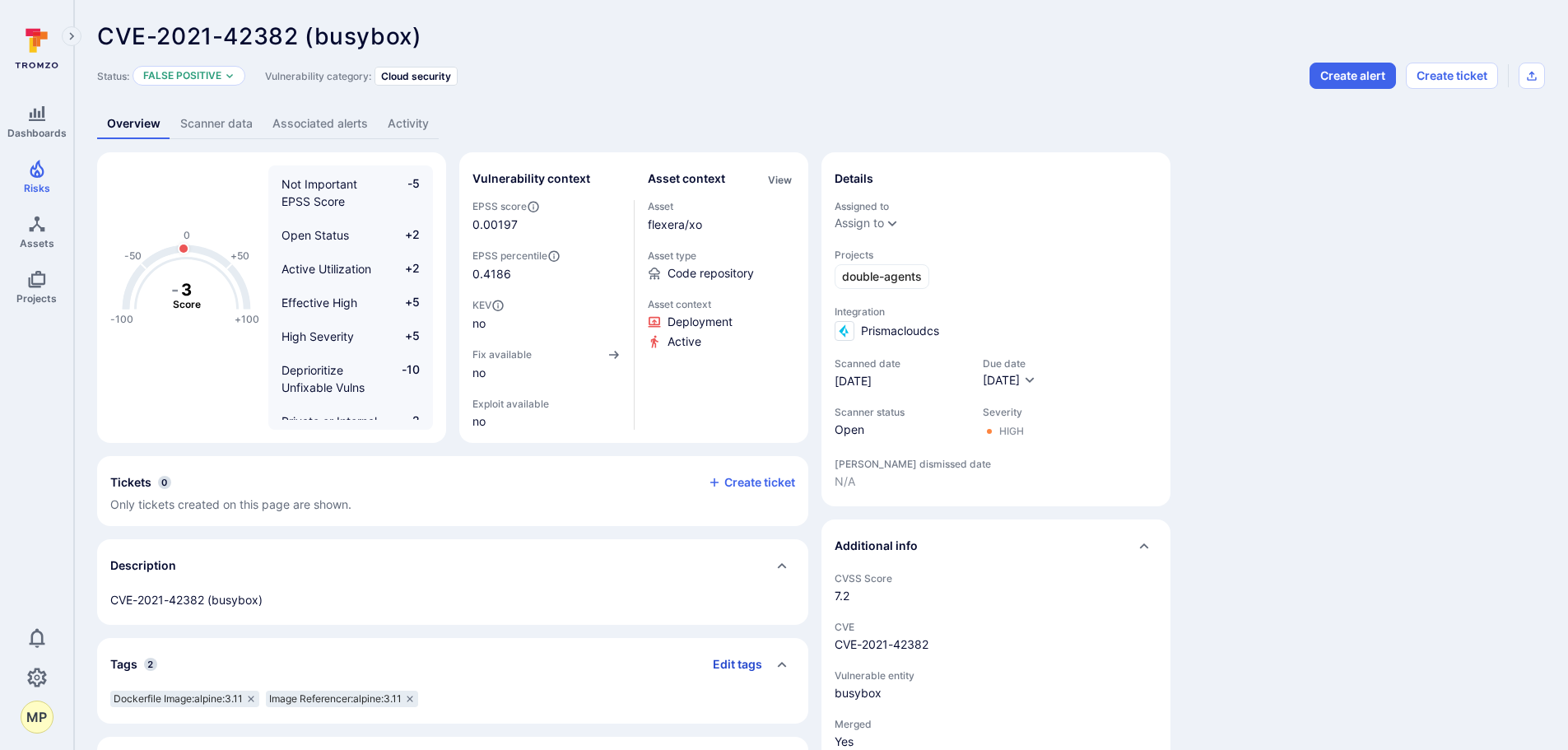
click at [738, 670] on button "Edit tags" at bounding box center [731, 664] width 63 height 26
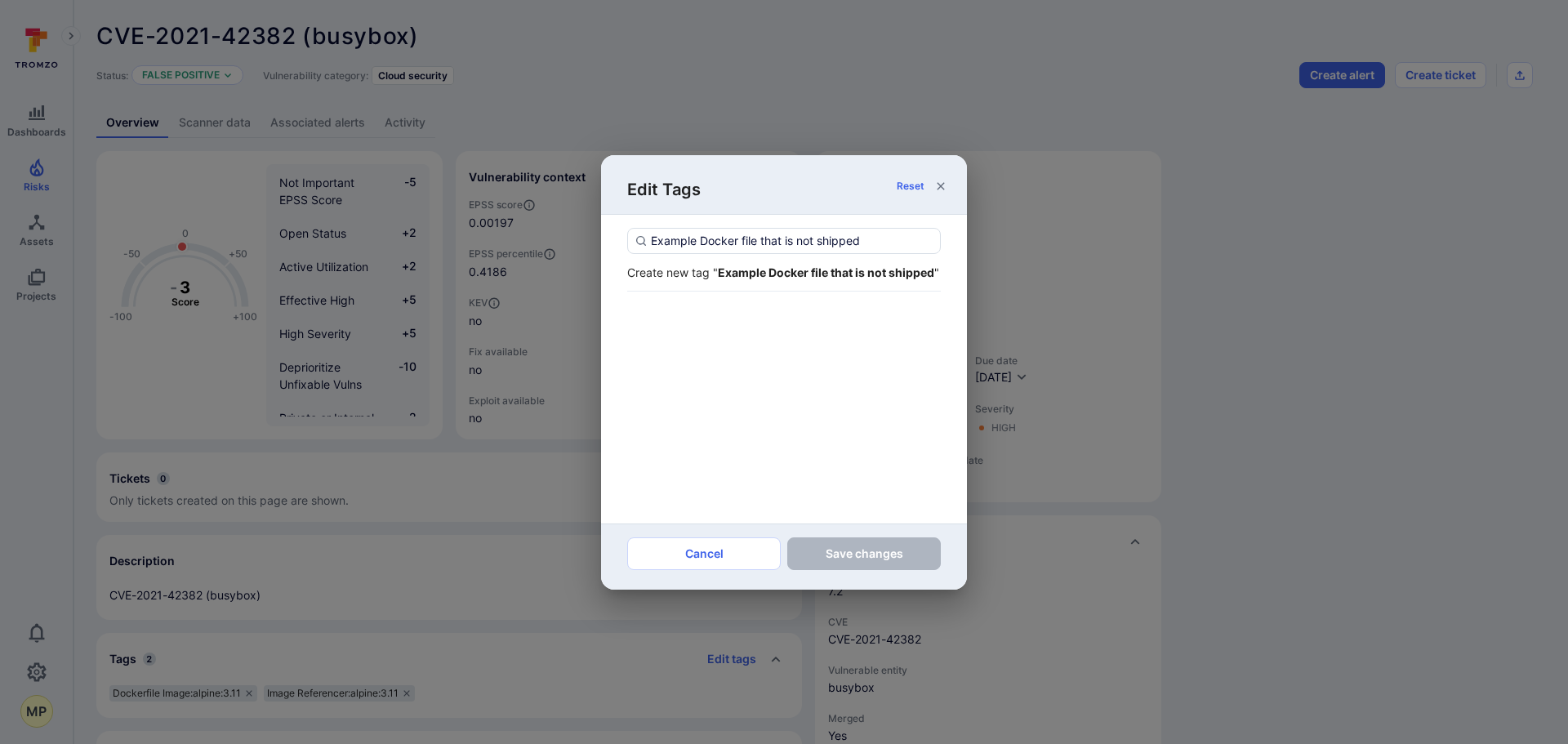
type input "Example Docker file that is not shipped"
click at [728, 269] on strong "Example Docker file that is not shipped" at bounding box center [826, 272] width 217 height 14
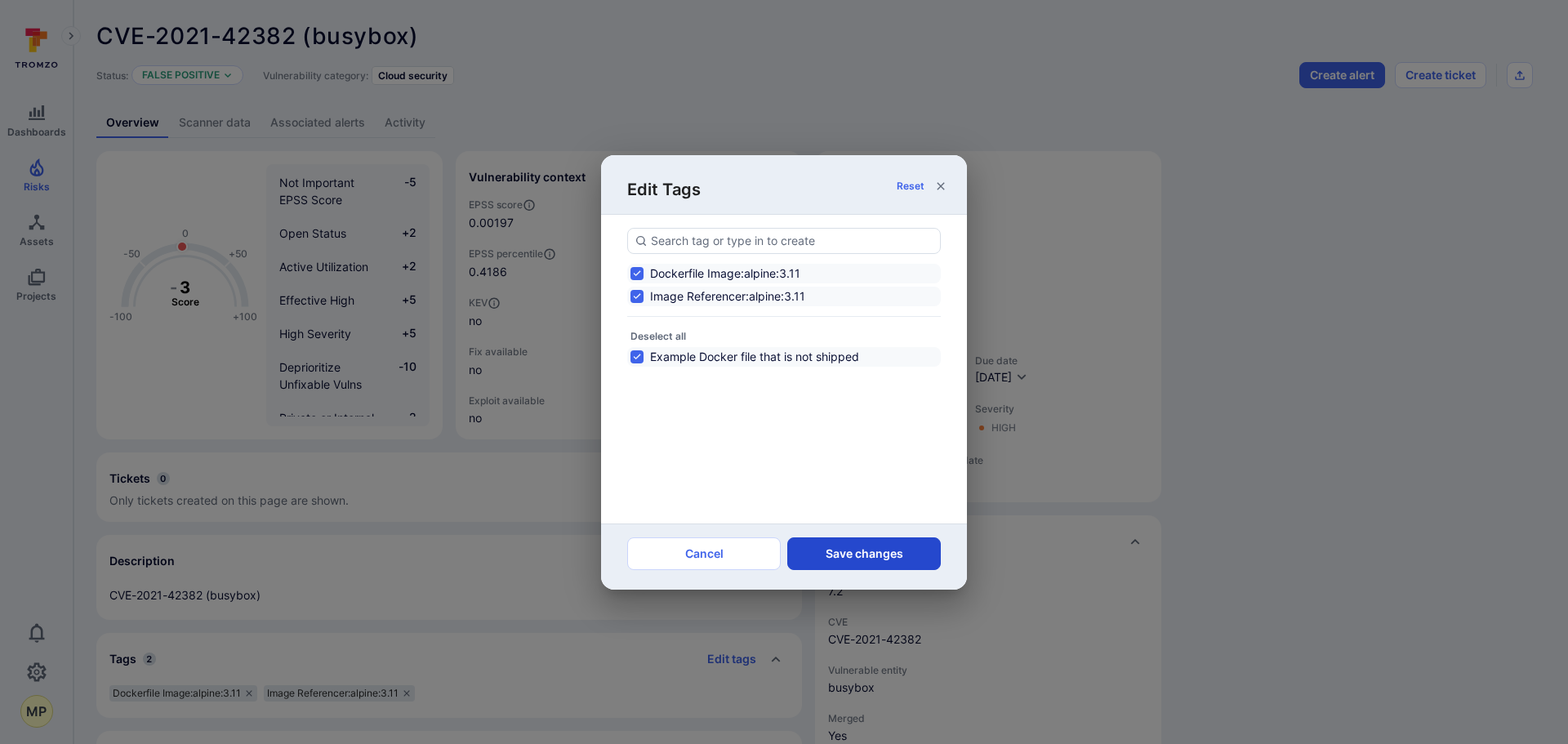
click at [831, 552] on button "Save changes" at bounding box center [863, 554] width 153 height 33
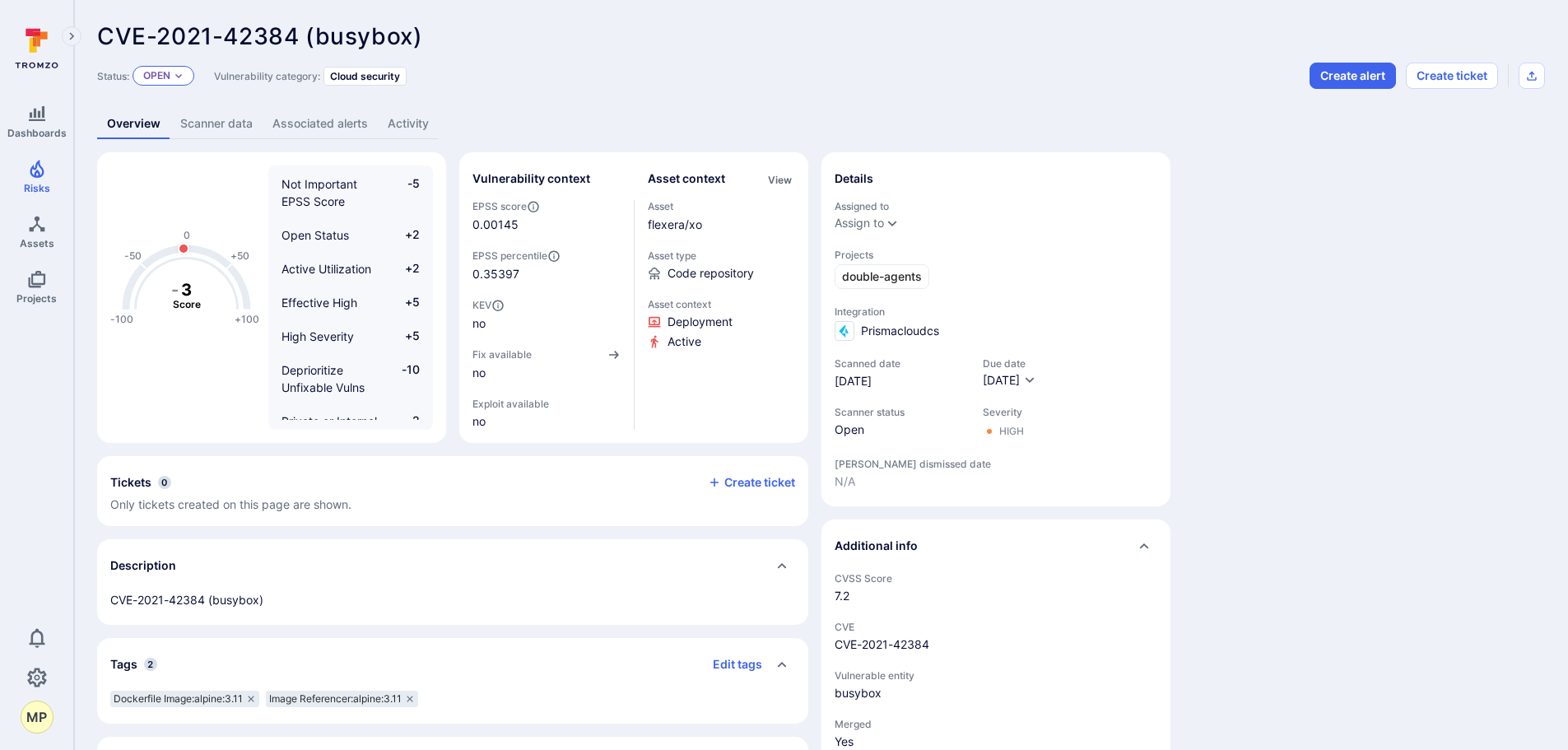
click at [181, 73] on icon "Expand dropdown" at bounding box center [179, 75] width 10 height 10
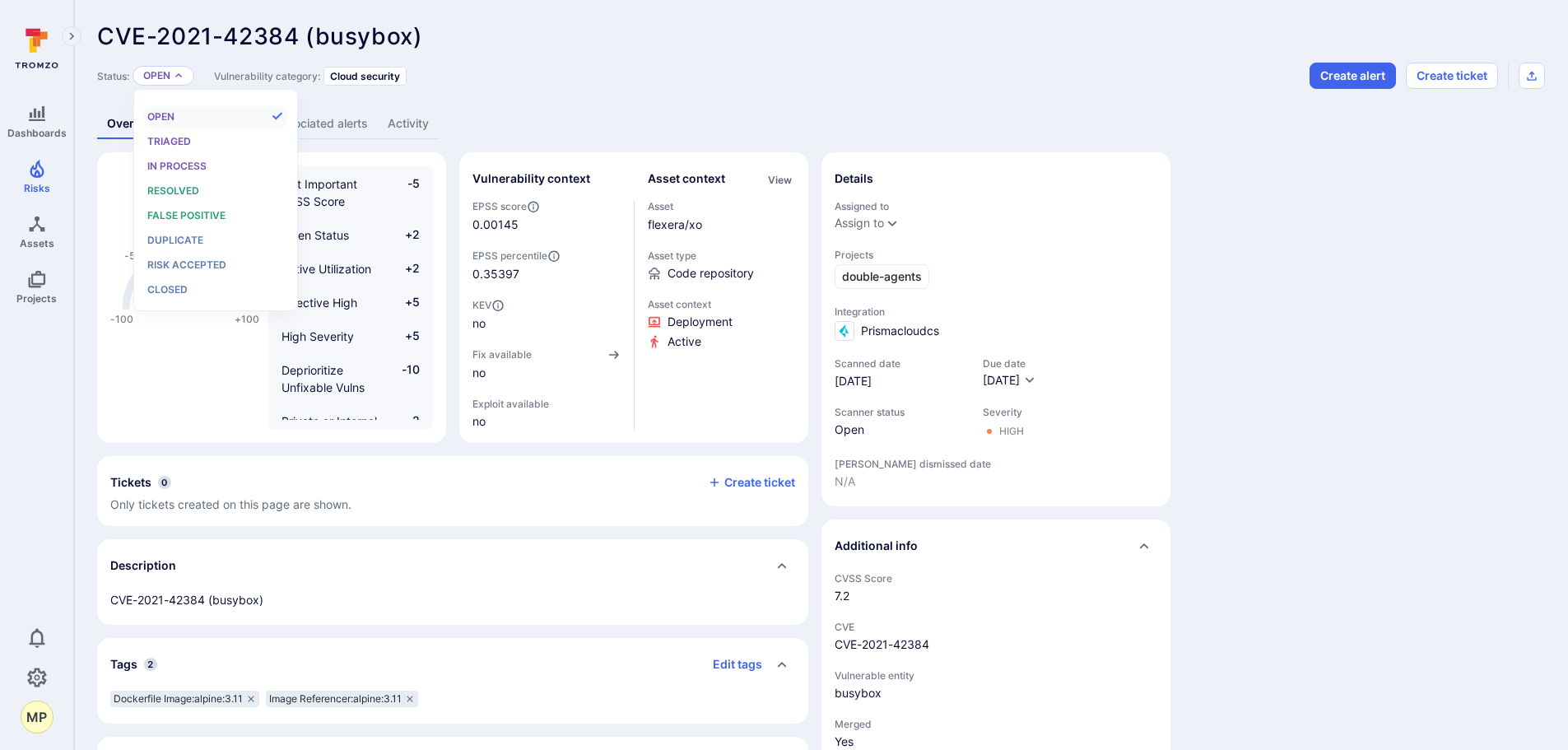
scroll to position [13, 0]
click at [200, 211] on span "False positive" at bounding box center [186, 215] width 78 height 12
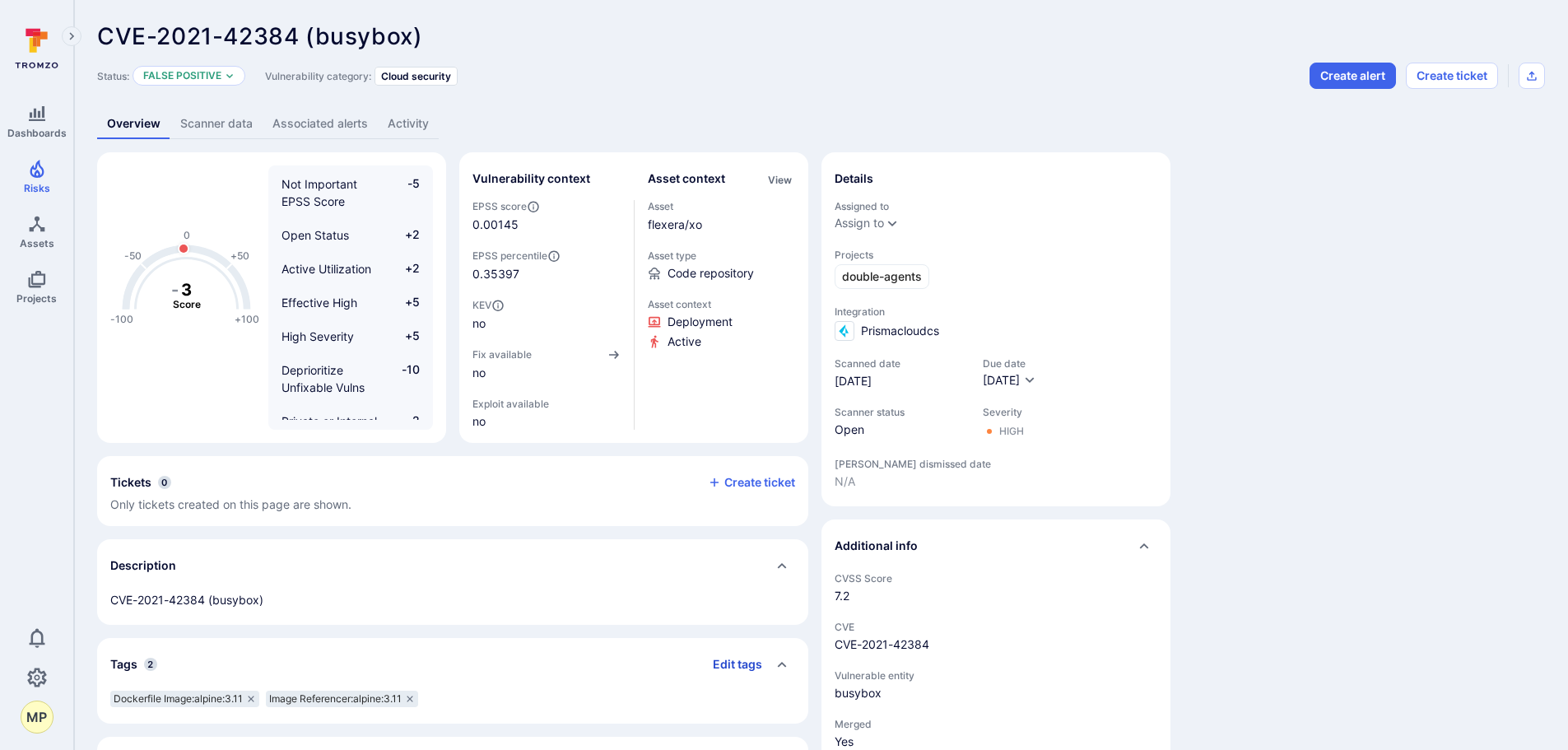
click at [744, 661] on button "Edit tags" at bounding box center [731, 664] width 63 height 26
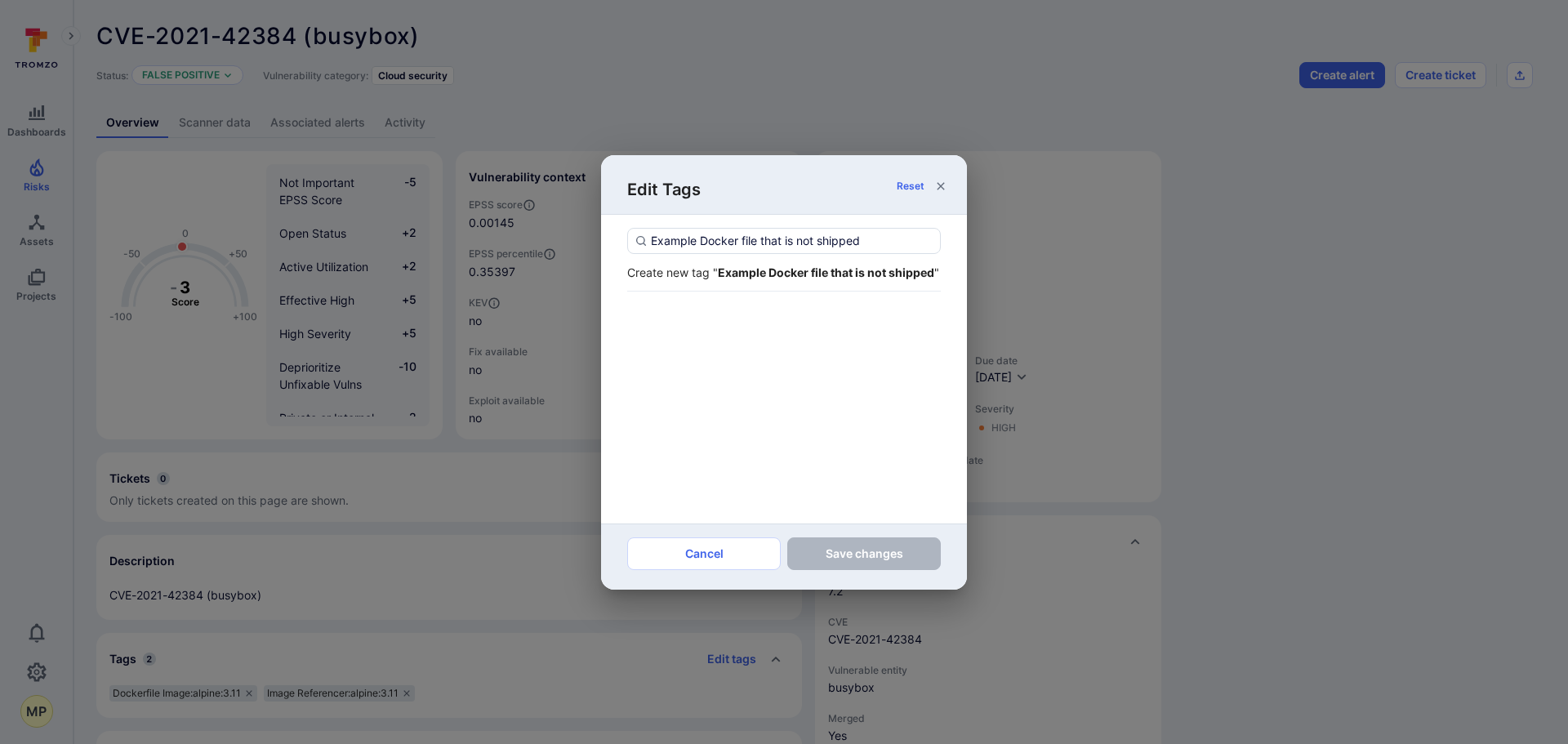
type input "Example Docker file that is not shipped"
click at [733, 281] on div "Create new tag " Example Docker file that is not shipped "" at bounding box center [784, 272] width 313 height 17
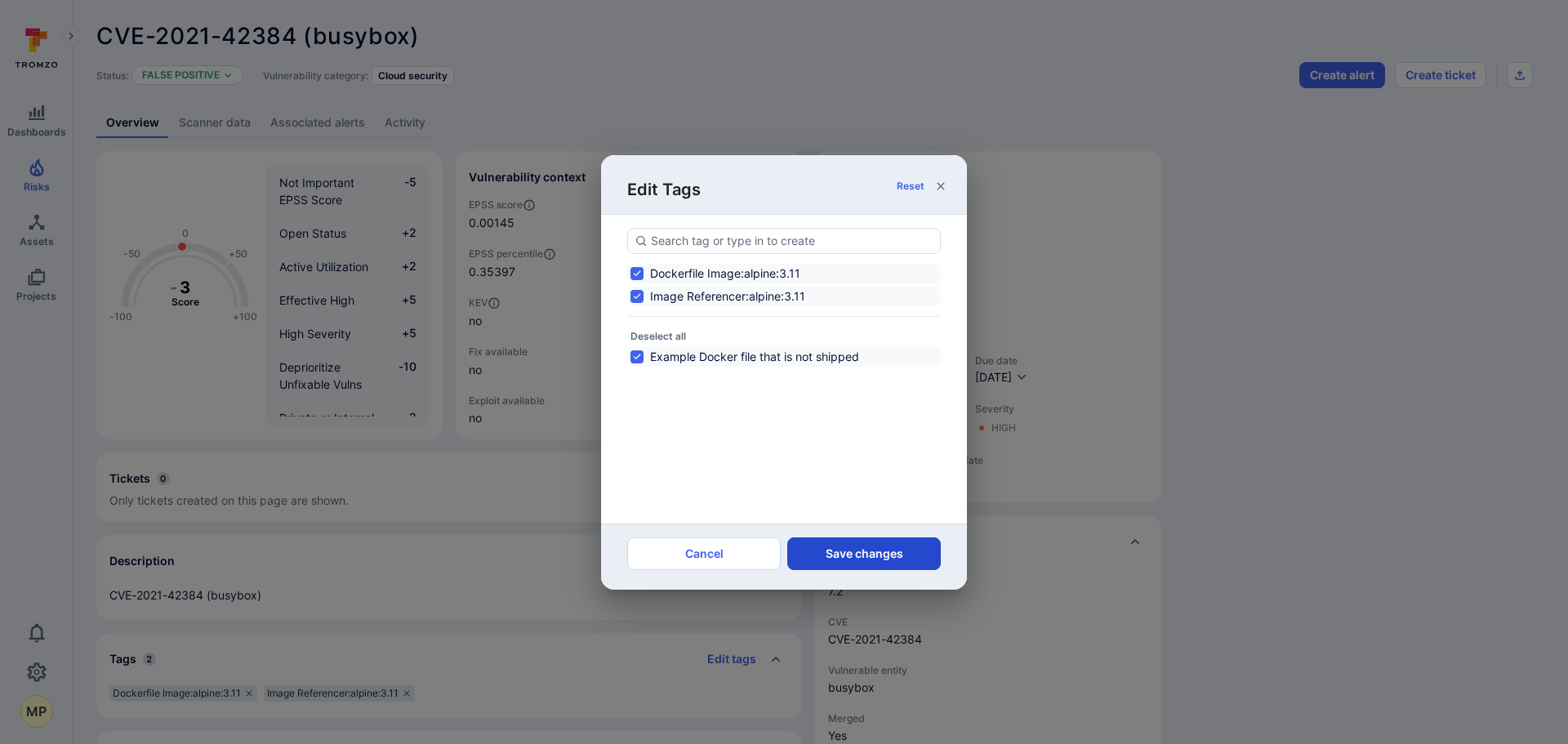
click at [832, 548] on button "Save changes" at bounding box center [863, 554] width 153 height 33
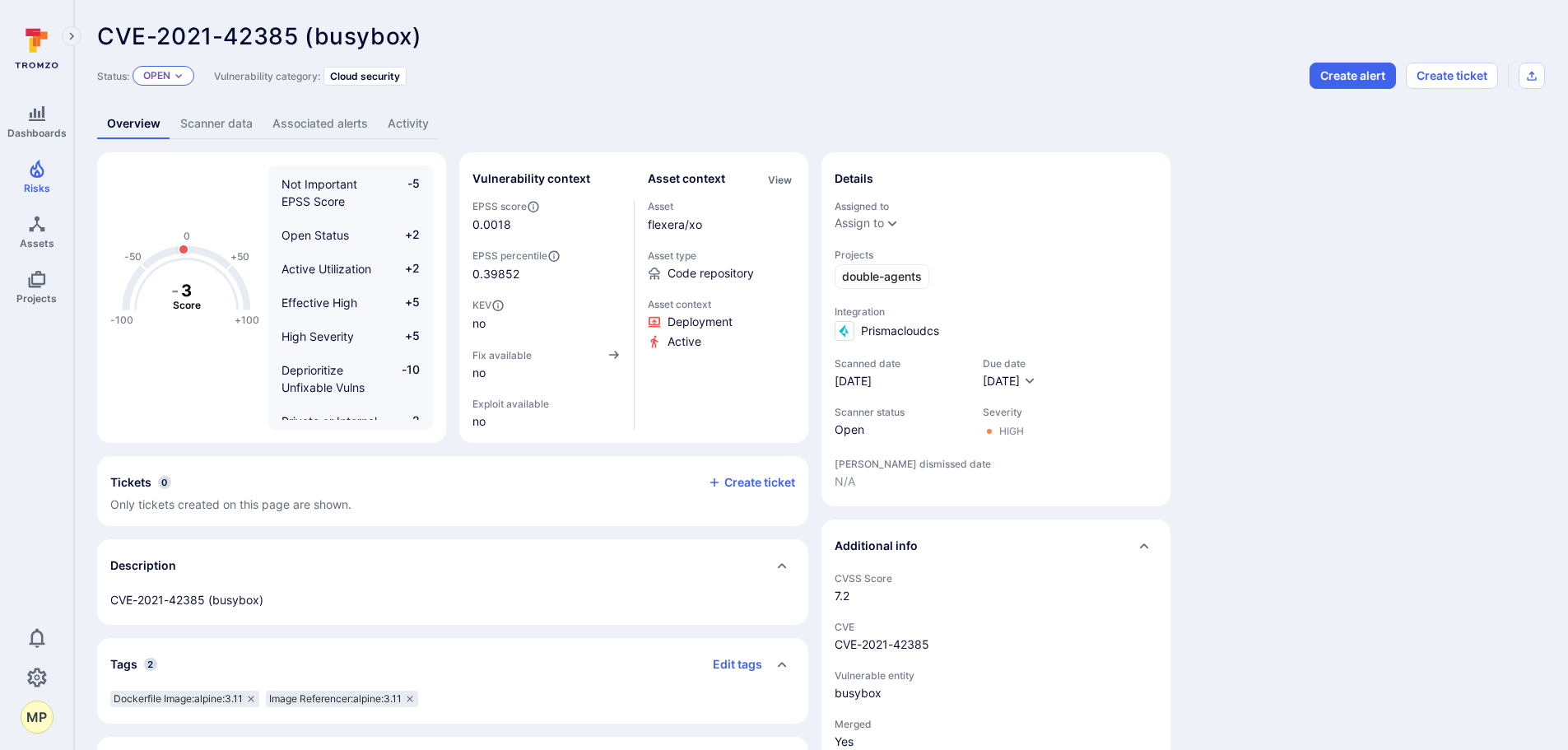
click at [191, 75] on div "Open" at bounding box center [163, 75] width 62 height 19
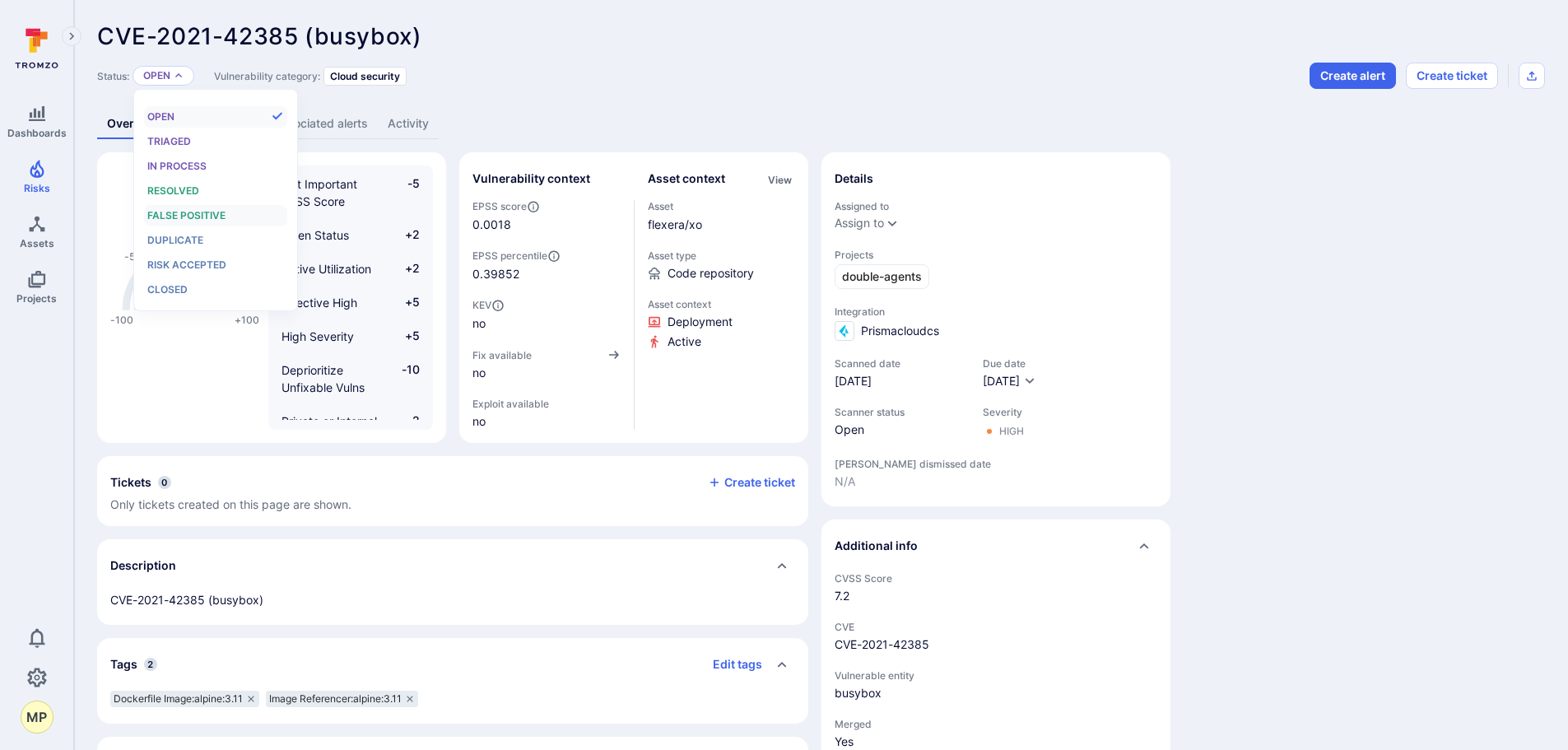
scroll to position [13, 0]
drag, startPoint x: 198, startPoint y: 201, endPoint x: 204, endPoint y: 213, distance: 13.4
click at [204, 213] on ul "Open Triaged In process Resolved False positive Duplicate Risk accepted Closed" at bounding box center [216, 204] width 143 height 194
click at [204, 213] on span "False positive" at bounding box center [186, 215] width 78 height 12
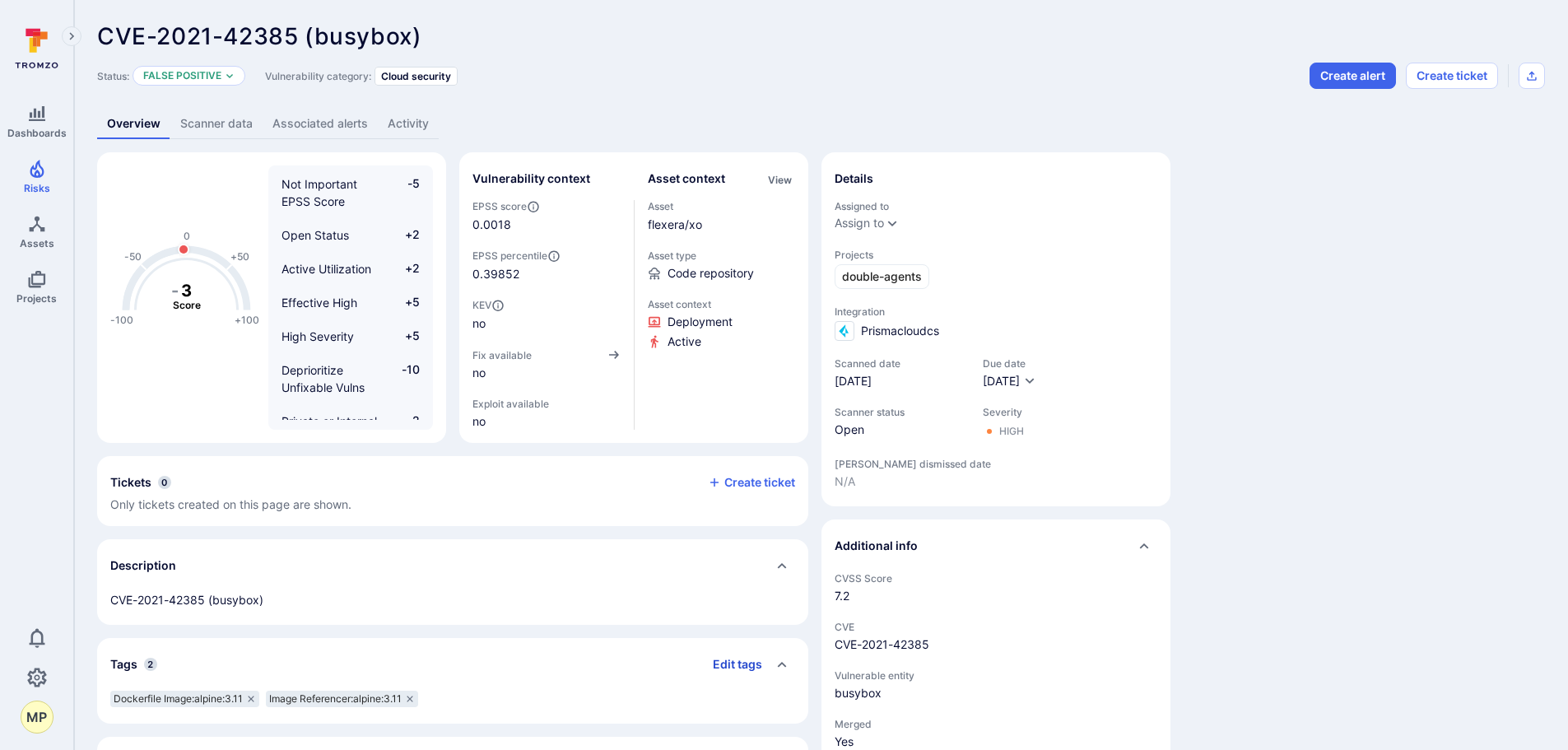
click at [746, 669] on button "Edit tags" at bounding box center [731, 664] width 63 height 26
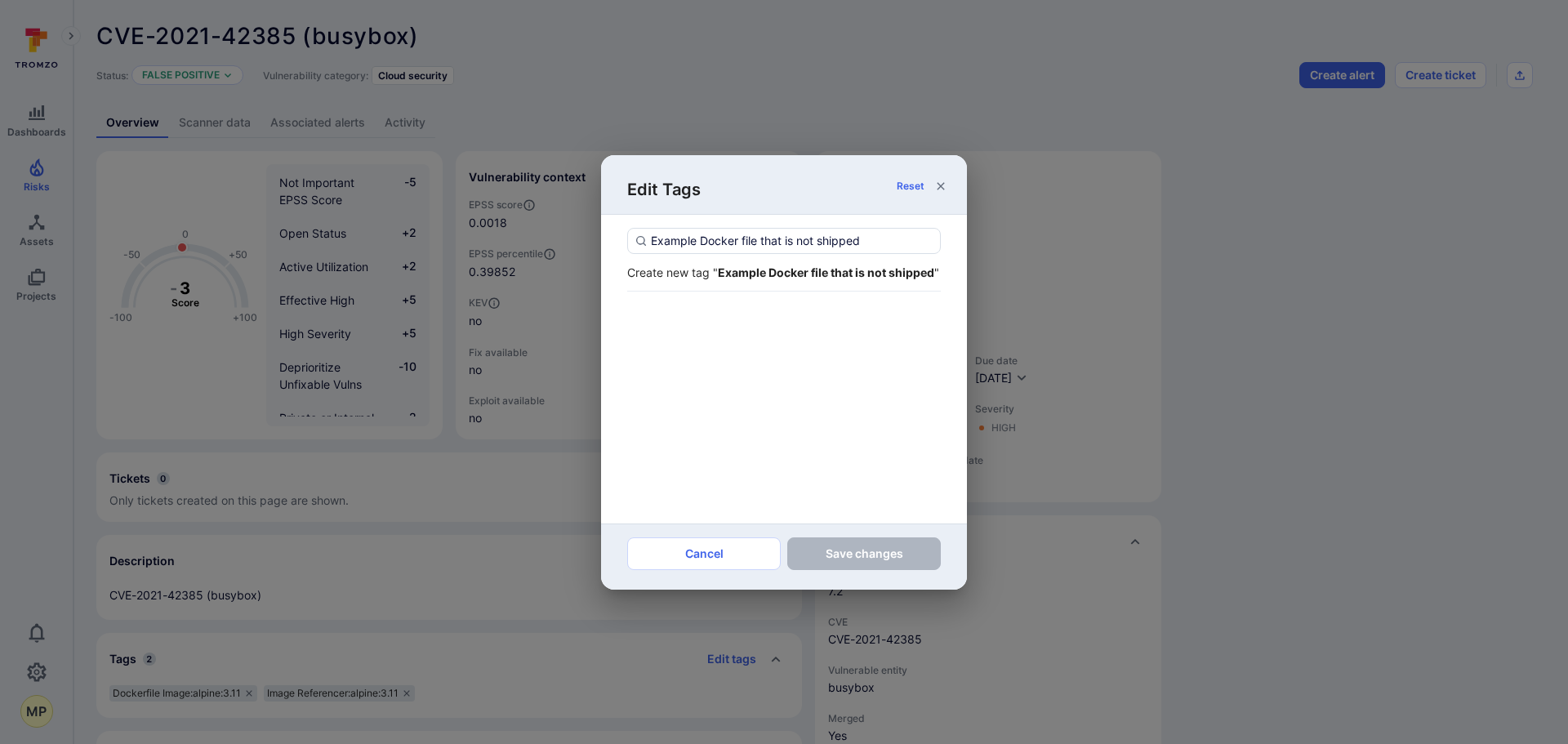
type input "Example Docker file that is not shipped"
click at [744, 281] on div "Create new tag " Example Docker file that is not shipped "" at bounding box center [784, 272] width 313 height 17
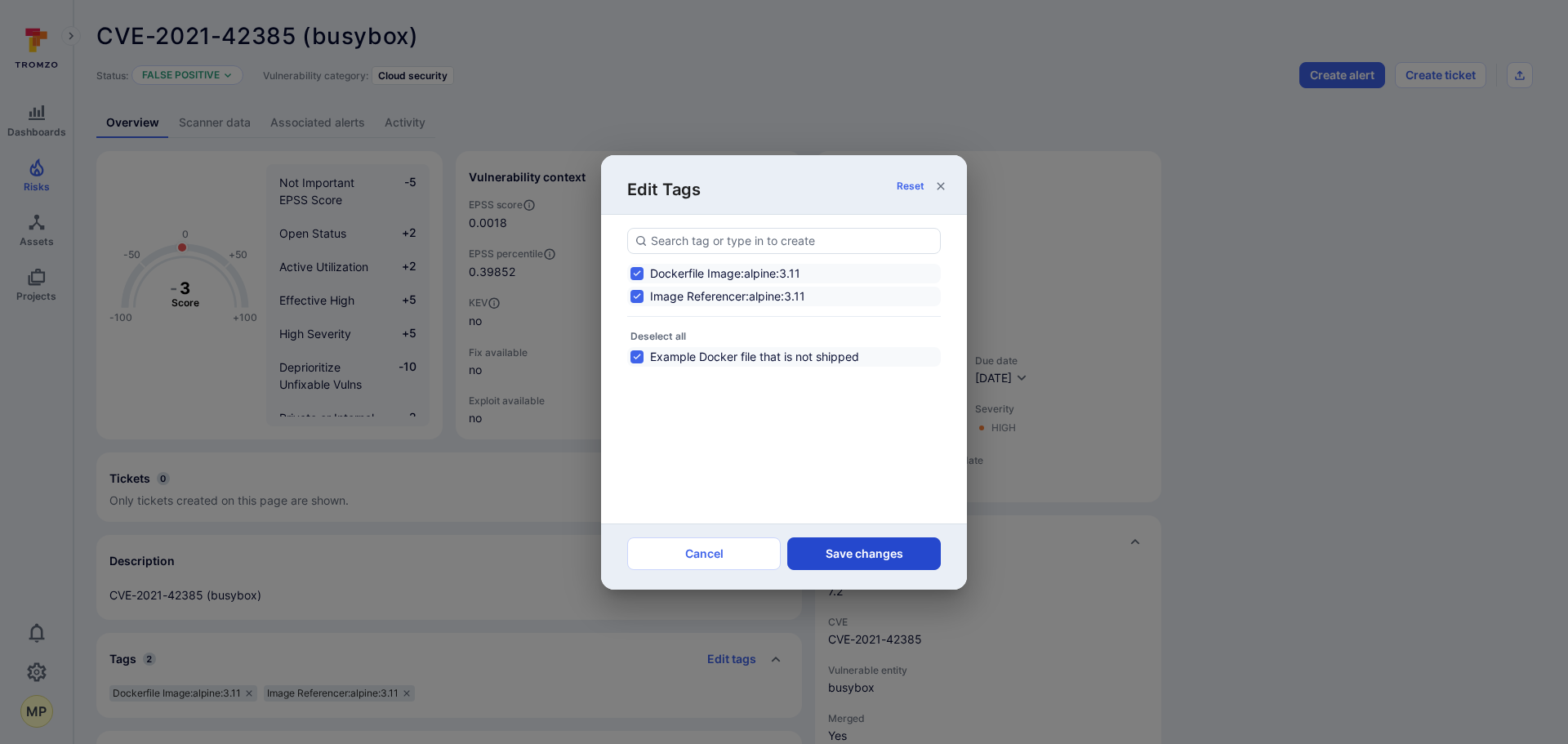
click at [851, 547] on button "Save changes" at bounding box center [863, 554] width 153 height 33
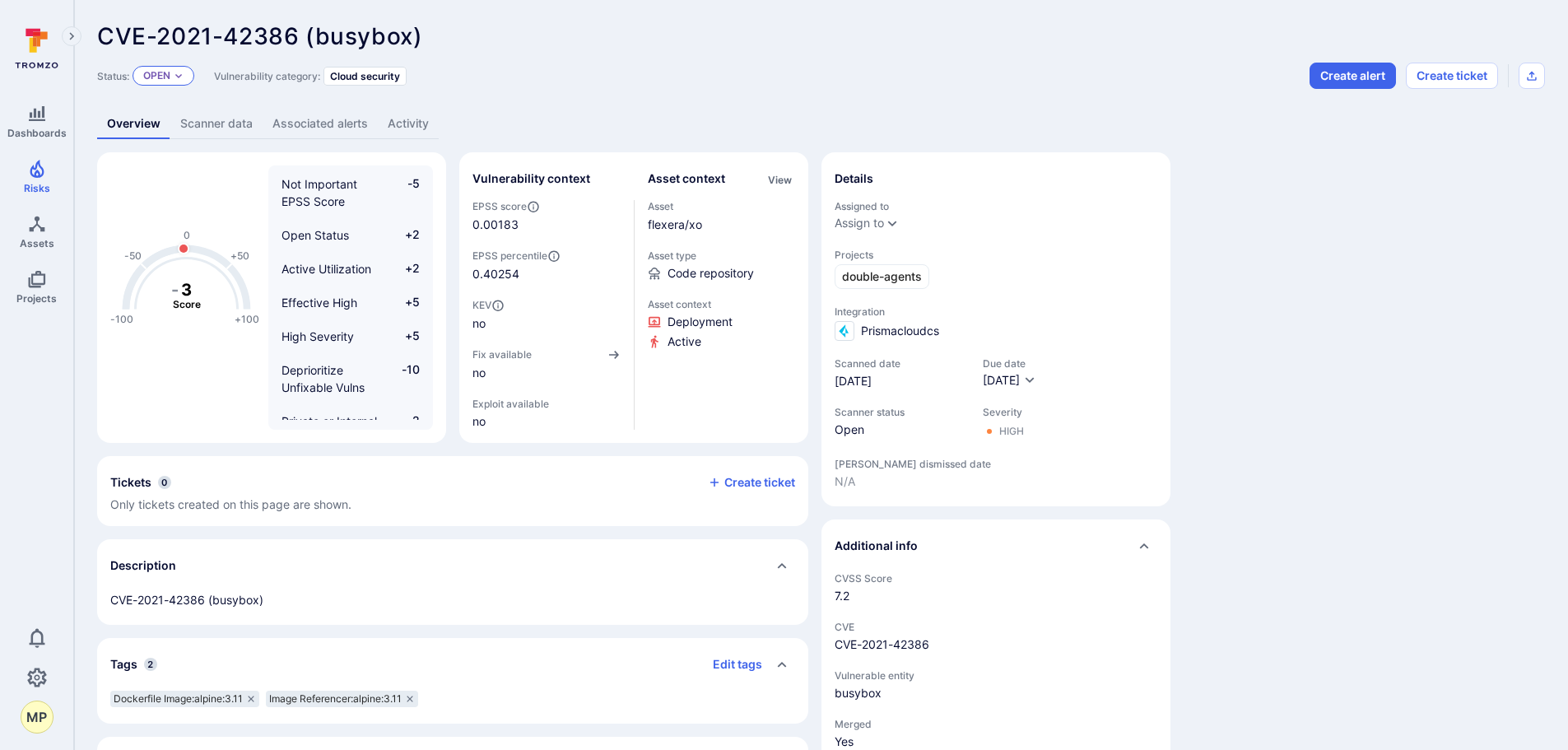
click at [174, 81] on div "Open" at bounding box center [163, 75] width 62 height 19
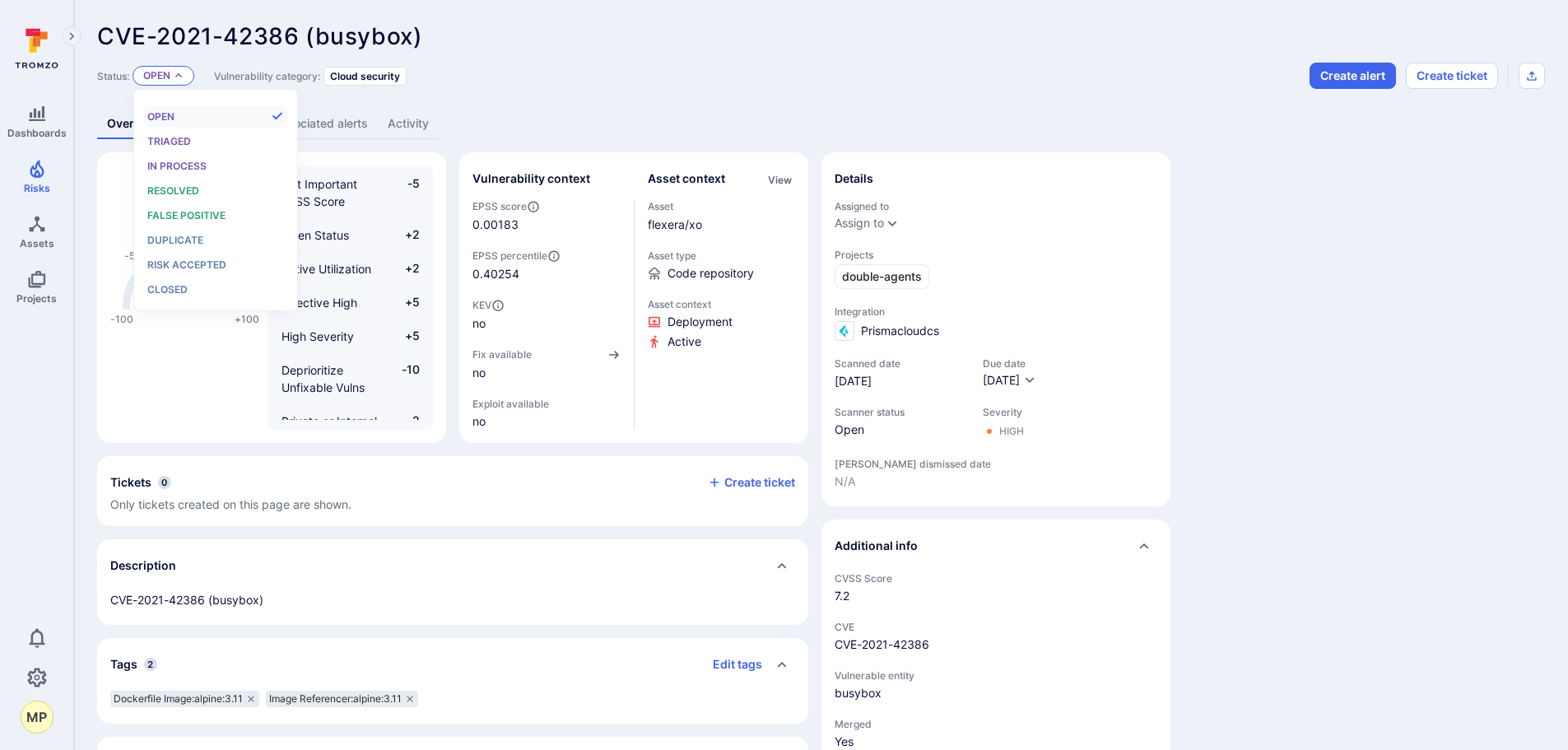
scroll to position [13, 0]
click at [197, 207] on div "False positive" at bounding box center [215, 216] width 136 height 19
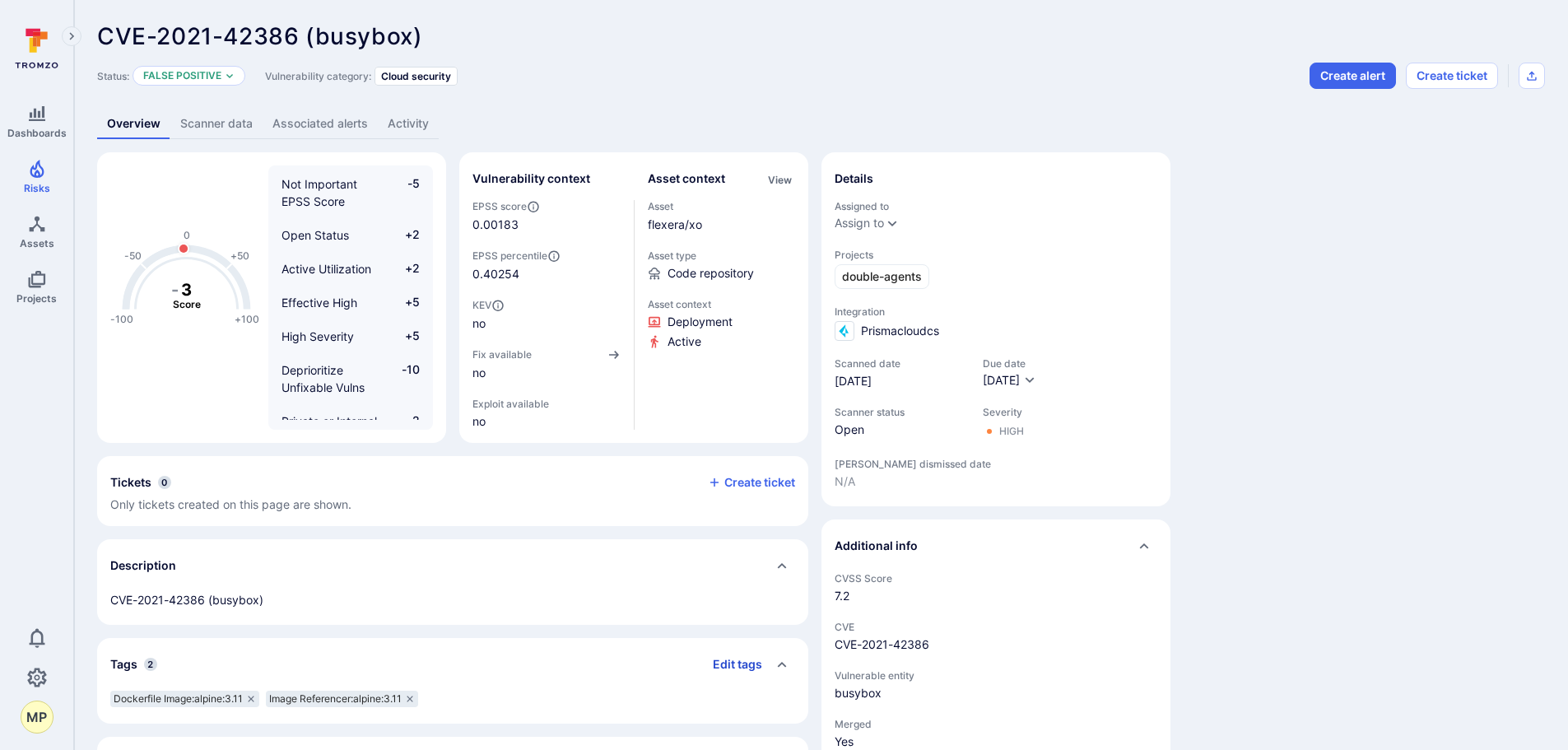
click at [735, 656] on button "Edit tags" at bounding box center [731, 664] width 63 height 26
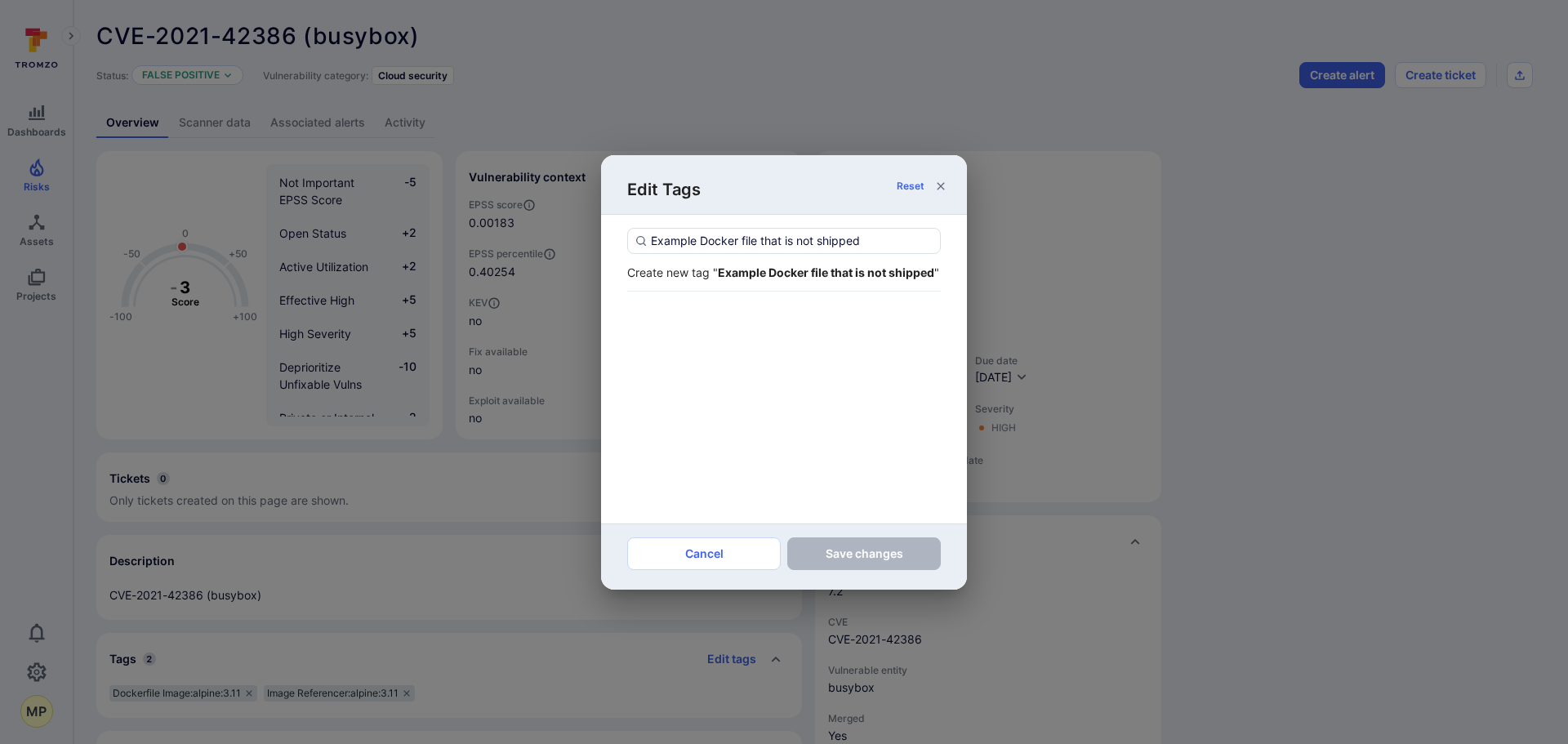
type input "Example Docker file that is not shipped"
click at [765, 281] on div "Create new tag " Example Docker file that is not shipped "" at bounding box center [784, 272] width 313 height 17
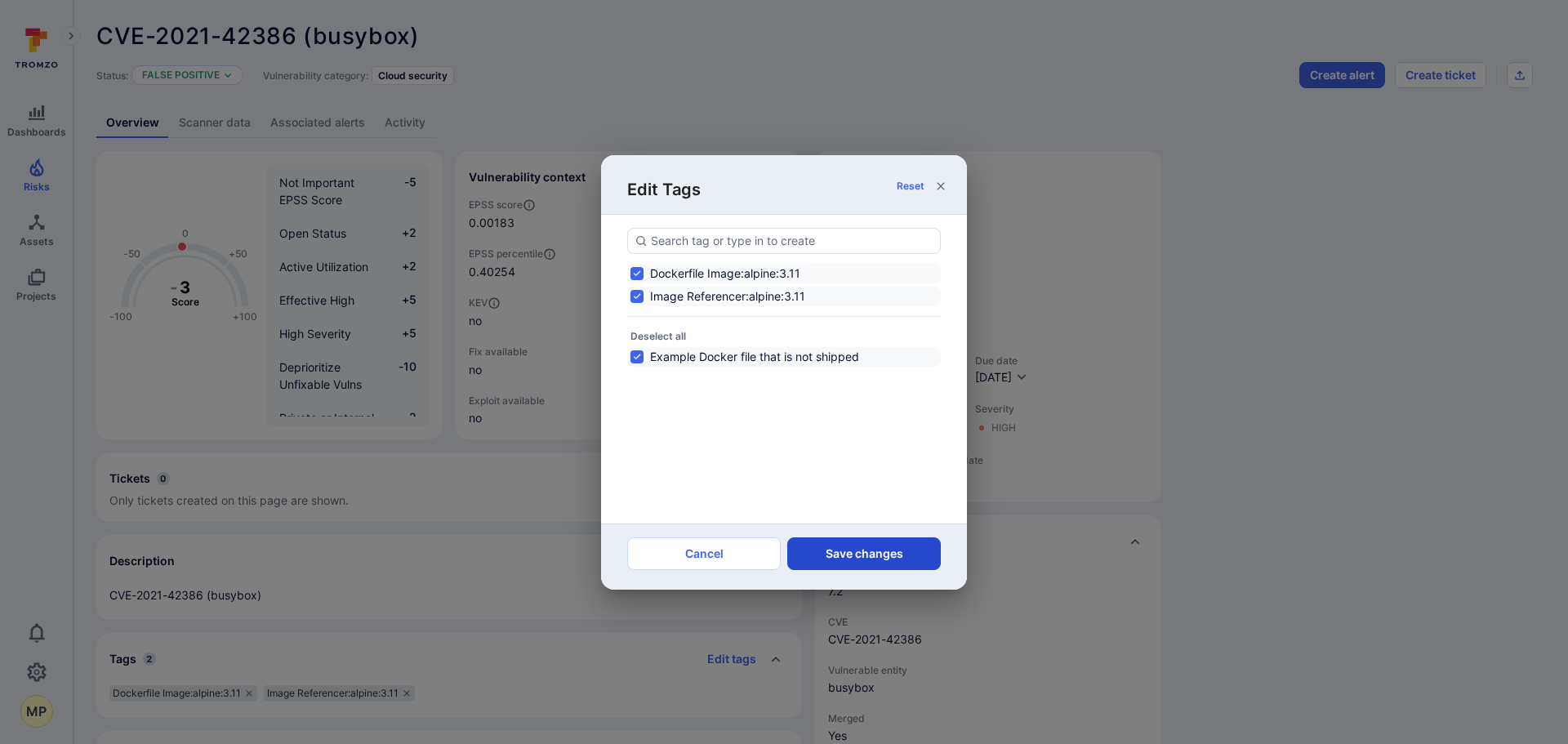
click at [851, 548] on button "Save changes" at bounding box center [863, 554] width 153 height 33
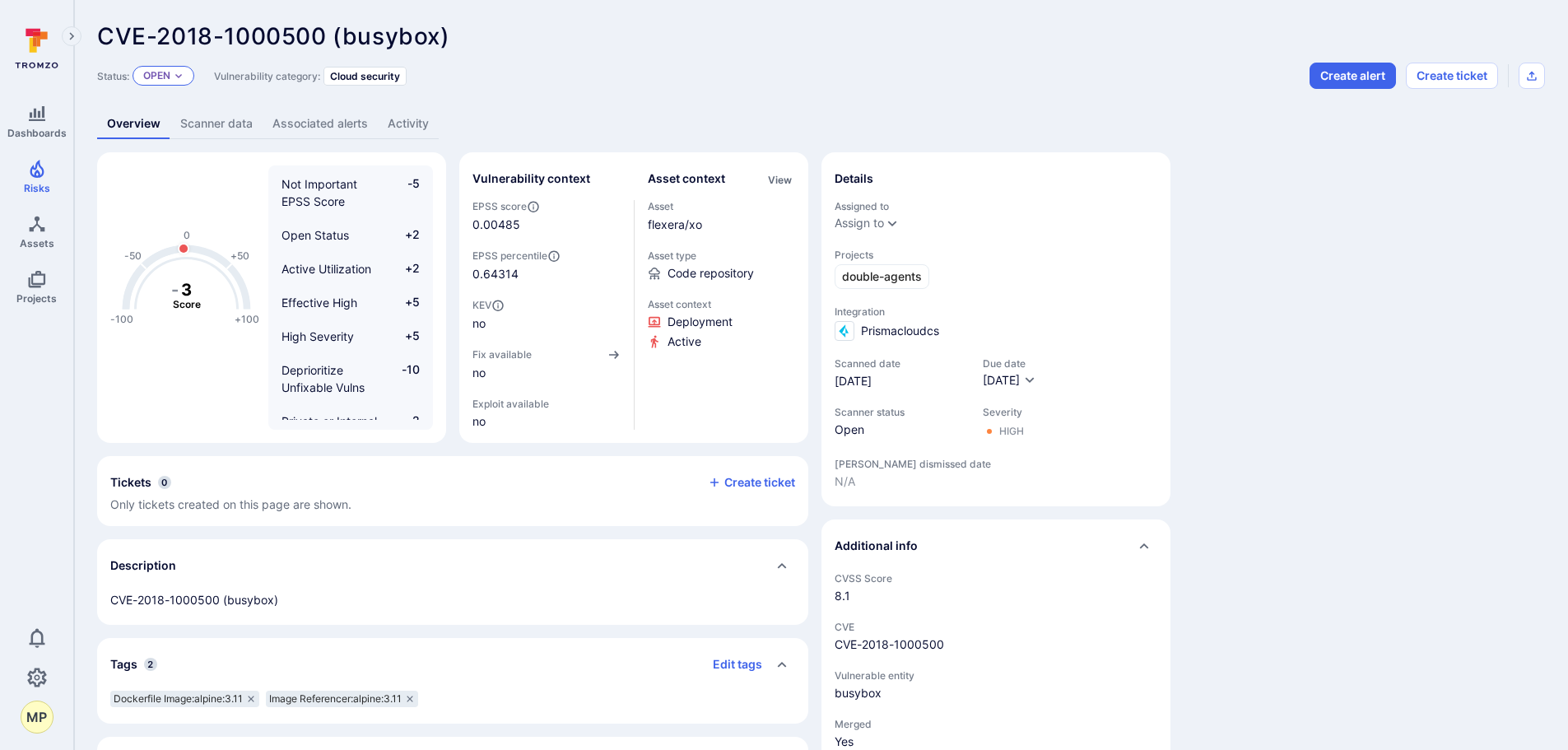
click at [177, 83] on div "Open" at bounding box center [163, 75] width 62 height 19
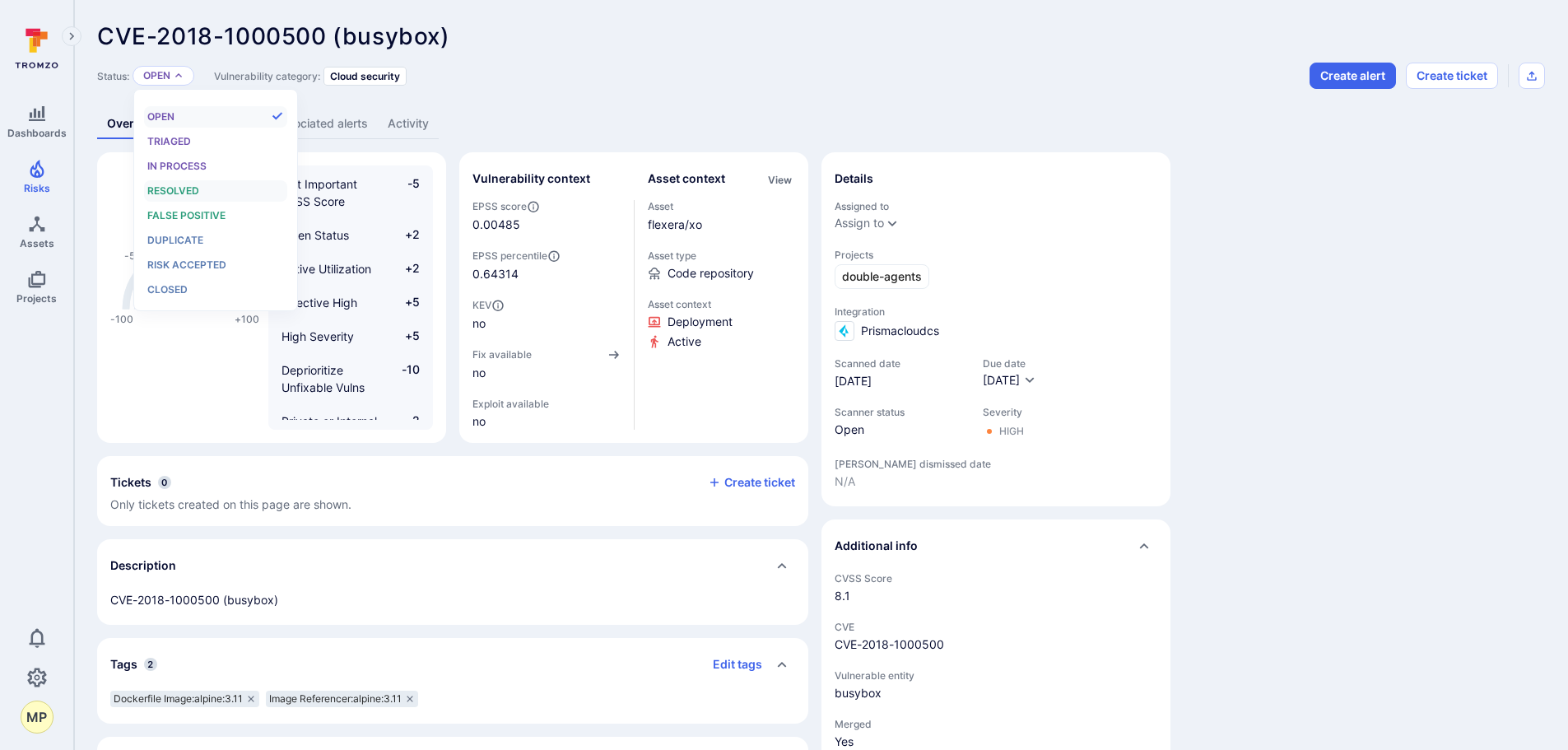
scroll to position [13, 0]
click at [180, 213] on span "False positive" at bounding box center [186, 215] width 78 height 12
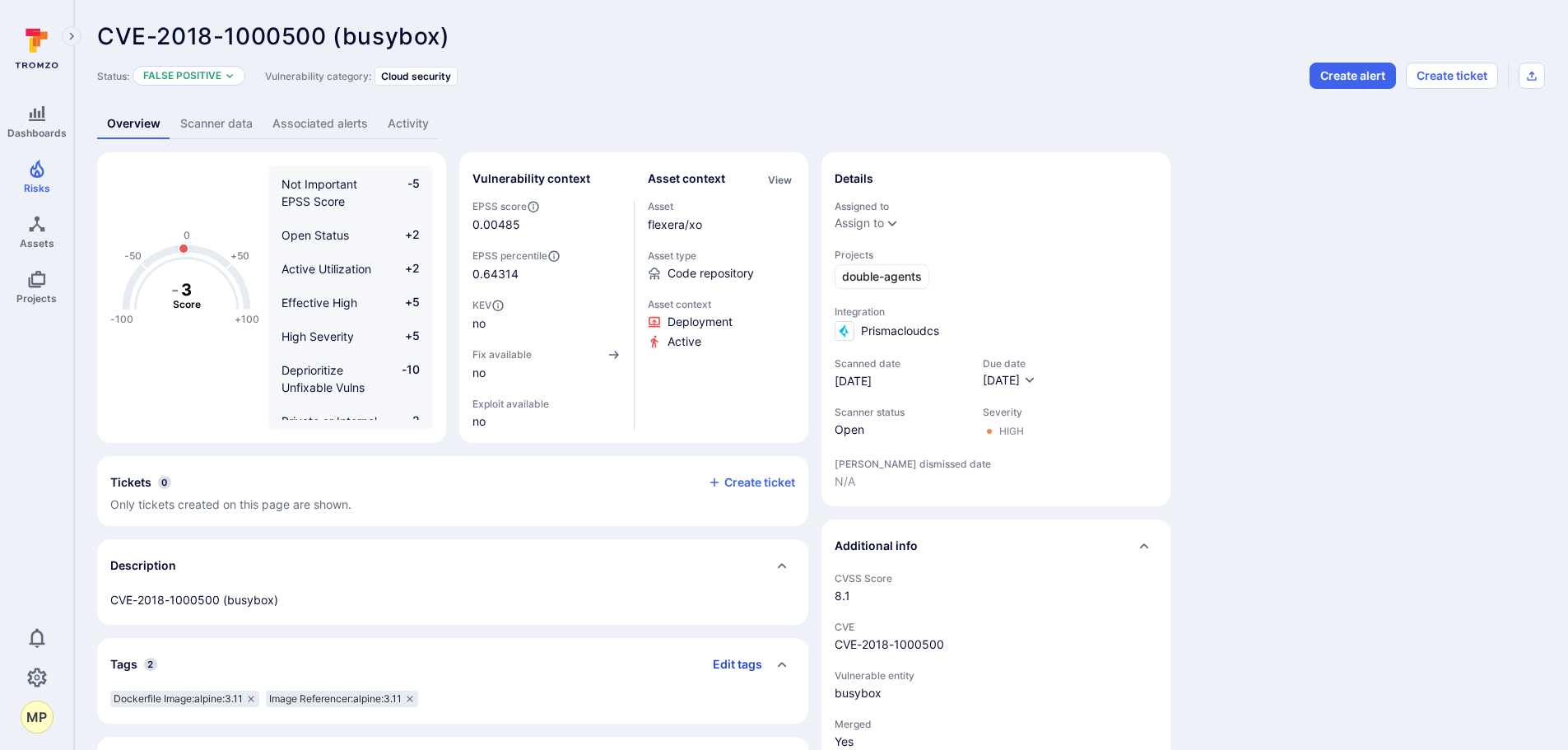
click at [741, 669] on button "Edit tags" at bounding box center [731, 664] width 63 height 26
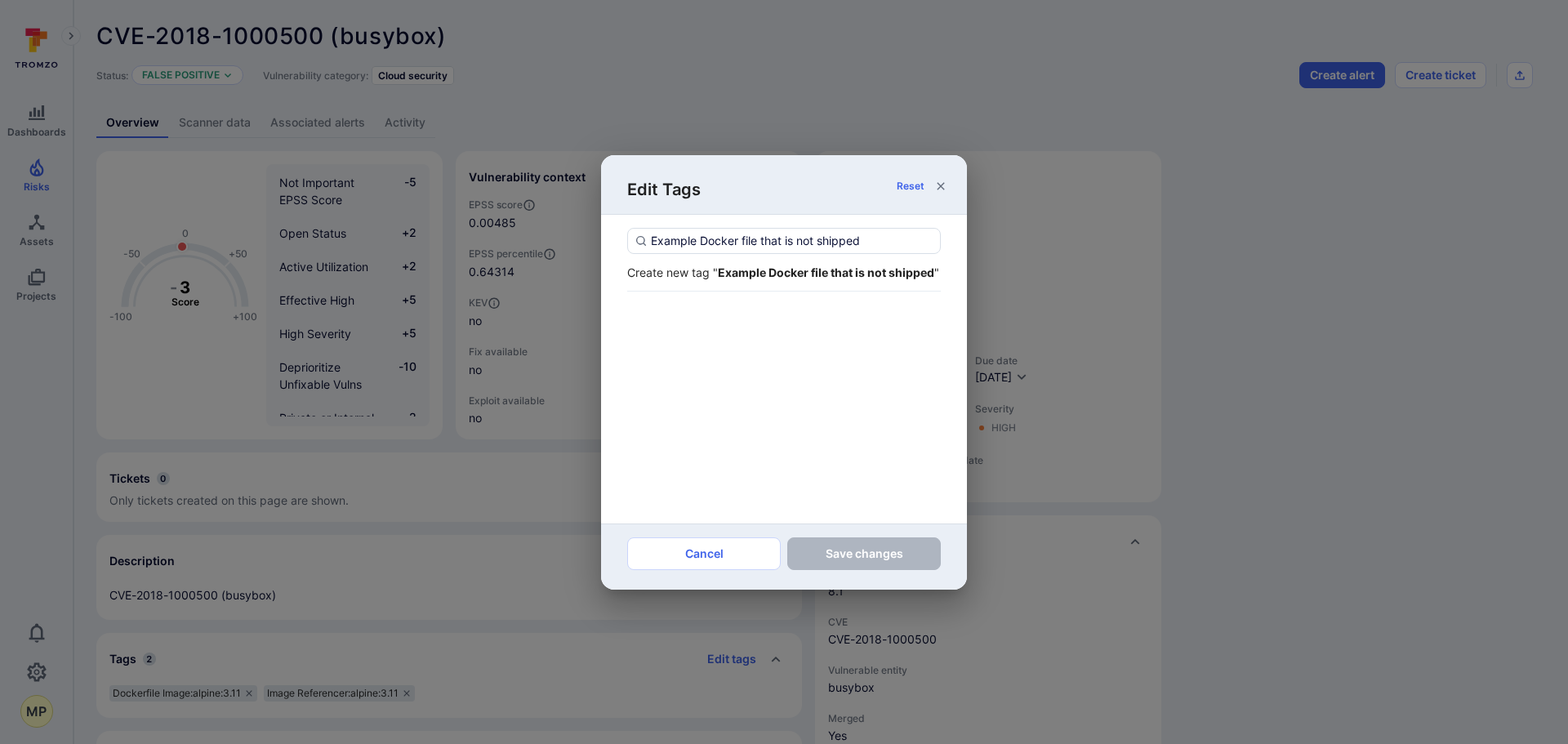
type input "Example Docker file that is not shipped"
click at [761, 281] on div "Create new tag " Example Docker file that is not shipped "" at bounding box center [784, 272] width 313 height 17
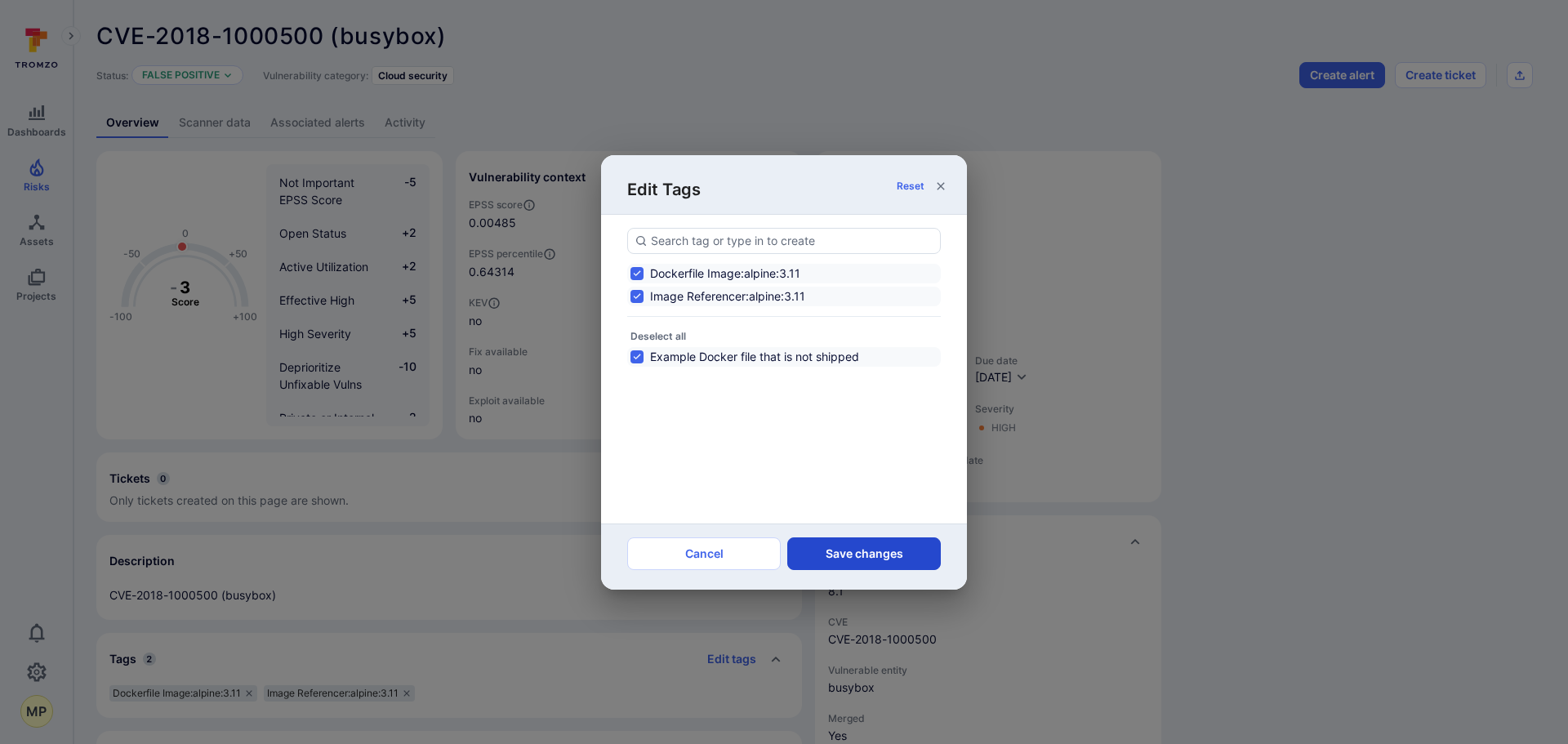
click at [865, 559] on button "Save changes" at bounding box center [863, 554] width 153 height 33
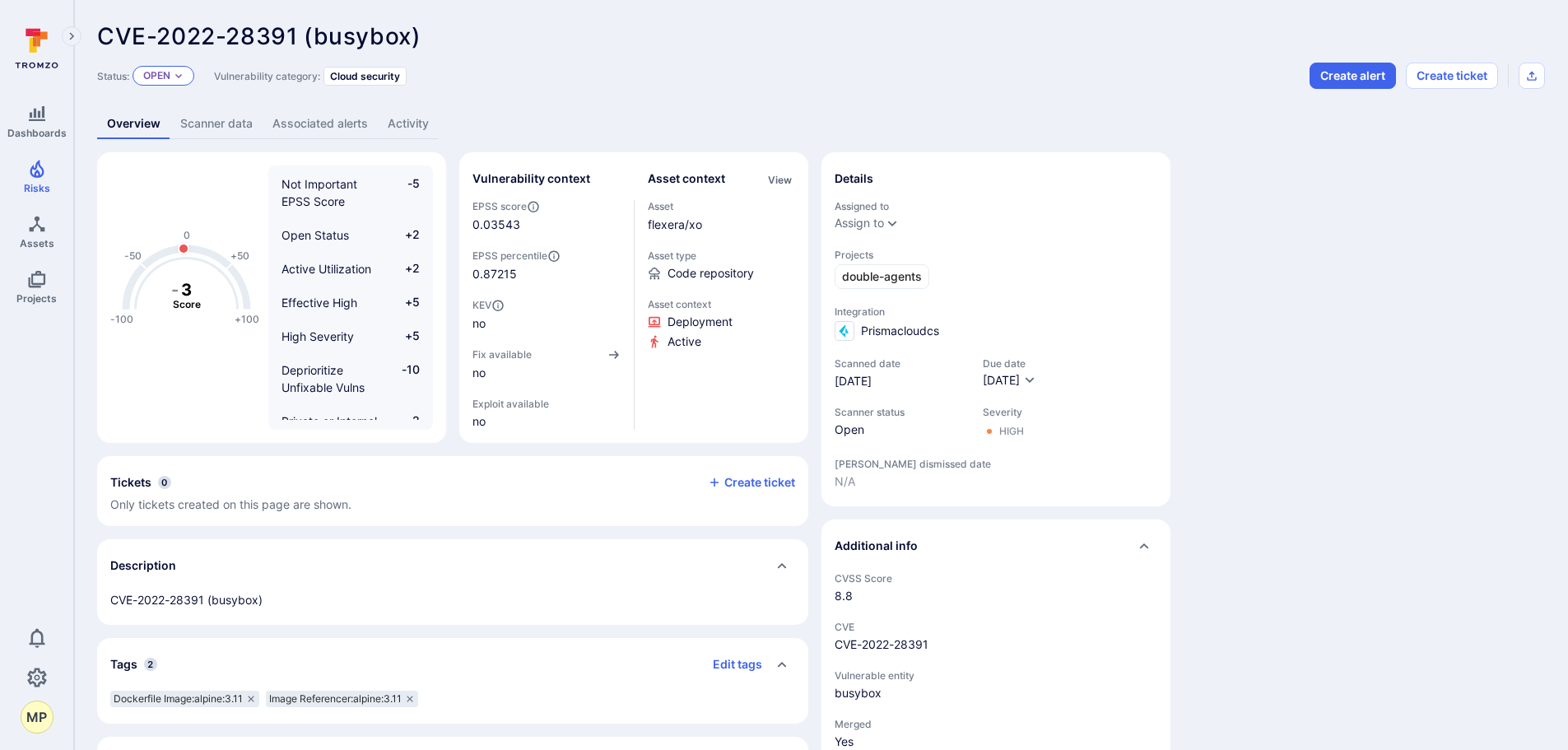
click at [175, 78] on icon "Expand dropdown" at bounding box center [179, 75] width 10 height 10
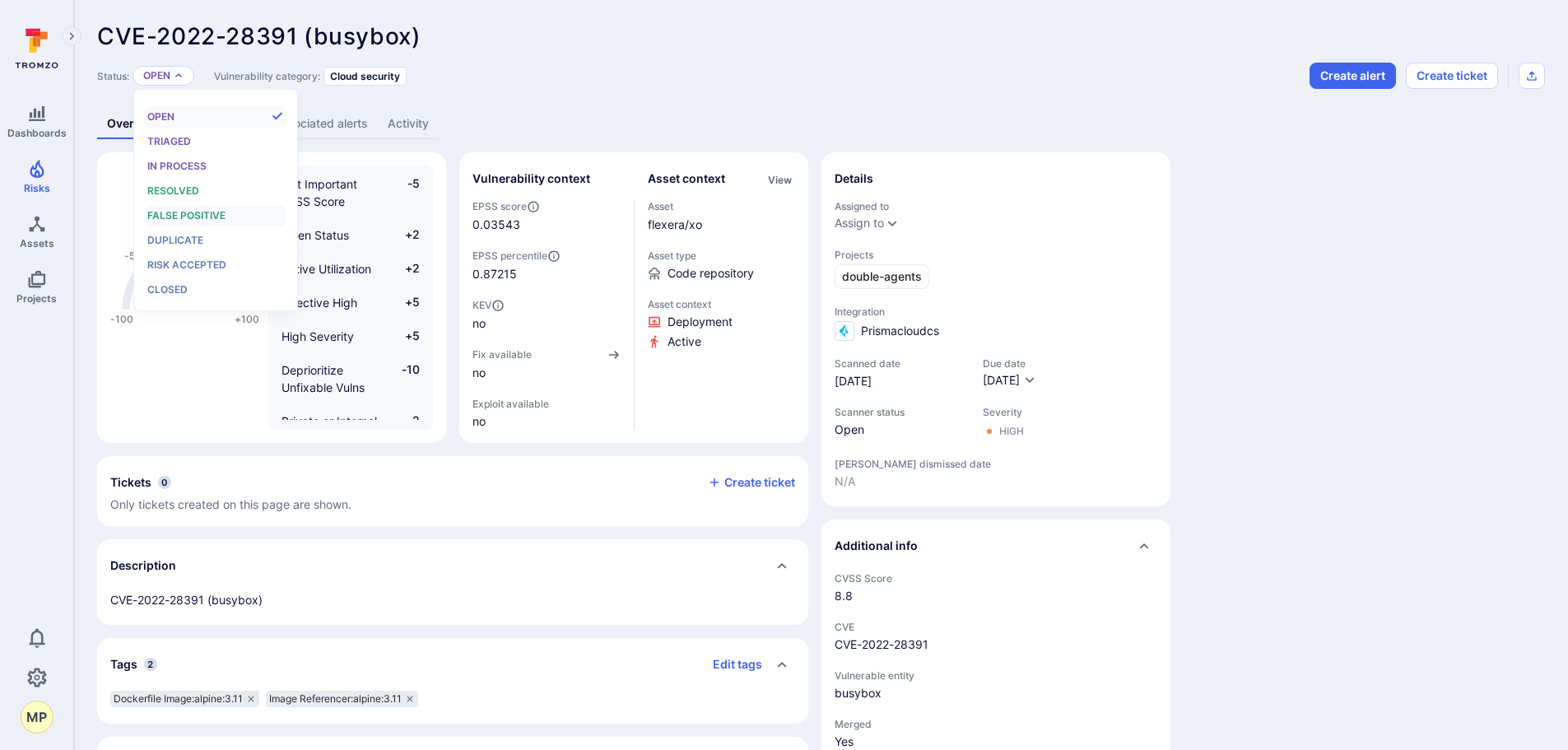
scroll to position [13, 0]
click at [205, 220] on div "False positive" at bounding box center [215, 216] width 136 height 19
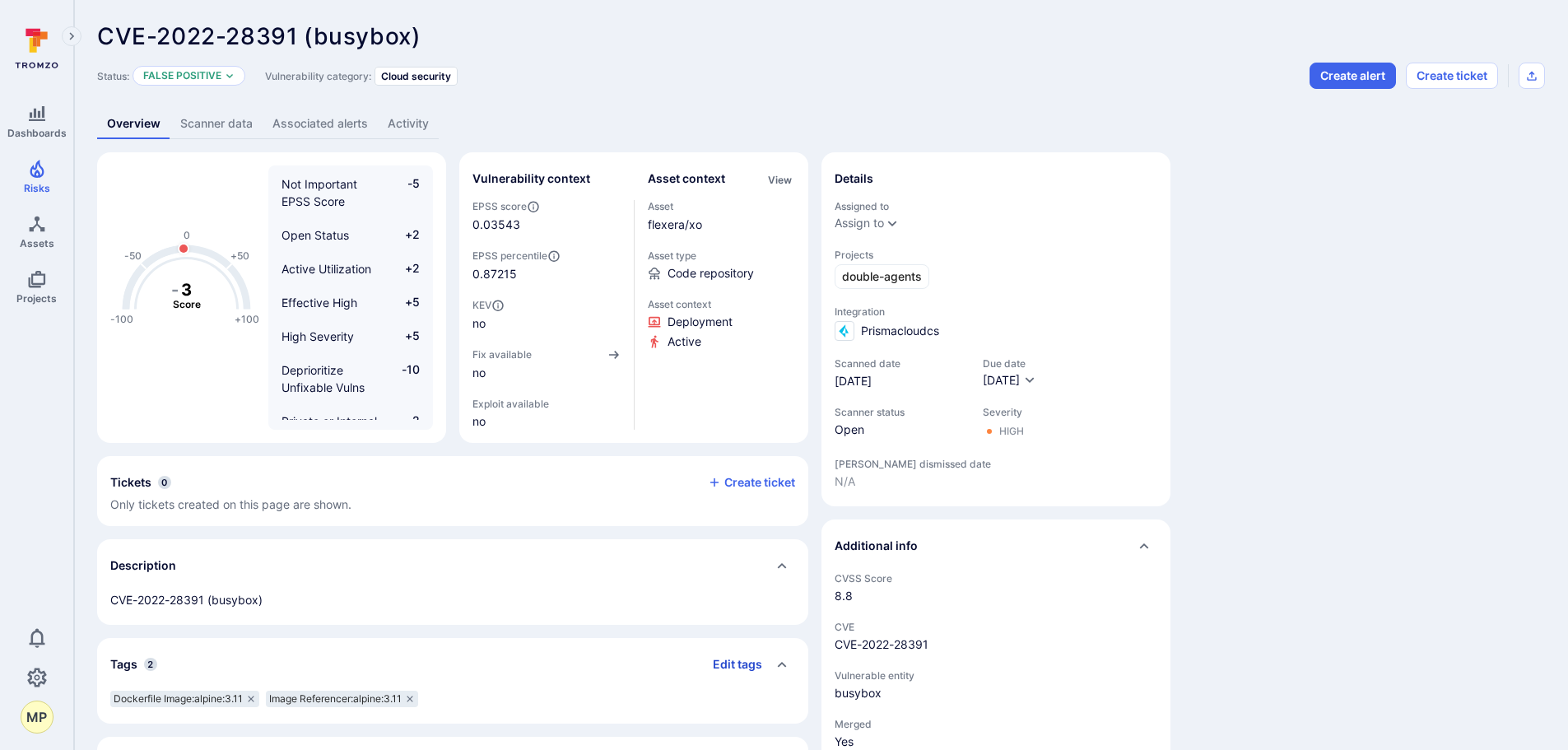
click at [749, 665] on button "Edit tags" at bounding box center [731, 664] width 63 height 26
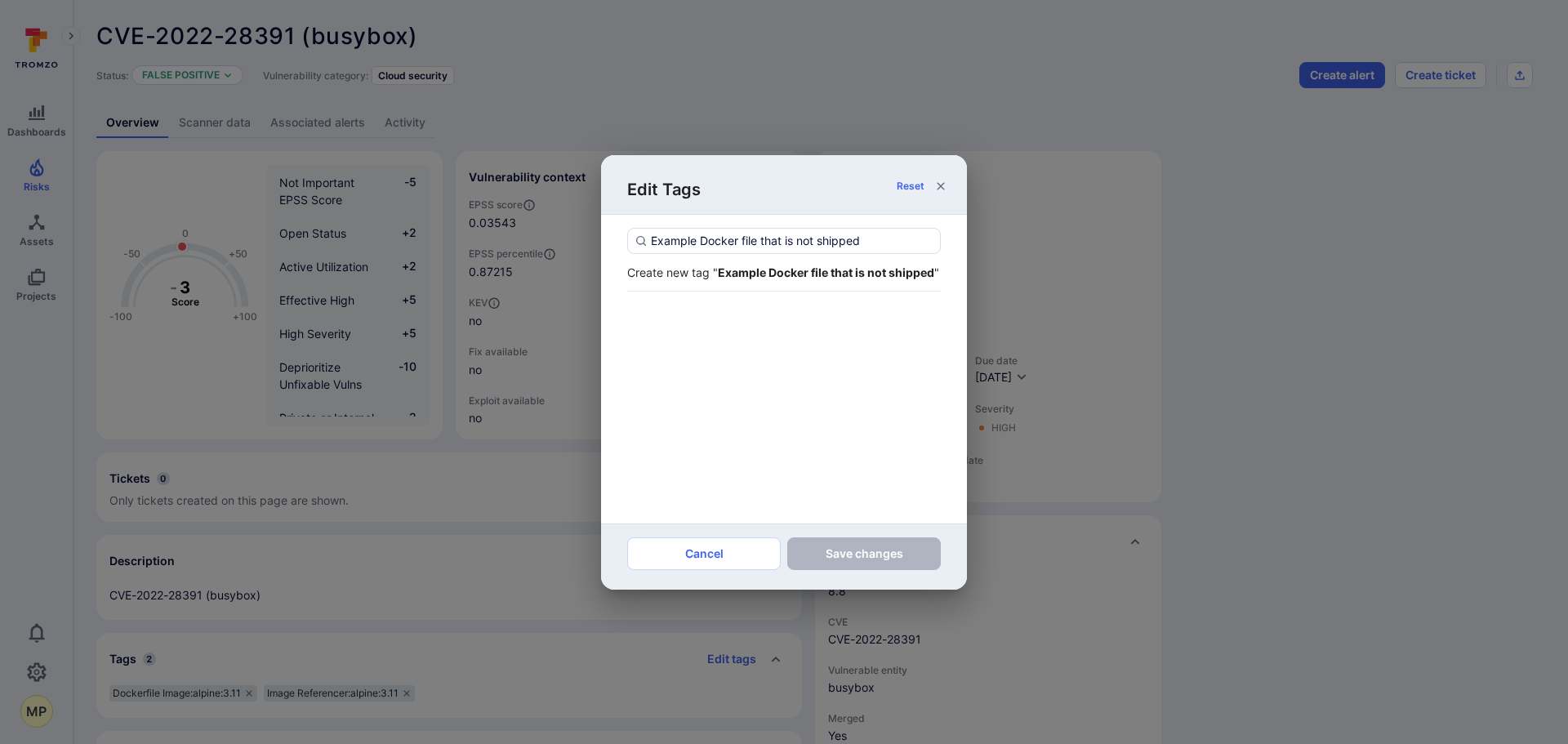
type input "Example Docker file that is not shipped"
click at [755, 277] on strong "Example Docker file that is not shipped" at bounding box center [826, 272] width 217 height 14
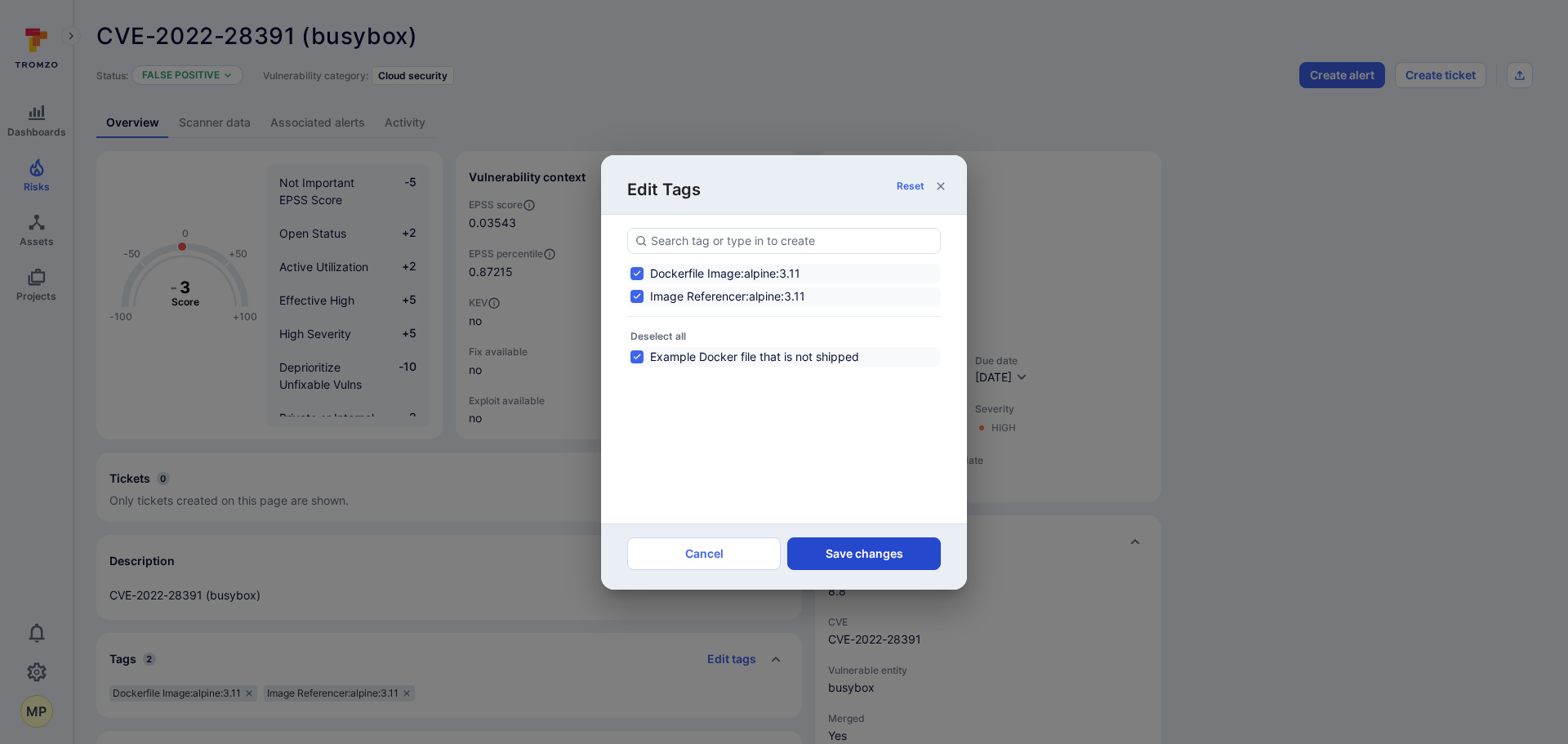
click at [878, 546] on button "Save changes" at bounding box center [863, 554] width 153 height 33
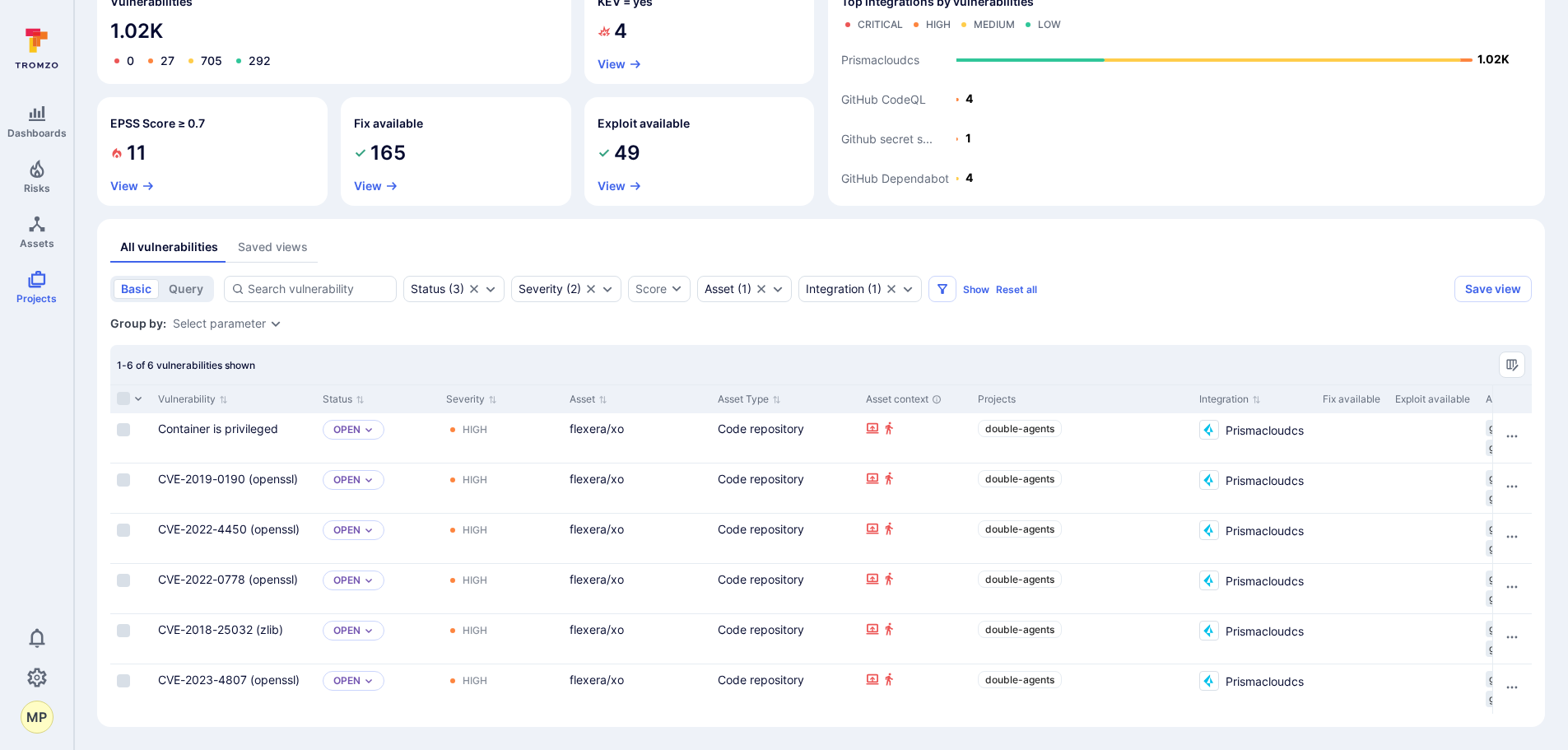
scroll to position [175, 0]
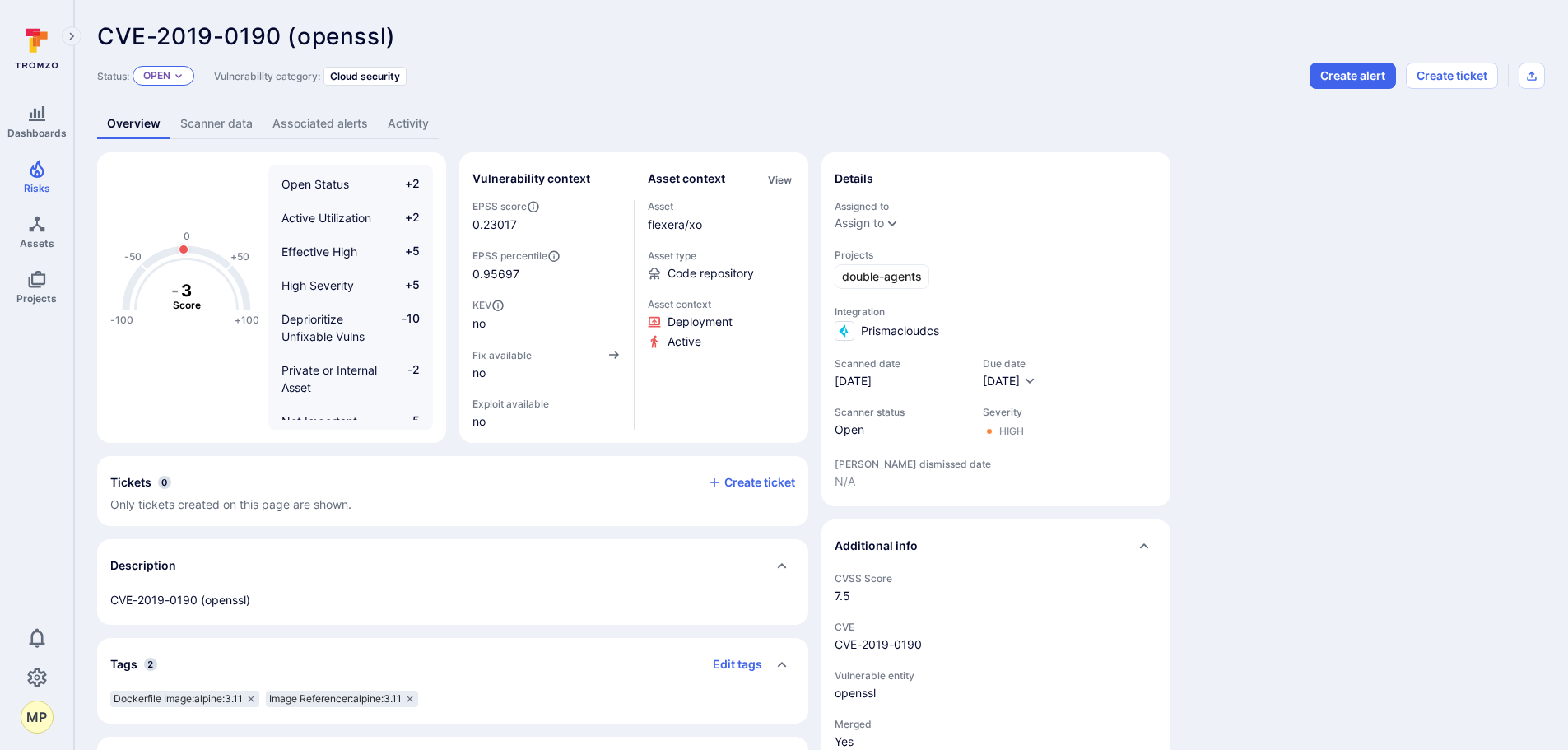
click at [190, 77] on div "Open" at bounding box center [163, 75] width 62 height 19
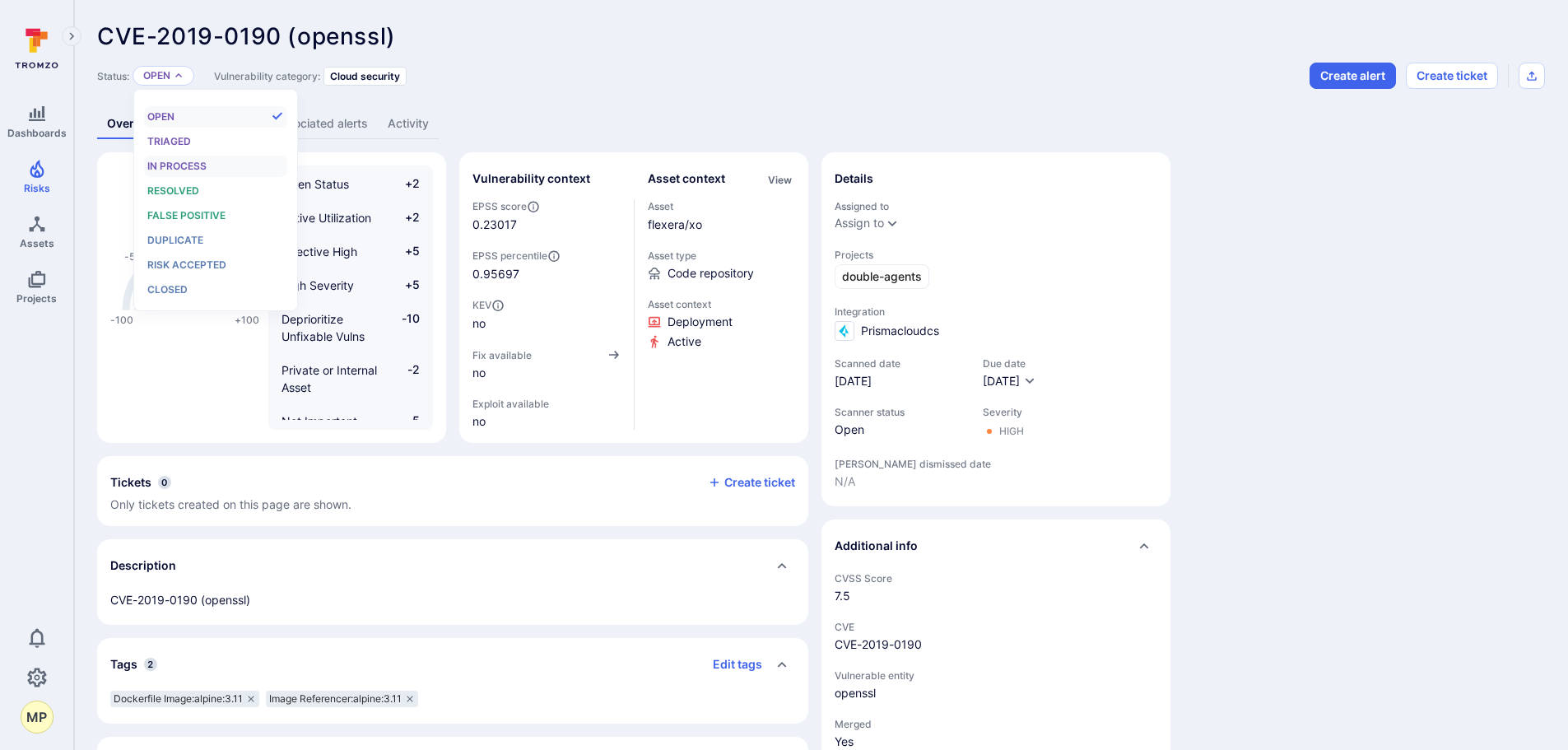
scroll to position [13, 0]
click at [217, 209] on span "False positive" at bounding box center [186, 215] width 78 height 12
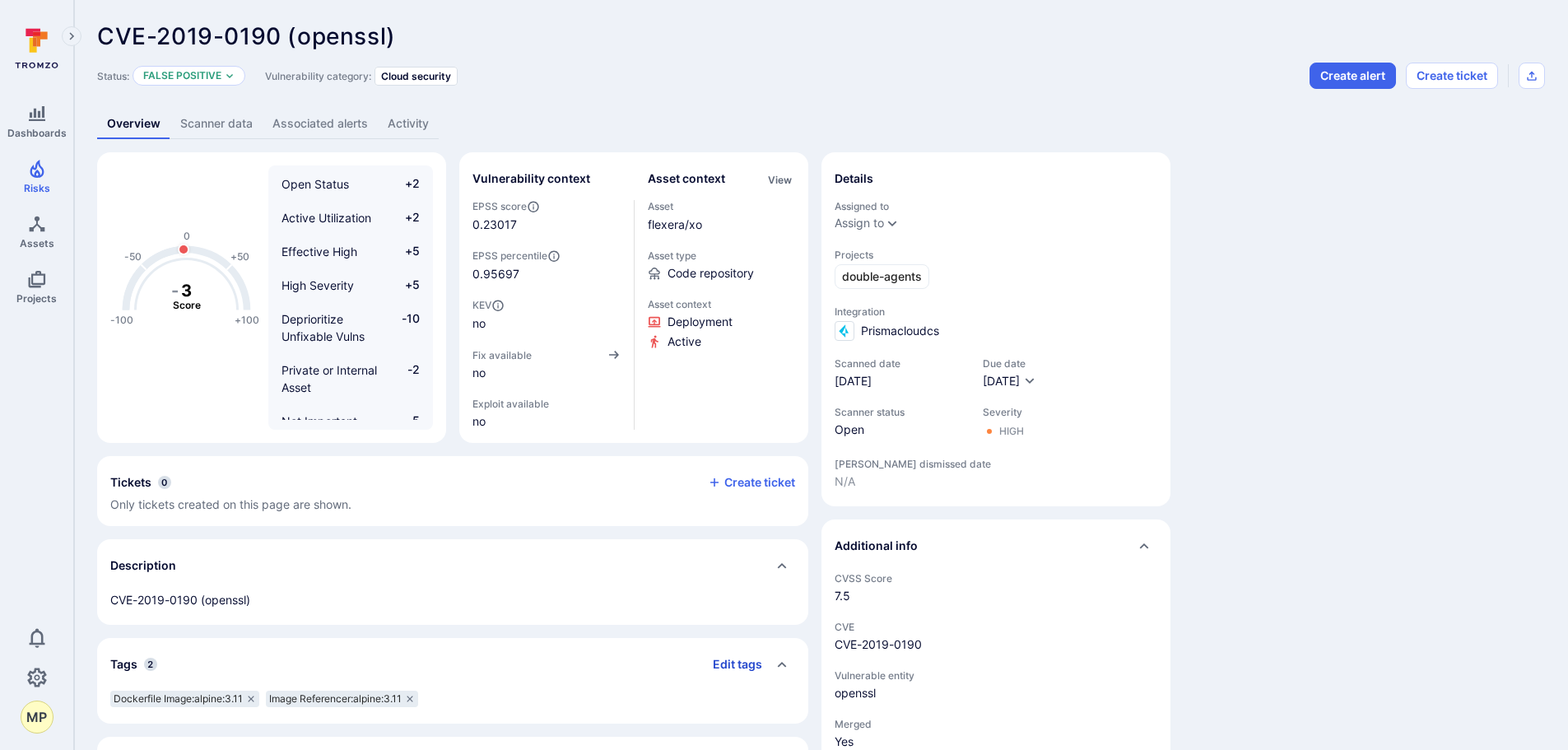
click at [720, 658] on button "Edit tags" at bounding box center [731, 664] width 63 height 26
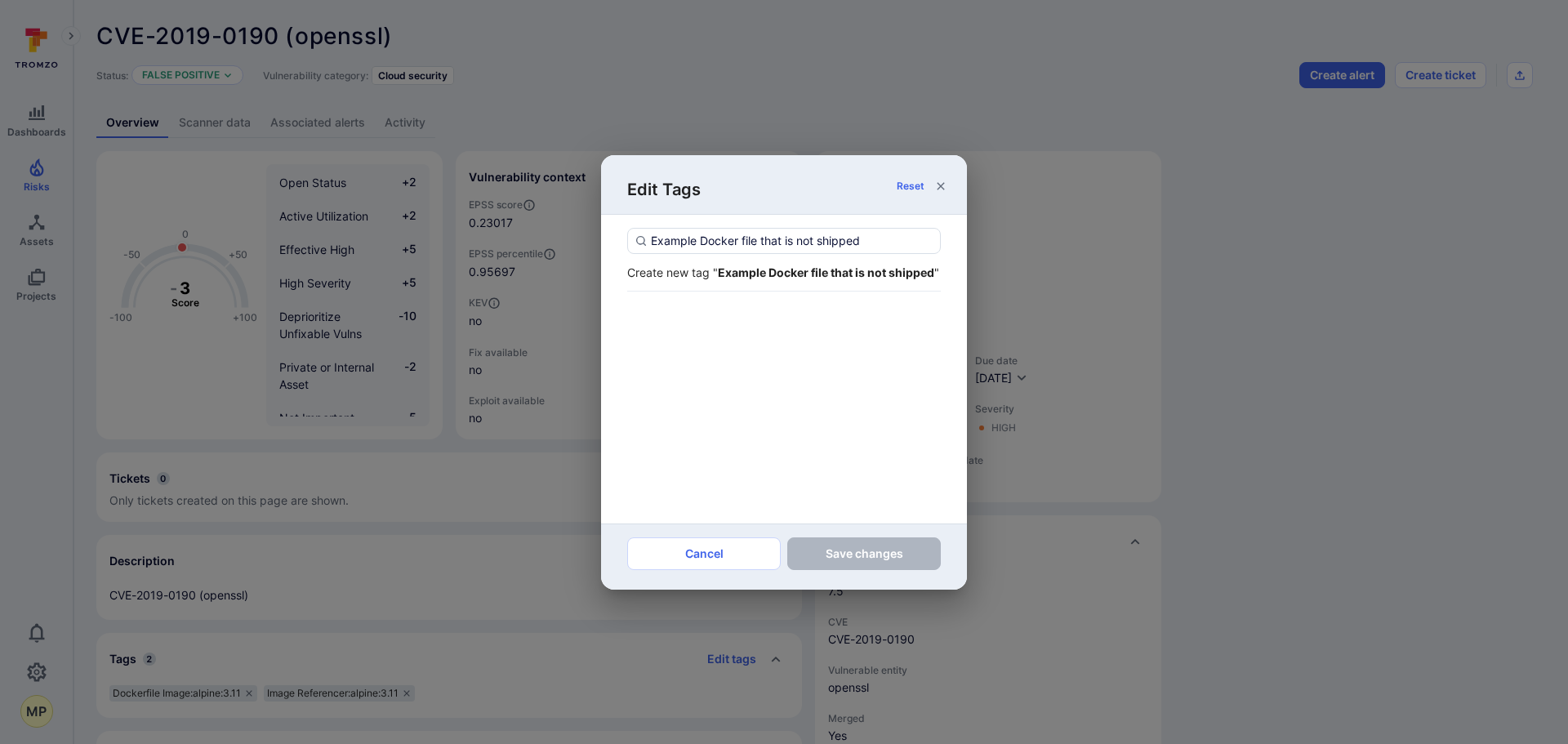
type input "Example Docker file that is not shipped"
click at [750, 281] on div "Create new tag " Example Docker file that is not shipped "" at bounding box center [784, 272] width 313 height 17
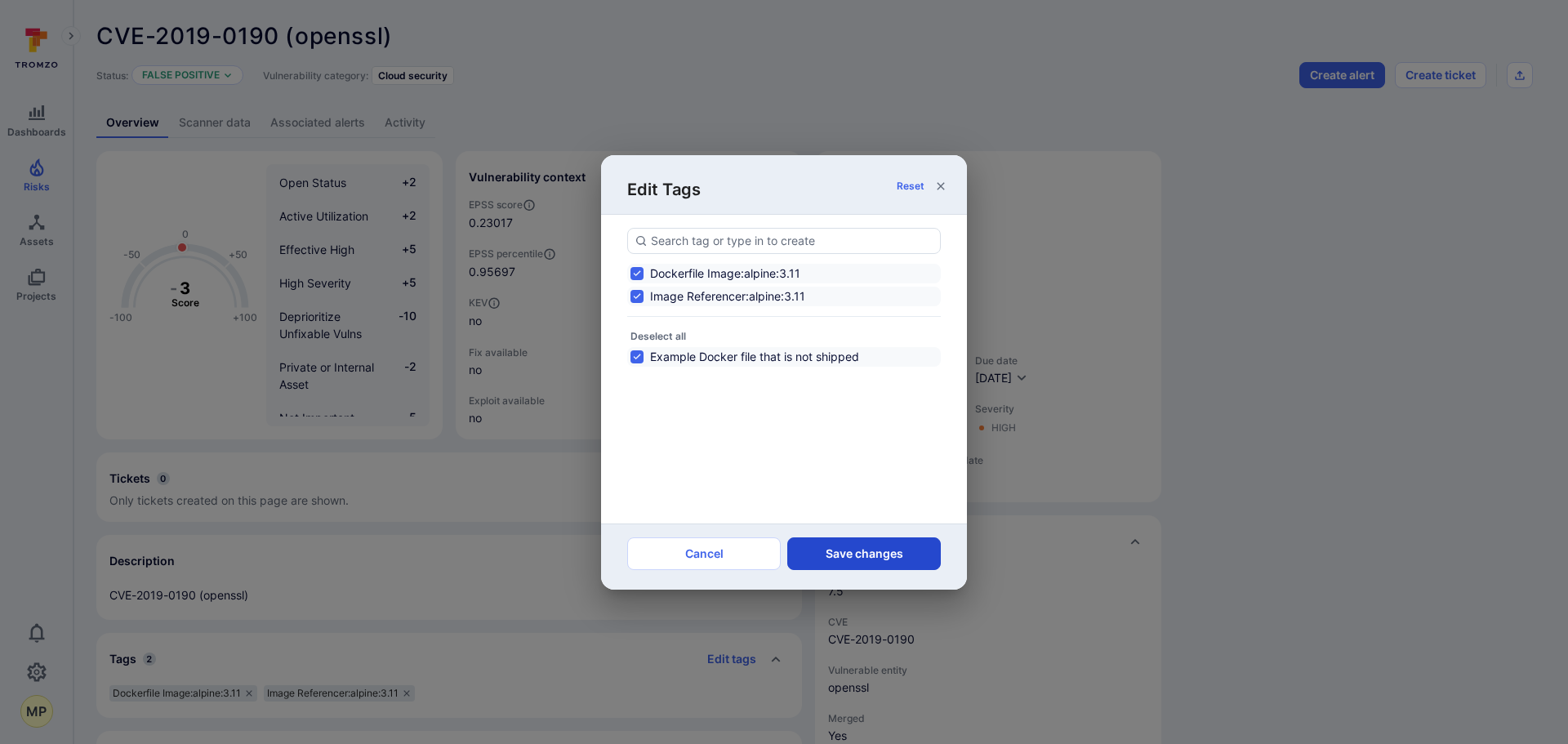
click at [846, 549] on button "Save changes" at bounding box center [863, 554] width 153 height 33
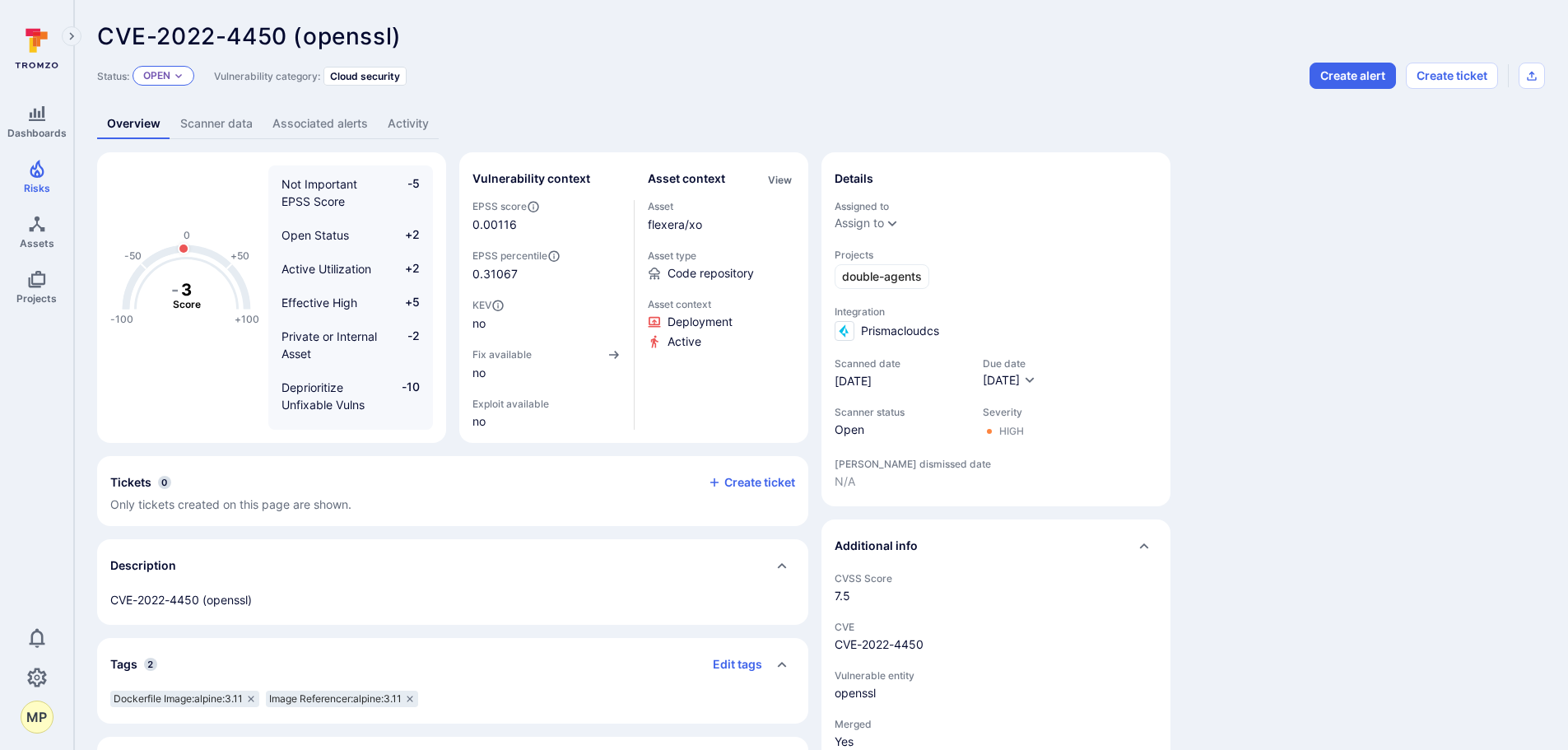
click at [190, 74] on div "Open" at bounding box center [163, 75] width 62 height 19
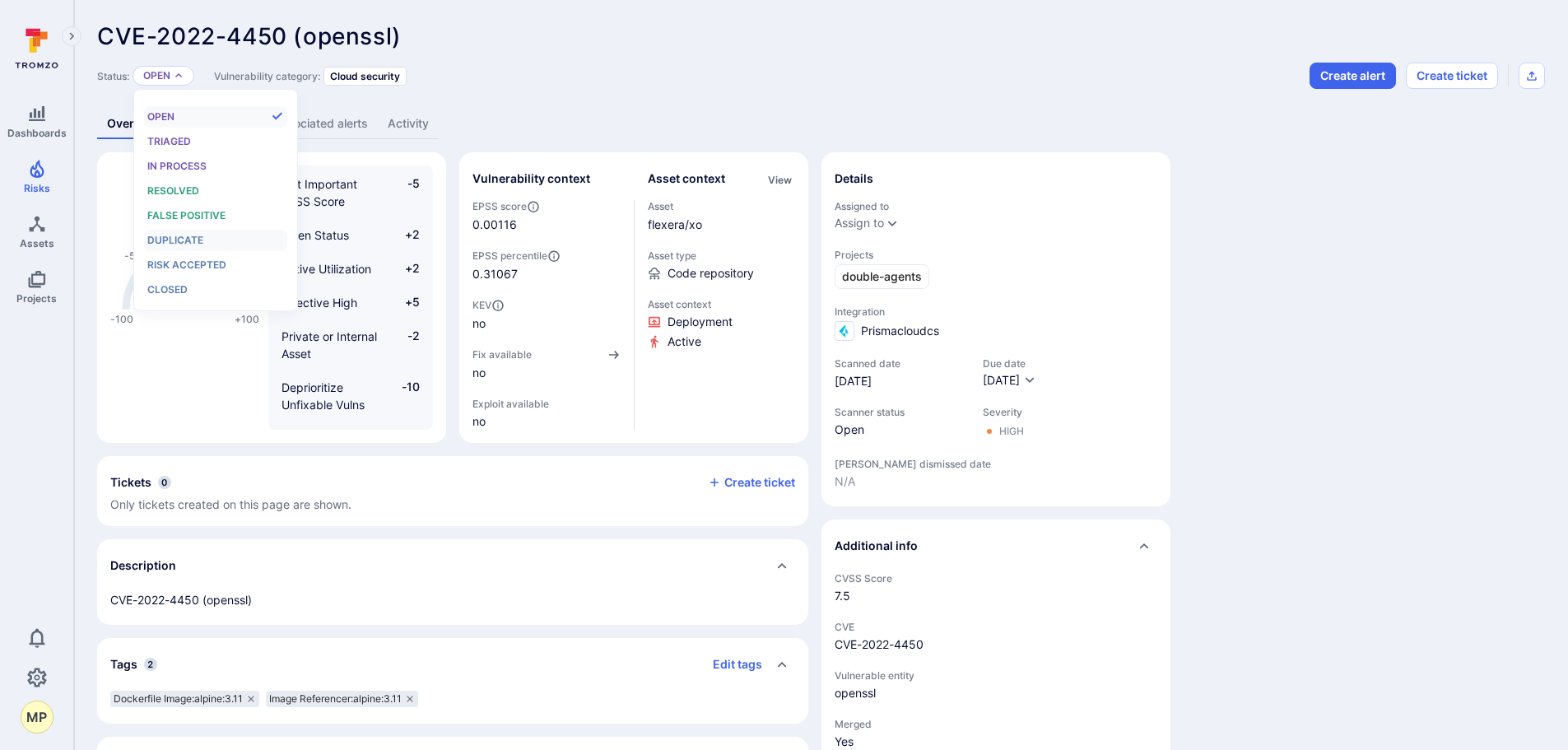
scroll to position [13, 0]
click at [205, 218] on span "False positive" at bounding box center [186, 215] width 78 height 12
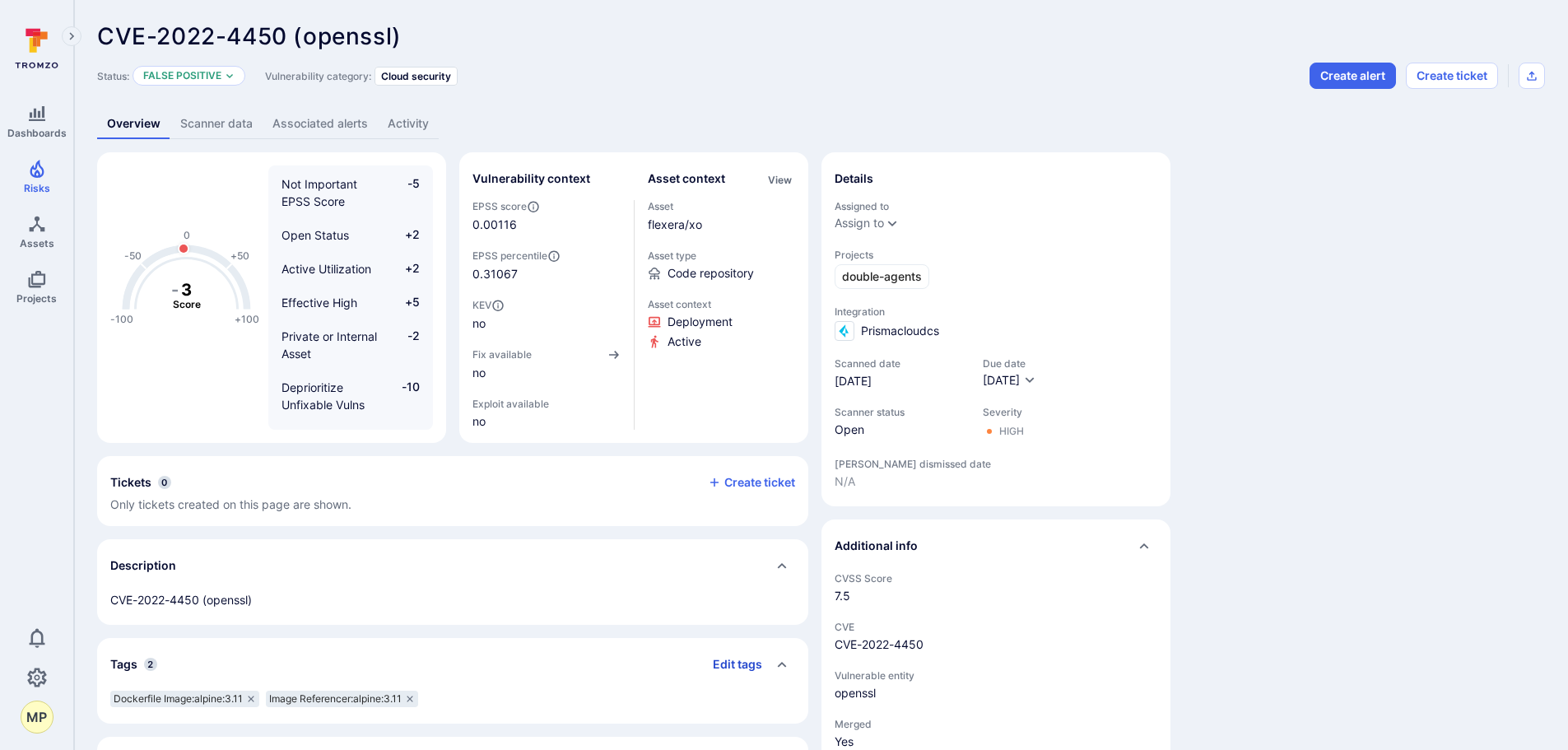
click at [753, 665] on button "Edit tags" at bounding box center [731, 664] width 63 height 26
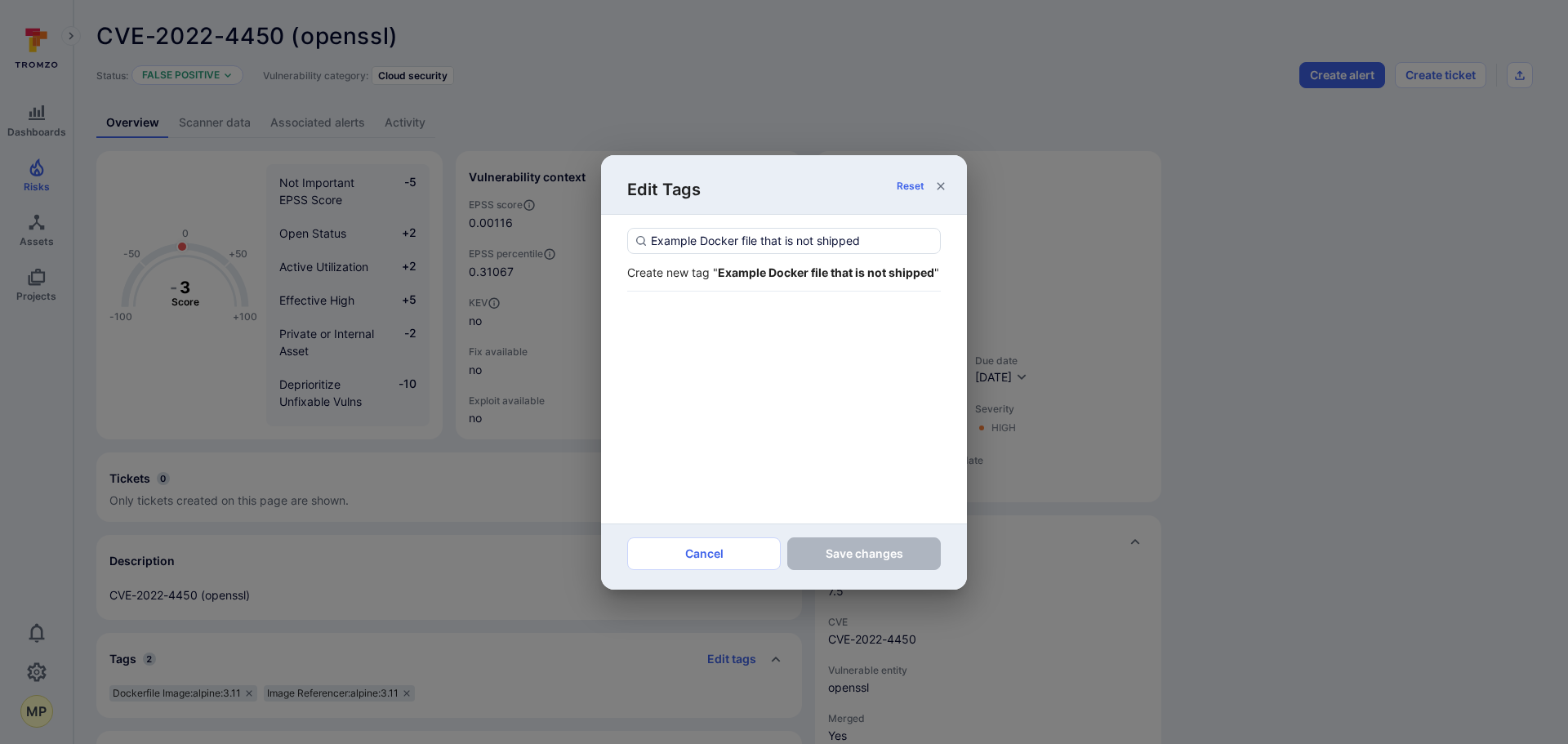
type input "Example Docker file that is not shipped"
click at [732, 278] on strong "Example Docker file that is not shipped" at bounding box center [826, 272] width 217 height 14
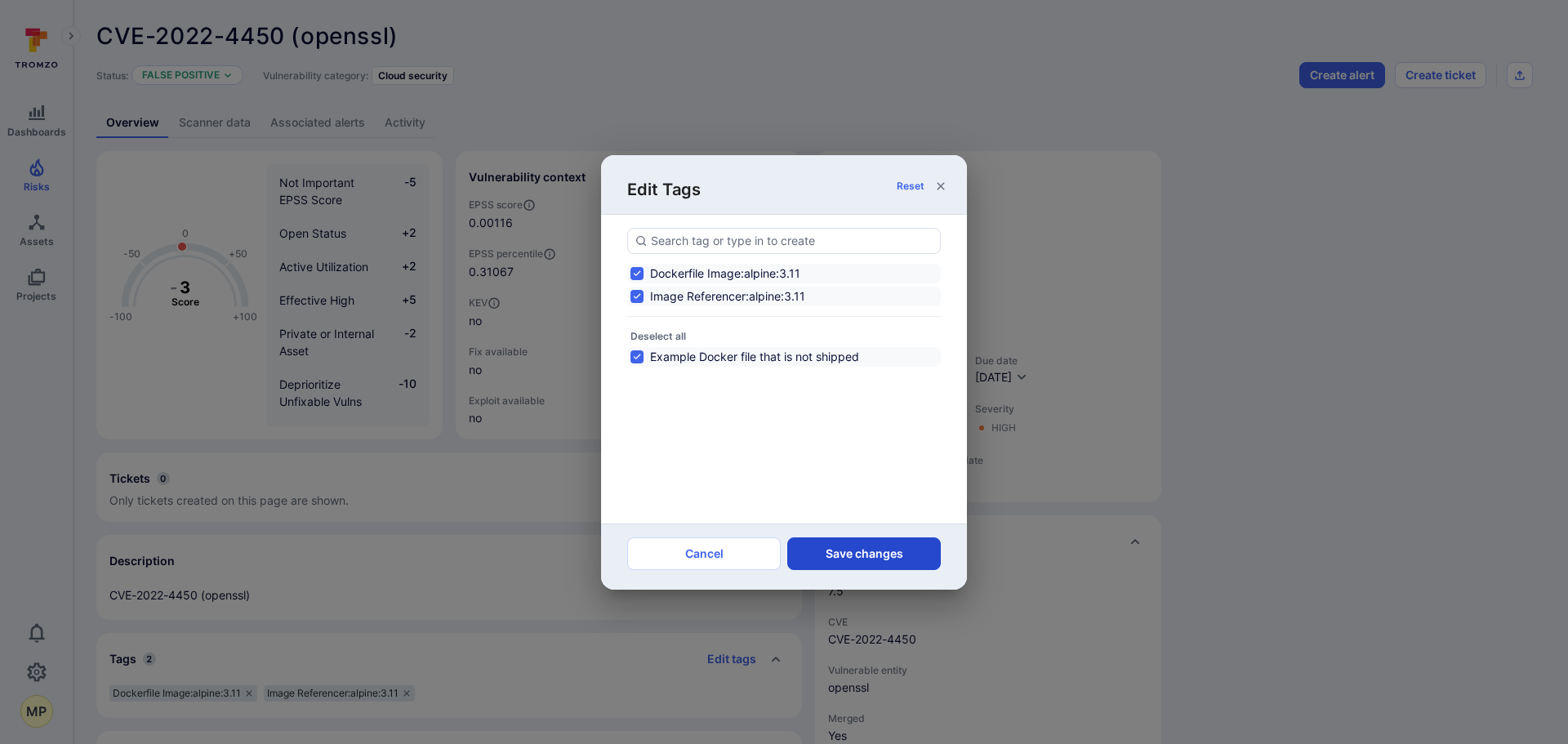
click at [845, 558] on button "Save changes" at bounding box center [863, 554] width 153 height 33
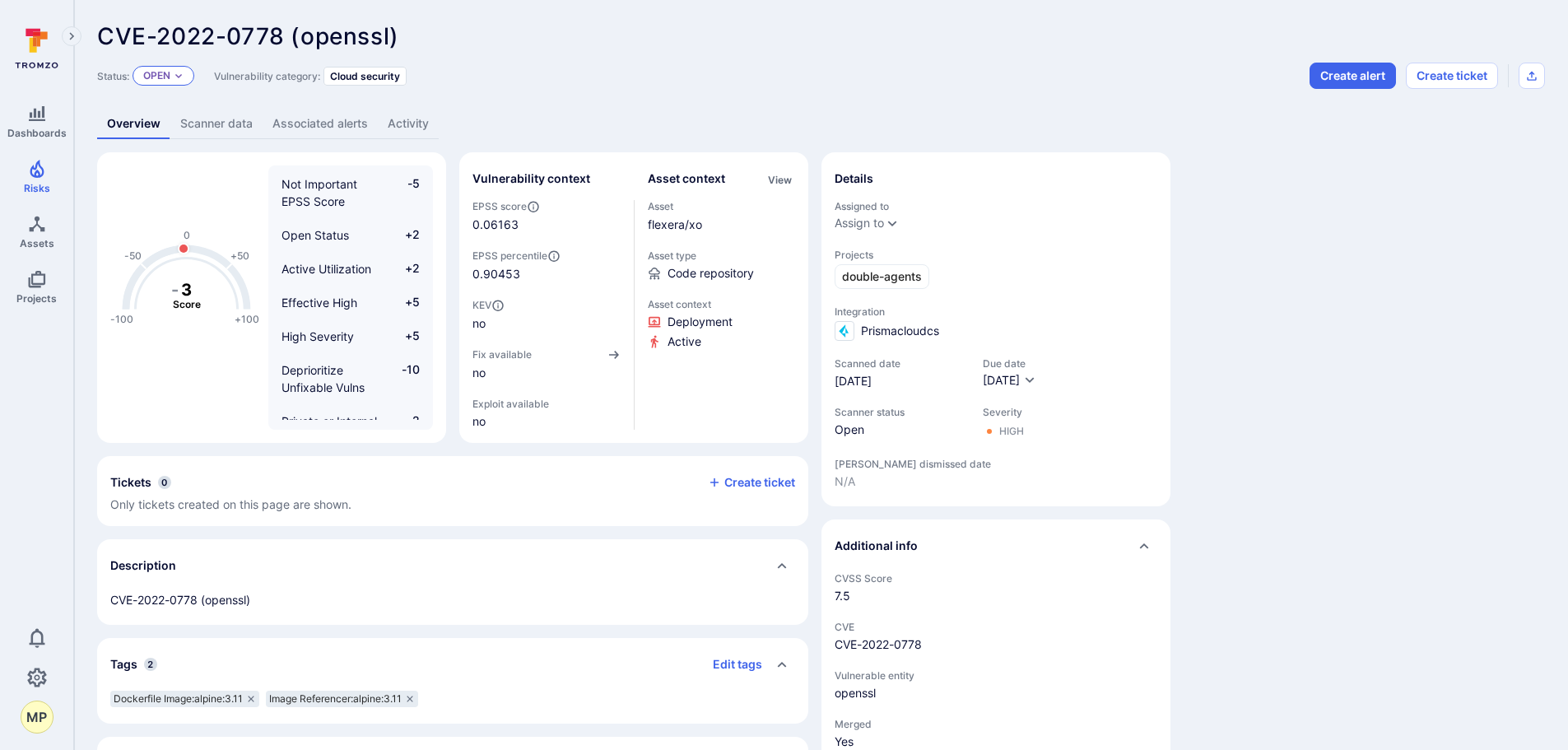
click at [155, 80] on p "Open" at bounding box center [156, 76] width 27 height 13
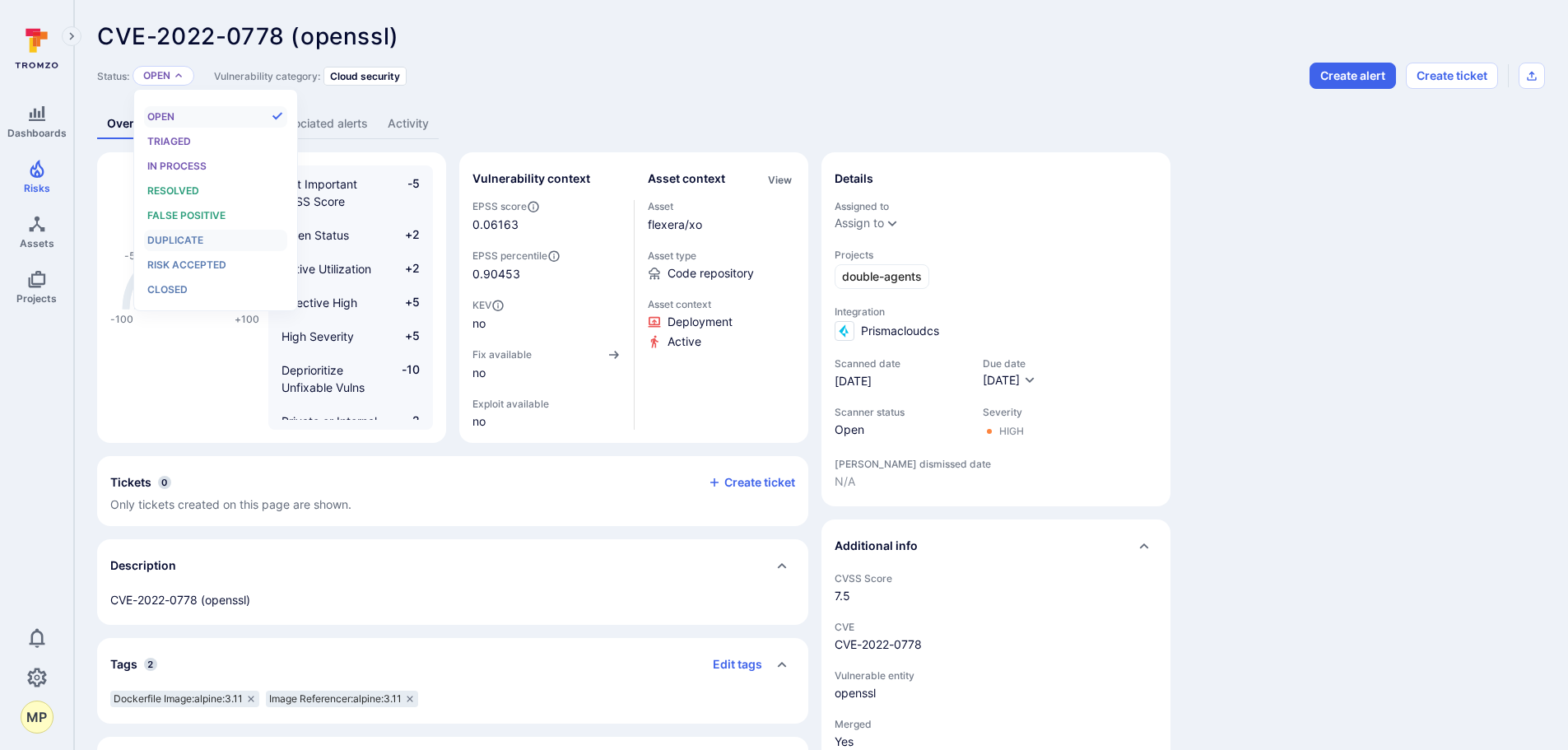
scroll to position [13, 0]
click at [181, 218] on span "False positive" at bounding box center [186, 215] width 78 height 12
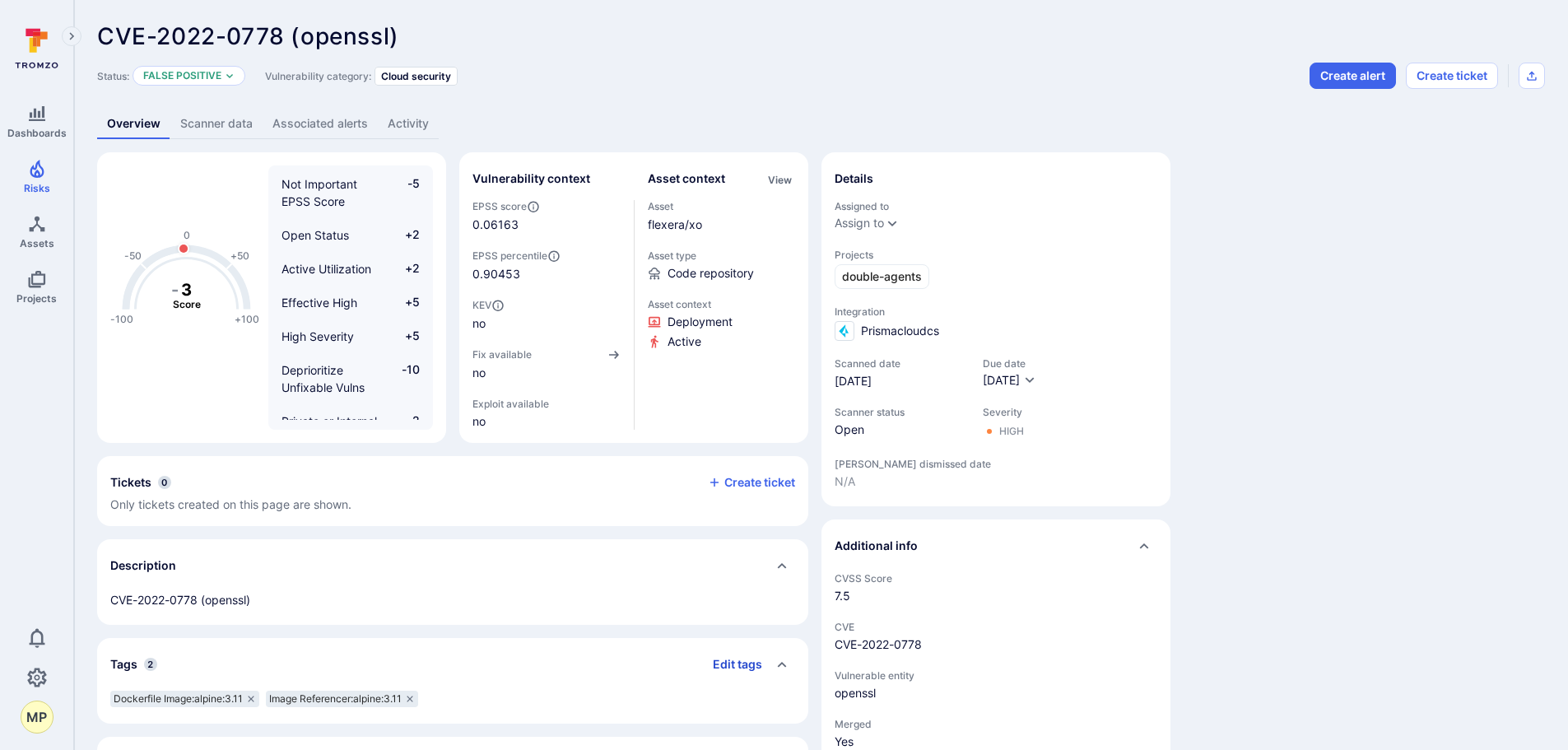
click at [729, 662] on button "Edit tags" at bounding box center [731, 664] width 63 height 26
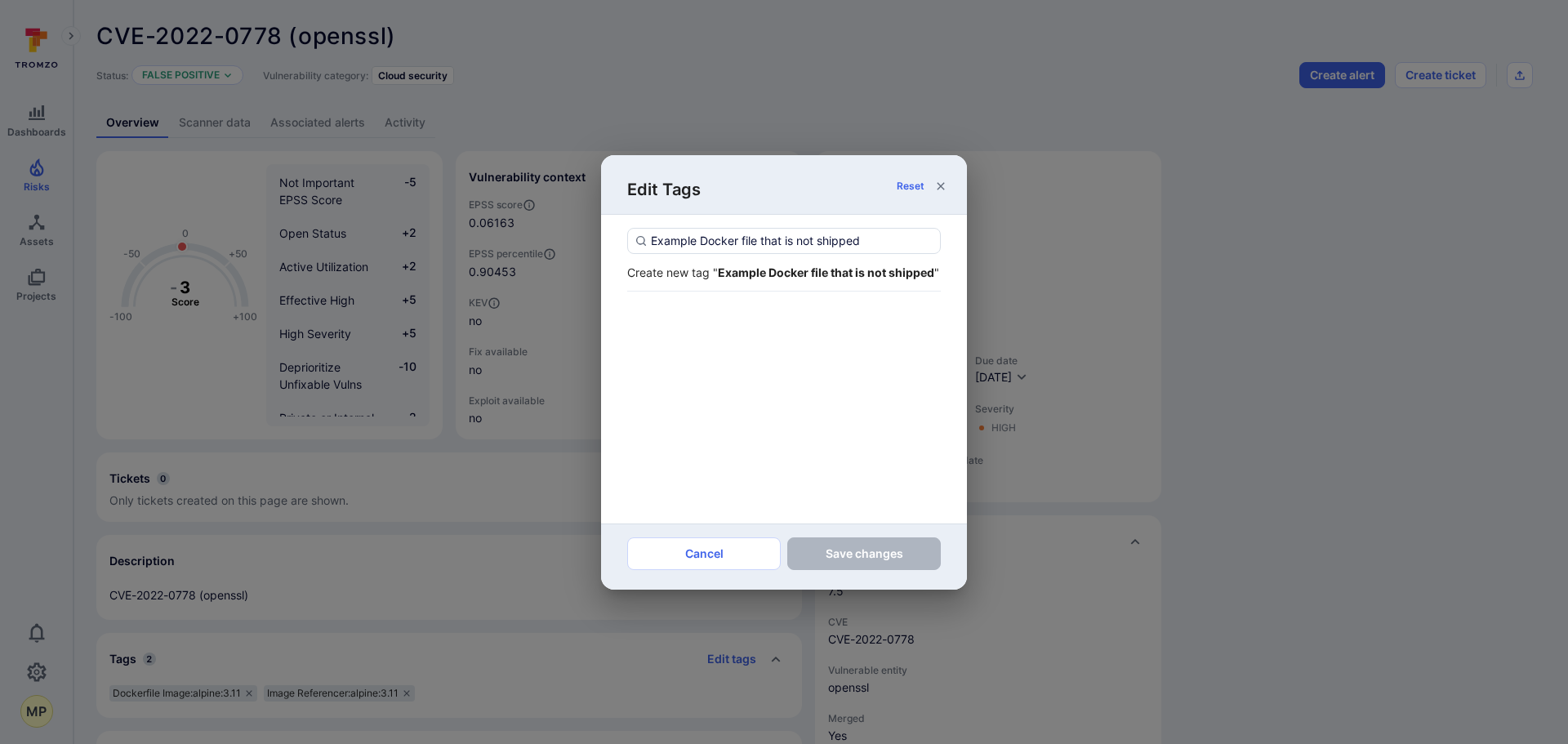
type input "Example Docker file that is not shipped"
click at [773, 274] on strong "Example Docker file that is not shipped" at bounding box center [826, 272] width 217 height 14
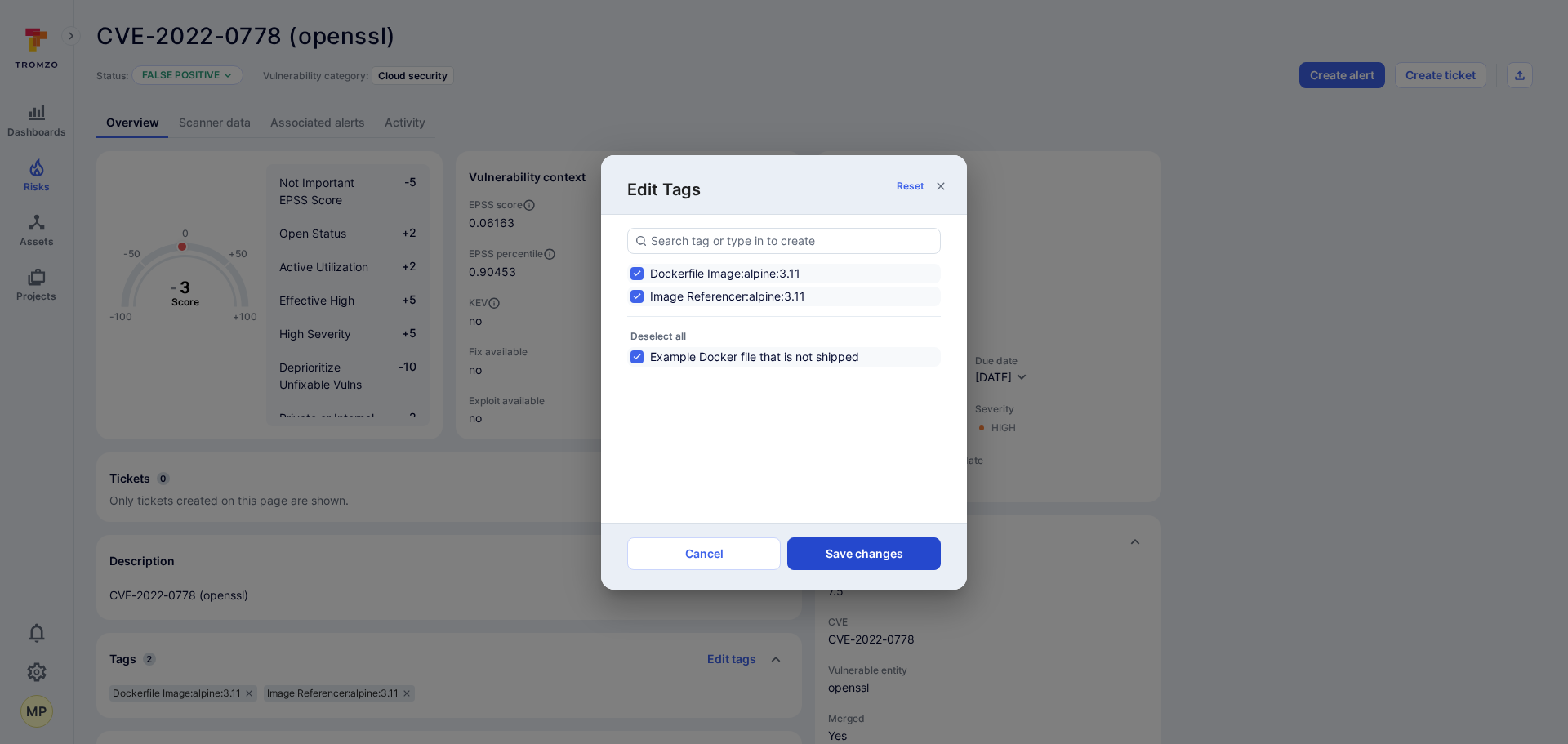
click at [841, 548] on button "Save changes" at bounding box center [863, 554] width 153 height 33
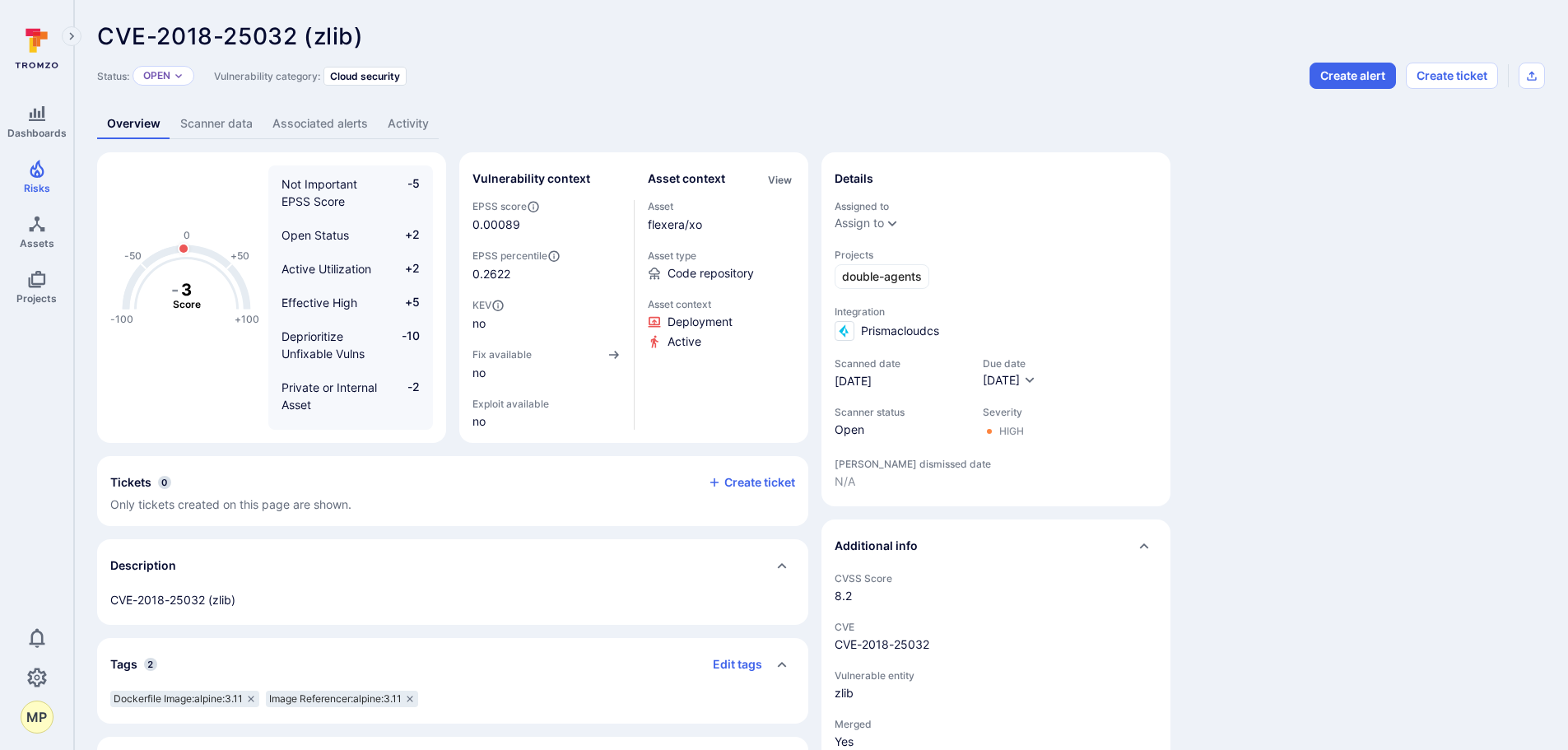
drag, startPoint x: 172, startPoint y: 78, endPoint x: 174, endPoint y: 88, distance: 10.2
click at [171, 79] on div "Open" at bounding box center [163, 75] width 62 height 19
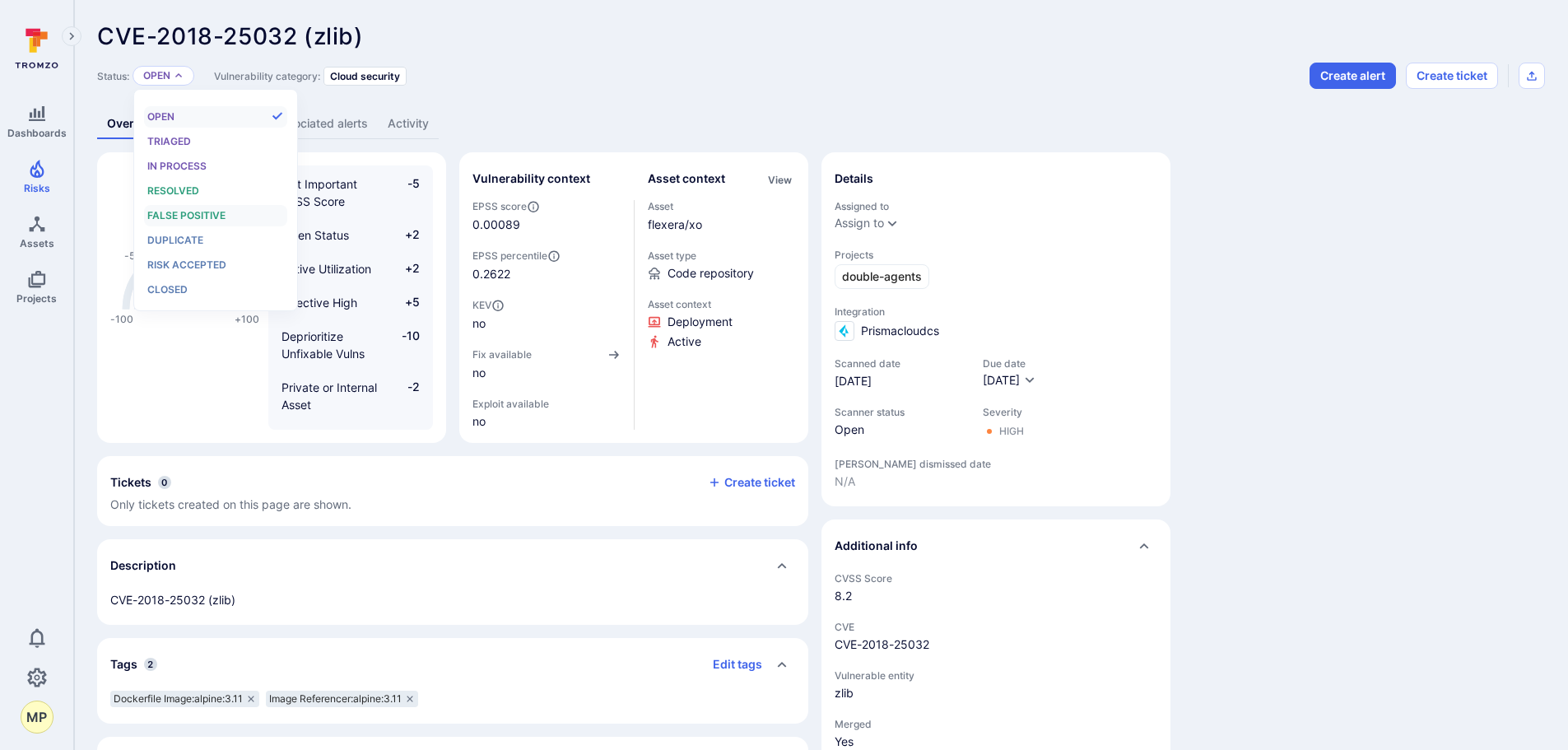
scroll to position [13, 0]
click at [202, 208] on div "False positive" at bounding box center [215, 216] width 136 height 19
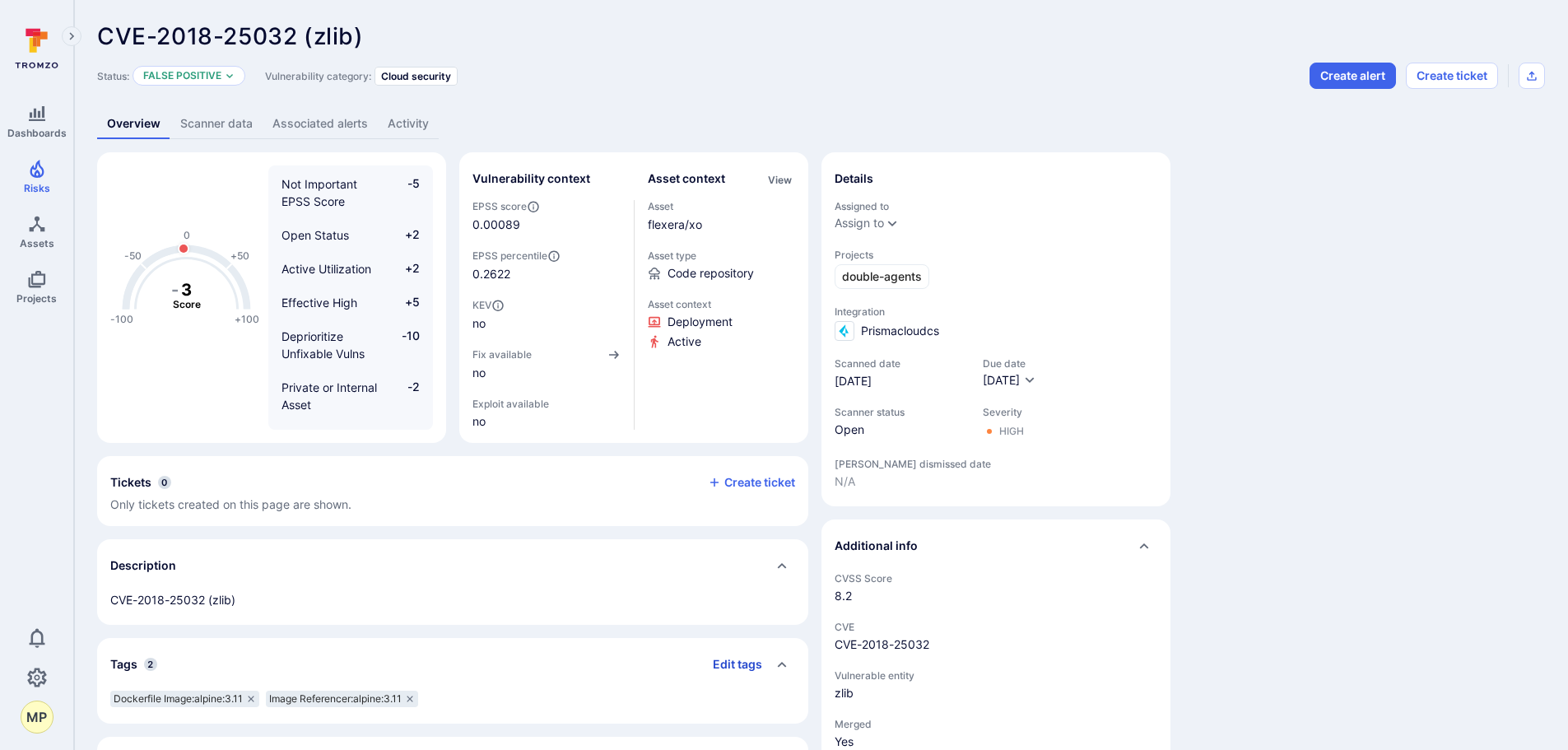
click at [739, 661] on button "Edit tags" at bounding box center [731, 664] width 63 height 26
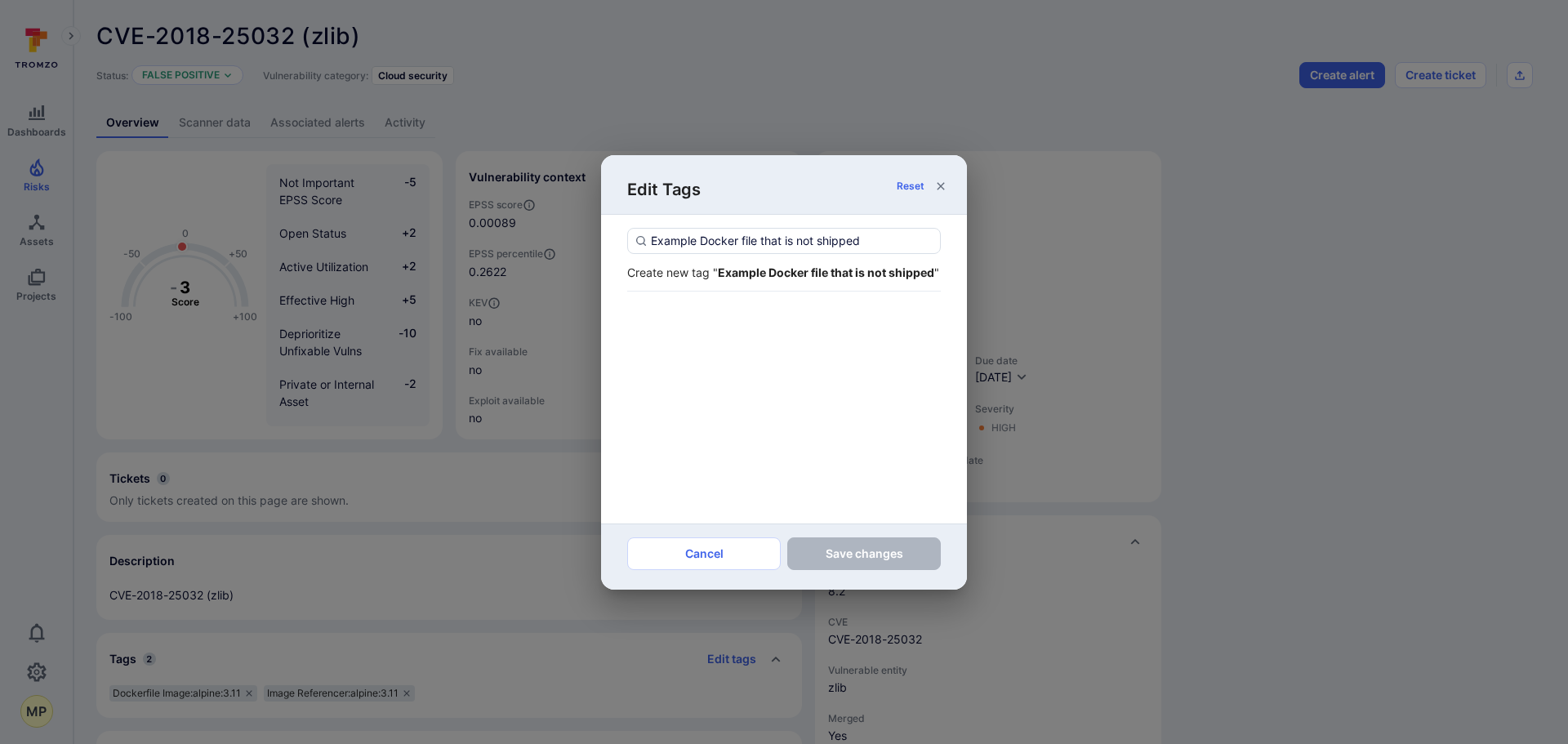
type input "Example Docker file that is not shipped"
click at [799, 259] on div "Create new tag " Example Docker file that is not shipped "" at bounding box center [784, 272] width 313 height 38
click at [805, 273] on strong "Example Docker file that is not shipped" at bounding box center [826, 272] width 217 height 14
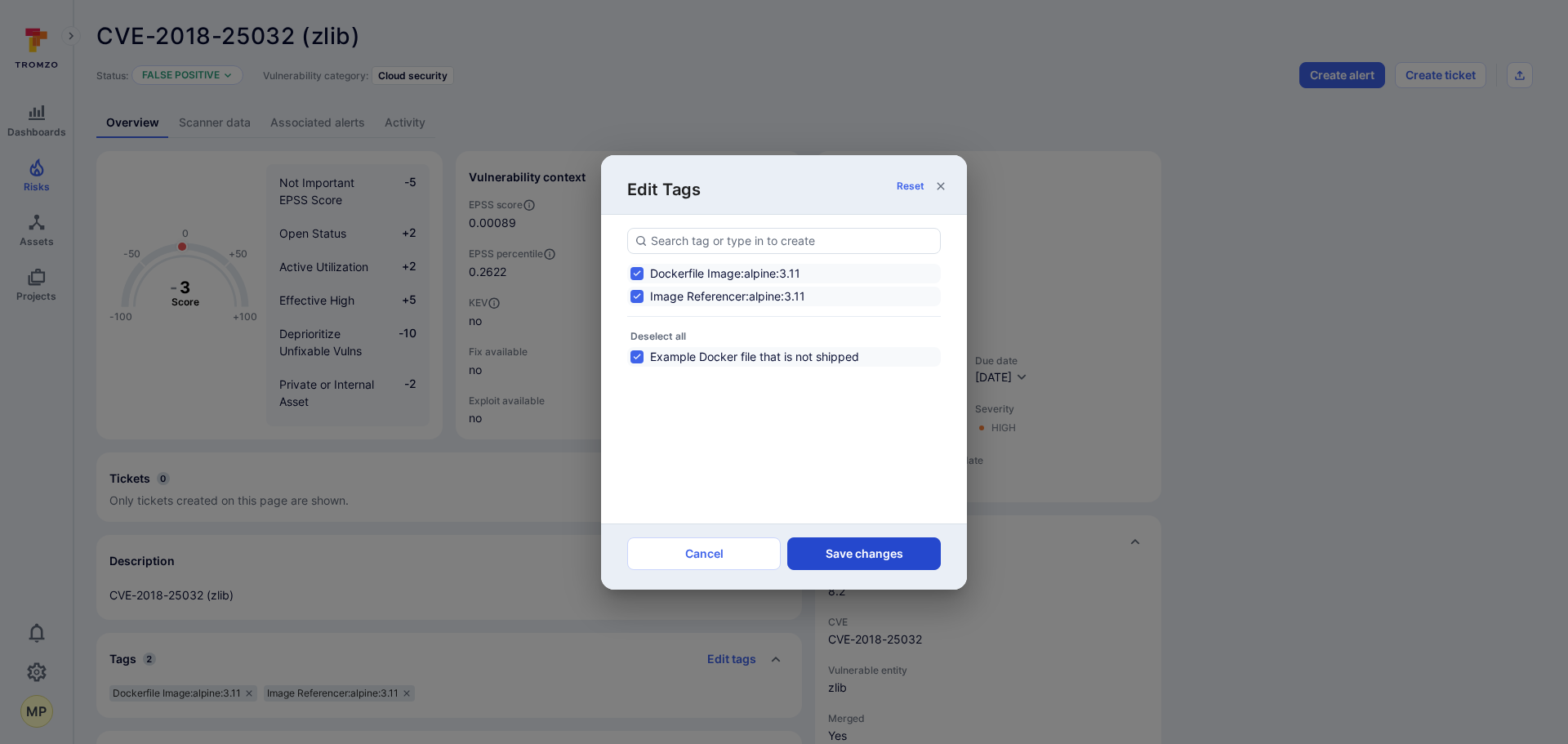
click at [870, 548] on button "Save changes" at bounding box center [863, 554] width 153 height 33
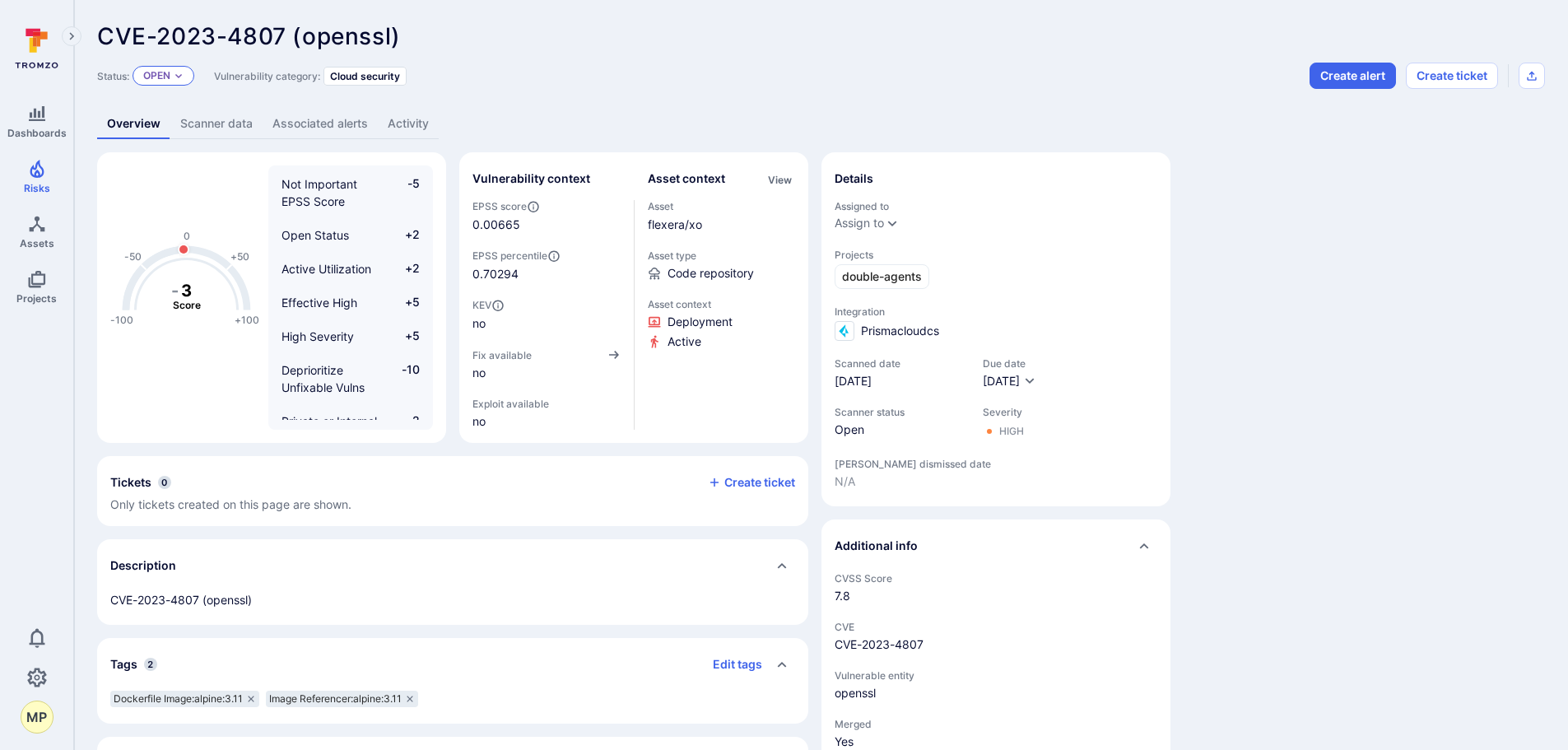
drag, startPoint x: 182, startPoint y: 71, endPoint x: 184, endPoint y: 85, distance: 14.1
click at [181, 73] on icon "Expand dropdown" at bounding box center [179, 75] width 10 height 10
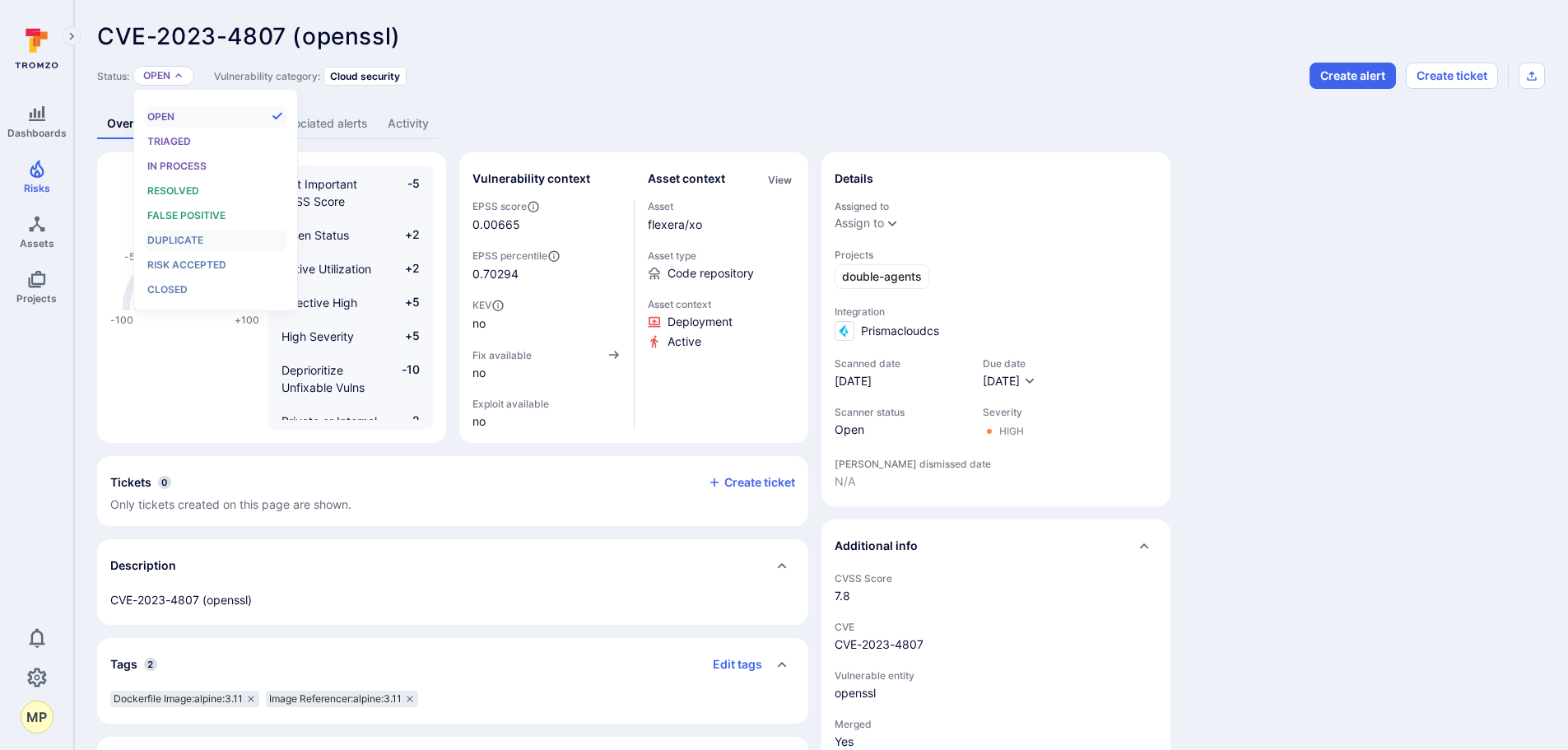
scroll to position [13, 0]
click at [205, 215] on span "False positive" at bounding box center [186, 215] width 78 height 12
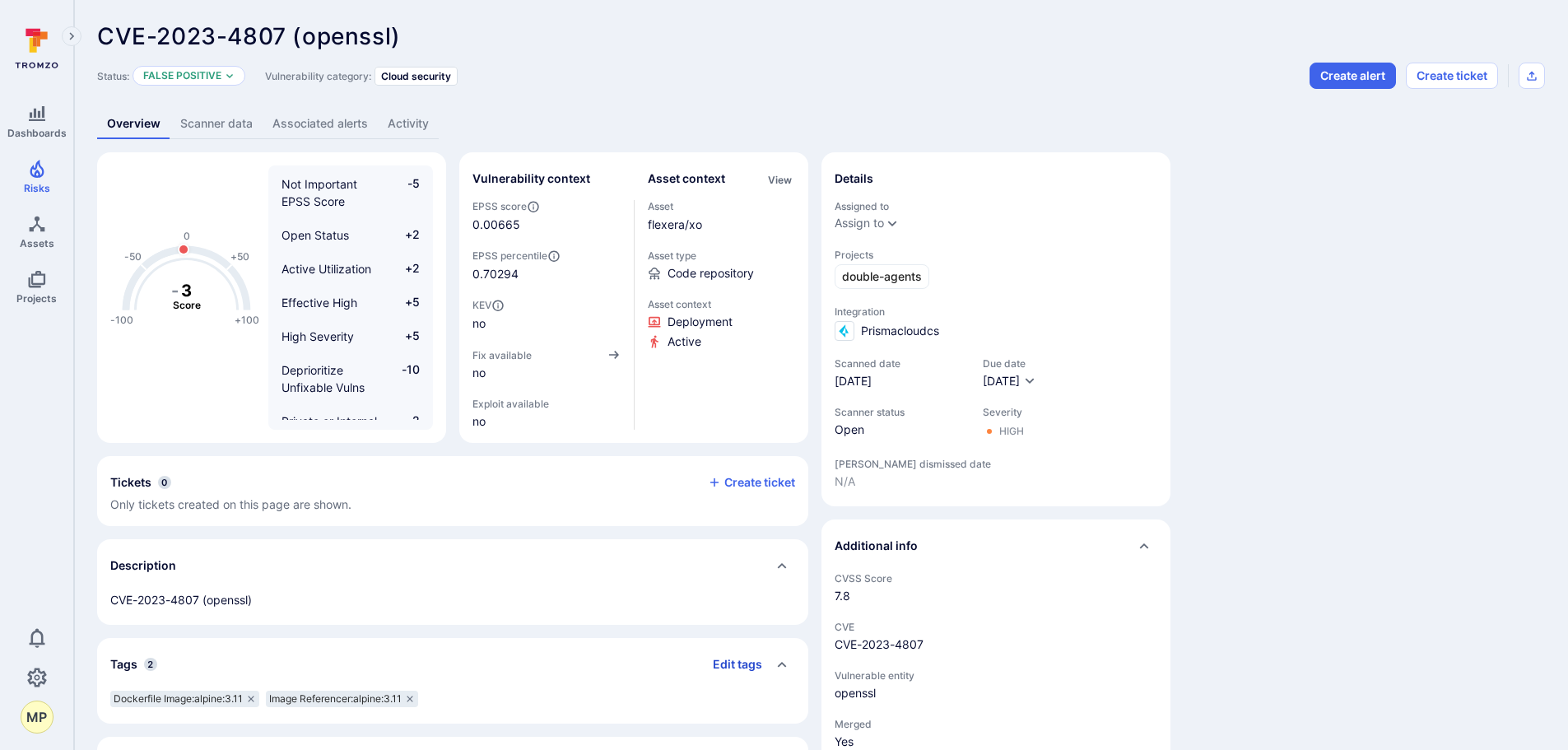
click at [725, 658] on button "Edit tags" at bounding box center [731, 664] width 63 height 26
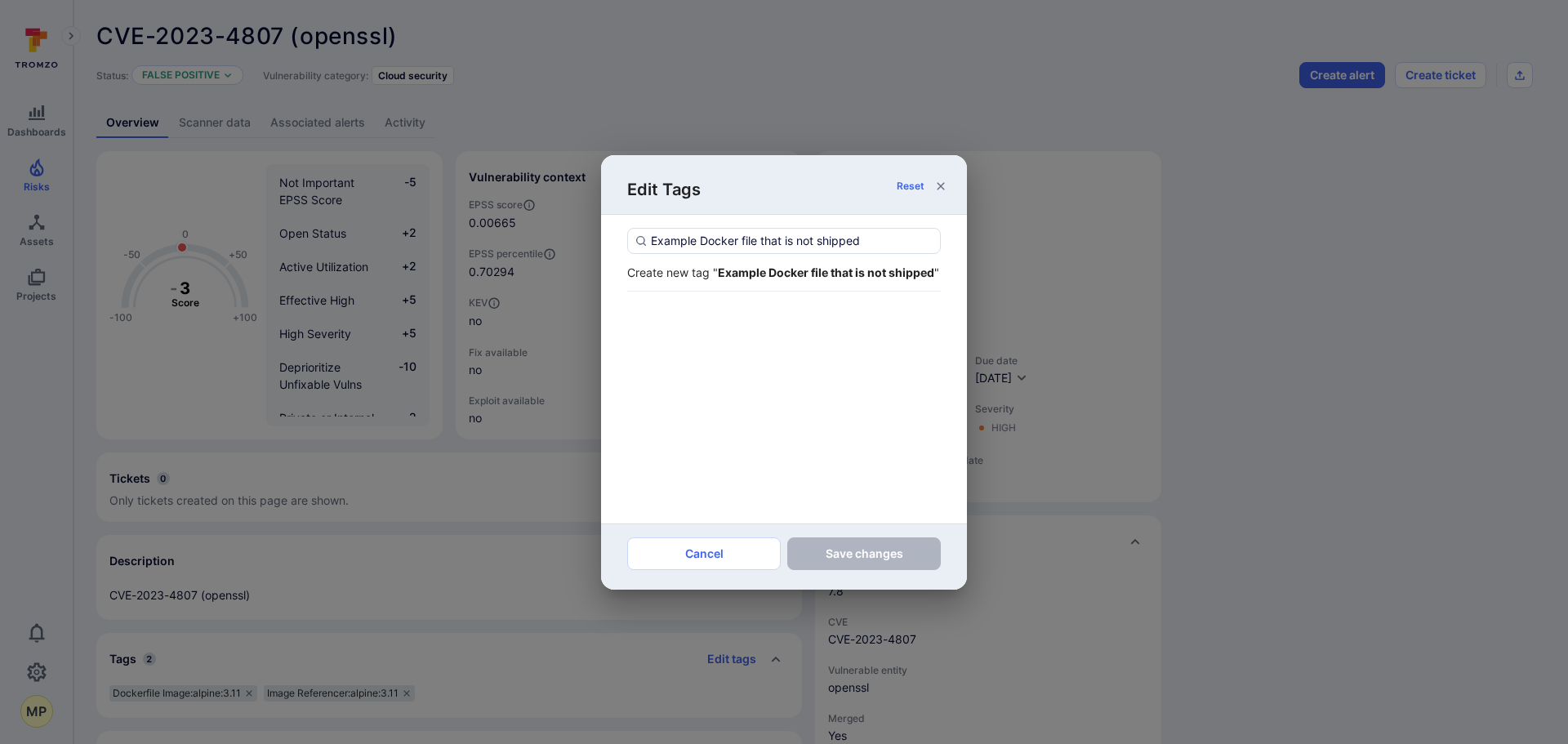
type input "Example Docker file that is not shipped"
click at [783, 280] on div "Create new tag " Example Docker file that is not shipped "" at bounding box center [784, 272] width 313 height 17
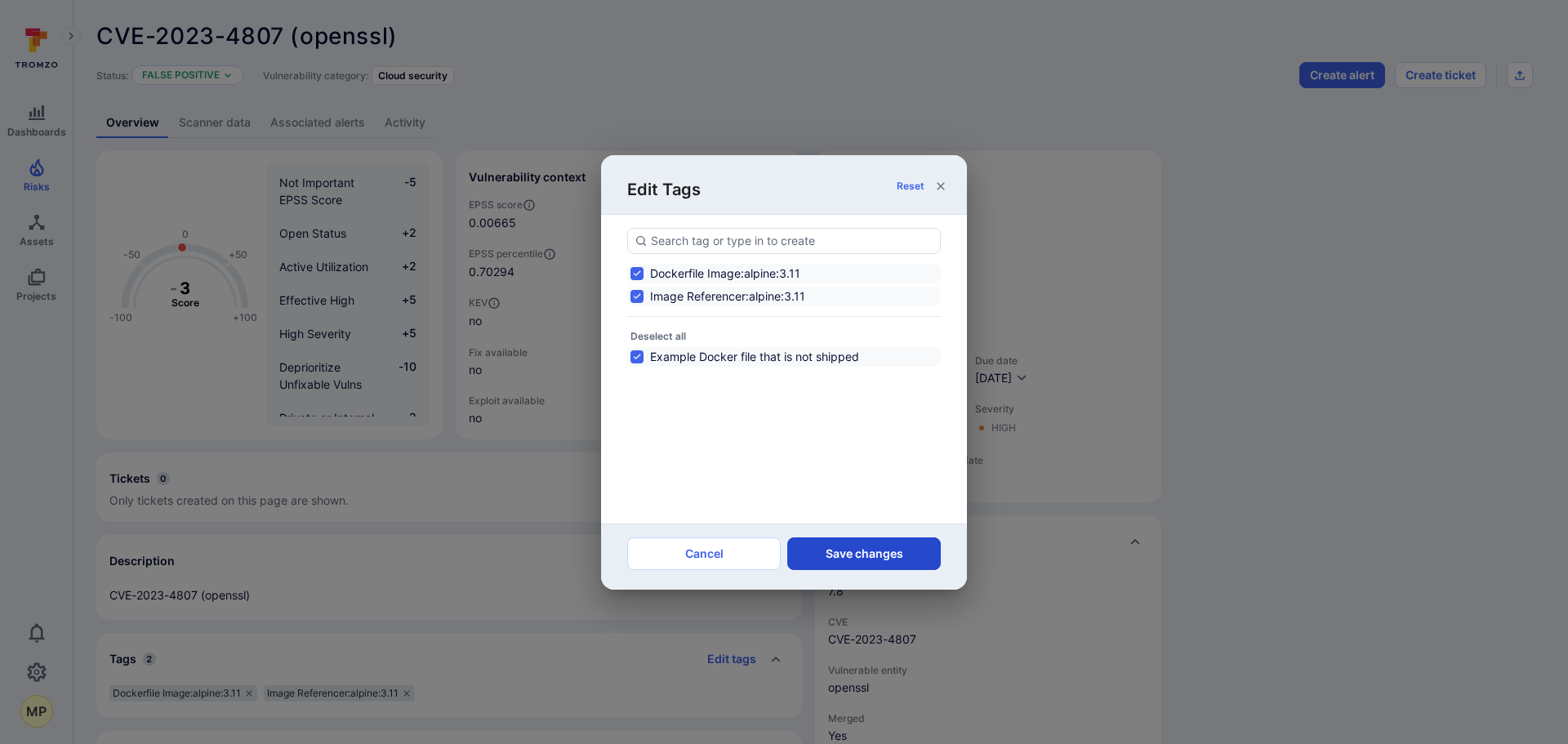
click at [885, 553] on button "Save changes" at bounding box center [863, 554] width 153 height 33
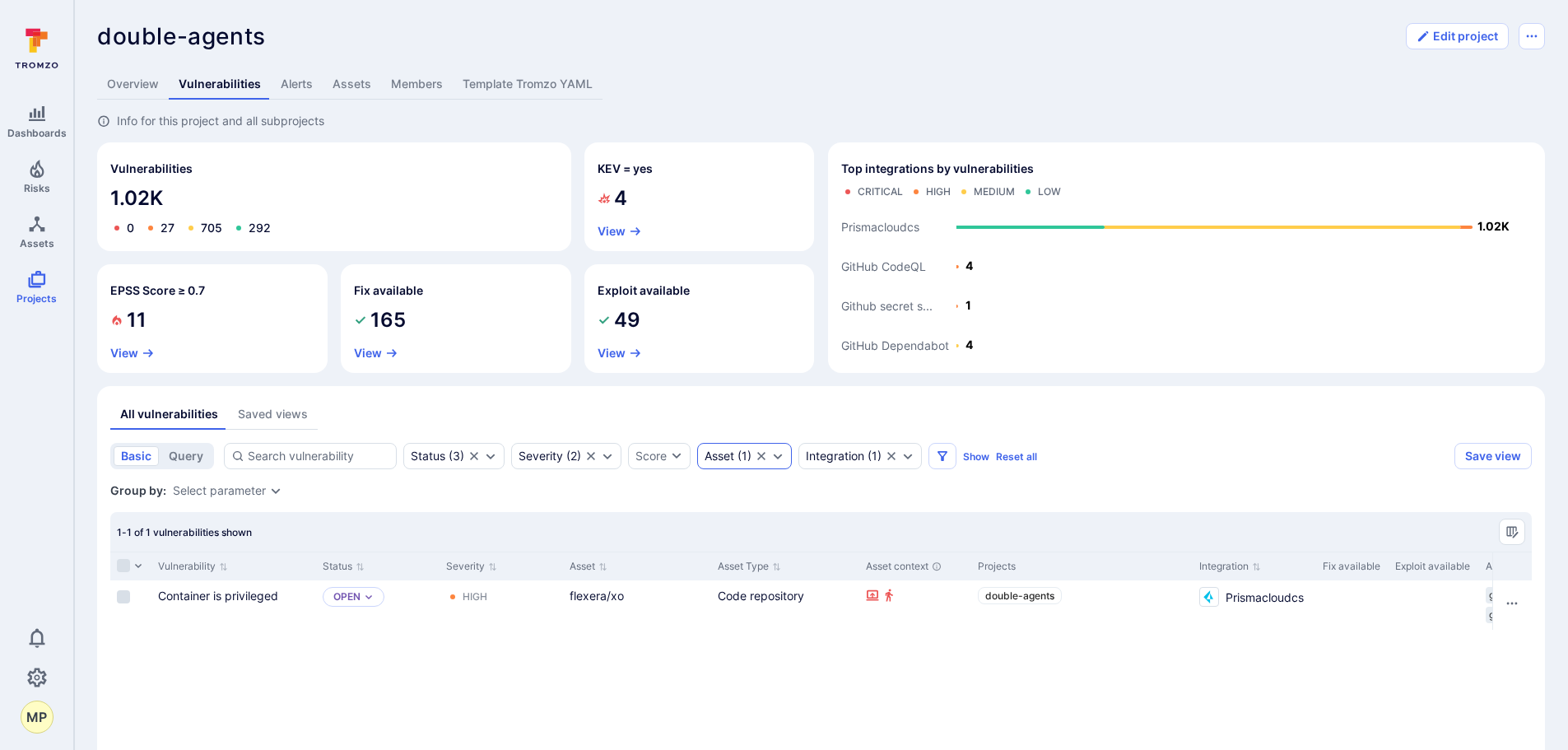
click at [765, 460] on icon "Clear selection" at bounding box center [761, 456] width 13 height 13
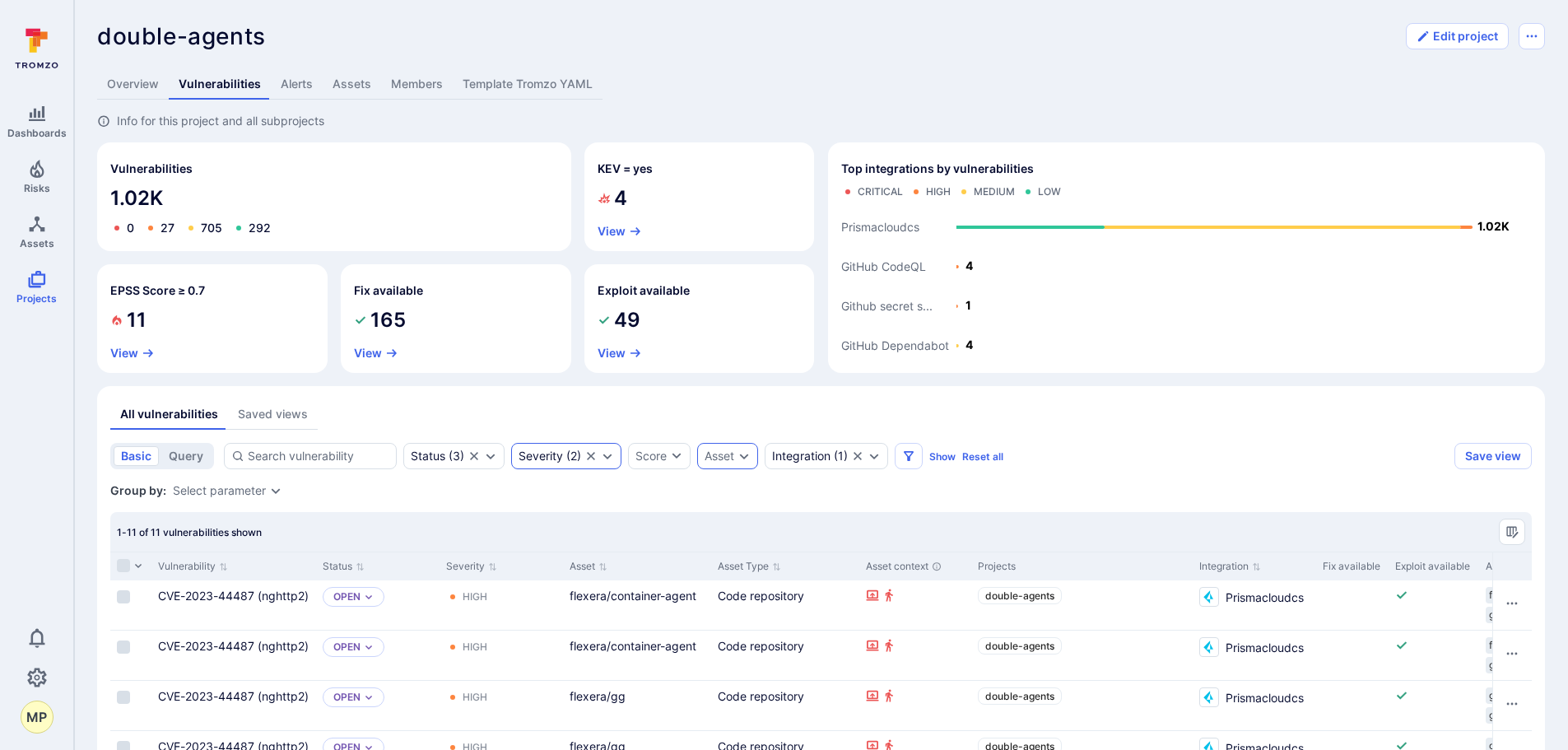
click at [606, 458] on icon "Expand dropdown" at bounding box center [607, 456] width 13 height 13
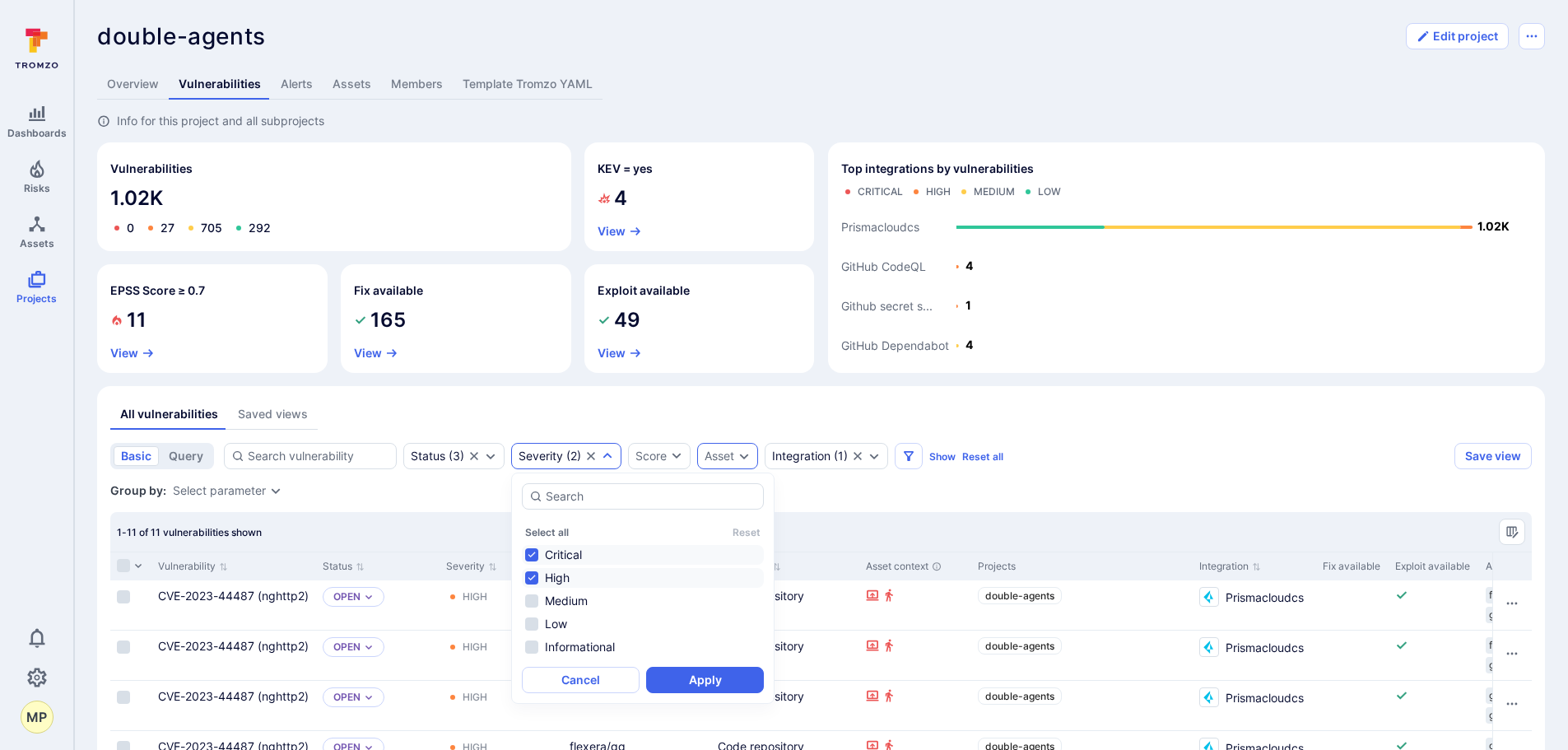
click at [560, 553] on li "Critical" at bounding box center [642, 555] width 242 height 19
click at [559, 594] on li "Medium" at bounding box center [642, 600] width 242 height 19
click at [557, 572] on li "High" at bounding box center [642, 577] width 242 height 19
click at [733, 676] on button "Apply" at bounding box center [704, 680] width 118 height 26
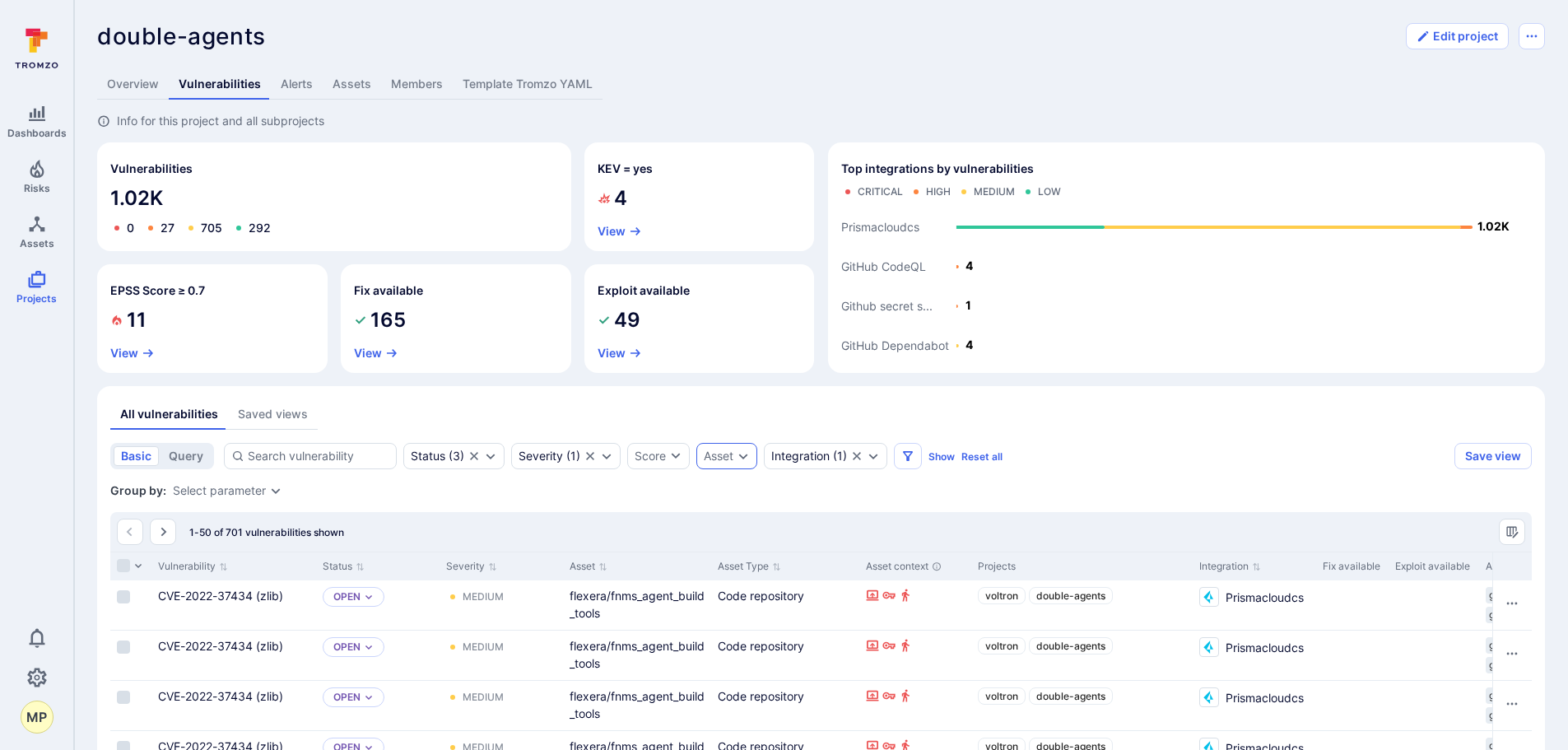
click at [741, 459] on icon "Expand dropdown" at bounding box center [743, 456] width 13 height 13
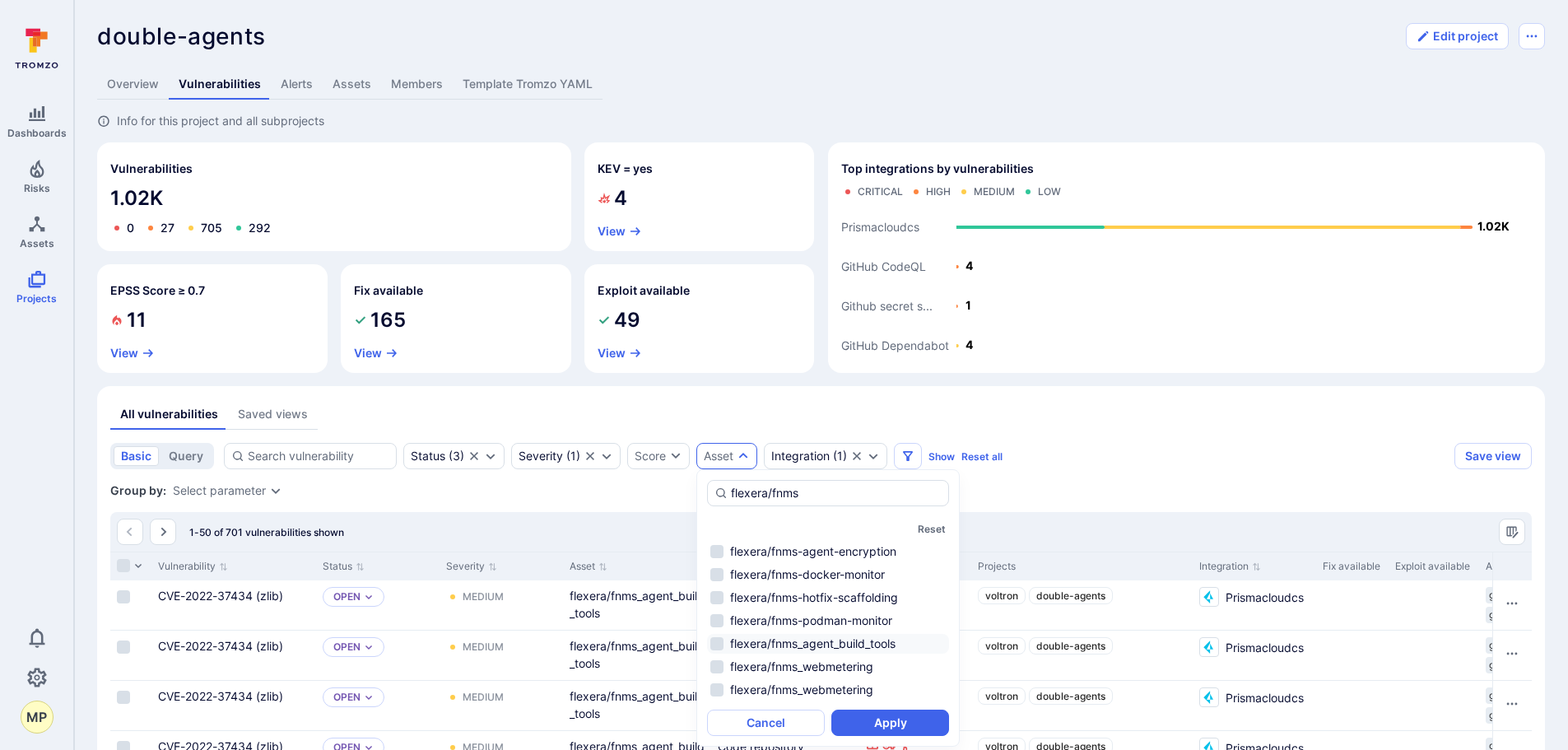
click at [804, 643] on li "flexera/fnms_agent_build_tools" at bounding box center [828, 644] width 242 height 19
type input "flexera/fnms"
click at [867, 723] on button "Apply" at bounding box center [890, 722] width 118 height 26
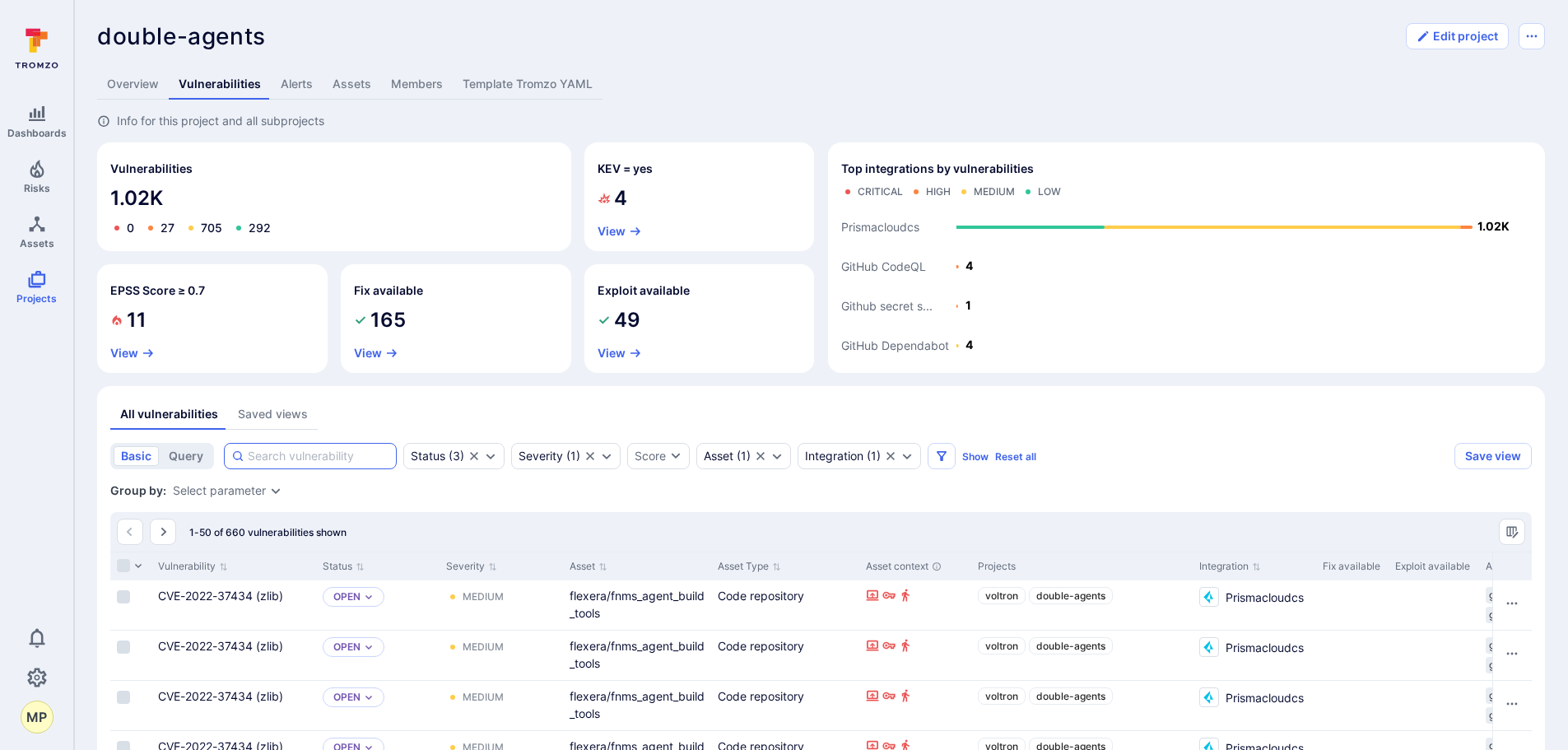
click at [316, 461] on input at bounding box center [318, 456] width 142 height 17
type input "python"
click at [41, 60] on icon at bounding box center [36, 48] width 73 height 57
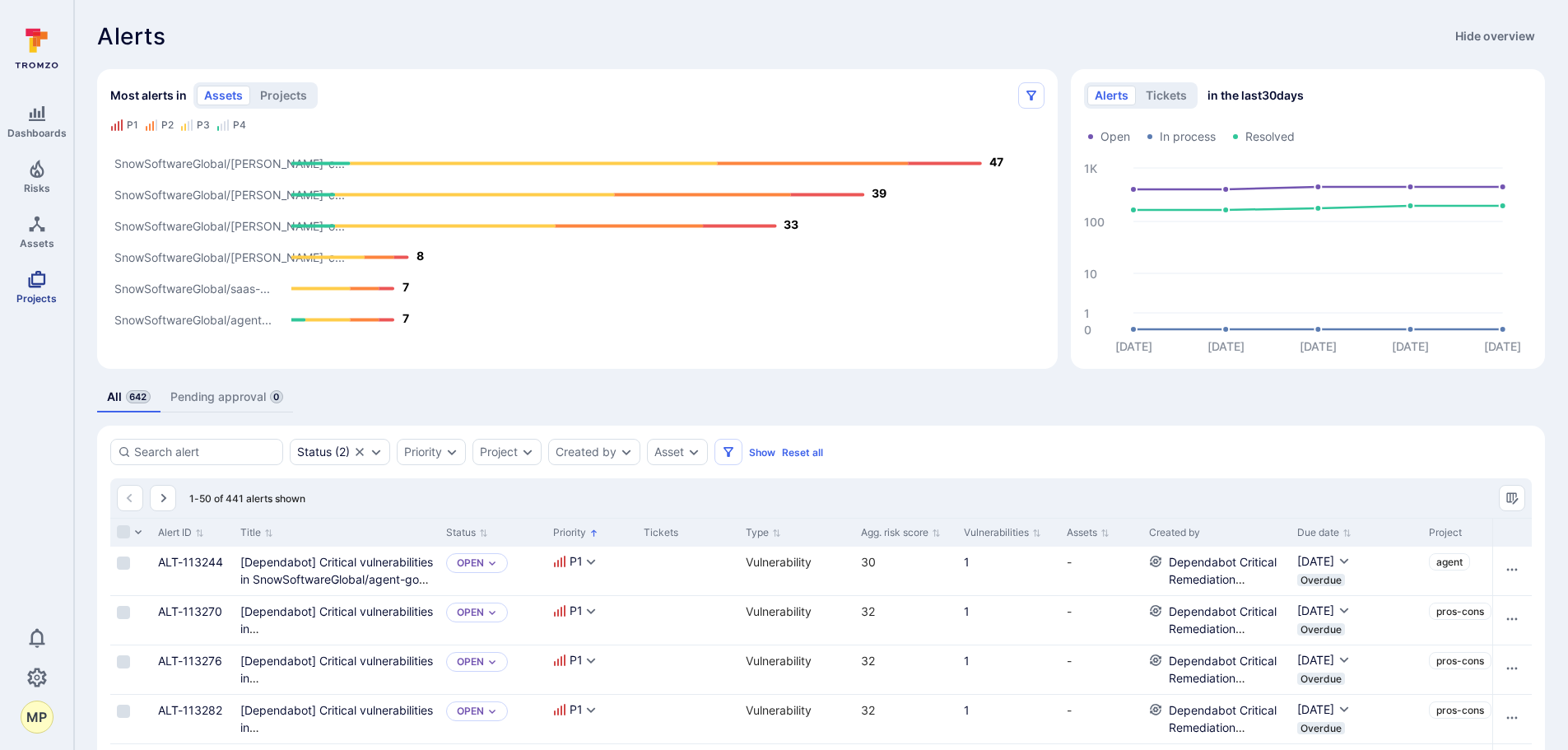
click at [41, 280] on icon "Projects" at bounding box center [36, 279] width 19 height 19
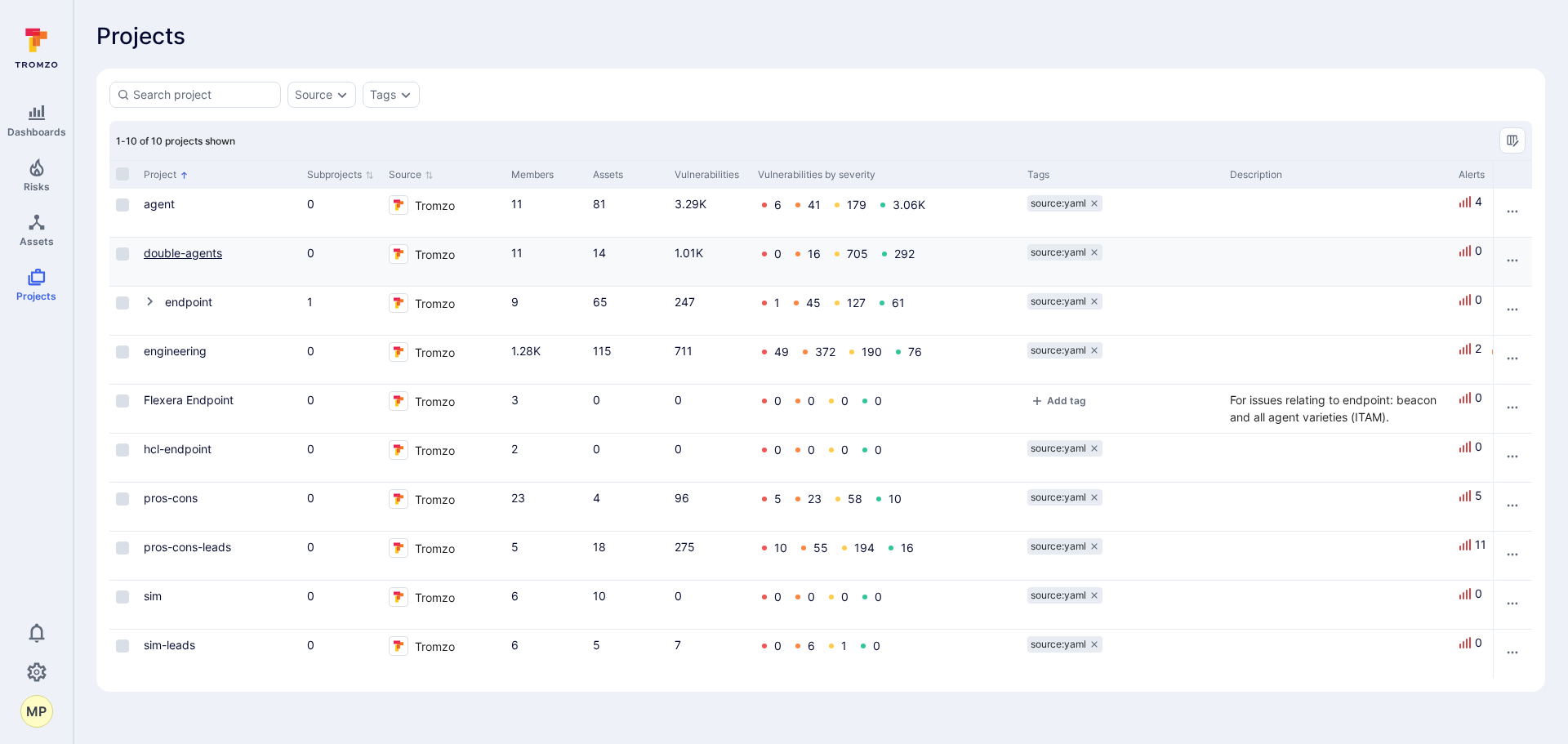
click at [186, 251] on link "double-agents" at bounding box center [182, 253] width 78 height 14
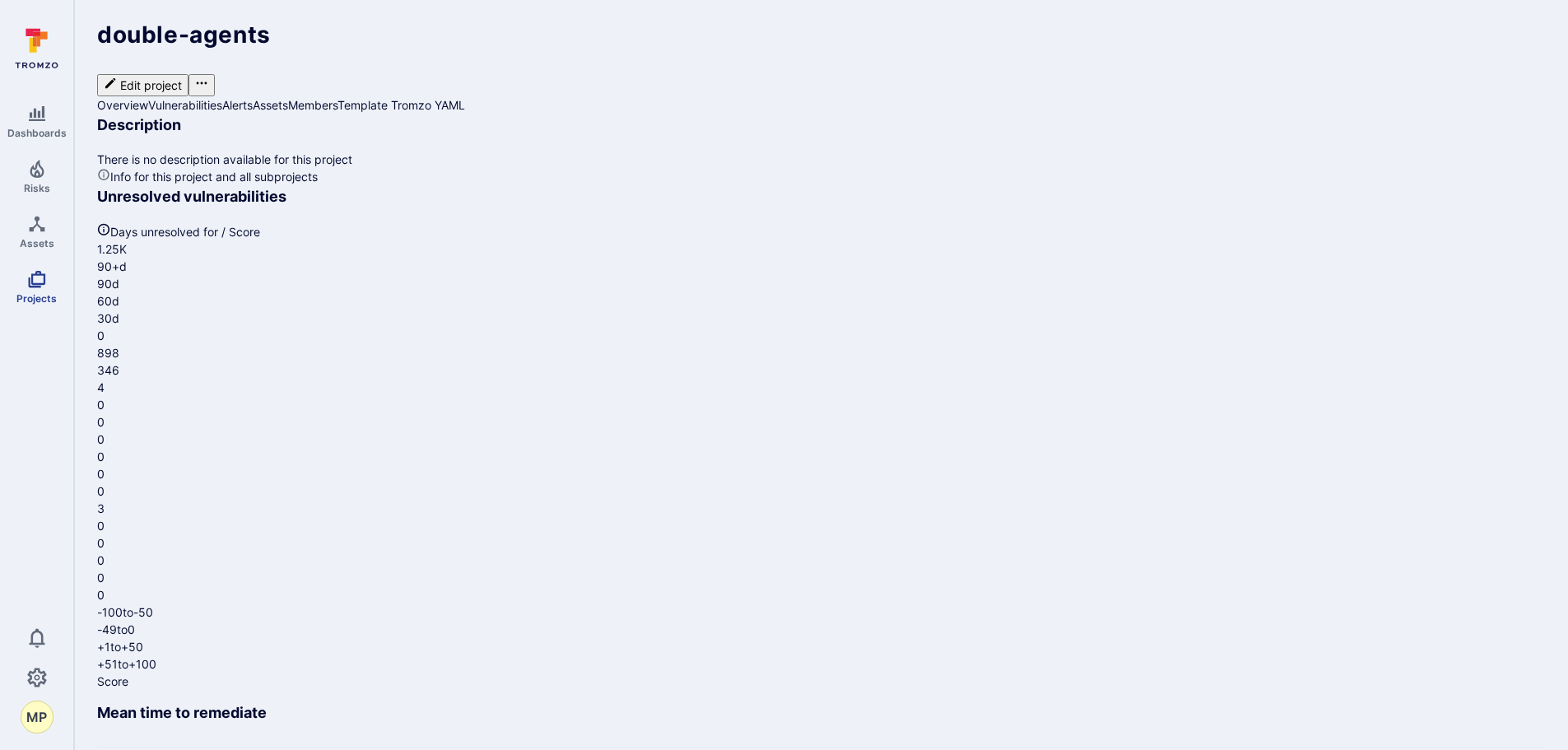
click at [38, 289] on link "Projects" at bounding box center [36, 287] width 73 height 48
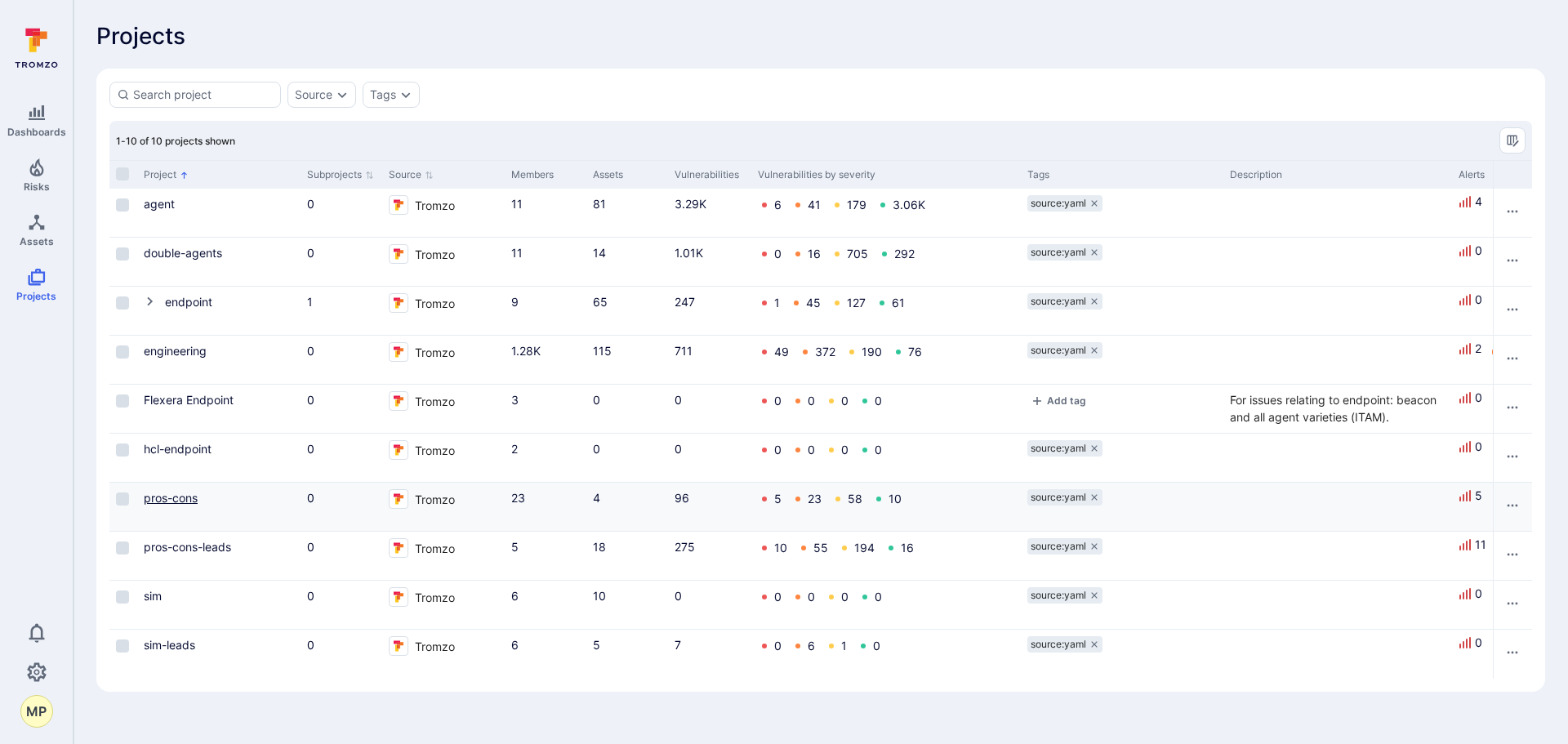
click at [174, 495] on link "pros-cons" at bounding box center [170, 497] width 54 height 14
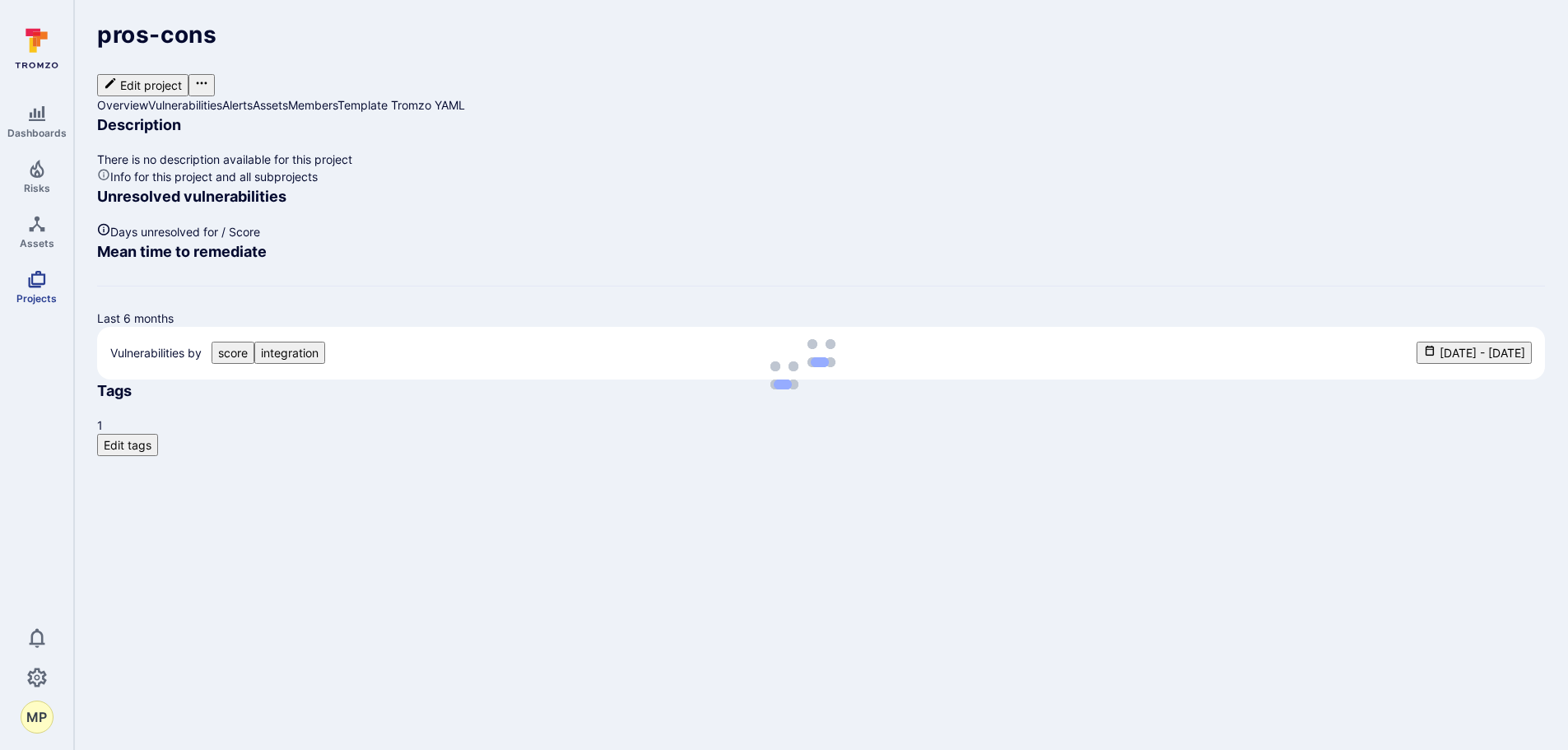
click at [31, 280] on icon "Projects" at bounding box center [36, 279] width 19 height 19
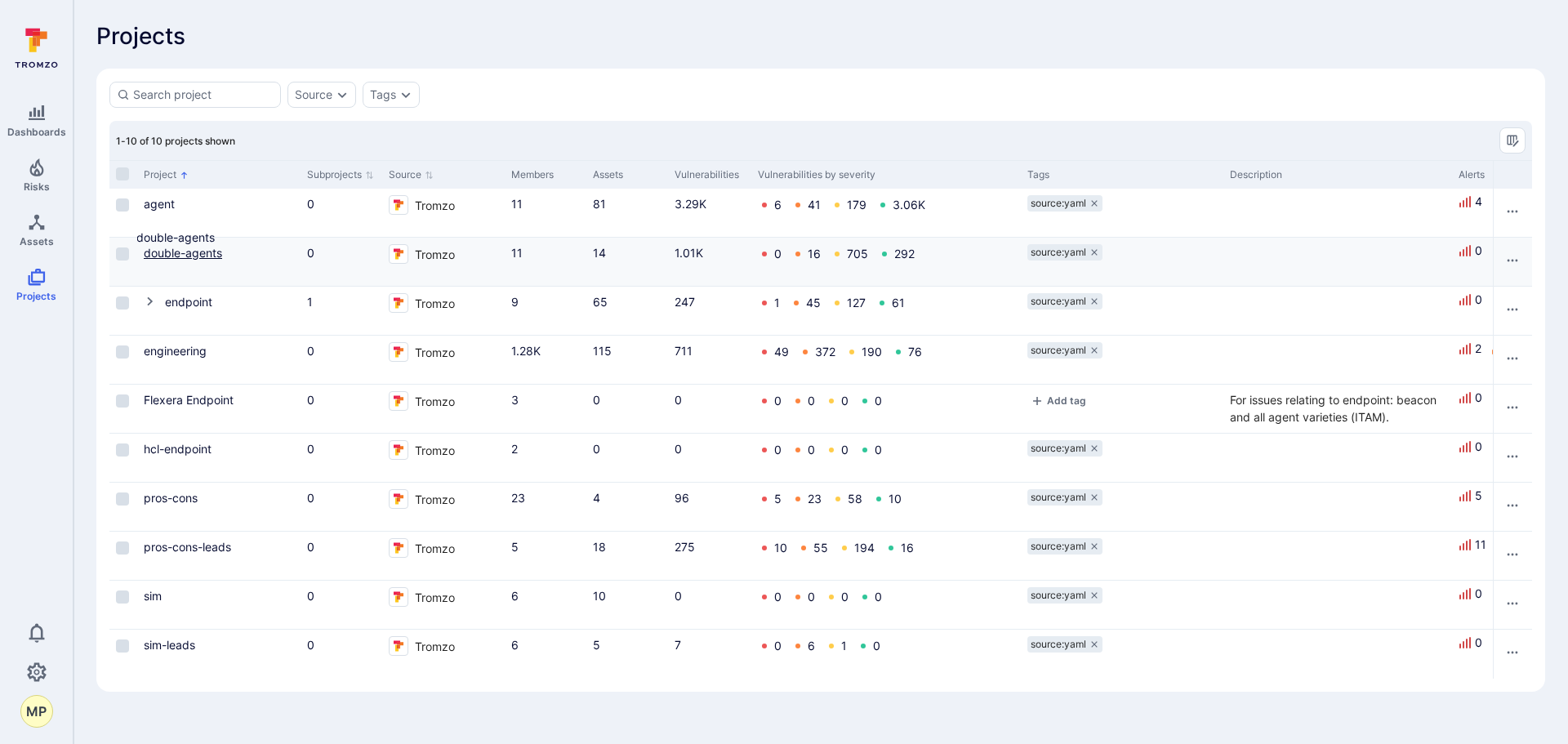
click at [178, 251] on link "double-agents" at bounding box center [182, 253] width 78 height 14
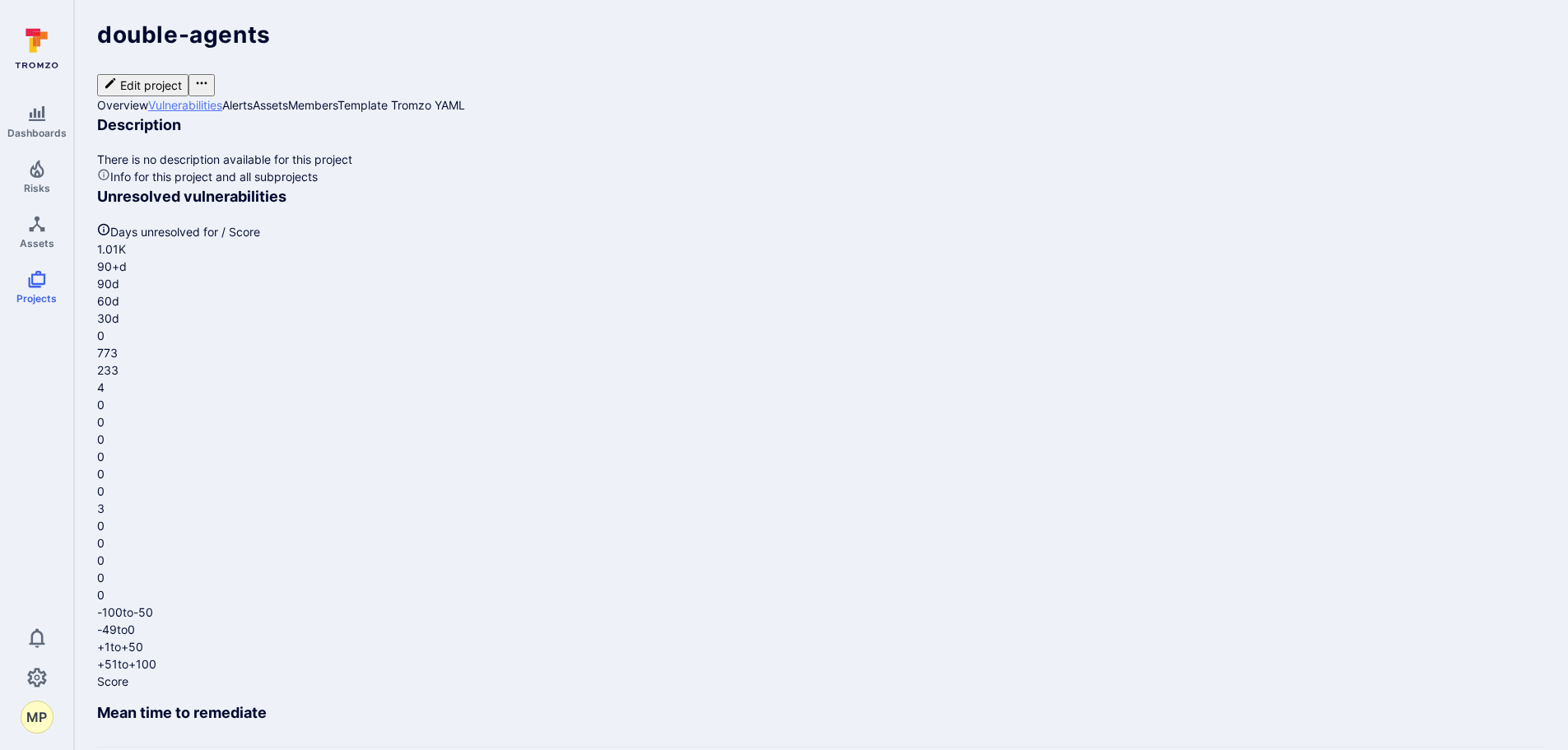
click at [222, 98] on link "Vulnerabilities" at bounding box center [185, 105] width 74 height 14
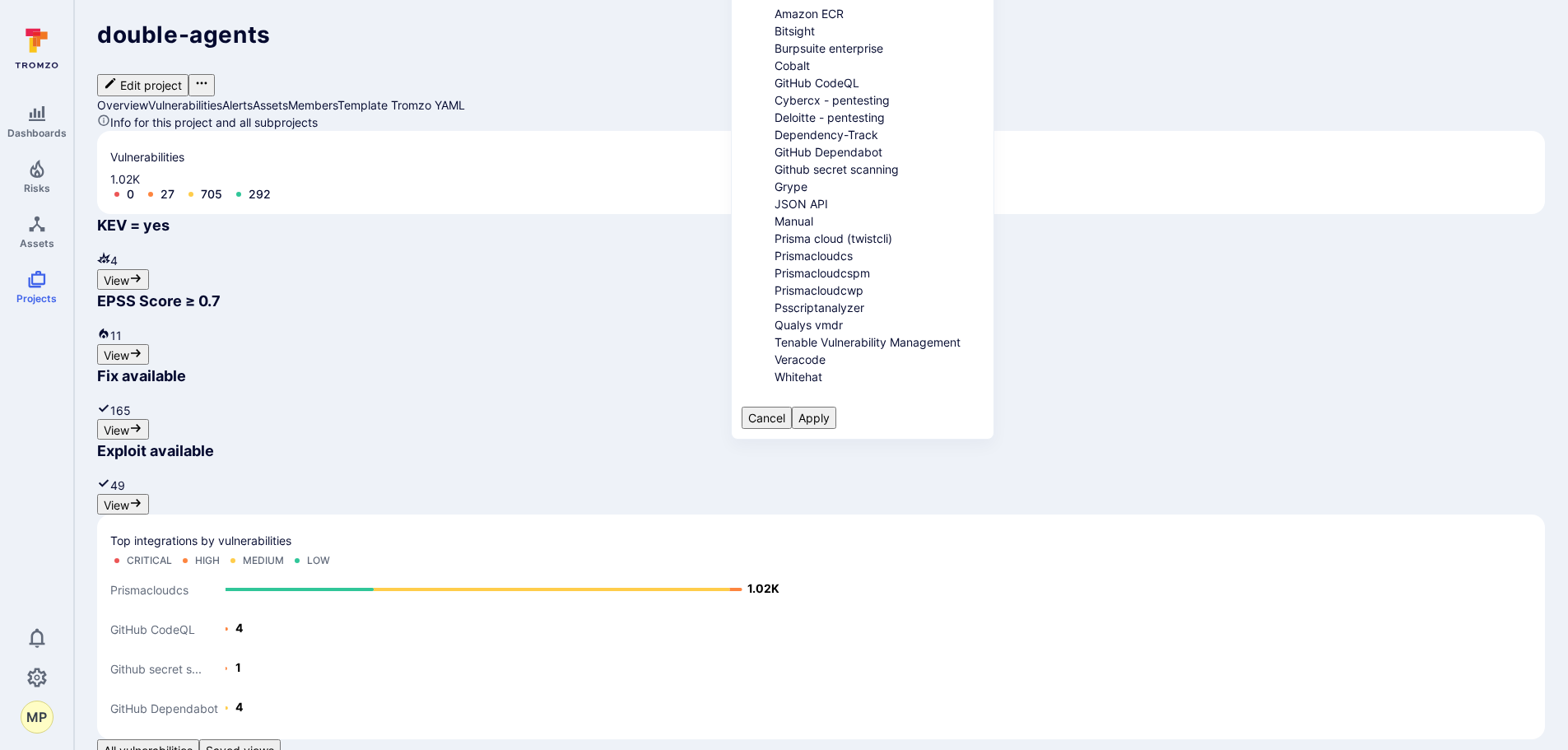
click at [788, 160] on li "GitHub Dependabot" at bounding box center [879, 152] width 209 height 18
click at [836, 411] on button "Apply" at bounding box center [814, 418] width 44 height 22
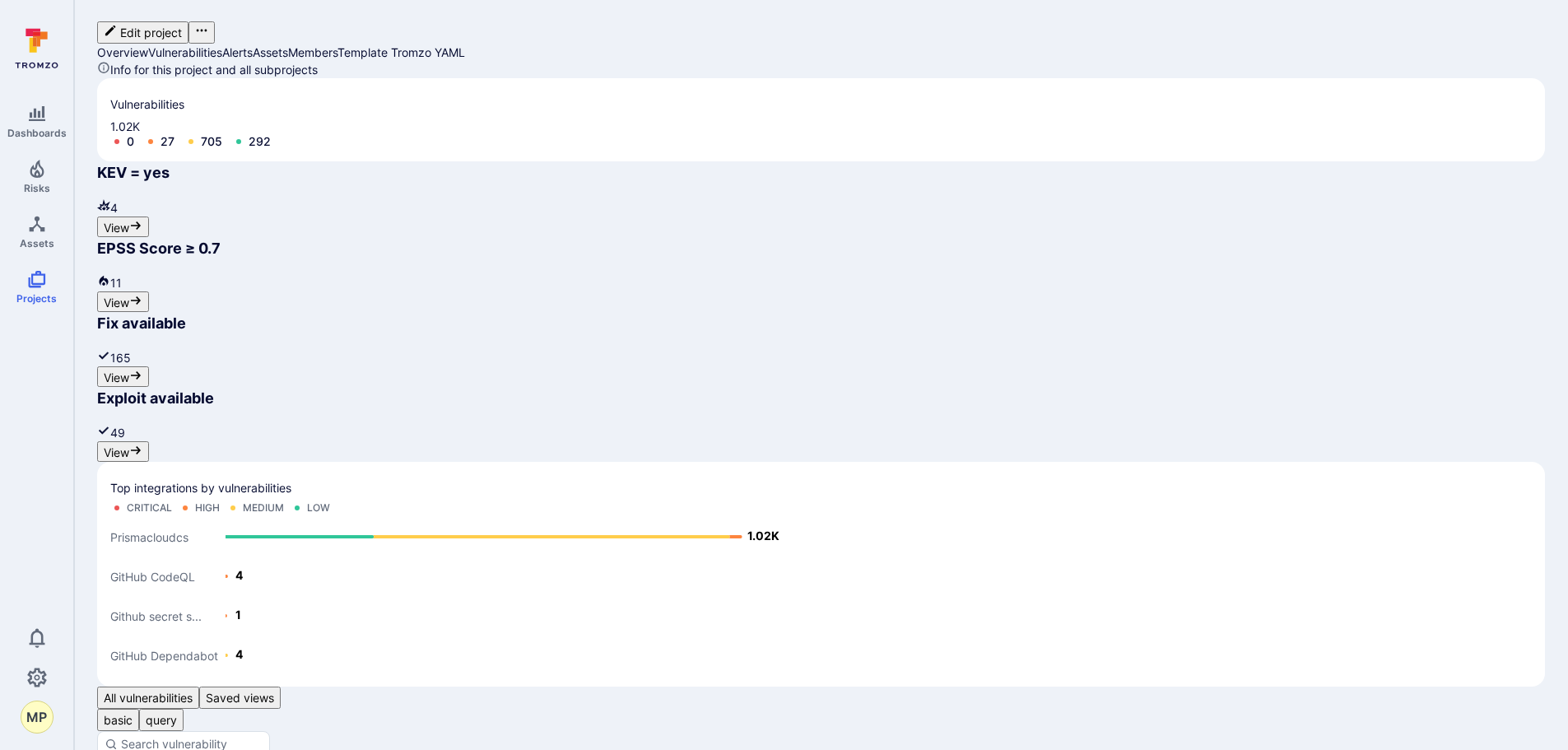
scroll to position [85, 0]
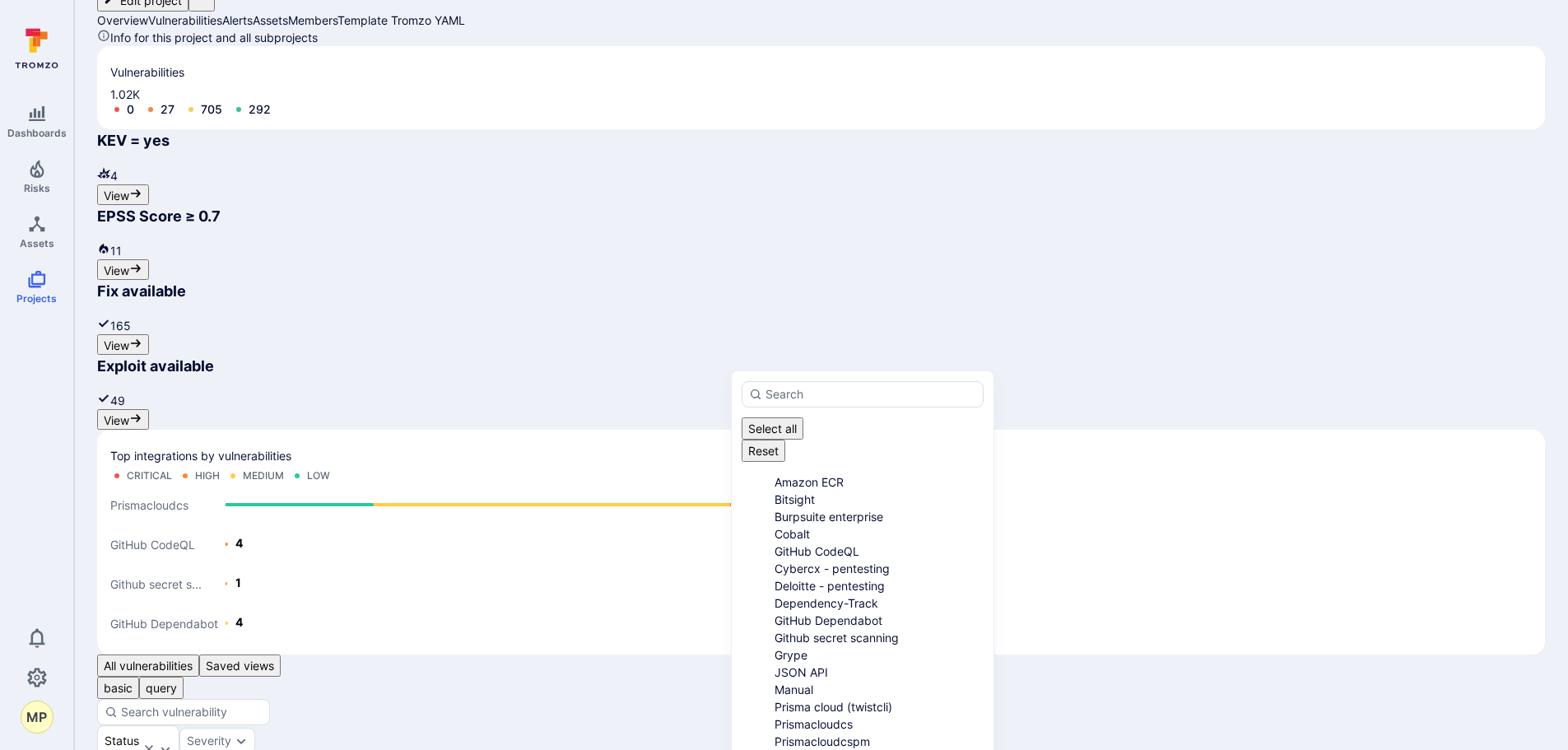
click at [790, 629] on li "GitHub Dependabot" at bounding box center [879, 620] width 209 height 18
click at [797, 544] on li "GitHub CodeQL" at bounding box center [879, 551] width 209 height 18
